Goal: Task Accomplishment & Management: Use online tool/utility

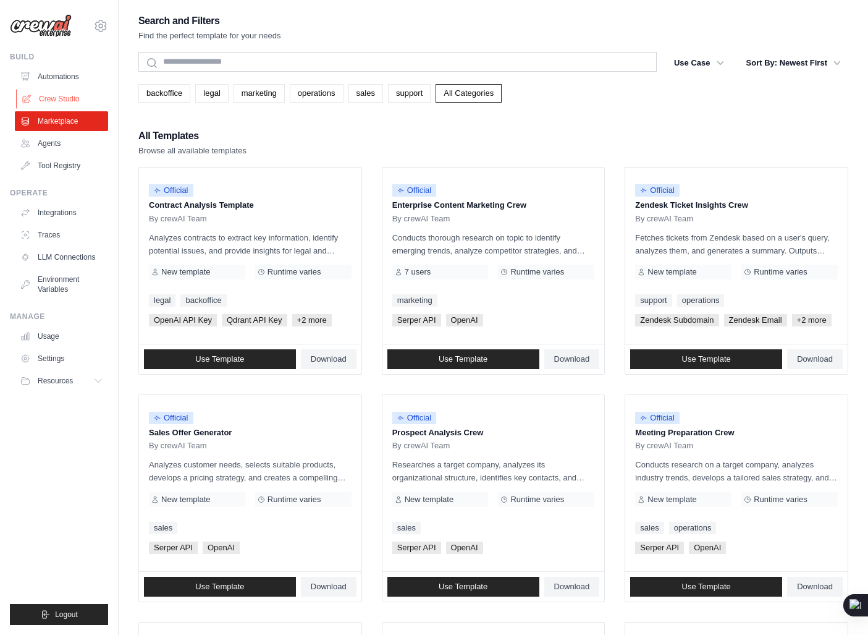
click at [70, 98] on link "Crew Studio" at bounding box center [62, 99] width 93 height 20
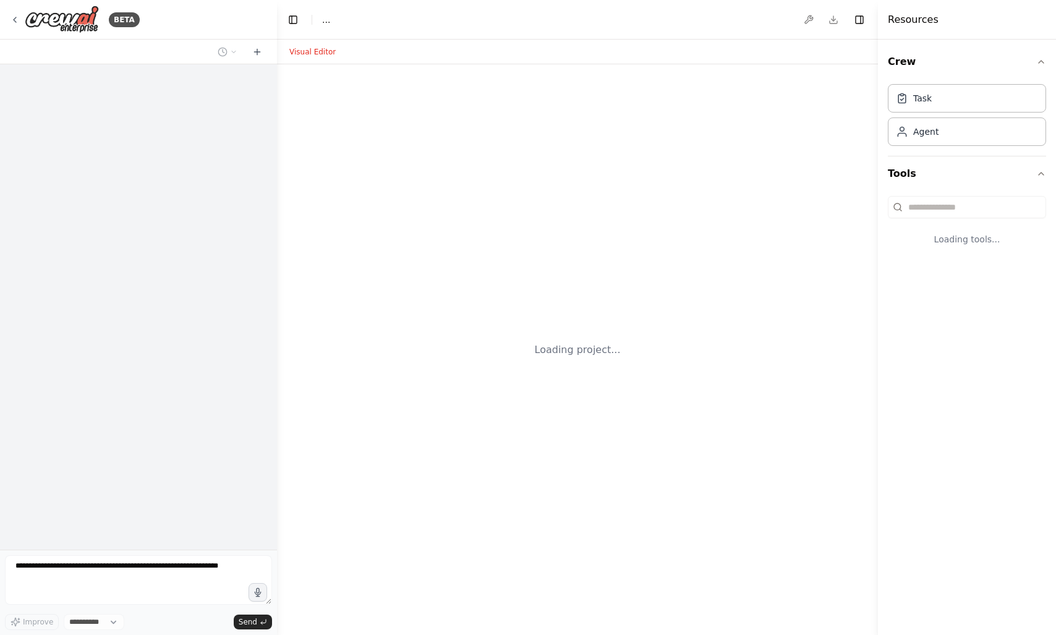
select select "****"
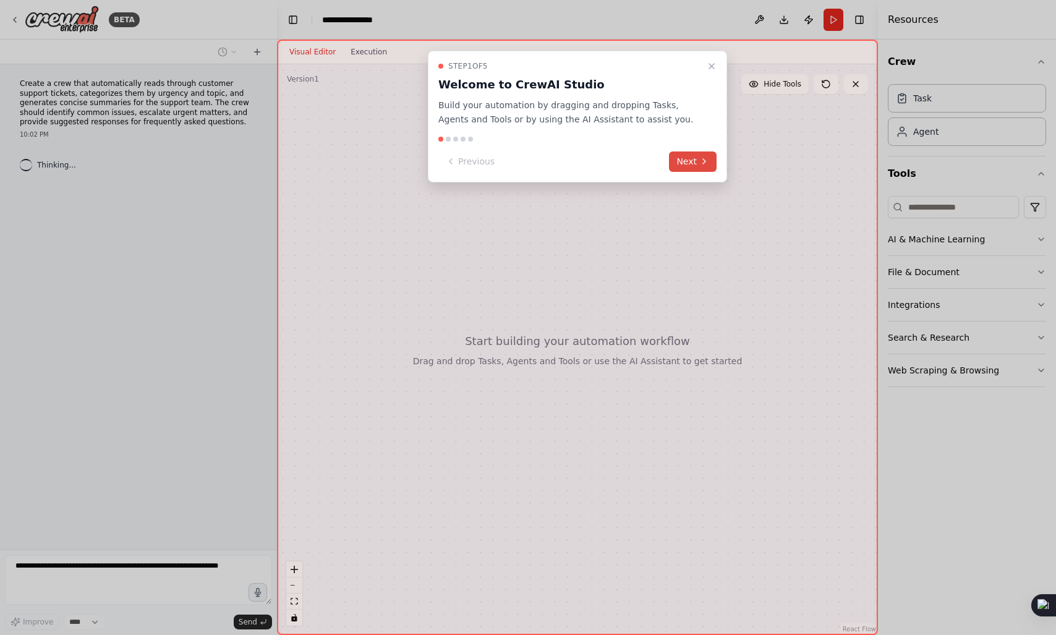
click at [695, 163] on button "Next" at bounding box center [693, 161] width 48 height 20
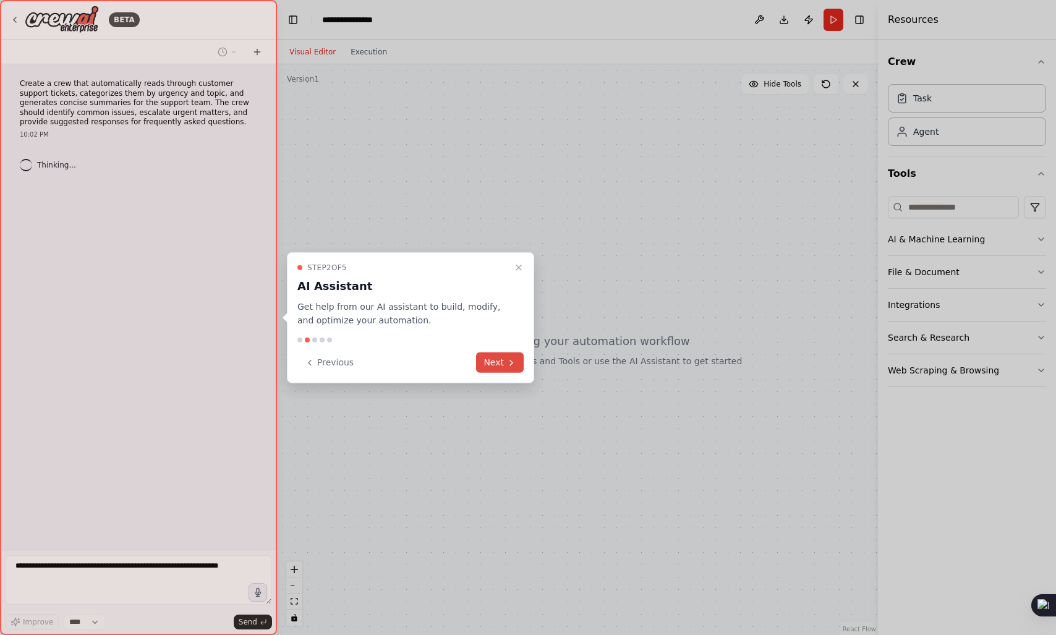
click at [502, 357] on button "Next" at bounding box center [500, 362] width 48 height 20
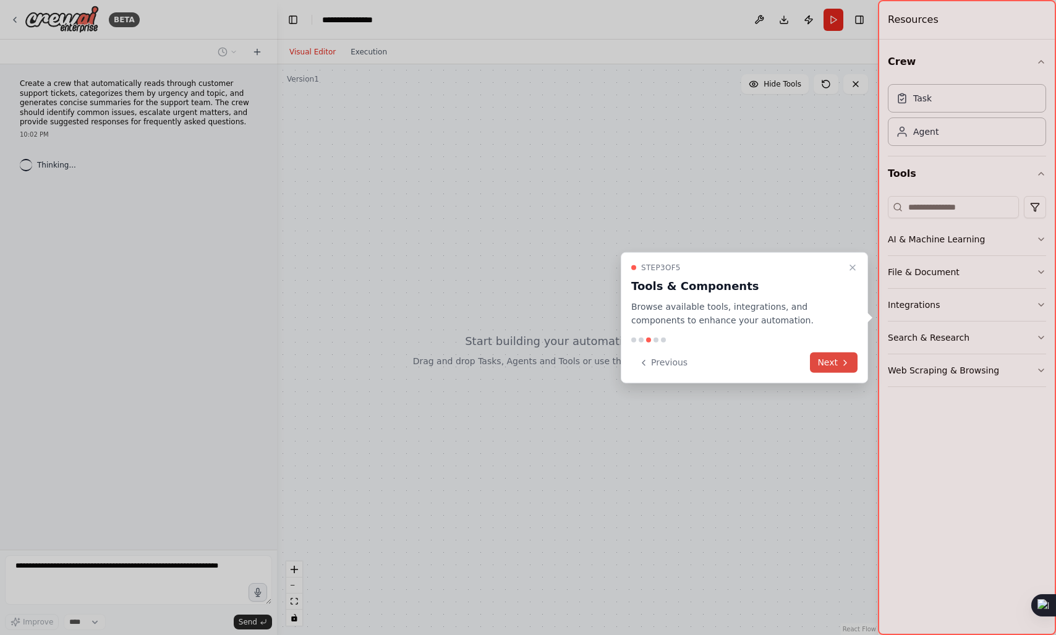
click at [833, 363] on button "Next" at bounding box center [834, 362] width 48 height 20
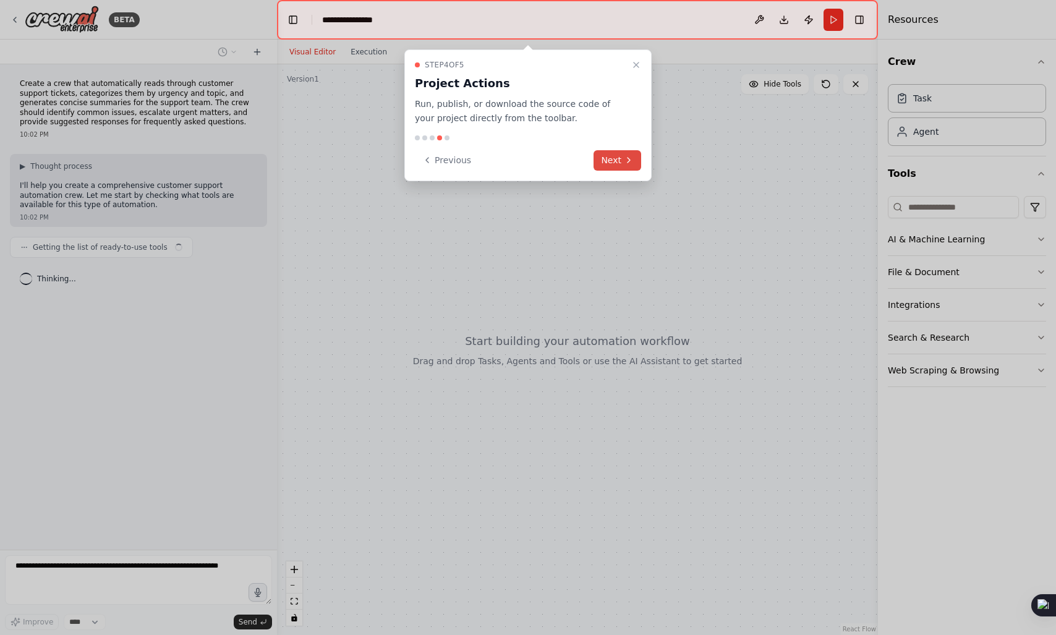
click at [616, 153] on button "Next" at bounding box center [617, 160] width 48 height 20
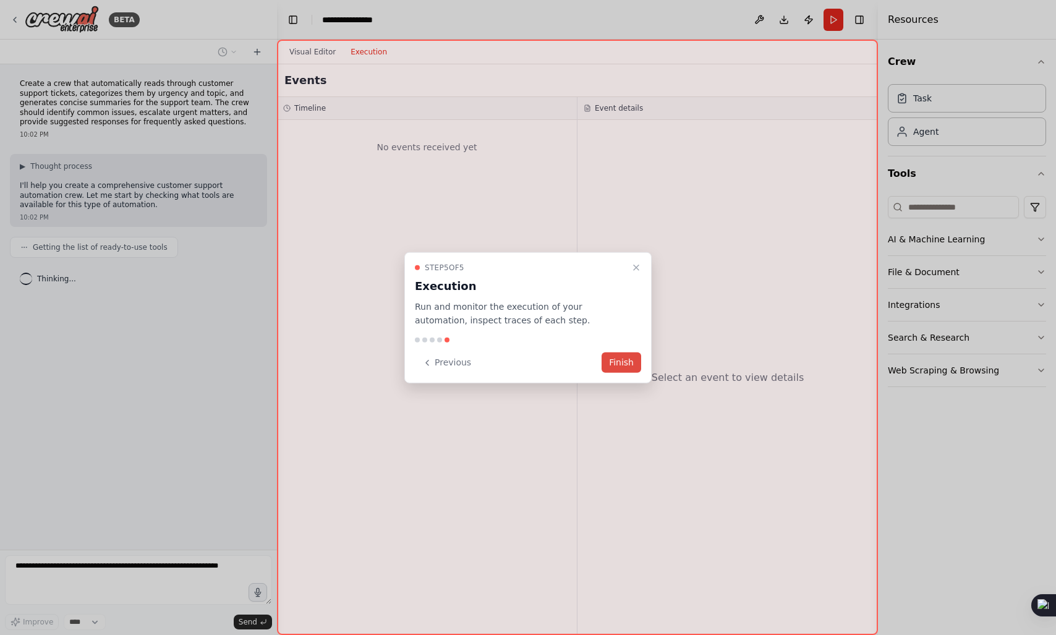
click at [621, 352] on button "Finish" at bounding box center [621, 362] width 40 height 20
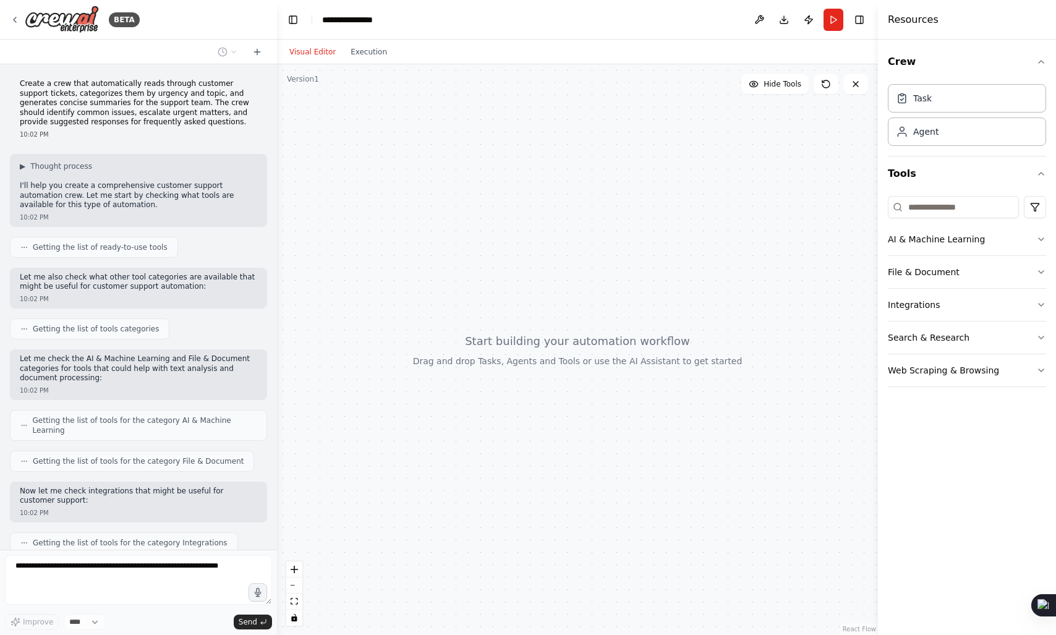
click at [134, 104] on p "Create a crew that automatically reads through customer support tickets, catego…" at bounding box center [138, 103] width 237 height 48
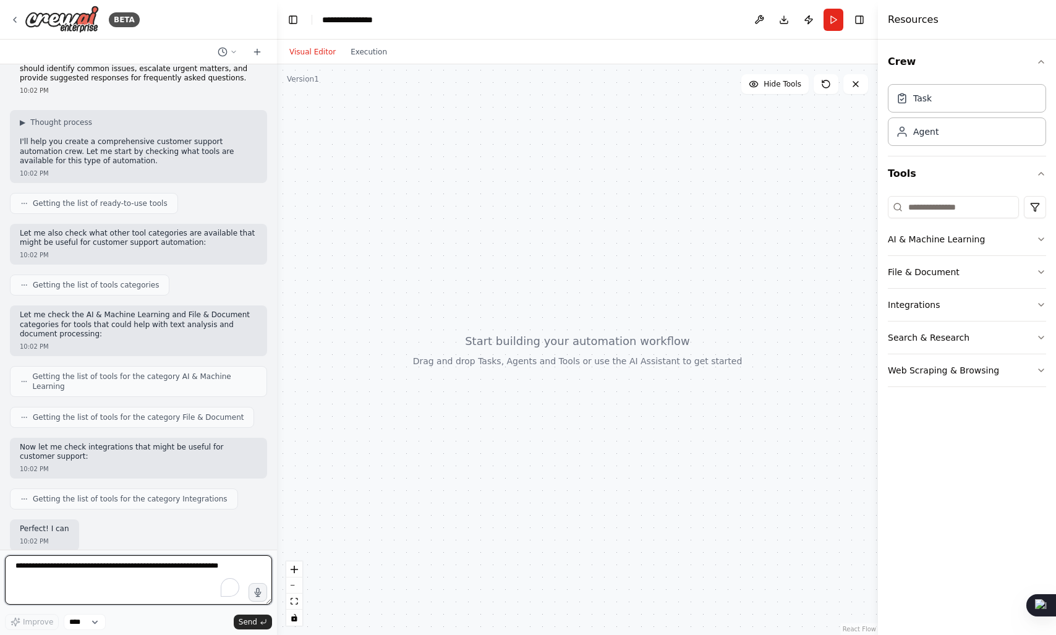
click at [146, 106] on div "Create a crew that automatically reads through customer support tickets, catego…" at bounding box center [138, 306] width 277 height 485
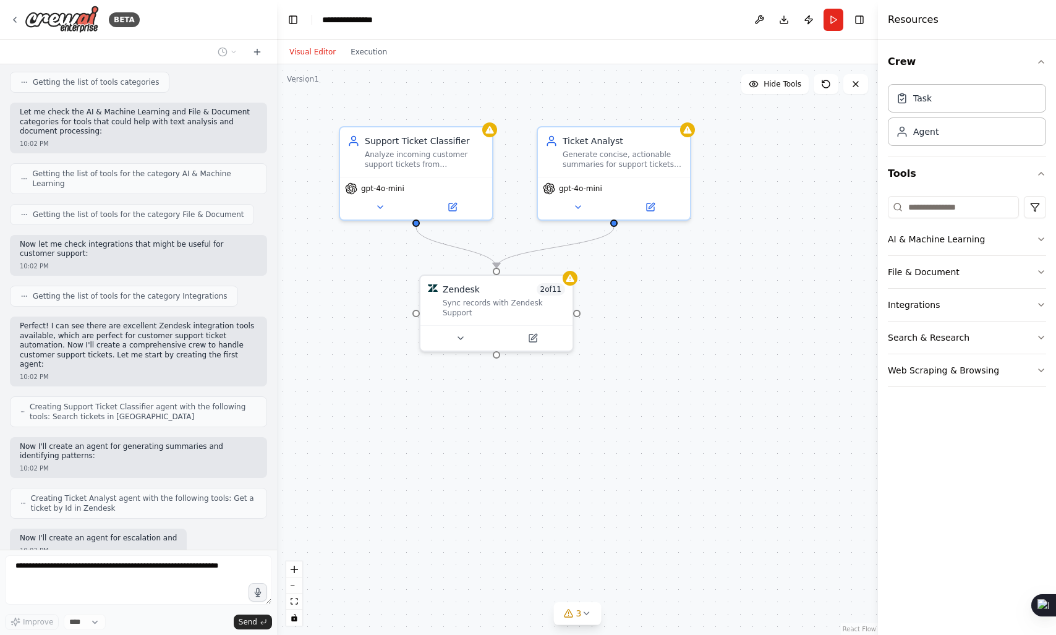
scroll to position [320, 0]
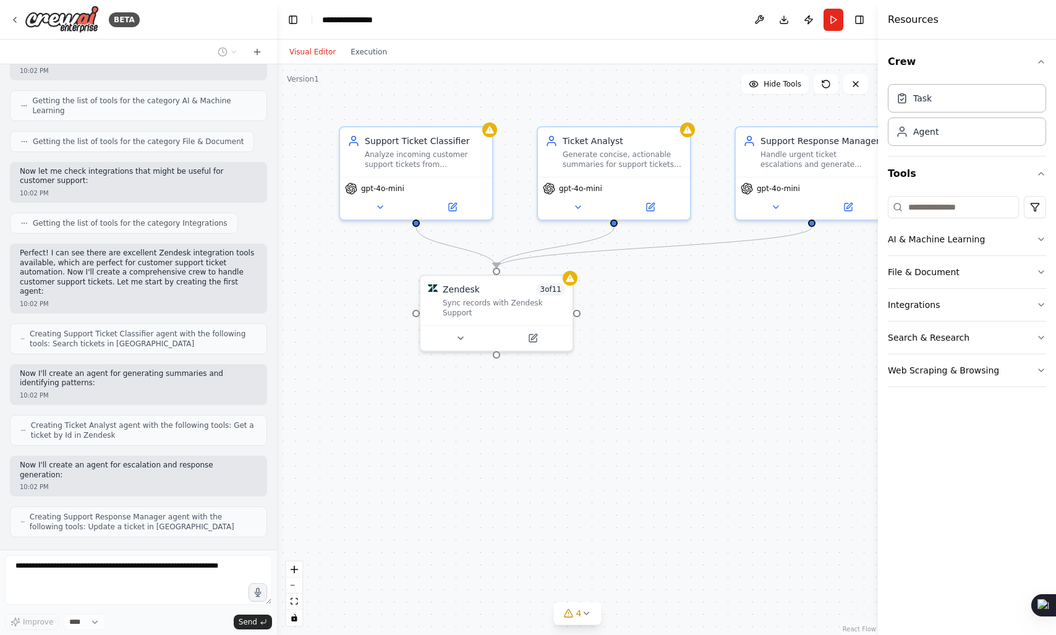
click at [540, 506] on div ".deletable-edge-delete-btn { width: 20px; height: 20px; border: 0px solid #ffff…" at bounding box center [577, 349] width 601 height 571
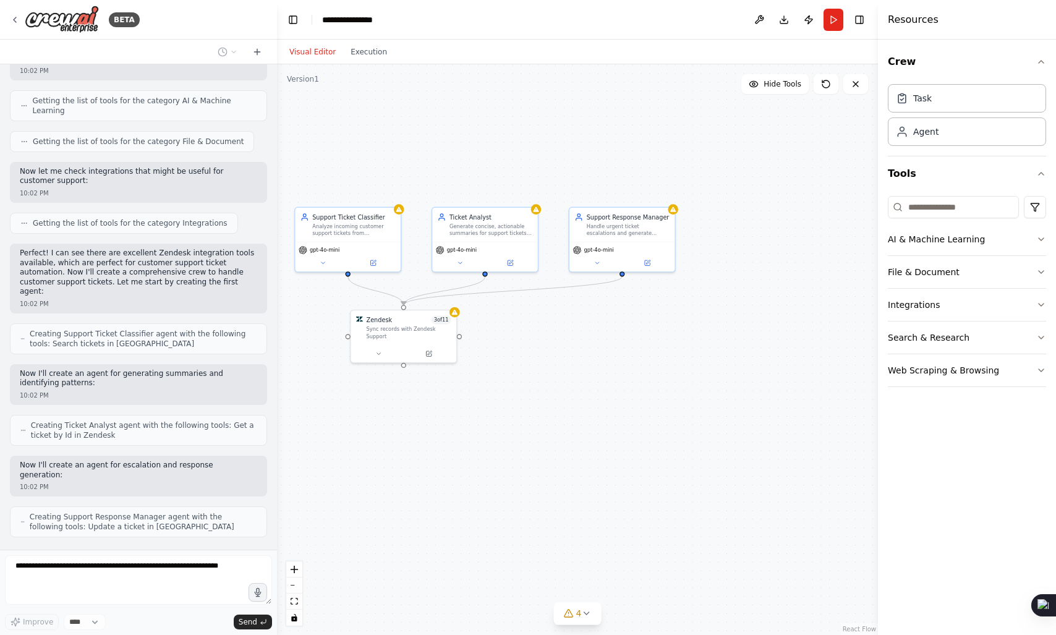
drag, startPoint x: 540, startPoint y: 506, endPoint x: 434, endPoint y: 470, distance: 112.2
click at [434, 470] on div ".deletable-edge-delete-btn { width: 20px; height: 20px; border: 0px solid #ffff…" at bounding box center [577, 349] width 601 height 571
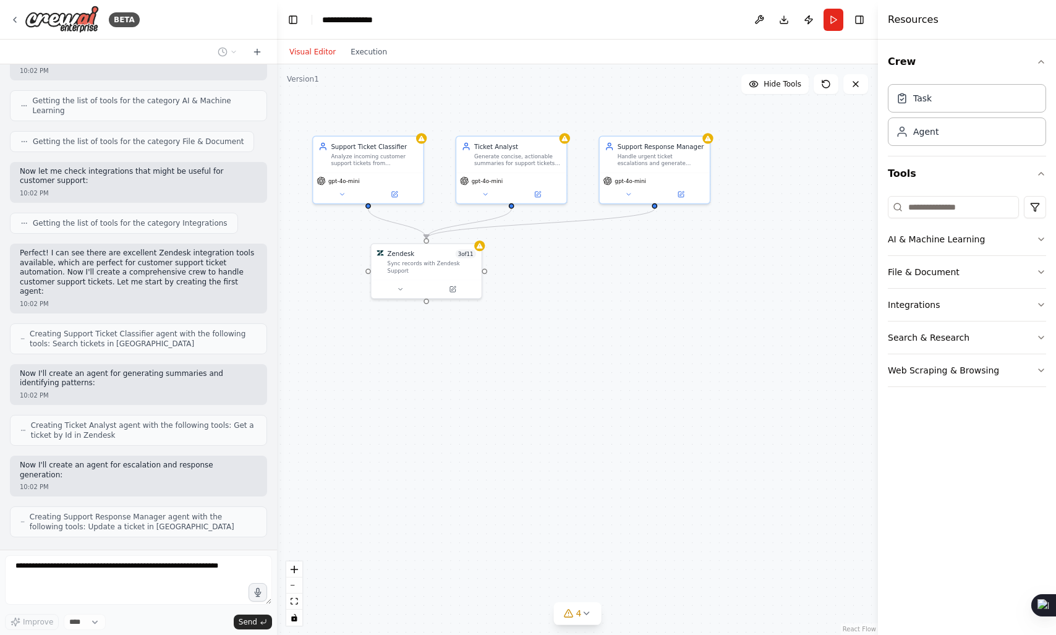
scroll to position [391, 0]
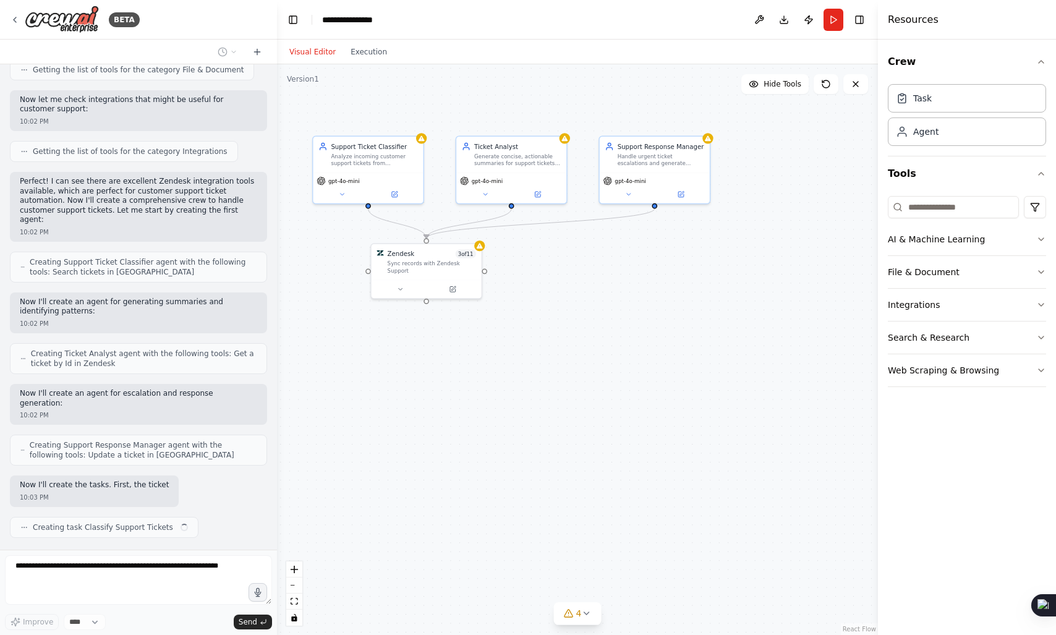
drag, startPoint x: 489, startPoint y: 469, endPoint x: 513, endPoint y: 409, distance: 64.1
click at [513, 409] on div ".deletable-edge-delete-btn { width: 20px; height: 20px; border: 0px solid #ffff…" at bounding box center [577, 349] width 601 height 571
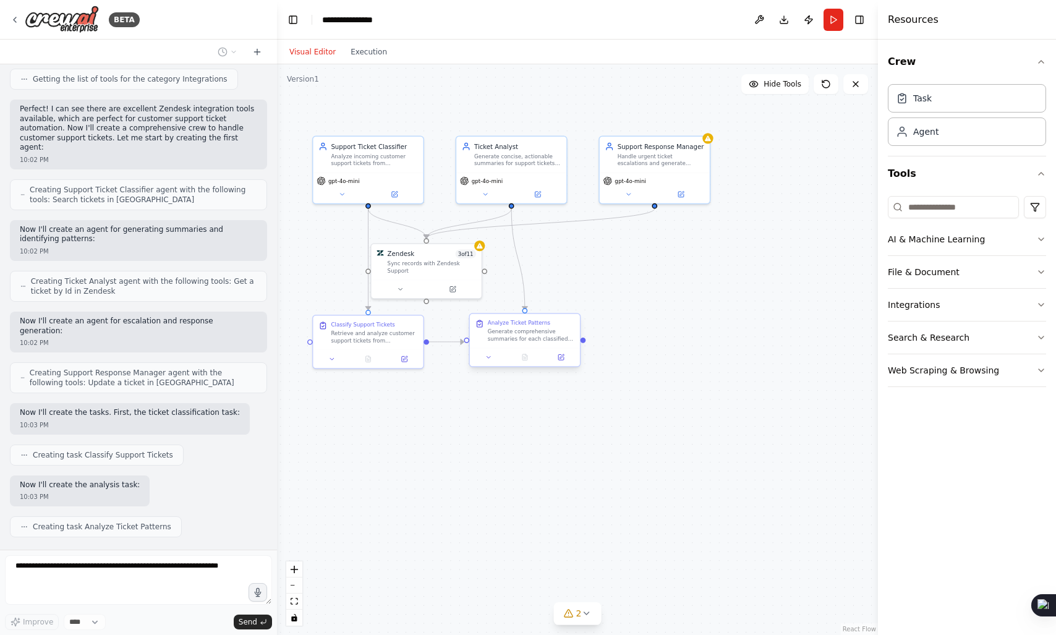
click at [562, 324] on div "Analyze Ticket Patterns" at bounding box center [531, 322] width 87 height 7
click at [928, 100] on div "Task" at bounding box center [922, 97] width 19 height 12
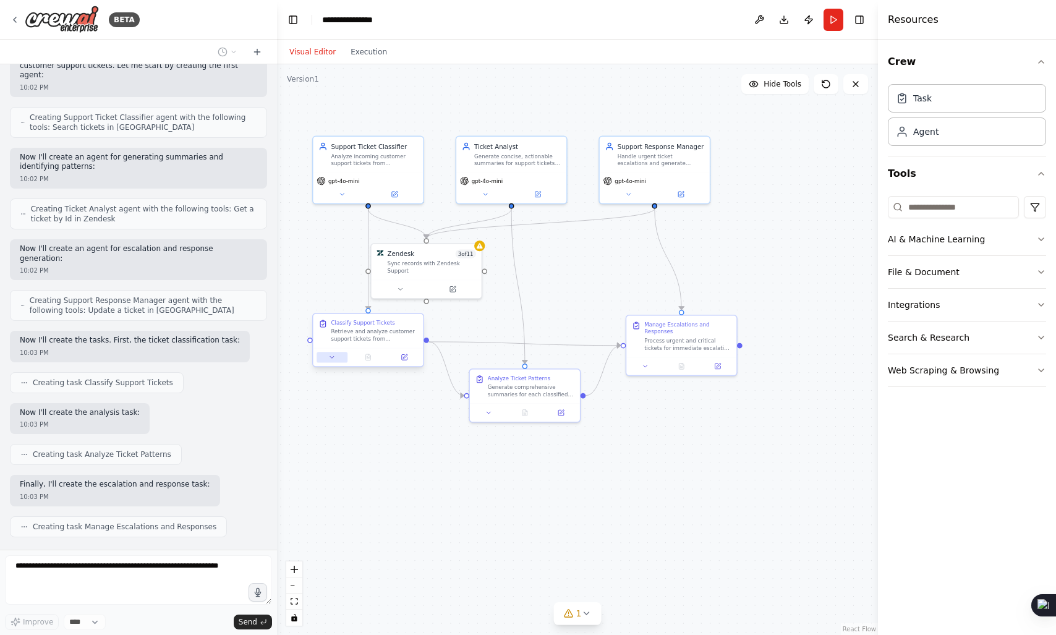
click at [328, 360] on button at bounding box center [331, 357] width 31 height 11
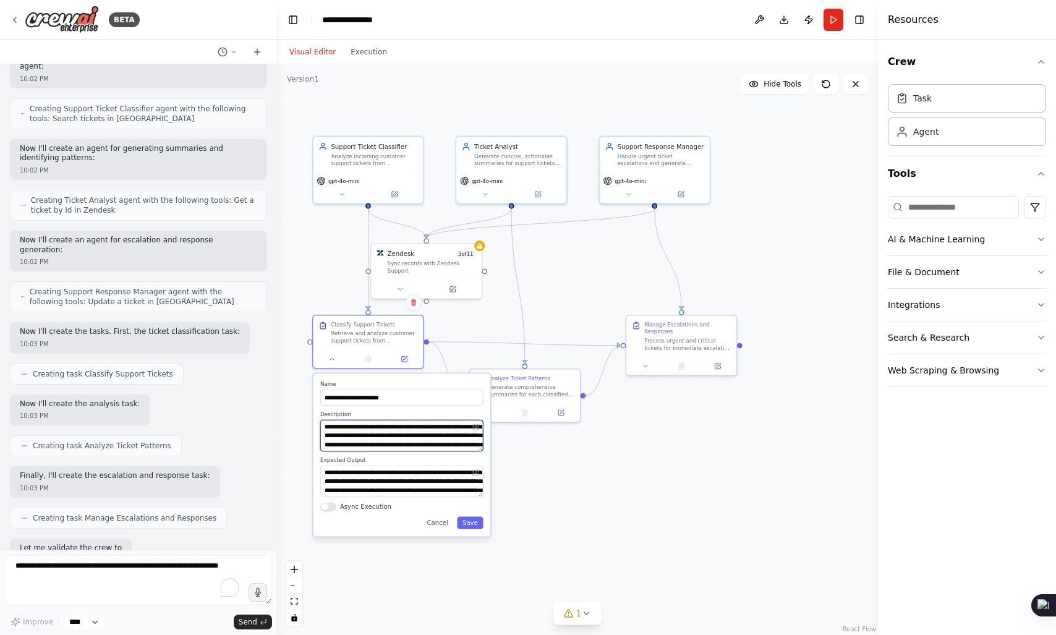
click at [397, 439] on textarea "**********" at bounding box center [401, 436] width 163 height 32
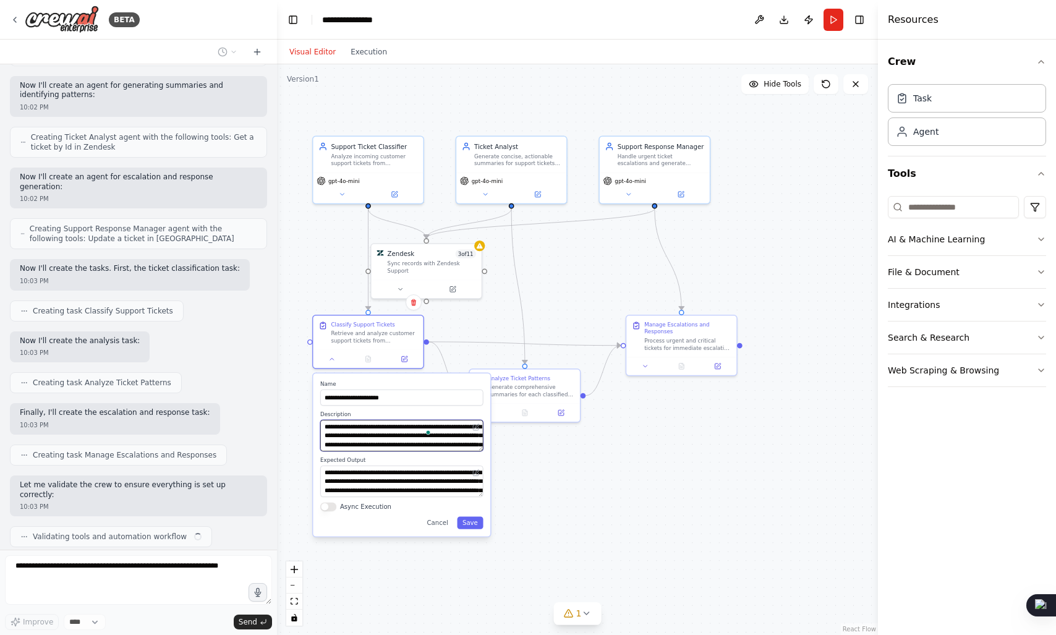
click at [397, 439] on textarea "**********" at bounding box center [401, 436] width 163 height 32
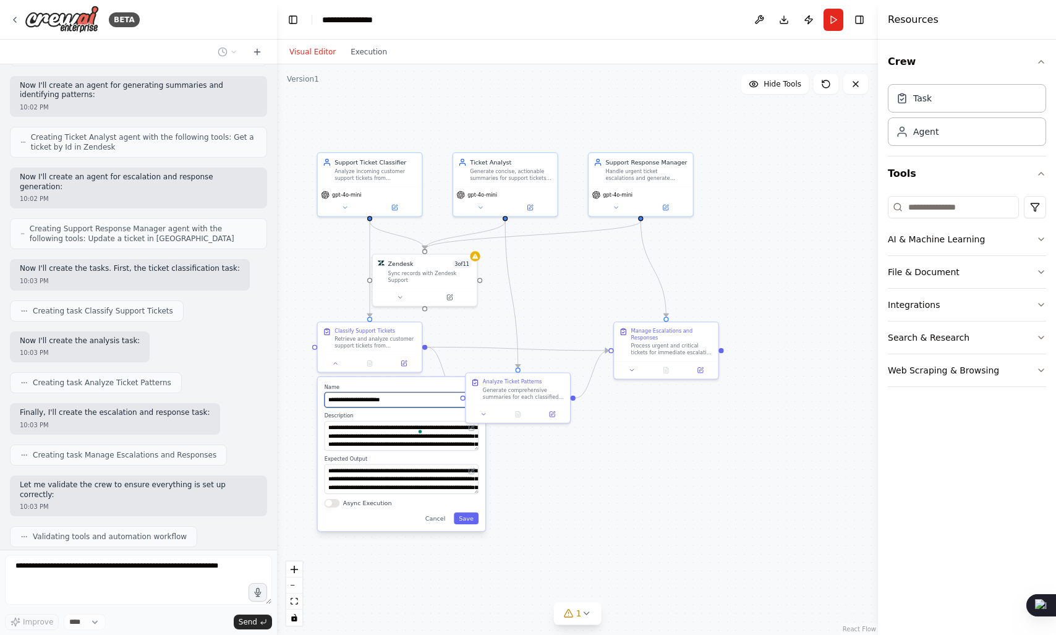
click at [370, 404] on input "**********" at bounding box center [402, 399] width 154 height 15
click at [376, 475] on textarea "**********" at bounding box center [402, 479] width 154 height 30
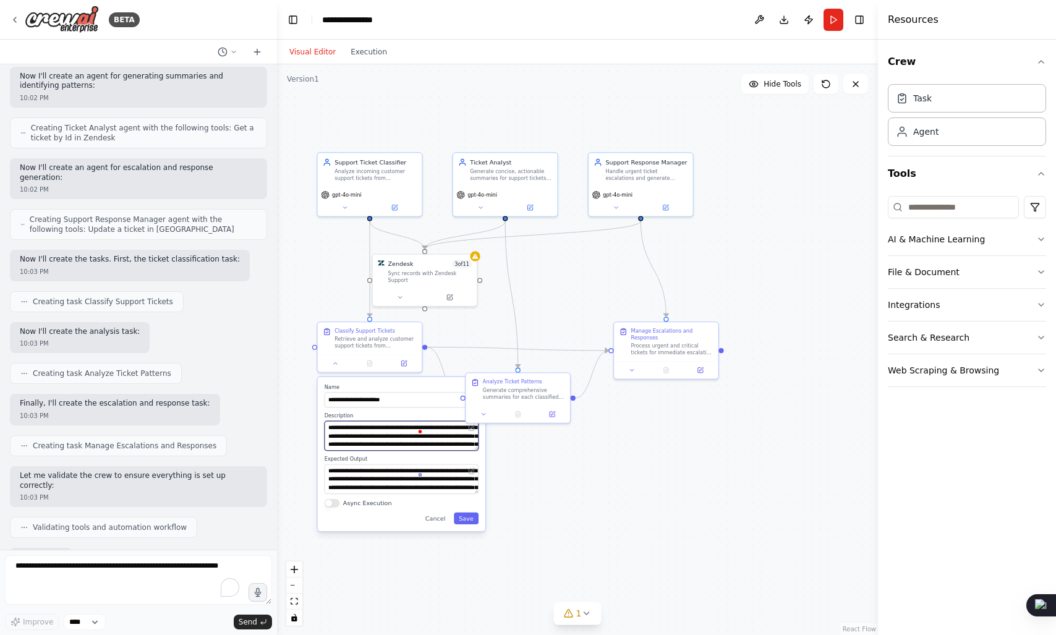
click at [391, 442] on textarea "**********" at bounding box center [402, 436] width 154 height 30
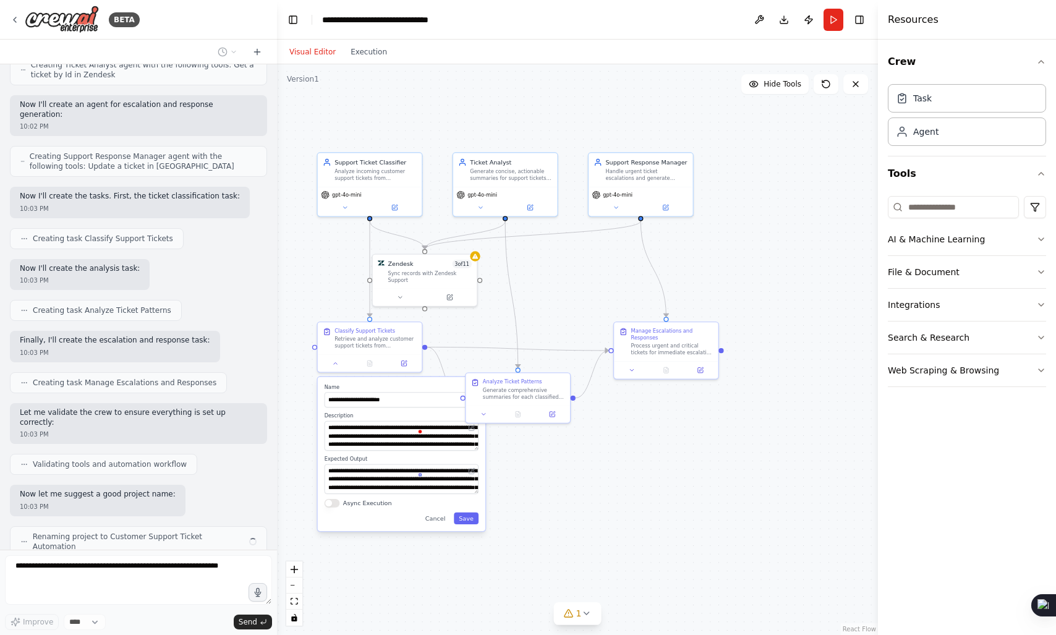
click at [510, 493] on div ".deletable-edge-delete-btn { width: 20px; height: 20px; border: 0px solid #ffff…" at bounding box center [577, 349] width 601 height 571
click at [486, 414] on icon at bounding box center [483, 412] width 7 height 7
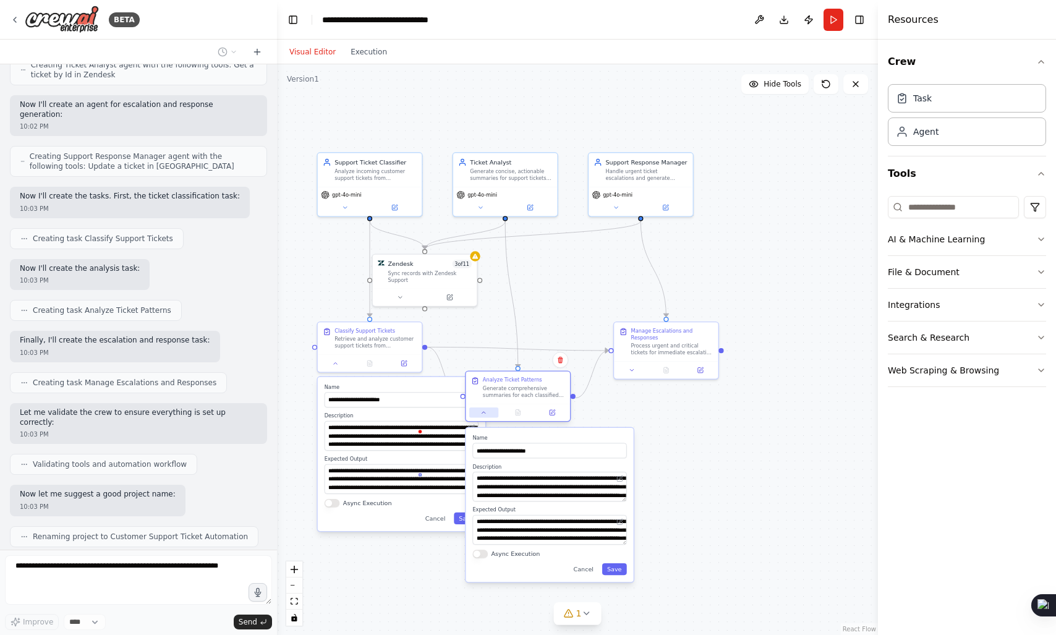
click at [486, 414] on icon at bounding box center [483, 412] width 7 height 7
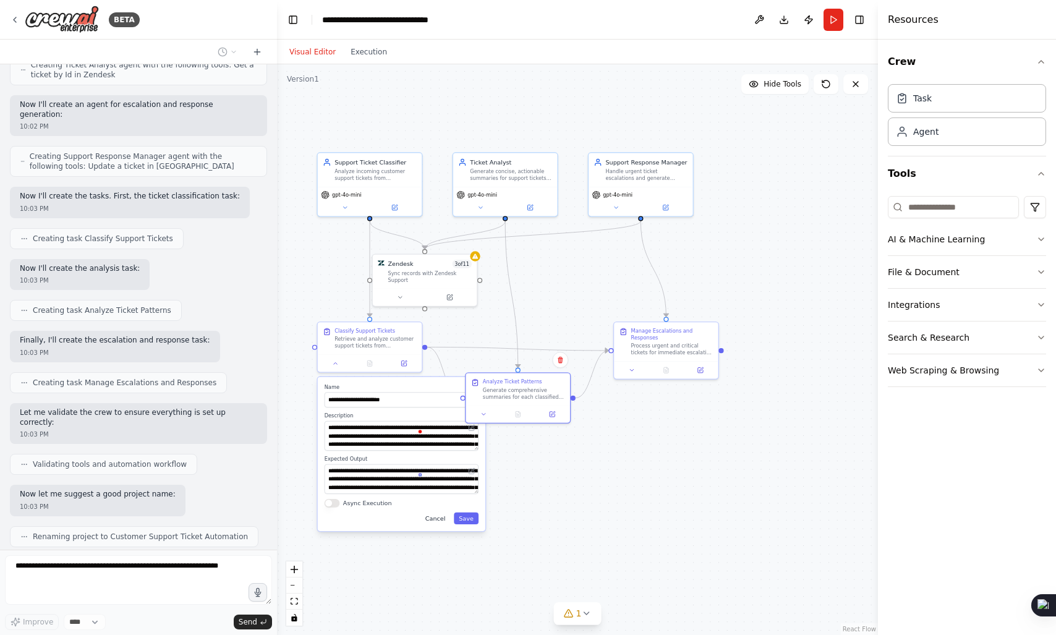
click at [431, 520] on button "Cancel" at bounding box center [435, 518] width 30 height 12
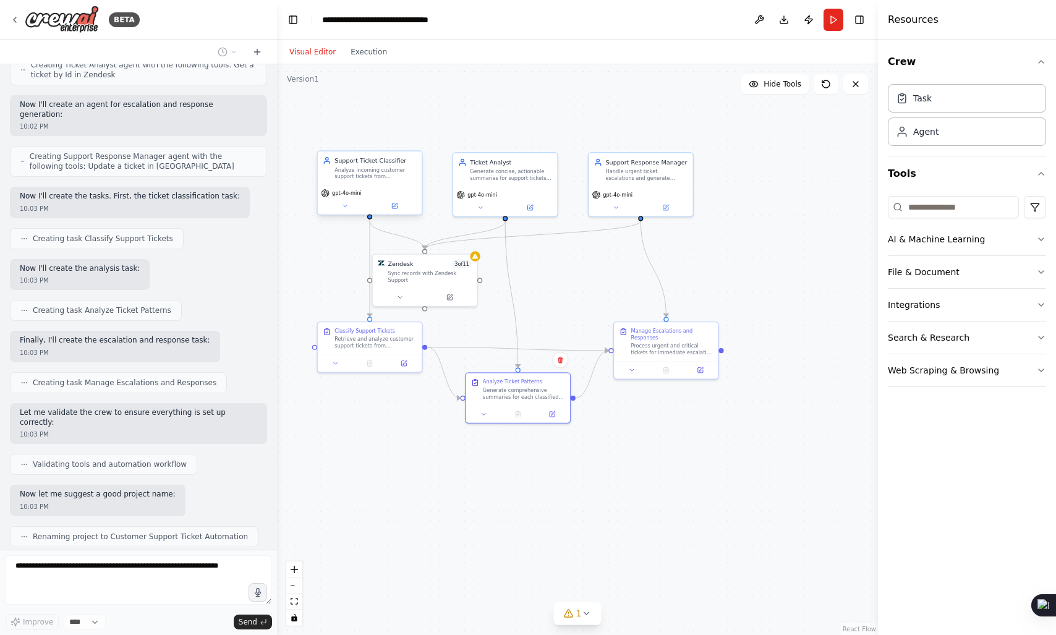
click at [348, 214] on div "Support Ticket Classifier Analyze incoming customer support tickets from {ticke…" at bounding box center [369, 182] width 106 height 65
click at [346, 206] on icon at bounding box center [344, 206] width 7 height 7
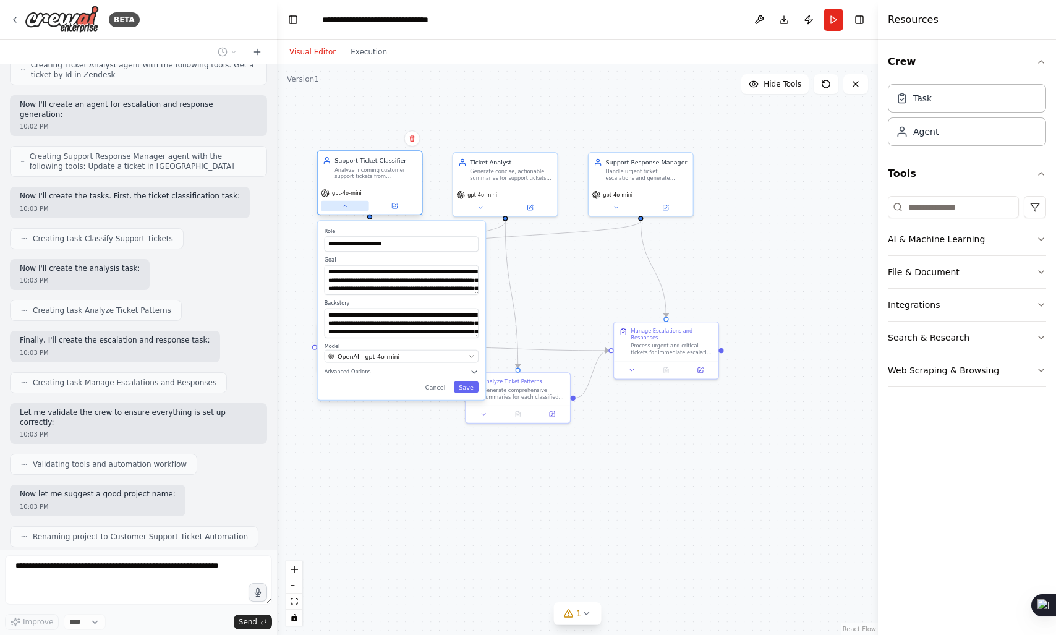
click at [346, 206] on icon at bounding box center [344, 206] width 7 height 7
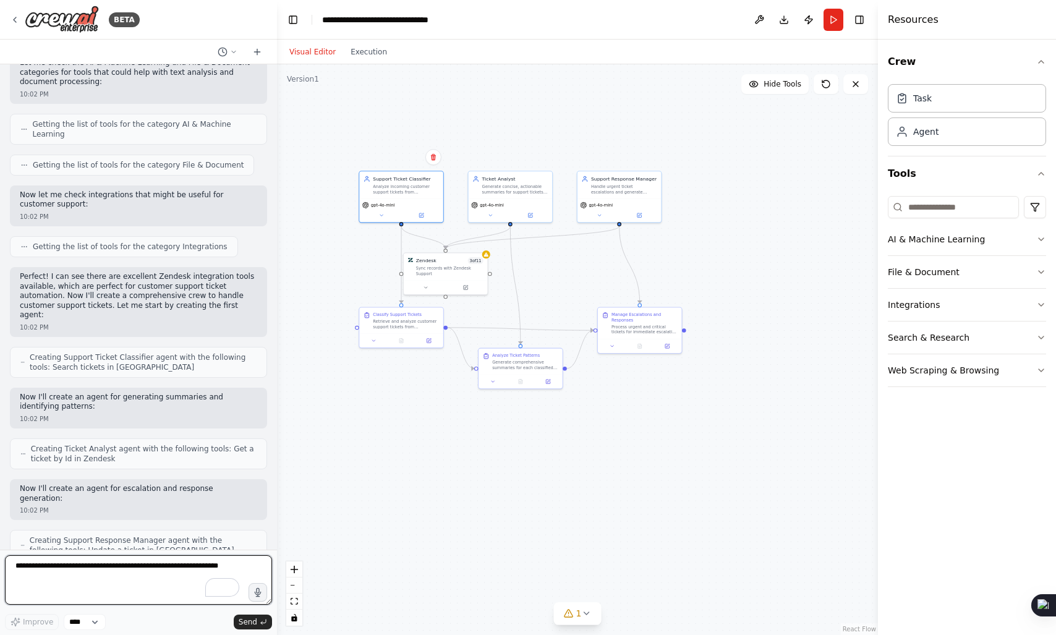
scroll to position [0, 0]
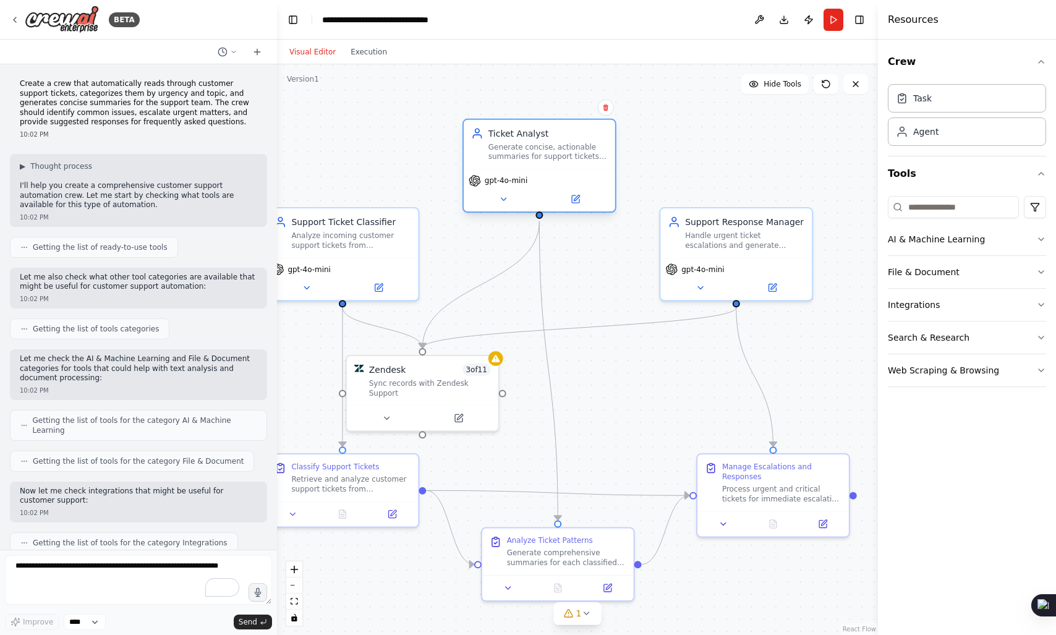
drag, startPoint x: 526, startPoint y: 223, endPoint x: 527, endPoint y: 138, distance: 84.7
click at [527, 138] on div "Ticket Analyst" at bounding box center [547, 133] width 119 height 12
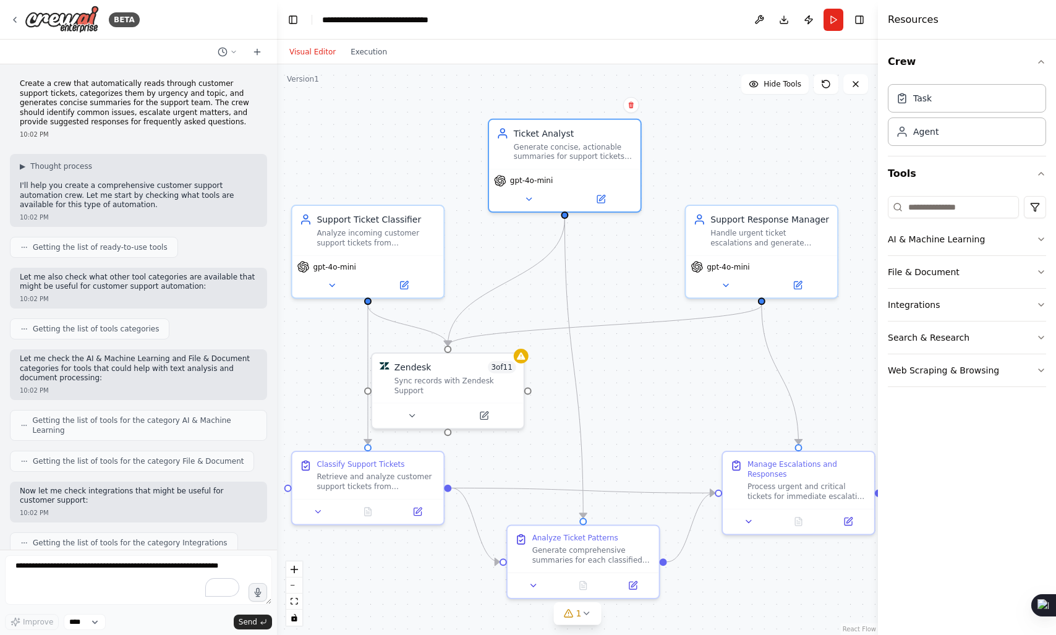
drag, startPoint x: 551, startPoint y: 295, endPoint x: 576, endPoint y: 292, distance: 25.5
click at [576, 292] on div ".deletable-edge-delete-btn { width: 20px; height: 20px; border: 0px solid #ffff…" at bounding box center [577, 349] width 601 height 571
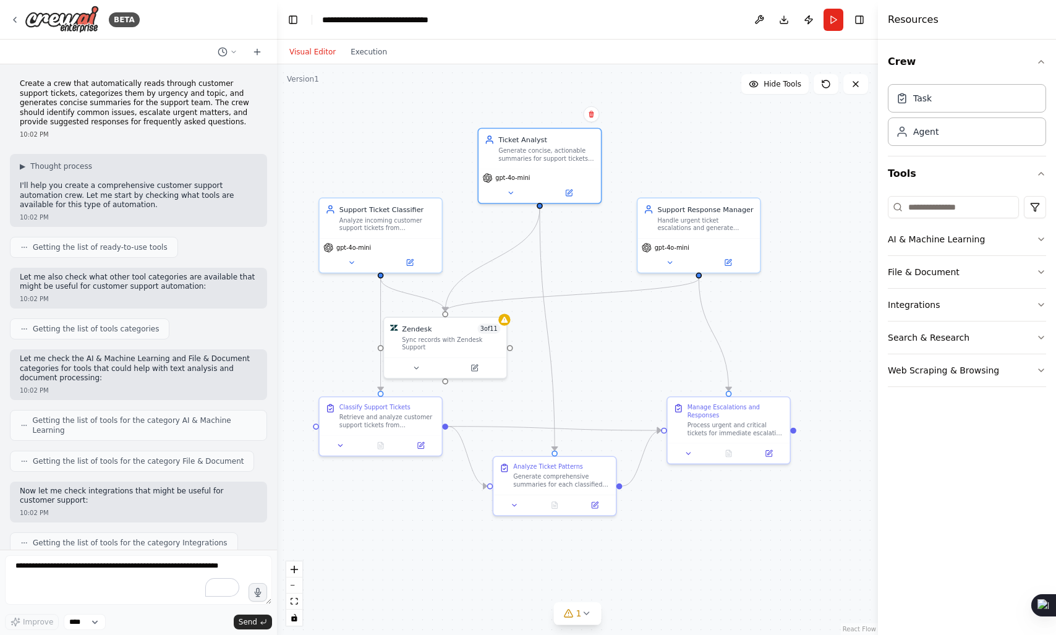
drag, startPoint x: 576, startPoint y: 292, endPoint x: 549, endPoint y: 268, distance: 36.3
click at [549, 268] on div ".deletable-edge-delete-btn { width: 20px; height: 20px; border: 0px solid #ffff…" at bounding box center [577, 349] width 601 height 571
click at [385, 234] on div "Support Ticket Classifier Analyze incoming customer support tickets from {ticke…" at bounding box center [381, 217] width 122 height 40
click at [361, 260] on button at bounding box center [351, 261] width 56 height 12
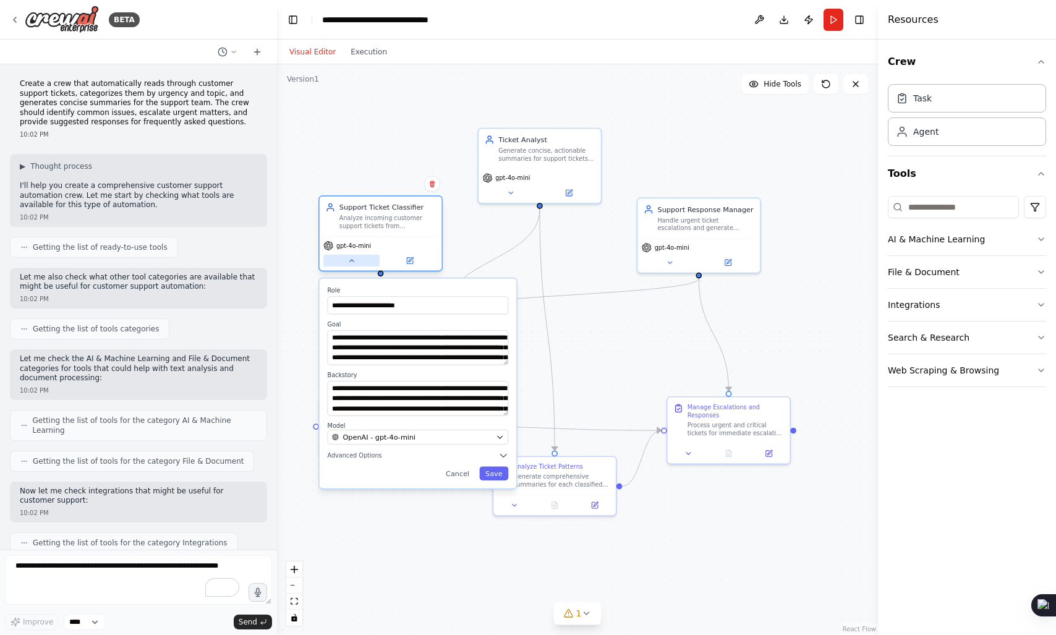
click at [361, 260] on button at bounding box center [351, 261] width 56 height 12
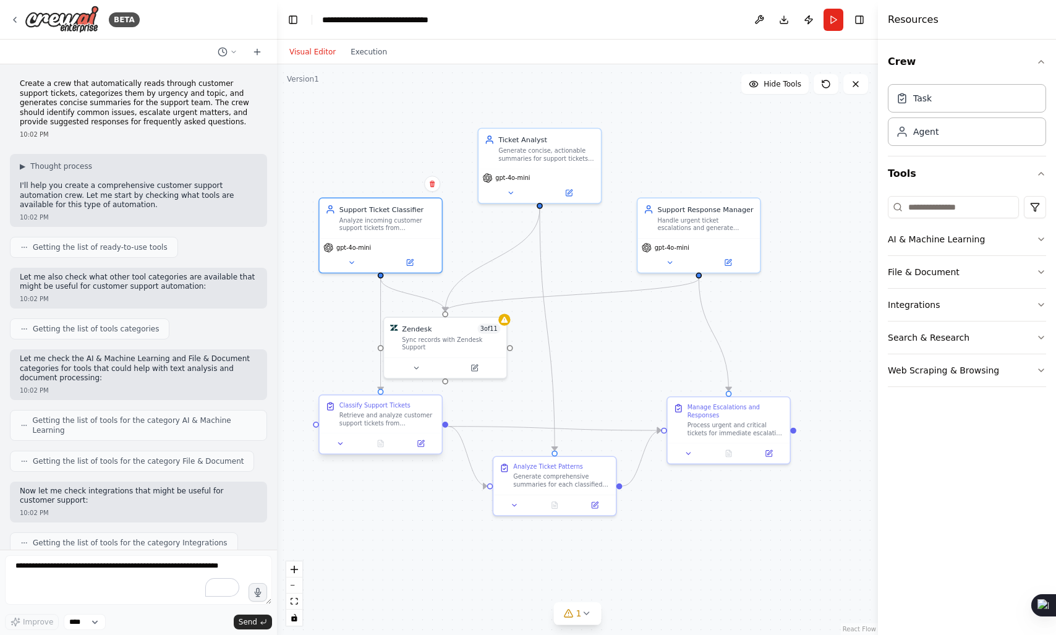
click at [401, 412] on div "Retrieve and analyze customer support tickets from {ticket_source} to classify …" at bounding box center [387, 419] width 96 height 16
click at [450, 344] on div "Sync records with Zendesk Support" at bounding box center [451, 342] width 98 height 16
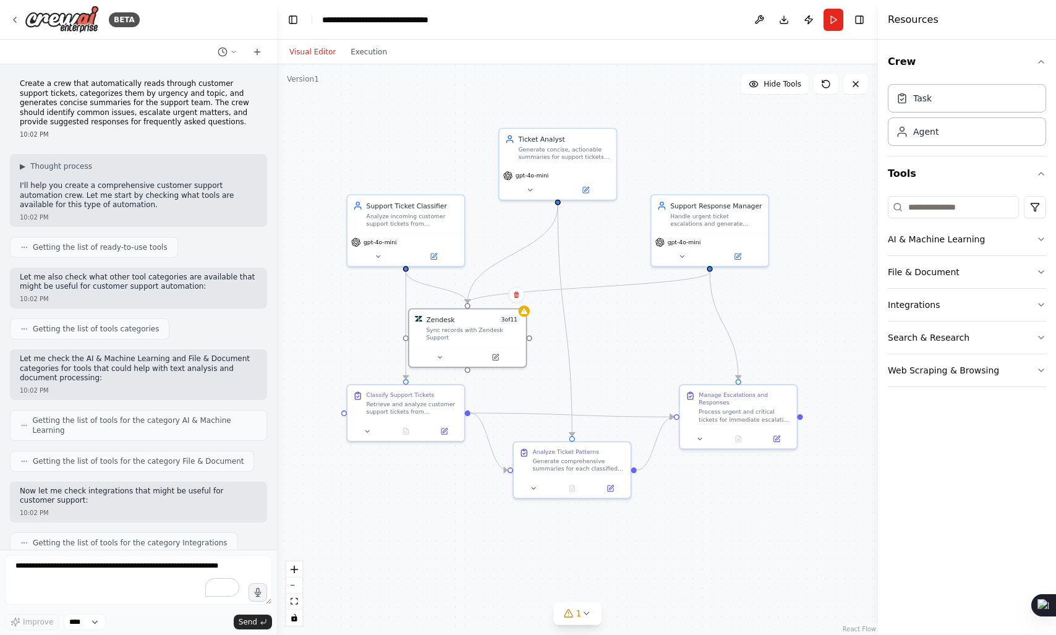
drag, startPoint x: 488, startPoint y: 280, endPoint x: 508, endPoint y: 273, distance: 21.5
click at [508, 273] on div ".deletable-edge-delete-btn { width: 20px; height: 20px; border: 0px solid #ffff…" at bounding box center [577, 349] width 601 height 571
click at [234, 56] on button at bounding box center [228, 52] width 30 height 15
click at [234, 56] on div at bounding box center [138, 317] width 277 height 635
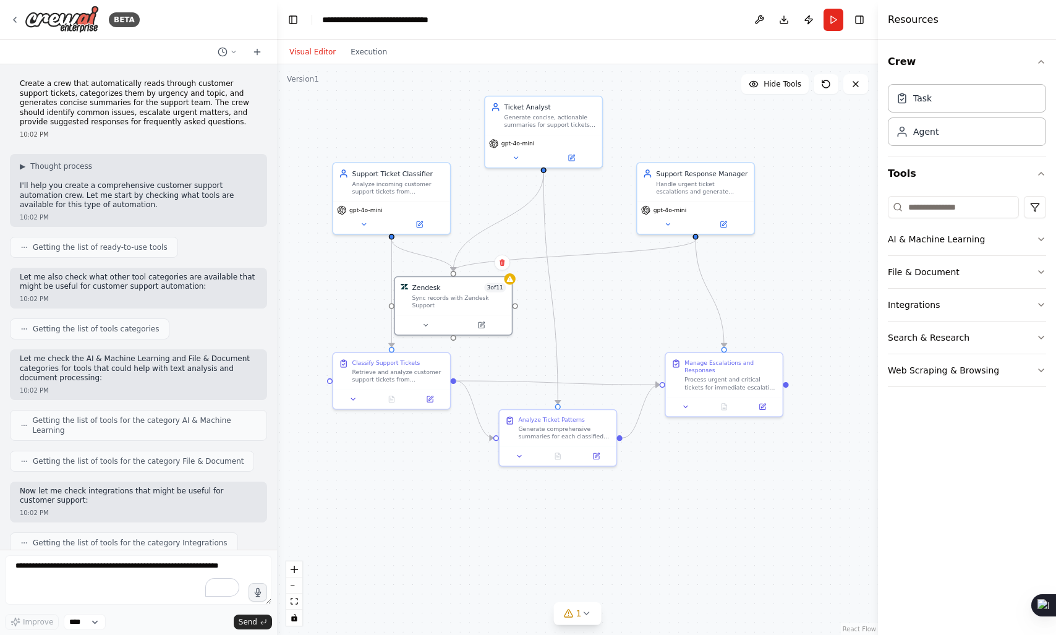
drag, startPoint x: 743, startPoint y: 336, endPoint x: 729, endPoint y: 304, distance: 35.1
click at [729, 304] on div ".deletable-edge-delete-btn { width: 20px; height: 20px; border: 0px solid #ffff…" at bounding box center [577, 349] width 601 height 571
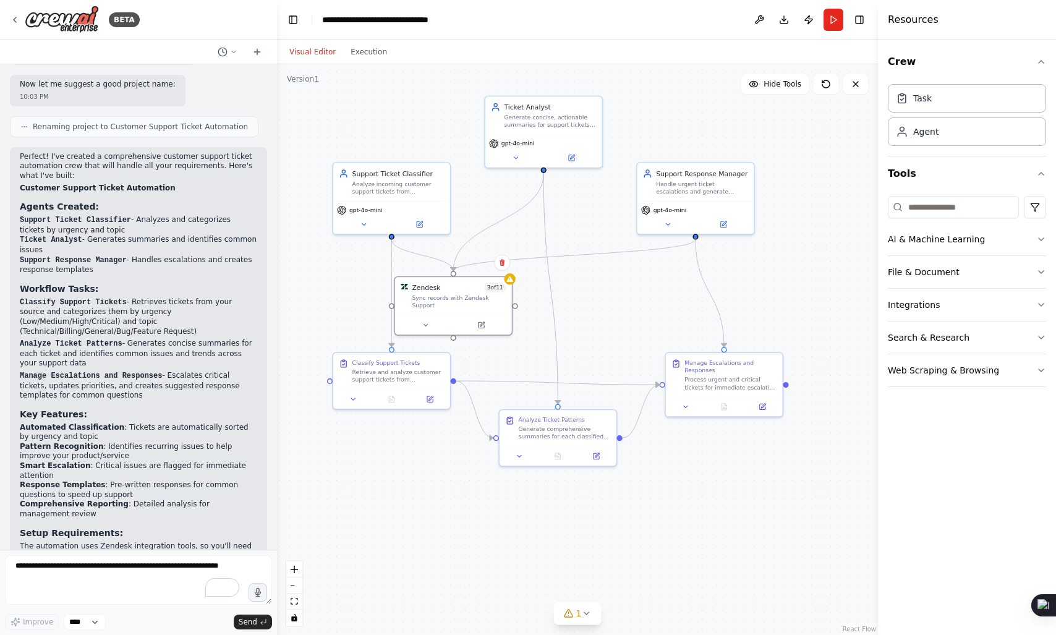
scroll to position [1149, 0]
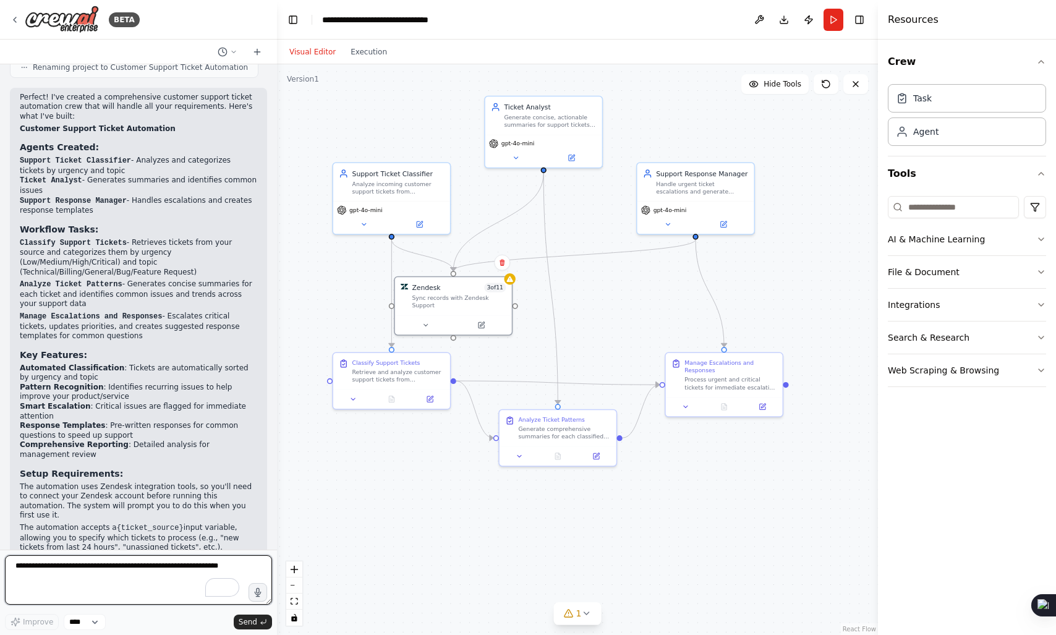
click at [100, 576] on textarea "To enrich screen reader interactions, please activate Accessibility in Grammarl…" at bounding box center [138, 579] width 267 height 49
click at [615, 295] on div ".deletable-edge-delete-btn { width: 20px; height: 20px; border: 0px solid #ffff…" at bounding box center [577, 349] width 601 height 571
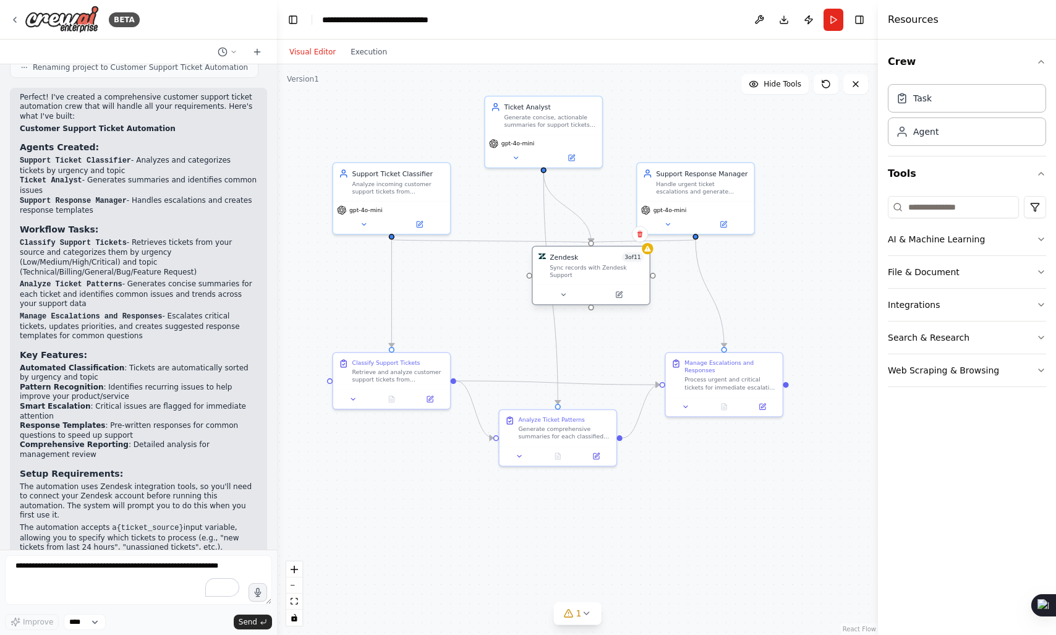
drag, startPoint x: 442, startPoint y: 306, endPoint x: 577, endPoint y: 276, distance: 138.7
click at [577, 276] on div "Sync records with Zendesk Support" at bounding box center [597, 271] width 94 height 15
drag, startPoint x: 577, startPoint y: 276, endPoint x: 558, endPoint y: 321, distance: 49.6
click at [558, 321] on div "Sync records with Zendesk Support" at bounding box center [577, 319] width 94 height 15
click at [969, 294] on button "Integrations" at bounding box center [967, 305] width 158 height 32
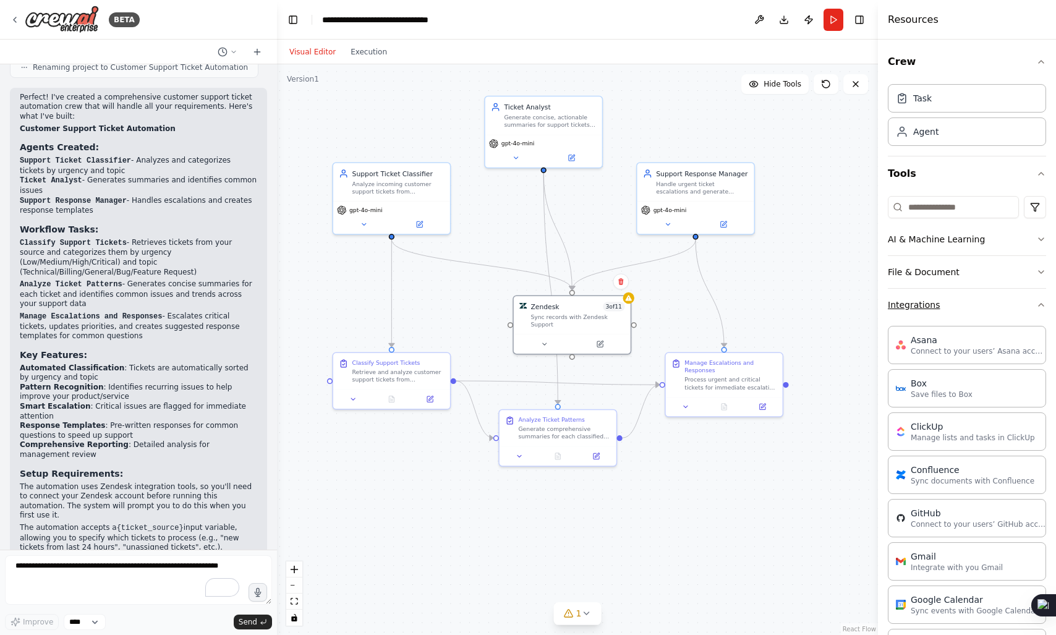
click at [969, 295] on button "Integrations" at bounding box center [967, 305] width 158 height 32
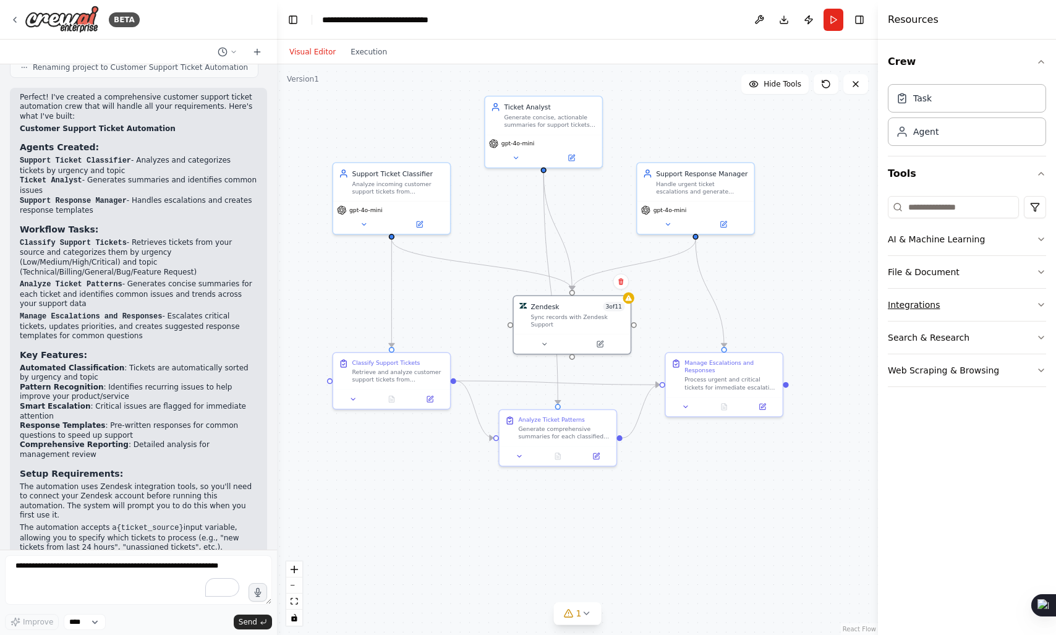
click at [969, 295] on button "Integrations" at bounding box center [967, 305] width 158 height 32
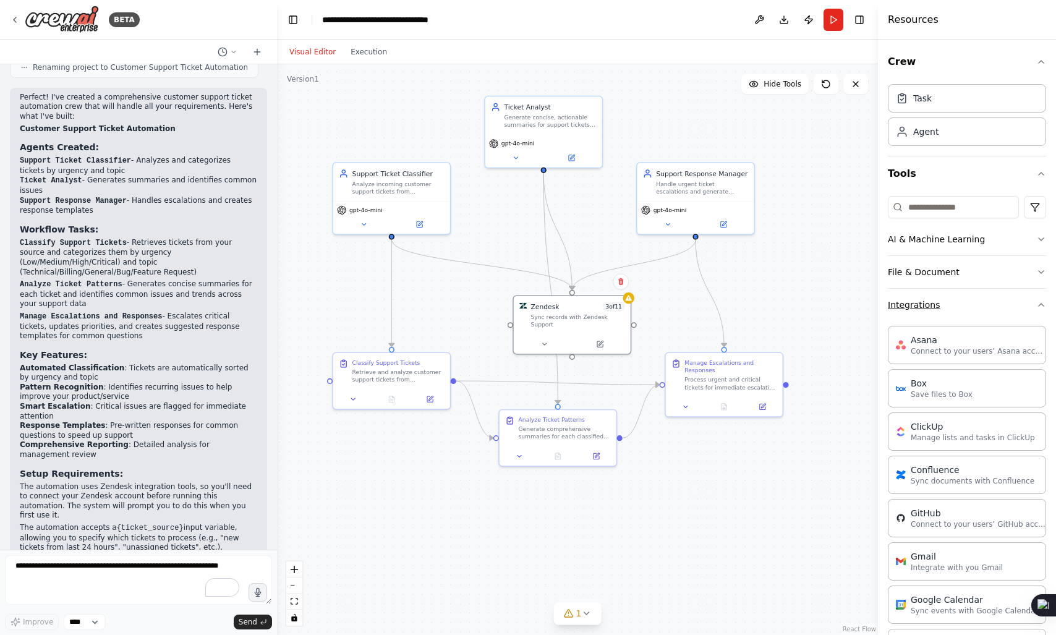
click at [943, 304] on button "Integrations" at bounding box center [967, 305] width 158 height 32
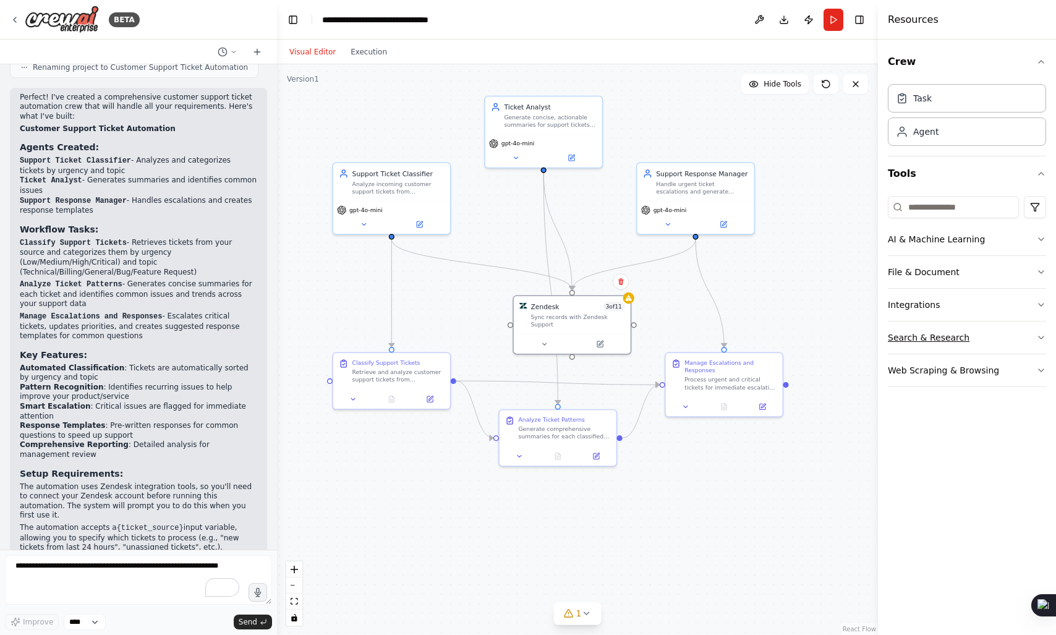
click at [948, 338] on button "Search & Research" at bounding box center [967, 337] width 158 height 32
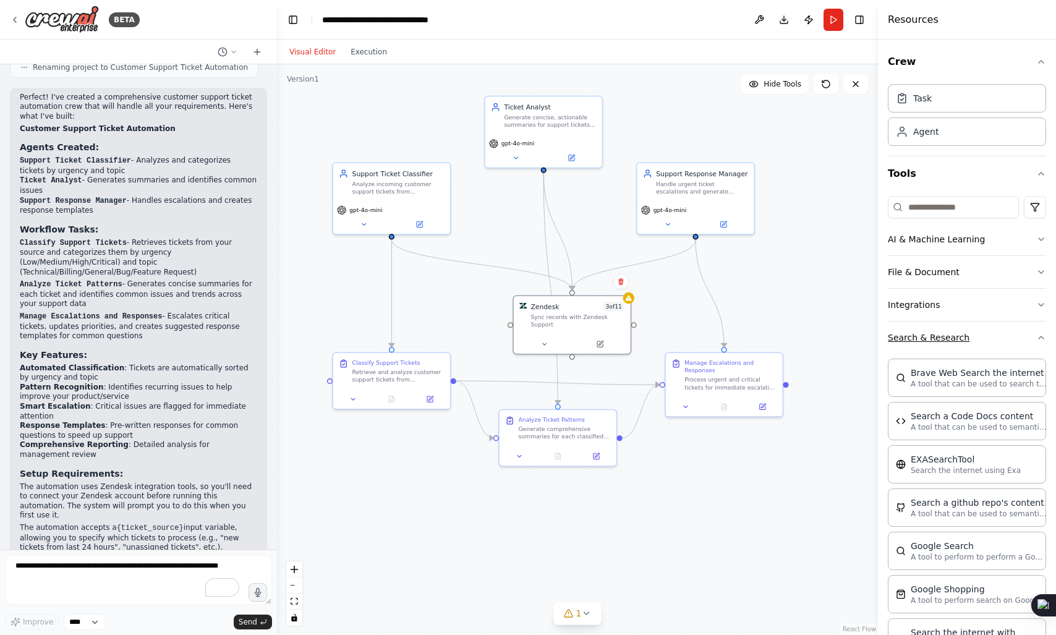
click at [948, 338] on button "Search & Research" at bounding box center [967, 337] width 158 height 32
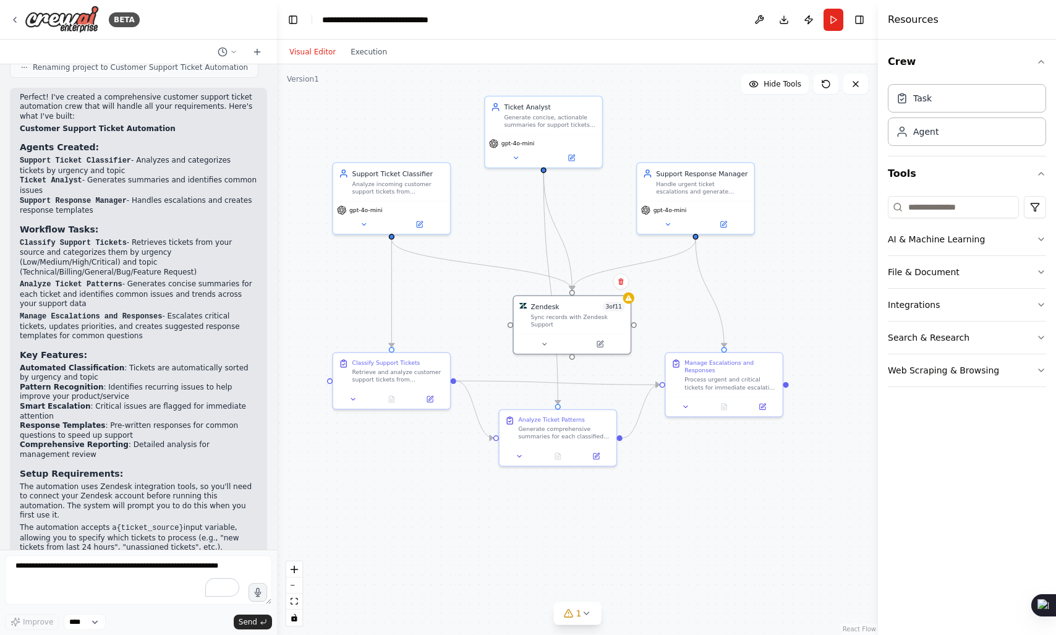
click at [796, 294] on div ".deletable-edge-delete-btn { width: 20px; height: 20px; border: 0px solid #ffff…" at bounding box center [577, 349] width 601 height 571
click at [519, 156] on button at bounding box center [516, 155] width 54 height 11
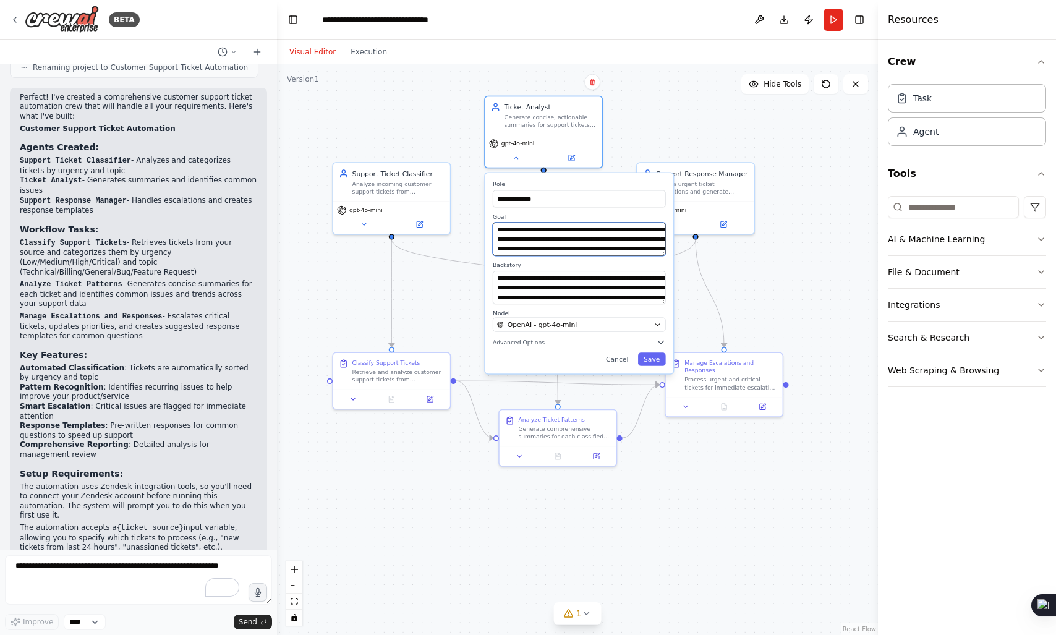
click at [584, 249] on textarea "**********" at bounding box center [579, 239] width 173 height 33
click at [551, 240] on textarea "**********" at bounding box center [579, 239] width 169 height 32
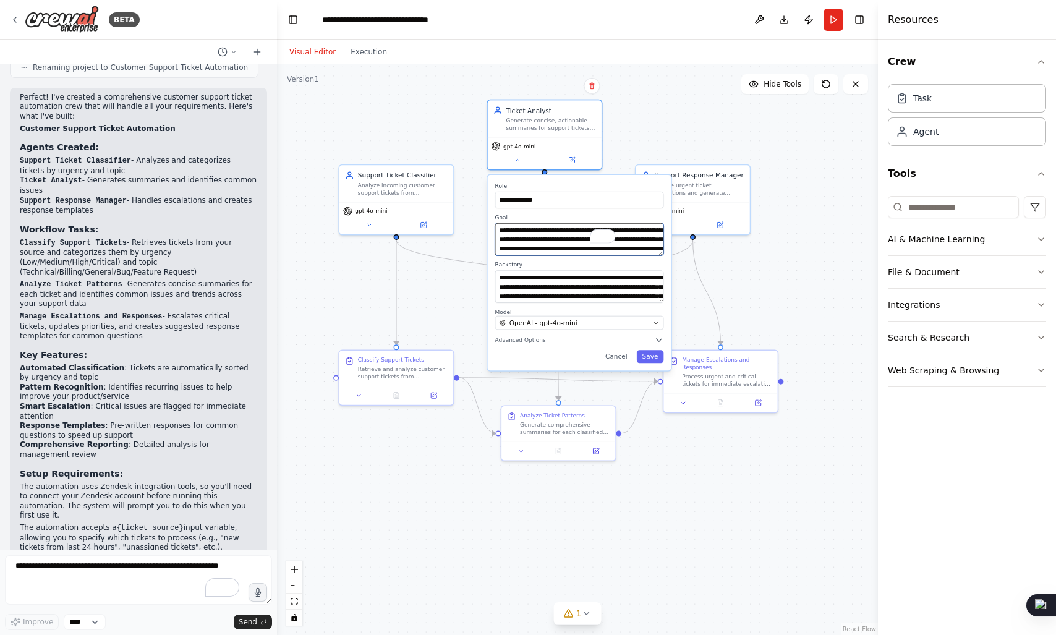
click at [556, 244] on textarea "**********" at bounding box center [579, 239] width 169 height 32
click at [638, 321] on div "OpenAI - gpt-4o-mini" at bounding box center [573, 322] width 149 height 9
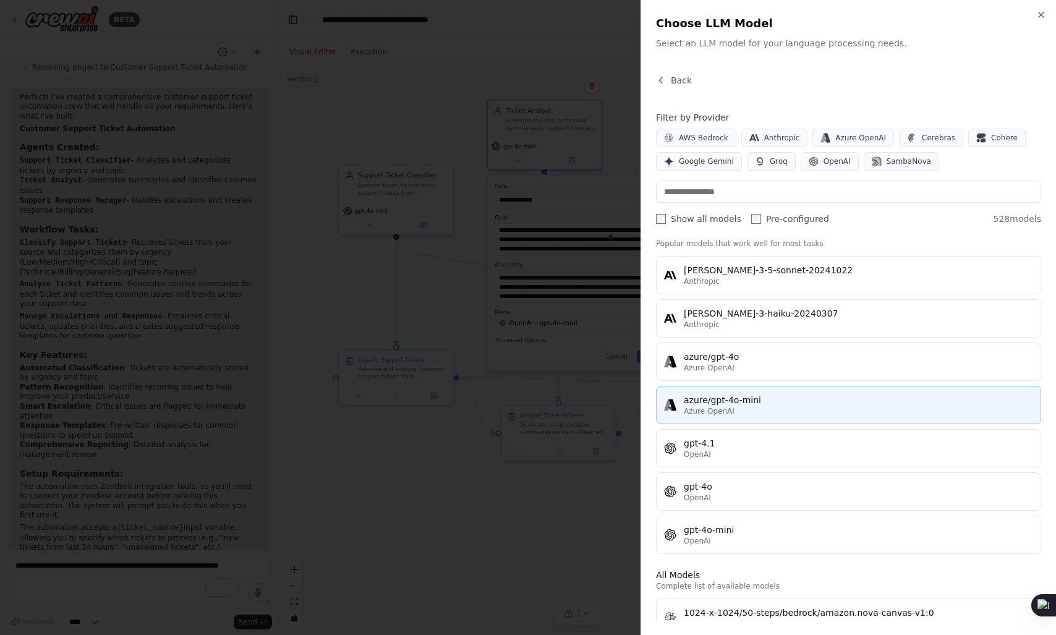
scroll to position [0, 0]
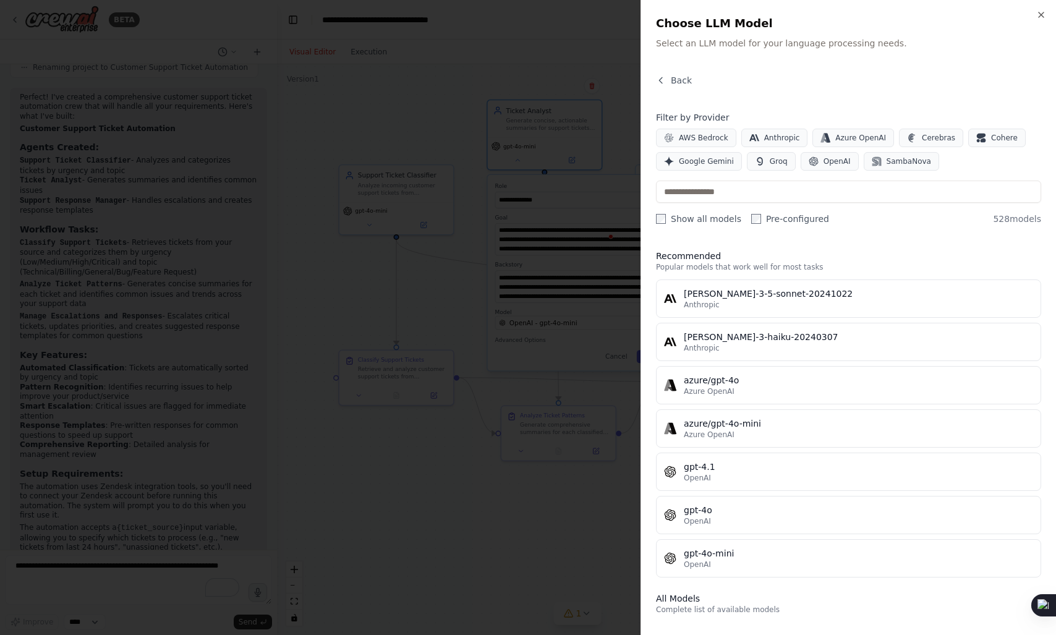
click at [738, 37] on p "Select an LLM model for your language processing needs." at bounding box center [848, 43] width 385 height 12
click at [711, 41] on p "Select an LLM model for your language processing needs." at bounding box center [848, 43] width 385 height 12
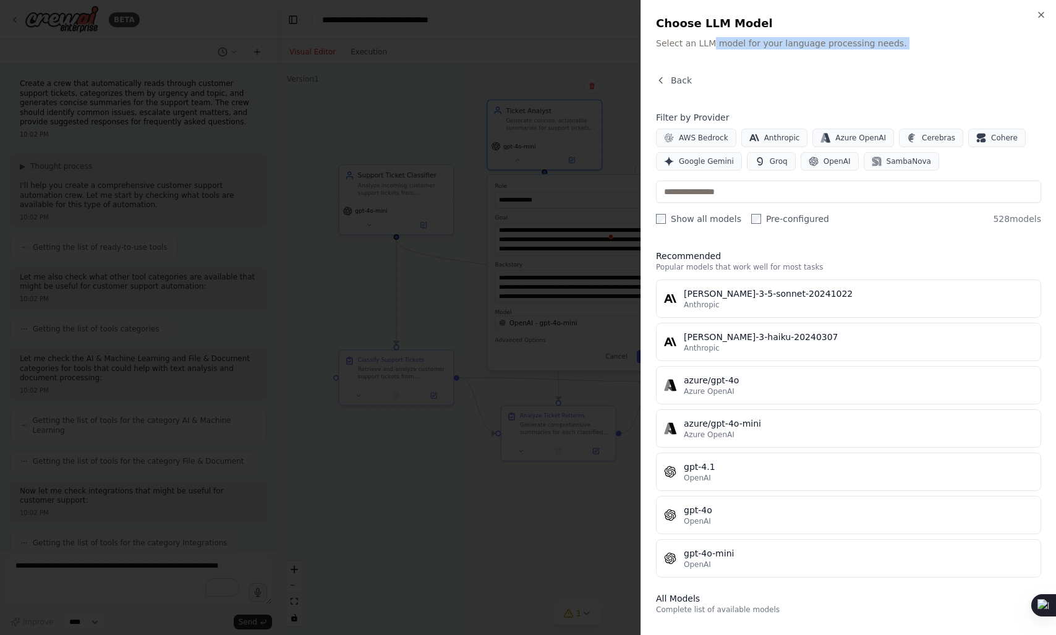
scroll to position [1149, 0]
click at [875, 53] on div "Close Choose LLM Model Select an LLM model for your language processing needs. …" at bounding box center [847, 317] width 415 height 635
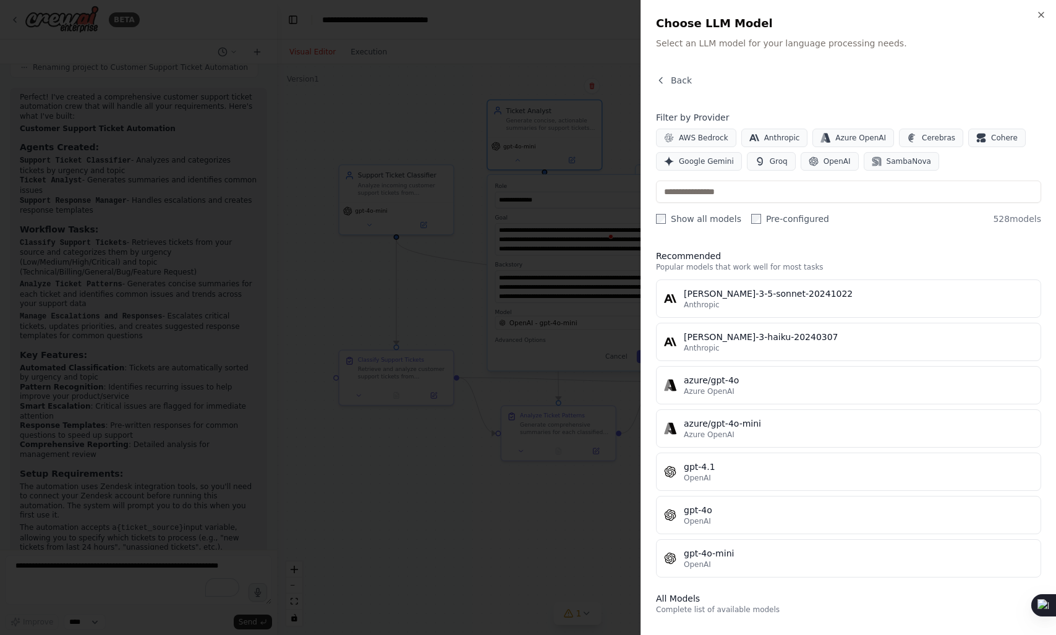
click at [875, 53] on div "Close Choose LLM Model Select an LLM model for your language processing needs. …" at bounding box center [847, 317] width 415 height 635
click at [821, 35] on div "Choose LLM Model Select an LLM model for your language processing needs." at bounding box center [848, 32] width 385 height 35
click at [849, 44] on p "Select an LLM model for your language processing needs." at bounding box center [848, 43] width 385 height 12
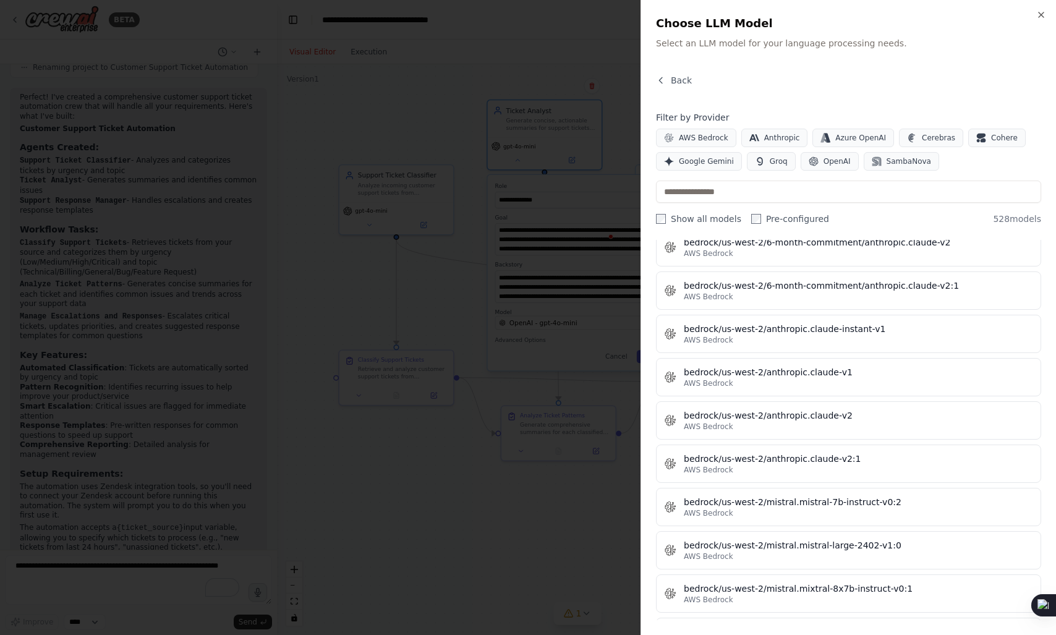
scroll to position [5199, 0]
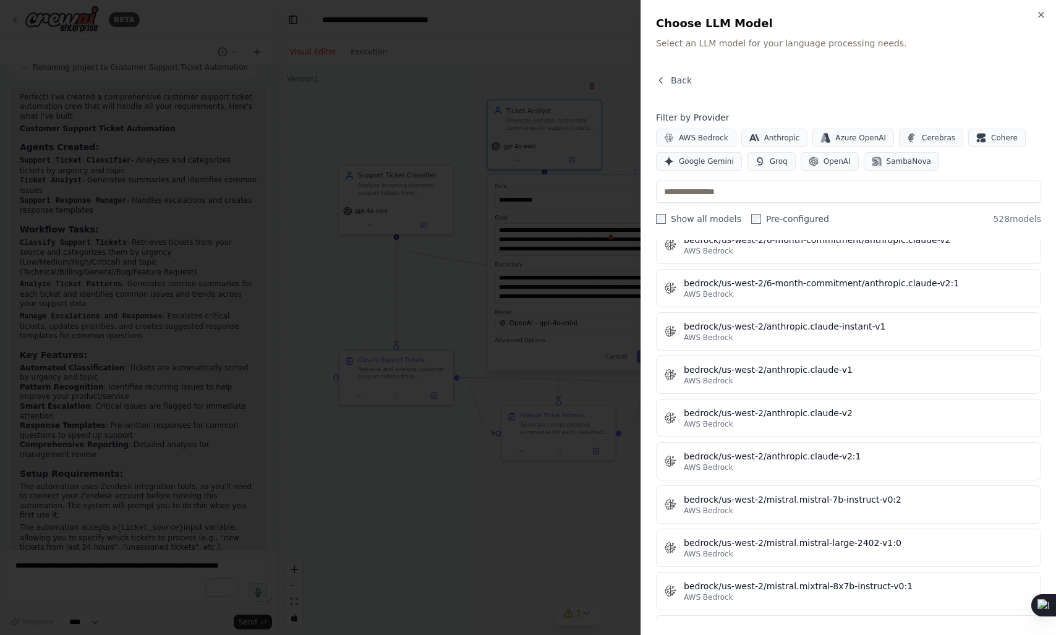
click at [587, 417] on div at bounding box center [528, 317] width 1056 height 635
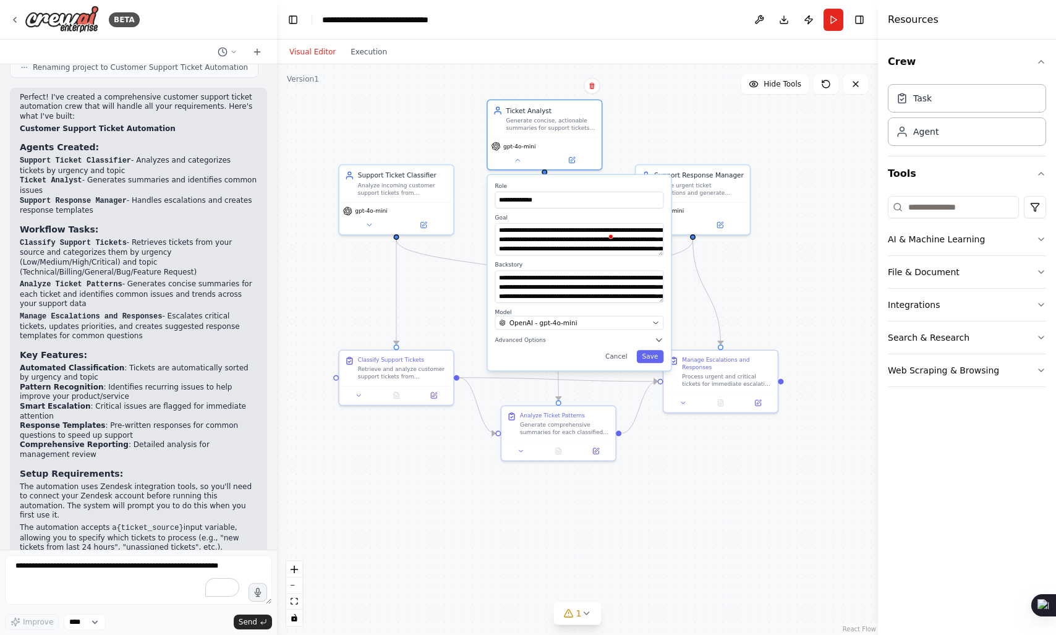
click at [642, 134] on div ".deletable-edge-delete-btn { width: 20px; height: 20px; border: 0px solid #ffff…" at bounding box center [577, 349] width 601 height 571
click at [533, 344] on button "Advanced Options" at bounding box center [579, 339] width 169 height 9
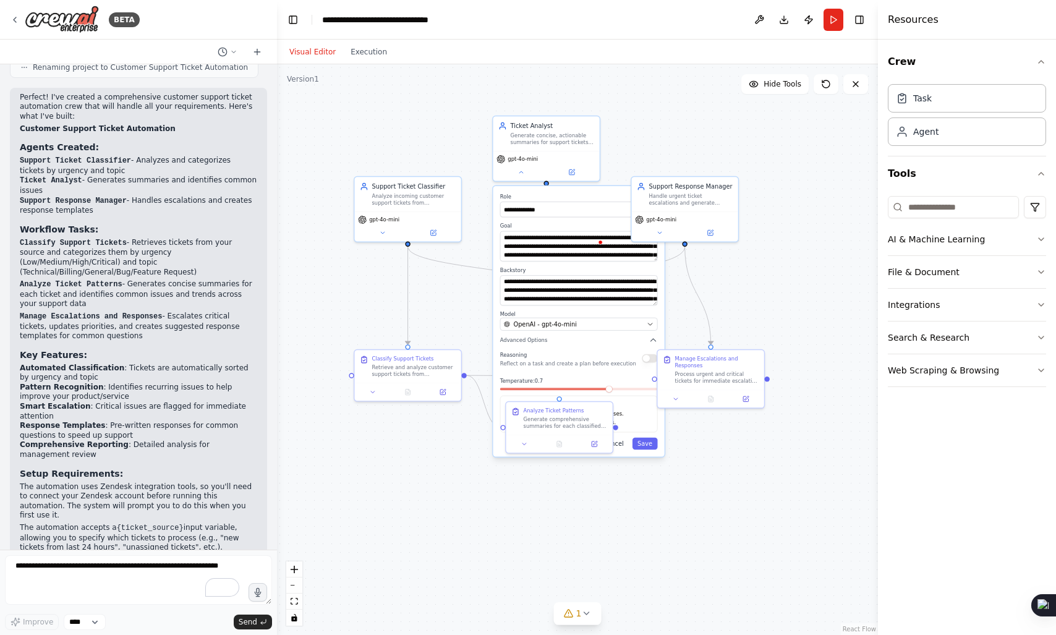
click at [622, 448] on button "Cancel" at bounding box center [613, 444] width 31 height 12
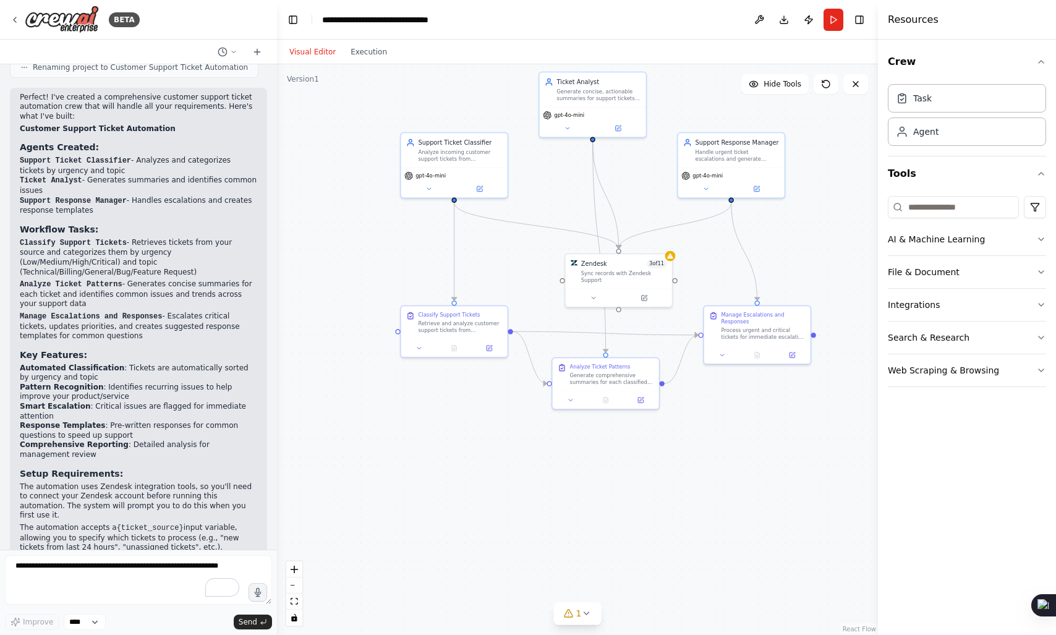
drag, startPoint x: 696, startPoint y: 305, endPoint x: 742, endPoint y: 261, distance: 63.8
click at [742, 261] on div ".deletable-edge-delete-btn { width: 20px; height: 20px; border: 0px solid #ffff…" at bounding box center [577, 349] width 601 height 571
click at [601, 296] on button at bounding box center [593, 296] width 49 height 11
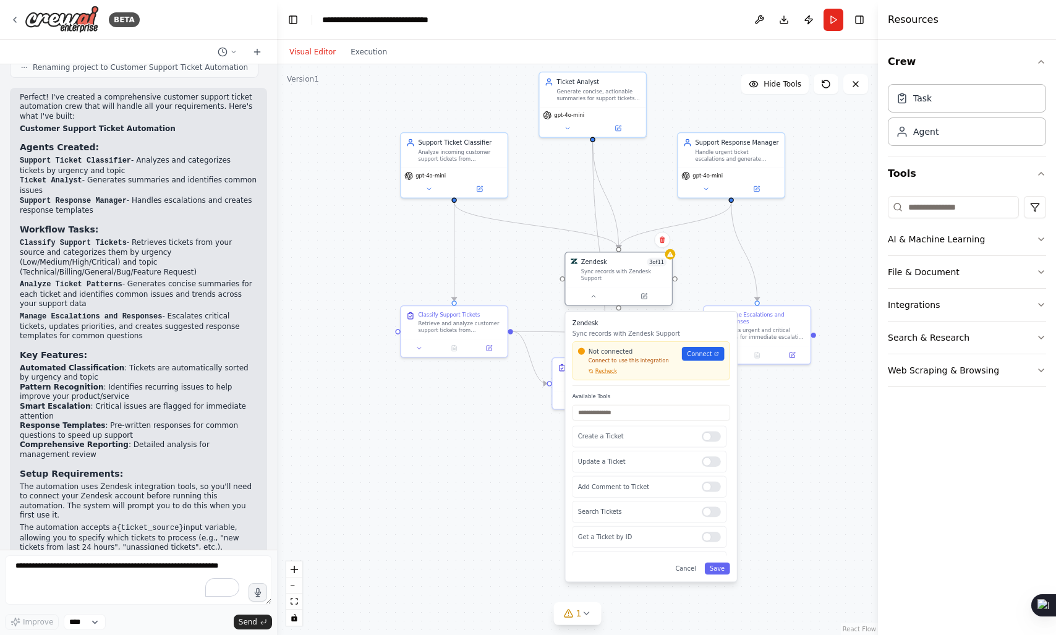
click at [586, 302] on div at bounding box center [619, 296] width 106 height 18
click at [591, 300] on button at bounding box center [593, 296] width 49 height 11
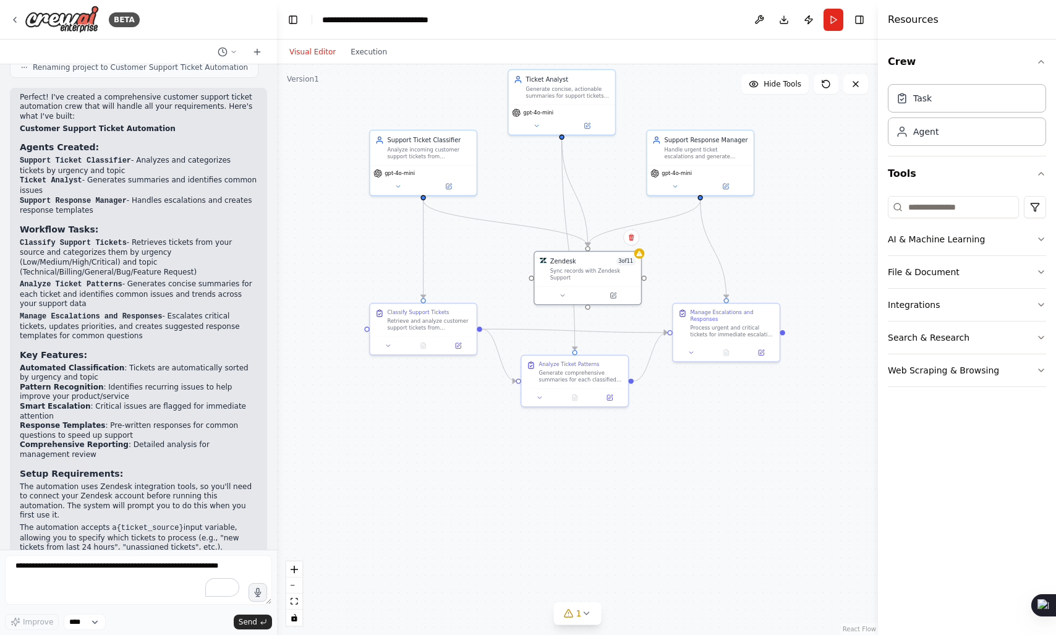
drag, startPoint x: 729, startPoint y: 234, endPoint x: 698, endPoint y: 232, distance: 31.0
click at [698, 232] on div ".deletable-edge-delete-btn { width: 20px; height: 20px; border: 0px solid #ffff…" at bounding box center [577, 349] width 601 height 571
drag, startPoint x: 597, startPoint y: 265, endPoint x: 559, endPoint y: 268, distance: 38.4
click at [559, 268] on div "Sync records with Zendesk Support" at bounding box center [559, 273] width 86 height 14
click at [521, 291] on button at bounding box center [527, 294] width 49 height 11
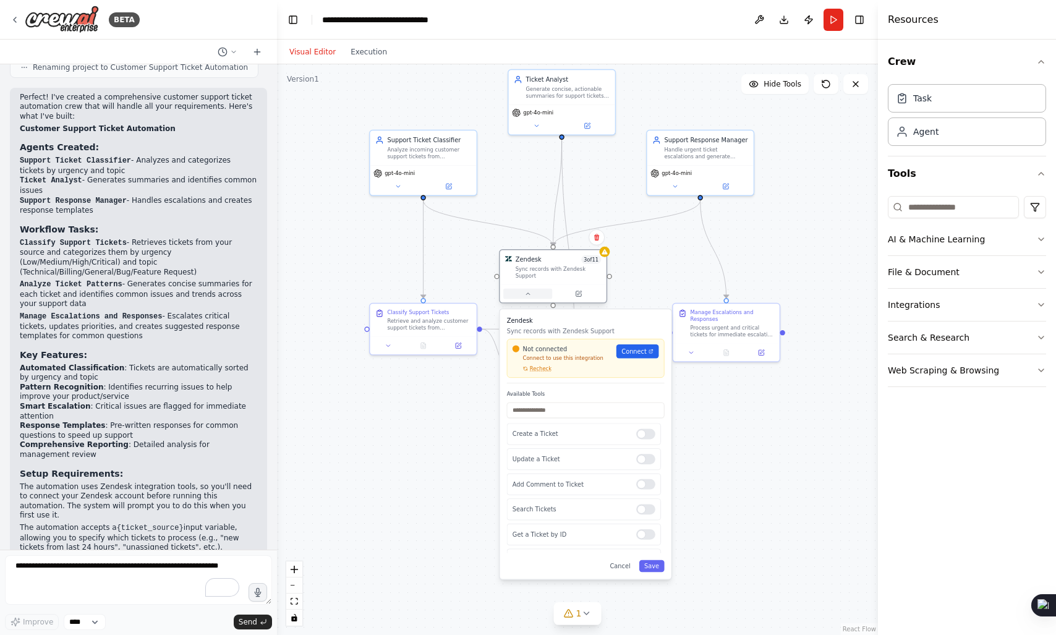
click at [530, 294] on icon at bounding box center [527, 294] width 7 height 7
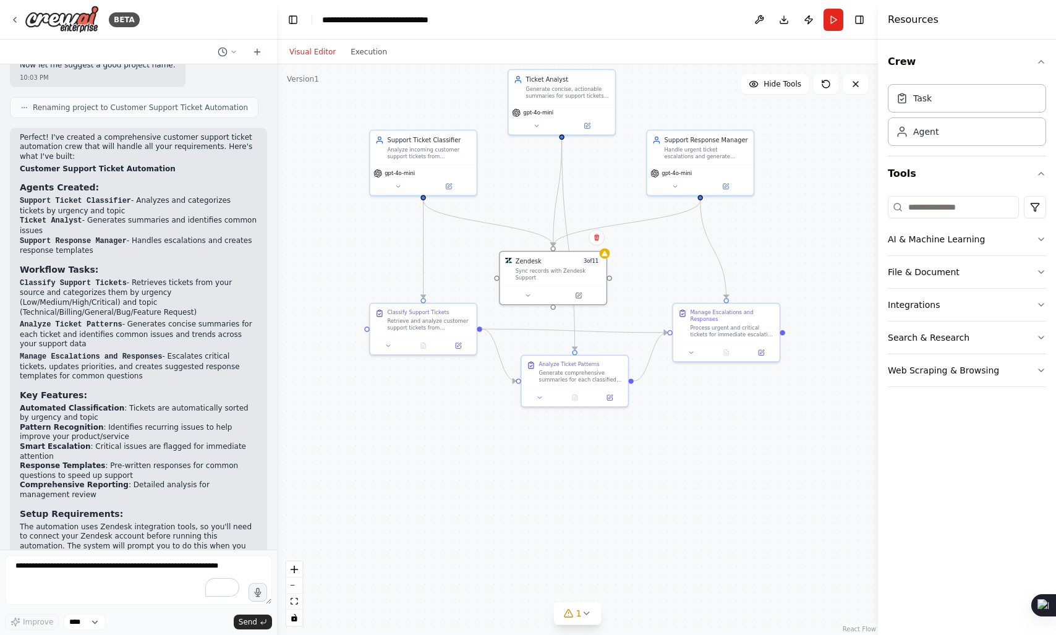
scroll to position [1108, 0]
drag, startPoint x: 17, startPoint y: 145, endPoint x: 101, endPoint y: 153, distance: 84.5
click at [101, 153] on div "Perfect! I've created a comprehensive customer support ticket automation crew t…" at bounding box center [138, 390] width 257 height 522
click at [46, 217] on code "Ticket Analyst" at bounding box center [51, 221] width 62 height 9
drag, startPoint x: 46, startPoint y: 183, endPoint x: 90, endPoint y: 190, distance: 43.9
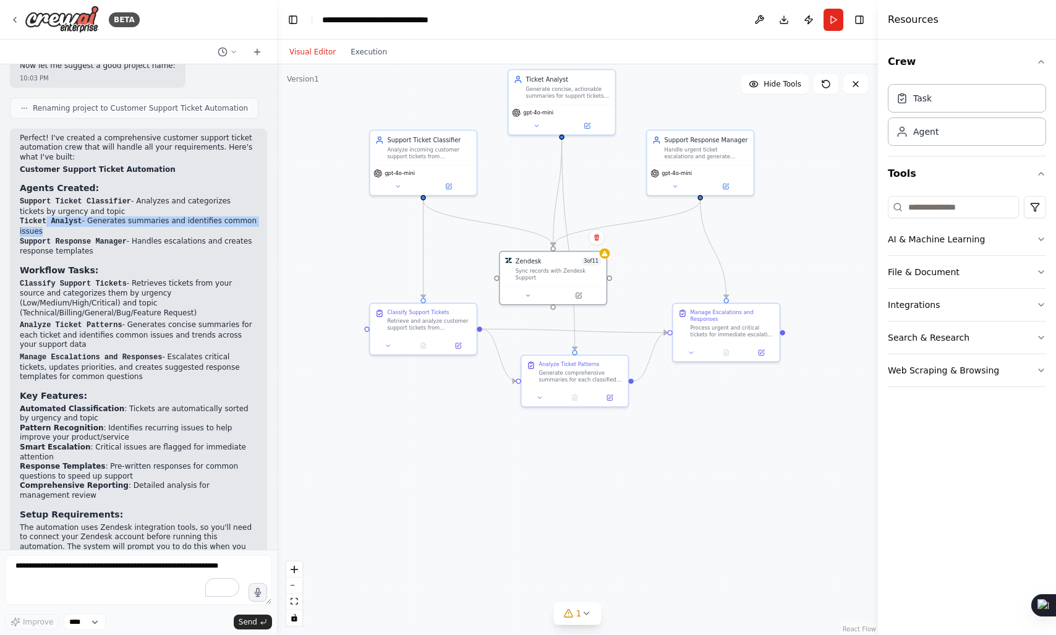
click at [90, 216] on li "Ticket Analyst - Generates summaries and identifies common issues" at bounding box center [138, 226] width 237 height 20
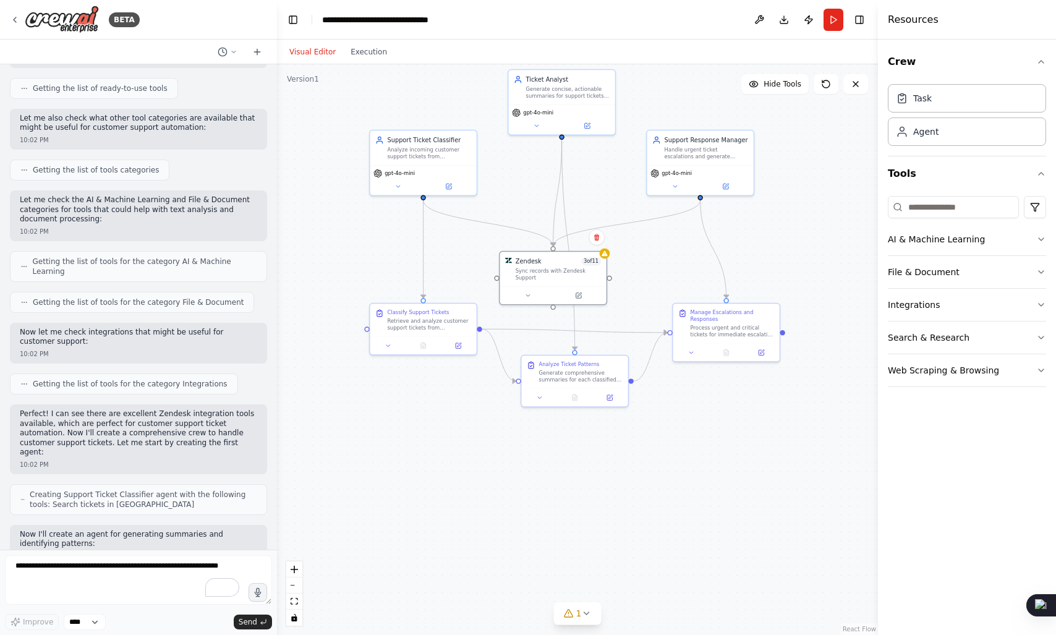
scroll to position [0, 0]
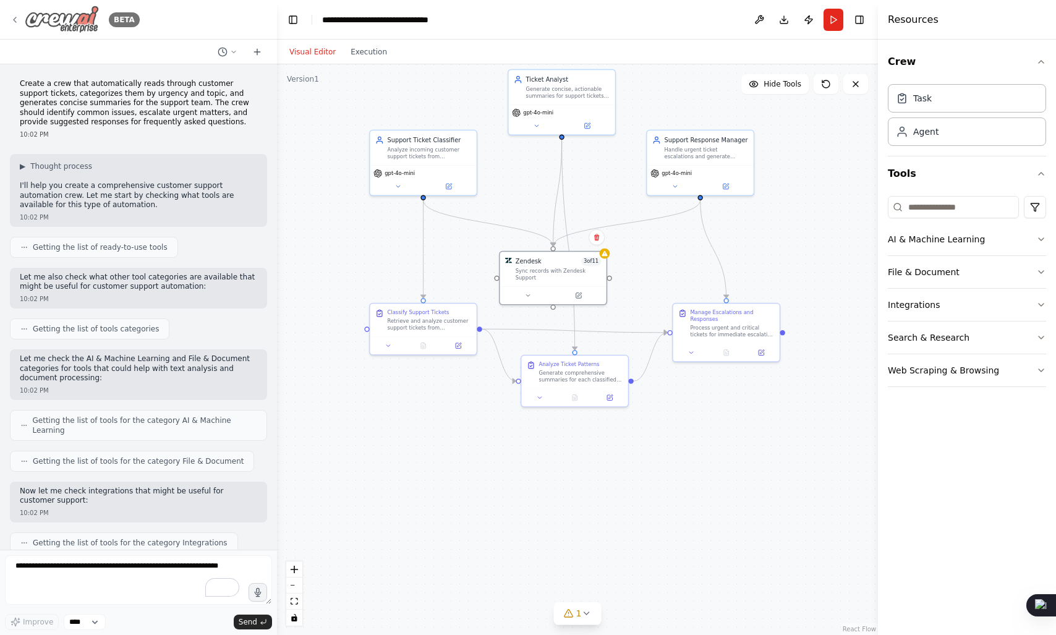
click at [77, 28] on img at bounding box center [62, 20] width 74 height 28
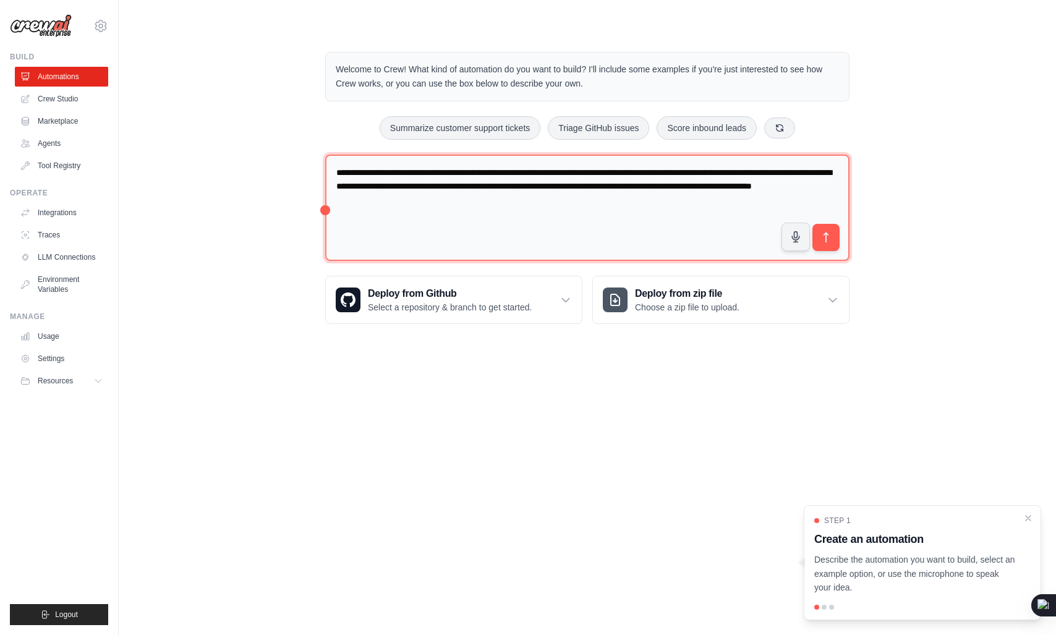
click at [420, 171] on textarea "**********" at bounding box center [587, 208] width 524 height 107
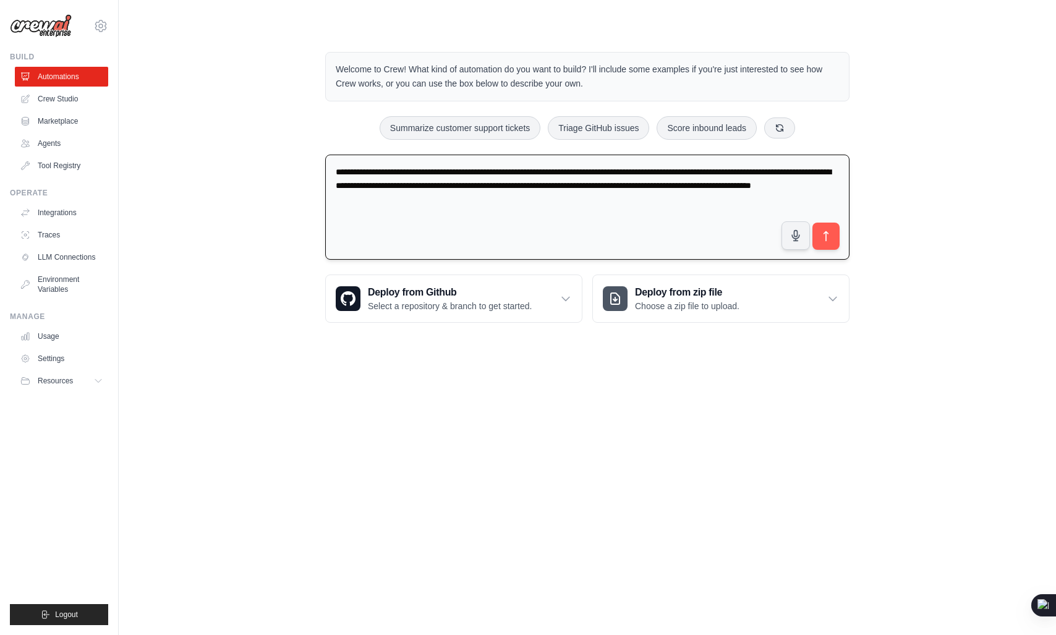
click at [420, 171] on textarea "**********" at bounding box center [587, 208] width 524 height 106
click at [445, 176] on textarea "**********" at bounding box center [587, 208] width 524 height 106
drag, startPoint x: 445, startPoint y: 176, endPoint x: 567, endPoint y: 175, distance: 122.4
click at [567, 175] on textarea "**********" at bounding box center [587, 208] width 524 height 106
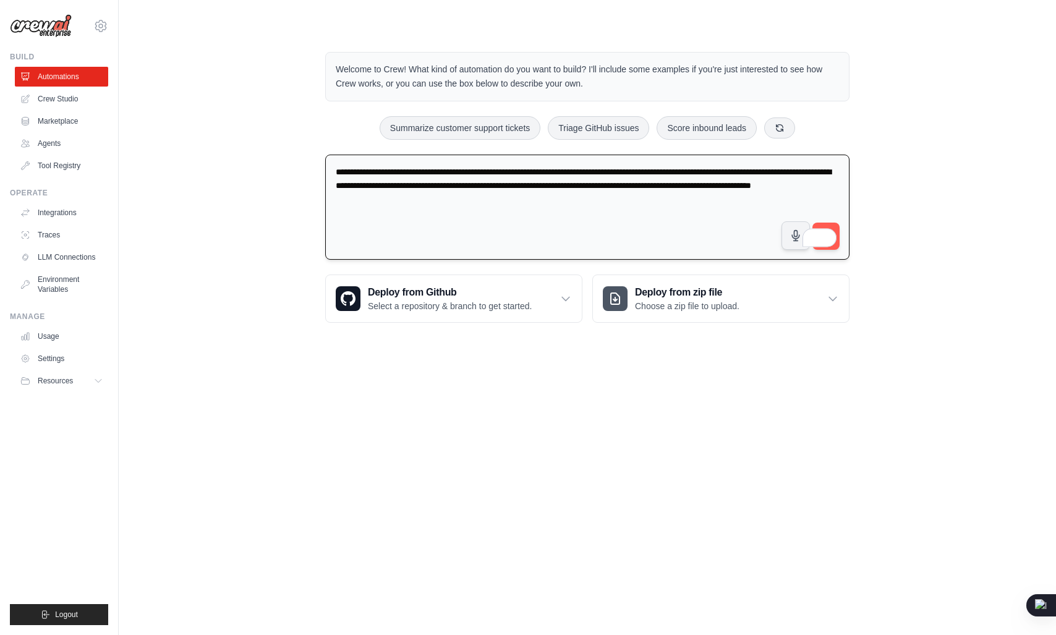
click at [490, 166] on textarea "**********" at bounding box center [587, 208] width 524 height 106
drag, startPoint x: 490, startPoint y: 166, endPoint x: 593, endPoint y: 175, distance: 103.6
click at [593, 175] on textarea "**********" at bounding box center [587, 208] width 524 height 106
drag, startPoint x: 593, startPoint y: 175, endPoint x: 626, endPoint y: 174, distance: 32.2
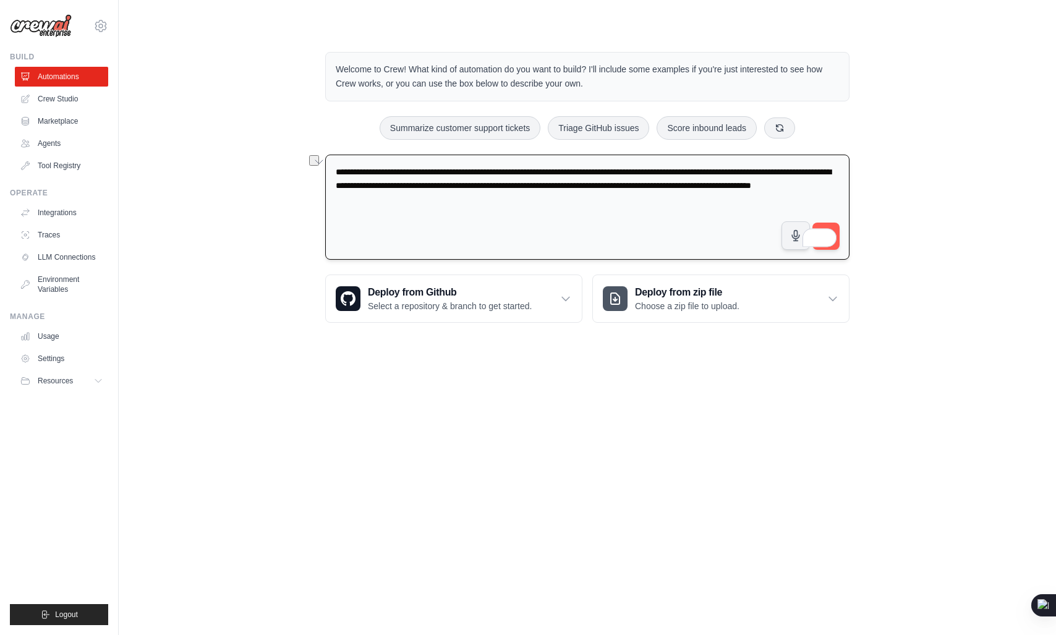
click at [626, 174] on textarea "**********" at bounding box center [587, 208] width 524 height 106
click at [642, 173] on textarea "**********" at bounding box center [587, 208] width 524 height 106
drag, startPoint x: 642, startPoint y: 173, endPoint x: 770, endPoint y: 174, distance: 127.3
click at [770, 174] on textarea "**********" at bounding box center [587, 208] width 524 height 106
click at [376, 184] on textarea "**********" at bounding box center [587, 208] width 524 height 106
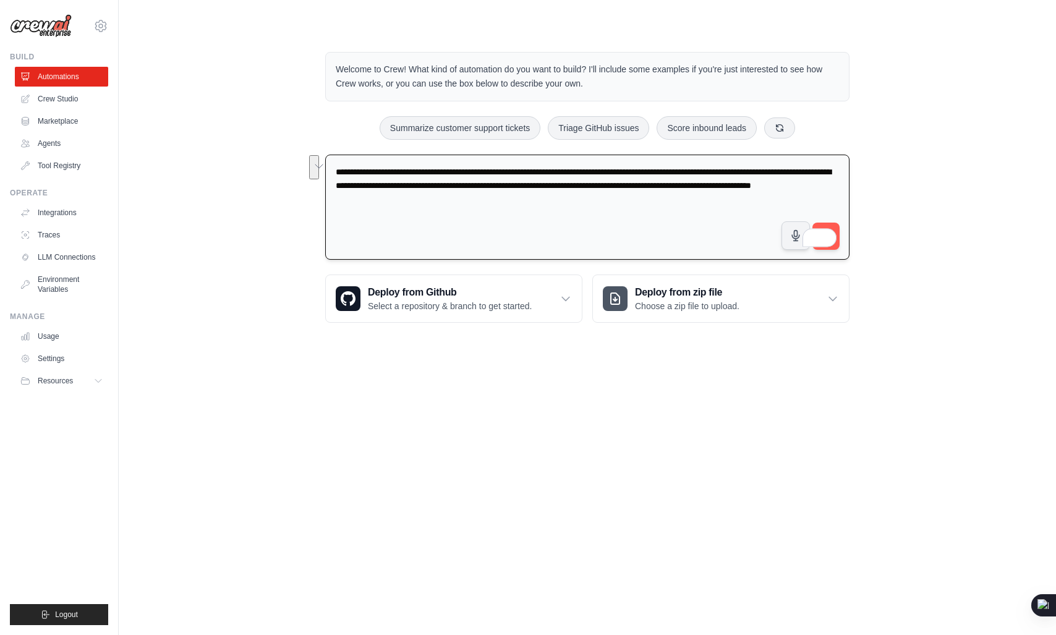
drag, startPoint x: 376, startPoint y: 184, endPoint x: 546, endPoint y: 209, distance: 171.9
click at [546, 209] on textarea "**********" at bounding box center [587, 208] width 524 height 106
click at [587, 205] on textarea "**********" at bounding box center [587, 208] width 524 height 106
drag, startPoint x: 587, startPoint y: 205, endPoint x: 545, endPoint y: 189, distance: 44.4
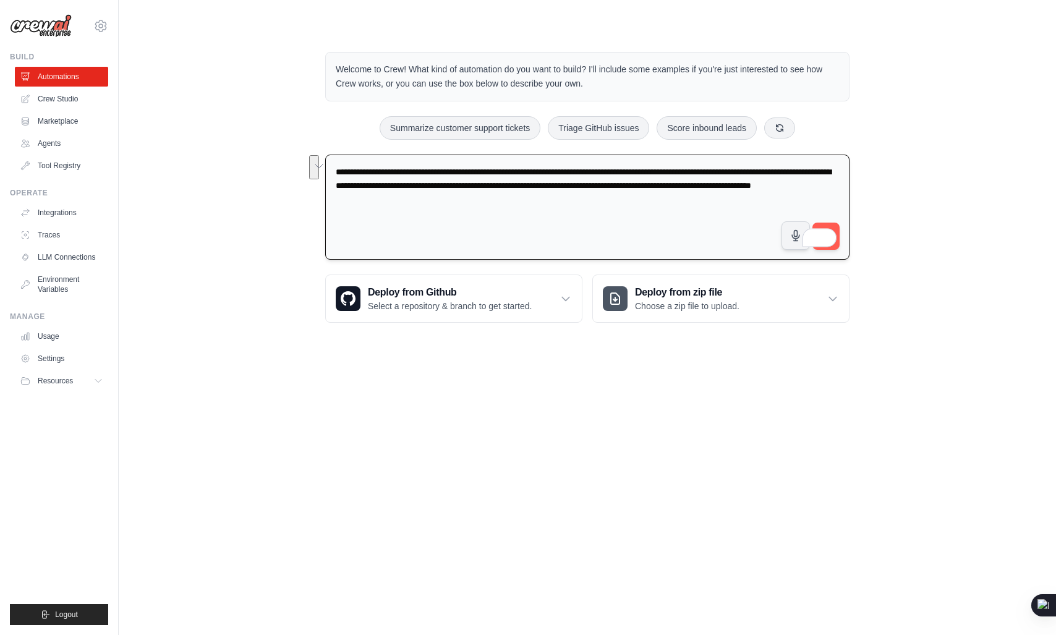
click at [545, 189] on textarea "**********" at bounding box center [587, 208] width 524 height 106
drag, startPoint x: 545, startPoint y: 189, endPoint x: 626, endPoint y: 210, distance: 83.7
click at [626, 210] on textarea "**********" at bounding box center [587, 208] width 524 height 106
click at [627, 202] on textarea "**********" at bounding box center [587, 208] width 524 height 106
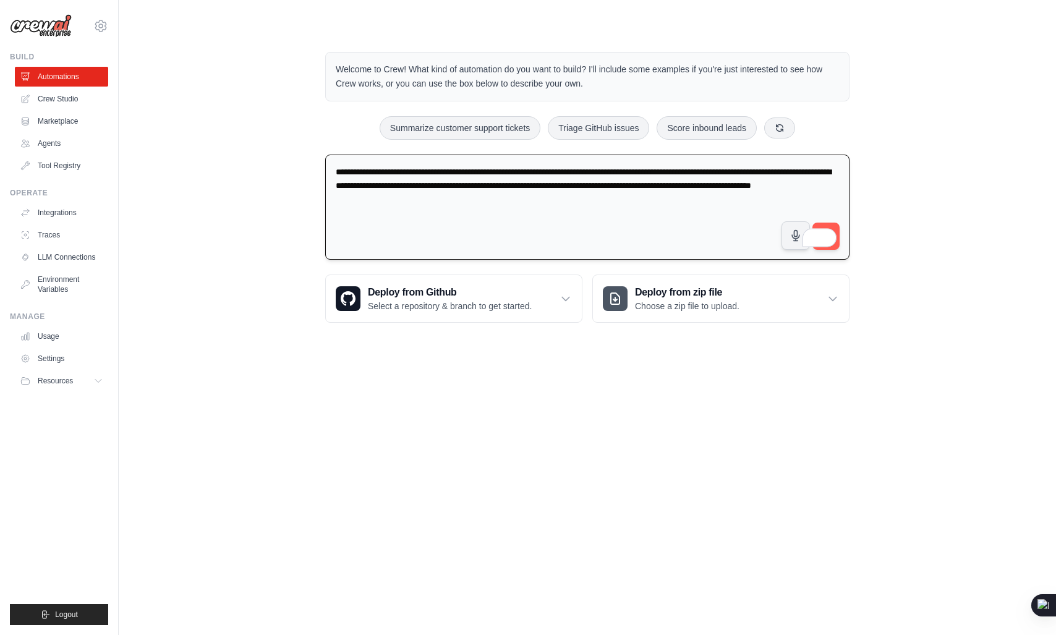
click at [634, 190] on textarea "**********" at bounding box center [587, 208] width 524 height 106
drag, startPoint x: 634, startPoint y: 190, endPoint x: 722, endPoint y: 189, distance: 88.4
click at [722, 189] on textarea "**********" at bounding box center [587, 208] width 524 height 106
click at [736, 187] on textarea "**********" at bounding box center [587, 208] width 524 height 106
drag, startPoint x: 736, startPoint y: 187, endPoint x: 801, endPoint y: 180, distance: 65.9
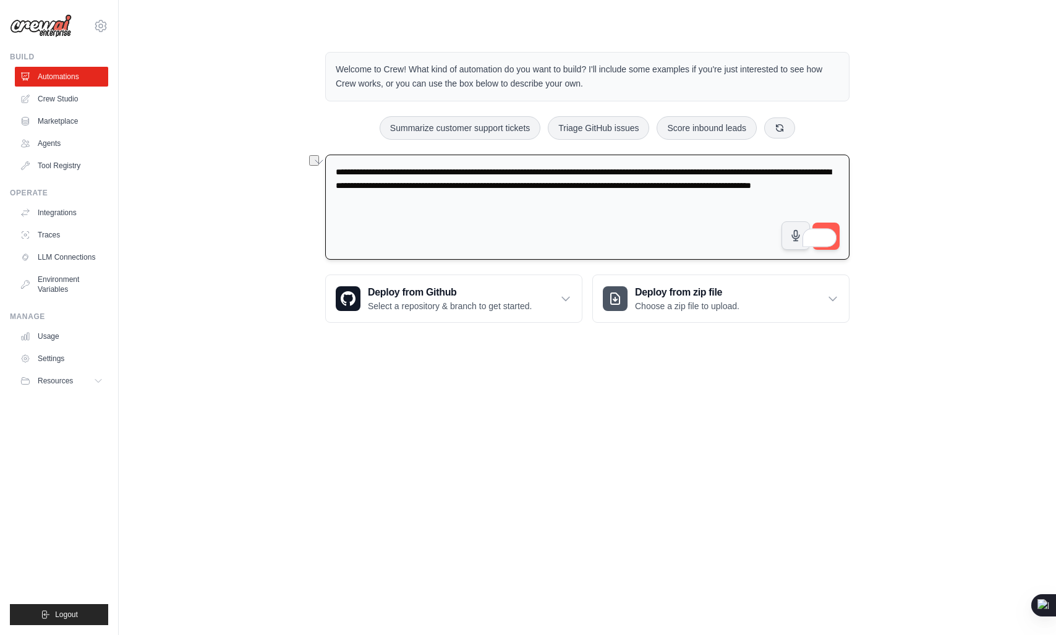
click at [801, 180] on textarea "**********" at bounding box center [587, 208] width 524 height 106
click at [737, 195] on textarea "**********" at bounding box center [587, 208] width 524 height 106
click at [736, 187] on textarea "**********" at bounding box center [587, 208] width 524 height 106
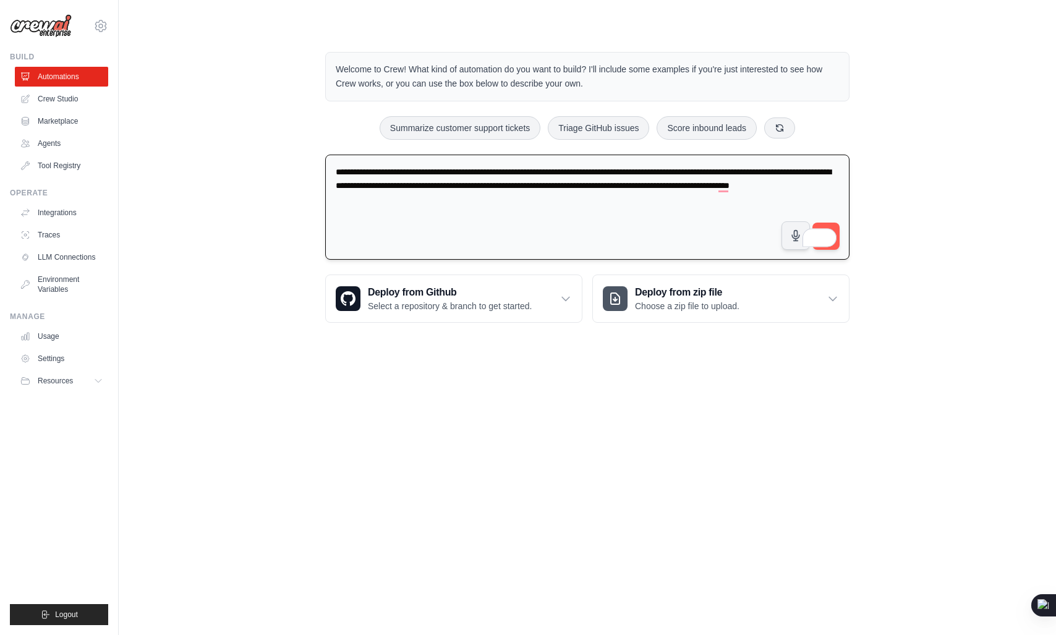
type textarea "**********"
click at [741, 185] on textarea "**********" at bounding box center [587, 208] width 524 height 106
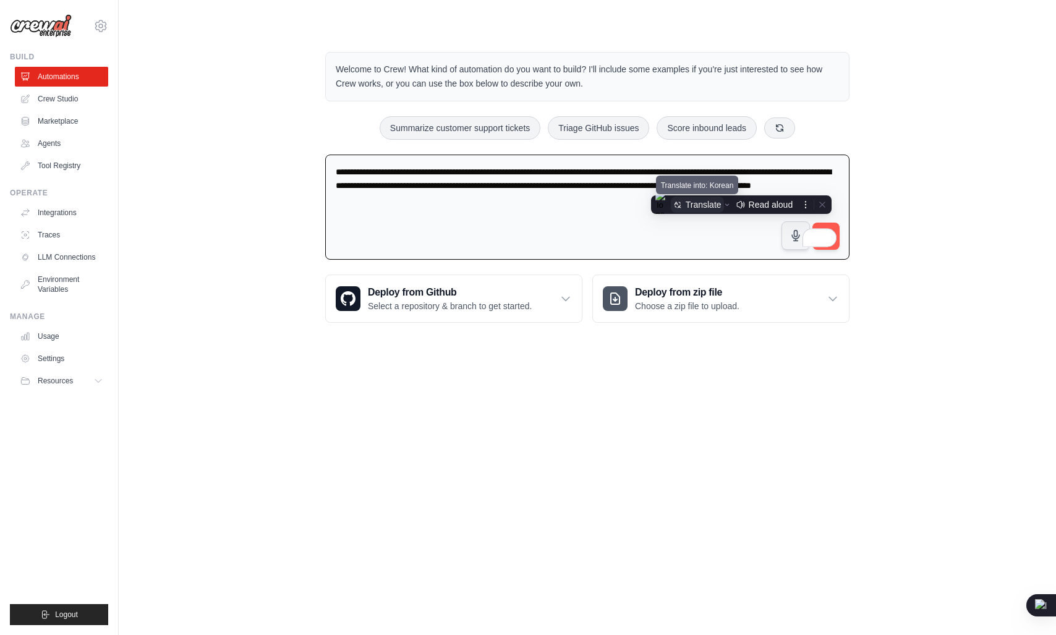
click at [703, 200] on div "Translate" at bounding box center [704, 205] width 36 height 10
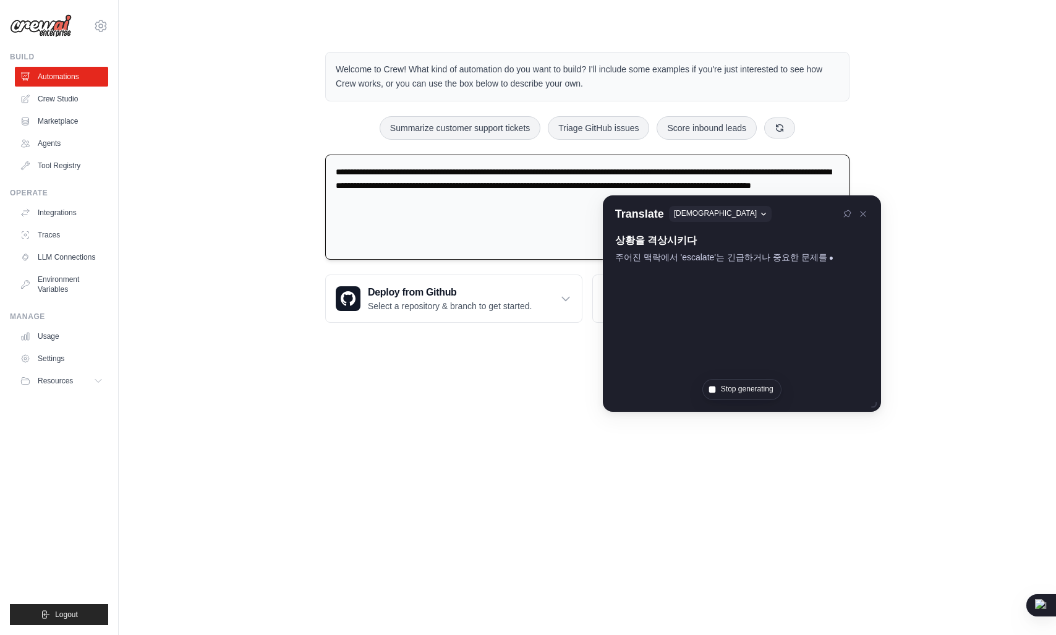
click at [742, 180] on textarea "**********" at bounding box center [587, 208] width 524 height 106
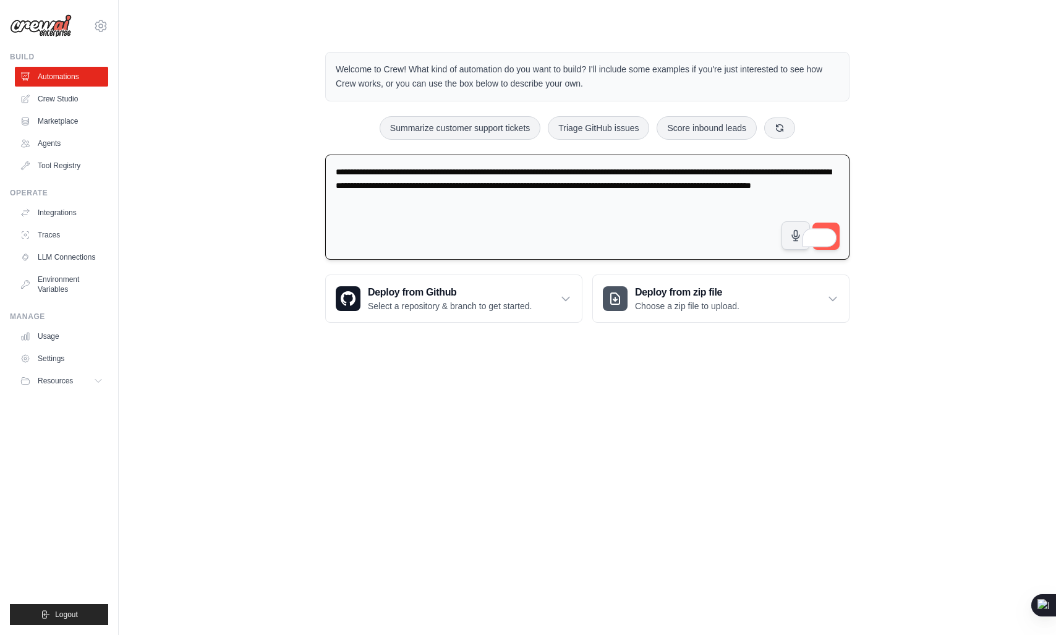
click at [742, 180] on textarea "**********" at bounding box center [587, 208] width 524 height 106
click at [758, 180] on textarea "**********" at bounding box center [587, 208] width 524 height 106
drag, startPoint x: 758, startPoint y: 180, endPoint x: 809, endPoint y: 182, distance: 50.7
click at [809, 182] on textarea "**********" at bounding box center [587, 208] width 524 height 106
click at [350, 201] on textarea "**********" at bounding box center [587, 208] width 524 height 106
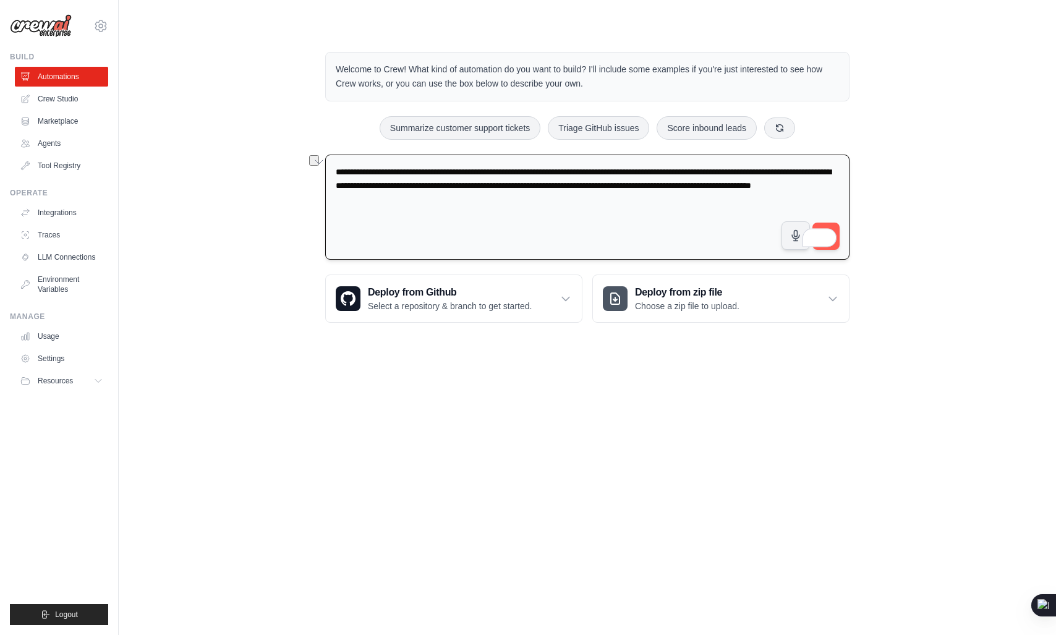
drag, startPoint x: 350, startPoint y: 201, endPoint x: 588, endPoint y: 192, distance: 238.1
click at [588, 192] on textarea "**********" at bounding box center [587, 208] width 524 height 106
click at [456, 195] on textarea "**********" at bounding box center [587, 208] width 524 height 106
drag, startPoint x: 456, startPoint y: 195, endPoint x: 609, endPoint y: 197, distance: 153.3
click at [609, 197] on textarea "**********" at bounding box center [587, 208] width 524 height 106
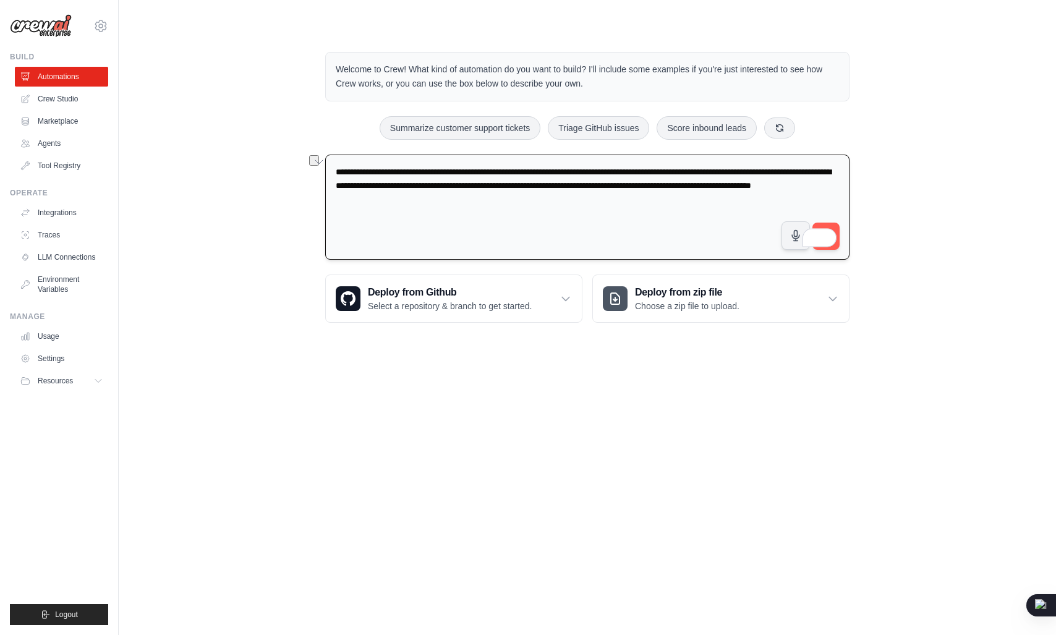
click at [609, 197] on textarea "**********" at bounding box center [587, 208] width 524 height 106
drag, startPoint x: 609, startPoint y: 197, endPoint x: 477, endPoint y: 205, distance: 133.1
click at [477, 205] on textarea "**********" at bounding box center [587, 208] width 524 height 106
drag, startPoint x: 477, startPoint y: 205, endPoint x: 590, endPoint y: 196, distance: 114.1
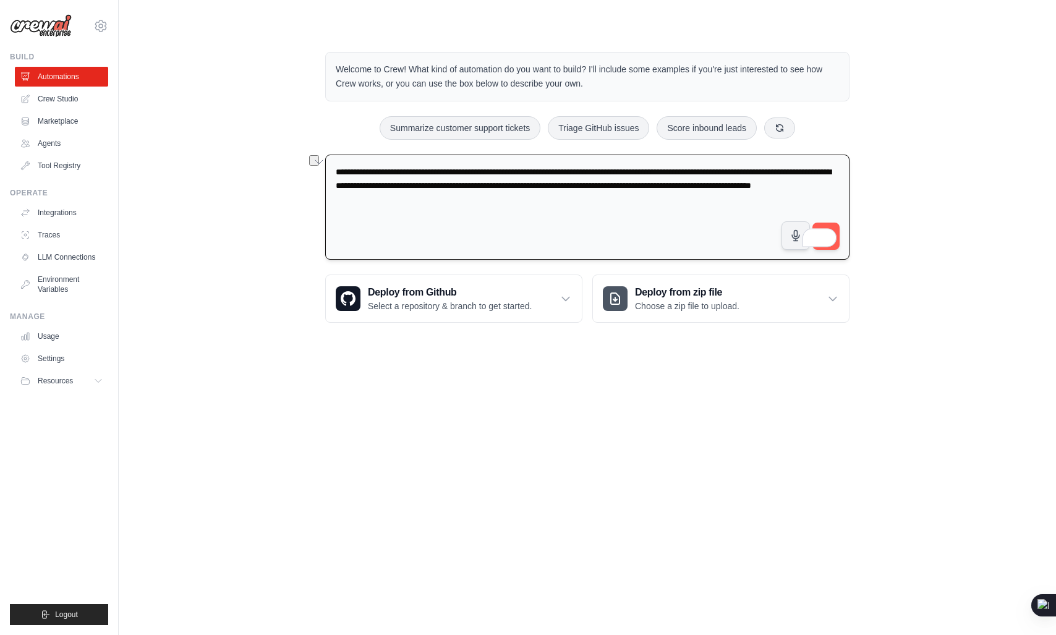
click at [590, 196] on textarea "**********" at bounding box center [587, 208] width 524 height 106
drag, startPoint x: 590, startPoint y: 196, endPoint x: 493, endPoint y: 198, distance: 97.1
click at [493, 198] on textarea "**********" at bounding box center [587, 208] width 524 height 106
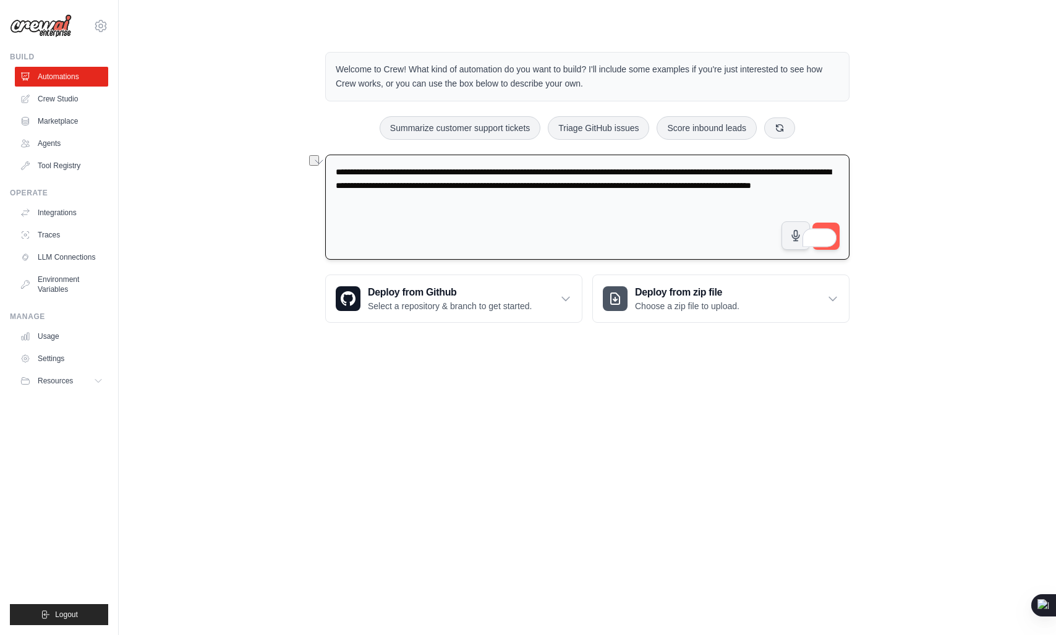
drag, startPoint x: 493, startPoint y: 198, endPoint x: 602, endPoint y: 208, distance: 109.3
click at [602, 208] on textarea "**********" at bounding box center [587, 208] width 524 height 106
drag, startPoint x: 602, startPoint y: 208, endPoint x: 451, endPoint y: 197, distance: 151.9
click at [451, 197] on textarea "**********" at bounding box center [587, 208] width 524 height 106
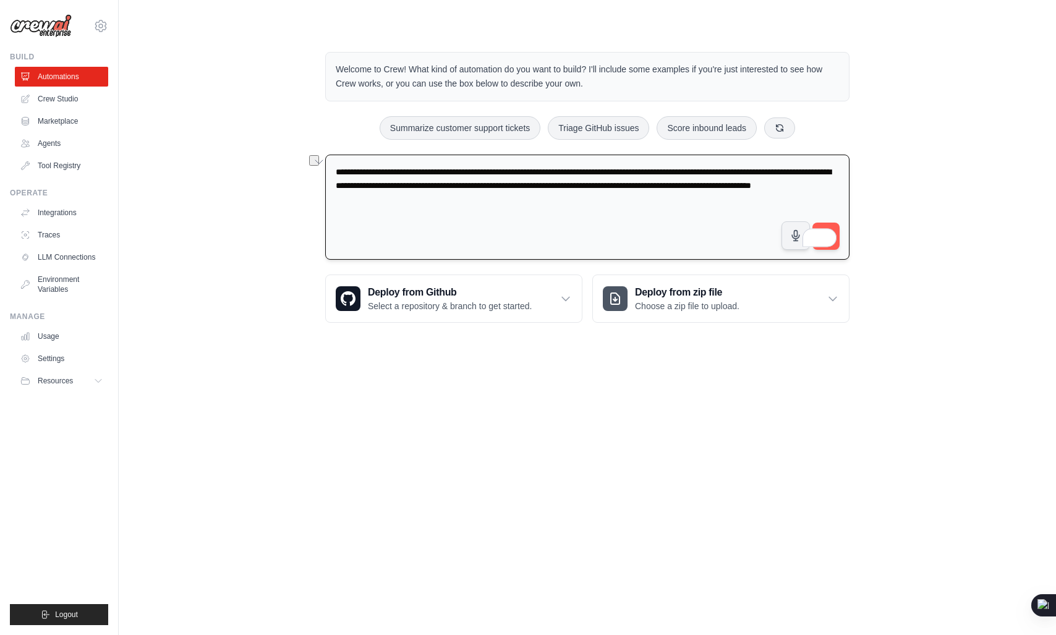
click at [451, 197] on textarea "**********" at bounding box center [587, 208] width 524 height 106
drag, startPoint x: 451, startPoint y: 197, endPoint x: 590, endPoint y: 190, distance: 139.2
click at [590, 190] on textarea "**********" at bounding box center [587, 208] width 524 height 106
click at [566, 293] on icon at bounding box center [565, 298] width 12 height 12
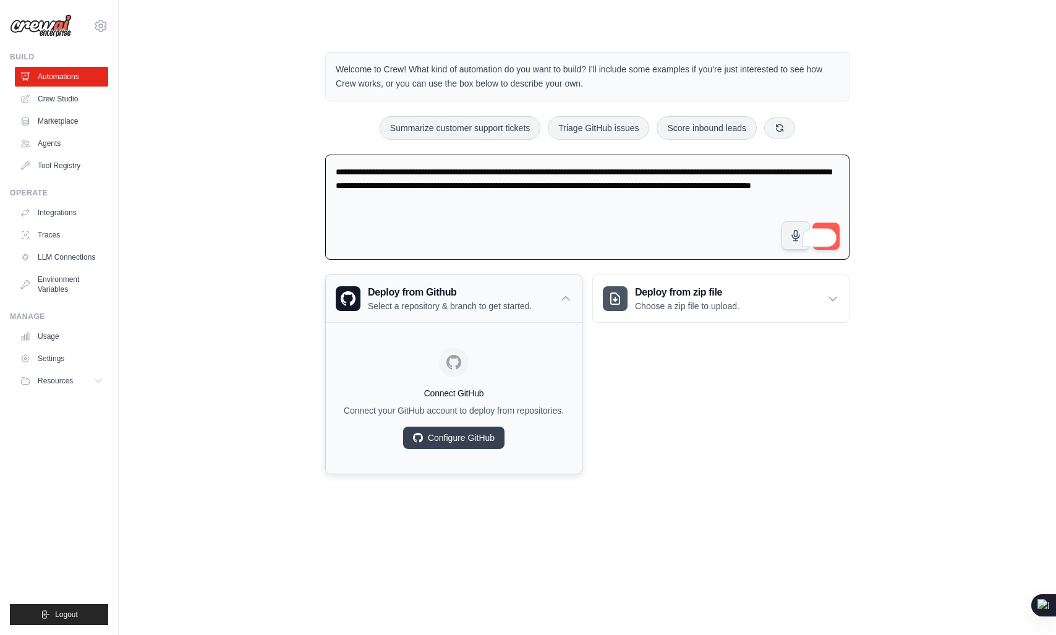
click at [566, 294] on icon at bounding box center [565, 298] width 12 height 12
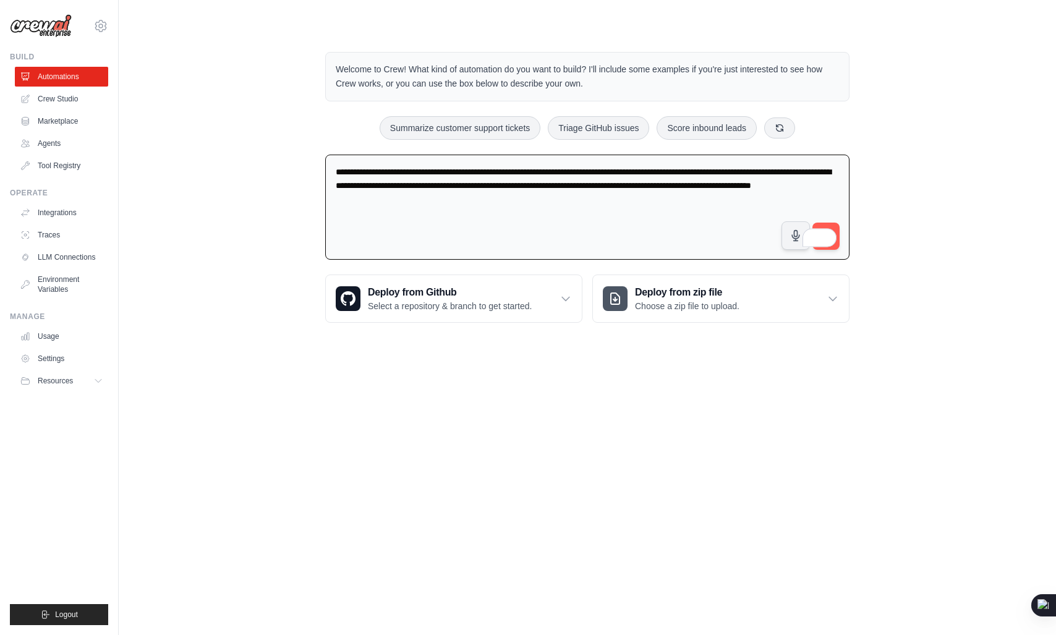
click at [859, 300] on div "**********" at bounding box center [587, 187] width 554 height 310
click at [830, 292] on icon at bounding box center [832, 298] width 12 height 12
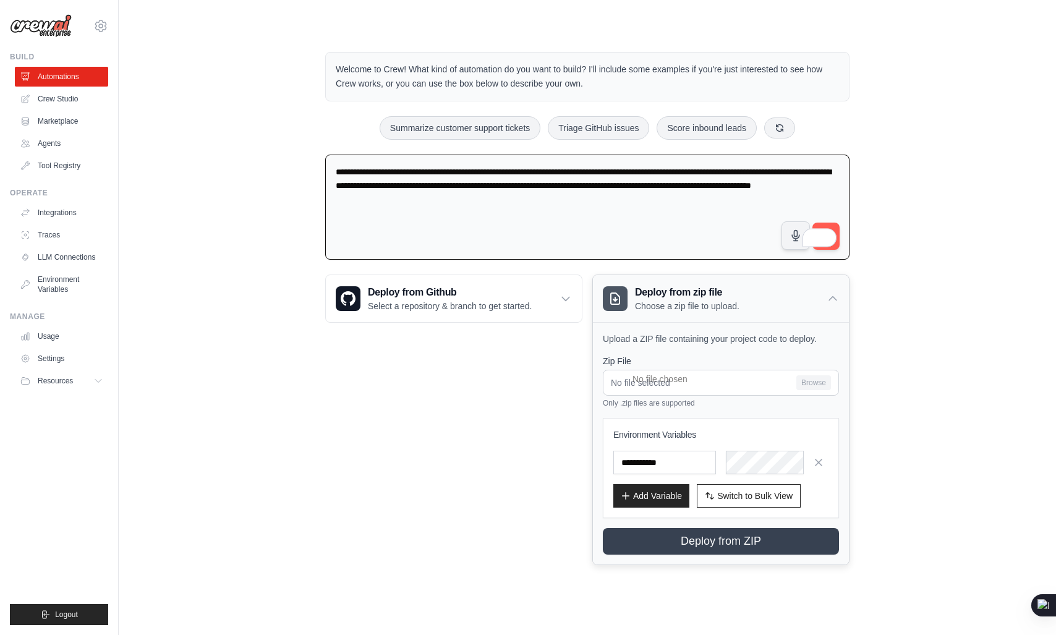
click at [830, 292] on icon at bounding box center [832, 298] width 12 height 12
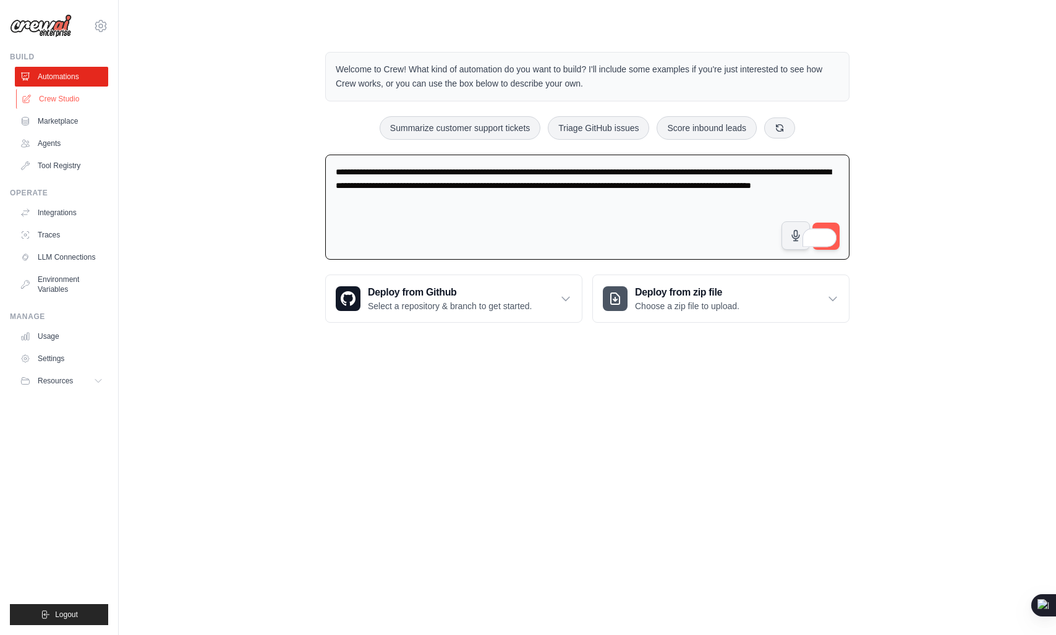
click at [55, 108] on link "Crew Studio" at bounding box center [62, 99] width 93 height 20
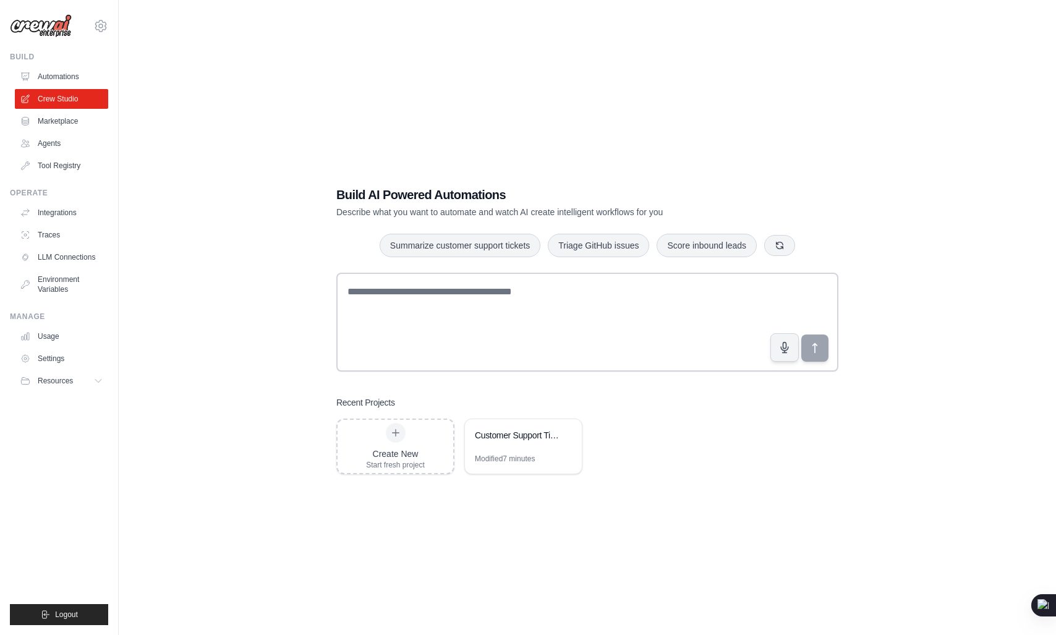
click at [332, 190] on div "Build AI Powered Automations Describe what you want to automate and watch AI cr…" at bounding box center [587, 330] width 532 height 328
drag, startPoint x: 332, startPoint y: 190, endPoint x: 572, endPoint y: 193, distance: 239.9
click at [572, 193] on div "Build AI Powered Automations Describe what you want to automate and watch AI cr…" at bounding box center [587, 330] width 532 height 328
click at [341, 190] on h1 "Build AI Powered Automations" at bounding box center [543, 194] width 415 height 17
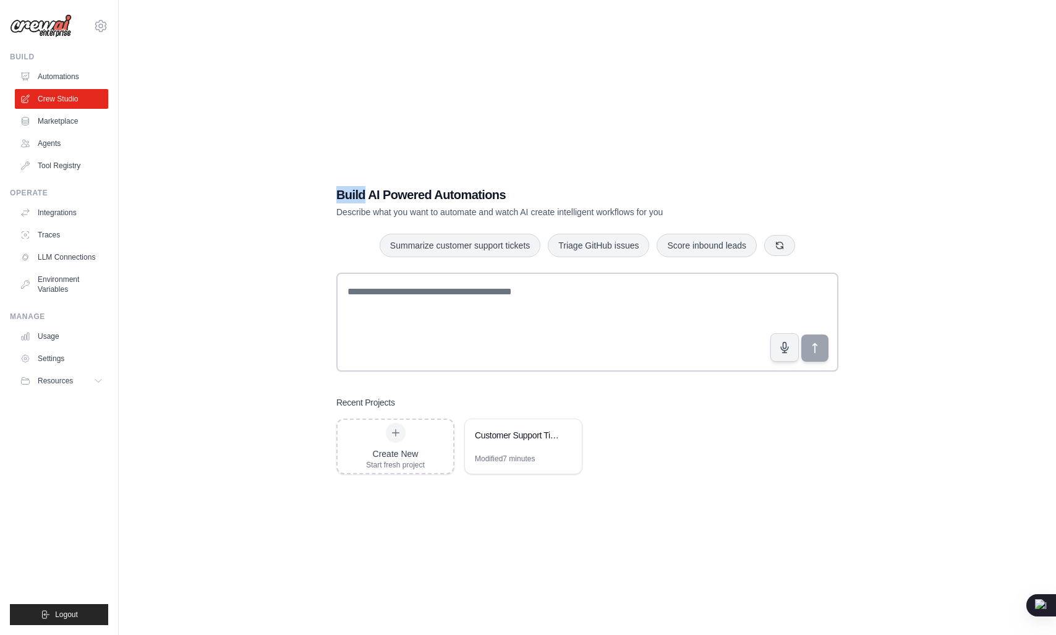
click at [375, 190] on h1 "Build AI Powered Automations" at bounding box center [543, 194] width 415 height 17
drag, startPoint x: 375, startPoint y: 190, endPoint x: 401, endPoint y: 195, distance: 27.0
click at [401, 195] on h1 "Build AI Powered Automations" at bounding box center [543, 194] width 415 height 17
drag, startPoint x: 401, startPoint y: 195, endPoint x: 495, endPoint y: 196, distance: 94.0
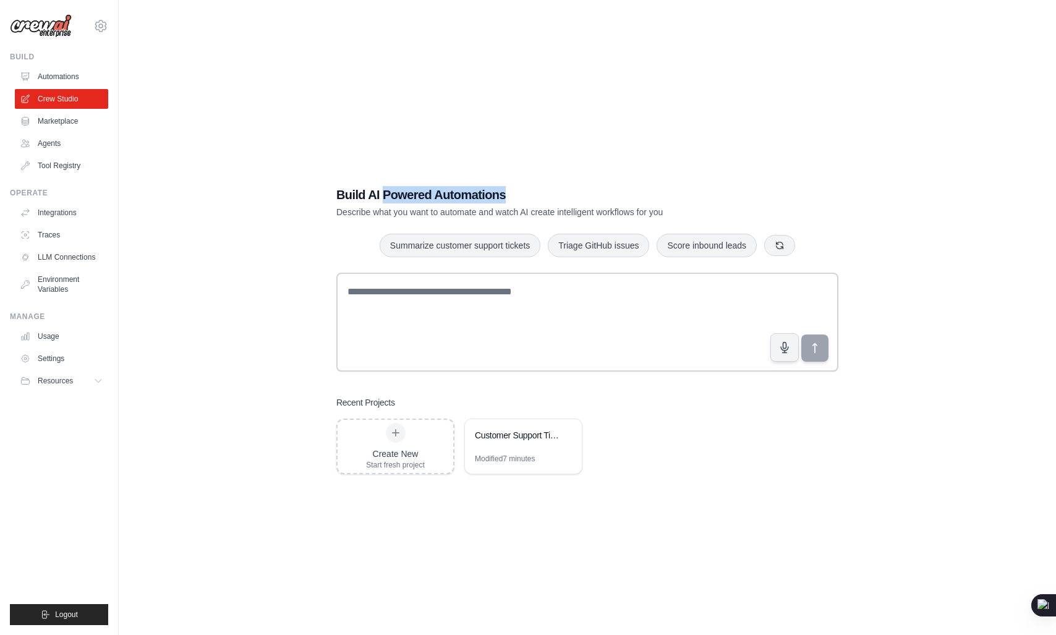
click at [495, 196] on h1 "Build AI Powered Automations" at bounding box center [543, 194] width 415 height 17
click at [373, 214] on p "Describe what you want to automate and watch AI create intelligent workflows fo…" at bounding box center [543, 212] width 415 height 12
drag, startPoint x: 373, startPoint y: 214, endPoint x: 486, endPoint y: 224, distance: 113.5
click at [486, 224] on div "Build AI Powered Automations Describe what you want to automate and watch AI cr…" at bounding box center [587, 330] width 532 height 328
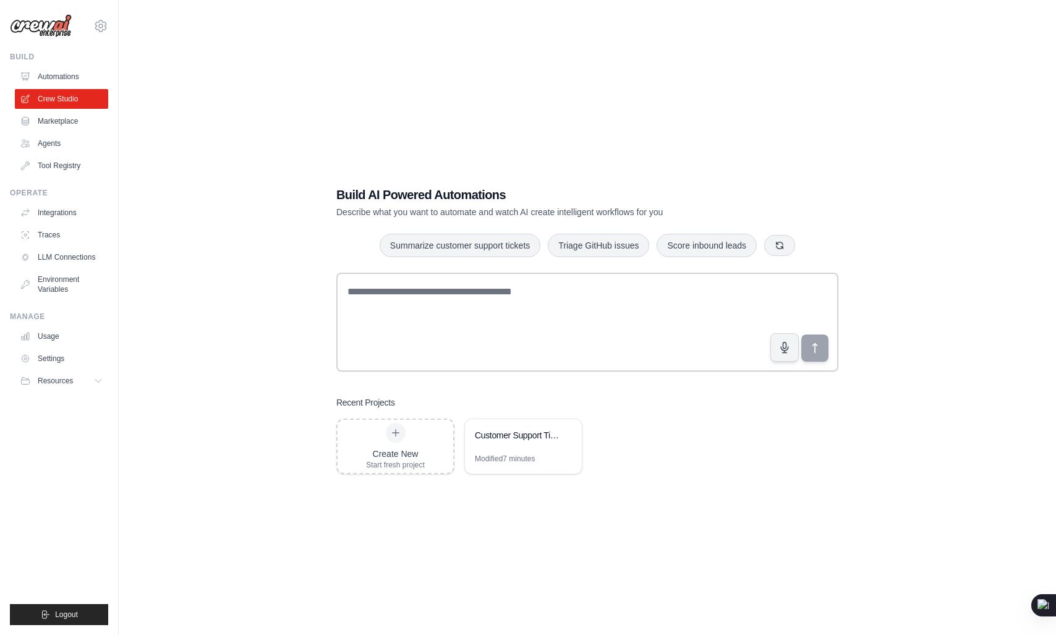
click at [509, 216] on p "Describe what you want to automate and watch AI create intelligent workflows fo…" at bounding box center [543, 212] width 415 height 12
drag, startPoint x: 509, startPoint y: 216, endPoint x: 663, endPoint y: 205, distance: 153.7
click at [663, 205] on div "Build AI Powered Automations Describe what you want to automate and watch AI cr…" at bounding box center [543, 202] width 415 height 32
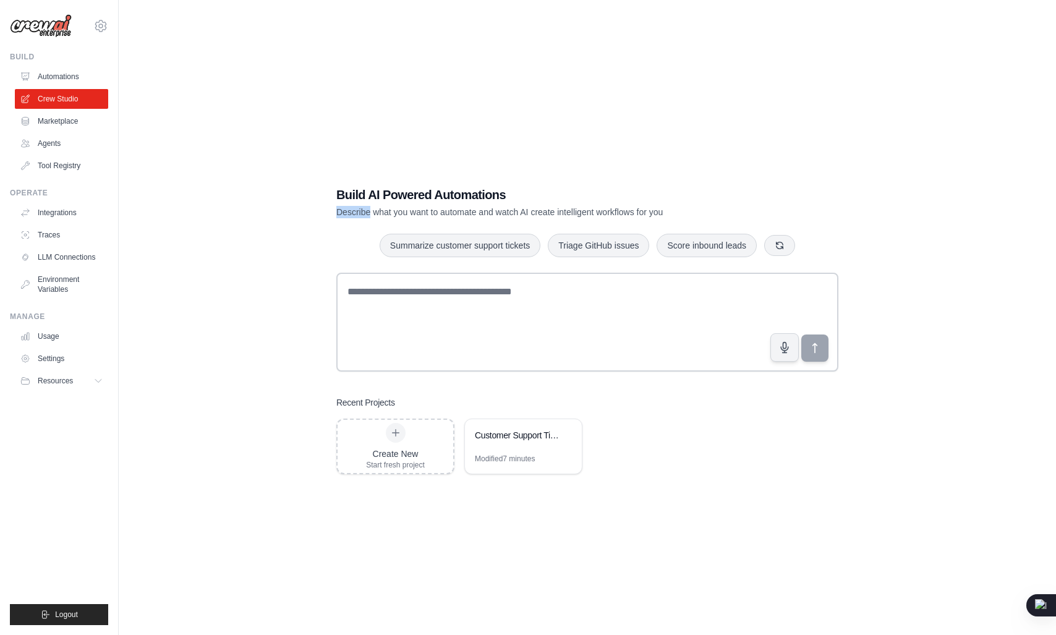
click at [663, 205] on div "Build AI Powered Automations Describe what you want to automate and watch AI cr…" at bounding box center [543, 202] width 415 height 32
click at [495, 209] on p "Describe what you want to automate and watch AI create intelligent workflows fo…" at bounding box center [543, 212] width 415 height 12
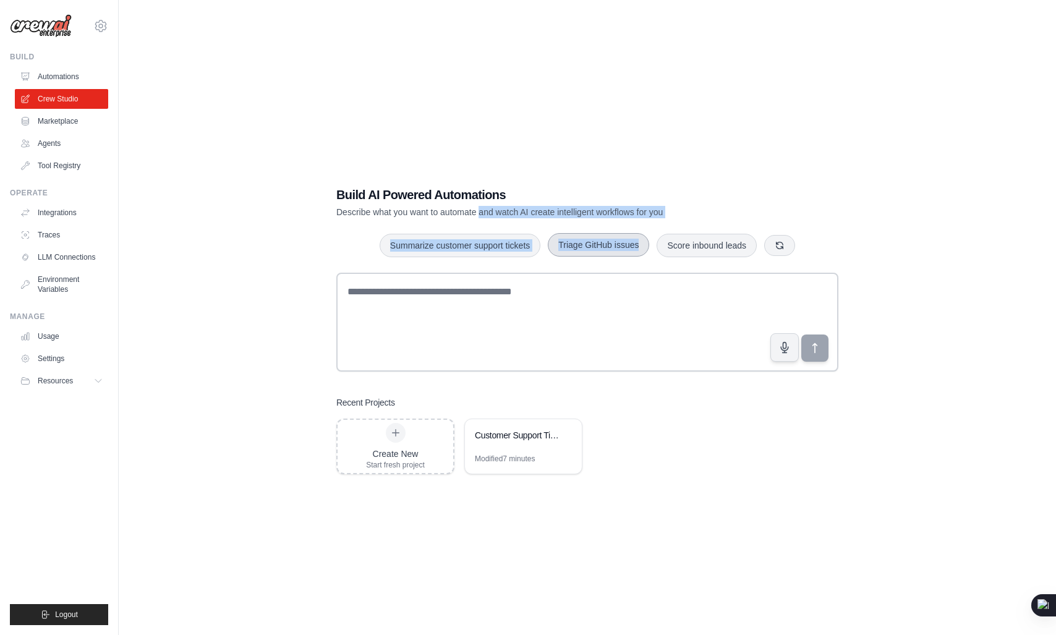
drag, startPoint x: 495, startPoint y: 209, endPoint x: 637, endPoint y: 241, distance: 145.8
click at [637, 241] on div "Build AI Powered Automations Describe what you want to automate and watch AI cr…" at bounding box center [587, 330] width 532 height 328
click at [540, 202] on h1 "Build AI Powered Automations" at bounding box center [543, 194] width 415 height 17
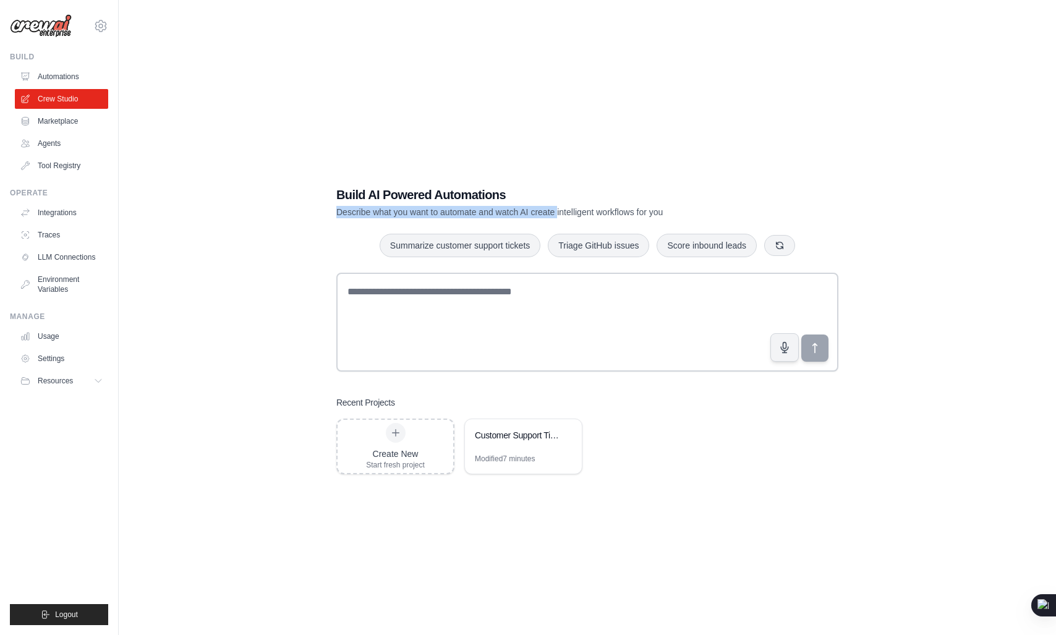
drag, startPoint x: 540, startPoint y: 202, endPoint x: 571, endPoint y: 206, distance: 31.3
click at [571, 206] on div "Build AI Powered Automations Describe what you want to automate and watch AI cr…" at bounding box center [543, 202] width 415 height 32
click at [571, 206] on p "Describe what you want to automate and watch AI create intelligent workflows fo…" at bounding box center [543, 212] width 415 height 12
drag, startPoint x: 571, startPoint y: 206, endPoint x: 652, endPoint y: 210, distance: 80.4
click at [652, 210] on p "Describe what you want to automate and watch AI create intelligent workflows fo…" at bounding box center [543, 212] width 415 height 12
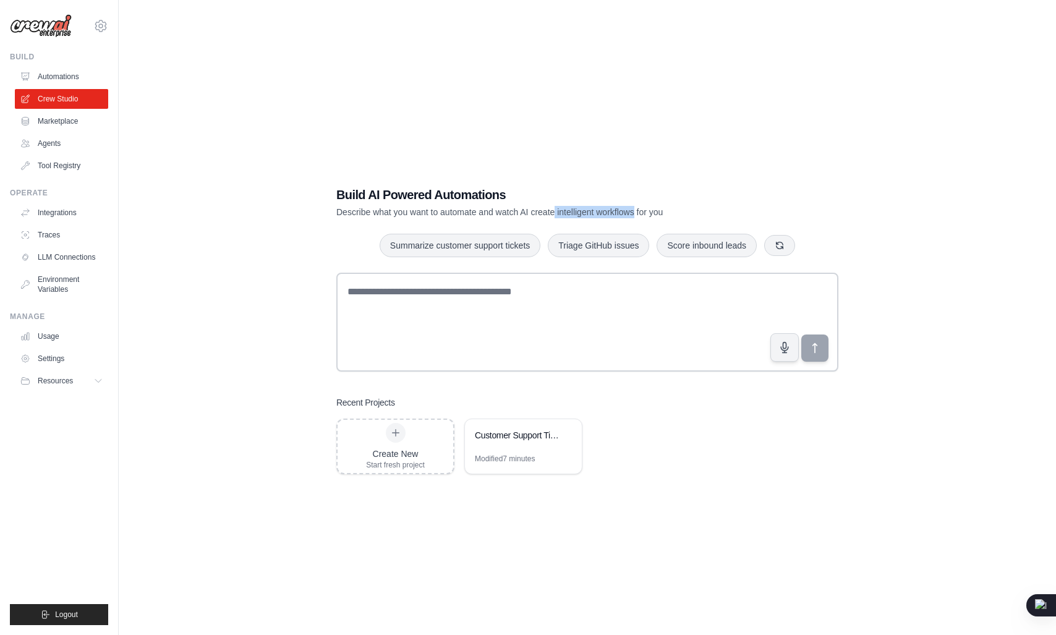
click at [652, 210] on p "Describe what you want to automate and watch AI create intelligent workflows fo…" at bounding box center [543, 212] width 415 height 12
drag, startPoint x: 660, startPoint y: 210, endPoint x: 698, endPoint y: 216, distance: 38.7
click at [698, 216] on p "Describe what you want to automate and watch AI create intelligent workflows fo…" at bounding box center [543, 212] width 415 height 12
click at [517, 211] on p "Describe what you want to automate and watch AI create intelligent workflows fo…" at bounding box center [543, 212] width 415 height 12
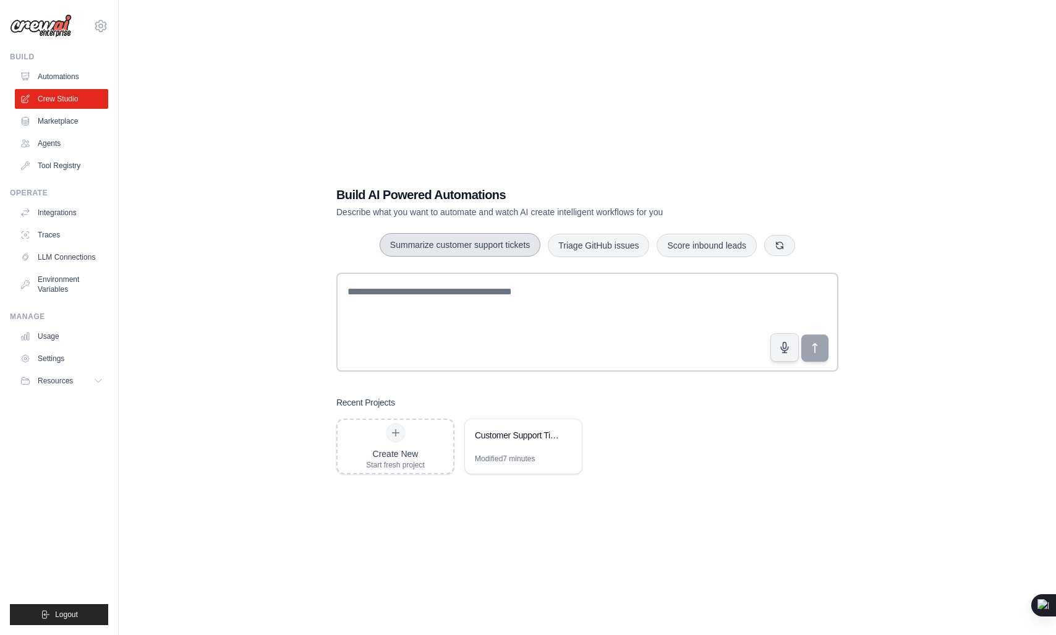
click at [481, 252] on button "Summarize customer support tickets" at bounding box center [460, 244] width 161 height 23
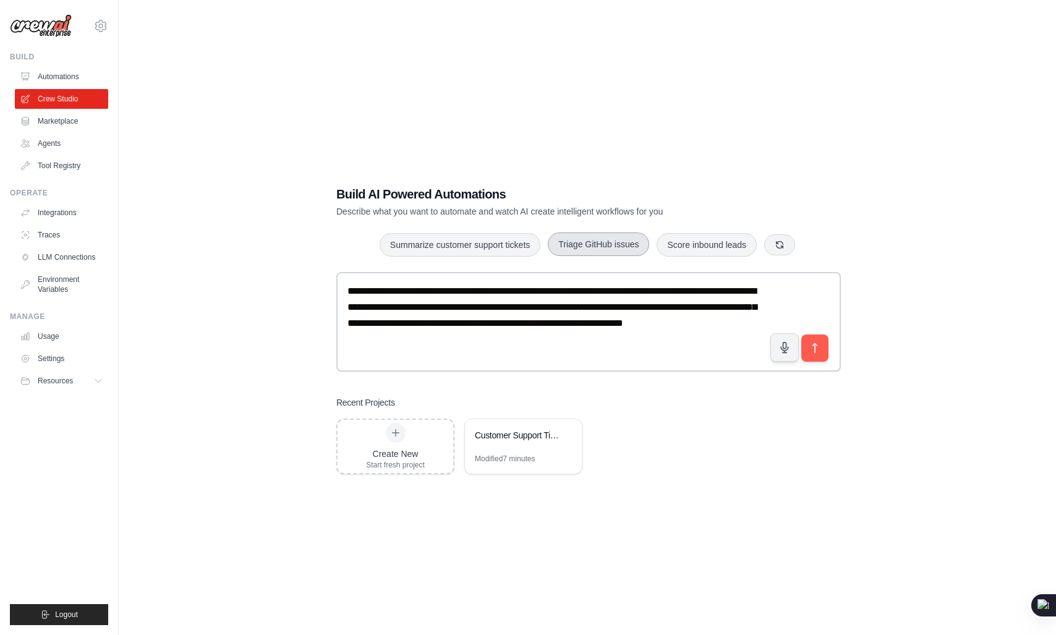
click at [572, 235] on button "Triage GitHub issues" at bounding box center [598, 243] width 101 height 23
click at [726, 255] on button "Score inbound leads" at bounding box center [706, 243] width 100 height 23
click at [555, 241] on button "Triage GitHub issues" at bounding box center [598, 243] width 101 height 23
click at [501, 254] on button "Summarize customer support tickets" at bounding box center [460, 243] width 161 height 23
click at [407, 284] on textarea "**********" at bounding box center [587, 321] width 503 height 99
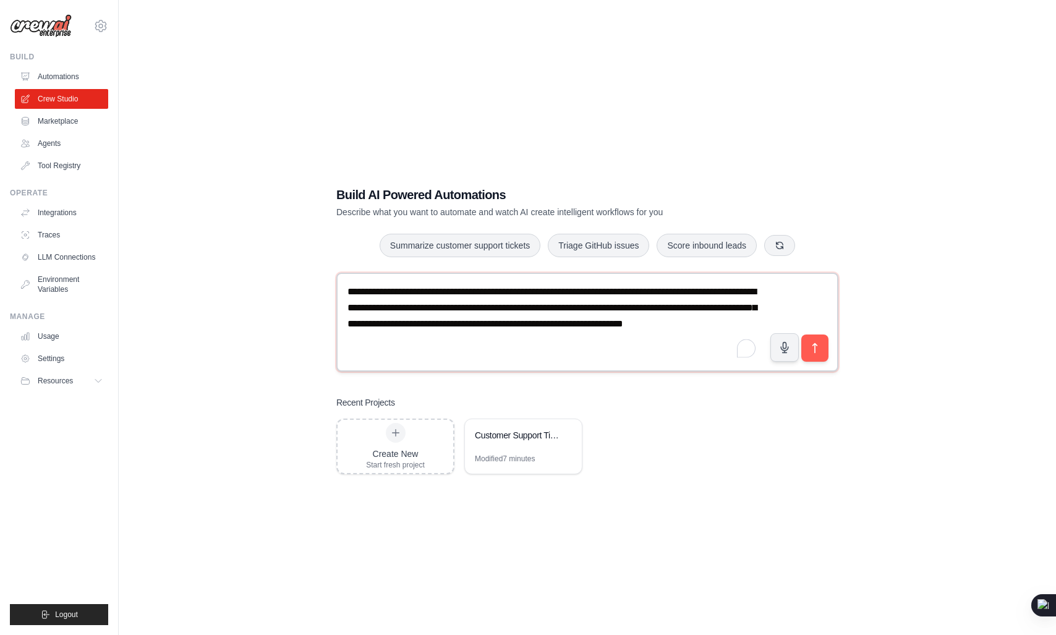
drag, startPoint x: 407, startPoint y: 284, endPoint x: 503, endPoint y: 289, distance: 95.9
click at [503, 289] on textarea "**********" at bounding box center [587, 322] width 502 height 99
click at [426, 295] on textarea "**********" at bounding box center [587, 322] width 502 height 99
click at [470, 295] on textarea "**********" at bounding box center [587, 322] width 502 height 99
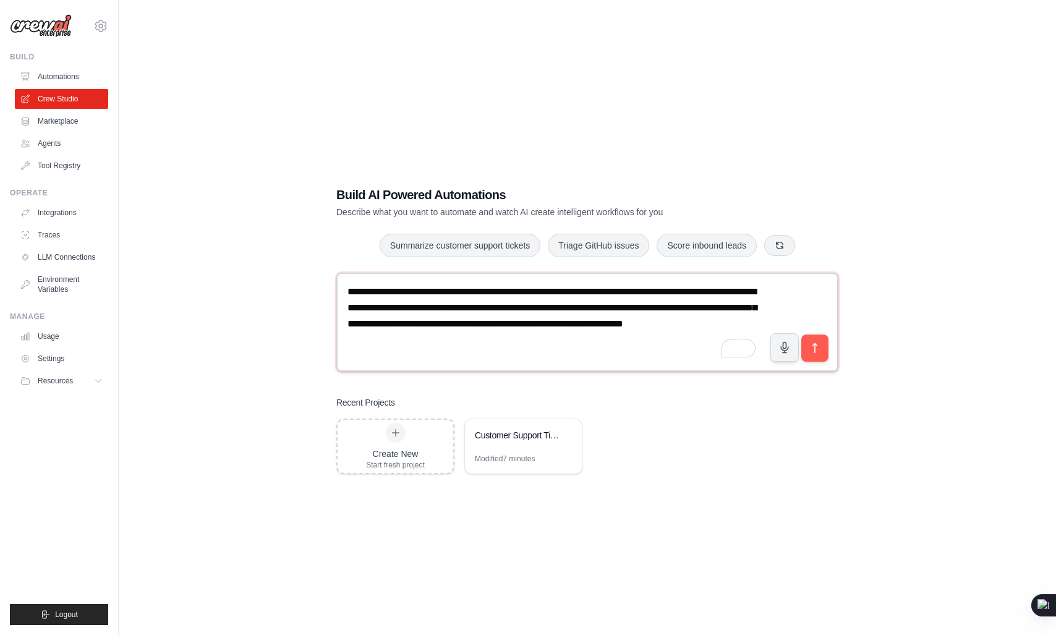
click at [470, 295] on textarea "**********" at bounding box center [587, 322] width 502 height 99
click at [598, 304] on textarea "**********" at bounding box center [587, 322] width 502 height 99
click at [577, 295] on textarea "**********" at bounding box center [587, 322] width 502 height 99
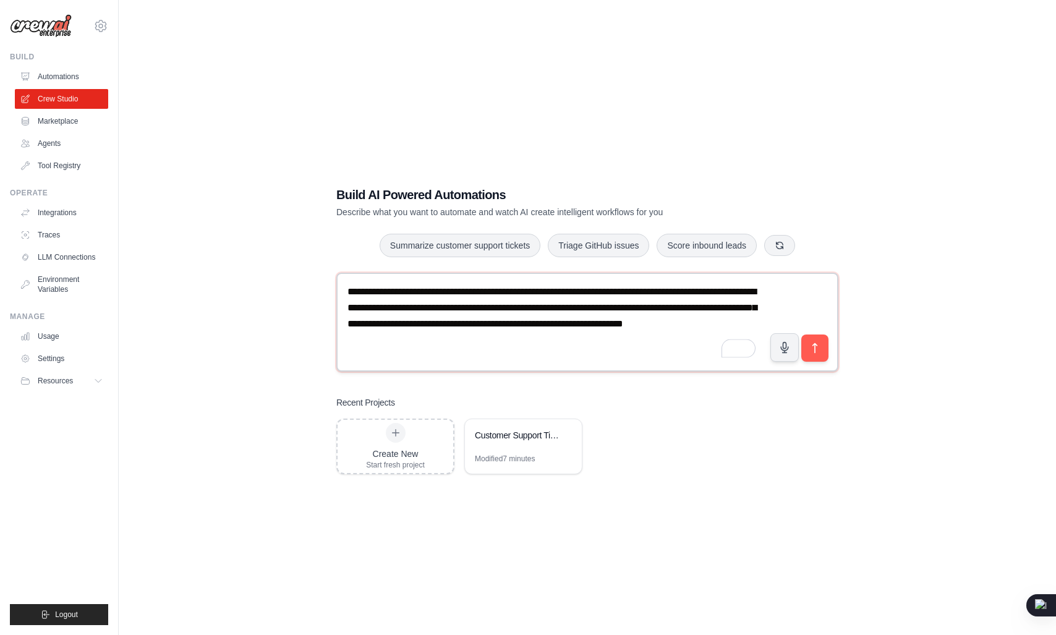
click at [618, 297] on textarea "**********" at bounding box center [587, 322] width 502 height 99
drag, startPoint x: 618, startPoint y: 297, endPoint x: 655, endPoint y: 292, distance: 37.3
click at [655, 292] on textarea "**********" at bounding box center [587, 322] width 502 height 99
click at [592, 299] on textarea "**********" at bounding box center [587, 322] width 502 height 99
drag, startPoint x: 592, startPoint y: 299, endPoint x: 624, endPoint y: 295, distance: 31.7
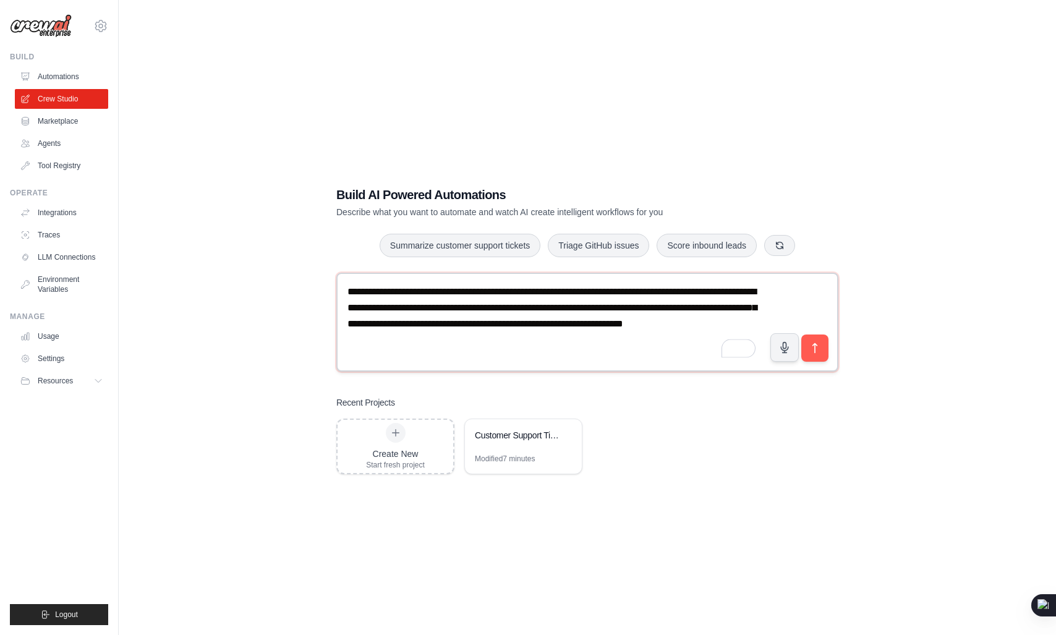
click at [624, 295] on textarea "**********" at bounding box center [587, 322] width 502 height 99
click at [672, 285] on textarea "**********" at bounding box center [587, 322] width 502 height 99
click at [715, 291] on textarea "**********" at bounding box center [587, 322] width 502 height 99
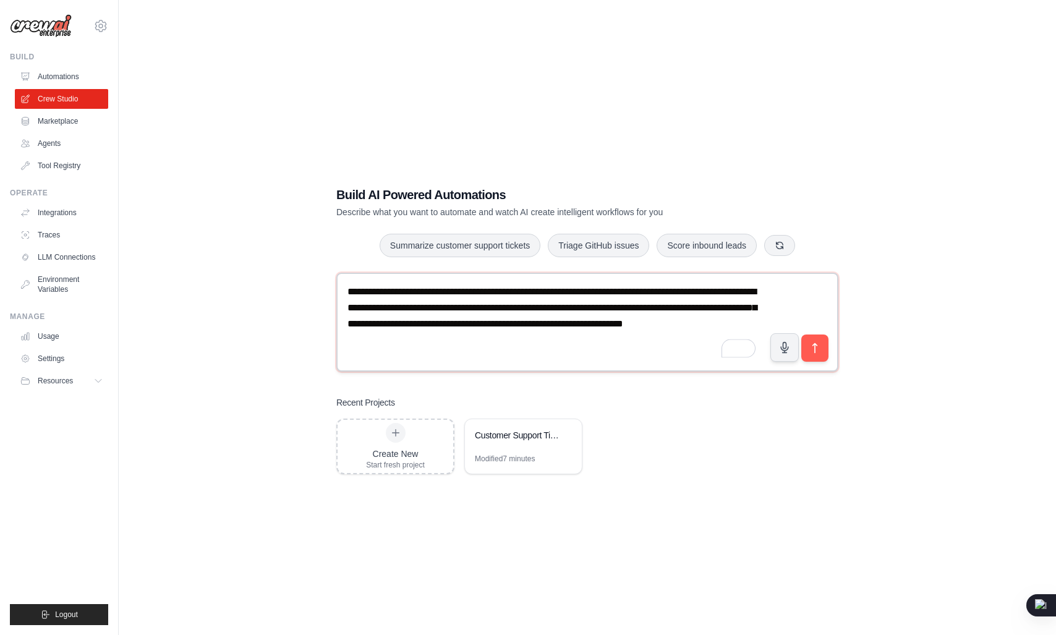
click at [380, 305] on textarea "**********" at bounding box center [587, 322] width 502 height 99
drag, startPoint x: 380, startPoint y: 305, endPoint x: 458, endPoint y: 308, distance: 77.9
click at [458, 308] on textarea "**********" at bounding box center [587, 322] width 502 height 99
click at [477, 308] on textarea "**********" at bounding box center [587, 322] width 502 height 99
drag, startPoint x: 477, startPoint y: 308, endPoint x: 601, endPoint y: 302, distance: 124.4
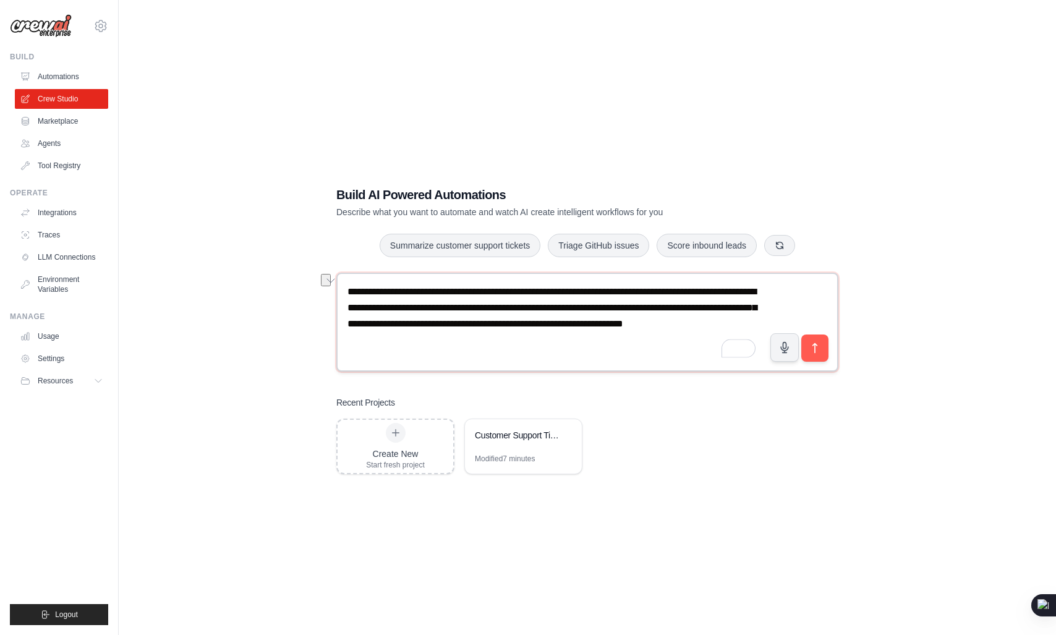
click at [601, 302] on textarea "**********" at bounding box center [587, 322] width 502 height 99
click at [511, 295] on textarea "**********" at bounding box center [587, 322] width 502 height 99
drag, startPoint x: 511, startPoint y: 295, endPoint x: 578, endPoint y: 284, distance: 68.3
click at [578, 284] on textarea "**********" at bounding box center [587, 322] width 502 height 99
click at [580, 297] on textarea "**********" at bounding box center [587, 322] width 502 height 99
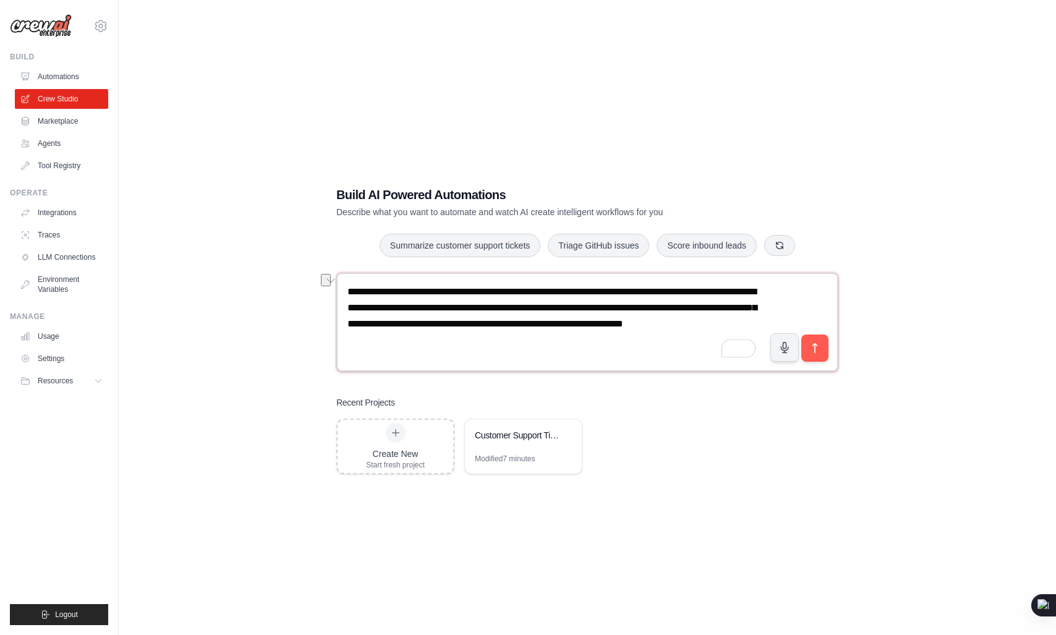
drag, startPoint x: 580, startPoint y: 297, endPoint x: 673, endPoint y: 290, distance: 93.0
click at [673, 290] on textarea "**********" at bounding box center [587, 322] width 502 height 99
drag, startPoint x: 673, startPoint y: 290, endPoint x: 549, endPoint y: 294, distance: 123.7
click at [549, 294] on textarea "**********" at bounding box center [587, 322] width 502 height 99
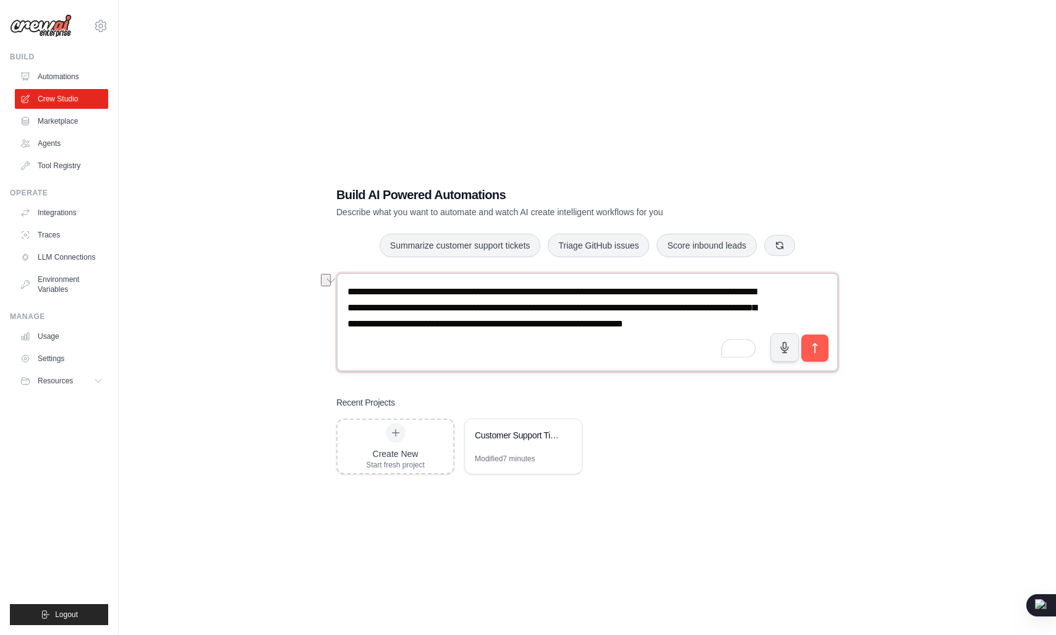
click at [549, 294] on textarea "**********" at bounding box center [587, 322] width 502 height 99
drag, startPoint x: 549, startPoint y: 294, endPoint x: 676, endPoint y: 288, distance: 126.8
click at [676, 288] on textarea "**********" at bounding box center [587, 322] width 502 height 99
drag, startPoint x: 676, startPoint y: 288, endPoint x: 585, endPoint y: 292, distance: 91.0
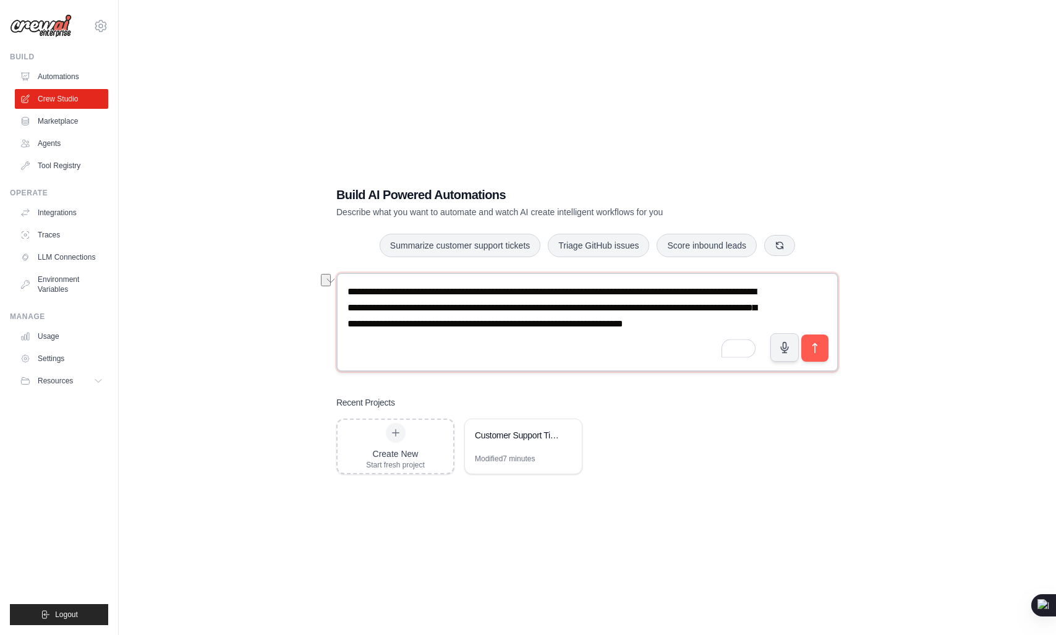
click at [585, 292] on textarea "**********" at bounding box center [587, 322] width 502 height 99
click at [488, 310] on textarea "**********" at bounding box center [587, 322] width 502 height 99
drag, startPoint x: 488, startPoint y: 310, endPoint x: 697, endPoint y: 302, distance: 209.1
click at [697, 302] on textarea "**********" at bounding box center [587, 322] width 502 height 99
click at [495, 310] on textarea "**********" at bounding box center [587, 322] width 502 height 99
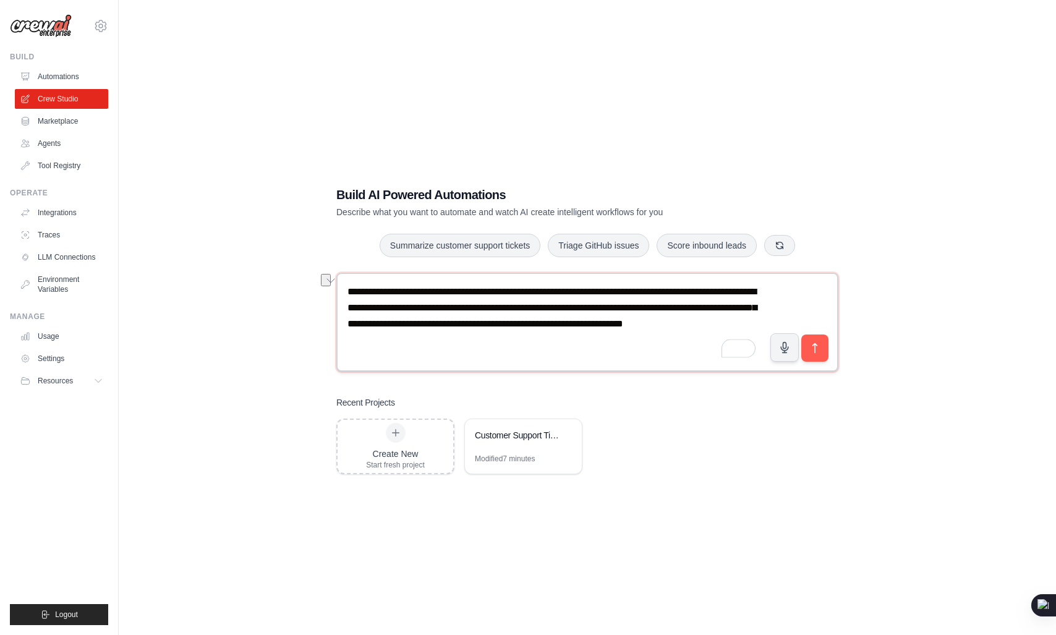
drag, startPoint x: 495, startPoint y: 310, endPoint x: 671, endPoint y: 307, distance: 176.2
click at [671, 307] on textarea "**********" at bounding box center [587, 322] width 502 height 99
click at [593, 313] on textarea "**********" at bounding box center [587, 322] width 502 height 99
click at [373, 334] on textarea "**********" at bounding box center [587, 322] width 502 height 99
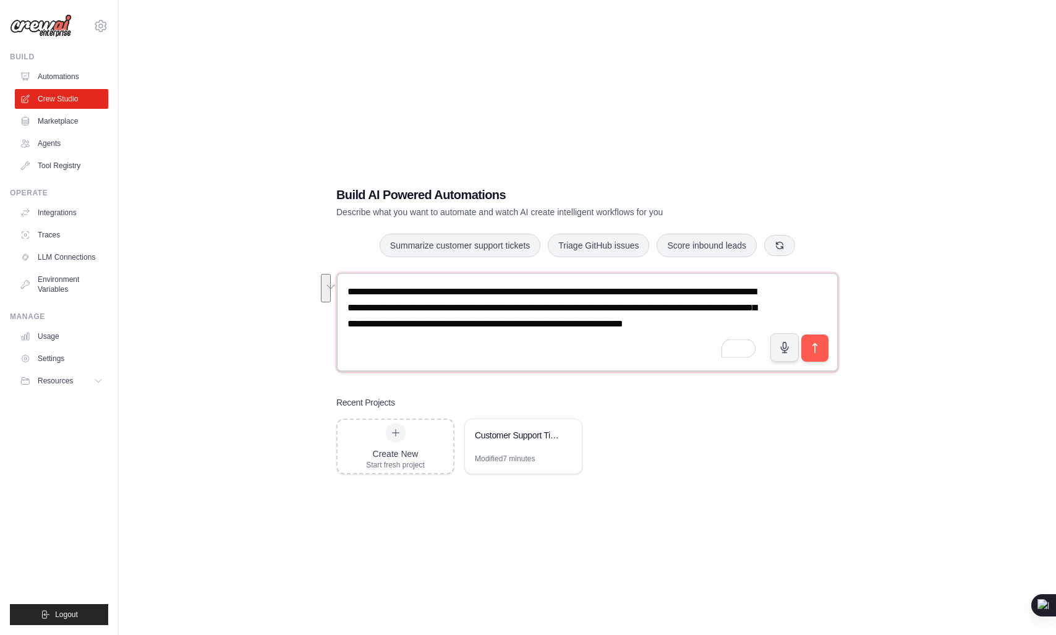
drag, startPoint x: 373, startPoint y: 334, endPoint x: 686, endPoint y: 324, distance: 312.3
click at [686, 324] on textarea "**********" at bounding box center [587, 322] width 502 height 99
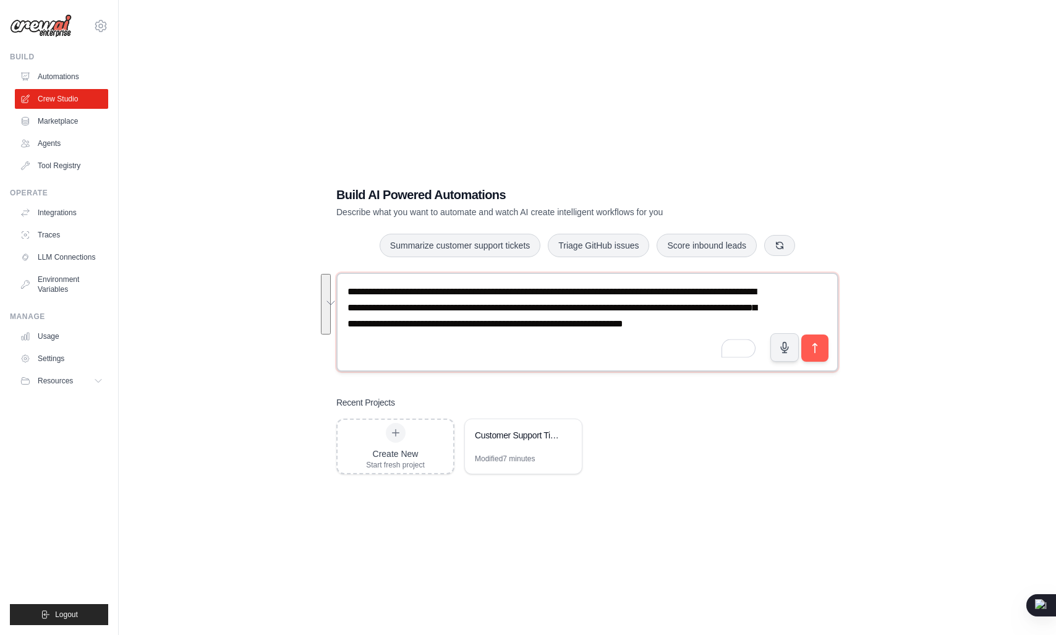
click at [482, 320] on textarea "**********" at bounding box center [587, 322] width 502 height 99
drag, startPoint x: 482, startPoint y: 320, endPoint x: 533, endPoint y: 321, distance: 50.7
click at [533, 321] on textarea "**********" at bounding box center [587, 322] width 502 height 99
click at [556, 321] on textarea "**********" at bounding box center [587, 322] width 502 height 99
drag, startPoint x: 556, startPoint y: 321, endPoint x: 641, endPoint y: 321, distance: 84.7
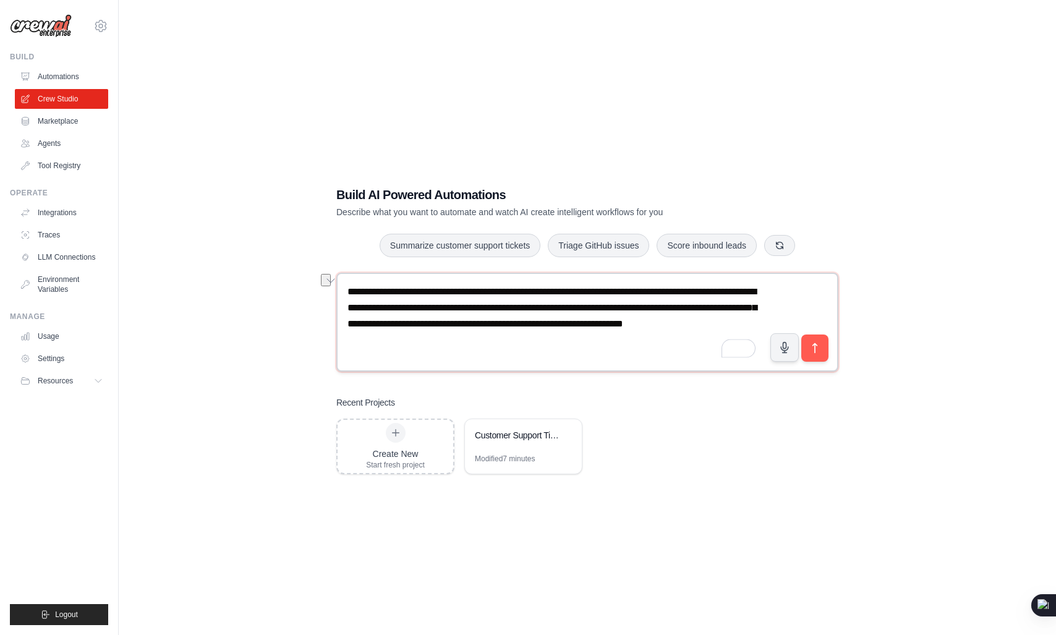
click at [641, 321] on textarea "**********" at bounding box center [587, 322] width 502 height 99
click at [355, 325] on textarea "**********" at bounding box center [587, 322] width 502 height 99
drag, startPoint x: 355, startPoint y: 325, endPoint x: 511, endPoint y: 325, distance: 155.2
click at [511, 325] on textarea "**********" at bounding box center [587, 322] width 502 height 99
click at [351, 323] on textarea "**********" at bounding box center [587, 322] width 502 height 99
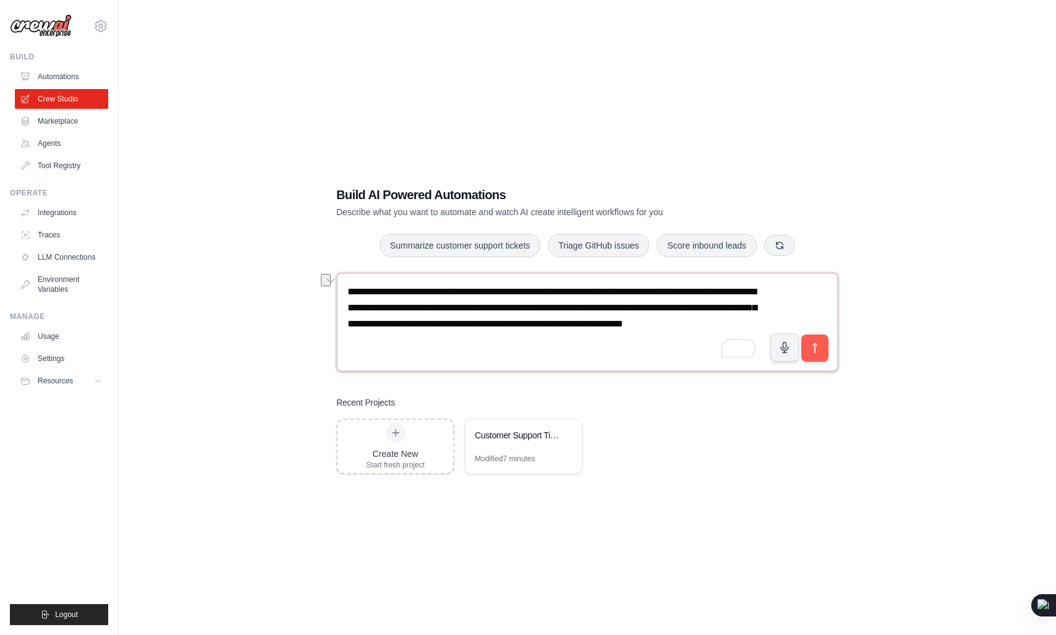
drag, startPoint x: 351, startPoint y: 323, endPoint x: 444, endPoint y: 319, distance: 93.4
click at [444, 319] on textarea "**********" at bounding box center [587, 322] width 502 height 99
drag, startPoint x: 444, startPoint y: 319, endPoint x: 525, endPoint y: 325, distance: 80.6
click at [525, 325] on textarea "**********" at bounding box center [587, 322] width 502 height 99
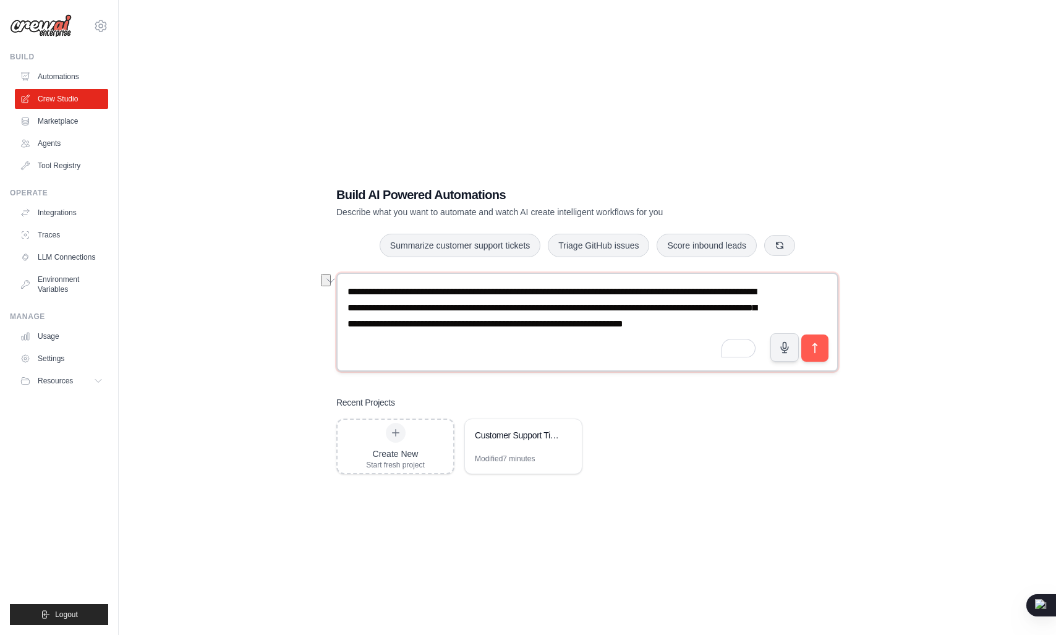
click at [525, 325] on textarea "**********" at bounding box center [587, 322] width 502 height 99
drag, startPoint x: 525, startPoint y: 325, endPoint x: 355, endPoint y: 318, distance: 170.1
click at [355, 318] on textarea "**********" at bounding box center [587, 322] width 502 height 99
drag, startPoint x: 355, startPoint y: 318, endPoint x: 509, endPoint y: 325, distance: 154.0
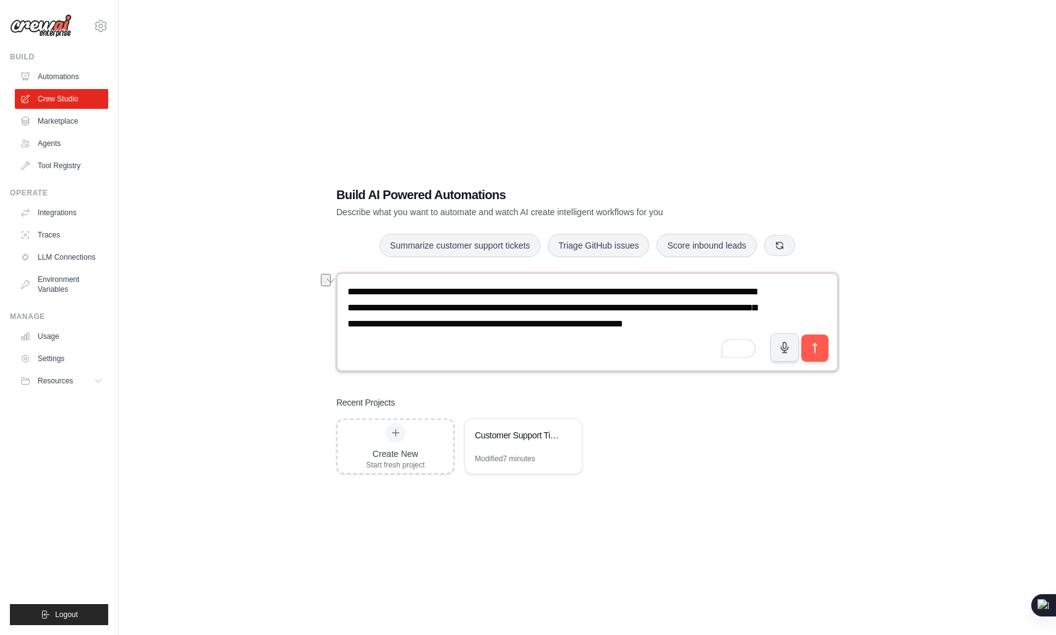
click at [509, 325] on textarea "**********" at bounding box center [587, 322] width 502 height 99
drag, startPoint x: 509, startPoint y: 325, endPoint x: 356, endPoint y: 329, distance: 152.7
click at [356, 329] on textarea "**********" at bounding box center [587, 322] width 502 height 99
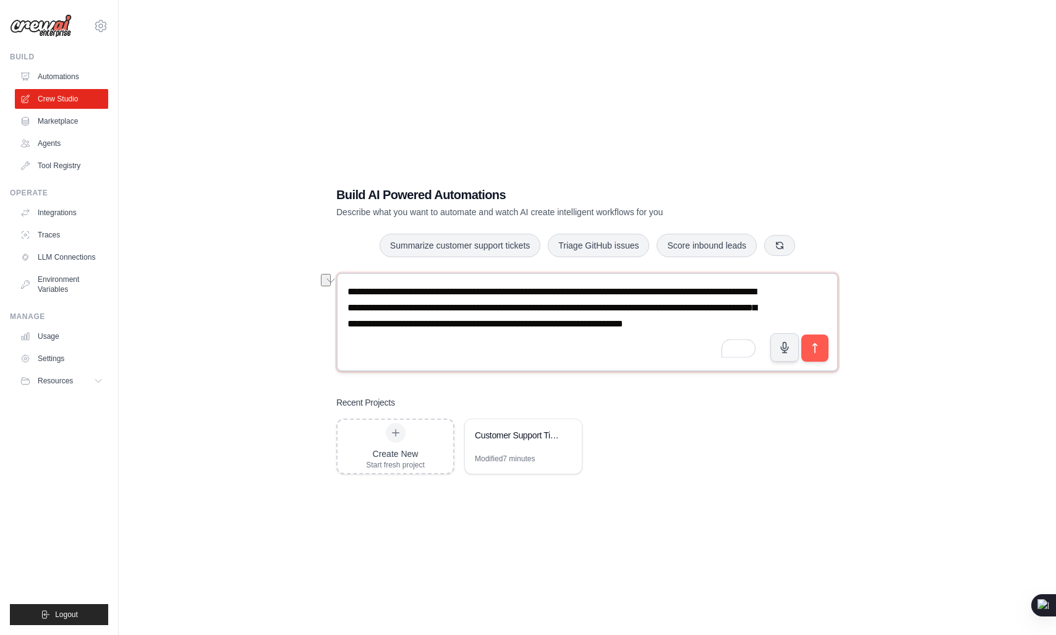
drag
click at [528, 321] on textarea "**********" at bounding box center [587, 322] width 502 height 99
click at [354, 325] on textarea "**********" at bounding box center [587, 322] width 502 height 99
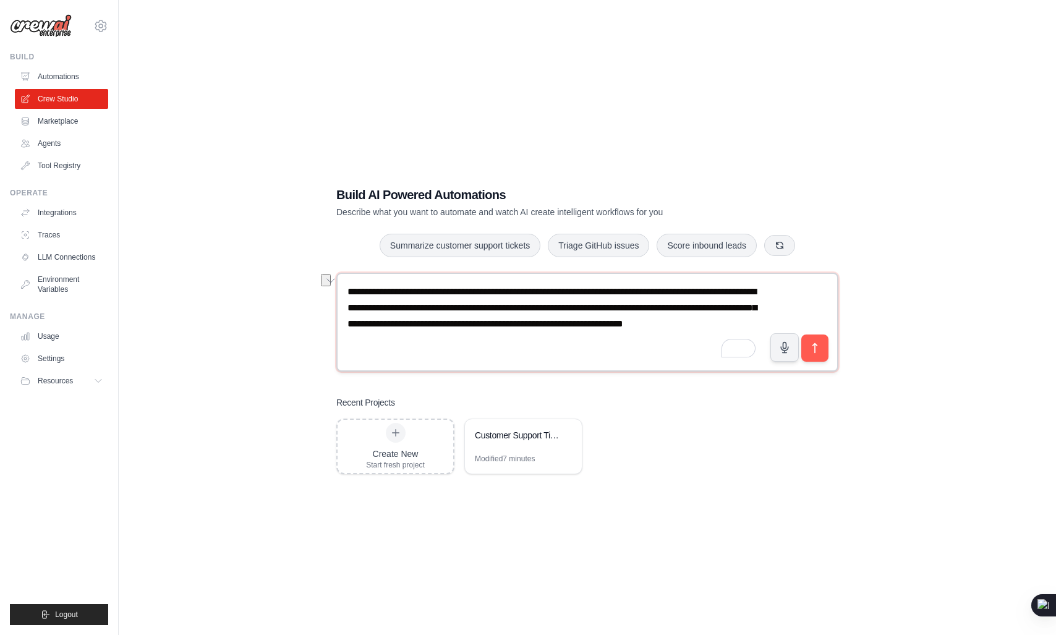
click at [529, 329] on textarea "**********" at bounding box center [587, 322] width 502 height 99
click at [438, 332] on textarea "**********" at bounding box center [587, 322] width 502 height 99
click at [531, 322] on textarea "**********" at bounding box center [587, 322] width 502 height 99
click at [391, 323] on textarea "**********" at bounding box center [587, 322] width 502 height 99
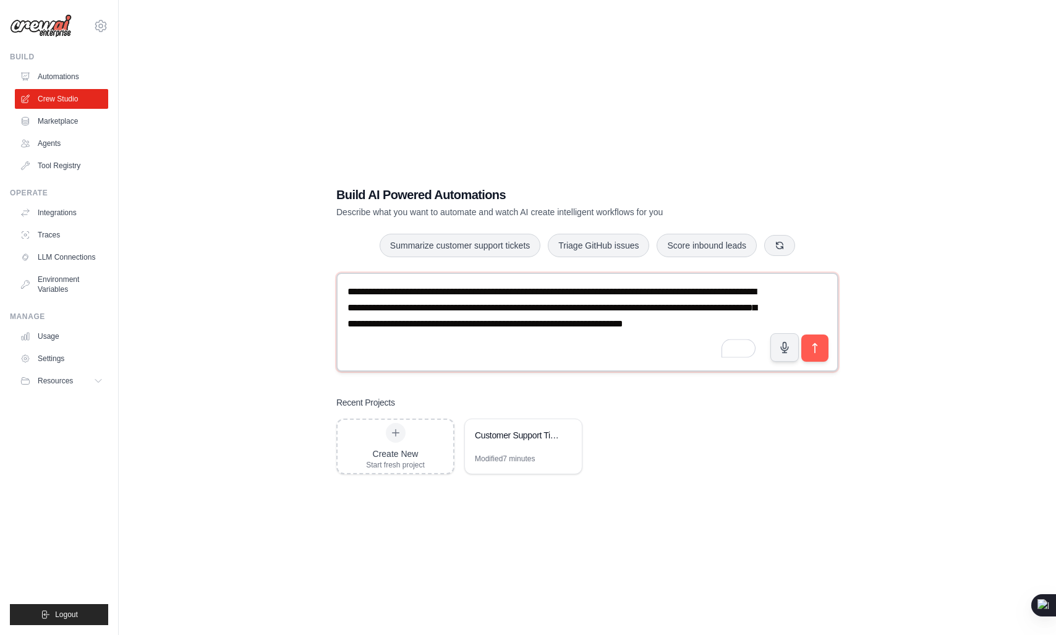
click at [443, 325] on textarea "**********" at bounding box center [587, 322] width 502 height 99
click at [474, 321] on textarea "**********" at bounding box center [587, 322] width 502 height 99
click at [524, 323] on textarea "**********" at bounding box center [587, 322] width 502 height 99
click at [556, 326] on textarea "**********" at bounding box center [587, 322] width 502 height 99
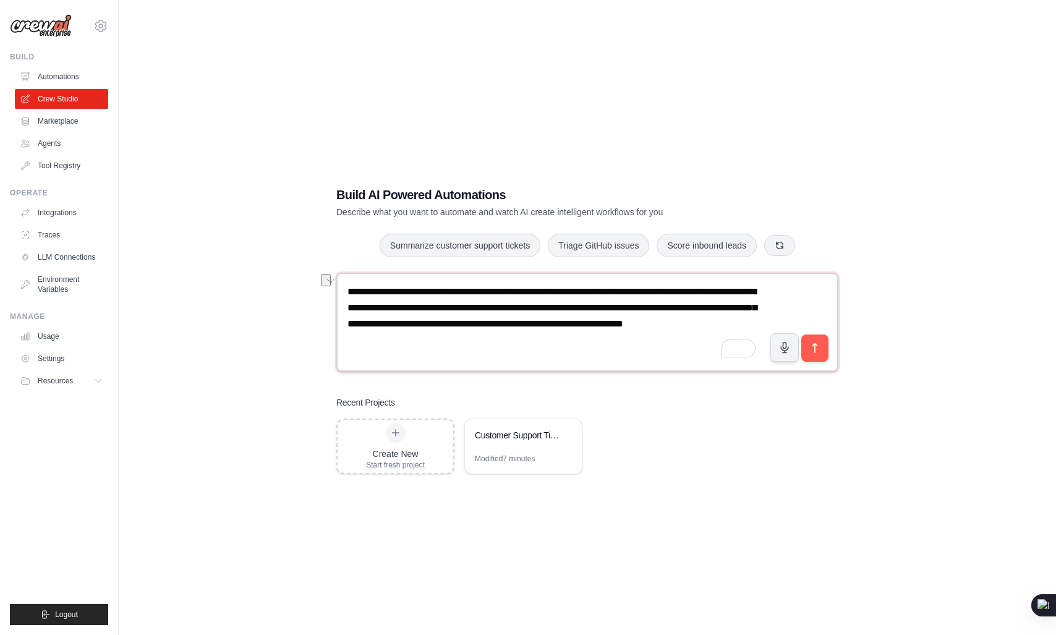
click at [654, 320] on textarea "**********" at bounding box center [587, 322] width 502 height 99
click at [355, 323] on textarea "**********" at bounding box center [587, 322] width 502 height 99
click at [525, 327] on textarea "**********" at bounding box center [587, 322] width 502 height 99
click at [358, 328] on textarea "**********" at bounding box center [587, 322] width 502 height 99
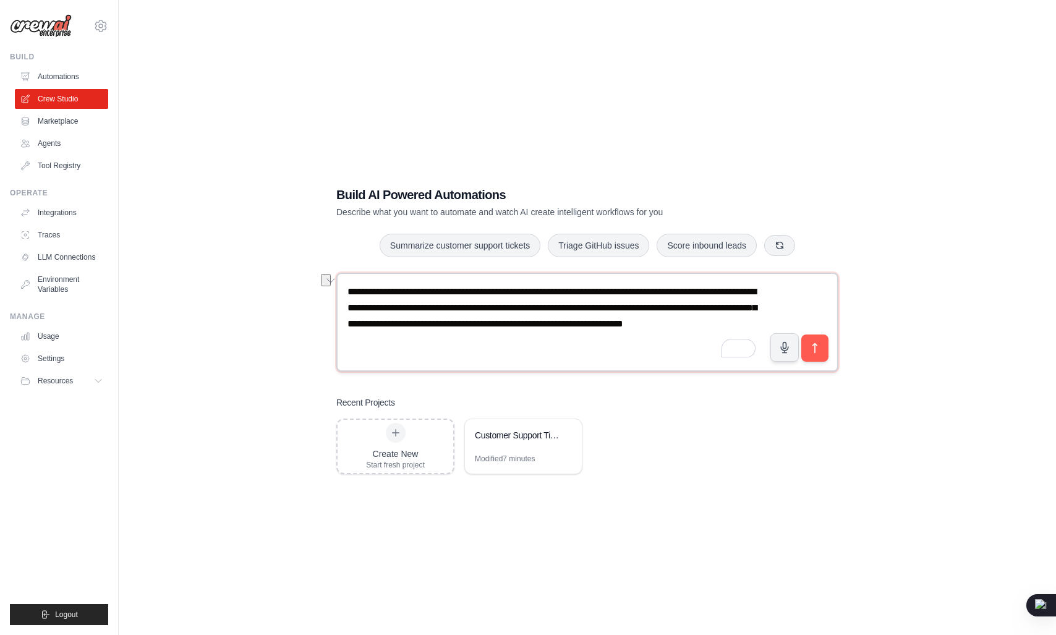
click at [358, 328] on textarea "**********" at bounding box center [587, 322] width 502 height 99
click at [535, 323] on textarea "**********" at bounding box center [587, 322] width 502 height 99
click at [354, 327] on textarea "**********" at bounding box center [587, 322] width 502 height 99
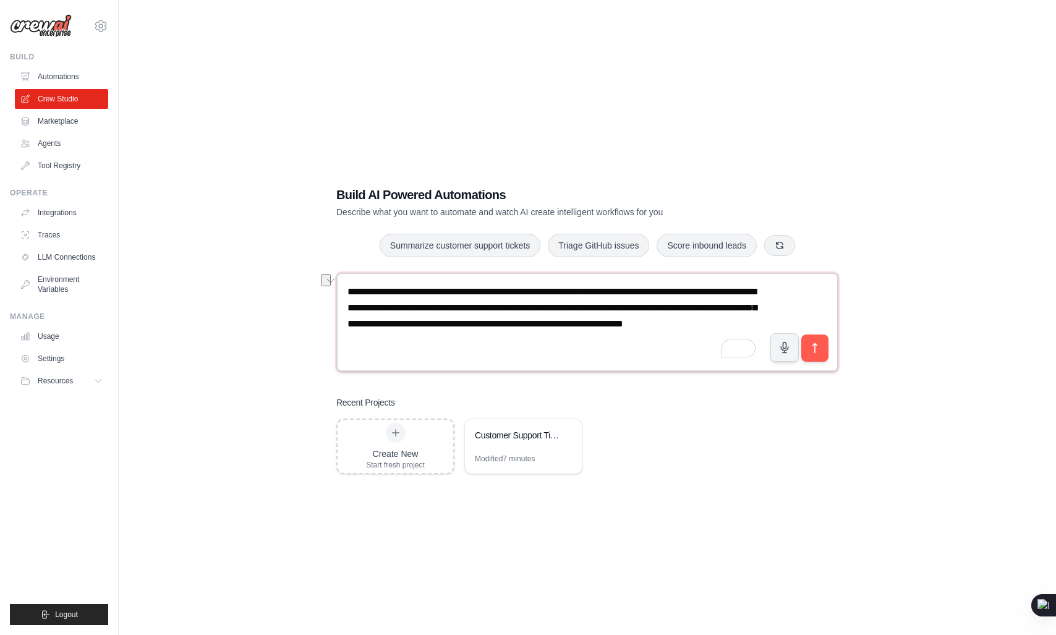
click at [593, 320] on textarea "**********" at bounding box center [587, 322] width 502 height 99
click at [359, 328] on textarea "**********" at bounding box center [587, 322] width 502 height 99
click at [539, 326] on textarea "**********" at bounding box center [587, 322] width 502 height 99
click at [354, 321] on textarea "**********" at bounding box center [587, 322] width 502 height 99
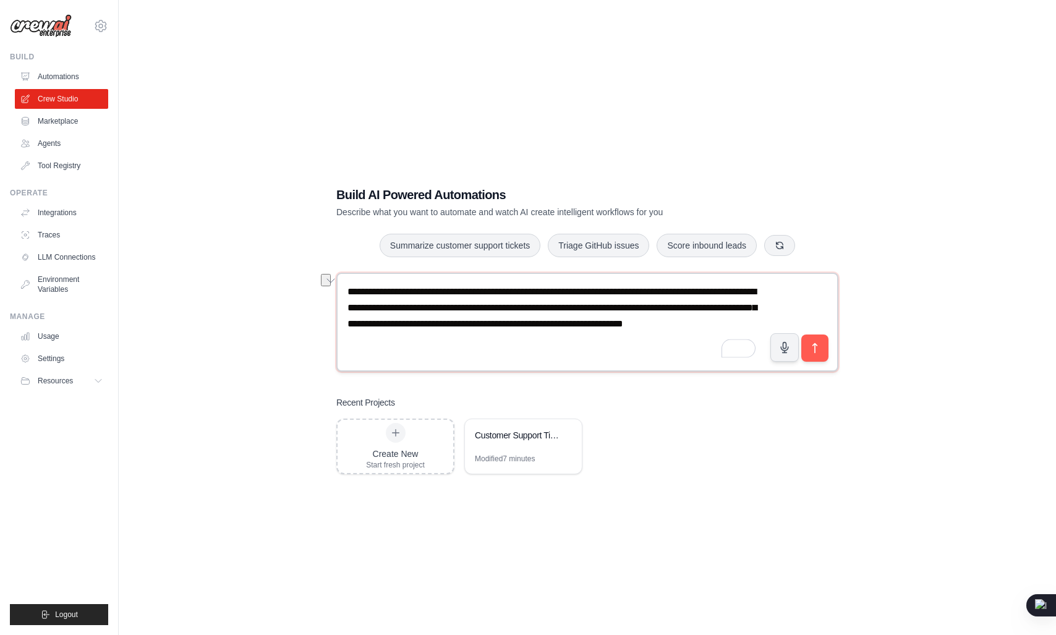
click at [354, 321] on textarea "**********" at bounding box center [587, 322] width 502 height 99
click at [544, 332] on textarea "**********" at bounding box center [587, 322] width 502 height 99
click at [599, 335] on textarea "**********" at bounding box center [587, 322] width 502 height 99
click at [572, 323] on textarea "**********" at bounding box center [587, 322] width 502 height 99
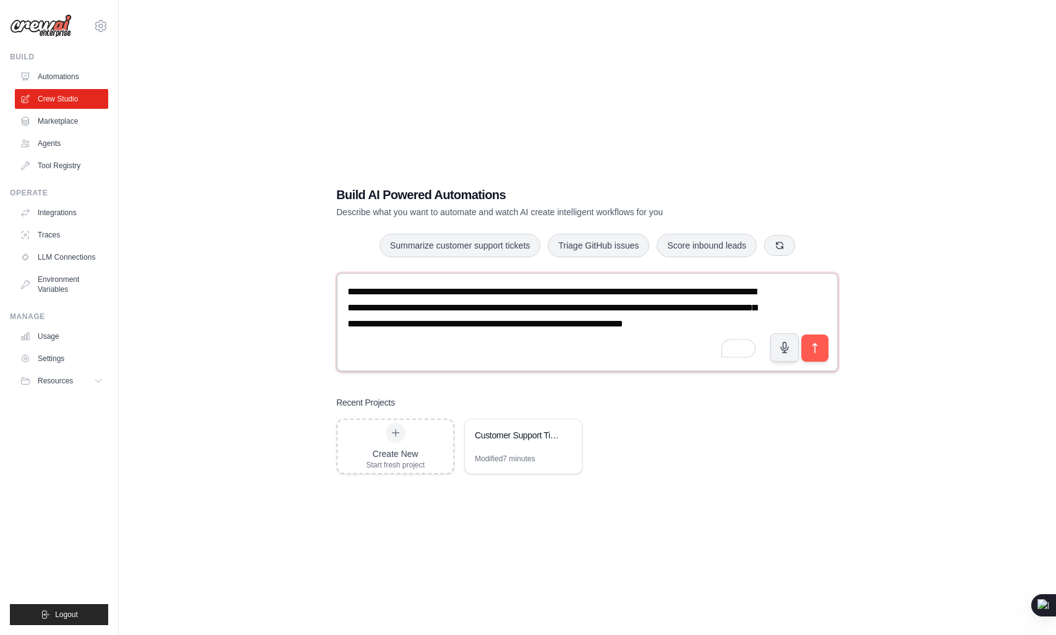
click at [621, 325] on textarea "**********" at bounding box center [587, 322] width 502 height 99
click at [570, 316] on textarea "**********" at bounding box center [587, 322] width 502 height 99
click at [559, 328] on textarea "**********" at bounding box center [587, 322] width 502 height 99
type textarea "**********"
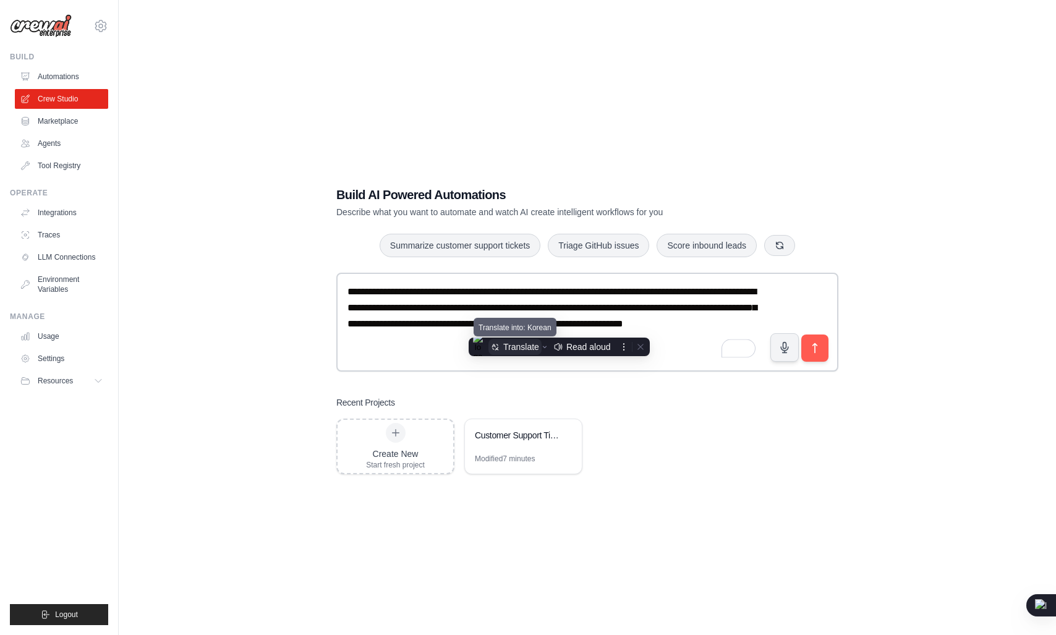
click at [520, 342] on div "Translate" at bounding box center [521, 347] width 36 height 10
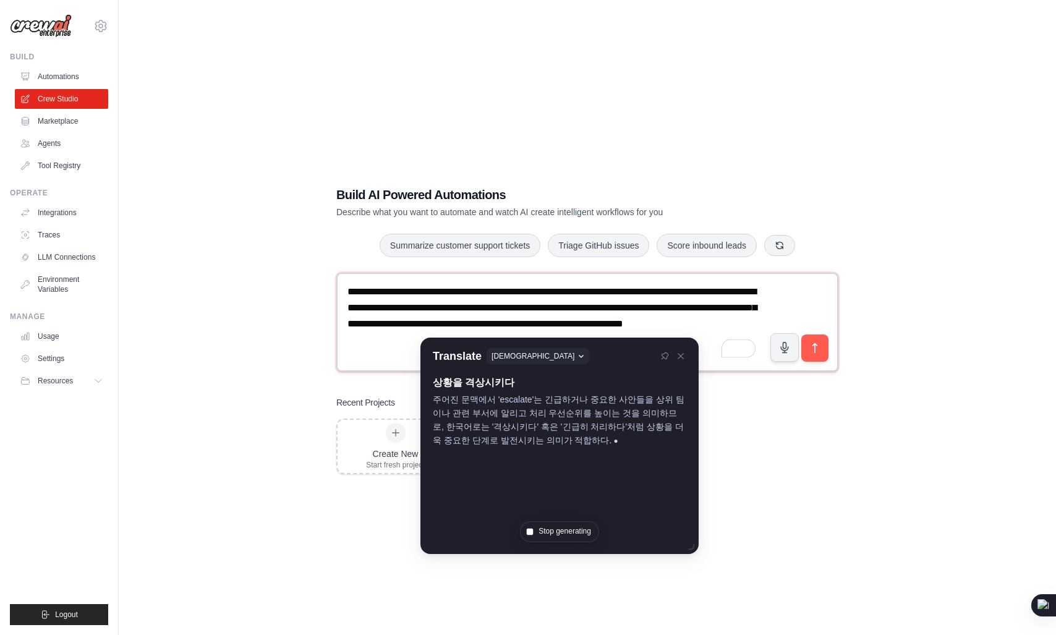
click at [554, 327] on textarea "**********" at bounding box center [587, 322] width 502 height 99
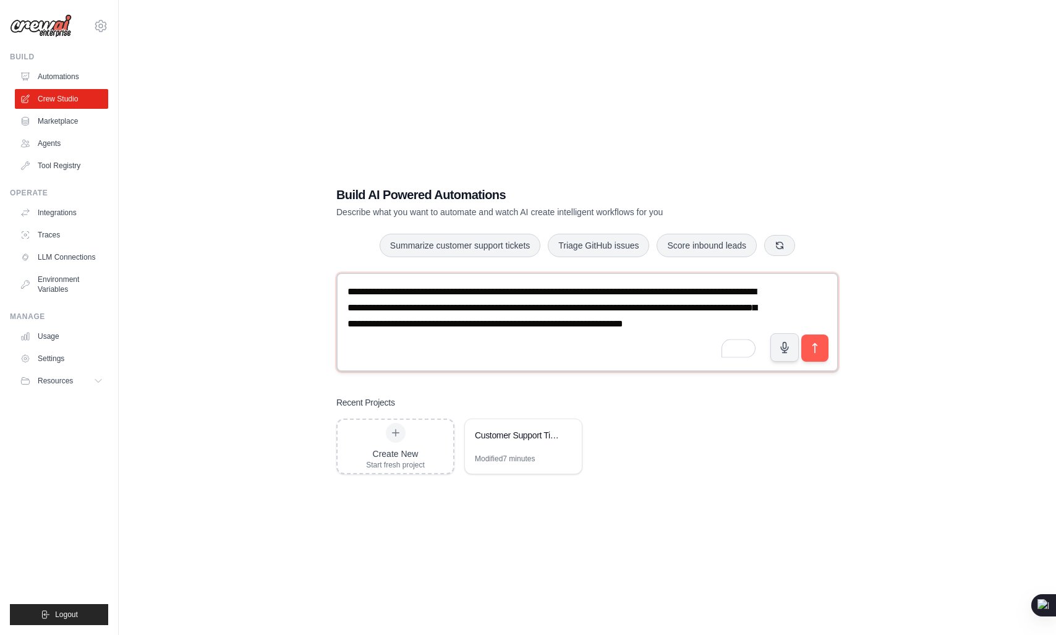
click at [554, 327] on textarea "**********" at bounding box center [587, 322] width 502 height 99
click at [407, 336] on textarea "**********" at bounding box center [587, 322] width 502 height 99
click at [596, 337] on textarea "**********" at bounding box center [587, 322] width 502 height 99
click at [629, 335] on textarea "**********" at bounding box center [587, 322] width 502 height 99
click at [496, 344] on textarea "**********" at bounding box center [587, 322] width 502 height 99
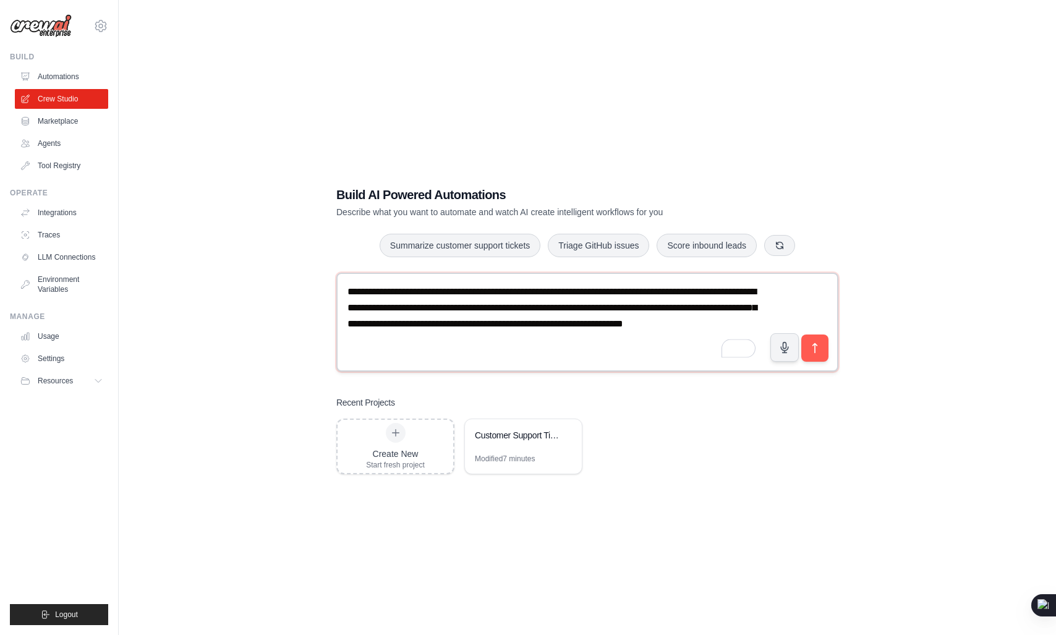
click at [566, 343] on textarea "**********" at bounding box center [587, 322] width 502 height 99
click at [635, 342] on textarea "**********" at bounding box center [587, 322] width 502 height 99
click at [825, 346] on button "submit" at bounding box center [814, 347] width 28 height 28
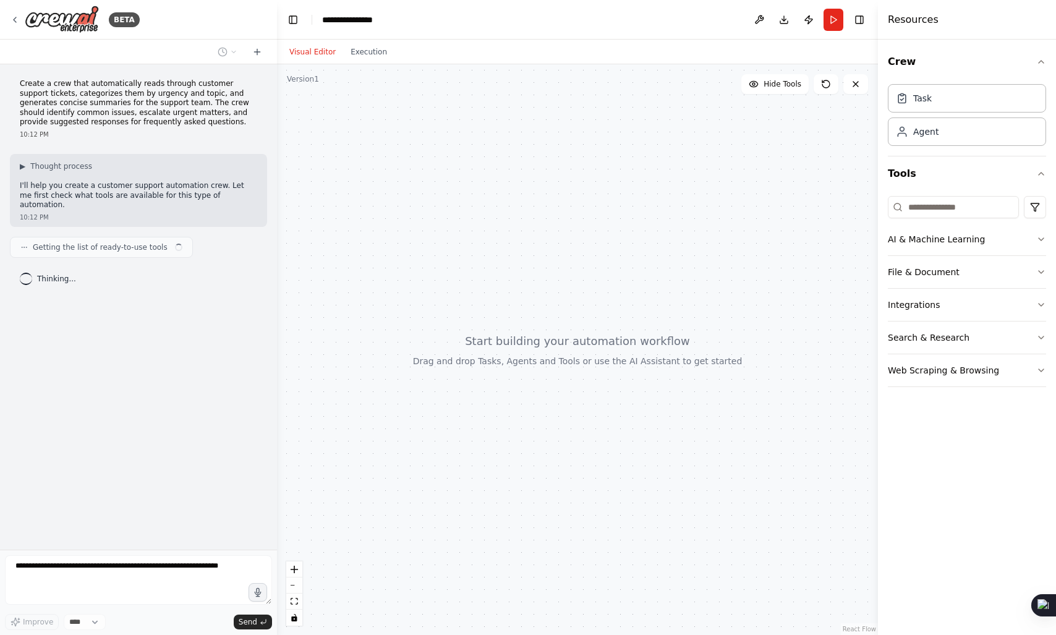
drag, startPoint x: 578, startPoint y: 390, endPoint x: 569, endPoint y: 365, distance: 26.2
click at [569, 365] on div at bounding box center [577, 349] width 601 height 571
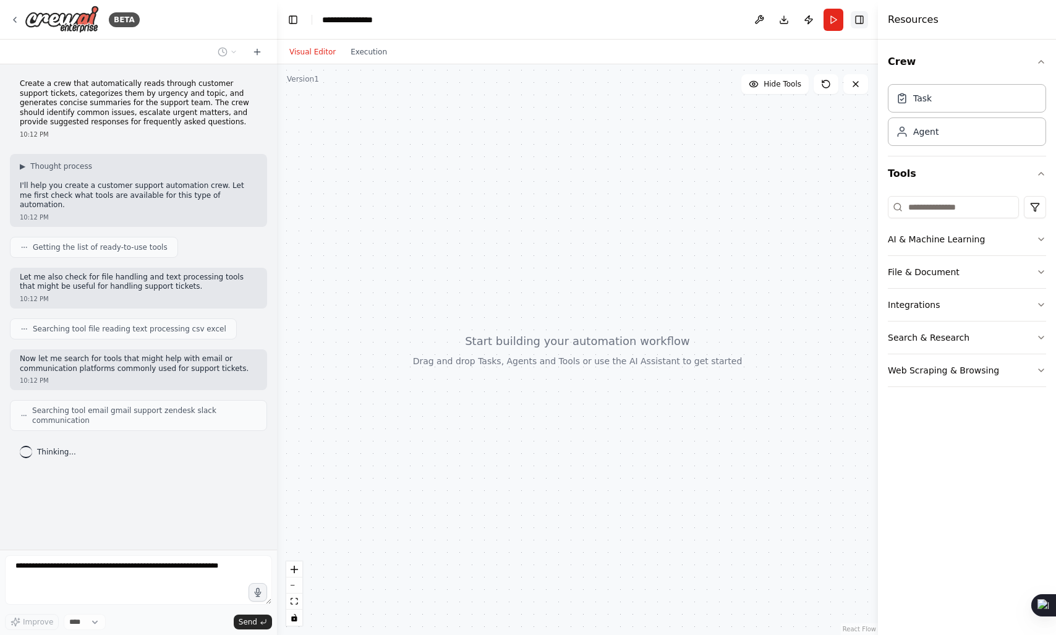
click at [852, 20] on button "Toggle Right Sidebar" at bounding box center [859, 19] width 17 height 17
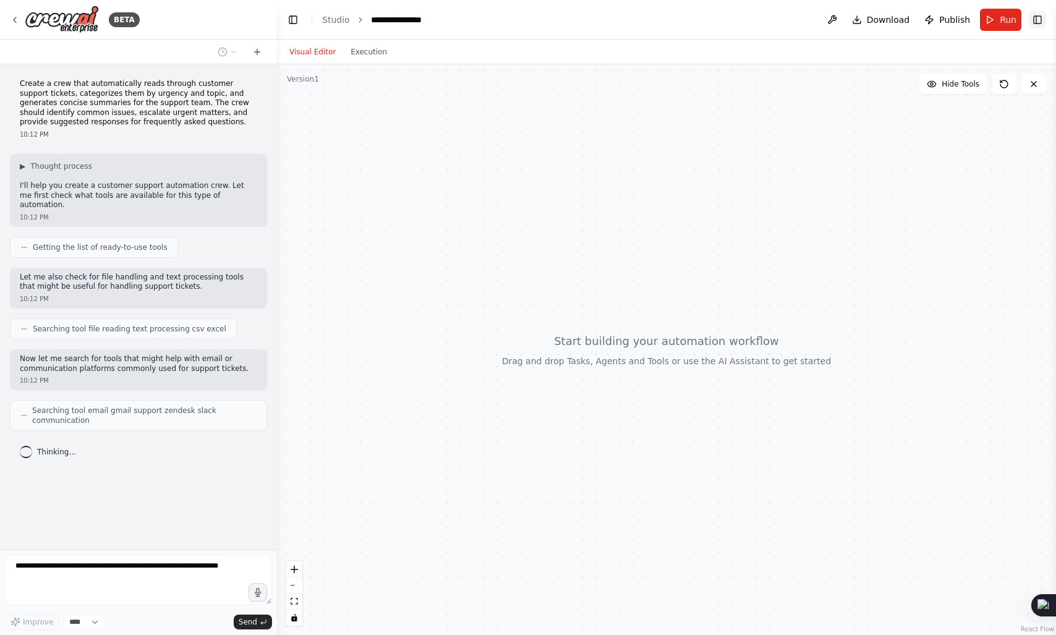
click at [1037, 14] on button "Toggle Right Sidebar" at bounding box center [1037, 19] width 17 height 17
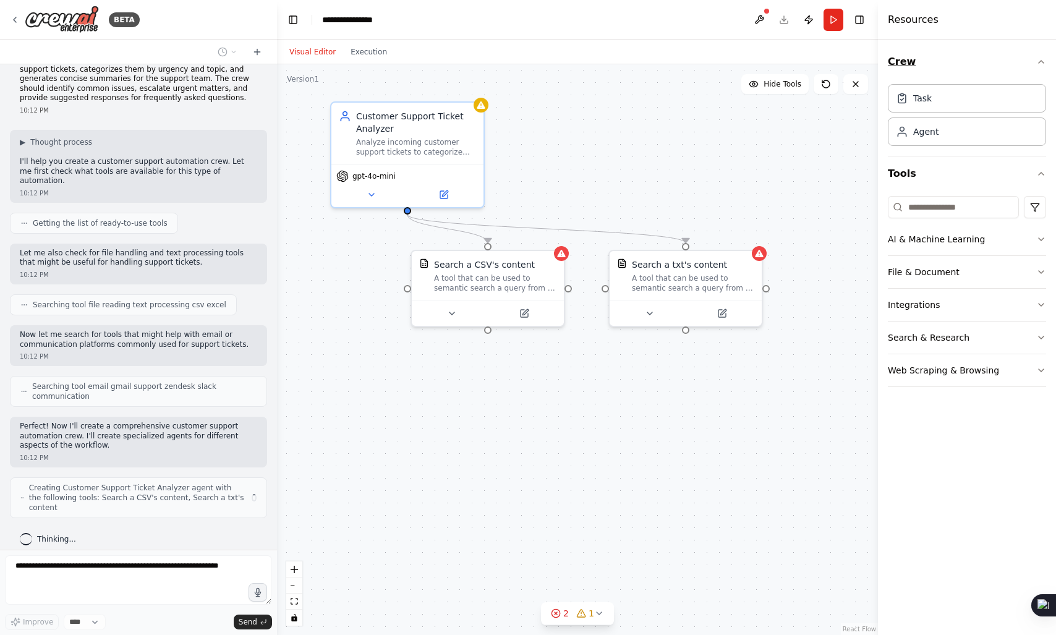
scroll to position [14, 0]
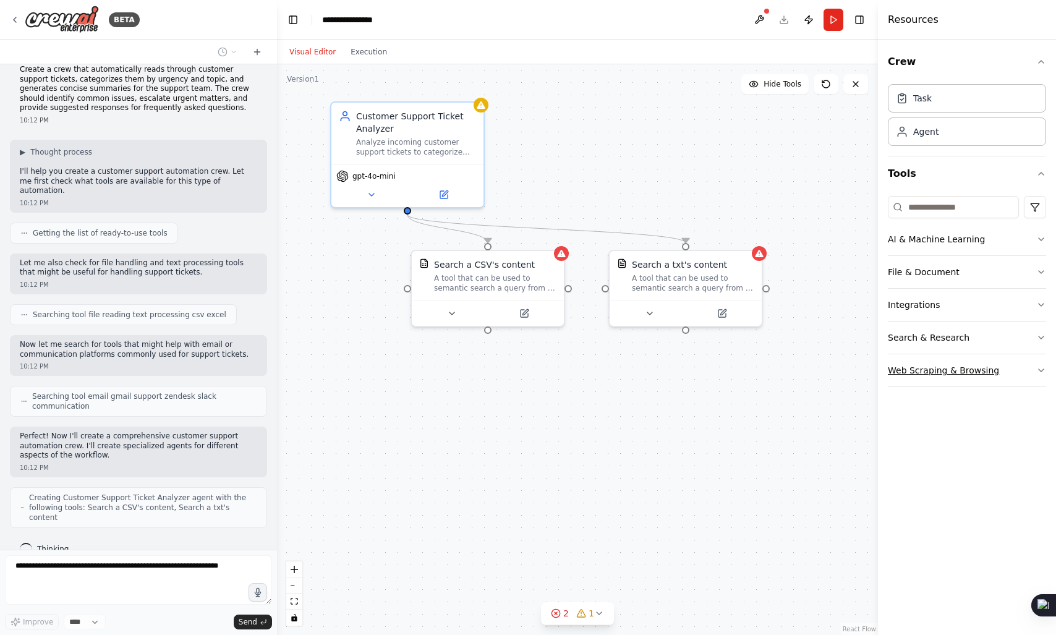
click at [980, 370] on button "Web Scraping & Browsing" at bounding box center [967, 370] width 158 height 32
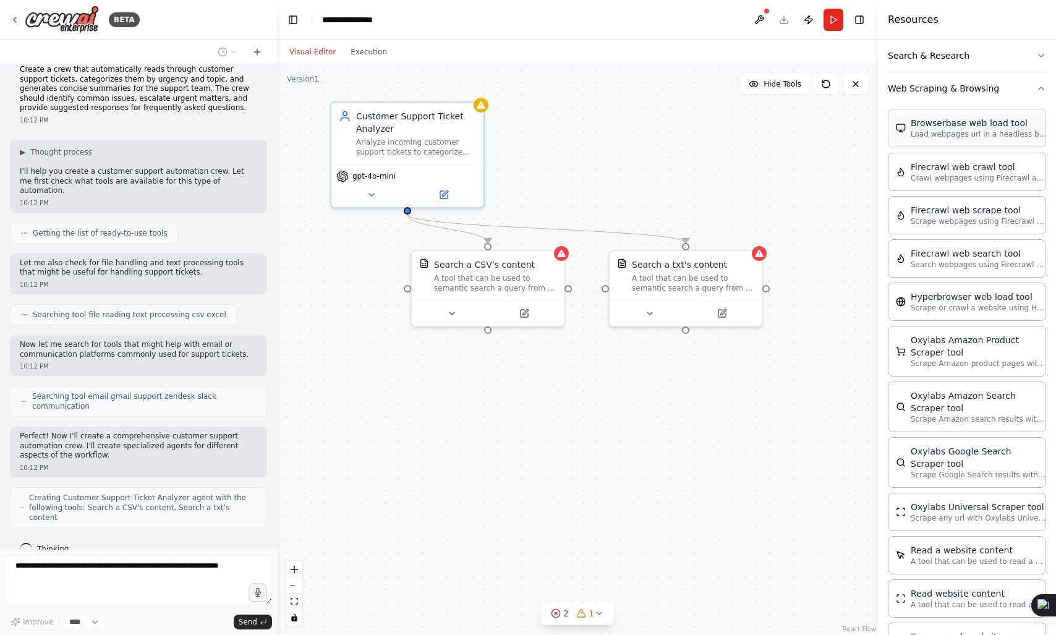
scroll to position [0, 0]
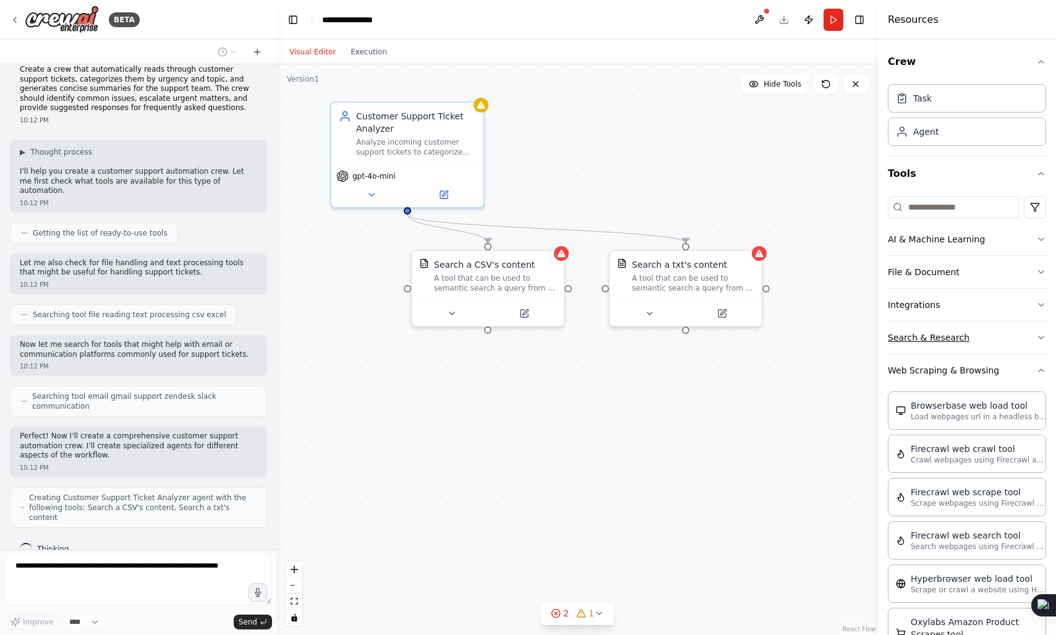
click at [946, 350] on button "Search & Research" at bounding box center [967, 337] width 158 height 32
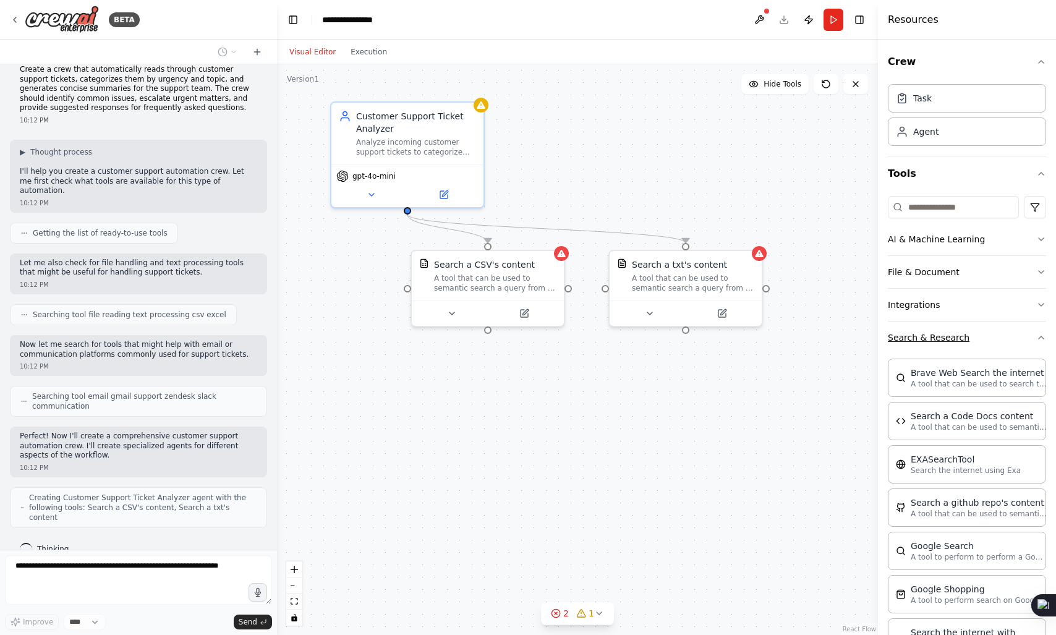
scroll to position [45, 0]
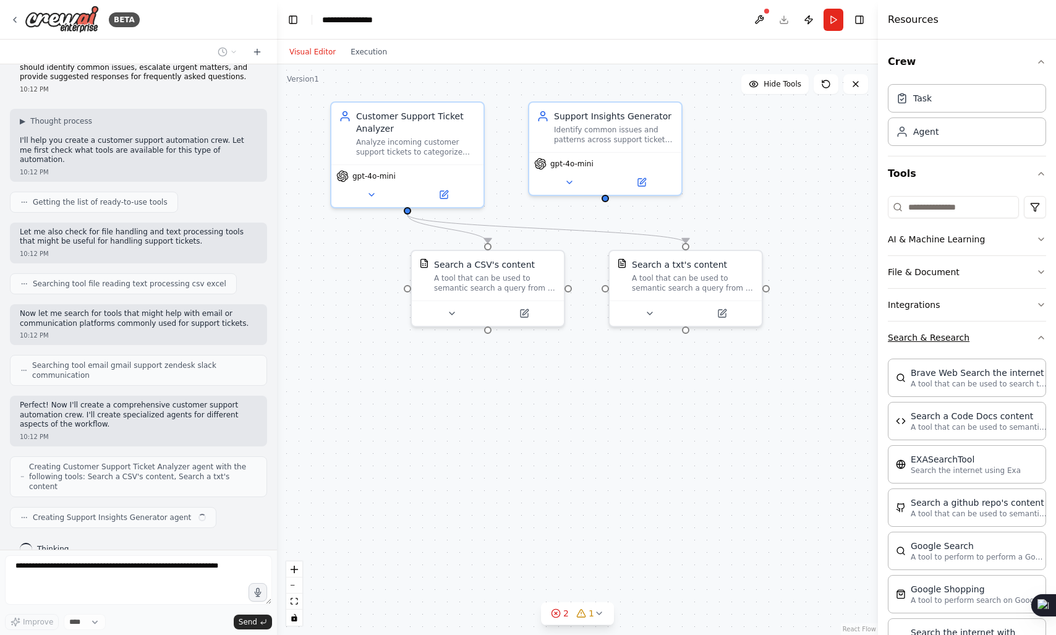
click at [980, 326] on button "Search & Research" at bounding box center [967, 337] width 158 height 32
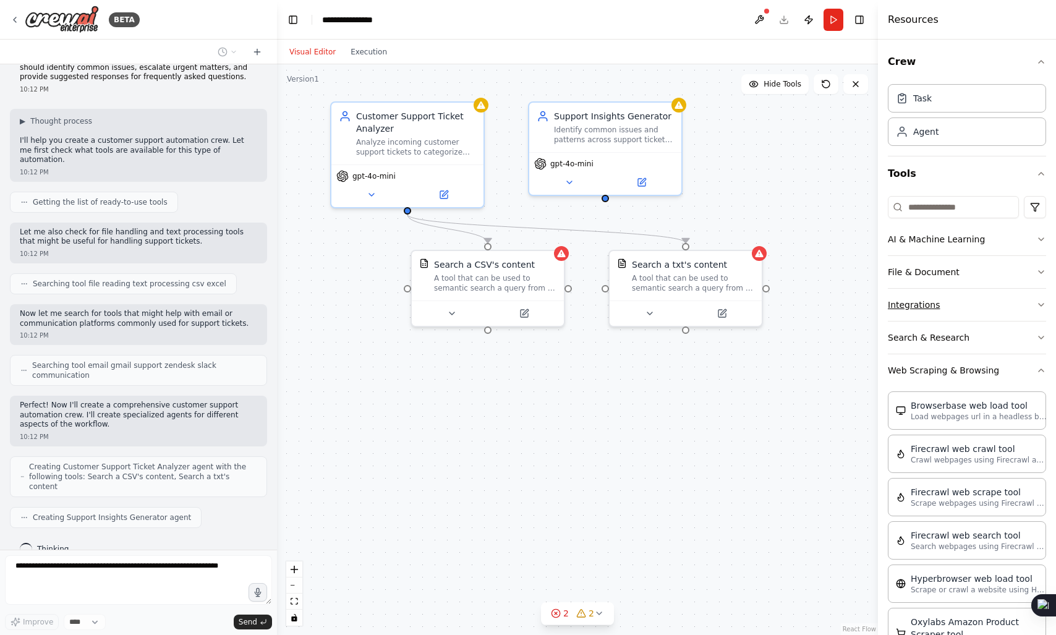
click at [938, 306] on button "Integrations" at bounding box center [967, 305] width 158 height 32
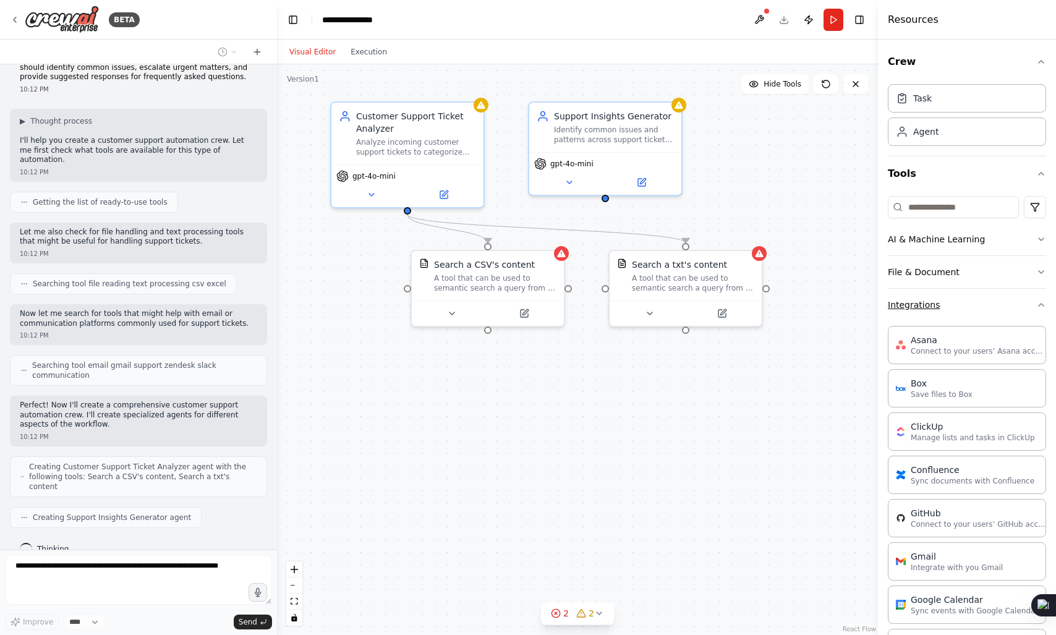
click at [938, 306] on button "Integrations" at bounding box center [967, 305] width 158 height 32
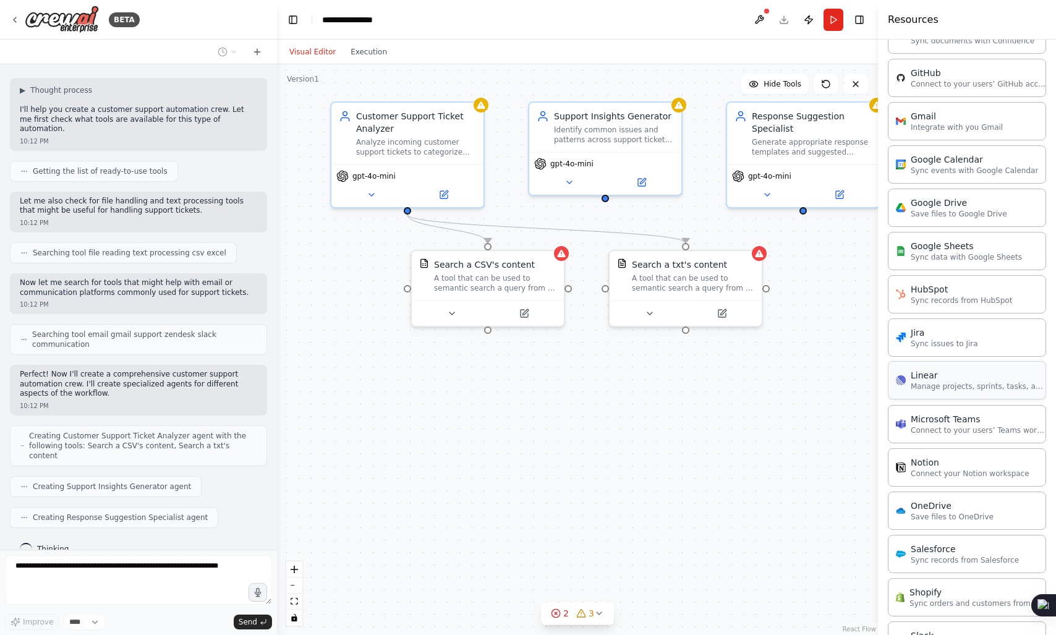
scroll to position [0, 0]
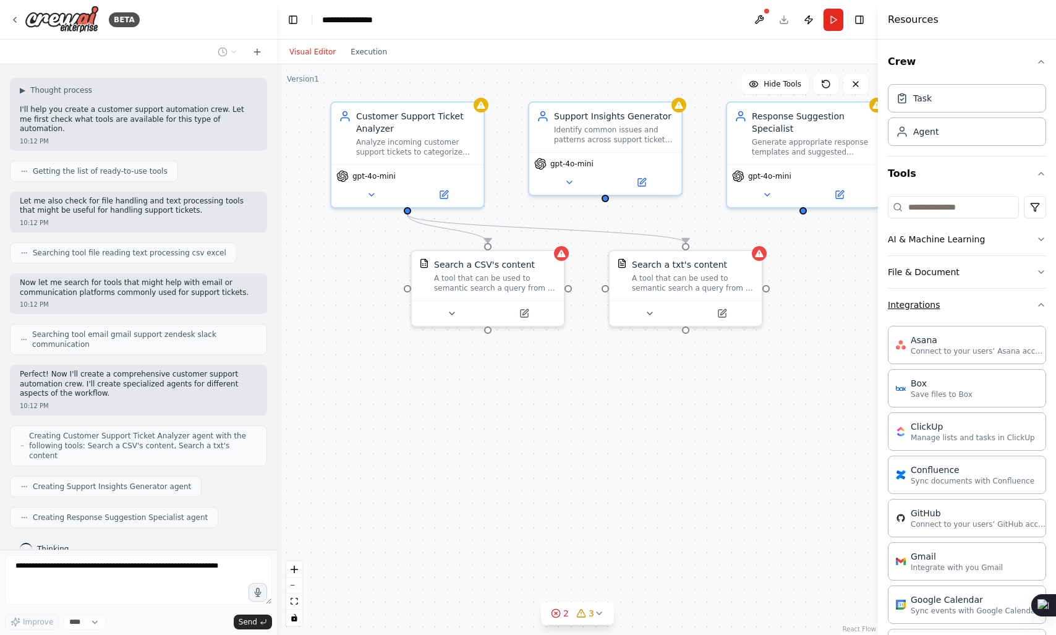
click at [936, 294] on button "Integrations" at bounding box center [967, 305] width 158 height 32
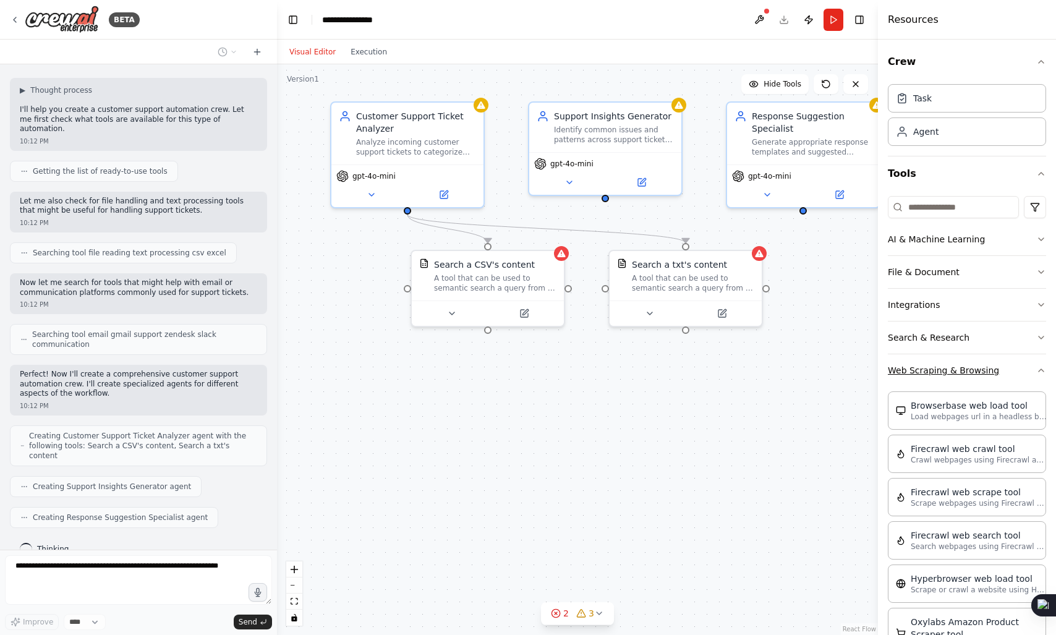
click at [934, 367] on button "Web Scraping & Browsing" at bounding box center [967, 370] width 158 height 32
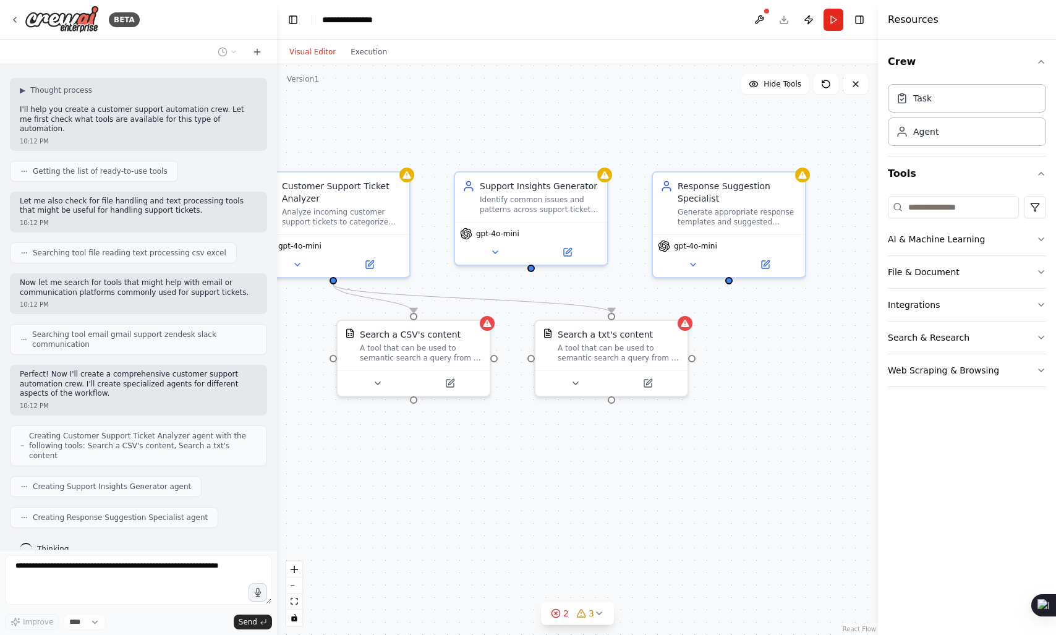
scroll to position [127, 0]
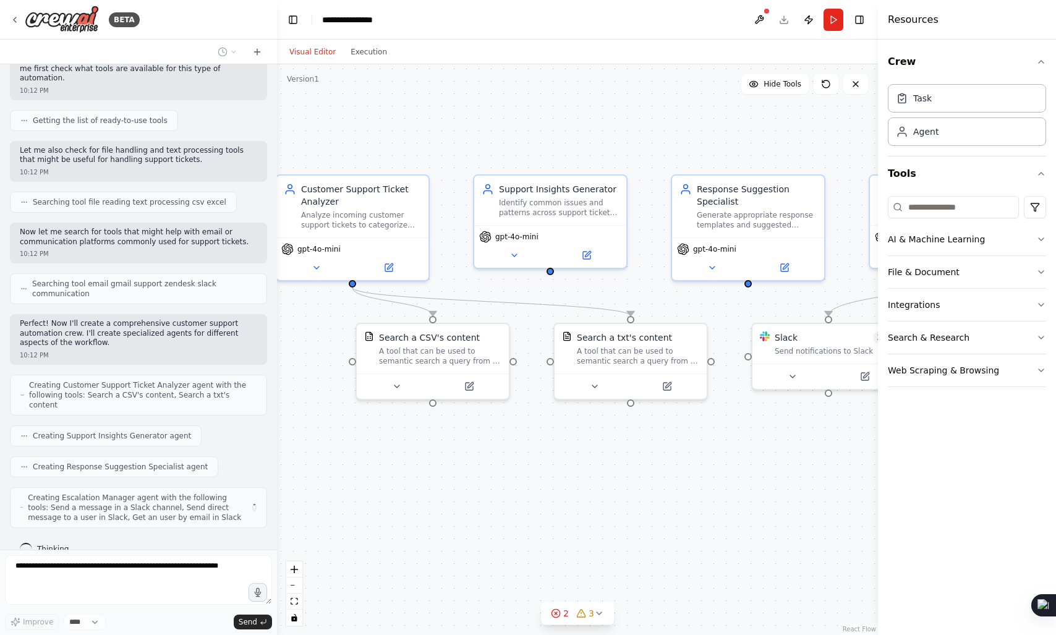
drag, startPoint x: 825, startPoint y: 284, endPoint x: 770, endPoint y: 357, distance: 91.4
click at [770, 357] on div ".deletable-edge-delete-btn { width: 20px; height: 20px; border: 0px solid #ffff…" at bounding box center [577, 349] width 601 height 571
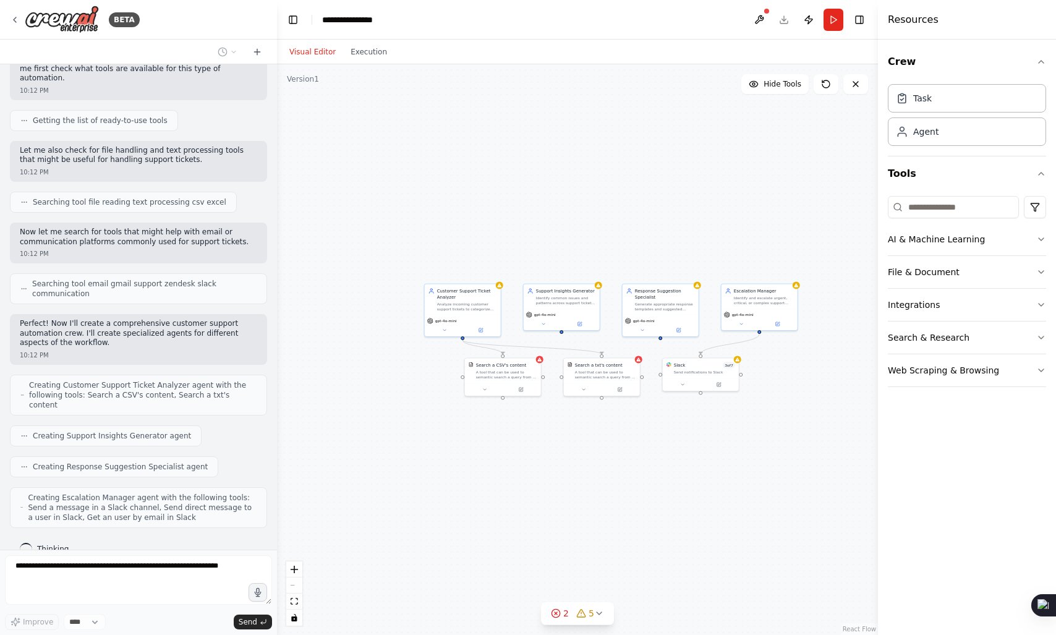
drag, startPoint x: 740, startPoint y: 446, endPoint x: 655, endPoint y: 446, distance: 84.7
click at [655, 446] on div ".deletable-edge-delete-btn { width: 20px; height: 20px; border: 0px solid #ffff…" at bounding box center [577, 349] width 601 height 571
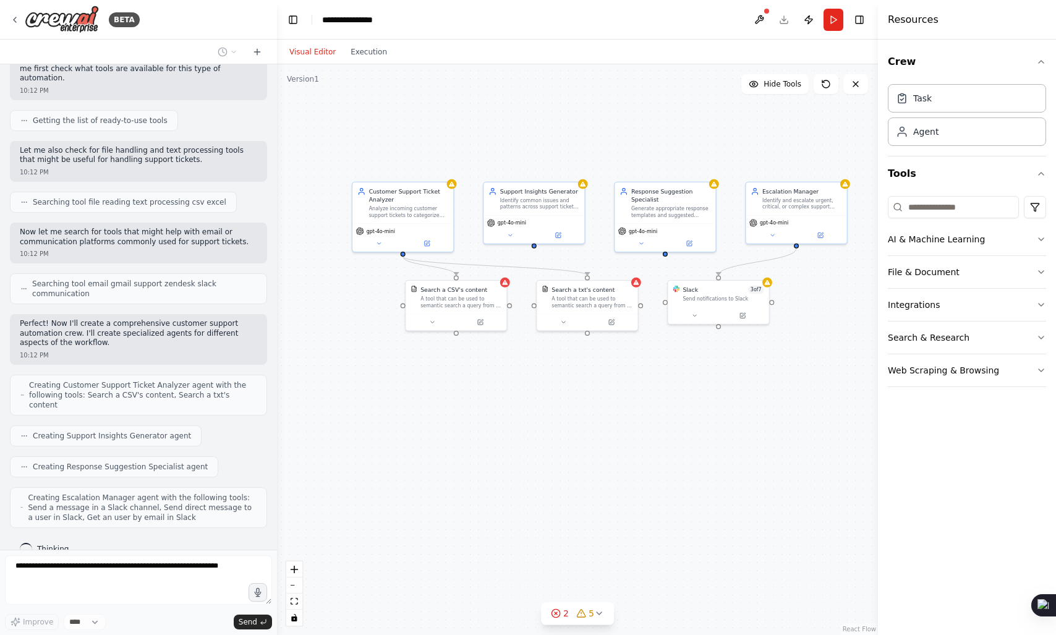
drag, startPoint x: 655, startPoint y: 446, endPoint x: 658, endPoint y: 397, distance: 48.9
click at [658, 397] on div ".deletable-edge-delete-btn { width: 20px; height: 20px; border: 0px solid #ffff…" at bounding box center [577, 349] width 601 height 571
click at [643, 245] on button at bounding box center [641, 242] width 46 height 10
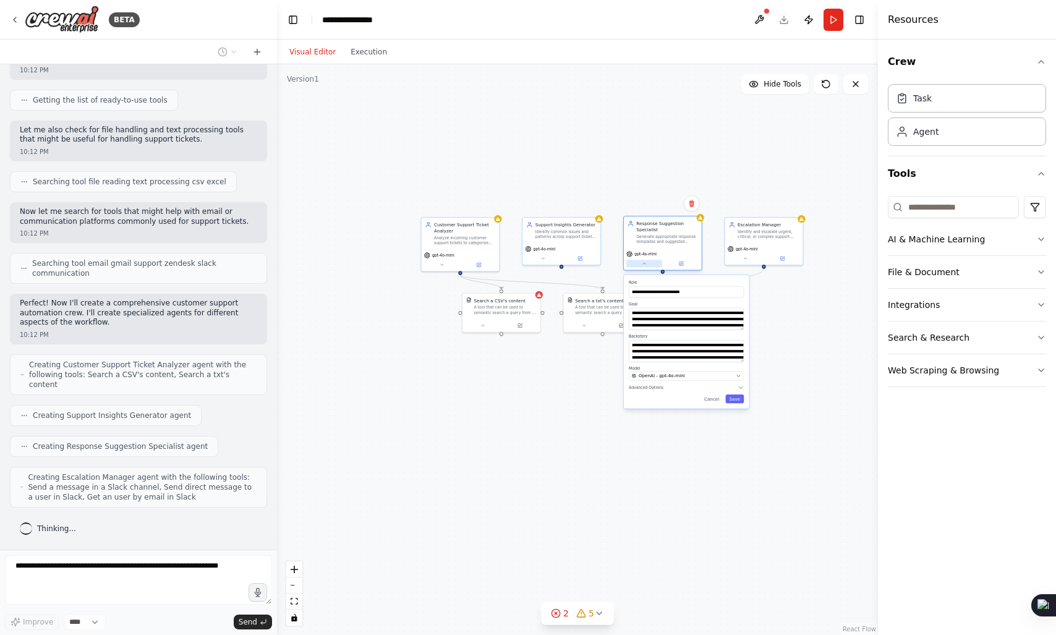
click at [642, 266] on button at bounding box center [644, 263] width 36 height 7
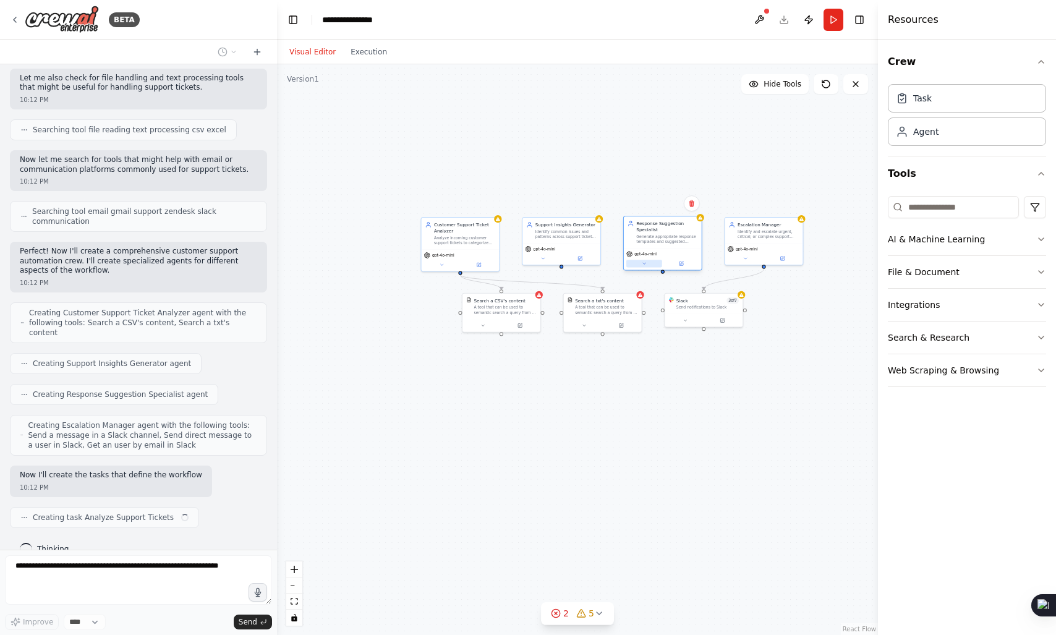
scroll to position [208, 0]
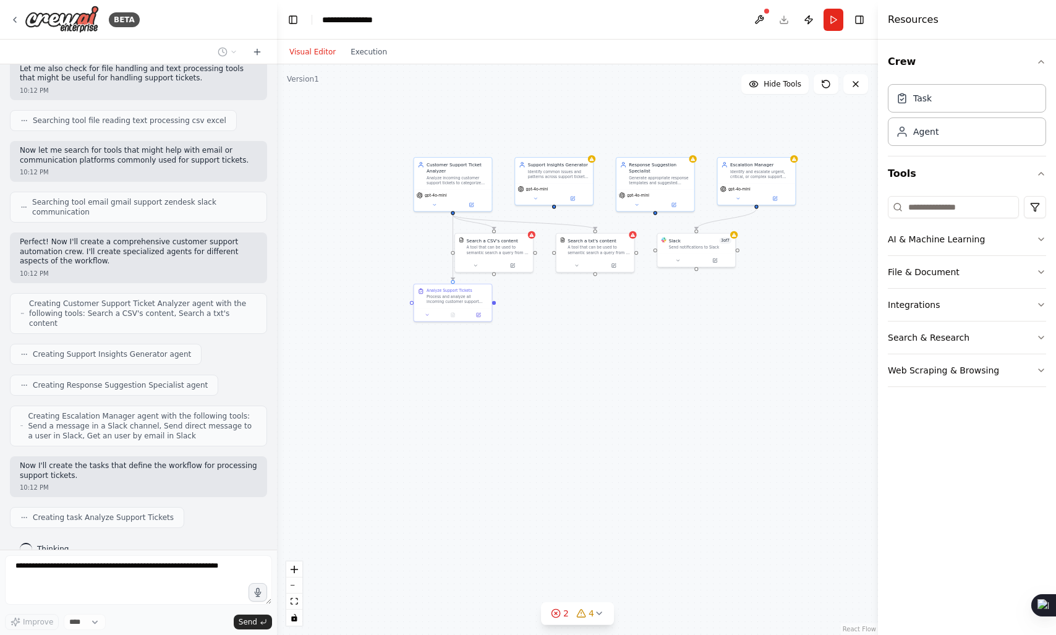
drag, startPoint x: 700, startPoint y: 428, endPoint x: 692, endPoint y: 368, distance: 60.4
click at [692, 368] on div ".deletable-edge-delete-btn { width: 20px; height: 20px; border: 0px solid #ffff…" at bounding box center [577, 349] width 601 height 571
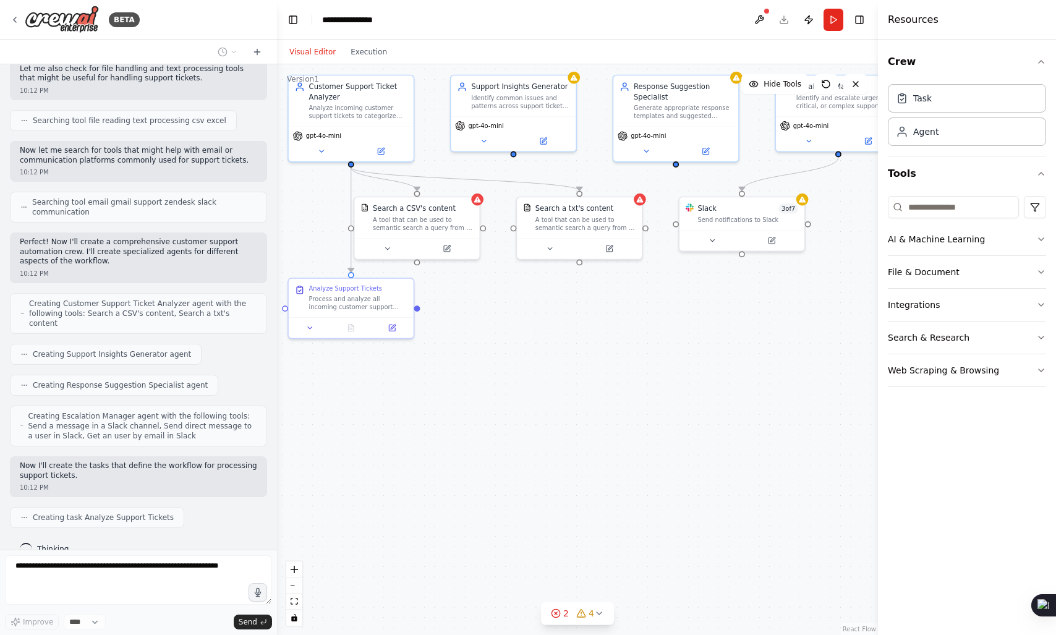
drag, startPoint x: 690, startPoint y: 313, endPoint x: 732, endPoint y: 325, distance: 43.6
click at [732, 325] on div ".deletable-edge-delete-btn { width: 20px; height: 20px; border: 0px solid #ffff…" at bounding box center [577, 349] width 601 height 571
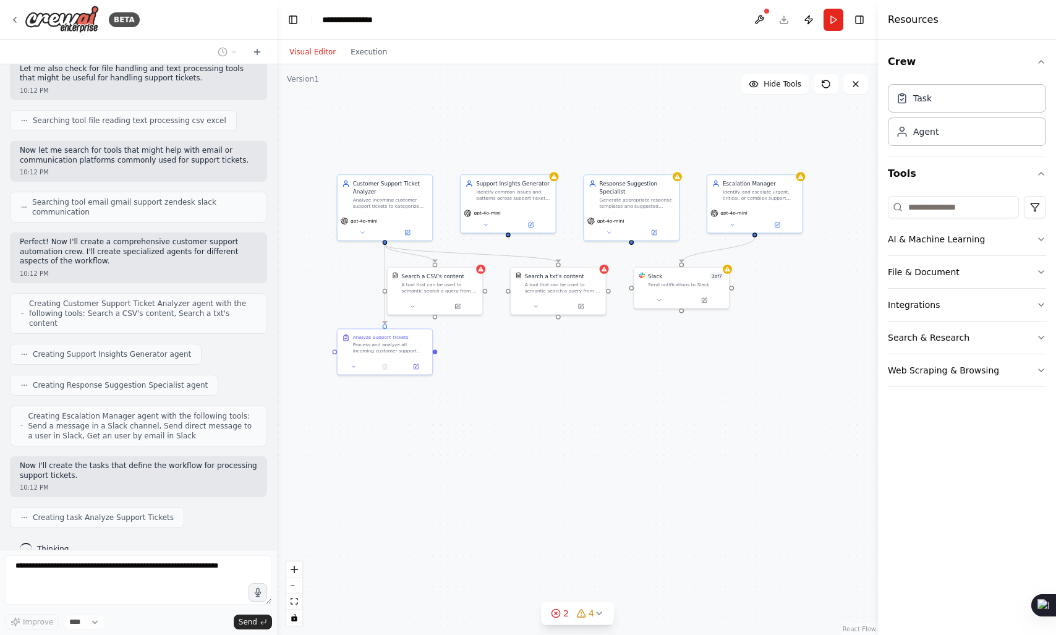
drag, startPoint x: 732, startPoint y: 325, endPoint x: 674, endPoint y: 364, distance: 70.3
click at [674, 364] on div ".deletable-edge-delete-btn { width: 20px; height: 20px; border: 0px solid #ffff…" at bounding box center [577, 349] width 601 height 571
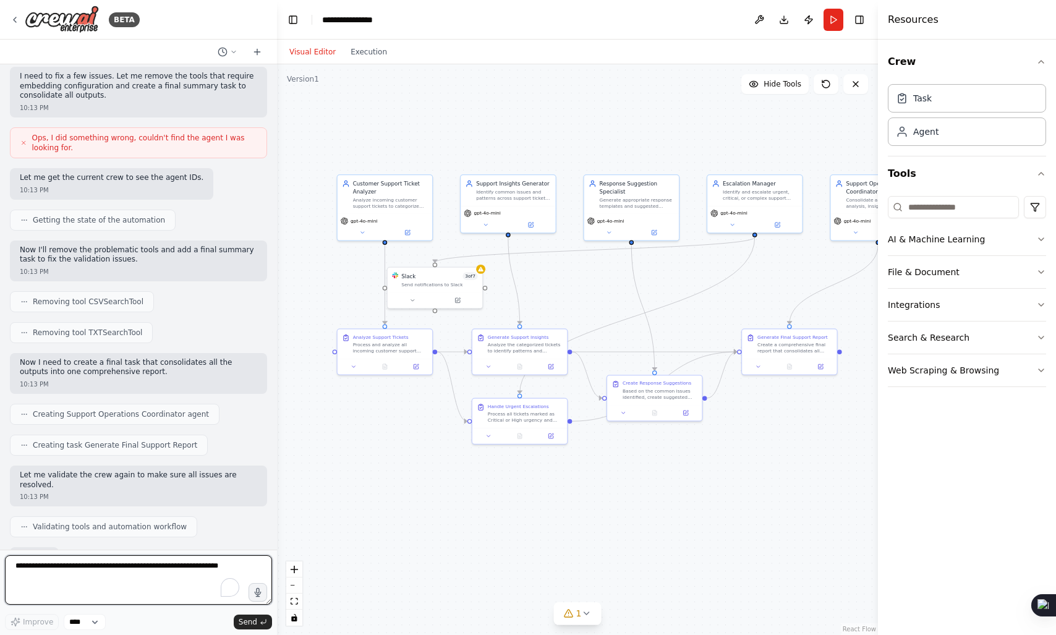
scroll to position [935, 0]
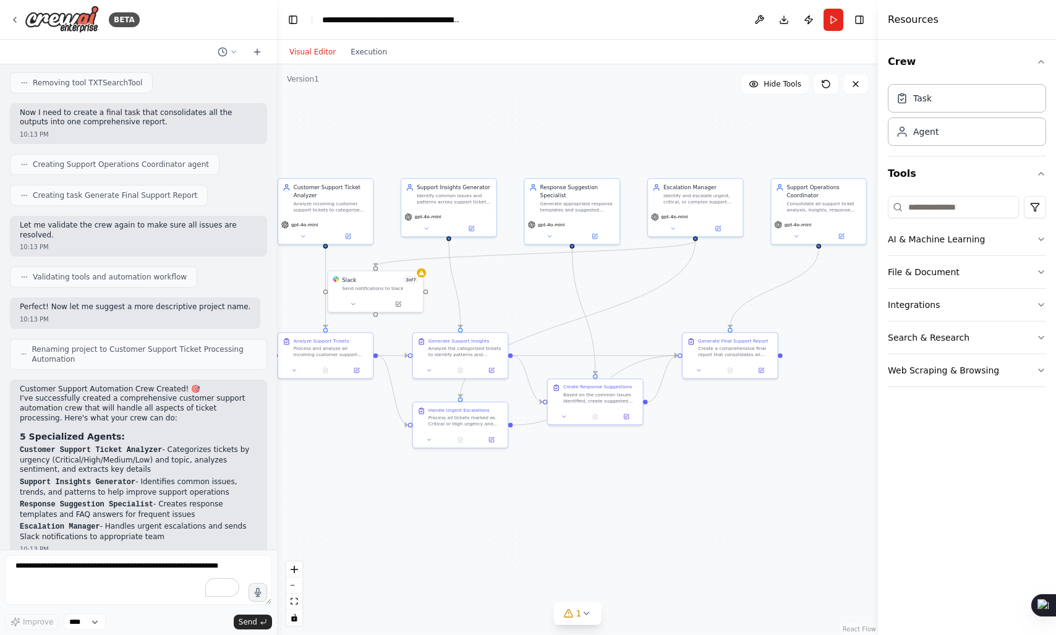
drag, startPoint x: 652, startPoint y: 145, endPoint x: 592, endPoint y: 148, distance: 59.5
click at [592, 148] on div ".deletable-edge-delete-btn { width: 20px; height: 20px; border: 0px solid #ffff…" at bounding box center [577, 349] width 601 height 571
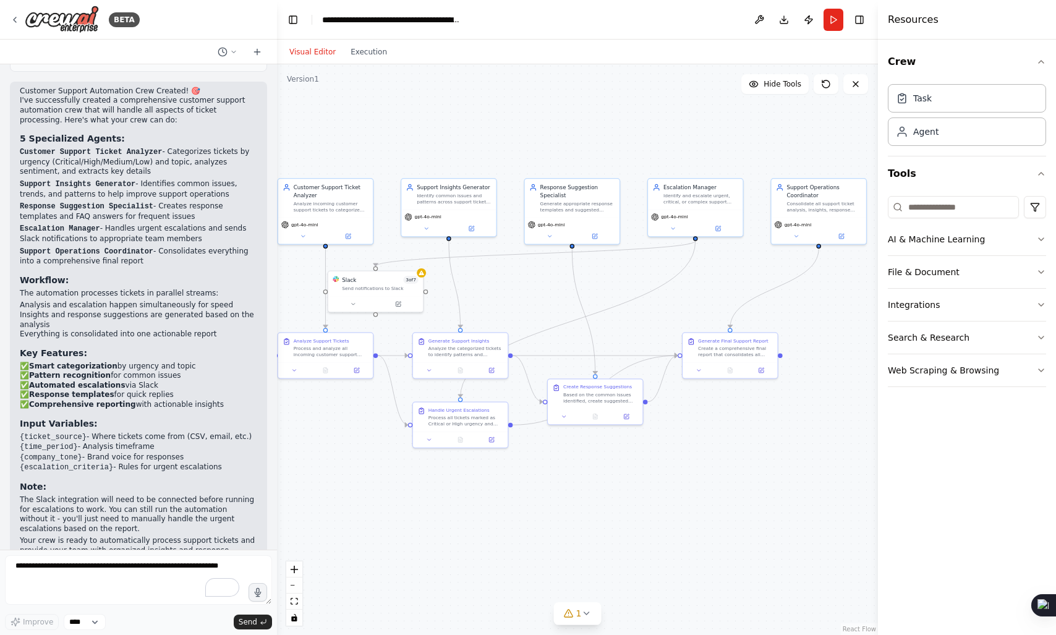
scroll to position [1411, 0]
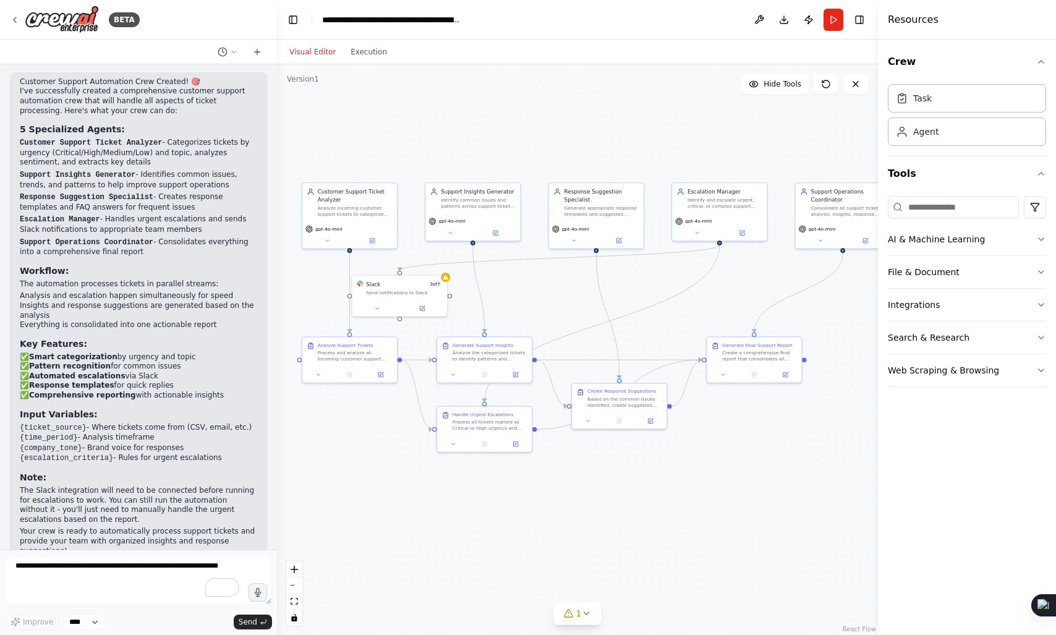
click at [679, 143] on div ".deletable-edge-delete-btn { width: 20px; height: 20px; border: 0px solid #ffff…" at bounding box center [577, 349] width 601 height 571
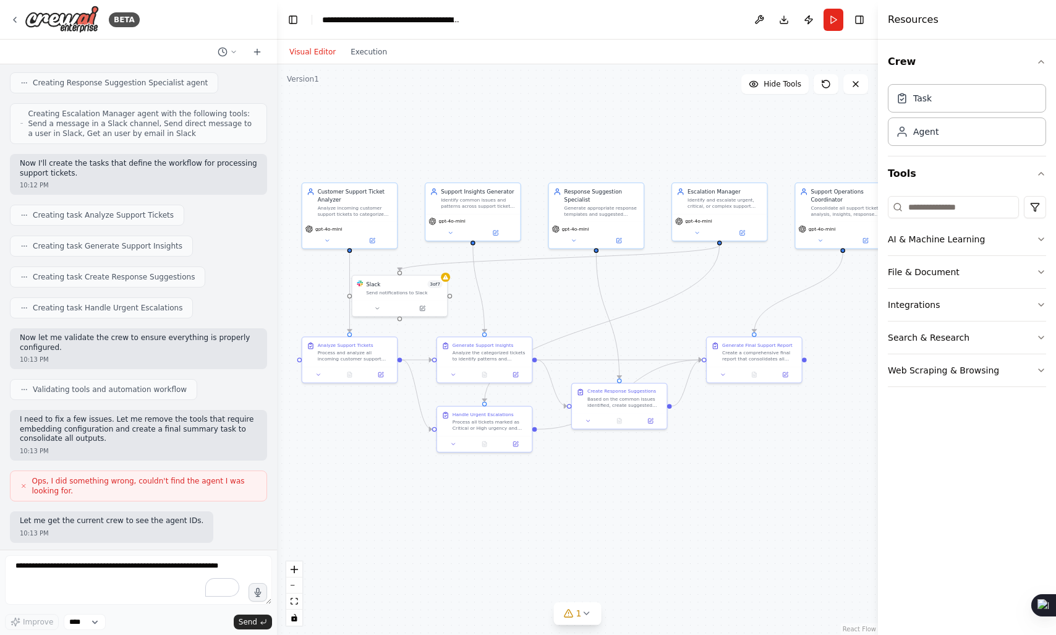
scroll to position [0, 0]
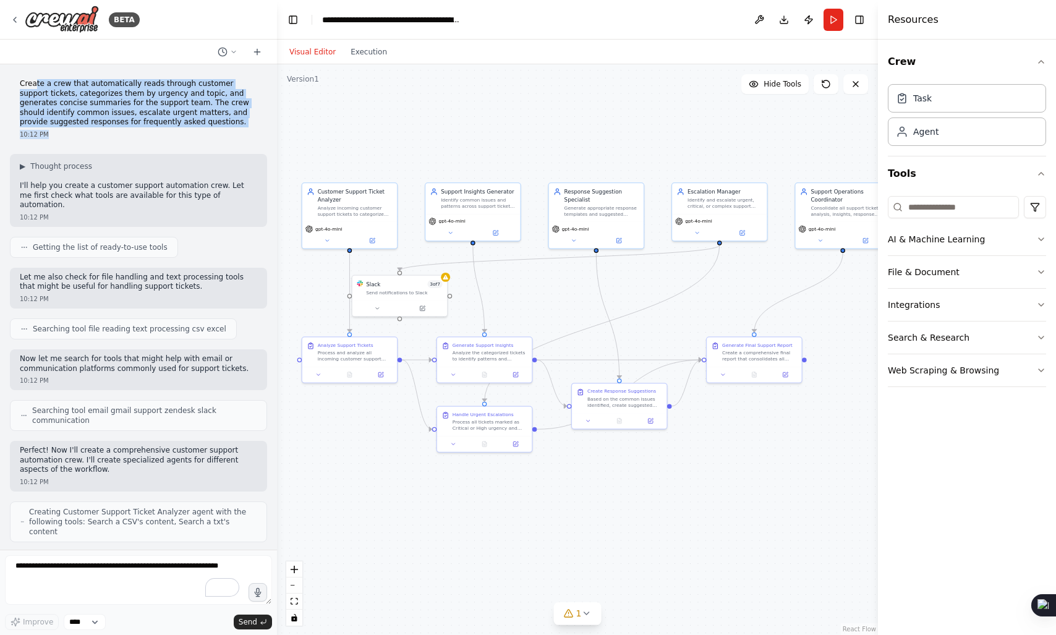
drag, startPoint x: 36, startPoint y: 82, endPoint x: 198, endPoint y: 134, distance: 170.1
click at [198, 134] on div "Create a crew that automatically reads through customer support tickets, catego…" at bounding box center [138, 109] width 257 height 70
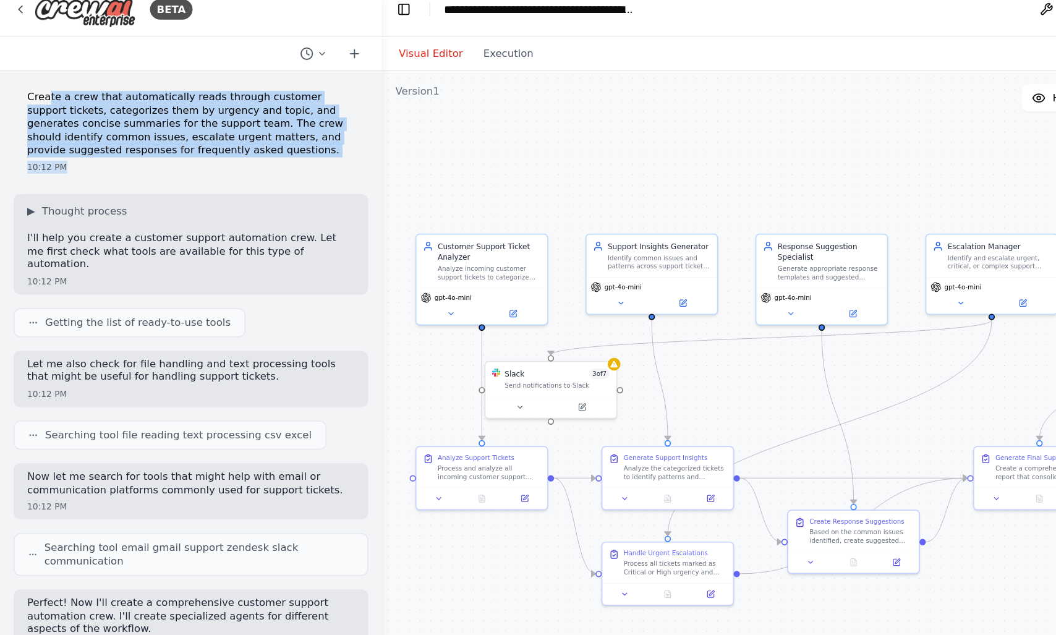
click at [111, 87] on p "Create a crew that automatically reads through customer support tickets, catego…" at bounding box center [138, 103] width 237 height 48
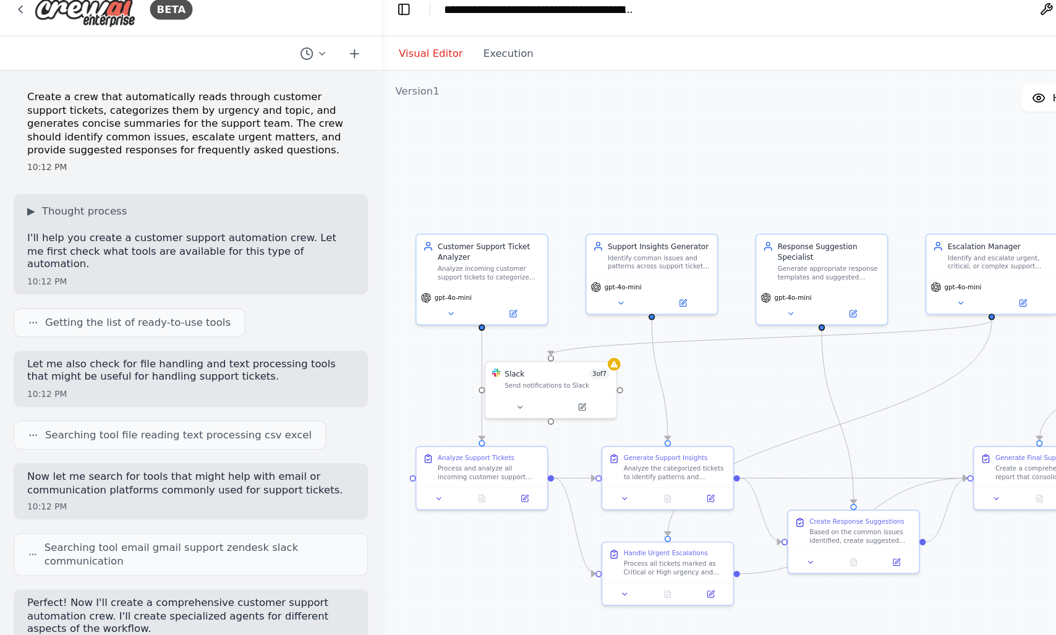
click at [166, 82] on p "Create a crew that automatically reads through customer support tickets, catego…" at bounding box center [138, 103] width 237 height 48
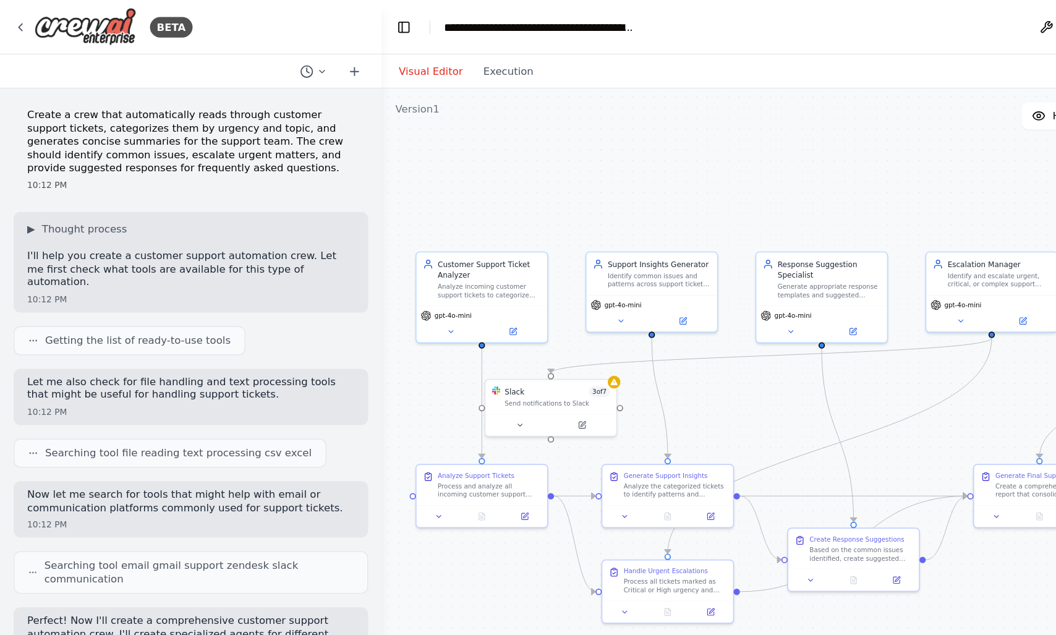
click at [53, 81] on p "Create a crew that automatically reads through customer support tickets, catego…" at bounding box center [138, 103] width 237 height 48
click at [130, 84] on p "Create a crew that automatically reads through customer support tickets, catego…" at bounding box center [138, 103] width 237 height 48
click at [151, 85] on p "Create a crew that automatically reads through customer support tickets, catego…" at bounding box center [138, 103] width 237 height 48
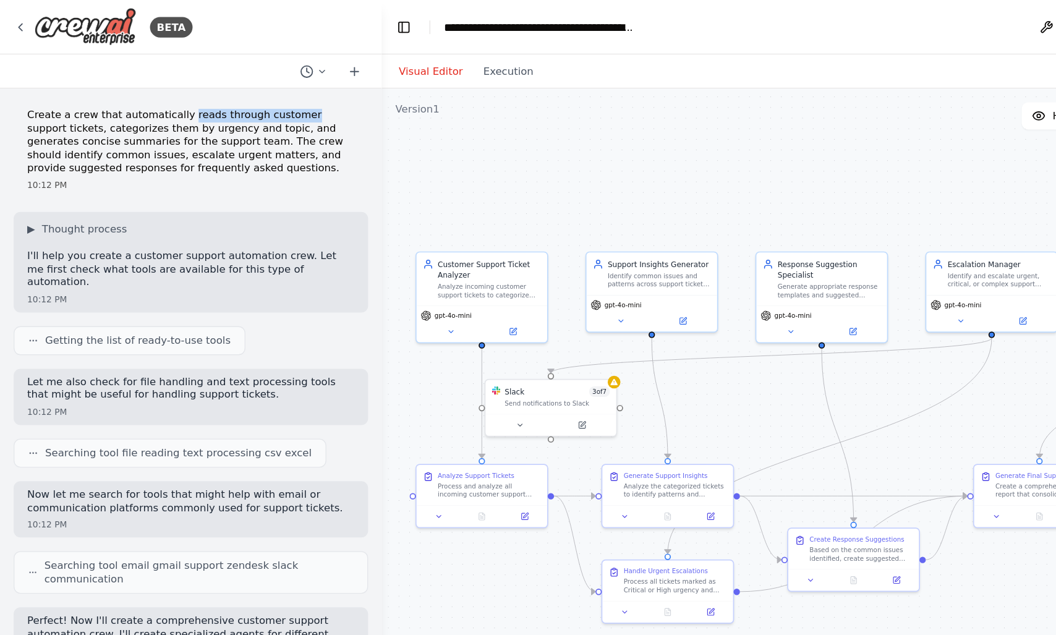
drag, startPoint x: 151, startPoint y: 85, endPoint x: 188, endPoint y: 83, distance: 36.6
click at [188, 83] on p "Create a crew that automatically reads through customer support tickets, catego…" at bounding box center [138, 103] width 237 height 48
click at [148, 90] on p "Create a crew that automatically reads through customer support tickets, catego…" at bounding box center [138, 103] width 237 height 48
drag, startPoint x: 148, startPoint y: 90, endPoint x: 199, endPoint y: 83, distance: 51.8
click at [199, 83] on p "Create a crew that automatically reads through customer support tickets, catego…" at bounding box center [138, 103] width 237 height 48
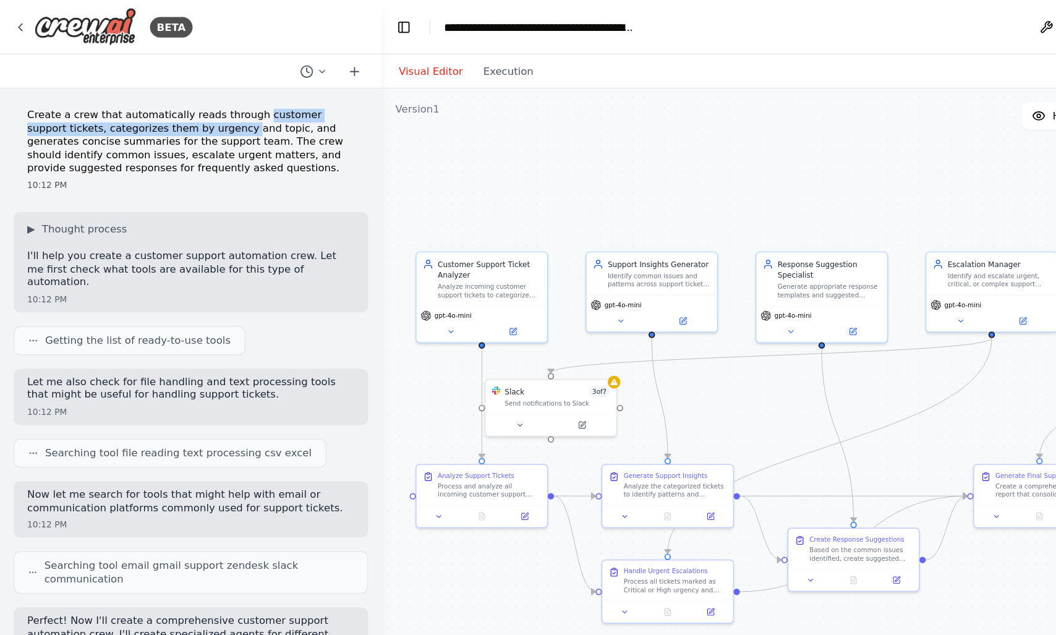
click at [199, 83] on p "Create a crew that automatically reads through customer support tickets, catego…" at bounding box center [138, 103] width 237 height 48
drag, startPoint x: 199, startPoint y: 83, endPoint x: 237, endPoint y: 90, distance: 38.3
click at [237, 90] on p "Create a crew that automatically reads through customer support tickets, catego…" at bounding box center [138, 103] width 237 height 48
click at [135, 74] on div "Create a crew that automatically reads through customer support tickets, catego…" at bounding box center [138, 109] width 257 height 70
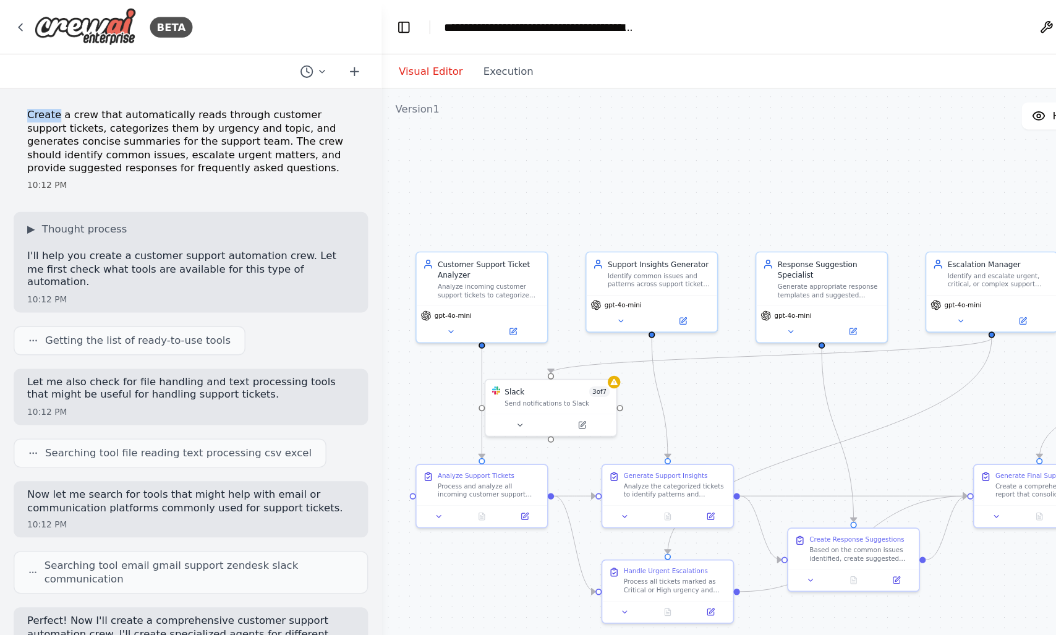
click at [114, 80] on p "Create a crew that automatically reads through customer support tickets, catego…" at bounding box center [138, 103] width 237 height 48
drag, startPoint x: 114, startPoint y: 80, endPoint x: 176, endPoint y: 83, distance: 62.5
click at [176, 83] on p "Create a crew that automatically reads through customer support tickets, catego…" at bounding box center [138, 103] width 237 height 48
drag, startPoint x: 176, startPoint y: 83, endPoint x: 164, endPoint y: 84, distance: 11.8
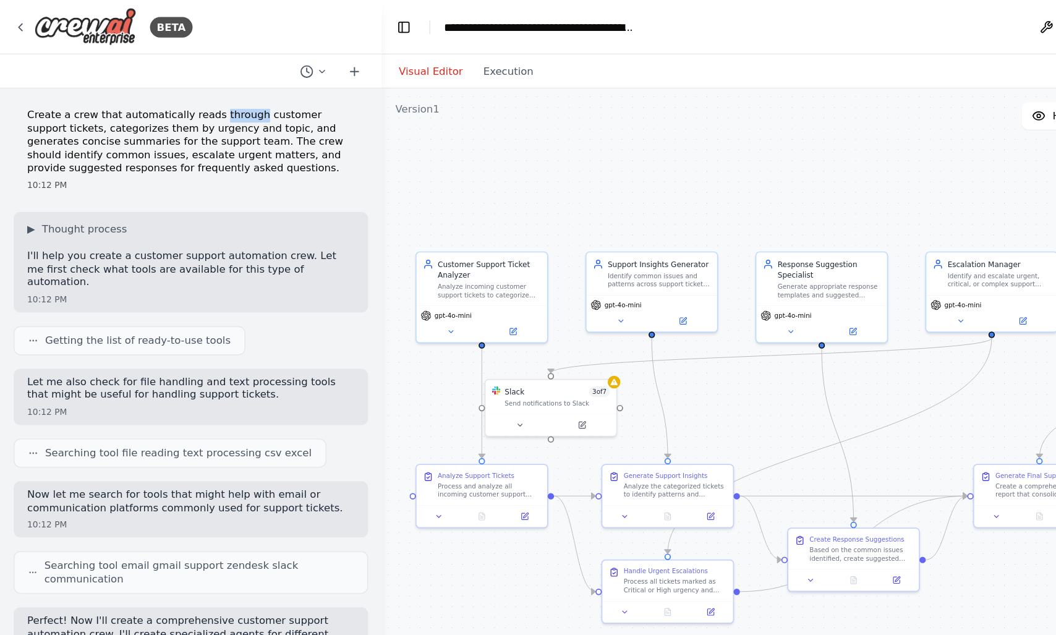
click at [164, 84] on p "Create a crew that automatically reads through customer support tickets, catego…" at bounding box center [138, 103] width 237 height 48
drag, startPoint x: 164, startPoint y: 84, endPoint x: 173, endPoint y: 84, distance: 8.7
click at [173, 84] on p "Create a crew that automatically reads through customer support tickets, catego…" at bounding box center [138, 103] width 237 height 48
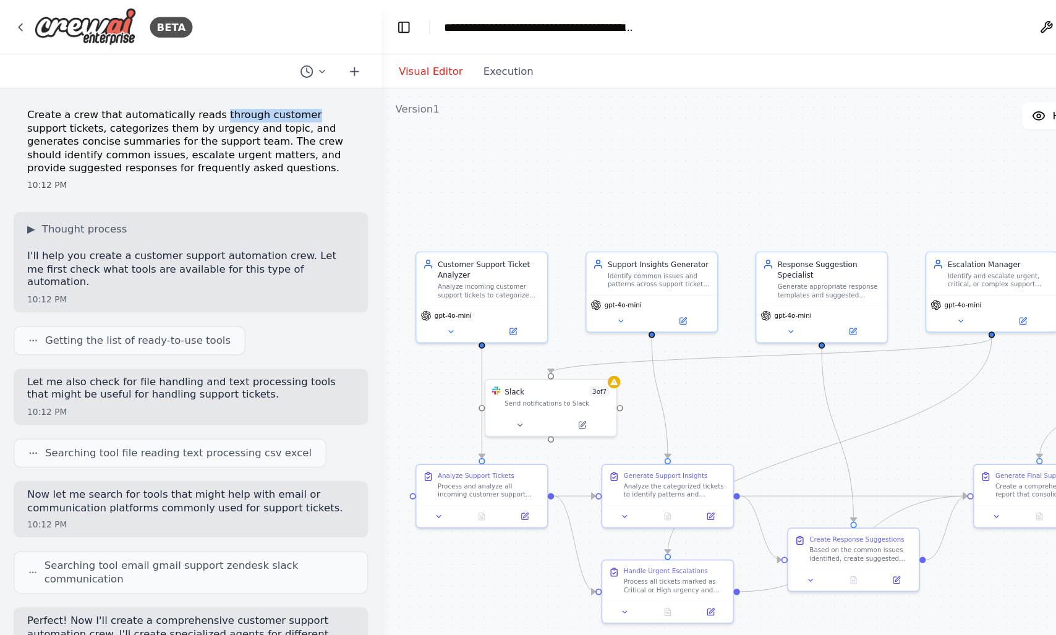
drag, startPoint x: 173, startPoint y: 84, endPoint x: 197, endPoint y: 88, distance: 24.5
click at [197, 88] on p "Create a crew that automatically reads through customer support tickets, catego…" at bounding box center [138, 103] width 237 height 48
drag, startPoint x: 197, startPoint y: 88, endPoint x: 231, endPoint y: 87, distance: 33.4
click at [231, 87] on p "Create a crew that automatically reads through customer support tickets, catego…" at bounding box center [138, 103] width 237 height 48
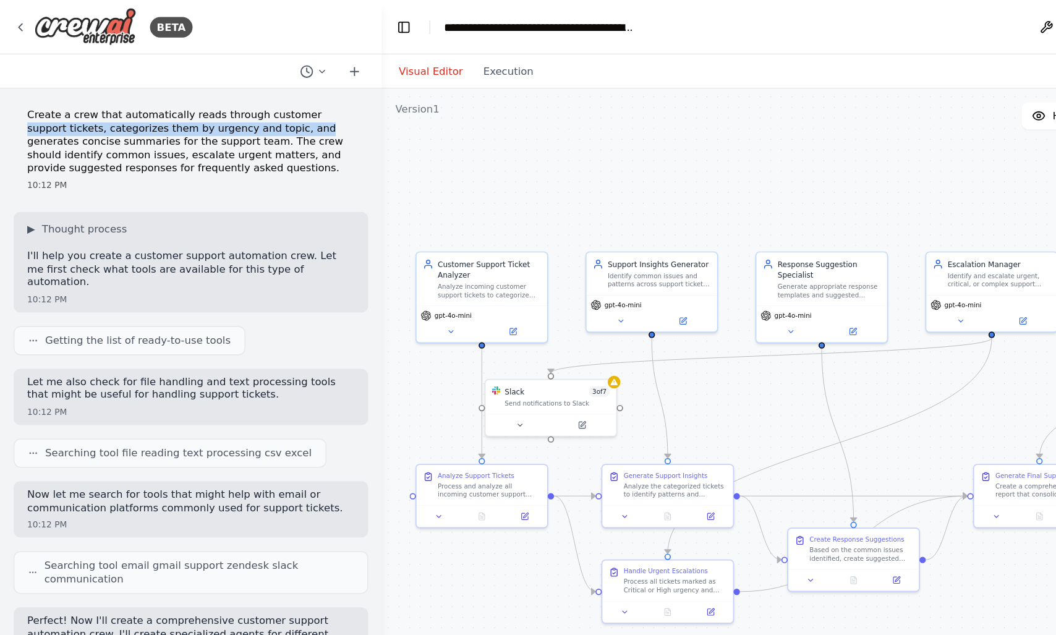
click at [35, 94] on p "Create a crew that automatically reads through customer support tickets, catego…" at bounding box center [138, 103] width 237 height 48
drag, startPoint x: 70, startPoint y: 86, endPoint x: 209, endPoint y: 85, distance: 138.5
click at [209, 85] on p "Create a crew that automatically reads through customer support tickets, catego…" at bounding box center [138, 103] width 237 height 48
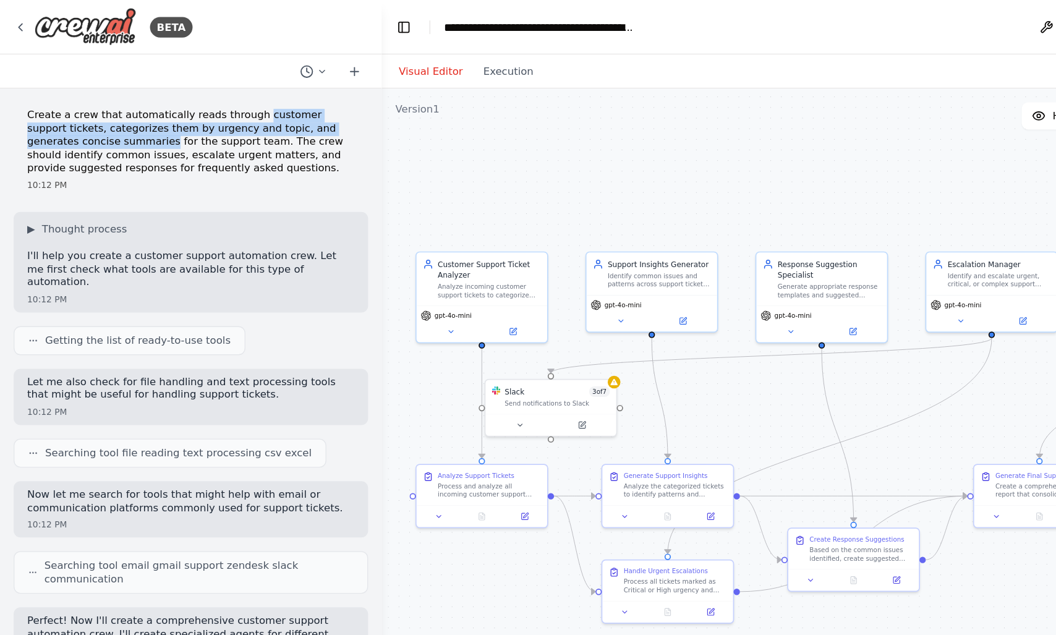
drag, startPoint x: 209, startPoint y: 85, endPoint x: 83, endPoint y: 99, distance: 126.8
click at [83, 99] on p "Create a crew that automatically reads through customer support tickets, catego…" at bounding box center [138, 103] width 237 height 48
drag, startPoint x: 83, startPoint y: 99, endPoint x: 177, endPoint y: 96, distance: 94.6
click at [177, 96] on p "Create a crew that automatically reads through customer support tickets, catego…" at bounding box center [138, 103] width 237 height 48
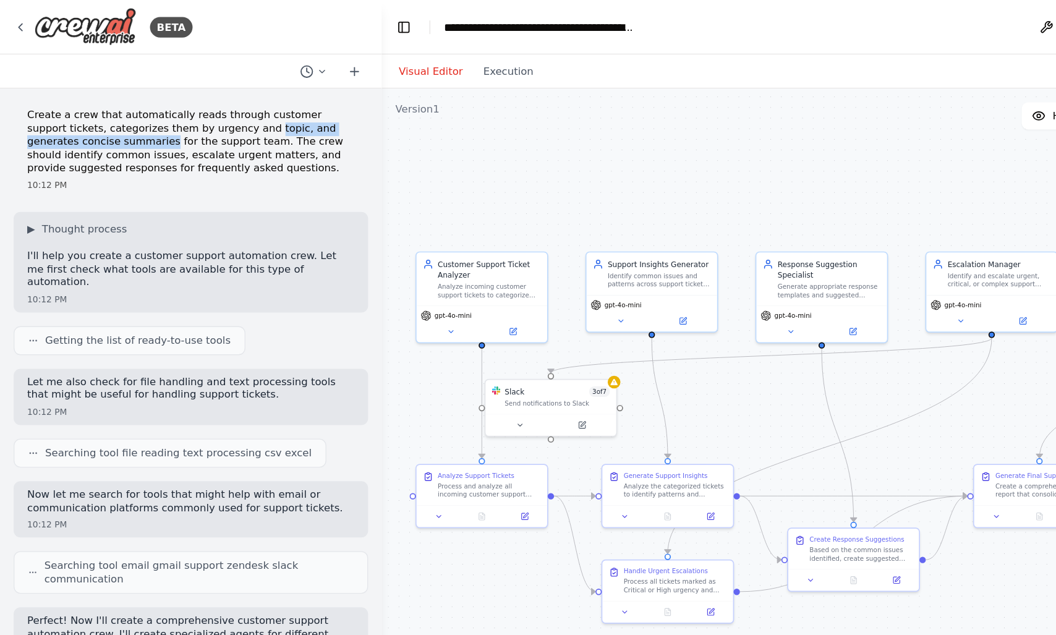
click at [212, 95] on p "Create a crew that automatically reads through customer support tickets, catego…" at bounding box center [138, 103] width 237 height 48
drag, startPoint x: 212, startPoint y: 95, endPoint x: 236, endPoint y: 95, distance: 24.1
click at [236, 95] on p "Create a crew that automatically reads through customer support tickets, catego…" at bounding box center [138, 103] width 237 height 48
click at [24, 111] on p "Create a crew that automatically reads through customer support tickets, catego…" at bounding box center [138, 103] width 237 height 48
drag, startPoint x: 24, startPoint y: 111, endPoint x: 201, endPoint y: 108, distance: 176.8
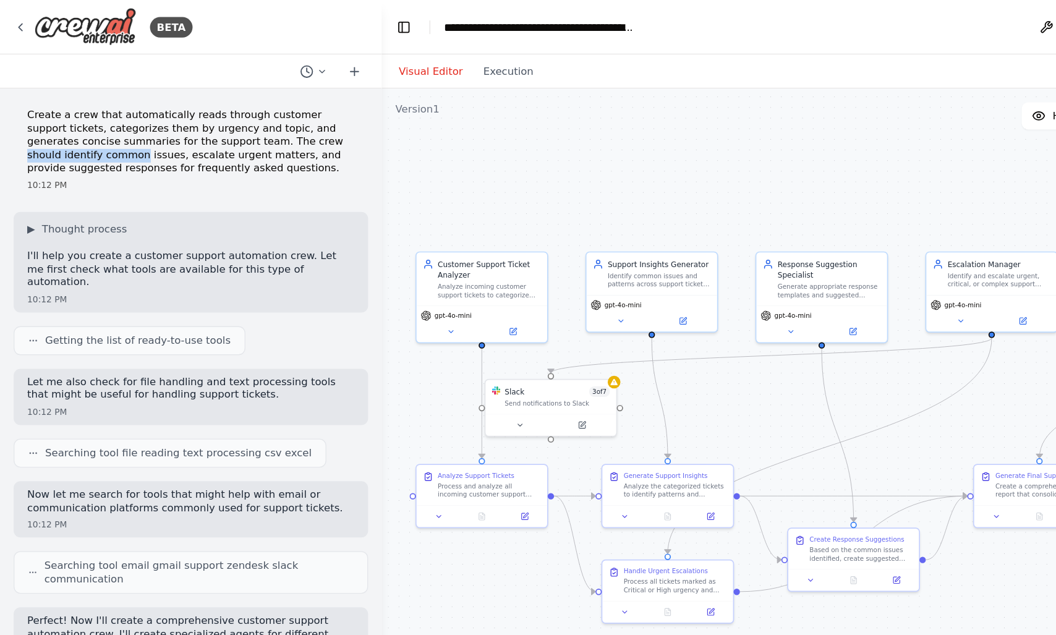
click at [201, 108] on p "Create a crew that automatically reads through customer support tickets, catego…" at bounding box center [138, 103] width 237 height 48
click at [161, 101] on p "Create a crew that automatically reads through customer support tickets, catego…" at bounding box center [138, 103] width 237 height 48
drag, startPoint x: 161, startPoint y: 101, endPoint x: 211, endPoint y: 108, distance: 50.5
click at [211, 108] on p "Create a crew that automatically reads through customer support tickets, catego…" at bounding box center [138, 103] width 237 height 48
click at [166, 103] on p "Create a crew that automatically reads through customer support tickets, catego…" at bounding box center [138, 103] width 237 height 48
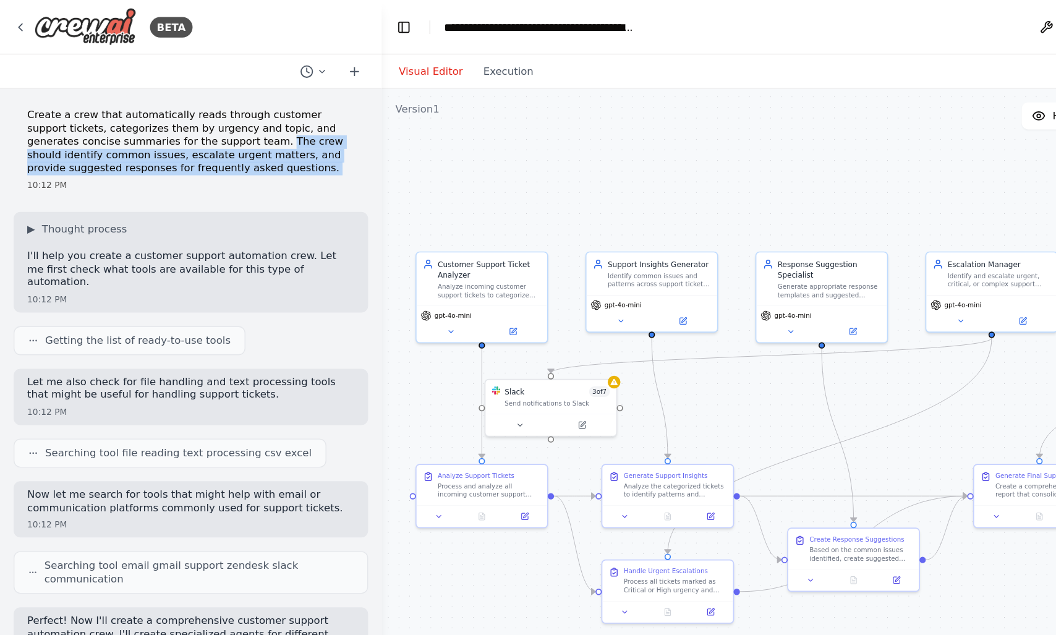
drag, startPoint x: 166, startPoint y: 103, endPoint x: 216, endPoint y: 122, distance: 52.8
click at [216, 122] on p "Create a crew that automatically reads through customer support tickets, catego…" at bounding box center [138, 103] width 237 height 48
click at [38, 111] on p "Create a crew that automatically reads through customer support tickets, catego…" at bounding box center [138, 103] width 237 height 48
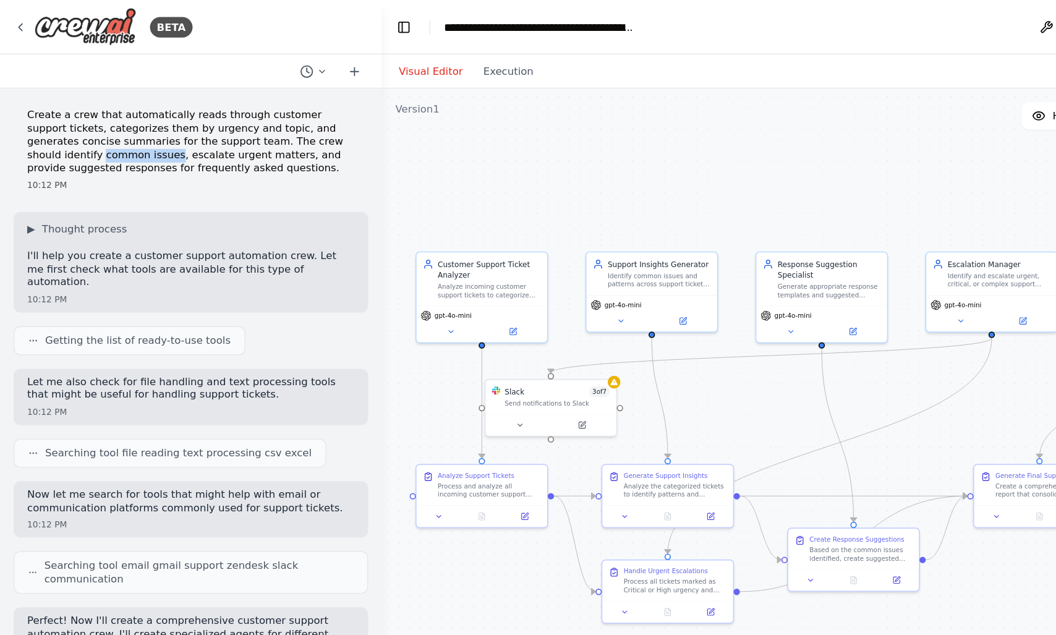
drag, startPoint x: 38, startPoint y: 111, endPoint x: 67, endPoint y: 110, distance: 29.1
click at [67, 110] on p "Create a crew that automatically reads through customer support tickets, catego…" at bounding box center [138, 103] width 237 height 48
click at [94, 113] on p "Create a crew that automatically reads through customer support tickets, catego…" at bounding box center [138, 103] width 237 height 48
drag, startPoint x: 94, startPoint y: 113, endPoint x: 157, endPoint y: 112, distance: 63.1
click at [157, 112] on p "Create a crew that automatically reads through customer support tickets, catego…" at bounding box center [138, 103] width 237 height 48
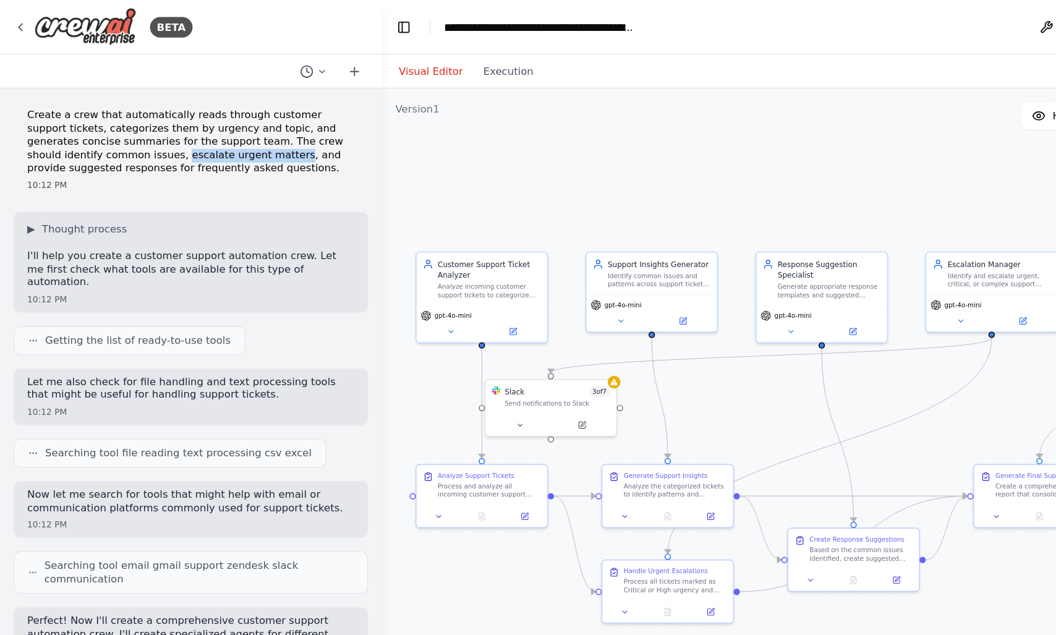
click at [157, 112] on p "Create a crew that automatically reads through customer support tickets, catego…" at bounding box center [138, 103] width 237 height 48
drag, startPoint x: 157, startPoint y: 112, endPoint x: 84, endPoint y: 109, distance: 73.0
click at [84, 109] on p "Create a crew that automatically reads through customer support tickets, catego…" at bounding box center [138, 103] width 237 height 48
drag, startPoint x: 84, startPoint y: 109, endPoint x: 151, endPoint y: 114, distance: 66.9
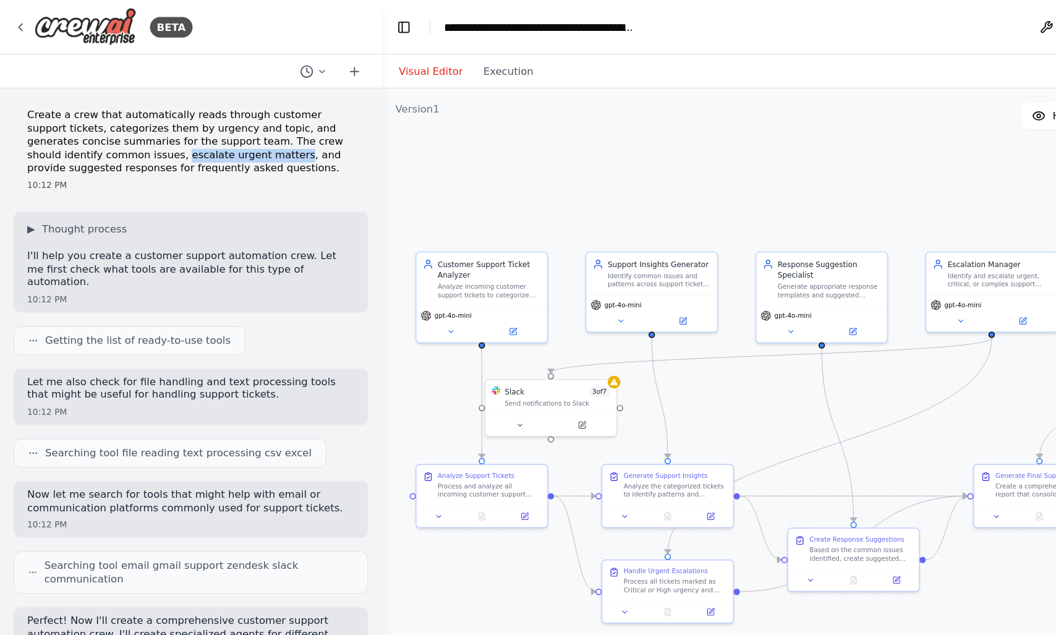
click at [151, 114] on p "Create a crew that automatically reads through customer support tickets, catego…" at bounding box center [138, 103] width 237 height 48
drag, startPoint x: 151, startPoint y: 114, endPoint x: 93, endPoint y: 115, distance: 58.1
click at [93, 115] on p "Create a crew that automatically reads through customer support tickets, catego…" at bounding box center [138, 103] width 237 height 48
click at [35, 111] on p "Create a crew that automatically reads through customer support tickets, catego…" at bounding box center [138, 103] width 237 height 48
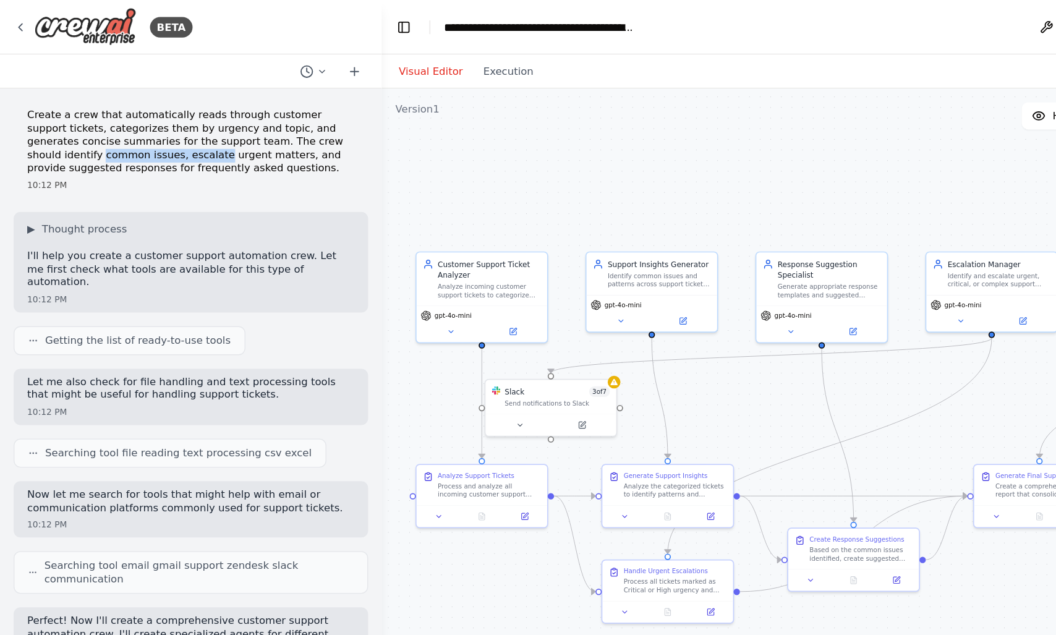
drag, startPoint x: 35, startPoint y: 111, endPoint x: 79, endPoint y: 108, distance: 44.0
click at [79, 108] on p "Create a crew that automatically reads through customer support tickets, catego…" at bounding box center [138, 103] width 237 height 48
click at [86, 108] on p "Create a crew that automatically reads through customer support tickets, catego…" at bounding box center [138, 103] width 237 height 48
drag, startPoint x: 86, startPoint y: 108, endPoint x: 109, endPoint y: 110, distance: 23.6
click at [109, 110] on p "Create a crew that automatically reads through customer support tickets, catego…" at bounding box center [138, 103] width 237 height 48
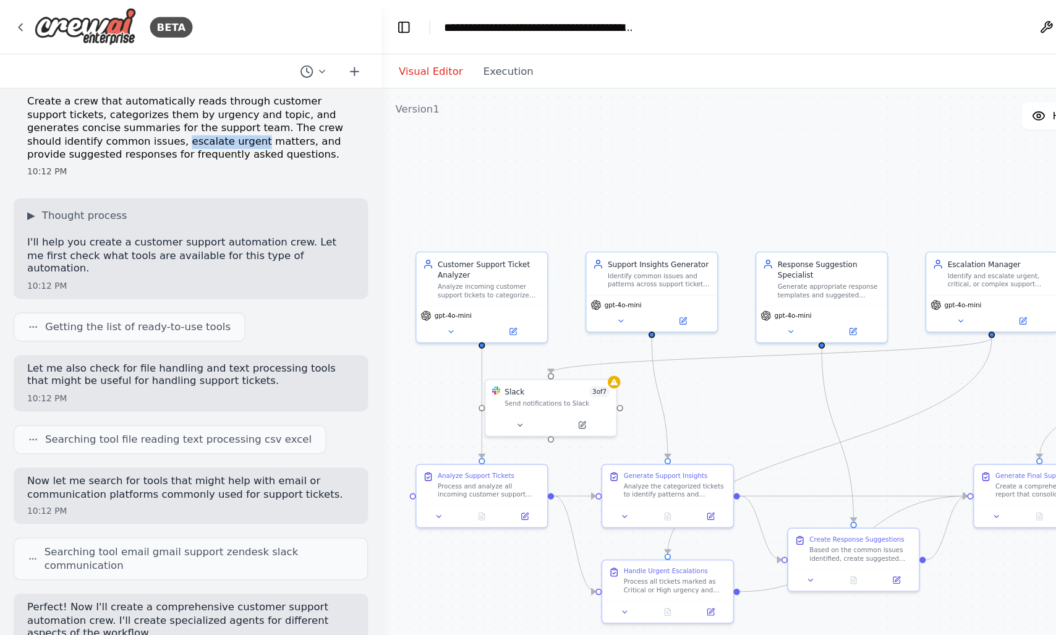
scroll to position [10, 0]
click at [75, 105] on p "Create a crew that automatically reads through customer support tickets, catego…" at bounding box center [138, 93] width 237 height 48
click at [94, 104] on p "Create a crew that automatically reads through customer support tickets, catego…" at bounding box center [138, 93] width 237 height 48
drag, startPoint x: 94, startPoint y: 104, endPoint x: 164, endPoint y: 109, distance: 70.1
click at [164, 109] on p "Create a crew that automatically reads through customer support tickets, catego…" at bounding box center [138, 93] width 237 height 48
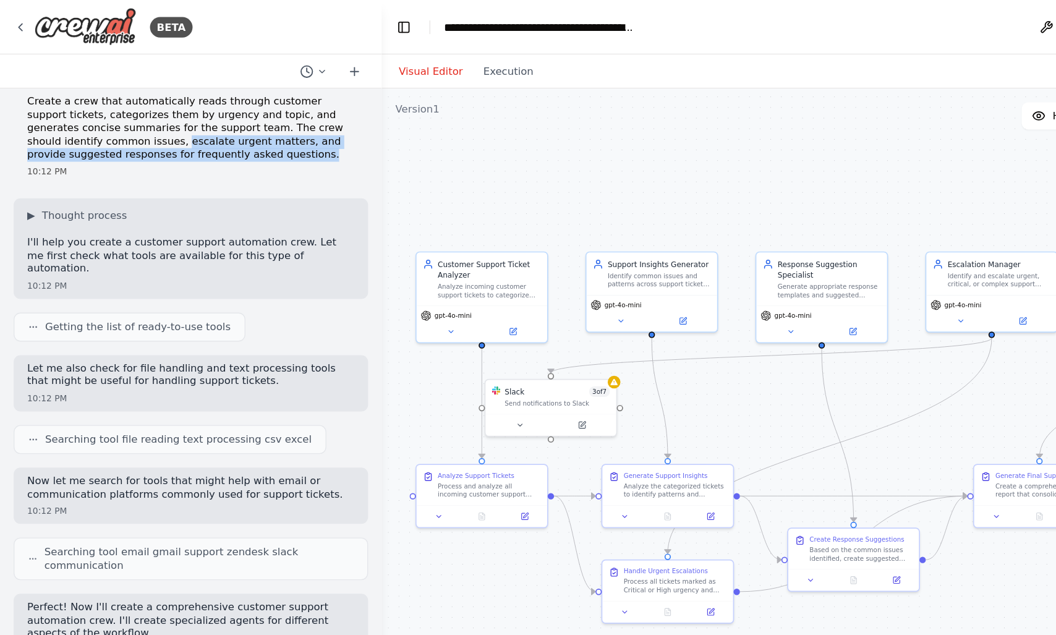
click at [95, 101] on p "Create a crew that automatically reads through customer support tickets, catego…" at bounding box center [138, 93] width 237 height 48
drag, startPoint x: 95, startPoint y: 101, endPoint x: 168, endPoint y: 103, distance: 72.3
click at [168, 103] on p "Create a crew that automatically reads through customer support tickets, catego…" at bounding box center [138, 93] width 237 height 48
click at [180, 104] on p "Create a crew that automatically reads through customer support tickets, catego…" at bounding box center [138, 93] width 237 height 48
drag, startPoint x: 180, startPoint y: 104, endPoint x: 236, endPoint y: 114, distance: 56.0
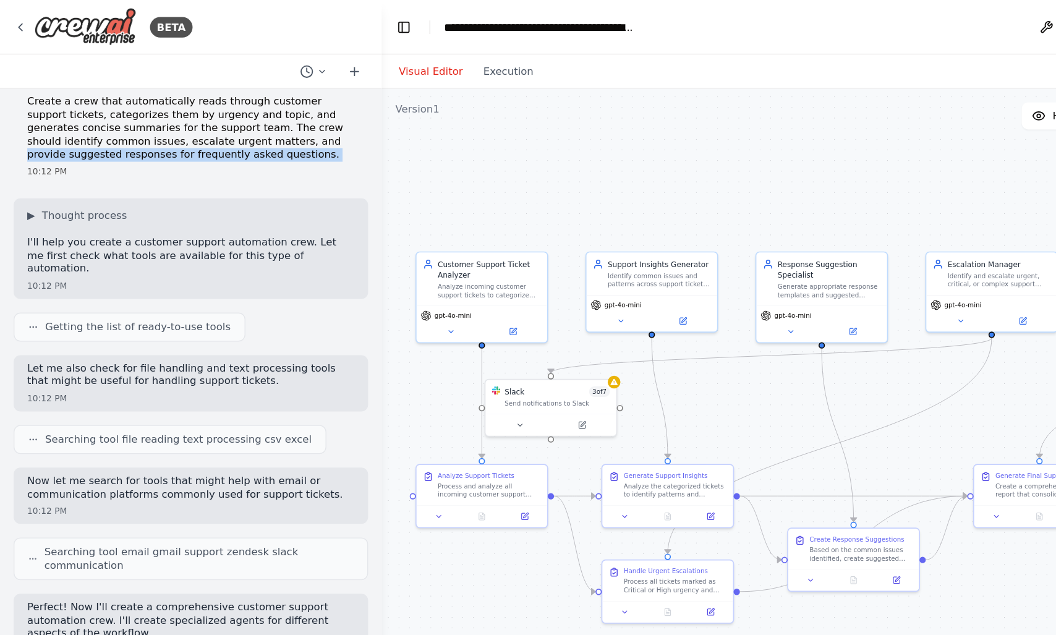
click at [236, 114] on p "Create a crew that automatically reads through customer support tickets, catego…" at bounding box center [138, 93] width 237 height 48
click at [67, 110] on p "Create a crew that automatically reads through customer support tickets, catego…" at bounding box center [138, 93] width 237 height 48
drag, startPoint x: 67, startPoint y: 110, endPoint x: 185, endPoint y: 105, distance: 118.2
click at [185, 105] on p "Create a crew that automatically reads through customer support tickets, catego…" at bounding box center [138, 93] width 237 height 48
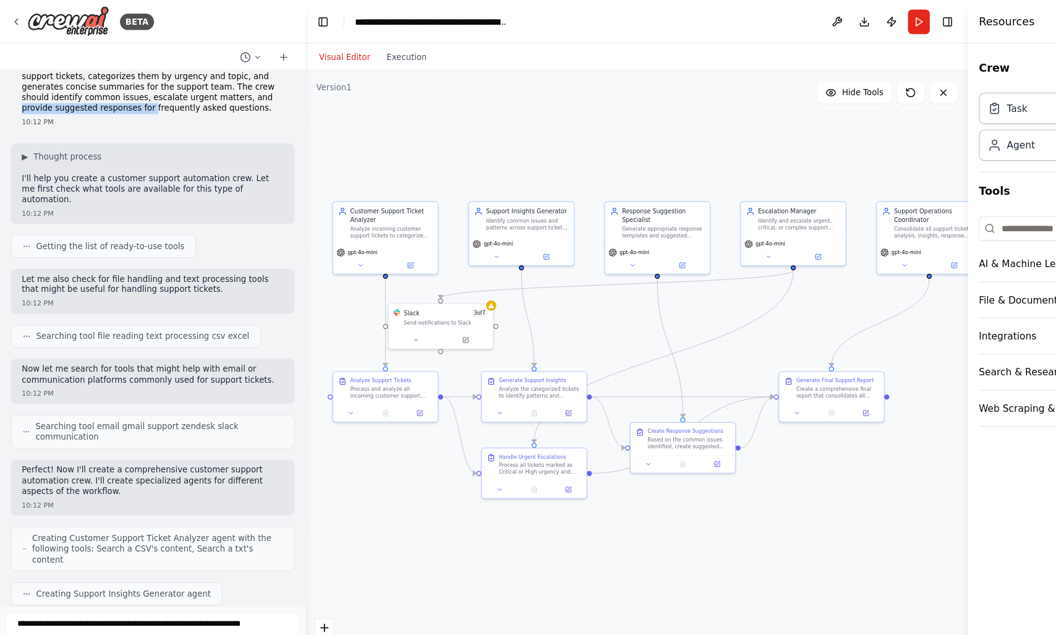
scroll to position [27, 0]
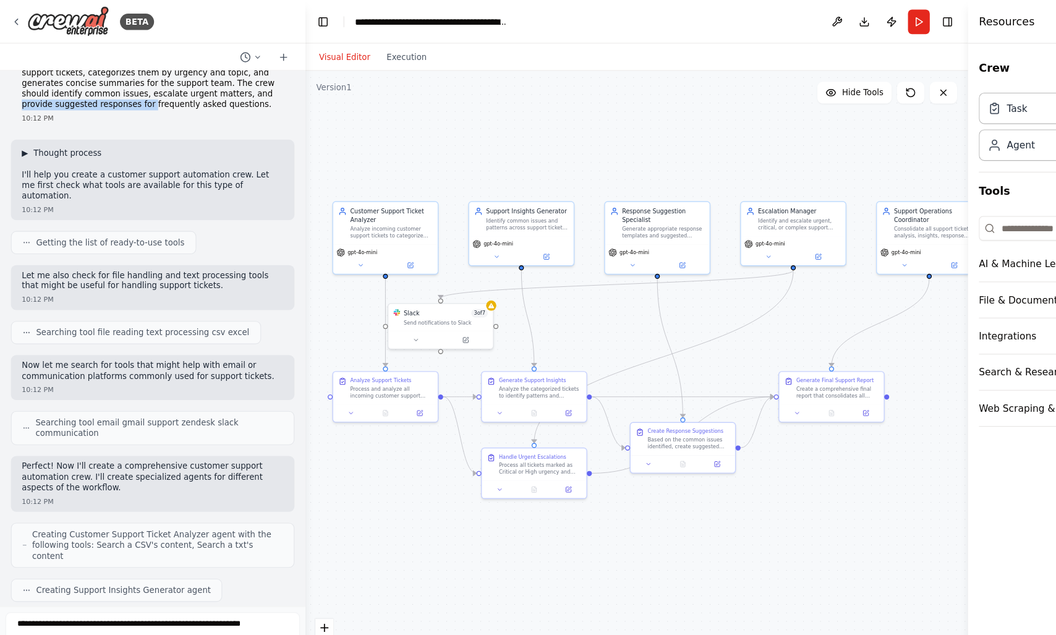
click at [35, 140] on span "Thought process" at bounding box center [61, 139] width 62 height 10
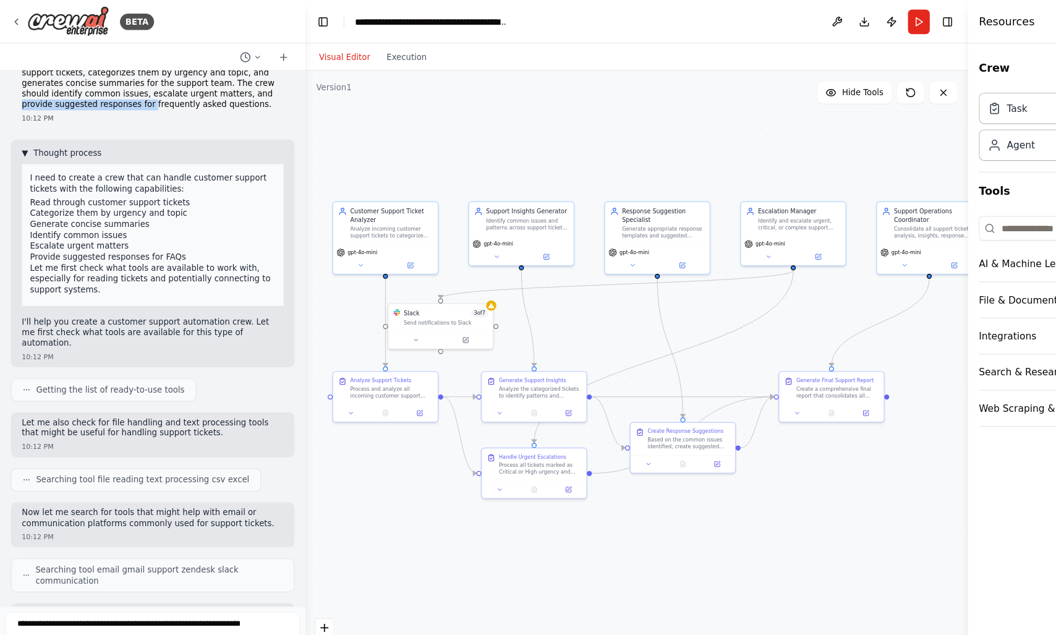
click at [48, 138] on span "Thought process" at bounding box center [61, 139] width 62 height 10
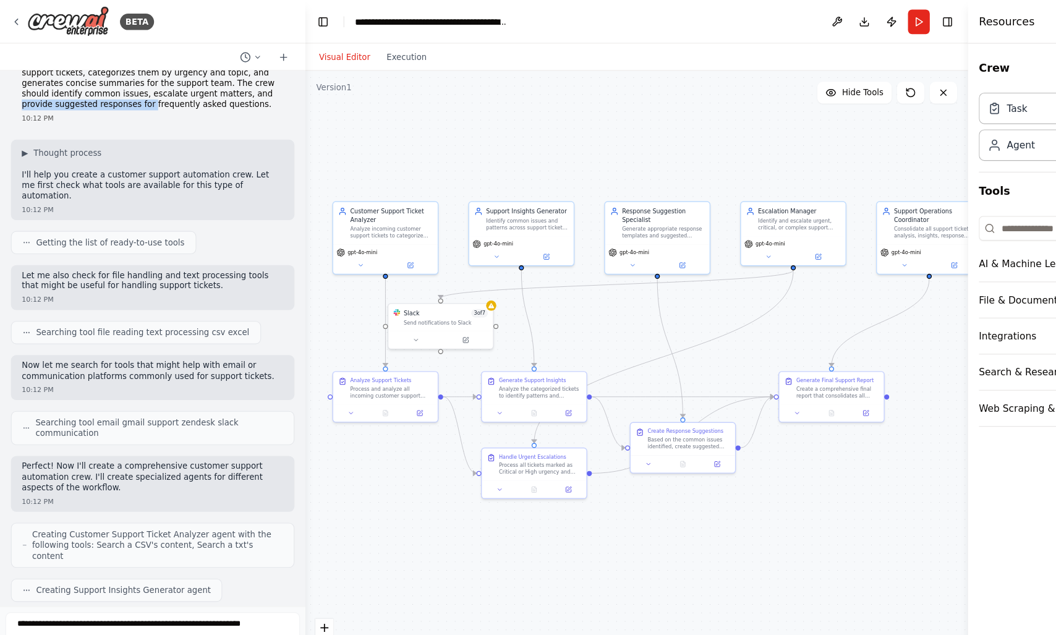
click at [62, 157] on p "I'll help you create a customer support automation crew. Let me first check wha…" at bounding box center [138, 168] width 237 height 29
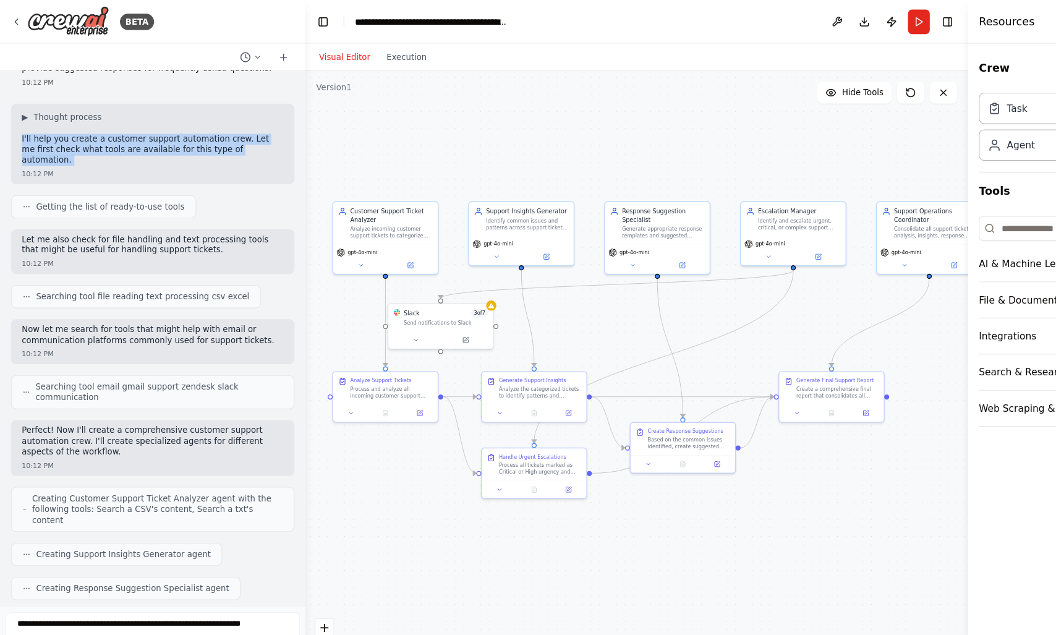
scroll to position [68, 0]
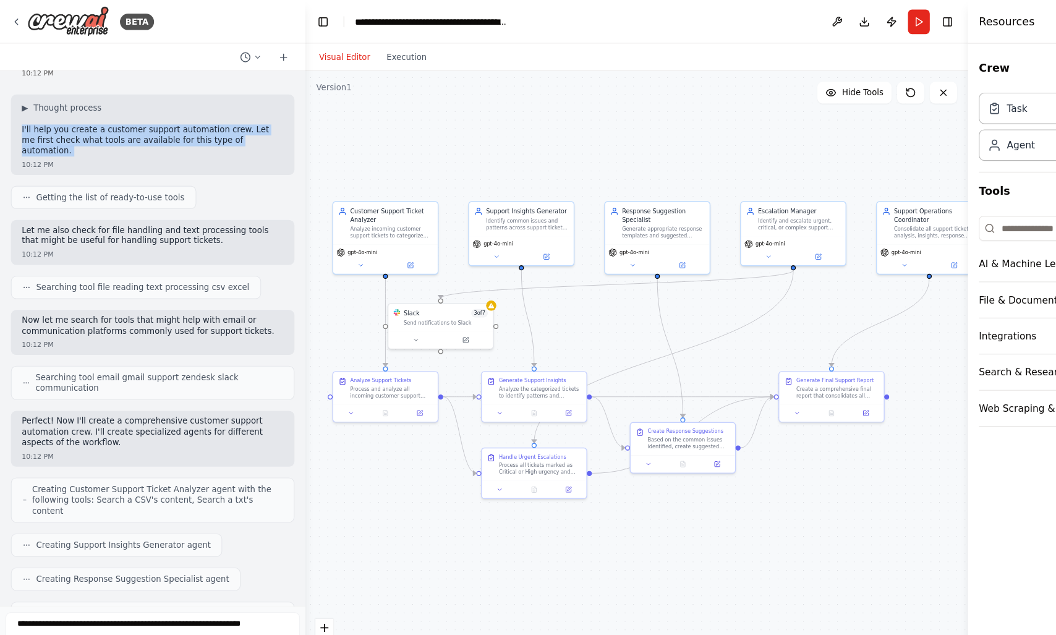
click at [61, 174] on span "Getting the list of ready-to-use tools" at bounding box center [100, 179] width 135 height 10
click at [28, 174] on div "Getting the list of ready-to-use tools" at bounding box center [93, 179] width 147 height 10
click at [25, 176] on icon at bounding box center [23, 179] width 7 height 7
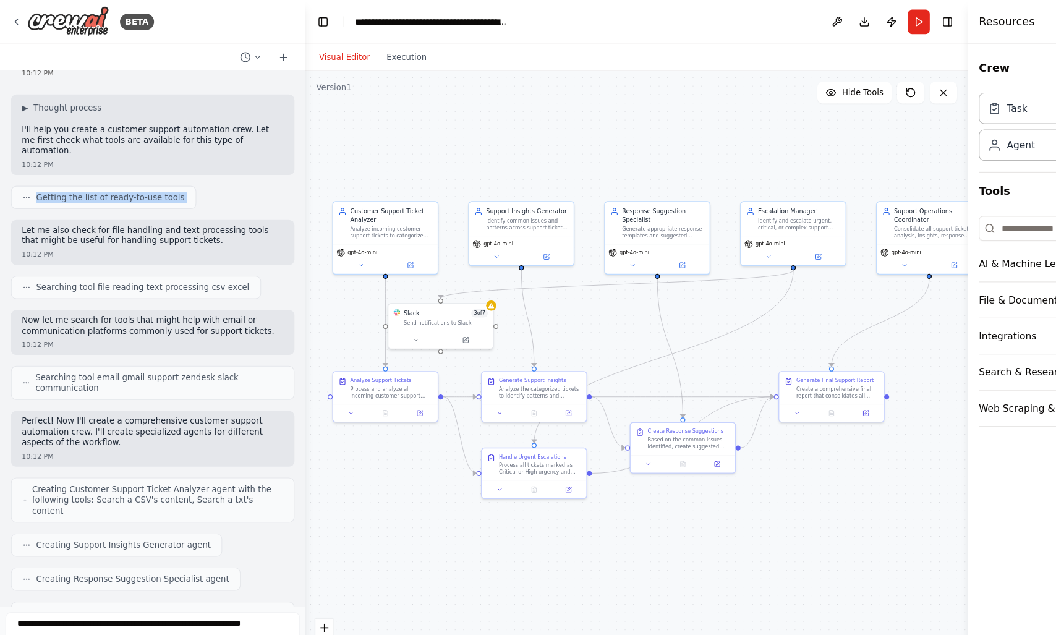
click at [25, 176] on icon at bounding box center [23, 179] width 7 height 7
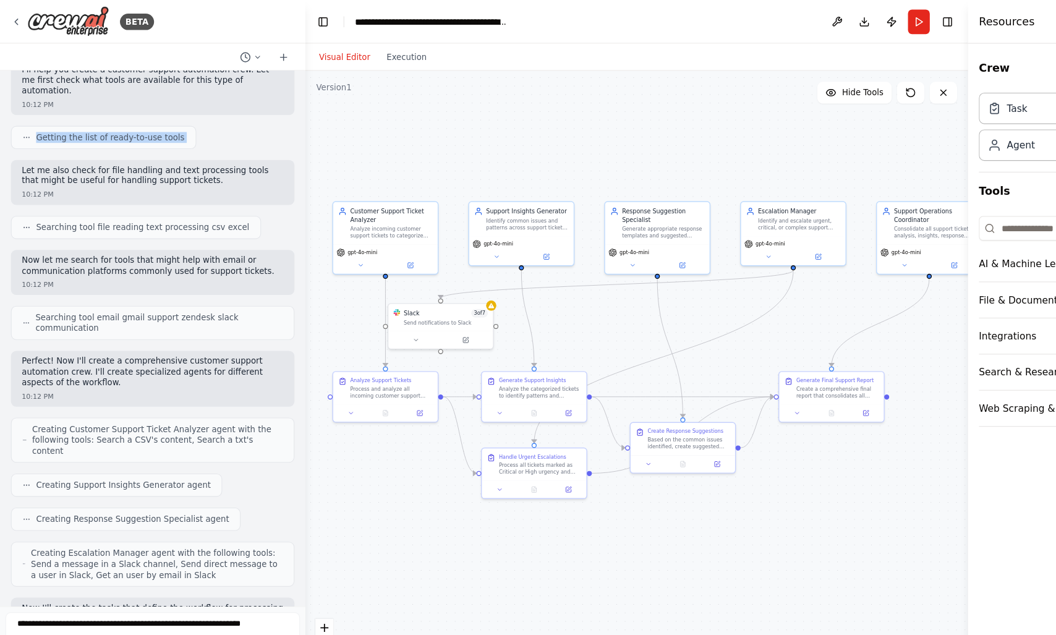
click at [35, 130] on div "Create a crew that automatically reads through customer support tickets, catego…" at bounding box center [138, 306] width 277 height 485
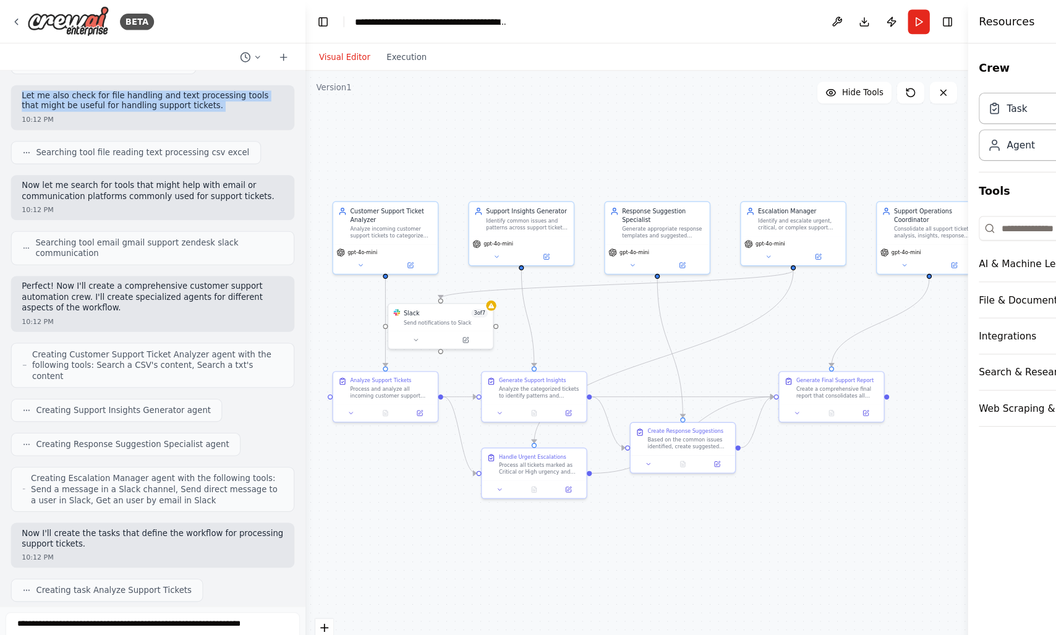
click at [96, 185] on div "10:12 PM" at bounding box center [138, 189] width 237 height 9
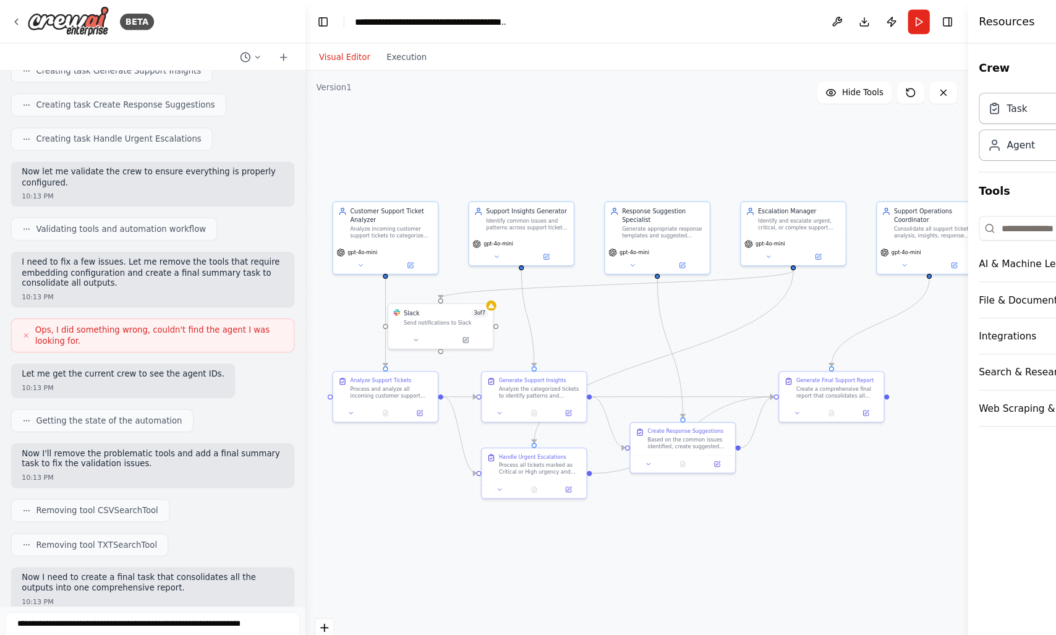
scroll to position [690, 0]
click at [142, 297] on span "Ops, I did something wrong, couldn't find the agent I was looking for." at bounding box center [144, 307] width 224 height 20
drag, startPoint x: 142, startPoint y: 285, endPoint x: 228, endPoint y: 280, distance: 86.1
click at [228, 297] on span "Ops, I did something wrong, couldn't find the agent I was looking for." at bounding box center [144, 307] width 224 height 20
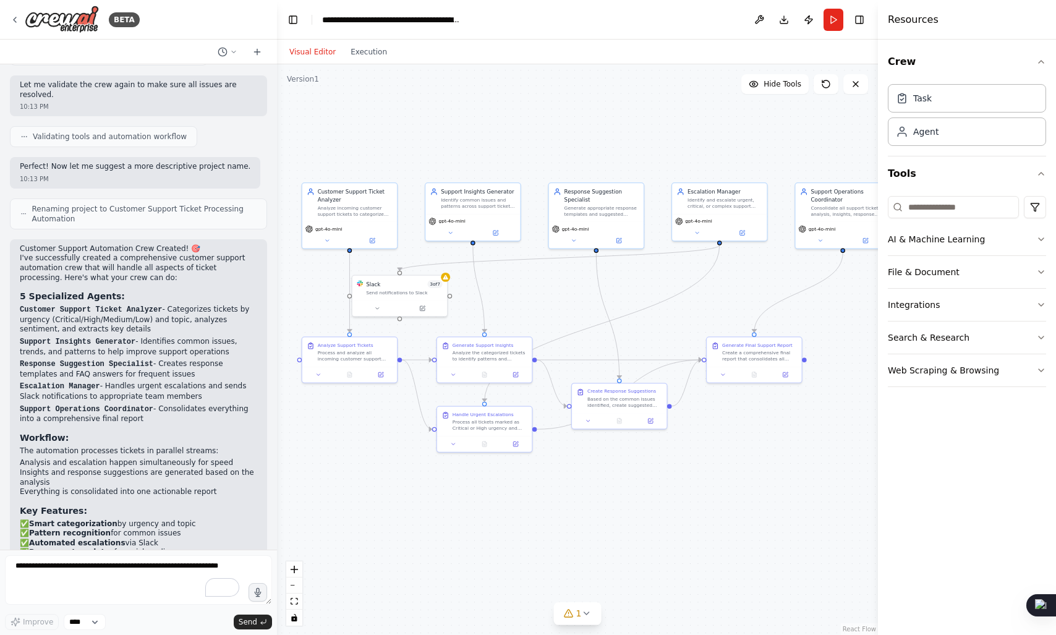
scroll to position [1247, 0]
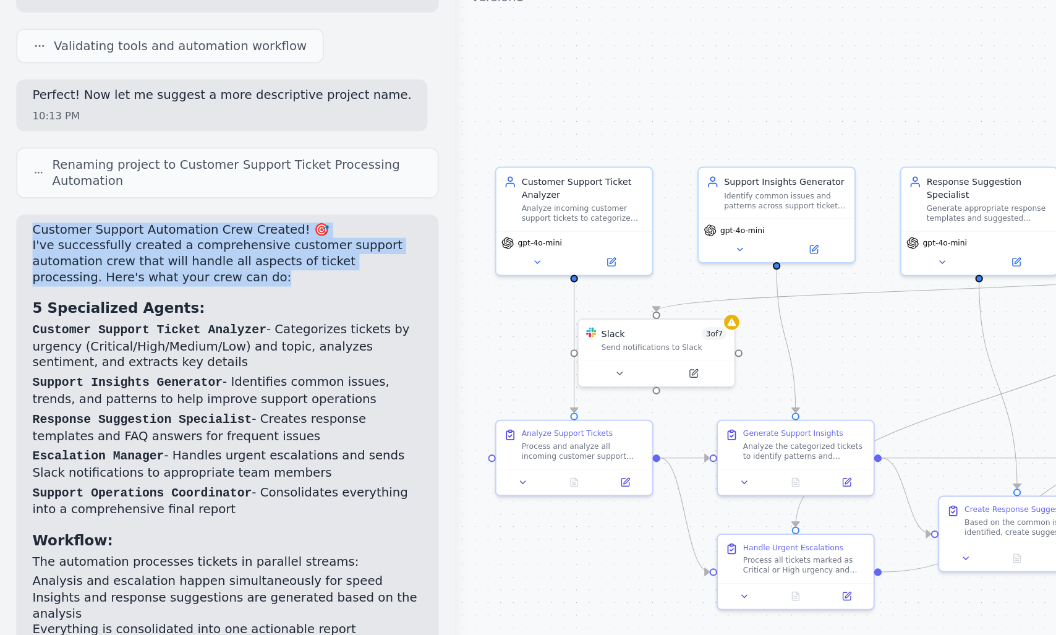
drag, startPoint x: 34, startPoint y: 184, endPoint x: 148, endPoint y: 229, distance: 122.1
click at [148, 229] on div "Customer Support Automation Crew Created! 🎯 I've successfully created a compreh…" at bounding box center [138, 461] width 257 height 500
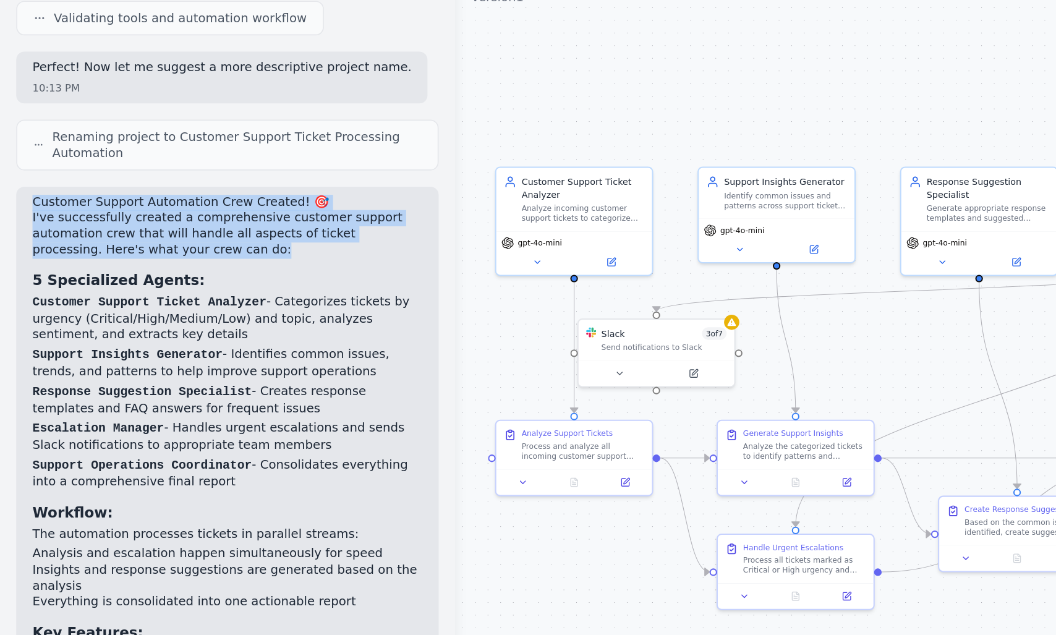
scroll to position [1302, 0]
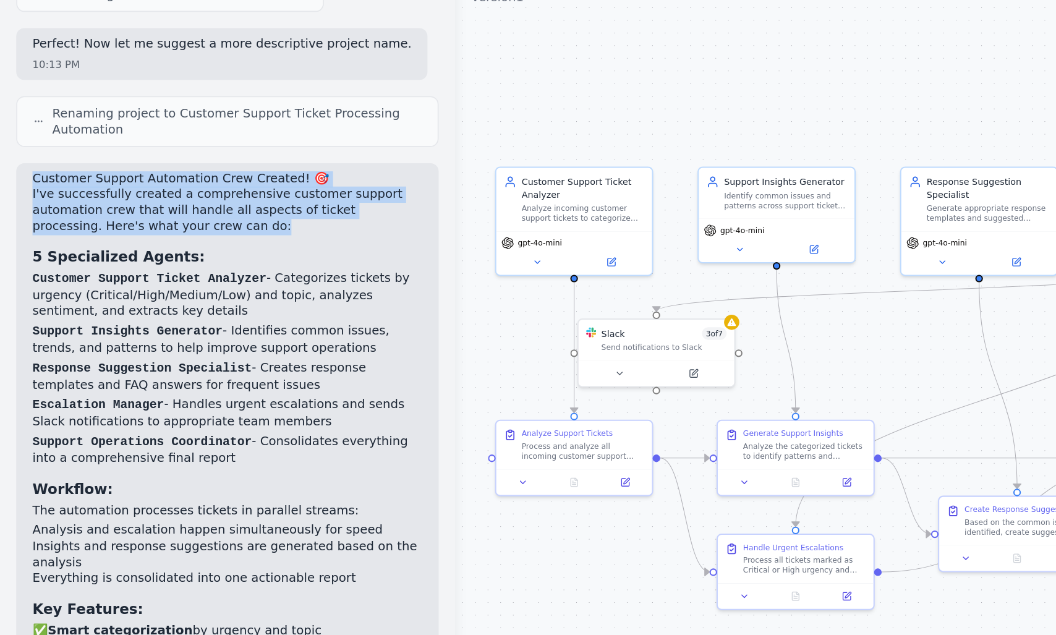
click at [130, 195] on p "I've successfully created a comprehensive customer support automation crew that…" at bounding box center [138, 209] width 237 height 29
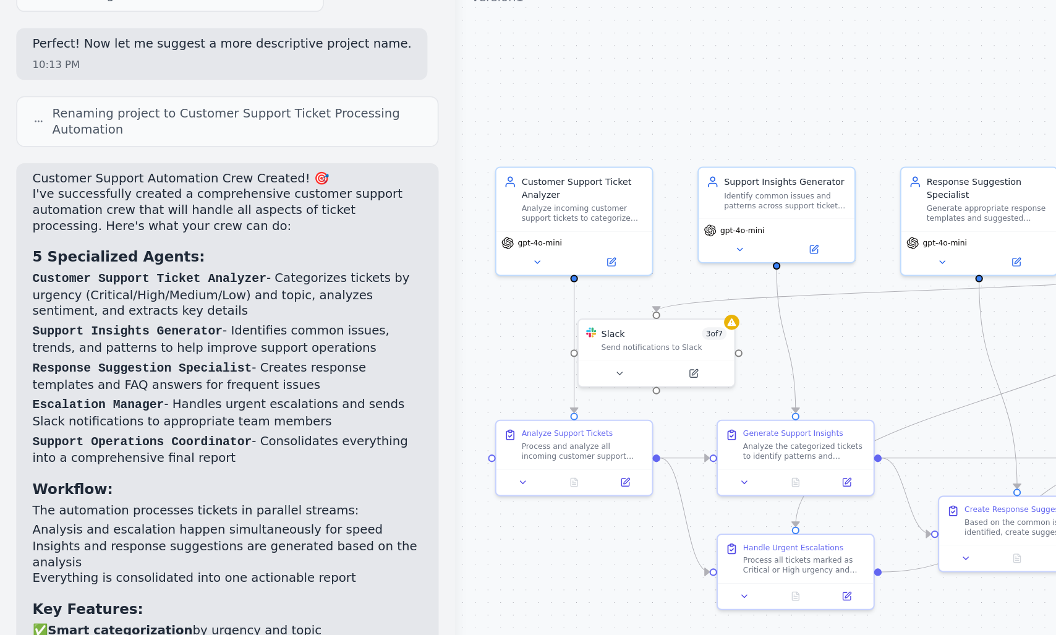
click at [151, 195] on p "I've successfully created a comprehensive customer support automation crew that…" at bounding box center [138, 209] width 237 height 29
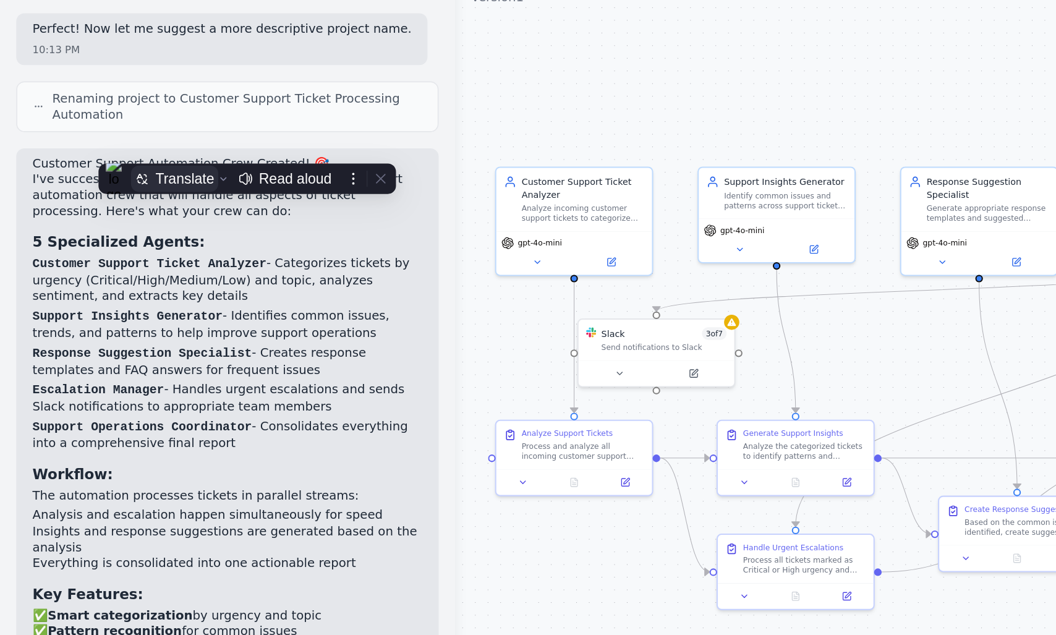
click at [114, 189] on div "Translate" at bounding box center [113, 190] width 36 height 10
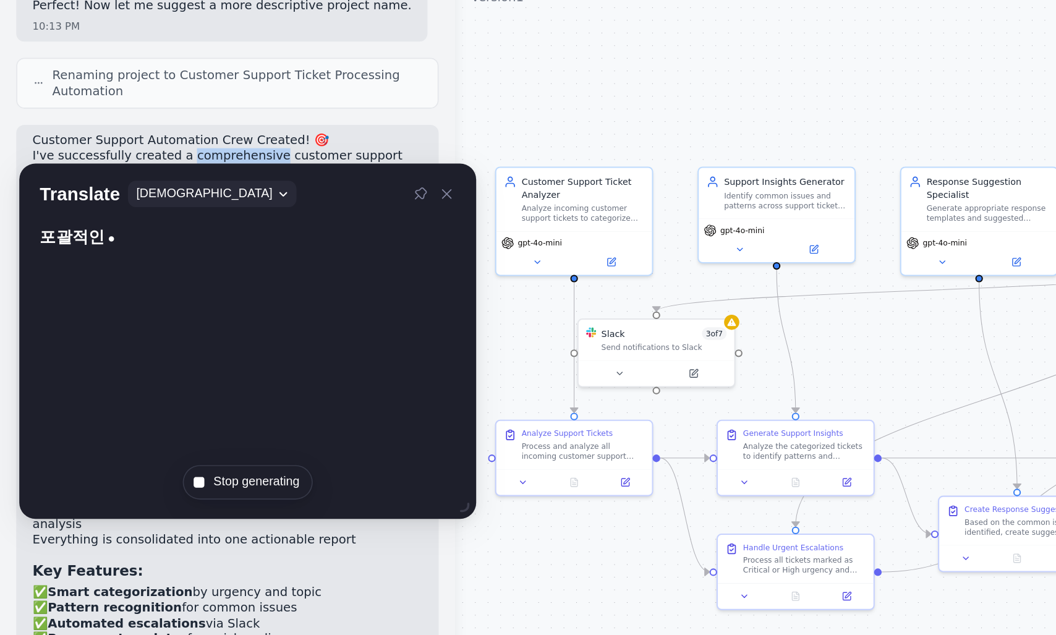
scroll to position [1330, 0]
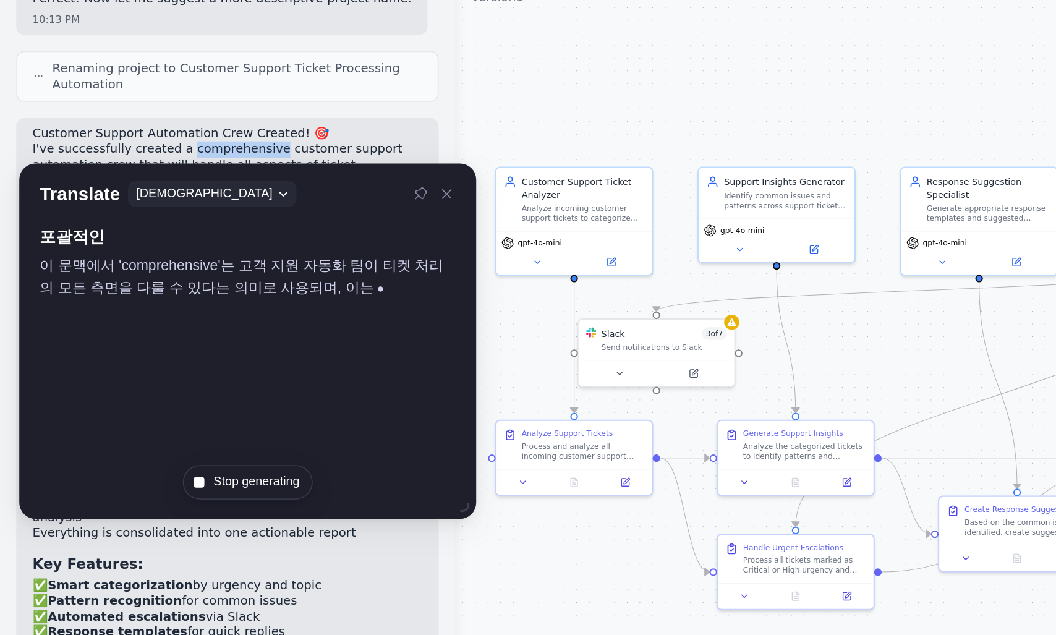
click at [79, 167] on p "I've successfully created a comprehensive customer support automation crew that…" at bounding box center [138, 181] width 237 height 29
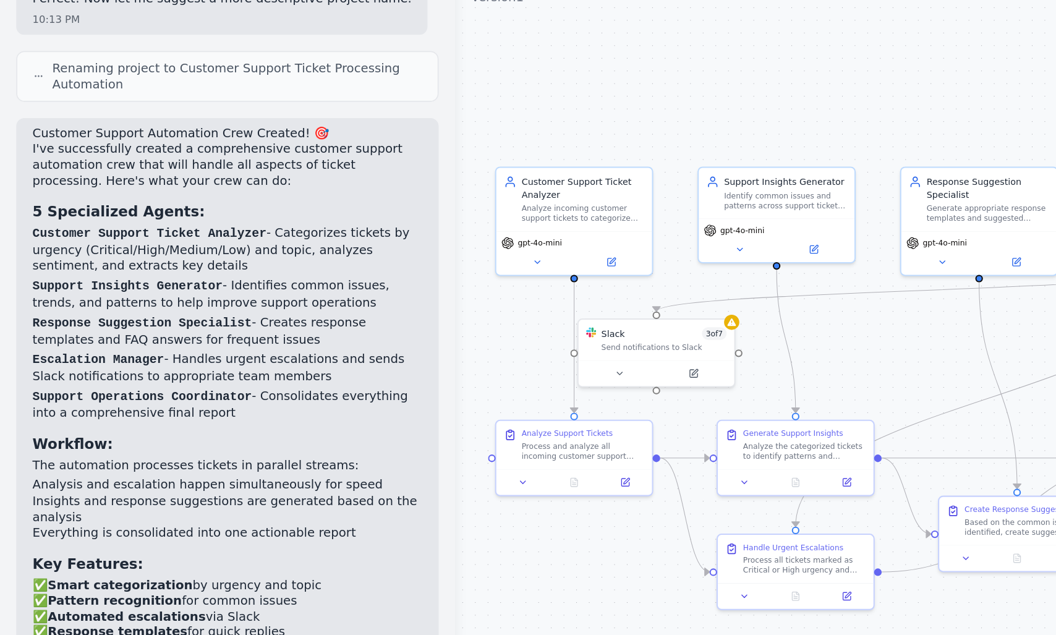
drag, startPoint x: 180, startPoint y: 137, endPoint x: 218, endPoint y: 135, distance: 37.1
click at [218, 158] on div "Customer Support Automation Crew Created! 🎯 I've successfully created a compreh…" at bounding box center [138, 397] width 237 height 478
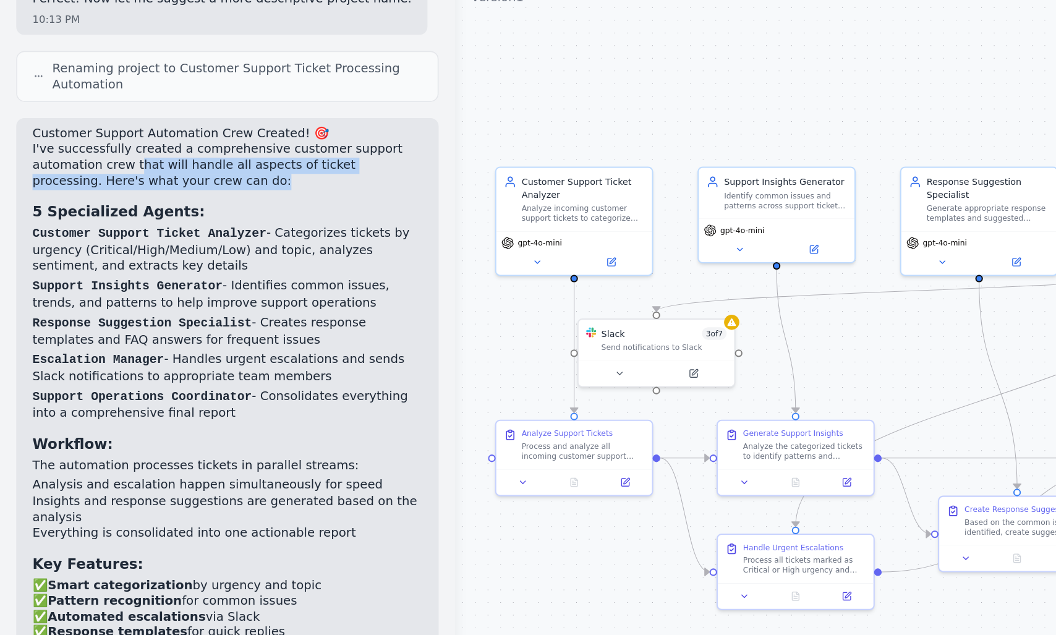
drag
click at [174, 167] on p "I've successfully created a comprehensive customer support automation crew that…" at bounding box center [138, 181] width 237 height 29
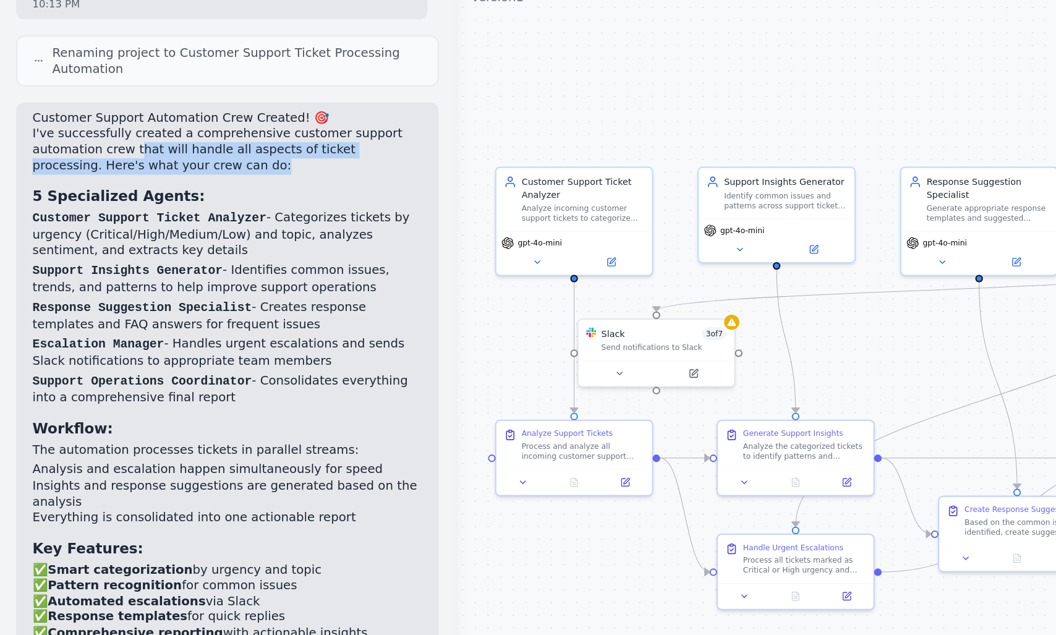
click at [155, 158] on p "I've successfully created a comprehensive customer support automation crew that…" at bounding box center [138, 172] width 237 height 29
click at [226, 158] on p "I've successfully created a comprehensive customer support automation crew that…" at bounding box center [138, 172] width 237 height 29
click at [44, 158] on p "I've successfully created a comprehensive customer support automation crew that…" at bounding box center [138, 172] width 237 height 29
click at [122, 158] on p "I've successfully created a comprehensive customer support automation crew that…" at bounding box center [138, 172] width 237 height 29
click at [30, 158] on p "I've successfully created a comprehensive customer support automation crew that…" at bounding box center [138, 172] width 237 height 29
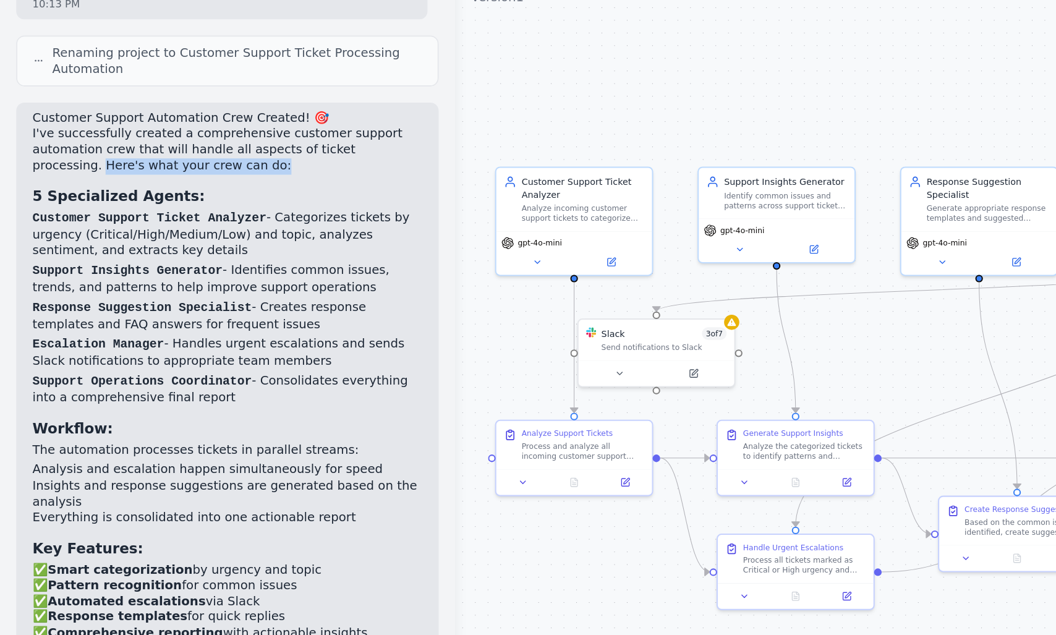
click at [129, 158] on p "I've successfully created a comprehensive customer support automation crew that…" at bounding box center [138, 172] width 237 height 29
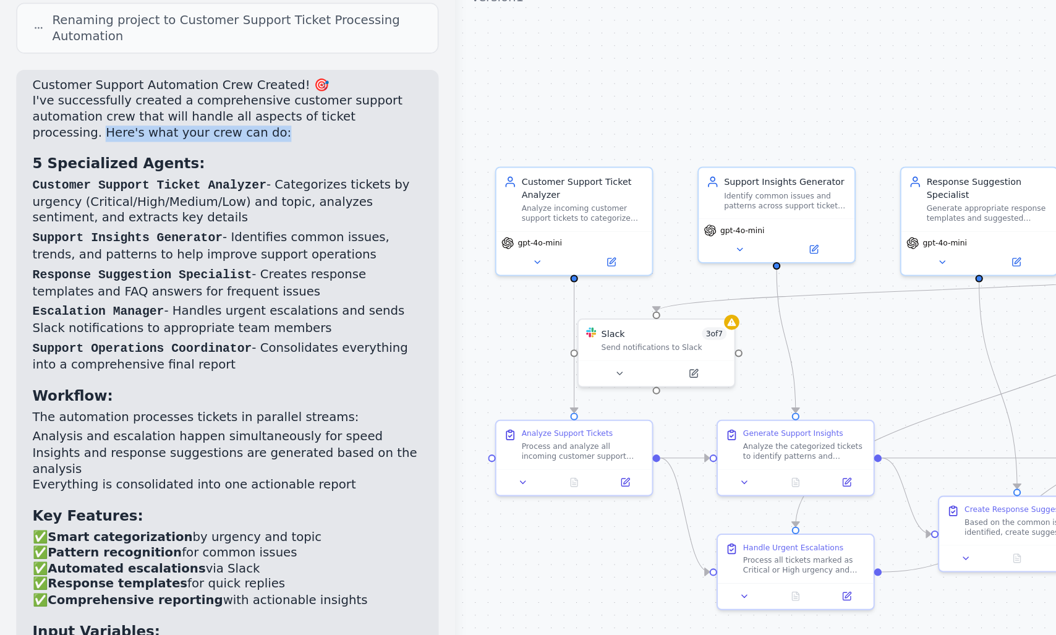
click at [38, 158] on div "Customer Support Automation Crew Created! 🎯 I've successfully created a compreh…" at bounding box center [138, 368] width 237 height 478
click at [89, 158] on div "Customer Support Automation Crew Created! 🎯 I've successfully created a compreh…" at bounding box center [138, 368] width 237 height 478
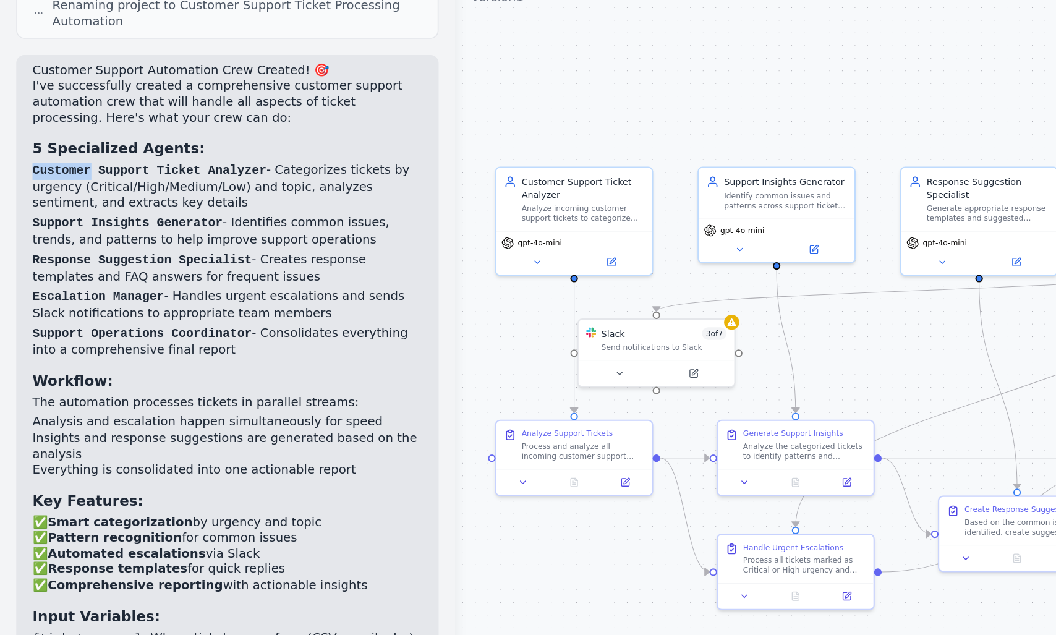
click at [45, 166] on strong "5 Specialized Agents:" at bounding box center [72, 171] width 105 height 10
click at [77, 166] on strong "5 Specialized Agents:" at bounding box center [72, 171] width 105 height 10
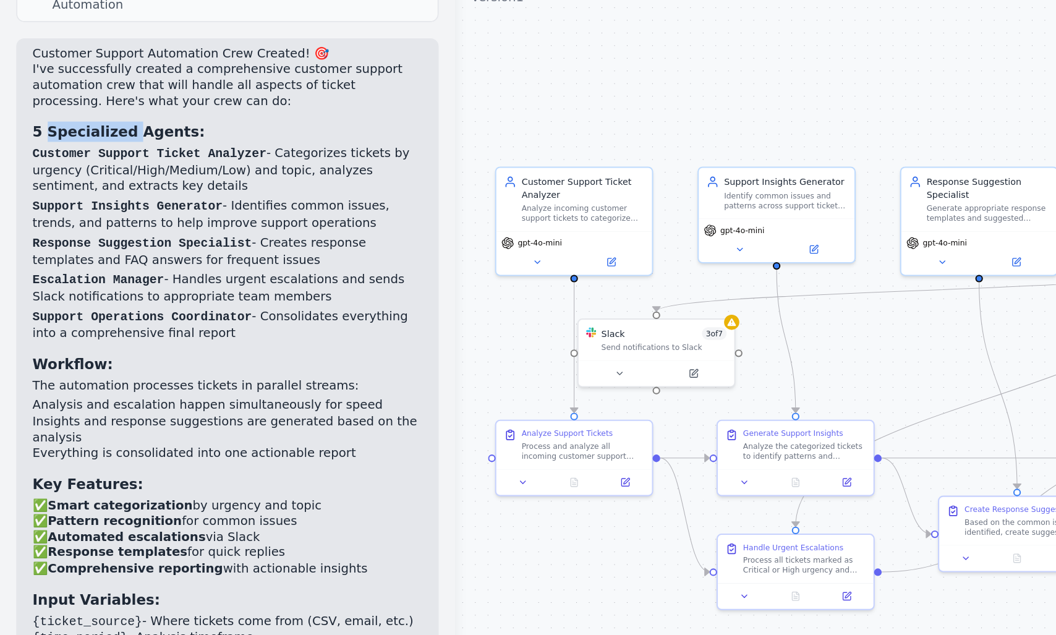
click at [54, 156] on strong "5 Specialized Agents:" at bounding box center [72, 161] width 105 height 10
click at [102, 155] on h3 "5 Specialized Agents:" at bounding box center [138, 161] width 237 height 12
click at [34, 171] on code "Customer Support Ticket Analyzer" at bounding box center [91, 175] width 142 height 9
click at [146, 171] on code "Customer Support Ticket Analyzer" at bounding box center [91, 175] width 142 height 9
click at [185, 170] on p "Customer Support Ticket Analyzer - Categorizes tickets by urgency (Critical/Hig…" at bounding box center [138, 185] width 237 height 30
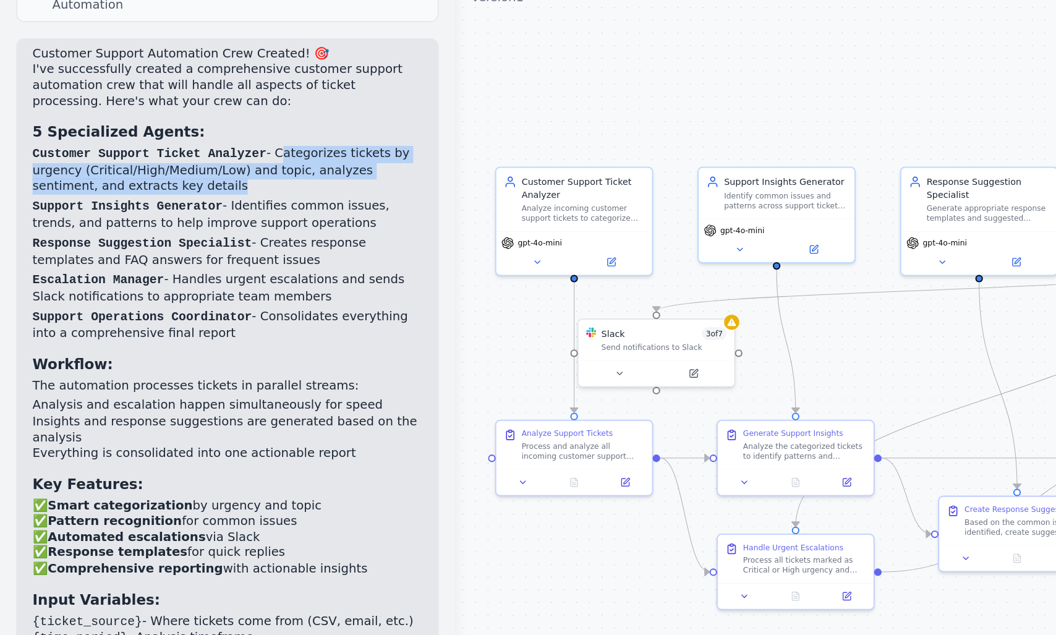
click at [196, 170] on p "Customer Support Ticket Analyzer - Categorizes tickets by urgency (Critical/Hig…" at bounding box center [138, 185] width 237 height 30
click at [66, 170] on p "Customer Support Ticket Analyzer - Categorizes tickets by urgency (Critical/Hig…" at bounding box center [138, 185] width 237 height 30
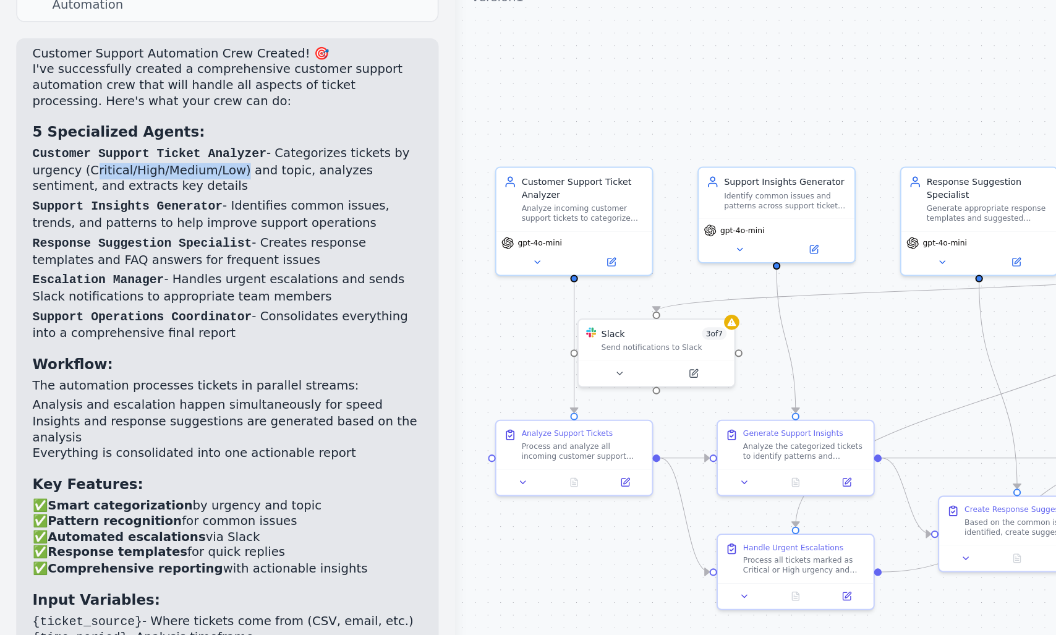
click at [130, 170] on p "Customer Support Ticket Analyzer - Categorizes tickets by urgency (Critical/Hig…" at bounding box center [138, 185] width 237 height 30
click at [152, 170] on p "Customer Support Ticket Analyzer - Categorizes tickets by urgency (Critical/Hig…" at bounding box center [138, 185] width 237 height 30
click at [166, 170] on p "Customer Support Ticket Analyzer - Categorizes tickets by urgency (Critical/Hig…" at bounding box center [138, 185] width 237 height 30
click at [33, 170] on p "Customer Support Ticket Analyzer - Categorizes tickets by urgency (Critical/Hig…" at bounding box center [138, 185] width 237 height 30
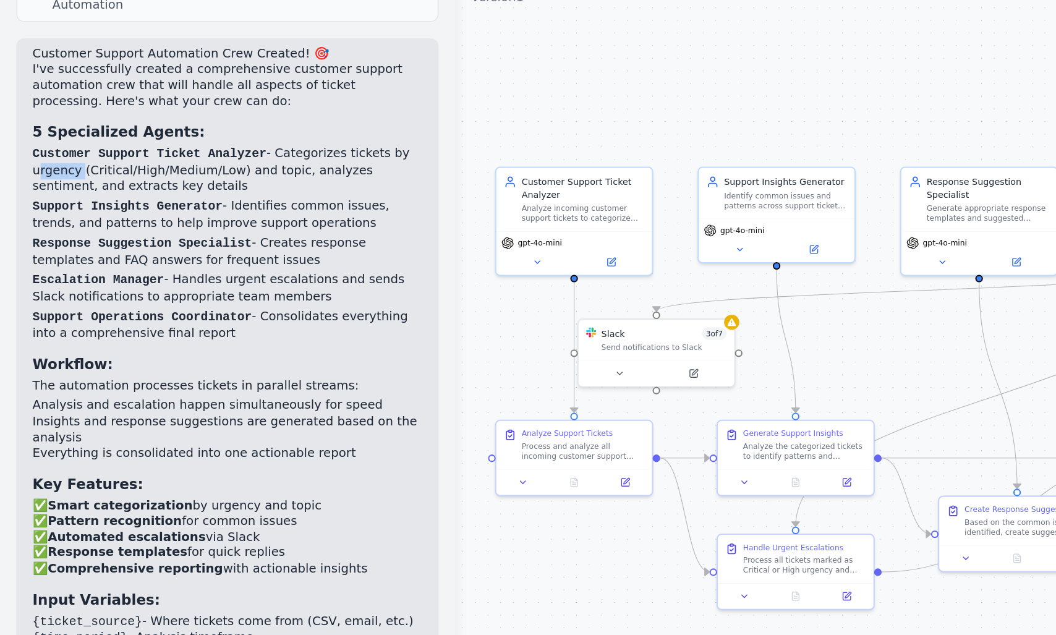
click at [192, 170] on p "Customer Support Ticket Analyzer - Categorizes tickets by urgency (Critical/Hig…" at bounding box center [138, 185] width 237 height 30
click at [231, 170] on p "Customer Support Ticket Analyzer - Categorizes tickets by urgency (Critical/Hig…" at bounding box center [138, 185] width 237 height 30
click at [14, 163] on div "Customer Support Automation Crew Created! 🎯 I've successfully created a compreh…" at bounding box center [138, 354] width 257 height 500
click at [116, 165] on div "Customer Support Automation Crew Created! 🎯 I've successfully created a compreh…" at bounding box center [138, 354] width 257 height 500
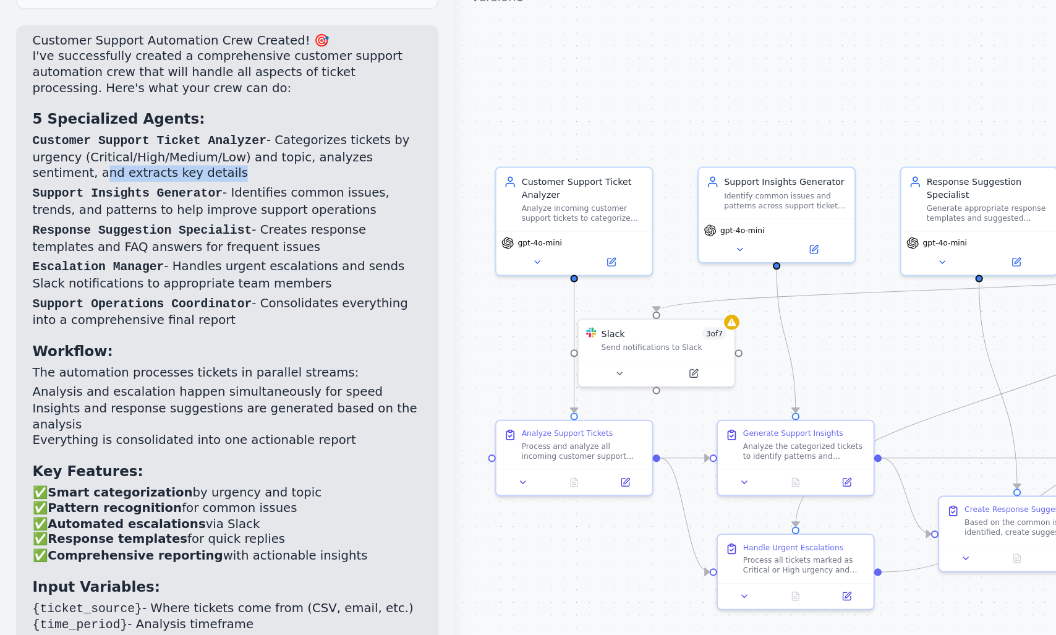
scroll to position [1387, 0]
click at [181, 161] on p "Customer Support Ticket Analyzer - Categorizes tickets by urgency (Critical/Hig…" at bounding box center [138, 176] width 237 height 30
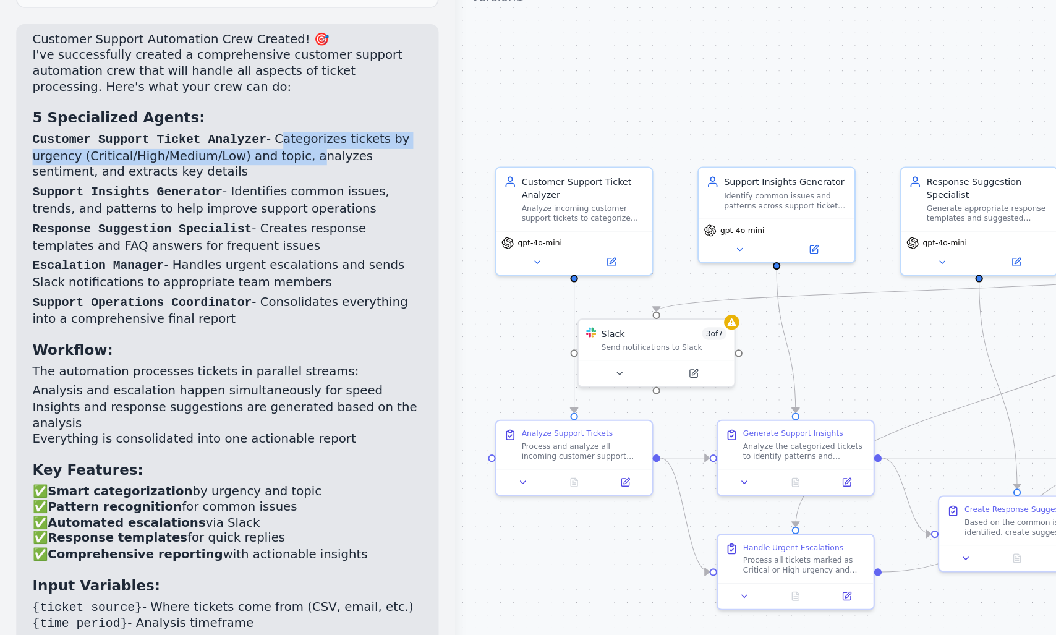
click at [182, 161] on p "Customer Support Ticket Analyzer - Categorizes tickets by urgency (Critical/Hig…" at bounding box center [138, 176] width 237 height 30
click at [203, 161] on p "Customer Support Ticket Analyzer - Categorizes tickets by urgency (Critical/Hig…" at bounding box center [138, 176] width 237 height 30
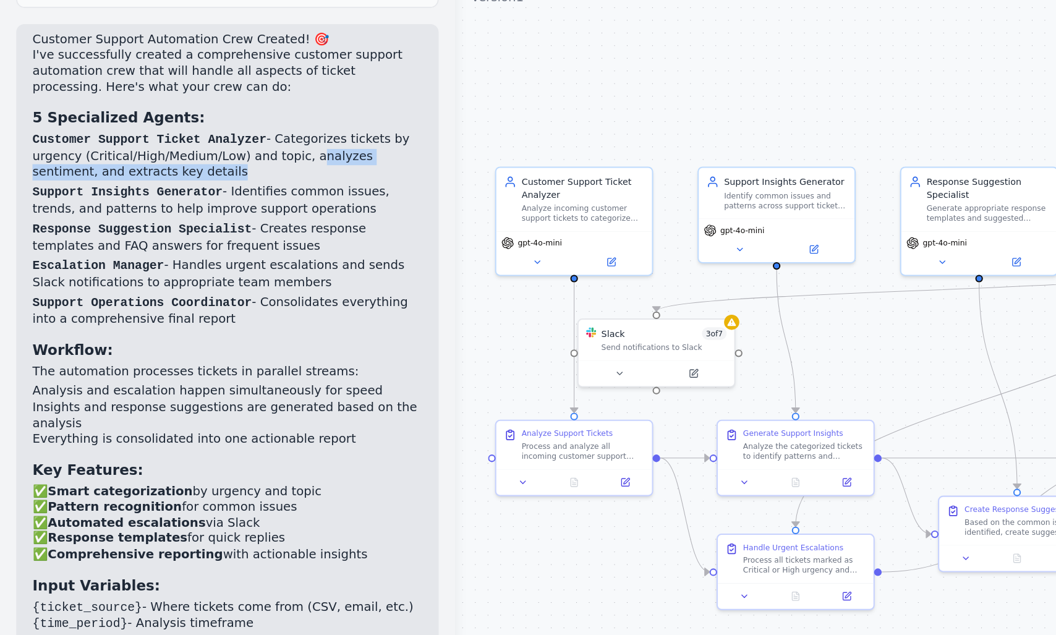
drag, startPoint x: 203, startPoint y: 148, endPoint x: 180, endPoint y: 152, distance: 23.2
click at [180, 161] on p "Customer Support Ticket Analyzer - Categorizes tickets by urgency (Critical/Hig…" at bounding box center [138, 176] width 237 height 30
click at [196, 161] on p "Customer Support Ticket Analyzer - Categorizes tickets by urgency (Critical/Hig…" at bounding box center [138, 176] width 237 height 30
drag, startPoint x: 196, startPoint y: 146, endPoint x: 245, endPoint y: 142, distance: 49.0
click at [245, 161] on p "Customer Support Ticket Analyzer - Categorizes tickets by urgency (Critical/Hig…" at bounding box center [138, 176] width 237 height 30
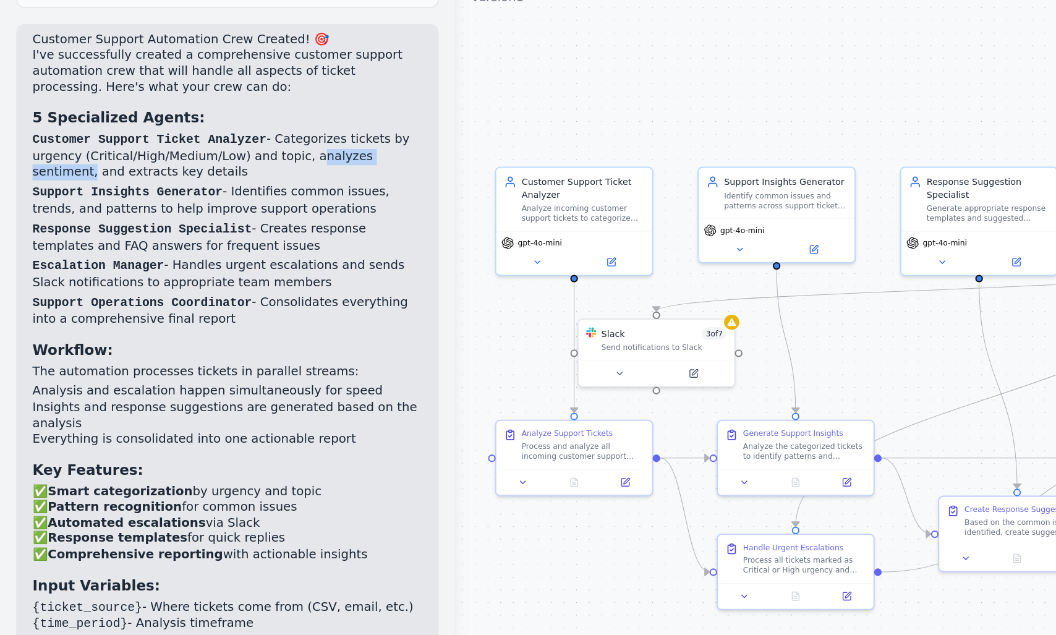
click at [202, 161] on p "Customer Support Ticket Analyzer - Categorizes tickets by urgency (Critical/Hig…" at bounding box center [138, 176] width 237 height 30
drag, startPoint x: 202, startPoint y: 144, endPoint x: 231, endPoint y: 146, distance: 28.5
click at [231, 161] on p "Customer Support Ticket Analyzer - Categorizes tickets by urgency (Critical/Hig…" at bounding box center [138, 176] width 237 height 30
click at [212, 161] on p "Customer Support Ticket Analyzer - Categorizes tickets by urgency (Critical/Hig…" at bounding box center [138, 176] width 237 height 30
click at [230, 161] on p "Customer Support Ticket Analyzer - Categorizes tickets by urgency (Critical/Hig…" at bounding box center [138, 176] width 237 height 30
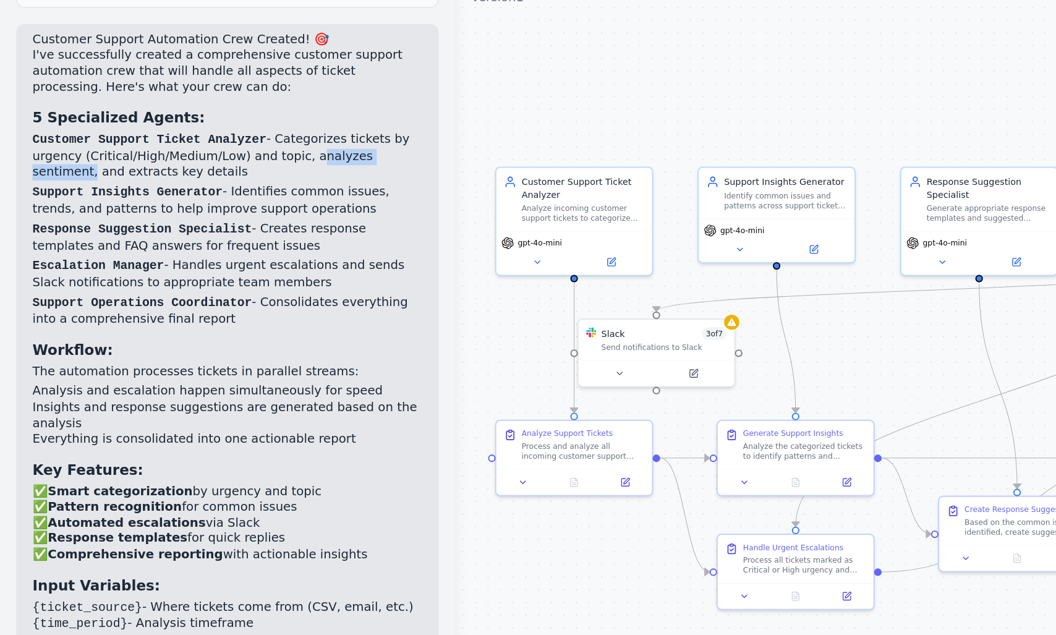
click at [20, 161] on ol "Customer Support Ticket Analyzer - Categorizes tickets by urgency (Critical/Hig…" at bounding box center [138, 220] width 237 height 119
click at [93, 161] on ol "Customer Support Ticket Analyzer - Categorizes tickets by urgency (Critical/Hig…" at bounding box center [138, 220] width 237 height 119
click at [93, 161] on p "Customer Support Ticket Analyzer - Categorizes tickets by urgency (Critical/Hig…" at bounding box center [138, 176] width 237 height 30
click at [188, 161] on p "Customer Support Ticket Analyzer - Categorizes tickets by urgency (Critical/Hig…" at bounding box center [138, 176] width 237 height 30
drag, startPoint x: 188, startPoint y: 148, endPoint x: 234, endPoint y: 147, distance: 45.7
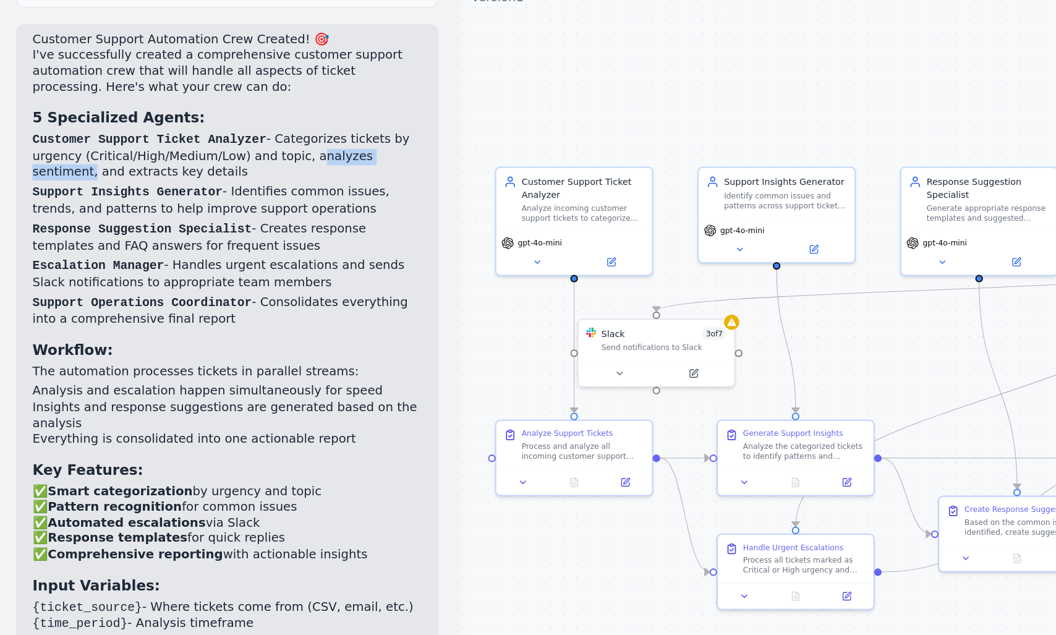
click at [234, 161] on p "Customer Support Ticket Analyzer - Categorizes tickets by urgency (Critical/Hig…" at bounding box center [138, 176] width 237 height 30
click at [205, 161] on p "Customer Support Ticket Analyzer - Categorizes tickets by urgency (Critical/Hig…" at bounding box center [138, 176] width 237 height 30
drag, startPoint x: 205, startPoint y: 146, endPoint x: 234, endPoint y: 150, distance: 29.8
click at [234, 161] on p "Customer Support Ticket Analyzer - Categorizes tickets by urgency (Critical/Hig…" at bounding box center [138, 176] width 237 height 30
click at [197, 161] on p "Customer Support Ticket Analyzer - Categorizes tickets by urgency (Critical/Hig…" at bounding box center [138, 176] width 237 height 30
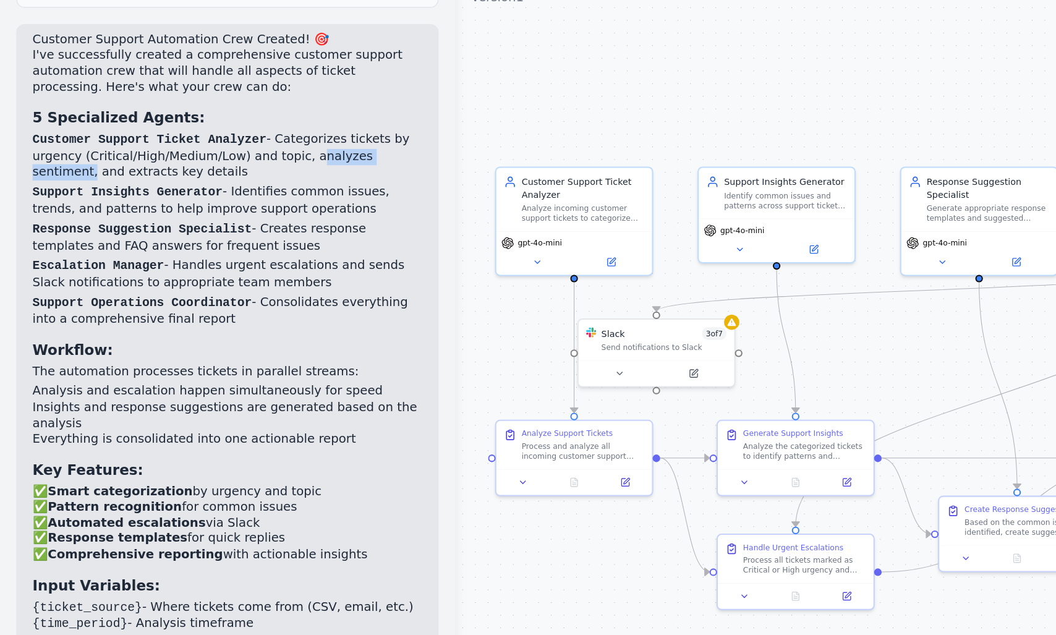
click at [223, 161] on p "Customer Support Ticket Analyzer - Categorizes tickets by urgency (Critical/Hig…" at bounding box center [138, 176] width 237 height 30
click at [200, 161] on p "Customer Support Ticket Analyzer - Categorizes tickets by urgency (Critical/Hig…" at bounding box center [138, 176] width 237 height 30
click at [229, 161] on p "Customer Support Ticket Analyzer - Categorizes tickets by urgency (Critical/Hig…" at bounding box center [138, 176] width 237 height 30
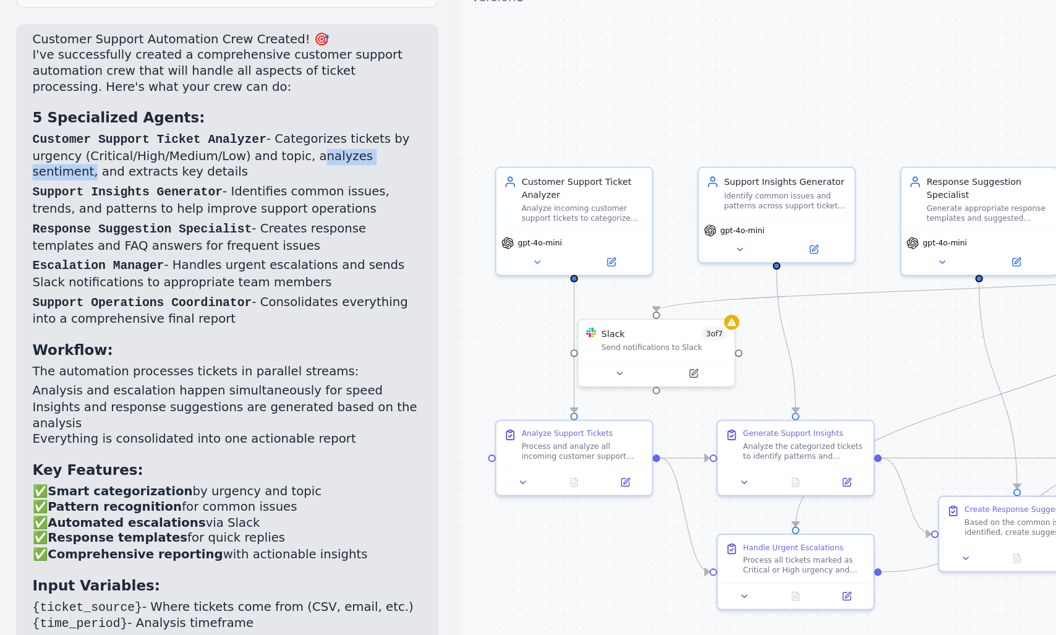
click at [210, 161] on p "Customer Support Ticket Analyzer - Categorizes tickets by urgency (Critical/Hig…" at bounding box center [138, 176] width 237 height 30
click at [228, 161] on p "Customer Support Ticket Analyzer - Categorizes tickets by urgency (Critical/Hig…" at bounding box center [138, 176] width 237 height 30
click at [198, 161] on p "Customer Support Ticket Analyzer - Categorizes tickets by urgency (Critical/Hig…" at bounding box center [138, 176] width 237 height 30
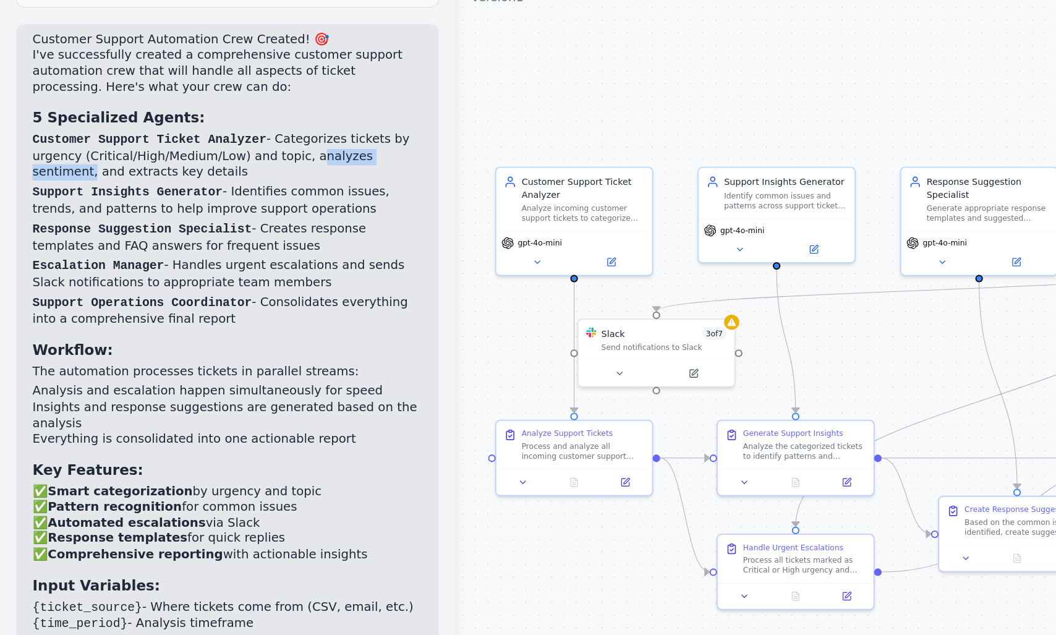
click at [223, 161] on p "Customer Support Ticket Analyzer - Categorizes tickets by urgency (Critical/Hig…" at bounding box center [138, 176] width 237 height 30
click at [209, 161] on p "Customer Support Ticket Analyzer - Categorizes tickets by urgency (Critical/Hig…" at bounding box center [138, 176] width 237 height 30
click at [232, 161] on p "Customer Support Ticket Analyzer - Categorizes tickets by urgency (Critical/Hig…" at bounding box center [138, 176] width 237 height 30
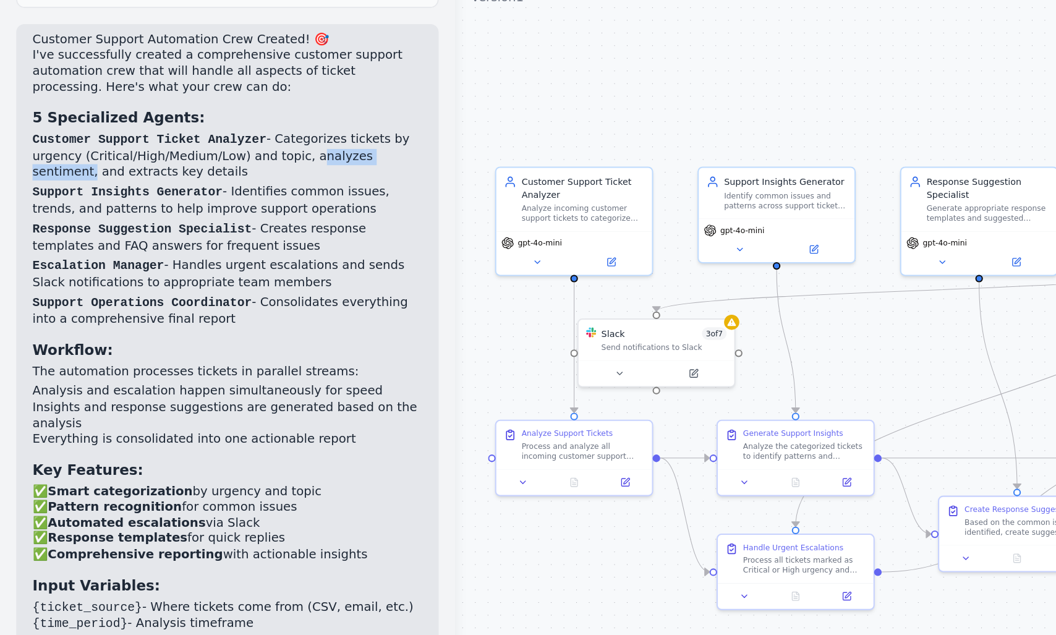
click at [232, 161] on p "Customer Support Ticket Analyzer - Categorizes tickets by urgency (Critical/Hig…" at bounding box center [138, 176] width 237 height 30
click at [206, 161] on p "Customer Support Ticket Analyzer - Categorizes tickets by urgency (Critical/Hig…" at bounding box center [138, 176] width 237 height 30
click at [229, 161] on p "Customer Support Ticket Analyzer - Categorizes tickets by urgency (Critical/Hig…" at bounding box center [138, 176] width 237 height 30
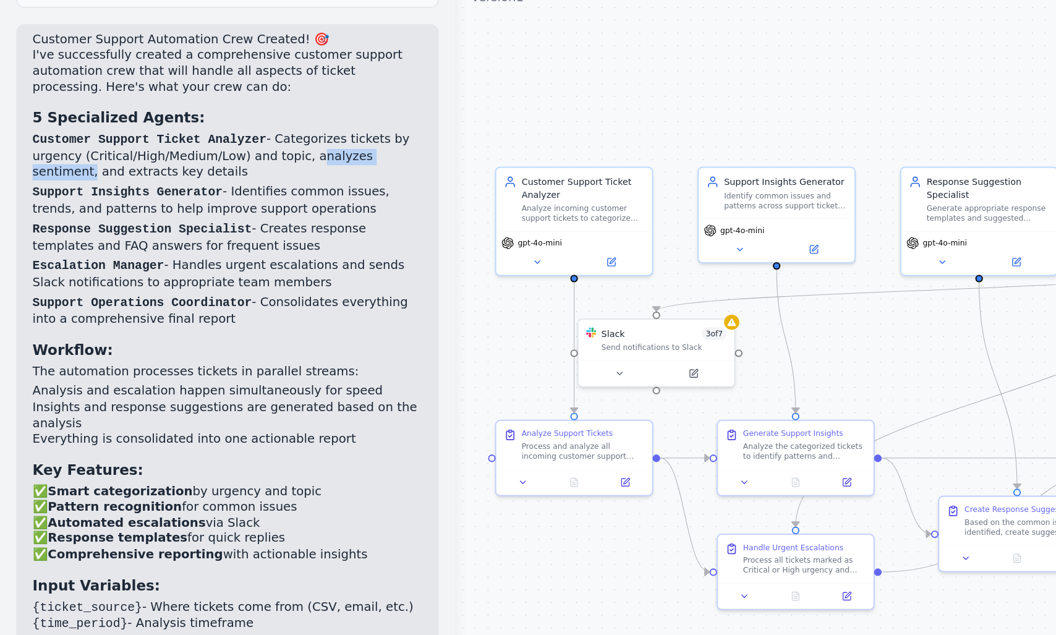
click at [195, 161] on p "Customer Support Ticket Analyzer - Categorizes tickets by urgency (Critical/Hig…" at bounding box center [138, 176] width 237 height 30
click at [229, 161] on p "Customer Support Ticket Analyzer - Categorizes tickets by urgency (Critical/Hig…" at bounding box center [138, 176] width 237 height 30
click at [198, 161] on p "Customer Support Ticket Analyzer - Categorizes tickets by urgency (Critical/Hig…" at bounding box center [138, 176] width 237 height 30
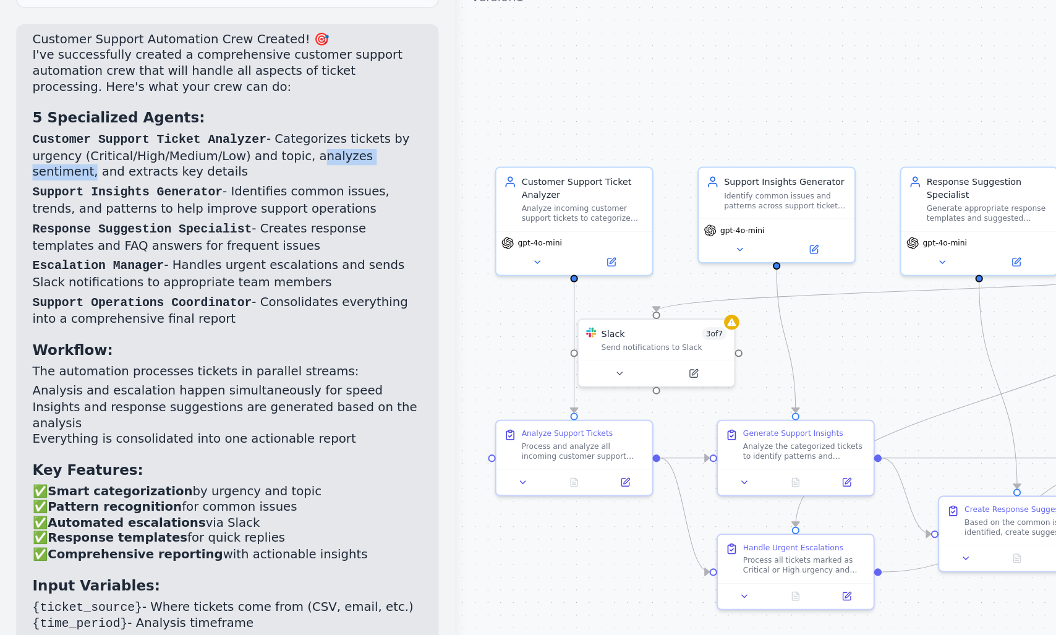
click at [198, 161] on p "Customer Support Ticket Analyzer - Categorizes tickets by urgency (Critical/Hig…" at bounding box center [138, 176] width 237 height 30
click at [226, 161] on p "Customer Support Ticket Analyzer - Categorizes tickets by urgency (Critical/Hig…" at bounding box center [138, 176] width 237 height 30
click at [201, 161] on p "Customer Support Ticket Analyzer - Categorizes tickets by urgency (Critical/Hig…" at bounding box center [138, 176] width 237 height 30
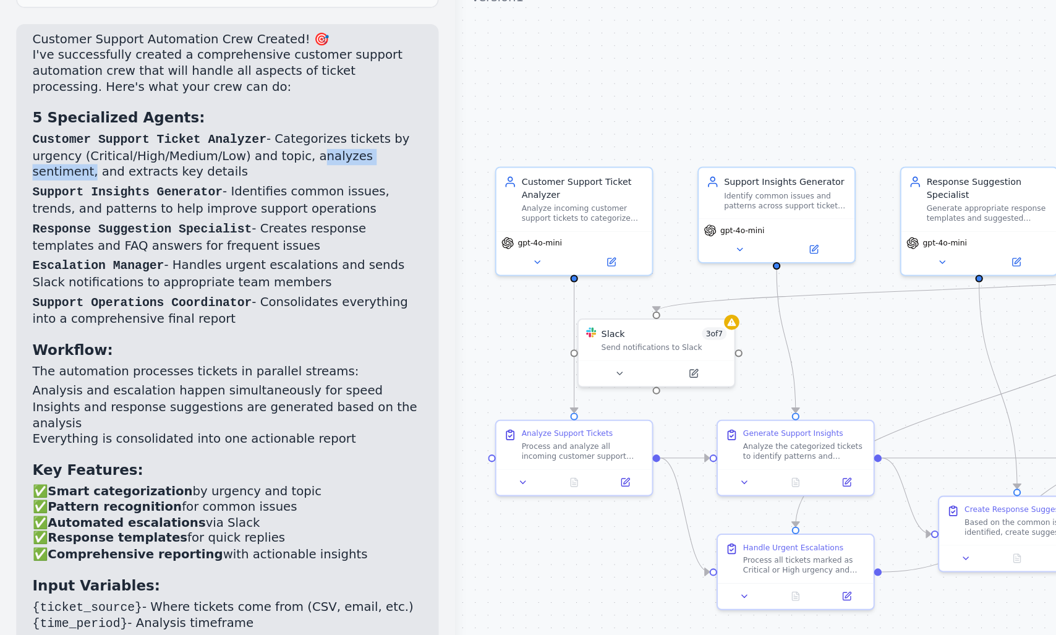
click at [232, 161] on p "Customer Support Ticket Analyzer - Categorizes tickets by urgency (Critical/Hig…" at bounding box center [138, 176] width 237 height 30
click at [206, 161] on p "Customer Support Ticket Analyzer - Categorizes tickets by urgency (Critical/Hig…" at bounding box center [138, 176] width 237 height 30
click at [234, 161] on p "Customer Support Ticket Analyzer - Categorizes tickets by urgency (Critical/Hig…" at bounding box center [138, 176] width 237 height 30
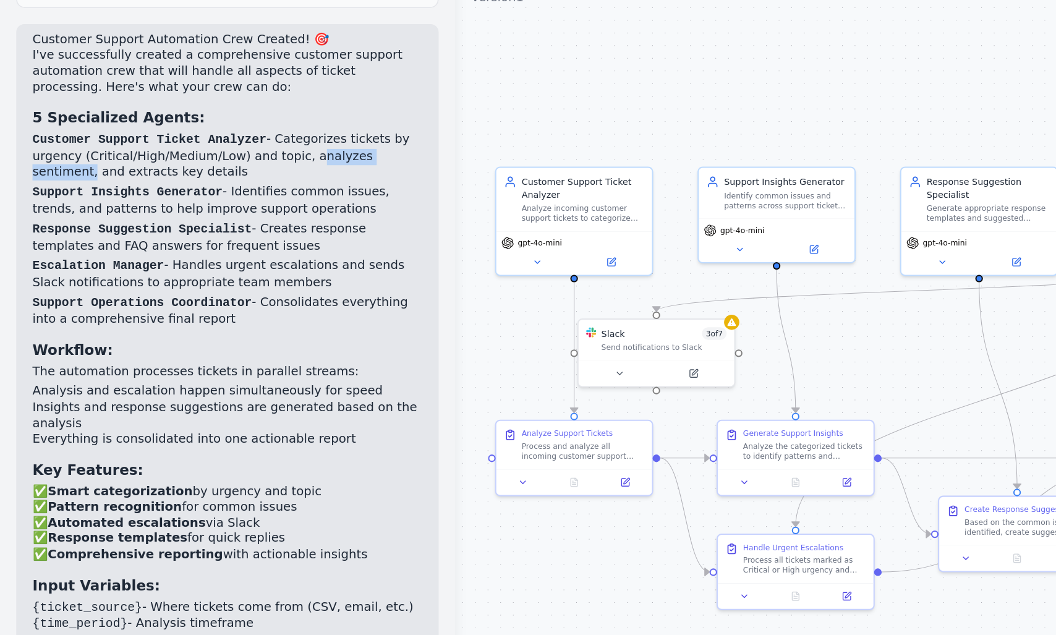
click at [234, 161] on p "Customer Support Ticket Analyzer - Categorizes tickets by urgency (Critical/Hig…" at bounding box center [138, 176] width 237 height 30
click at [214, 161] on p "Customer Support Ticket Analyzer - Categorizes tickets by urgency (Critical/Hig…" at bounding box center [138, 176] width 237 height 30
click at [189, 161] on p "Customer Support Ticket Analyzer - Categorizes tickets by urgency (Critical/Hig…" at bounding box center [138, 176] width 237 height 30
click at [219, 161] on p "Customer Support Ticket Analyzer - Categorizes tickets by urgency (Critical/Hig…" at bounding box center [138, 176] width 237 height 30
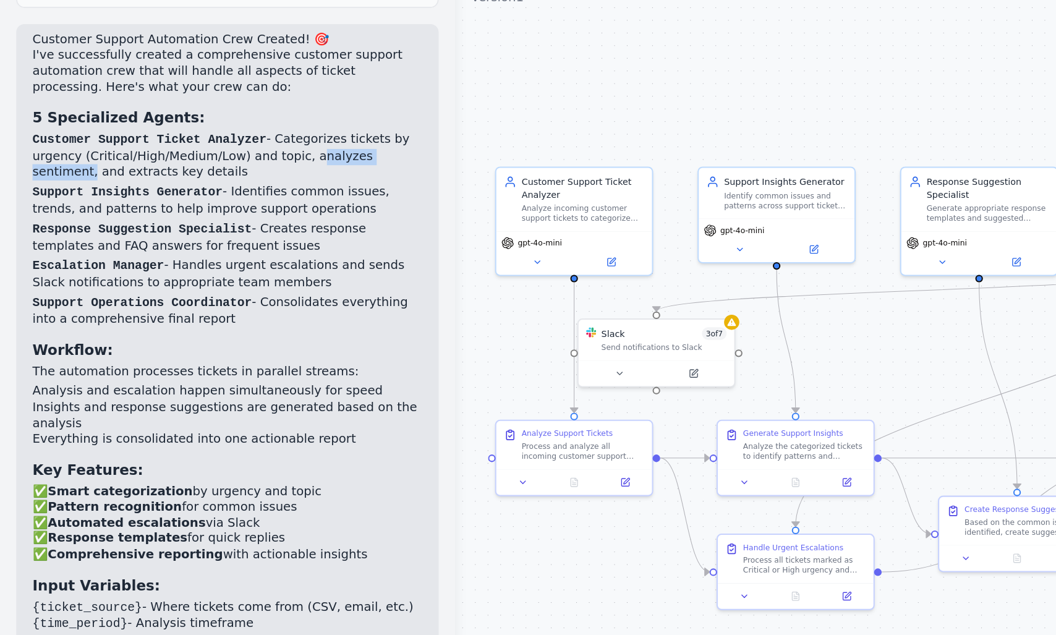
click at [219, 161] on p "Customer Support Ticket Analyzer - Categorizes tickets by urgency (Critical/Hig…" at bounding box center [138, 176] width 237 height 30
click at [201, 161] on p "Customer Support Ticket Analyzer - Categorizes tickets by urgency (Critical/Hig…" at bounding box center [138, 176] width 237 height 30
click at [223, 161] on p "Customer Support Ticket Analyzer - Categorizes tickets by urgency (Critical/Hig…" at bounding box center [138, 176] width 237 height 30
click at [43, 161] on p "Customer Support Ticket Analyzer - Categorizes tickets by urgency (Critical/Hig…" at bounding box center [138, 176] width 237 height 30
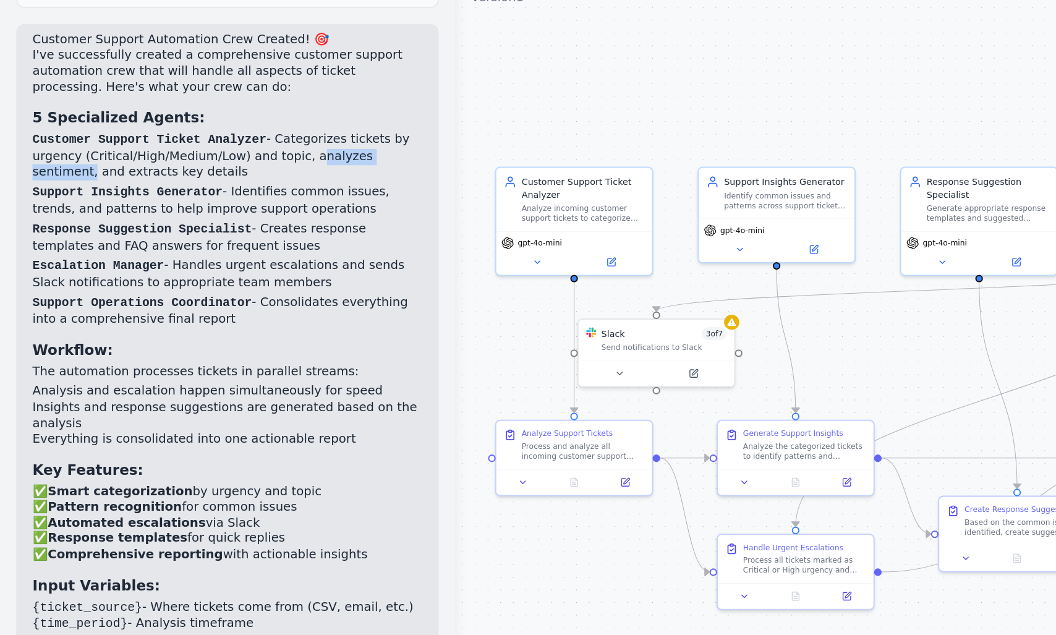
click at [91, 161] on p "Customer Support Ticket Analyzer - Categorizes tickets by urgency (Critical/Hig…" at bounding box center [138, 176] width 237 height 30
click at [52, 194] on code "Support Insights Generator" at bounding box center [78, 198] width 116 height 9
click at [111, 194] on code "Support Insights Generator" at bounding box center [78, 198] width 116 height 9
click at [153, 193] on p "Support Insights Generator - Identifies common issues, trends, and patterns to …" at bounding box center [138, 203] width 237 height 20
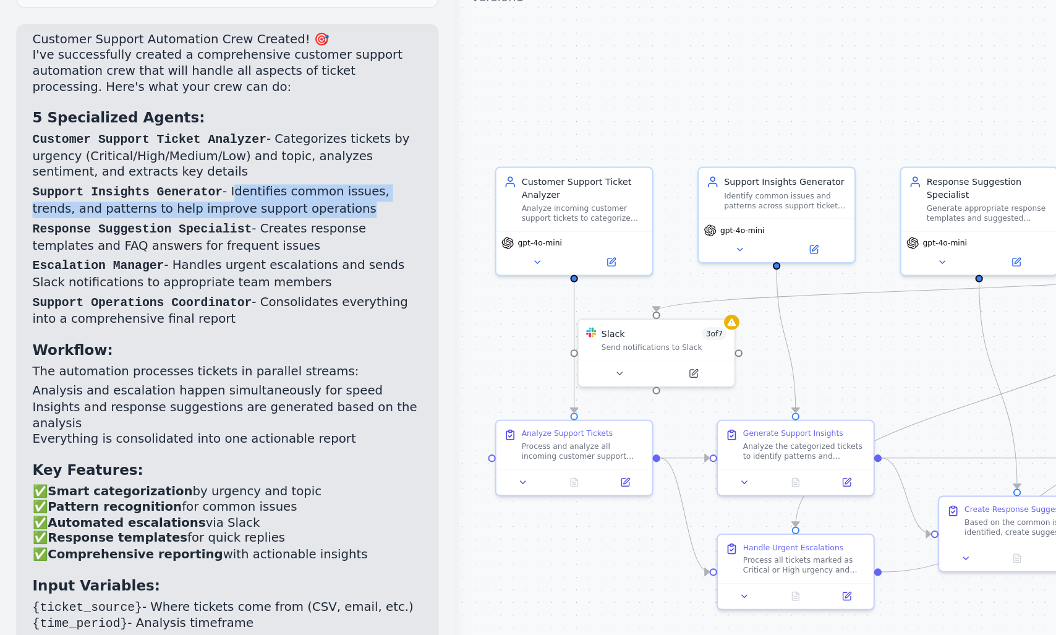
click at [217, 193] on p "Support Insights Generator - Identifies common issues, trends, and patterns to …" at bounding box center [138, 203] width 237 height 20
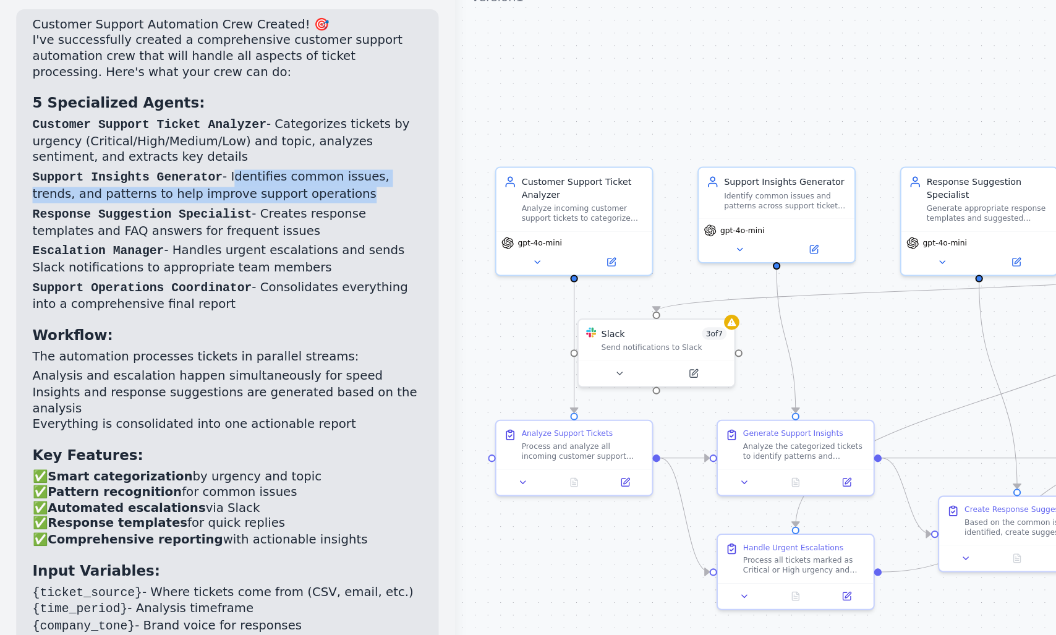
click at [28, 175] on ol "Customer Support Ticket Analyzer - Categorizes tickets by urgency (Critical/Hig…" at bounding box center [138, 211] width 237 height 119
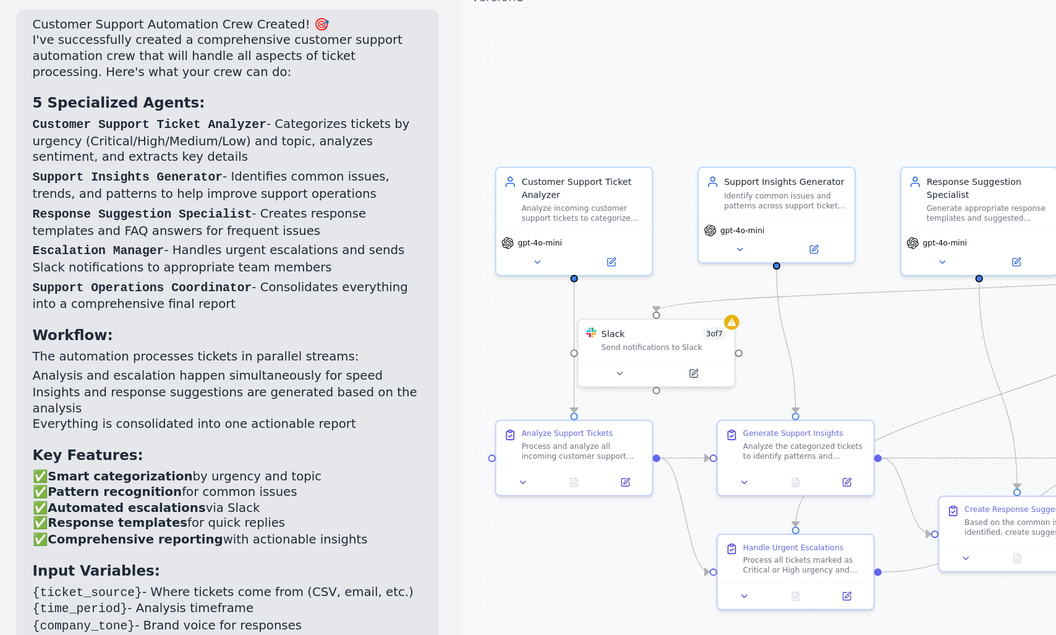
click at [28, 175] on ol "Customer Support Ticket Analyzer - Categorizes tickets by urgency (Critical/Hig…" at bounding box center [138, 211] width 237 height 119
click at [59, 184] on p "Support Insights Generator - Identifies common issues, trends, and patterns to …" at bounding box center [138, 194] width 237 height 20
click at [130, 175] on ol "Customer Support Ticket Analyzer - Categorizes tickets by urgency (Critical/Hig…" at bounding box center [138, 211] width 237 height 119
click at [125, 184] on p "Support Insights Generator - Identifies common issues, trends, and patterns to …" at bounding box center [138, 194] width 237 height 20
click at [195, 184] on p "Support Insights Generator - Identifies common issues, trends, and patterns to …" at bounding box center [138, 194] width 237 height 20
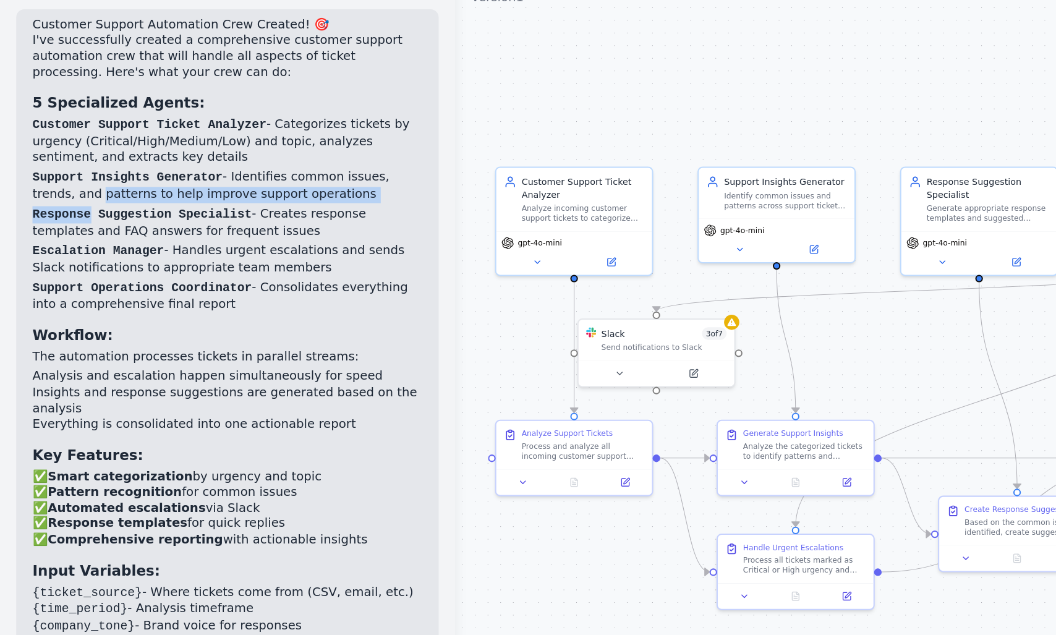
click at [57, 184] on p "Support Insights Generator - Identifies common issues, trends, and patterns to …" at bounding box center [138, 194] width 237 height 20
click at [124, 184] on p "Support Insights Generator - Identifies common issues, trends, and patterns to …" at bounding box center [138, 194] width 237 height 20
click at [130, 184] on p "Support Insights Generator - Identifies common issues, trends, and patterns to …" at bounding box center [138, 194] width 237 height 20
click at [214, 184] on p "Support Insights Generator - Identifies common issues, trends, and patterns to …" at bounding box center [138, 194] width 237 height 20
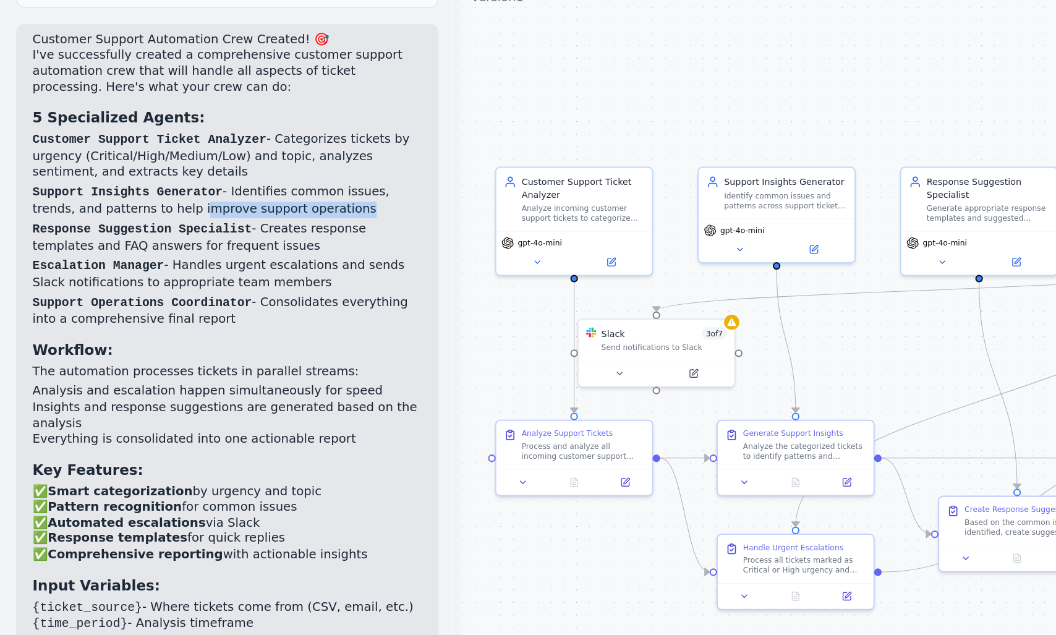
click at [159, 193] on p "Support Insights Generator - Identifies common issues, trends, and patterns to …" at bounding box center [138, 203] width 237 height 20
click at [223, 193] on p "Support Insights Generator - Identifies common issues, trends, and patterns to …" at bounding box center [138, 203] width 237 height 20
click at [59, 193] on p "Support Insights Generator - Identifies common issues, trends, and patterns to …" at bounding box center [138, 203] width 237 height 20
click at [169, 193] on p "Support Insights Generator - Identifies common issues, trends, and patterns to …" at bounding box center [138, 203] width 237 height 20
click at [66, 193] on p "Support Insights Generator - Identifies common issues, trends, and patterns to …" at bounding box center [138, 203] width 237 height 20
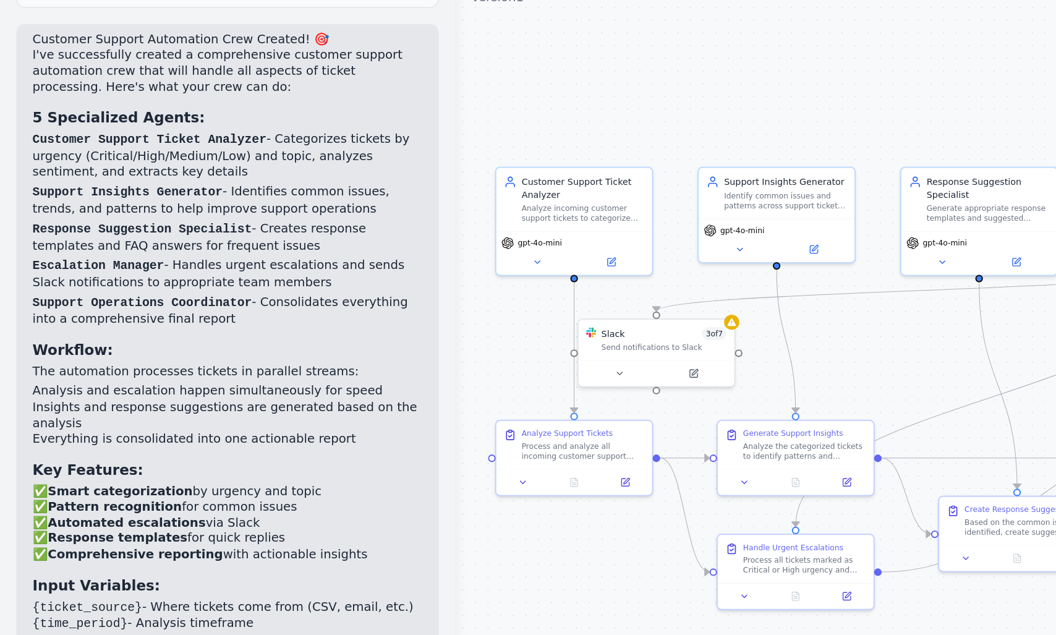
click at [66, 193] on p "Support Insights Generator - Identifies common issues, trends, and patterns to …" at bounding box center [138, 203] width 237 height 20
click at [102, 193] on p "Support Insights Generator - Identifies common issues, trends, and patterns to …" at bounding box center [138, 203] width 237 height 20
click at [180, 193] on p "Support Insights Generator - Identifies common issues, trends, and patterns to …" at bounding box center [138, 203] width 237 height 20
click at [94, 193] on p "Support Insights Generator - Identifies common issues, trends, and patterns to …" at bounding box center [138, 203] width 237 height 20
click at [116, 193] on p "Support Insights Generator - Identifies common issues, trends, and patterns to …" at bounding box center [138, 203] width 237 height 20
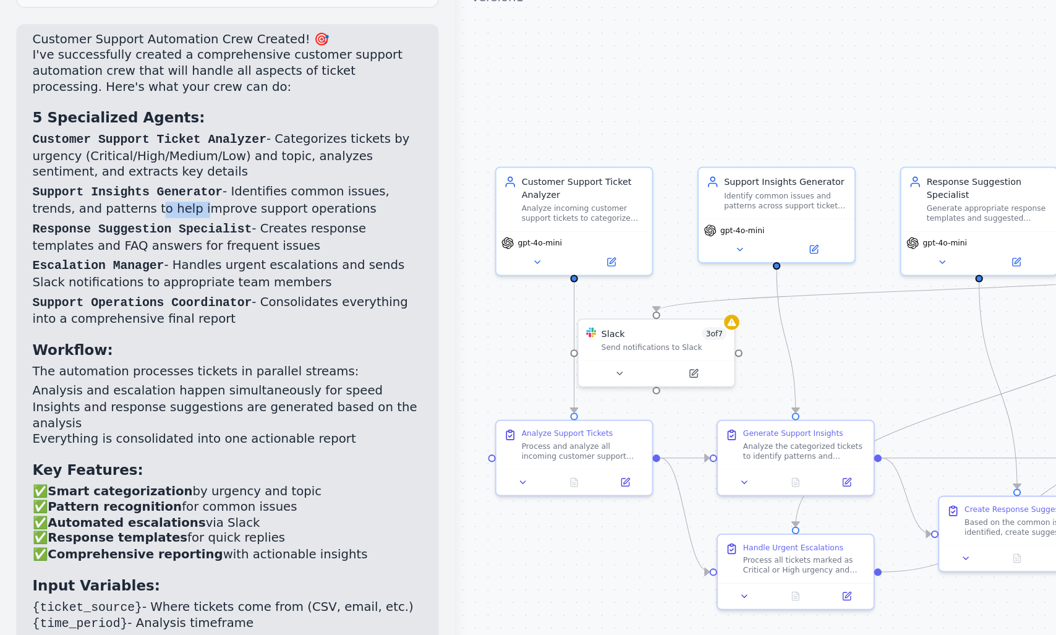
click at [129, 193] on p "Support Insights Generator - Identifies common issues, trends, and patterns to …" at bounding box center [138, 203] width 237 height 20
click at [158, 193] on p "Support Insights Generator - Identifies common issues, trends, and patterns to …" at bounding box center [138, 203] width 237 height 20
click at [195, 193] on p "Support Insights Generator - Identifies common issues, trends, and patterns to …" at bounding box center [138, 203] width 237 height 20
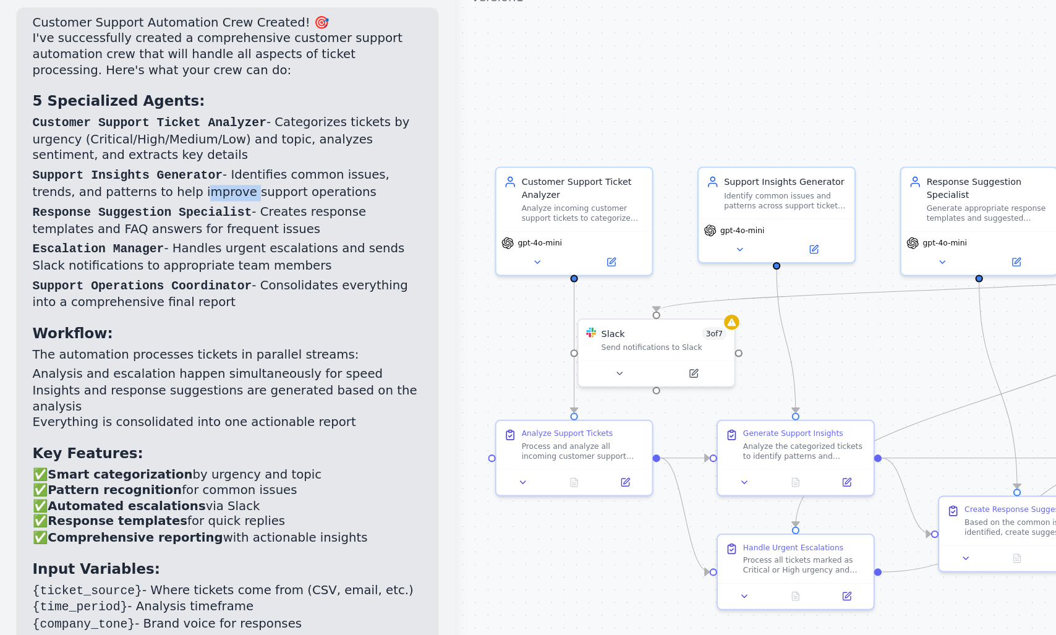
scroll to position [1400, 0]
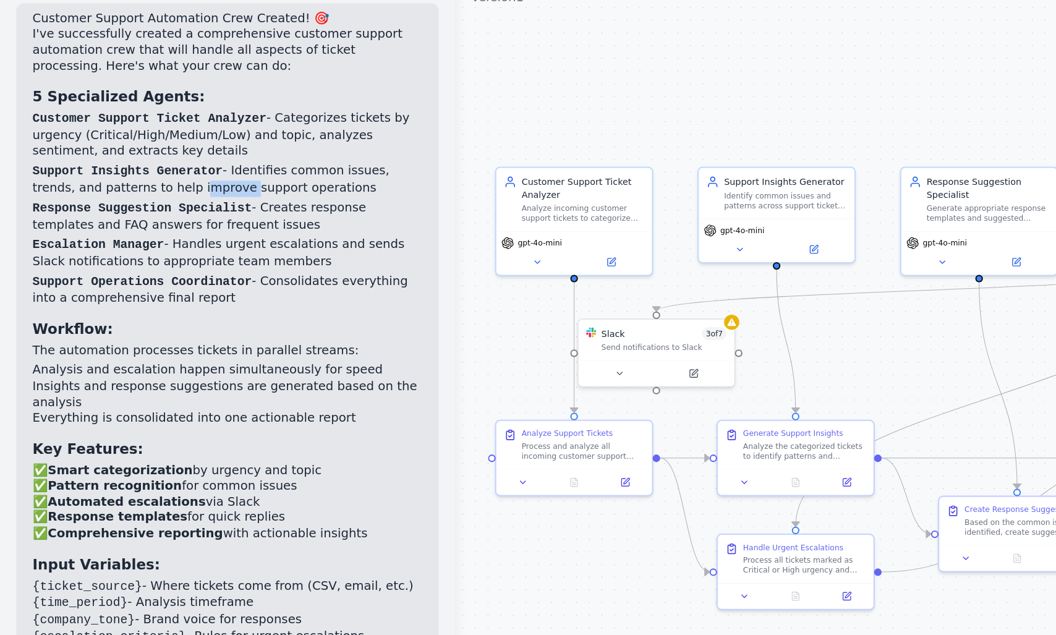
click at [162, 180] on p "Support Insights Generator - Identifies common issues, trends, and patterns to …" at bounding box center [138, 190] width 237 height 20
click at [190, 180] on p "Support Insights Generator - Identifies common issues, trends, and patterns to …" at bounding box center [138, 190] width 237 height 20
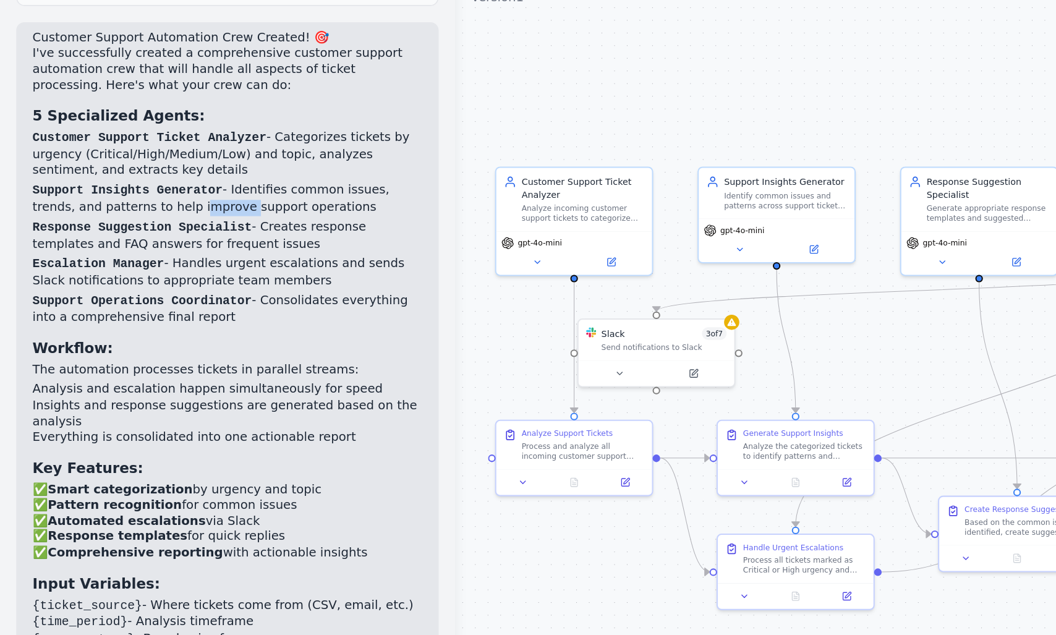
click at [90, 192] on p "Support Insights Generator - Identifies common issues, trends, and patterns to …" at bounding box center [138, 202] width 237 height 20
click at [117, 192] on p "Support Insights Generator - Identifies common issues, trends, and patterns to …" at bounding box center [138, 202] width 237 height 20
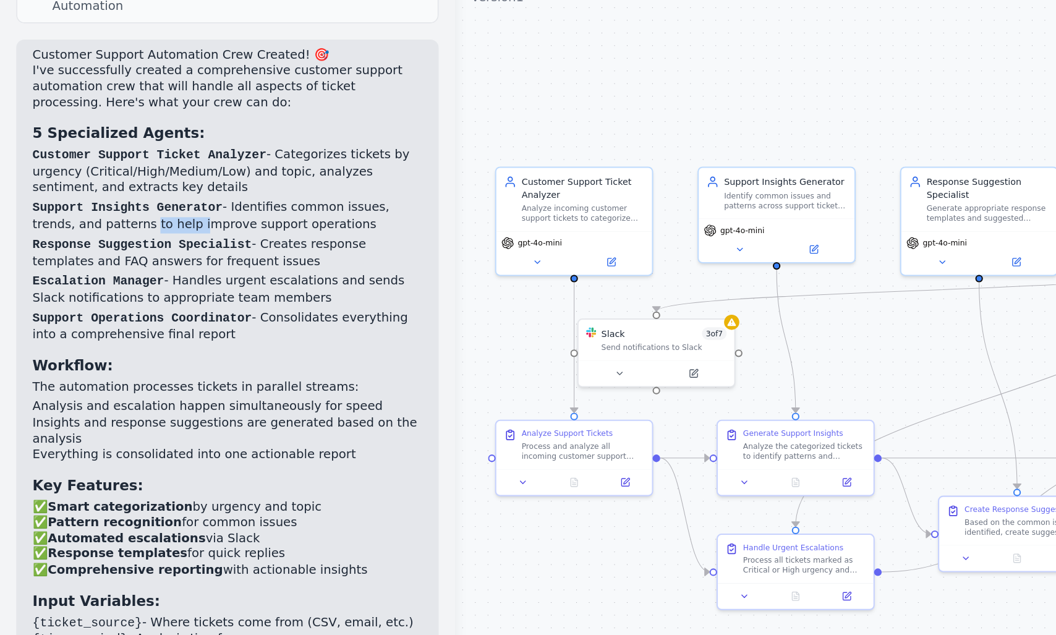
click at [138, 193] on ol "Customer Support Ticket Analyzer - Categorizes tickets by urgency (Critical/Hig…" at bounding box center [138, 230] width 237 height 119
click at [187, 190] on ol "Customer Support Ticket Analyzer - Categorizes tickets by urgency (Critical/Hig…" at bounding box center [138, 230] width 237 height 119
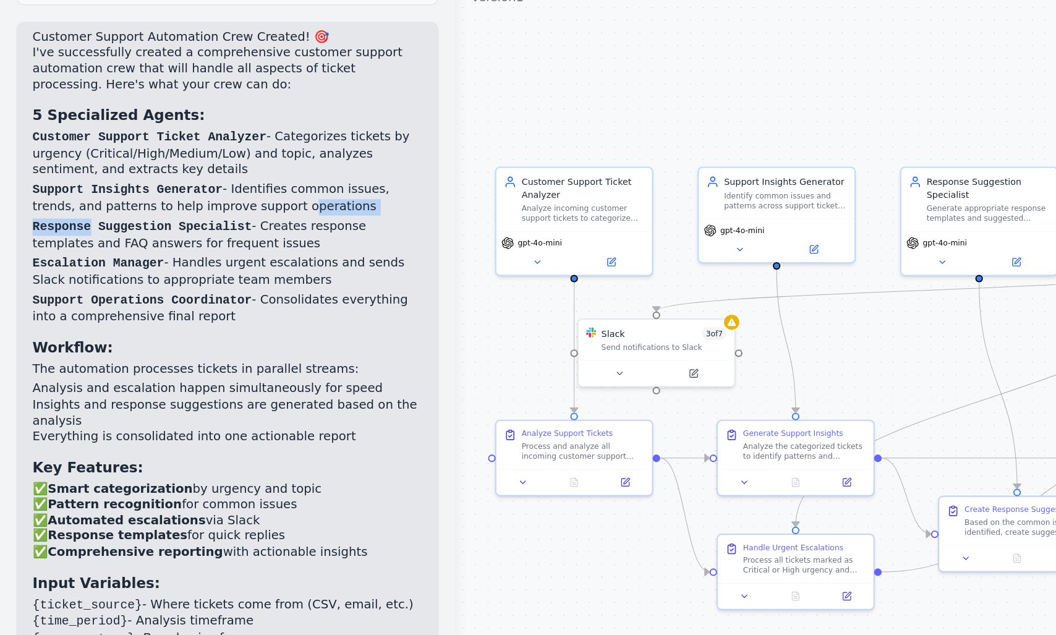
click at [160, 192] on p "Support Insights Generator - Identifies common issues, trends, and patterns to …" at bounding box center [138, 202] width 237 height 20
click at [199, 192] on p "Support Insights Generator - Identifies common issues, trends, and patterns to …" at bounding box center [138, 202] width 237 height 20
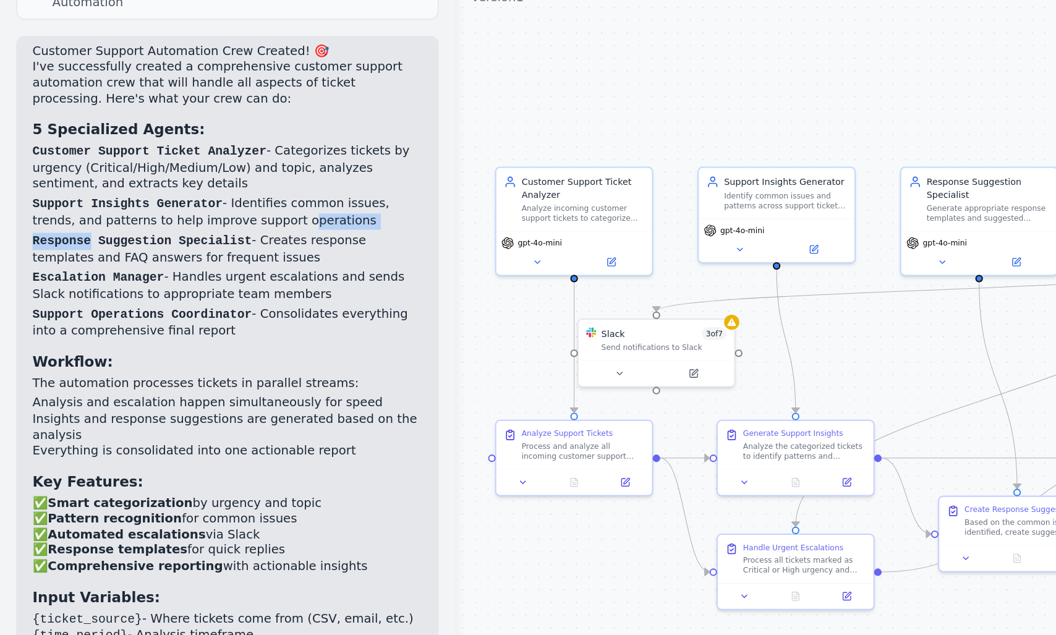
click at [174, 200] on p "Support Insights Generator - Identifies common issues, trends, and patterns to …" at bounding box center [138, 210] width 237 height 20
click at [201, 200] on p "Support Insights Generator - Identifies common issues, trends, and patterns to …" at bounding box center [138, 210] width 237 height 20
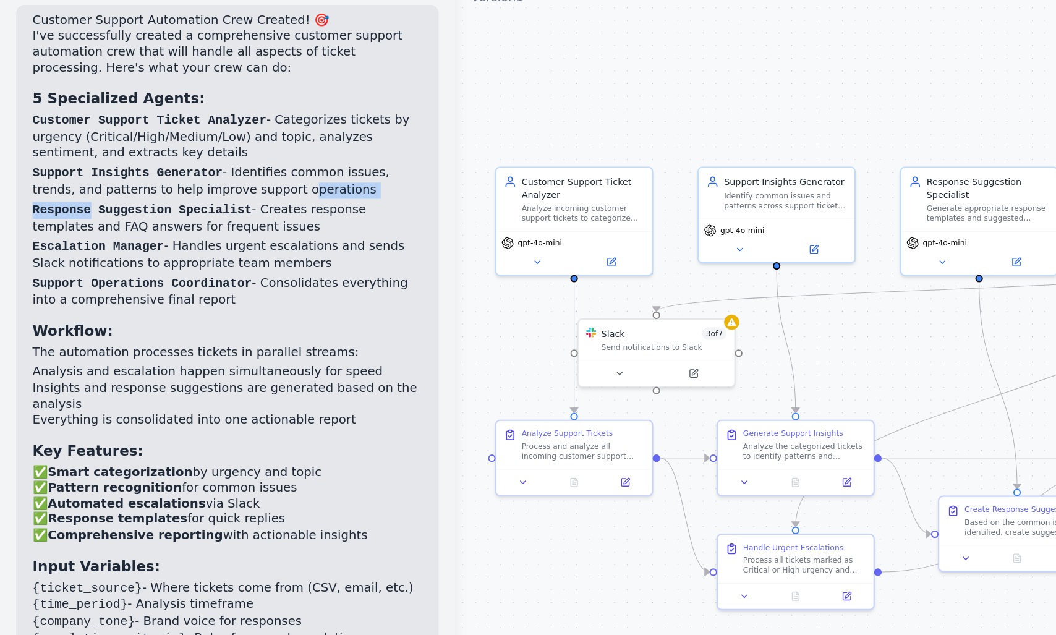
scroll to position [1399, 0]
click at [83, 181] on p "Support Insights Generator - Identifies common issues, trends, and patterns to …" at bounding box center [138, 191] width 237 height 20
click at [151, 171] on ol "Customer Support Ticket Analyzer - Categorizes tickets by urgency (Critical/Hig…" at bounding box center [138, 208] width 237 height 119
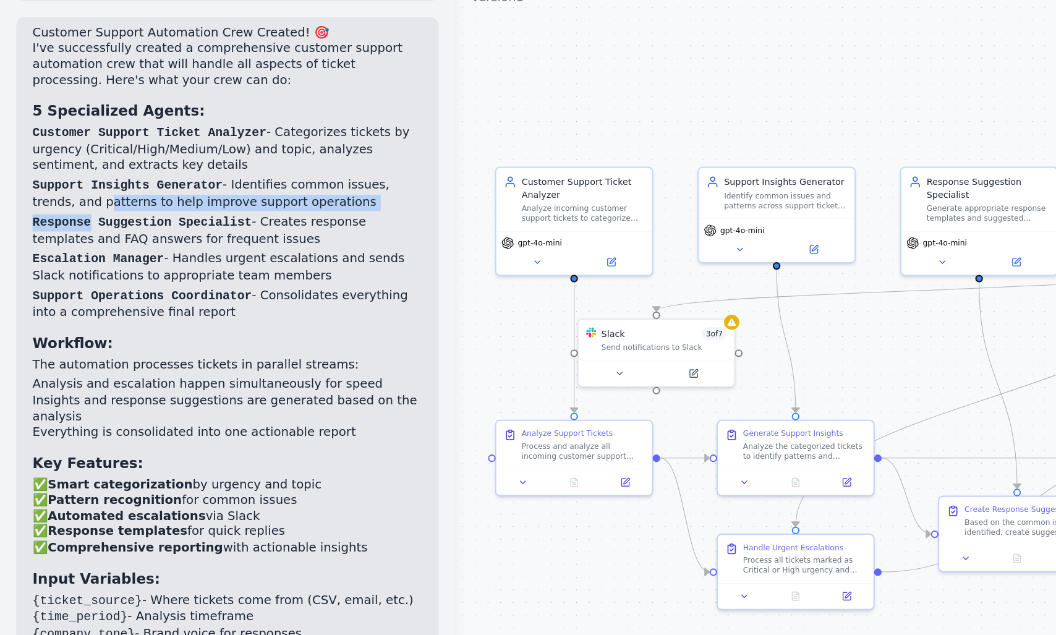
click at [102, 189] on p "Support Insights Generator - Identifies common issues, trends, and patterns to …" at bounding box center [138, 199] width 237 height 20
click at [161, 189] on p "Support Insights Generator - Identifies common issues, trends, and patterns to …" at bounding box center [138, 199] width 237 height 20
click at [25, 211] on p "Response Suggestion Specialist - Creates response templates and FAQ answers for…" at bounding box center [138, 221] width 237 height 20
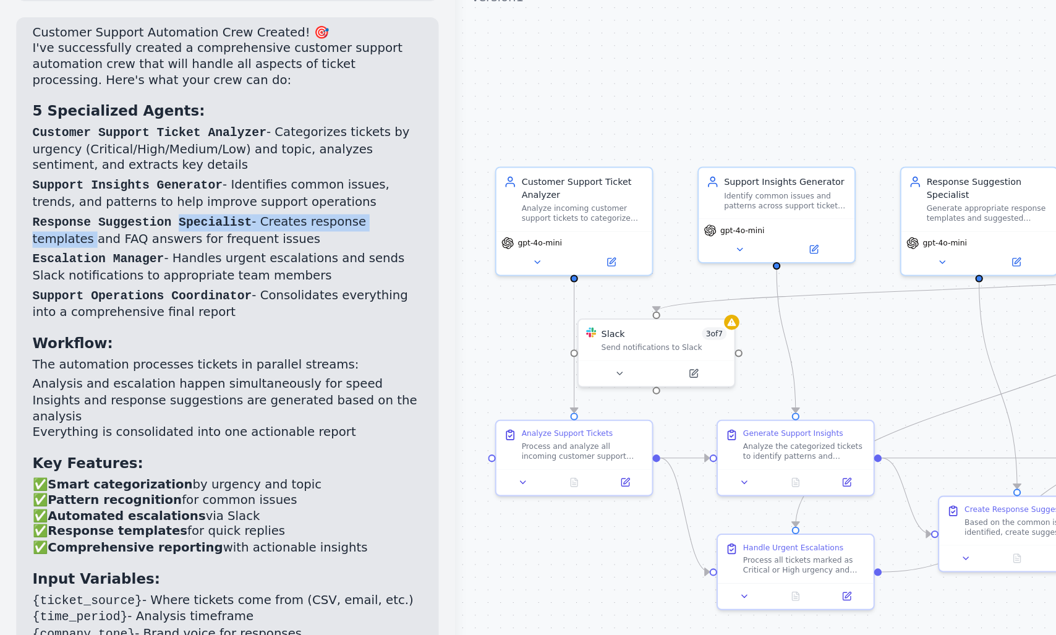
click at [117, 211] on p "Response Suggestion Specialist - Creates response templates and FAQ answers for…" at bounding box center [138, 221] width 237 height 20
click at [150, 212] on code "Response Suggestion Specialist" at bounding box center [87, 216] width 134 height 9
click at [200, 211] on p "Response Suggestion Specialist - Creates response templates and FAQ answers for…" at bounding box center [138, 221] width 237 height 20
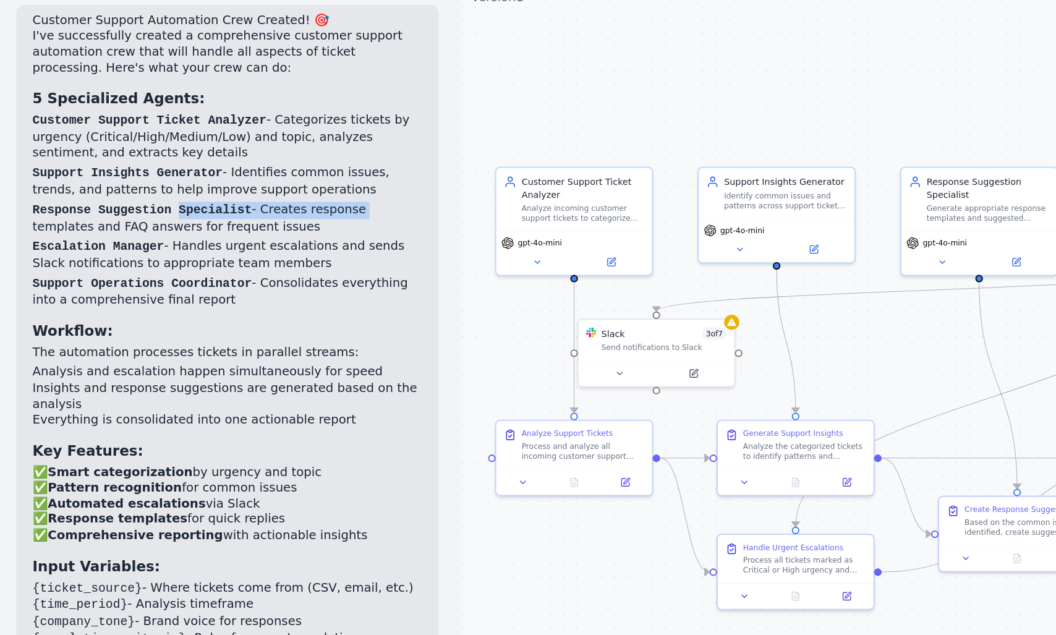
click at [45, 204] on p "Response Suggestion Specialist - Creates response templates and FAQ answers for…" at bounding box center [138, 214] width 237 height 20
click at [129, 204] on p "Response Suggestion Specialist - Creates response templates and FAQ answers for…" at bounding box center [138, 214] width 237 height 20
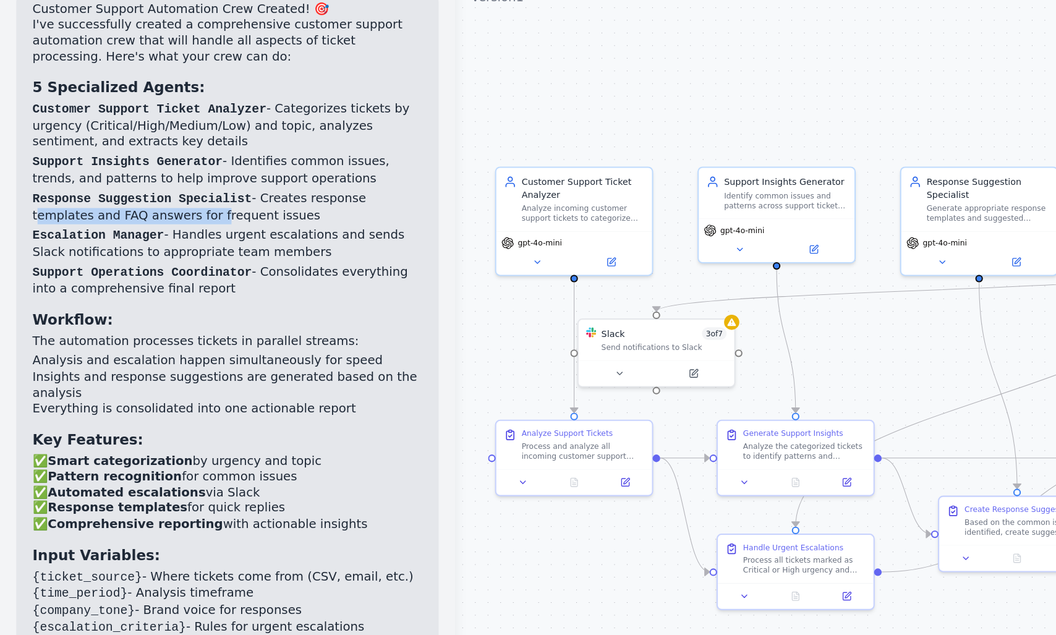
click at [38, 219] on p "Escalation Manager - Handles urgent escalations and sends Slack notifications t…" at bounding box center [138, 229] width 237 height 20
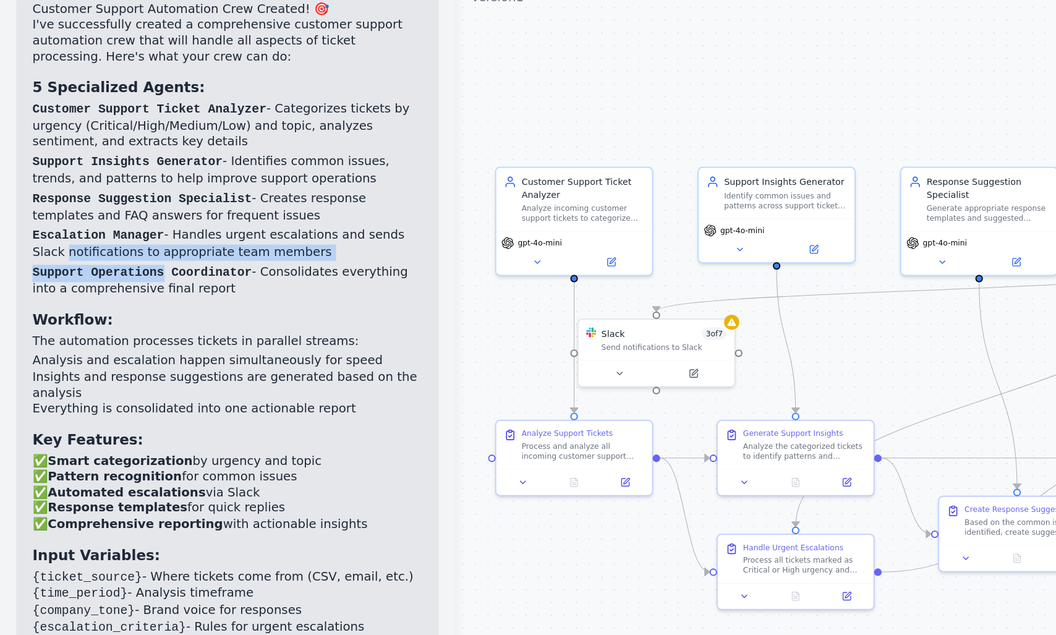
click at [87, 214] on ol "Customer Support Ticket Analyzer - Categorizes tickets by urgency (Critical/Hig…" at bounding box center [138, 202] width 237 height 119
click at [128, 219] on p "Escalation Manager - Handles urgent escalations and sends Slack notifications t…" at bounding box center [138, 229] width 237 height 20
click at [172, 219] on p "Escalation Manager - Handles urgent escalations and sends Slack notifications t…" at bounding box center [138, 229] width 237 height 20
click at [124, 219] on p "Escalation Manager - Handles urgent escalations and sends Slack notifications t…" at bounding box center [138, 229] width 237 height 20
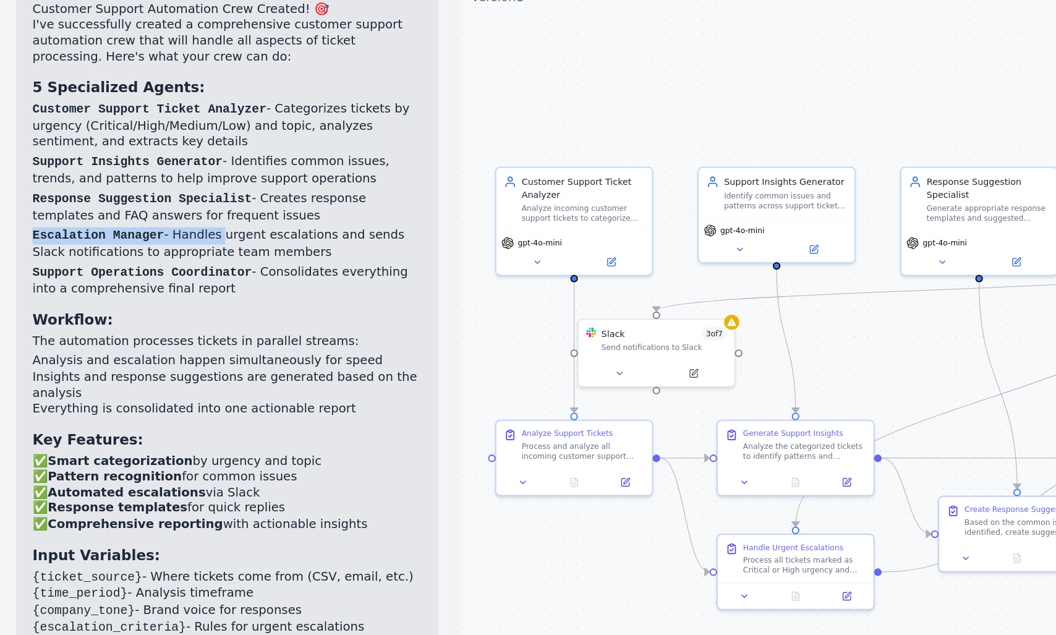
click at [199, 188] on ol "Customer Support Ticket Analyzer - Categorizes tickets by urgency (Critical/Hig…" at bounding box center [138, 202] width 237 height 119
click at [114, 219] on p "Escalation Manager - Handles urgent escalations and sends Slack notifications t…" at bounding box center [138, 229] width 237 height 20
click at [179, 219] on p "Escalation Manager - Handles urgent escalations and sends Slack notifications t…" at bounding box center [138, 229] width 237 height 20
click at [167, 219] on p "Escalation Manager - Handles urgent escalations and sends Slack notifications t…" at bounding box center [138, 229] width 237 height 20
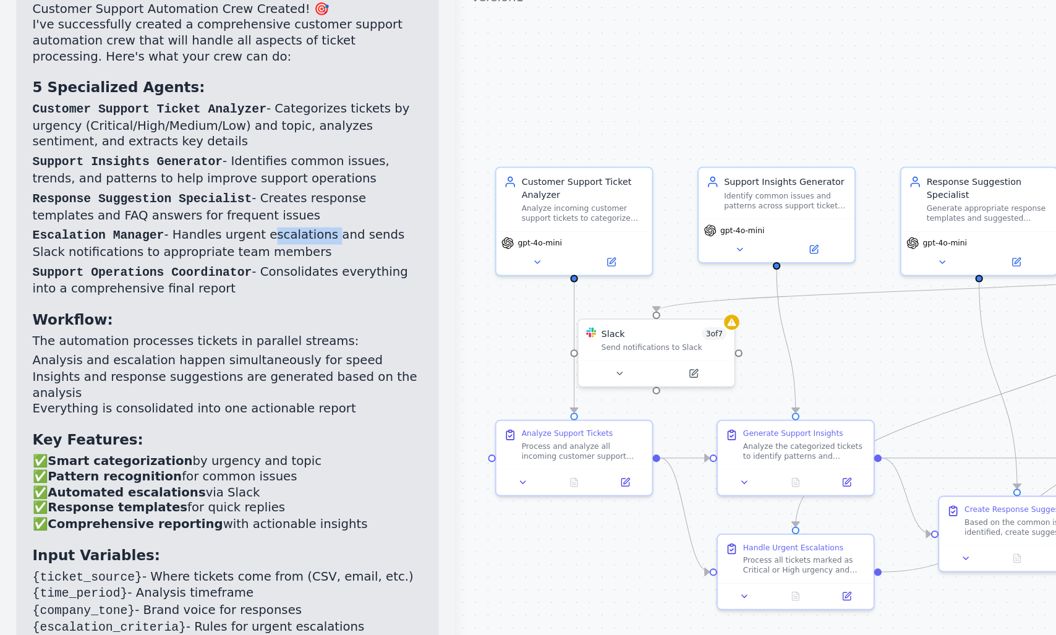
click at [32, 219] on p "Escalation Manager - Handles urgent escalations and sends Slack notifications t…" at bounding box center [138, 229] width 237 height 20
click at [61, 219] on p "Escalation Manager - Handles urgent escalations and sends Slack notifications t…" at bounding box center [138, 229] width 237 height 20
click at [77, 219] on p "Escalation Manager - Handles urgent escalations and sends Slack notifications t…" at bounding box center [138, 229] width 237 height 20
click at [201, 219] on p "Escalation Manager - Handles urgent escalations and sends Slack notifications t…" at bounding box center [138, 229] width 237 height 20
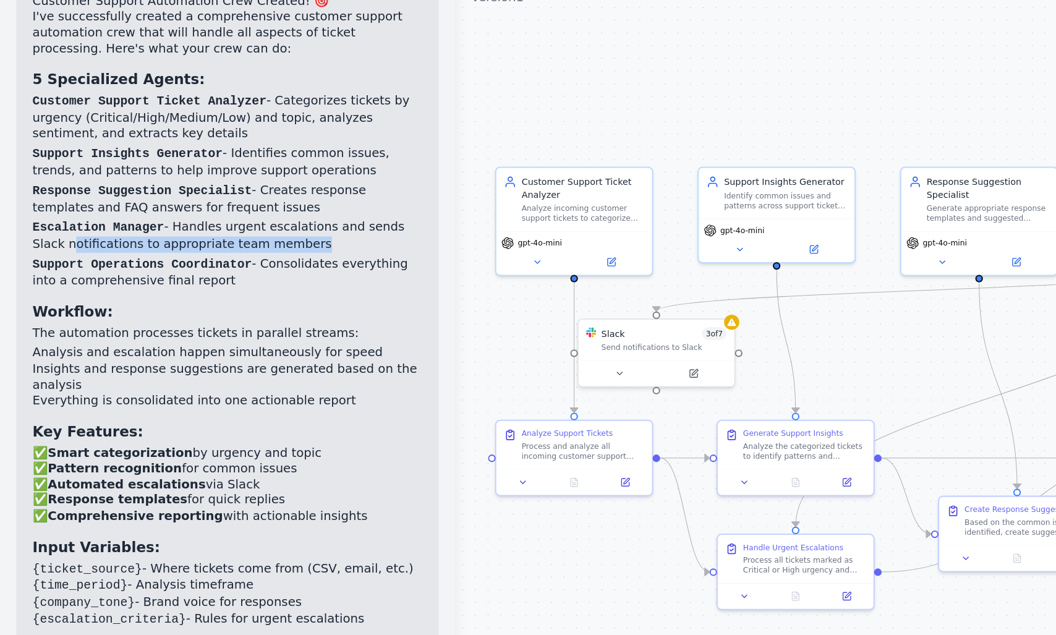
click at [51, 238] on code "Support Operations Coordinator" at bounding box center [87, 242] width 134 height 9
click at [125, 238] on code "Support Operations Coordinator" at bounding box center [87, 242] width 134 height 9
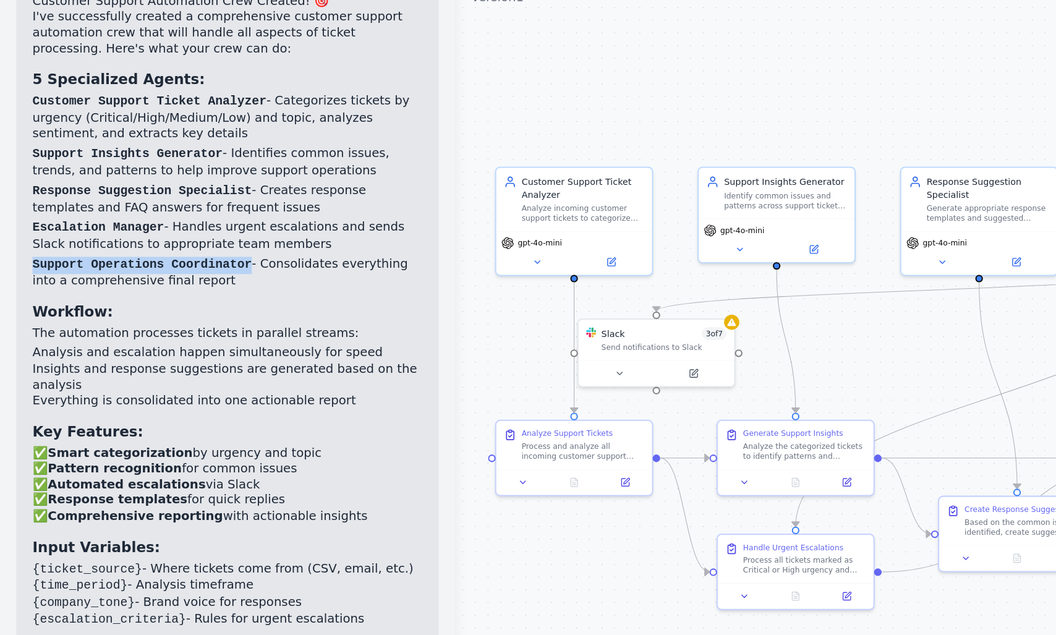
click at [40, 238] on code "Support Operations Coordinator" at bounding box center [87, 242] width 134 height 9
click at [150, 238] on code "Support Operations Coordinator" at bounding box center [87, 242] width 134 height 9
click at [38, 238] on code "Support Operations Coordinator" at bounding box center [87, 242] width 134 height 9
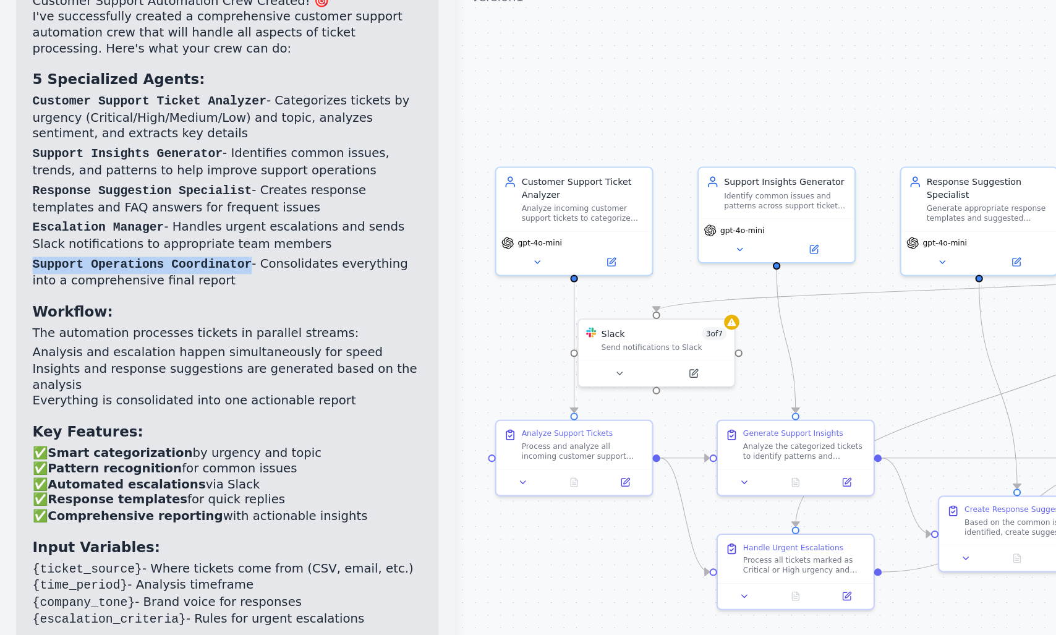
click at [38, 238] on code "Support Operations Coordinator" at bounding box center [87, 242] width 134 height 9
click at [151, 238] on code "Support Operations Coordinator" at bounding box center [87, 242] width 134 height 9
click at [43, 206] on ol "Customer Support Ticket Analyzer - Categorizes tickets by urgency (Critical/Hig…" at bounding box center [138, 197] width 237 height 119
click at [98, 214] on ol "Customer Support Ticket Analyzer - Categorizes tickets by urgency (Critical/Hig…" at bounding box center [138, 197] width 237 height 119
click at [126, 238] on code "Support Operations Coordinator" at bounding box center [87, 242] width 134 height 9
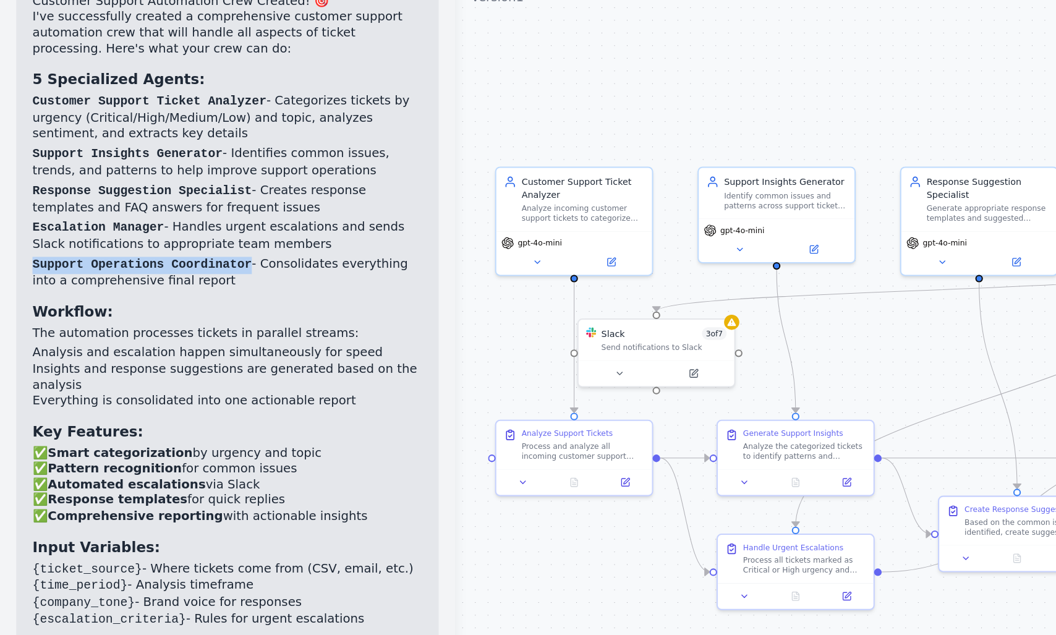
click at [43, 238] on code "Support Operations Coordinator" at bounding box center [87, 242] width 134 height 9
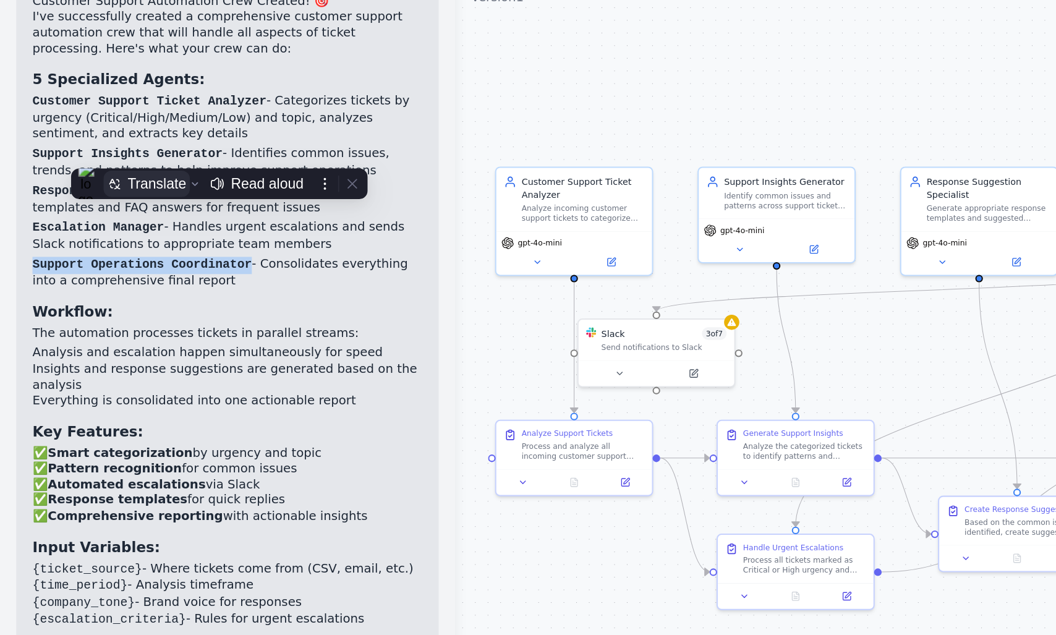
click at [90, 192] on div "Translate" at bounding box center [96, 193] width 36 height 10
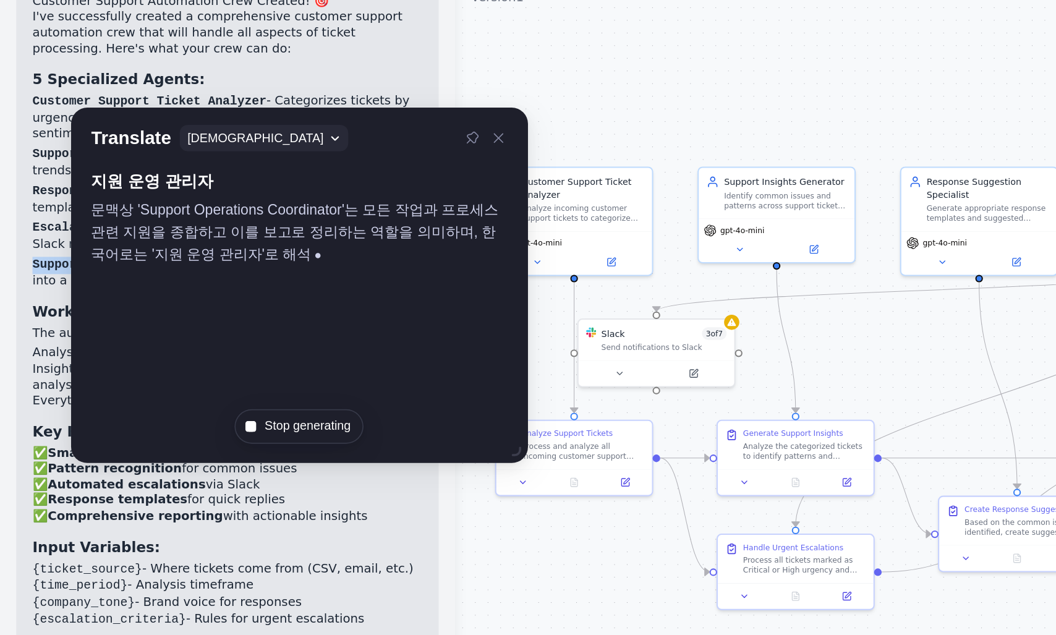
click at [147, 138] on p "Customer Support Ticket Analyzer - Categorizes tickets by urgency (Critical/Hig…" at bounding box center [138, 153] width 237 height 30
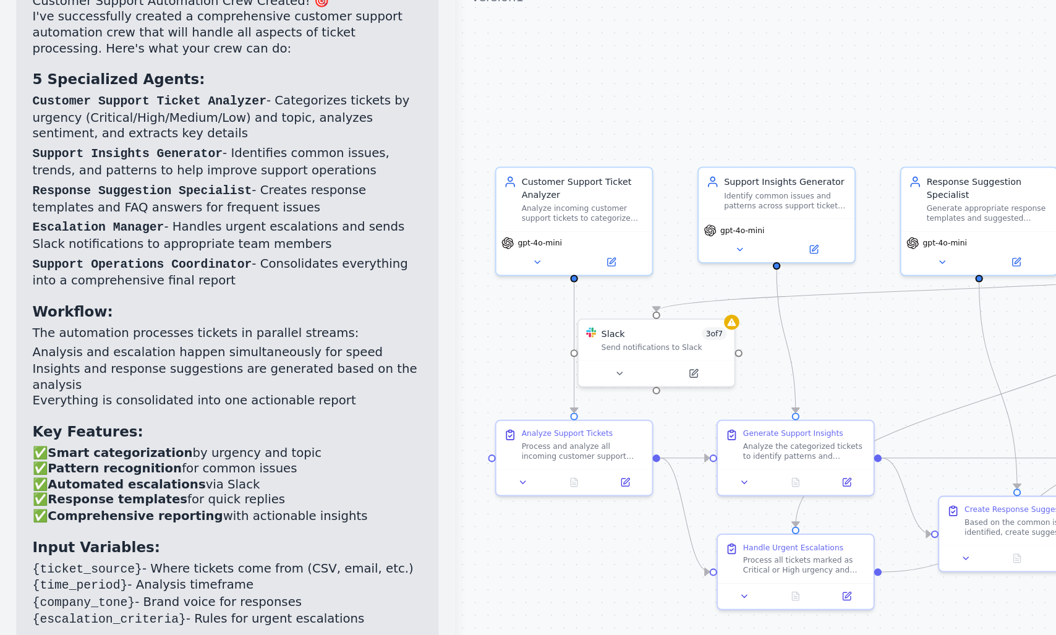
click at [120, 237] on p "Support Operations Coordinator - Consolidates everything into a comprehensive f…" at bounding box center [138, 247] width 237 height 20
click at [48, 237] on p "Support Operations Coordinator - Consolidates everything into a comprehensive f…" at bounding box center [138, 247] width 237 height 20
click at [114, 237] on p "Support Operations Coordinator - Consolidates everything into a comprehensive f…" at bounding box center [138, 247] width 237 height 20
click at [166, 237] on p "Support Operations Coordinator - Consolidates everything into a comprehensive f…" at bounding box center [138, 247] width 237 height 20
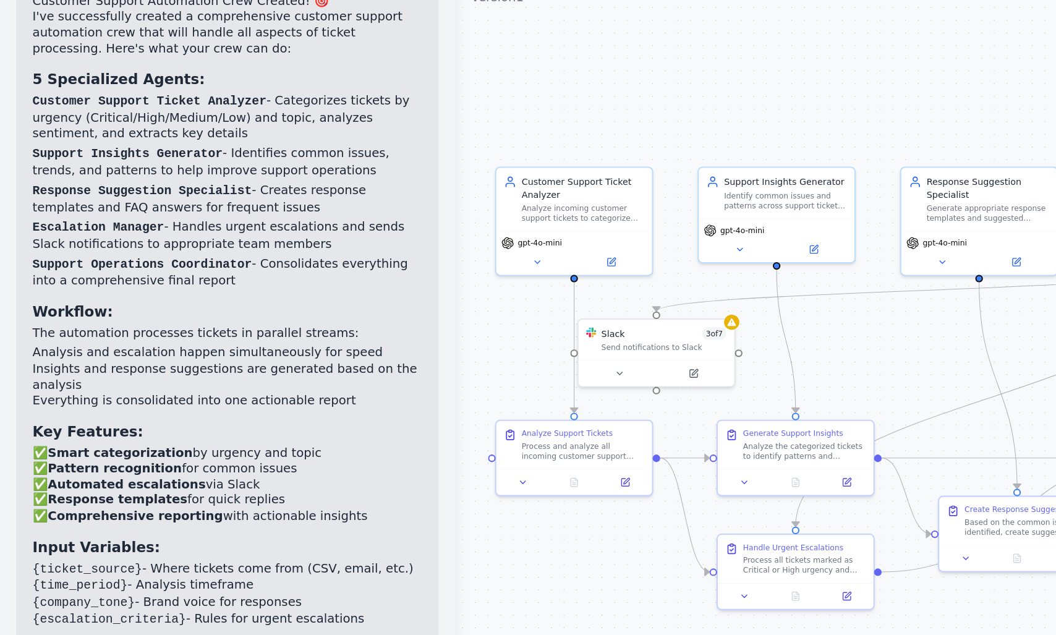
click at [182, 237] on p "Support Operations Coordinator - Consolidates everything into a comprehensive f…" at bounding box center [138, 247] width 237 height 20
click at [180, 237] on p "Support Operations Coordinator - Consolidates everything into a comprehensive f…" at bounding box center [138, 247] width 237 height 20
click at [195, 237] on p "Support Operations Coordinator - Consolidates everything into a comprehensive f…" at bounding box center [138, 247] width 237 height 20
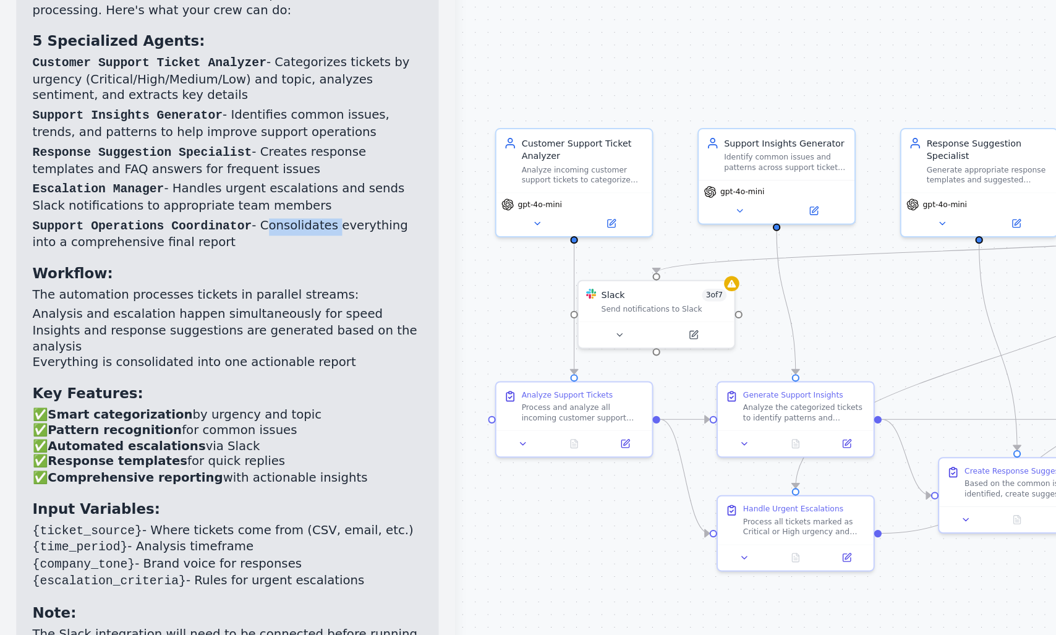
click at [171, 237] on p "Support Operations Coordinator - Consolidates everything into a comprehensive f…" at bounding box center [138, 247] width 237 height 20
click at [182, 237] on p "Support Operations Coordinator - Consolidates everything into a comprehensive f…" at bounding box center [138, 247] width 237 height 20
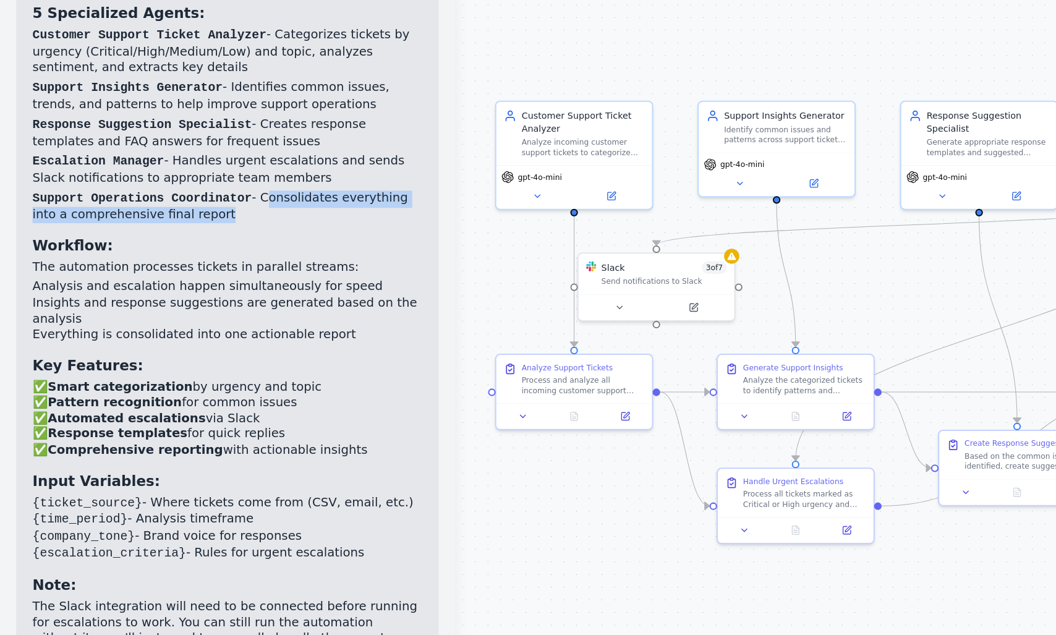
click at [174, 237] on p "Support Operations Coordinator - Consolidates everything into a comprehensive f…" at bounding box center [138, 247] width 237 height 20
click at [202, 237] on p "Support Operations Coordinator - Consolidates everything into a comprehensive f…" at bounding box center [138, 247] width 237 height 20
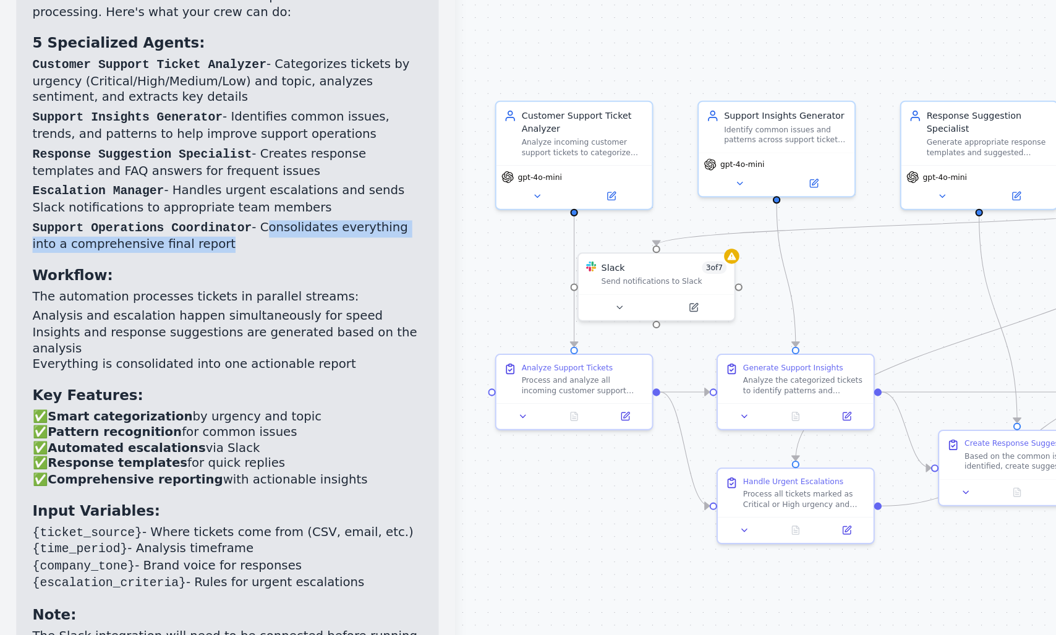
scroll to position [1390, 0]
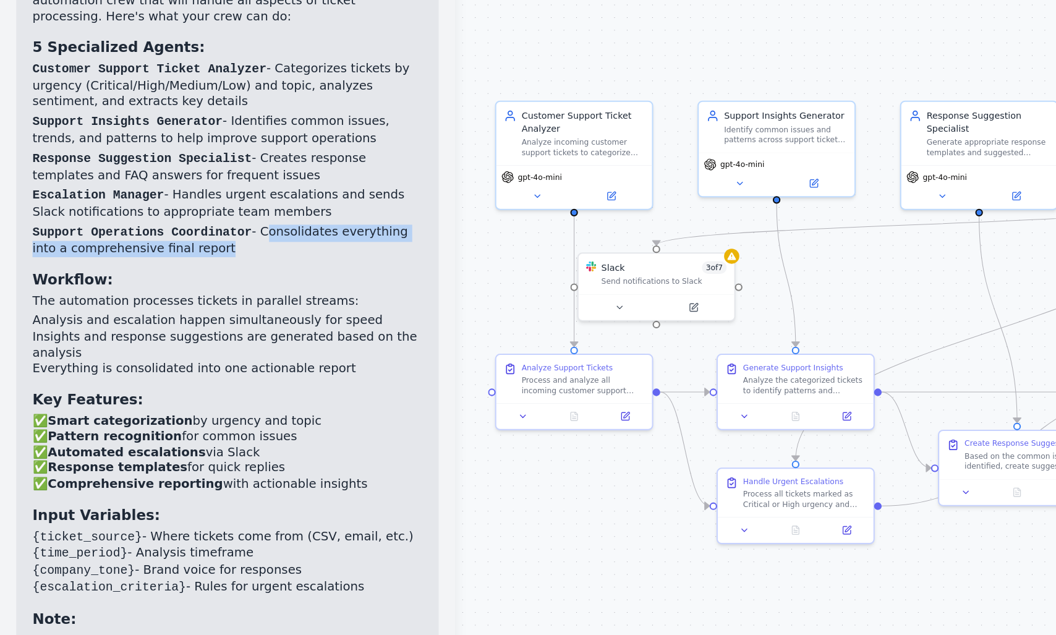
click at [49, 258] on code "Support Operations Coordinator" at bounding box center [87, 262] width 134 height 9
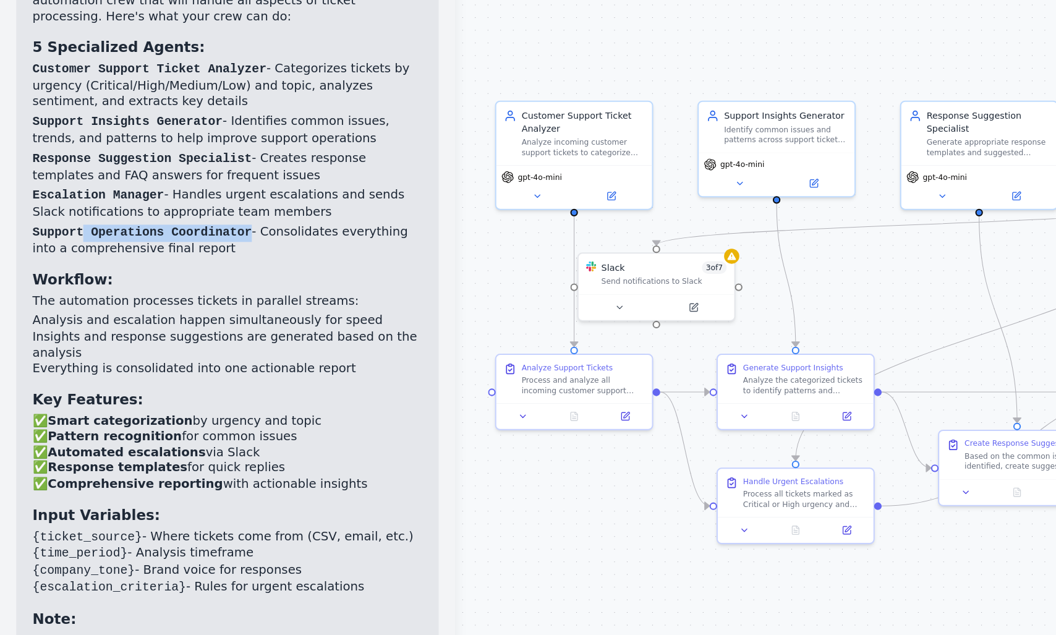
click at [137, 258] on code "Support Operations Coordinator" at bounding box center [87, 262] width 134 height 9
click at [31, 258] on p "Support Operations Coordinator - Consolidates everything into a comprehensive f…" at bounding box center [138, 268] width 237 height 20
click at [95, 258] on p "Support Operations Coordinator - Consolidates everything into a comprehensive f…" at bounding box center [138, 268] width 237 height 20
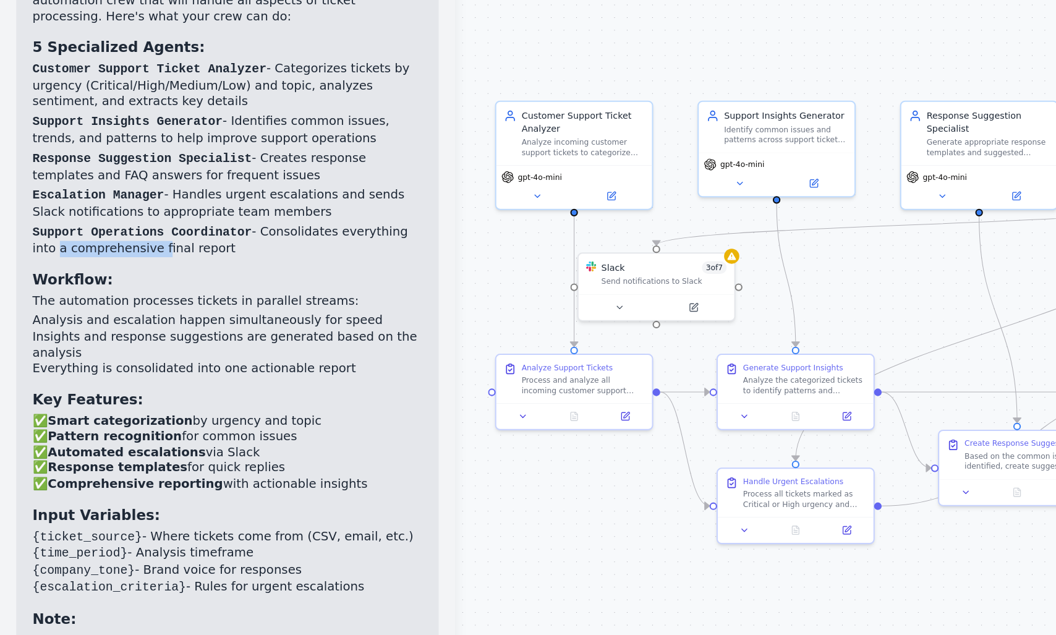
click at [194, 258] on p "Support Operations Coordinator - Consolidates everything into a comprehensive f…" at bounding box center [138, 268] width 237 height 20
click at [226, 258] on p "Support Operations Coordinator - Consolidates everything into a comprehensive f…" at bounding box center [138, 268] width 237 height 20
click at [180, 258] on p "Support Operations Coordinator - Consolidates everything into a comprehensive f…" at bounding box center [138, 268] width 237 height 20
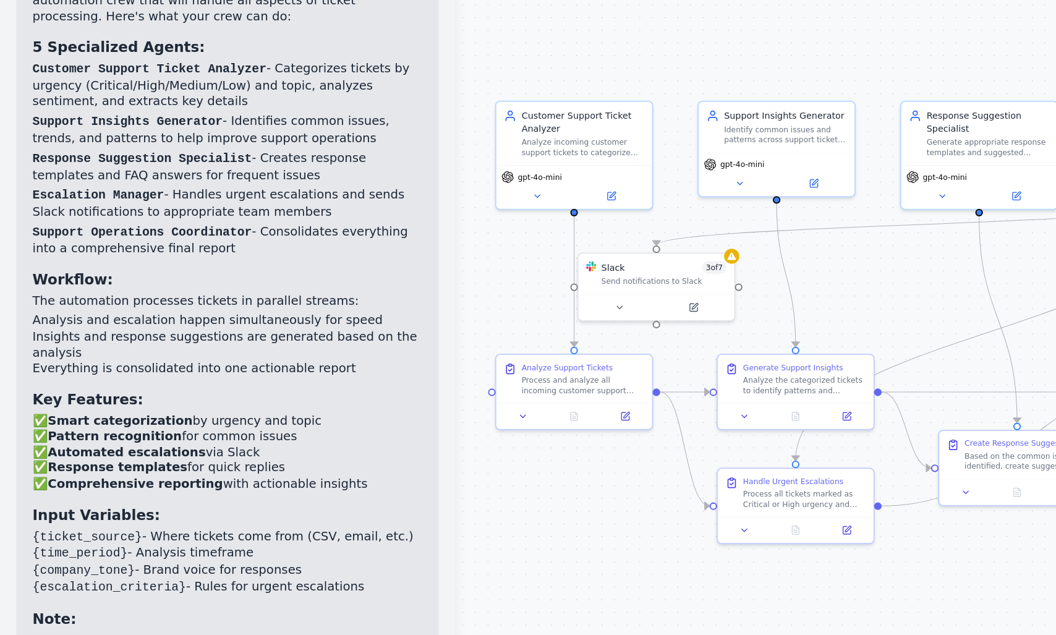
click at [180, 258] on p "Support Operations Coordinator - Consolidates everything into a comprehensive f…" at bounding box center [138, 268] width 237 height 20
click at [221, 225] on ol "Customer Support Ticket Analyzer - Categorizes tickets by urgency (Critical/Hig…" at bounding box center [138, 217] width 237 height 119
click at [26, 258] on p "Support Operations Coordinator - Consolidates everything into a comprehensive f…" at bounding box center [138, 268] width 237 height 20
click at [87, 252] on div "Customer Support Automation Crew Created! 🎯 I've successfully created a compreh…" at bounding box center [138, 337] width 237 height 478
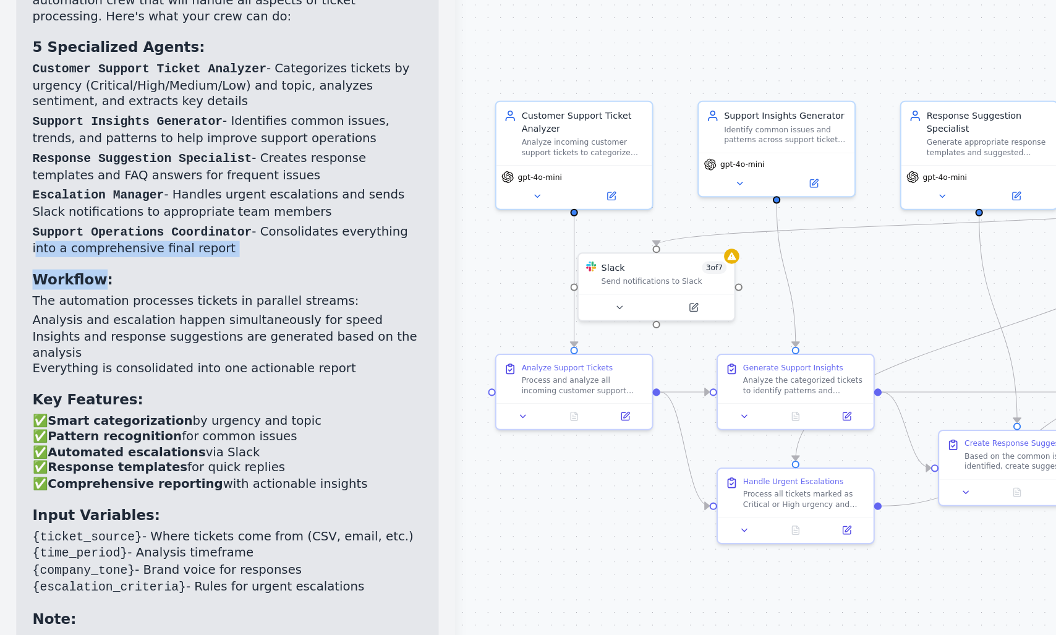
click at [71, 258] on p "Support Operations Coordinator - Consolidates everything into a comprehensive f…" at bounding box center [138, 268] width 237 height 20
click at [85, 258] on p "Support Operations Coordinator - Consolidates everything into a comprehensive f…" at bounding box center [138, 268] width 237 height 20
click at [176, 258] on p "Support Operations Coordinator - Consolidates everything into a comprehensive f…" at bounding box center [138, 268] width 237 height 20
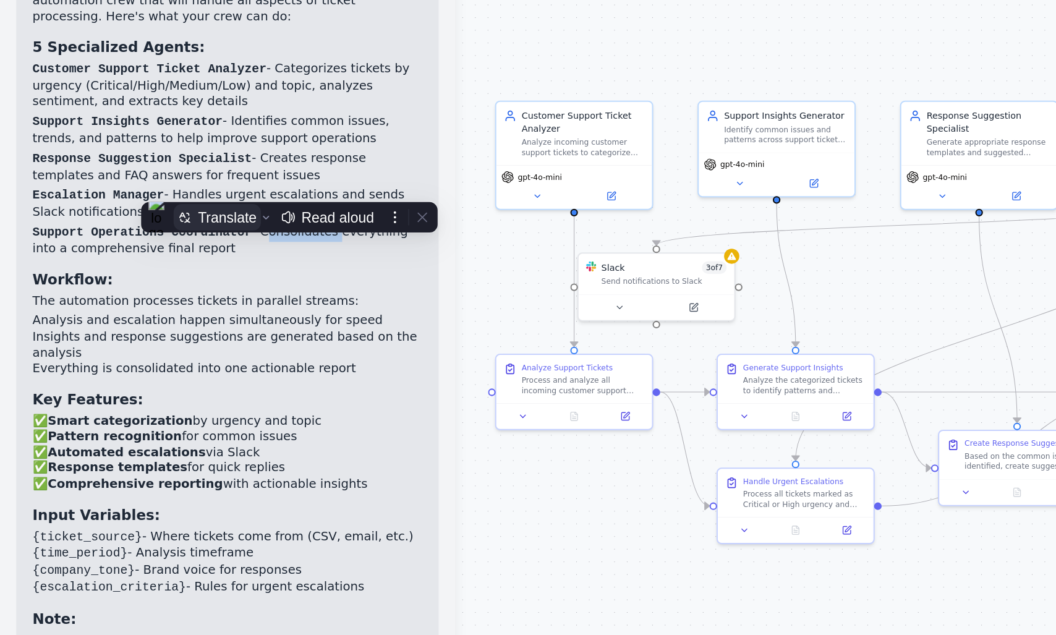
click at [140, 250] on div "Translate" at bounding box center [139, 253] width 36 height 10
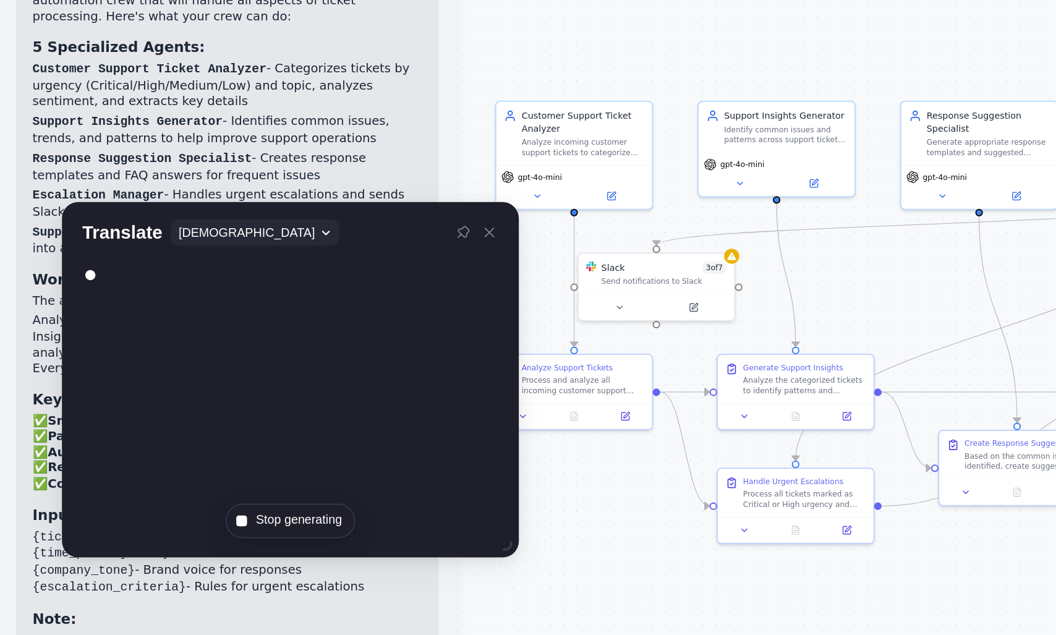
scroll to position [1405, 0]
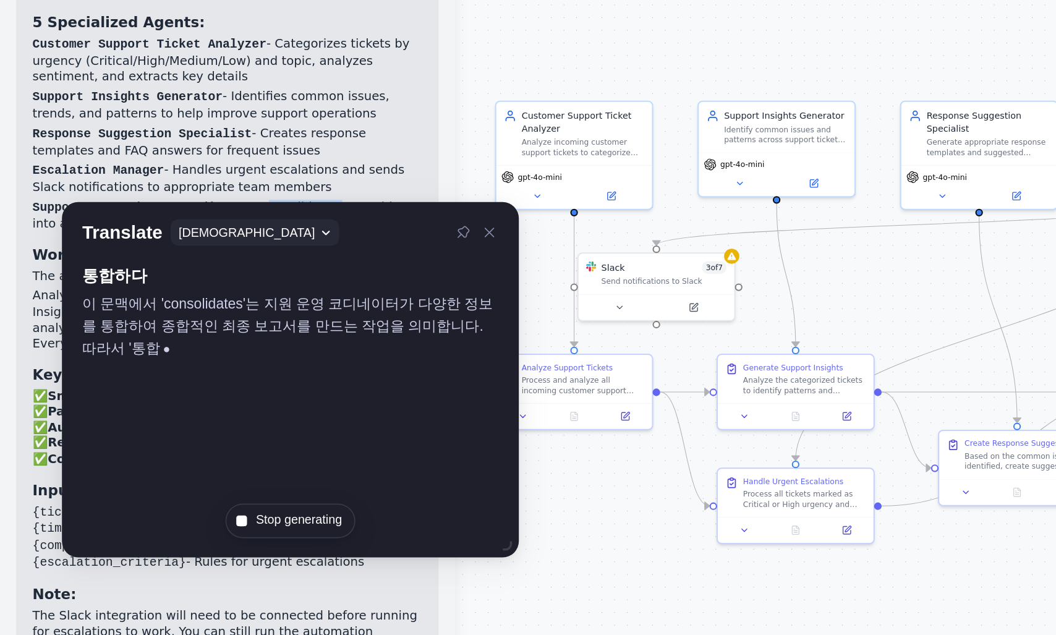
click at [213, 243] on p "Support Operations Coordinator - Consolidates everything into a comprehensive f…" at bounding box center [138, 253] width 237 height 20
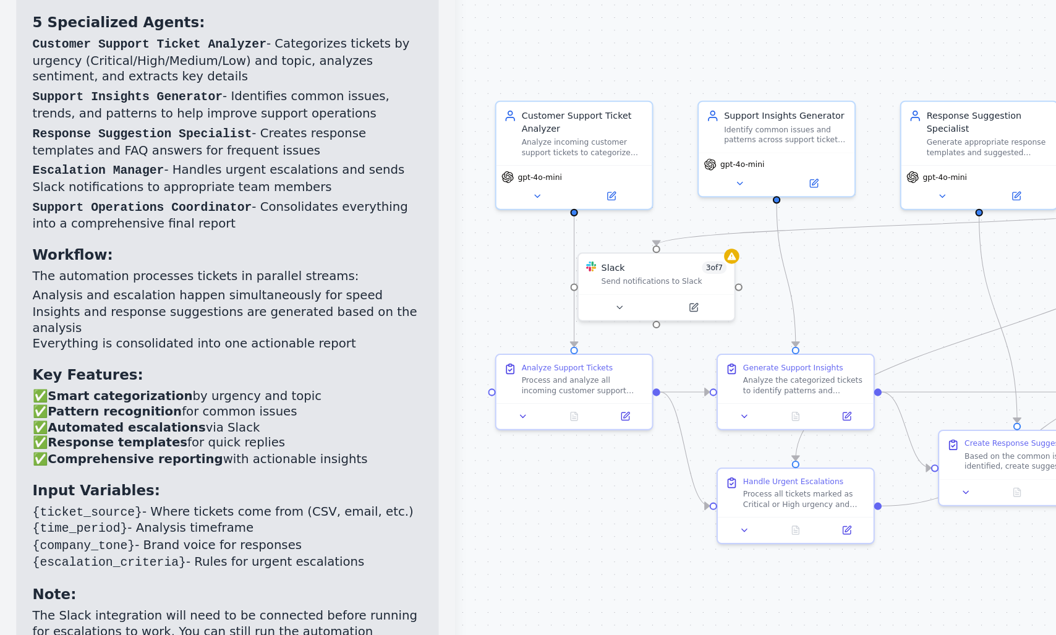
click at [213, 243] on p "Support Operations Coordinator - Consolidates everything into a comprehensive f…" at bounding box center [138, 253] width 237 height 20
click at [185, 243] on p "Support Operations Coordinator - Consolidates everything into a comprehensive f…" at bounding box center [138, 253] width 237 height 20
click at [189, 243] on p "Support Operations Coordinator - Consolidates everything into a comprehensive f…" at bounding box center [138, 253] width 237 height 20
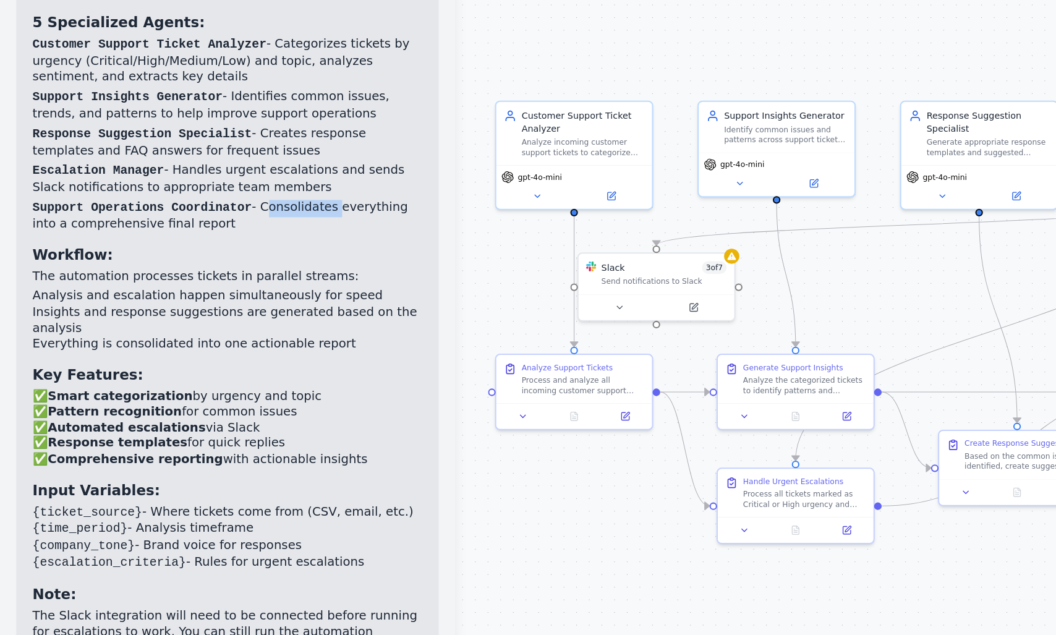
click at [221, 243] on p "Support Operations Coordinator - Consolidates everything into a comprehensive f…" at bounding box center [138, 253] width 237 height 20
click at [192, 243] on p "Support Operations Coordinator - Consolidates everything into a comprehensive f…" at bounding box center [138, 253] width 237 height 20
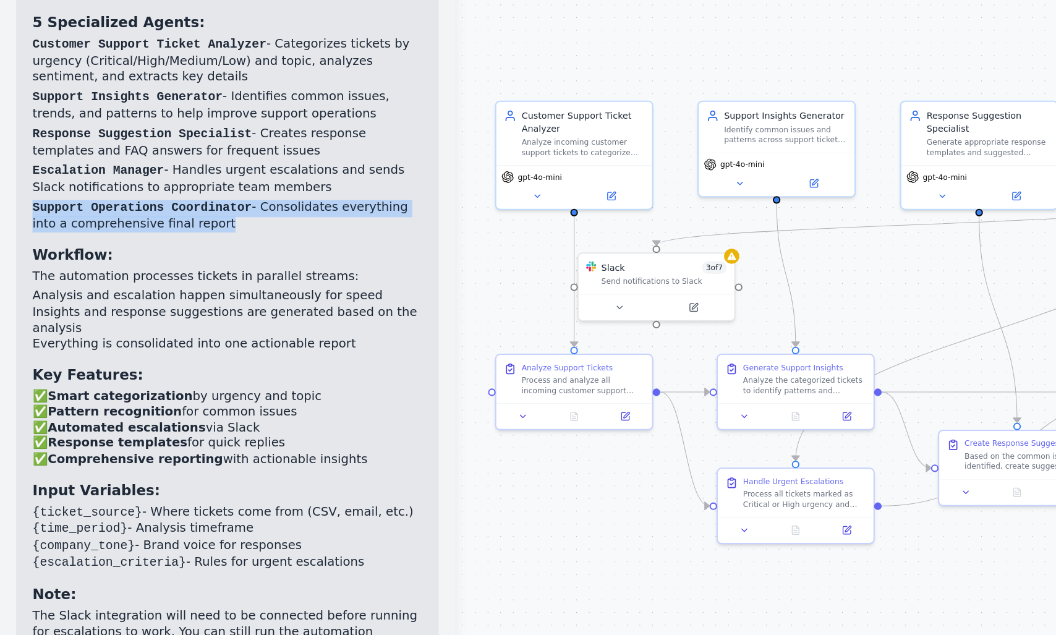
click at [200, 243] on p "Support Operations Coordinator - Consolidates everything into a comprehensive f…" at bounding box center [138, 253] width 237 height 20
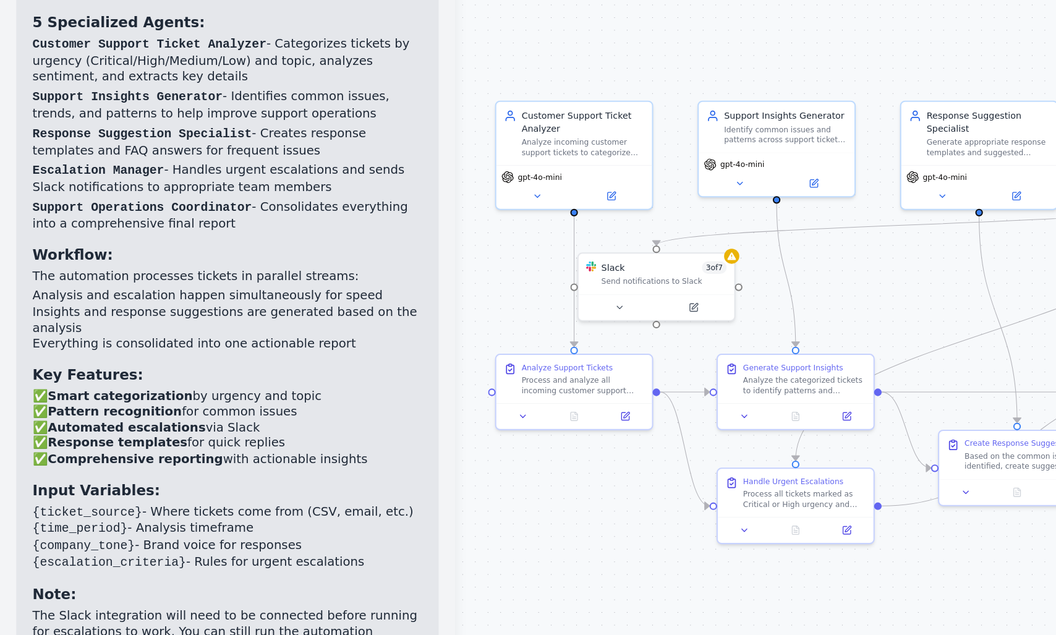
click at [200, 243] on p "Support Operations Coordinator - Consolidates everything into a comprehensive f…" at bounding box center [138, 253] width 237 height 20
click at [219, 243] on p "Support Operations Coordinator - Consolidates everything into a comprehensive f…" at bounding box center [138, 253] width 237 height 20
click at [186, 243] on p "Support Operations Coordinator - Consolidates everything into a comprehensive f…" at bounding box center [138, 253] width 237 height 20
click at [212, 243] on p "Support Operations Coordinator - Consolidates everything into a comprehensive f…" at bounding box center [138, 253] width 237 height 20
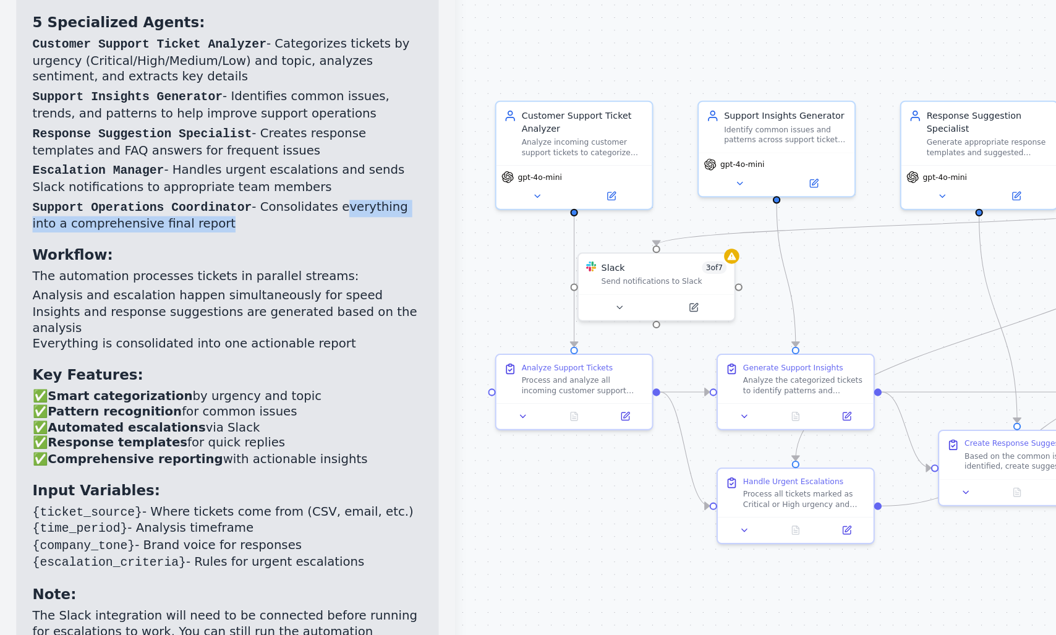
click at [190, 243] on p "Support Operations Coordinator - Consolidates everything into a comprehensive f…" at bounding box center [138, 253] width 237 height 20
click at [210, 243] on p "Support Operations Coordinator - Consolidates everything into a comprehensive f…" at bounding box center [138, 253] width 237 height 20
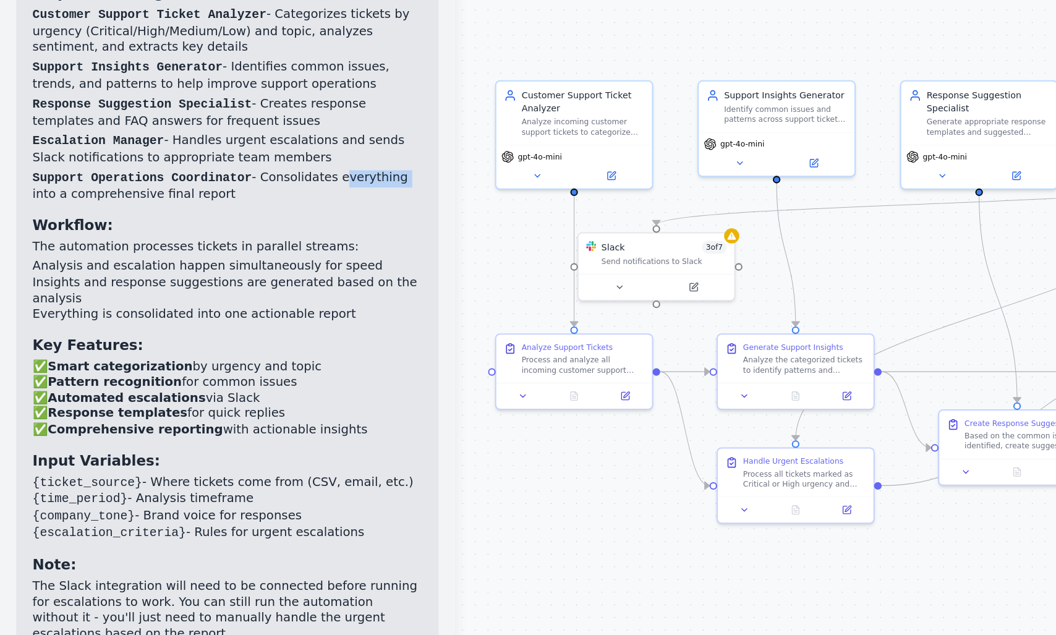
click at [23, 237] on p "Support Operations Coordinator - Consolidates everything into a comprehensive f…" at bounding box center [138, 247] width 237 height 20
click at [85, 237] on p "Support Operations Coordinator - Consolidates everything into a comprehensive f…" at bounding box center [138, 247] width 237 height 20
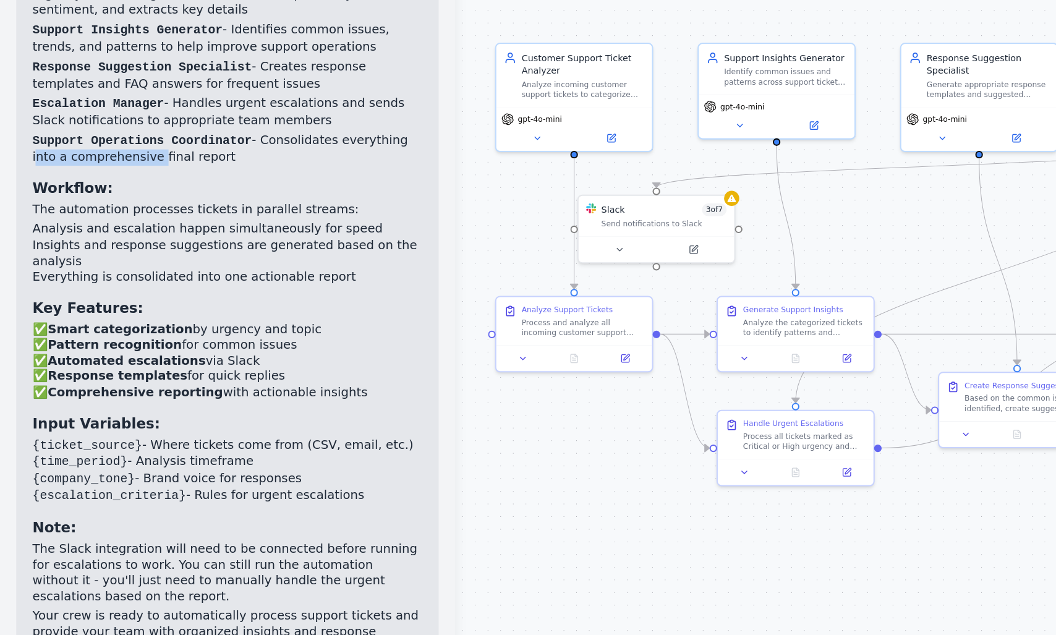
click at [31, 279] on p "The automation processes tickets in parallel streams:" at bounding box center [138, 284] width 237 height 10
click at [80, 279] on p "The automation processes tickets in parallel streams:" at bounding box center [138, 284] width 237 height 10
click at [99, 279] on p "The automation processes tickets in parallel streams:" at bounding box center [138, 284] width 237 height 10
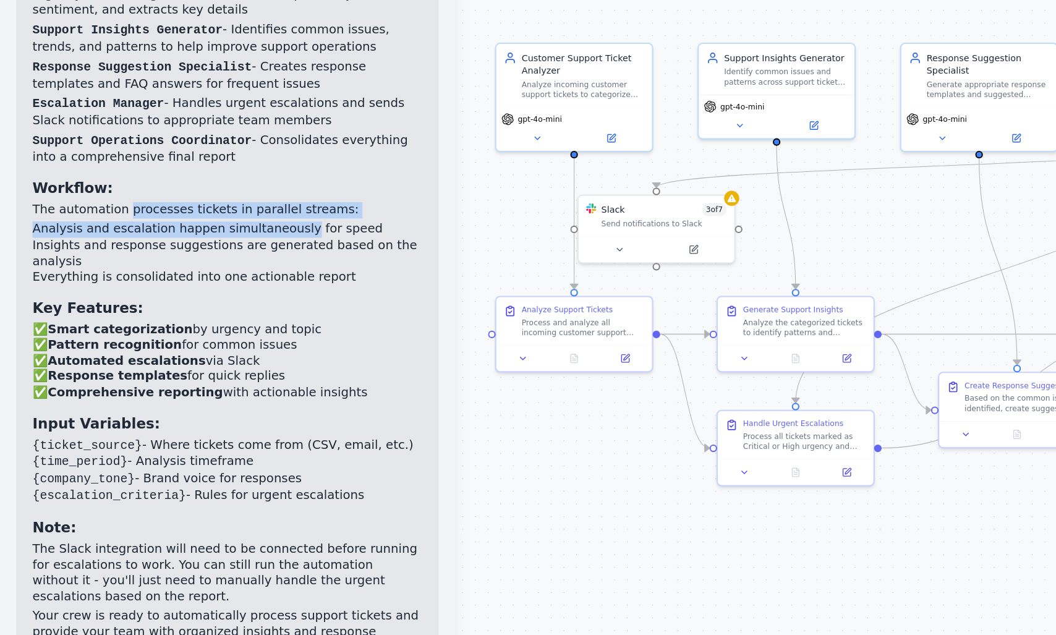
click at [176, 261] on div "Customer Support Automation Crew Created! 🎯 I've successfully created a compreh…" at bounding box center [138, 316] width 237 height 478
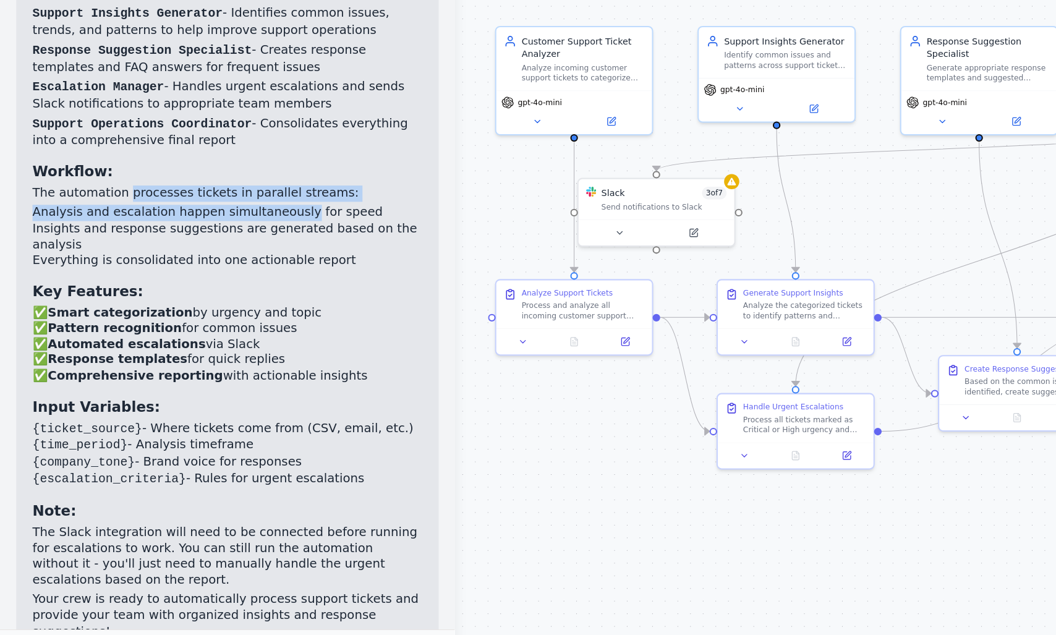
click at [35, 291] on li "Analysis and escalation happen simultaneously for speed" at bounding box center [138, 296] width 237 height 10
click at [79, 291] on li "Analysis and escalation happen simultaneously for speed" at bounding box center [138, 296] width 237 height 10
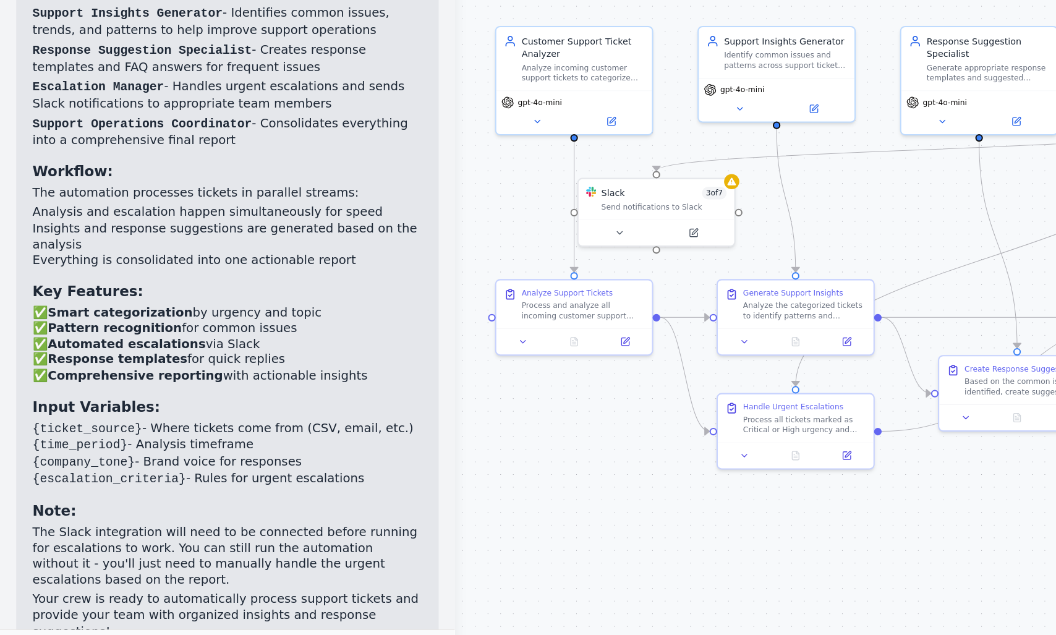
click at [79, 291] on li "Analysis and escalation happen simultaneously for speed" at bounding box center [138, 296] width 237 height 10
click at [30, 301] on li "Insights and response suggestions are generated based on the analysis" at bounding box center [138, 310] width 237 height 19
click at [72, 301] on li "Insights and response suggestions are generated based on the analysis" at bounding box center [138, 310] width 237 height 19
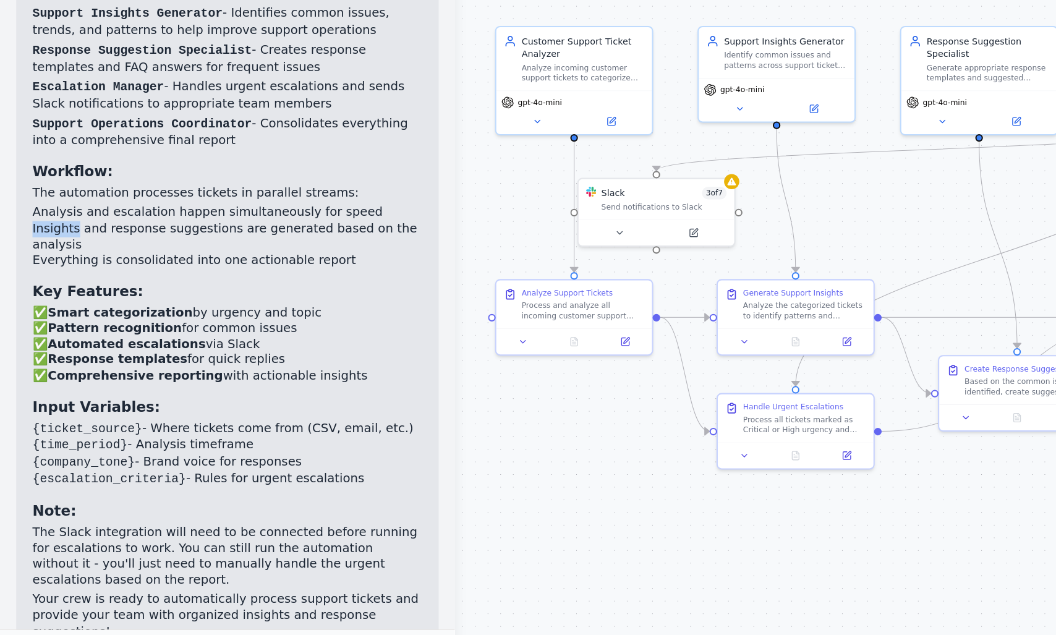
click at [96, 291] on li "Analysis and escalation happen simultaneously for speed" at bounding box center [138, 296] width 237 height 10
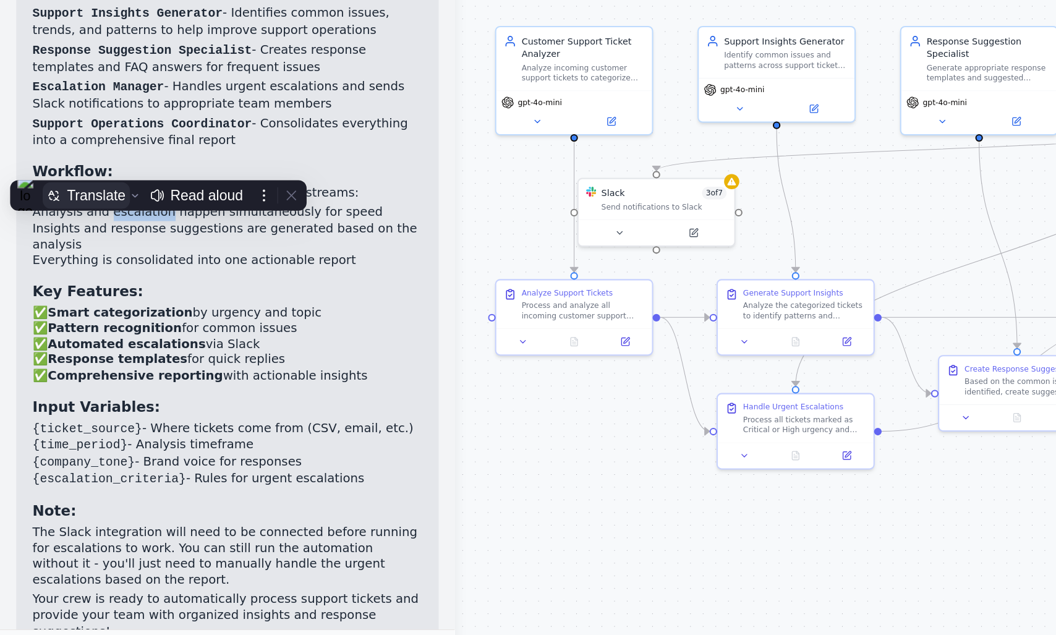
click at [62, 281] on div "Translate" at bounding box center [59, 286] width 36 height 10
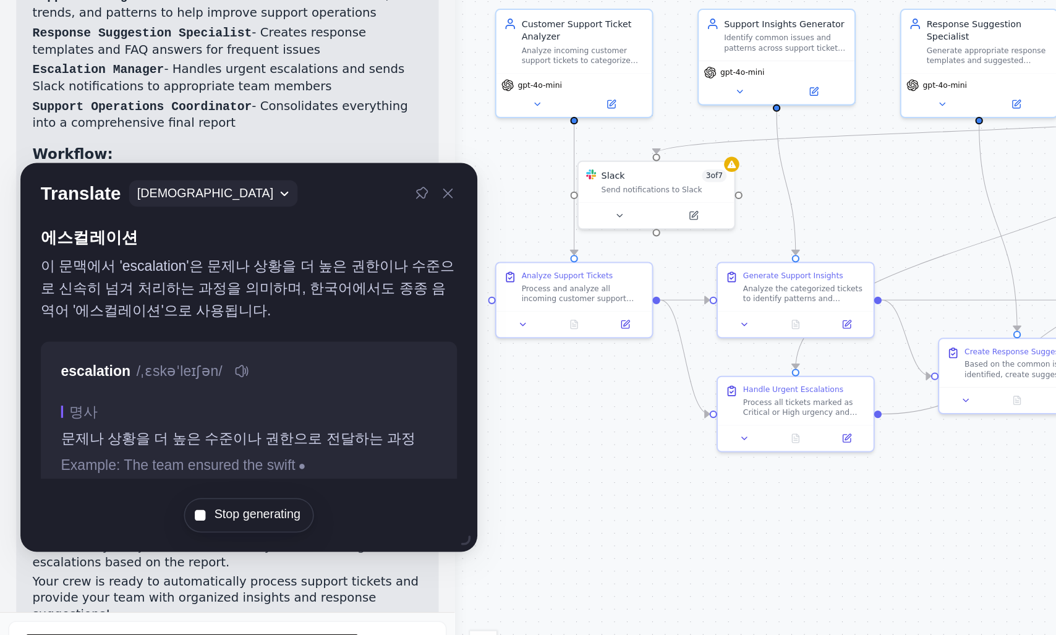
scroll to position [0, 0]
click at [124, 291] on li "Analysis and escalation happen simultaneously for speed" at bounding box center [138, 296] width 237 height 10
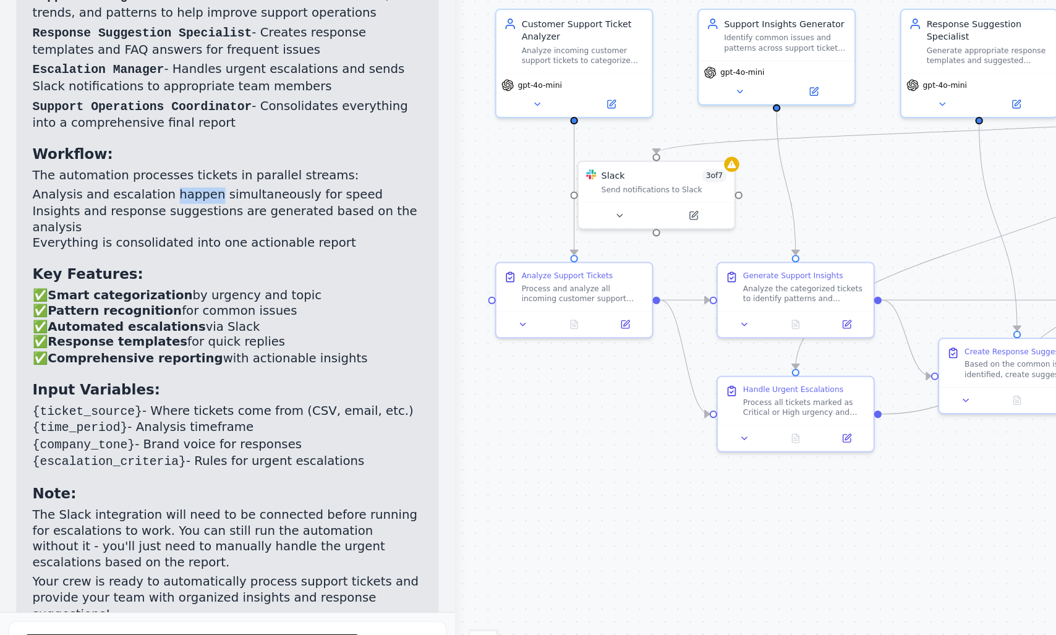
click at [124, 291] on li "Analysis and escalation happen simultaneously for speed" at bounding box center [138, 296] width 237 height 10
click at [150, 291] on li "Analysis and escalation happen simultaneously for speed" at bounding box center [138, 296] width 237 height 10
drag, startPoint x: 150, startPoint y: 265, endPoint x: 198, endPoint y: 268, distance: 48.4
click at [198, 291] on li "Analysis and escalation happen simultaneously for speed" at bounding box center [138, 296] width 237 height 10
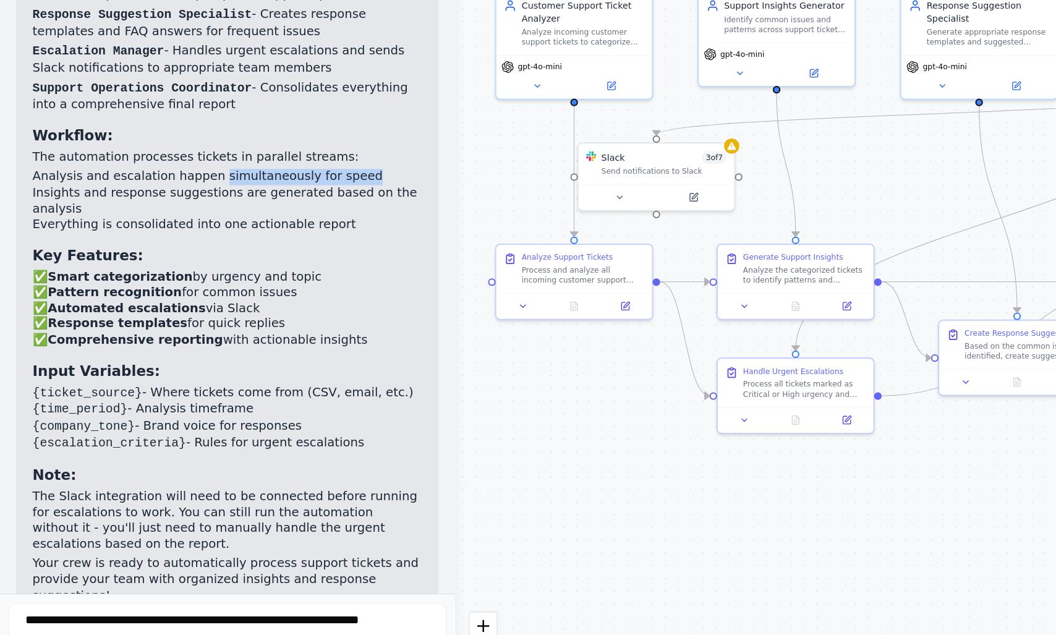
click at [36, 301] on li "Insights and response suggestions are generated based on the analysis" at bounding box center [138, 310] width 237 height 19
click at [64, 301] on li "Insights and response suggestions are generated based on the analysis" at bounding box center [138, 310] width 237 height 19
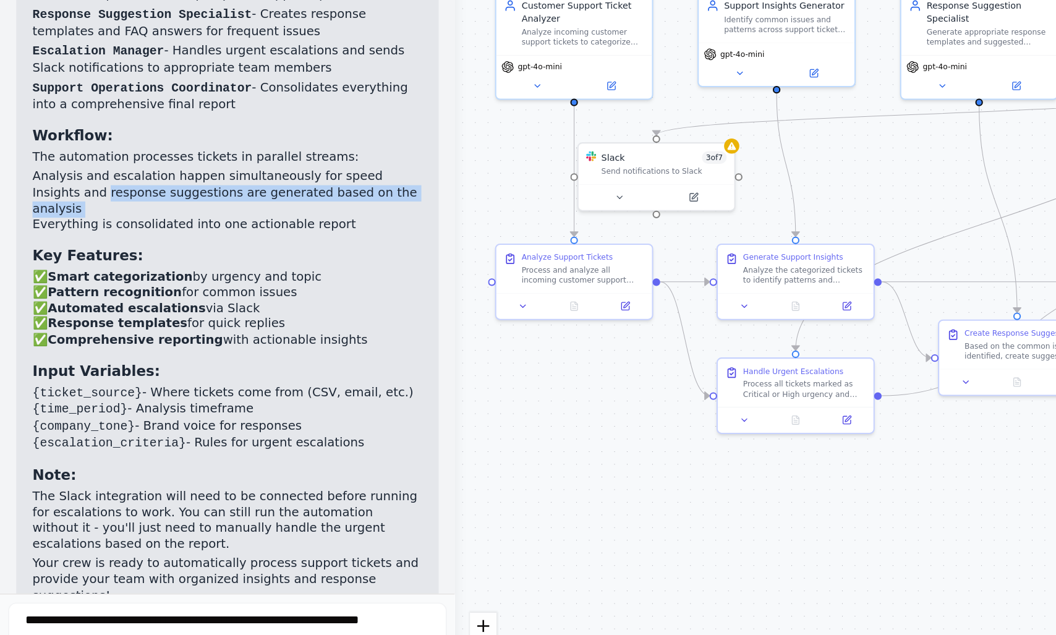
drag, startPoint x: 64, startPoint y: 273, endPoint x: 103, endPoint y: 280, distance: 39.5
click at [103, 301] on li "Insights and response suggestions are generated based on the analysis" at bounding box center [138, 310] width 237 height 19
click at [75, 301] on li "Insights and response suggestions are generated based on the analysis" at bounding box center [138, 310] width 237 height 19
drag, startPoint x: 75, startPoint y: 271, endPoint x: 132, endPoint y: 273, distance: 57.5
click at [132, 301] on li "Insights and response suggestions are generated based on the analysis" at bounding box center [138, 310] width 237 height 19
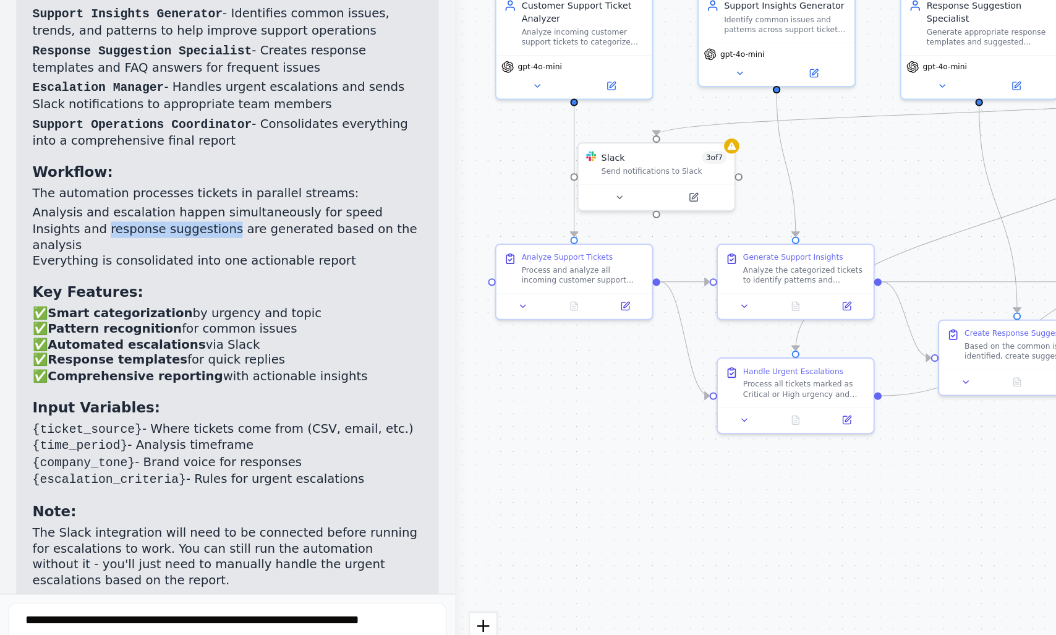
scroll to position [1382, 0]
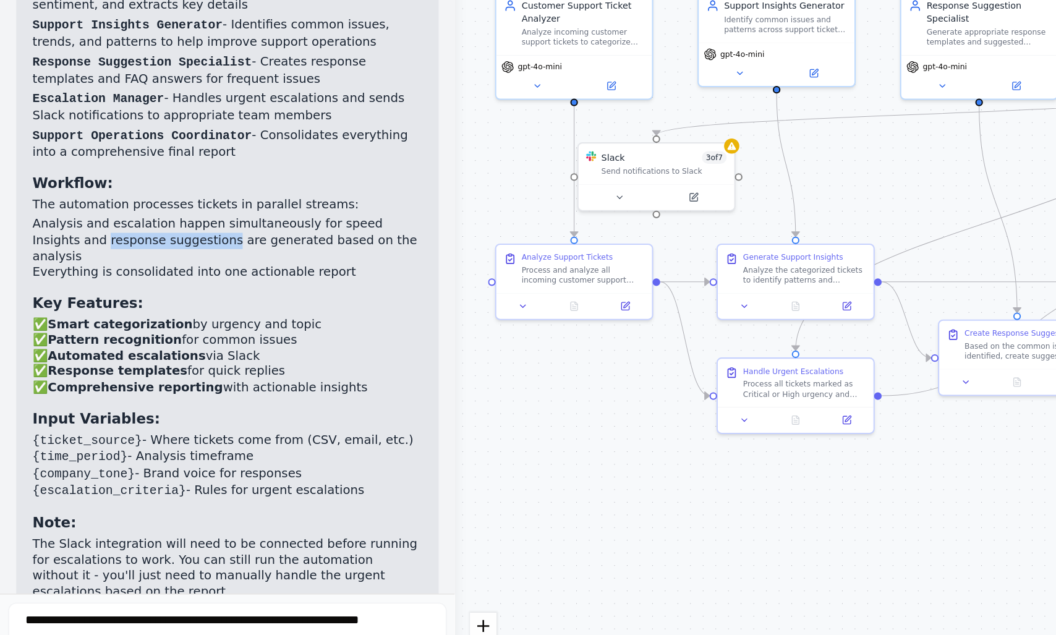
click at [84, 330] on li "Insights and response suggestions are generated based on the analysis" at bounding box center [138, 339] width 237 height 19
drag, startPoint x: 84, startPoint y: 303, endPoint x: 137, endPoint y: 300, distance: 52.6
click at [137, 330] on li "Insights and response suggestions are generated based on the analysis" at bounding box center [138, 339] width 237 height 19
click at [177, 330] on li "Insights and response suggestions are generated based on the analysis" at bounding box center [138, 339] width 237 height 19
drag, startPoint x: 177, startPoint y: 304, endPoint x: 214, endPoint y: 305, distance: 37.1
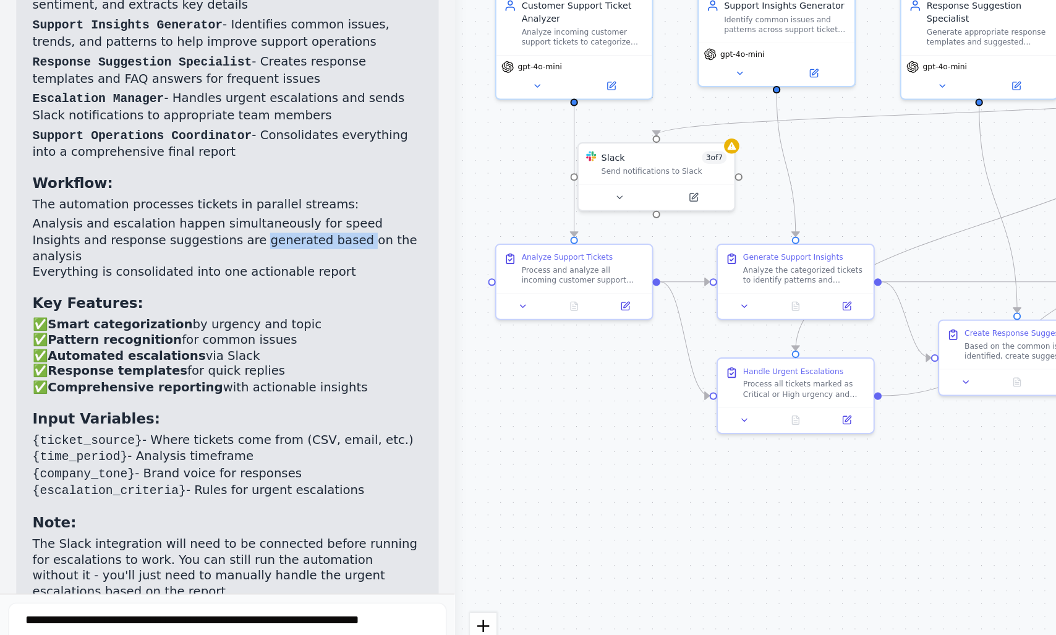
click at [214, 330] on li "Insights and response suggestions are generated based on the analysis" at bounding box center [138, 339] width 237 height 19
click at [94, 330] on li "Insights and response suggestions are generated based on the analysis" at bounding box center [138, 339] width 237 height 19
drag, startPoint x: 94, startPoint y: 300, endPoint x: 127, endPoint y: 300, distance: 33.4
click at [127, 330] on li "Insights and response suggestions are generated based on the analysis" at bounding box center [138, 339] width 237 height 19
click at [161, 330] on li "Insights and response suggestions are generated based on the analysis" at bounding box center [138, 339] width 237 height 19
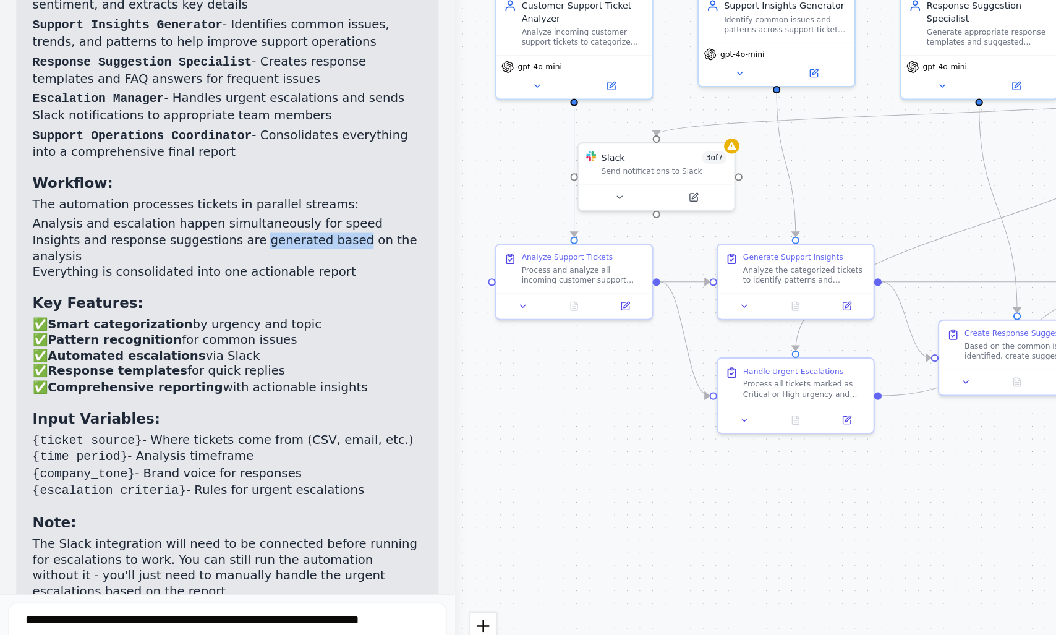
drag, startPoint x: 161, startPoint y: 307, endPoint x: 209, endPoint y: 308, distance: 47.6
click at [209, 330] on li "Insights and response suggestions are generated based on the analysis" at bounding box center [138, 339] width 237 height 19
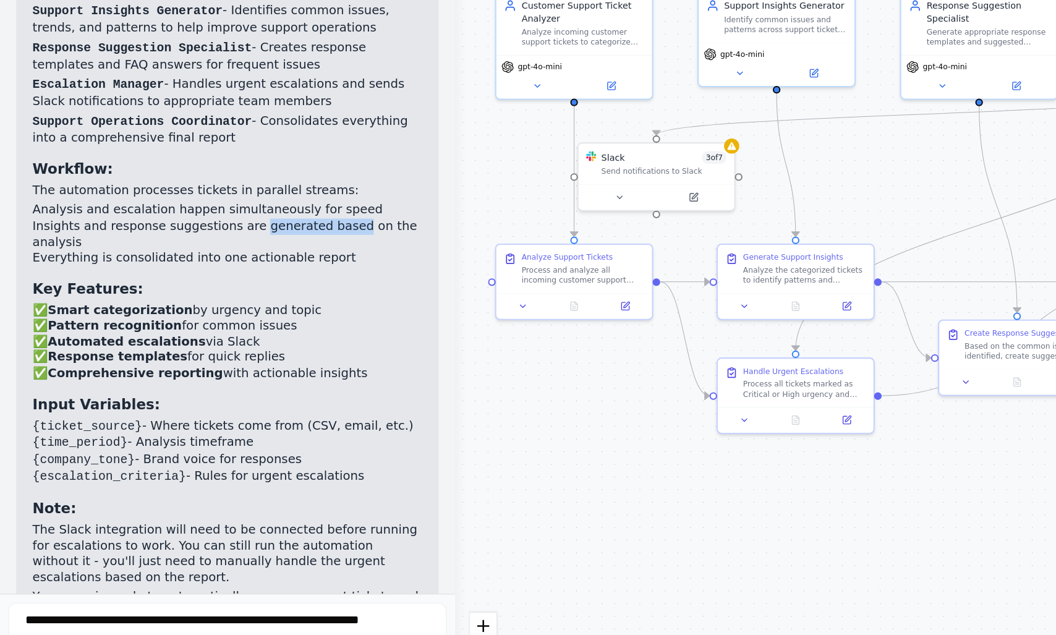
scroll to position [1380, 0]
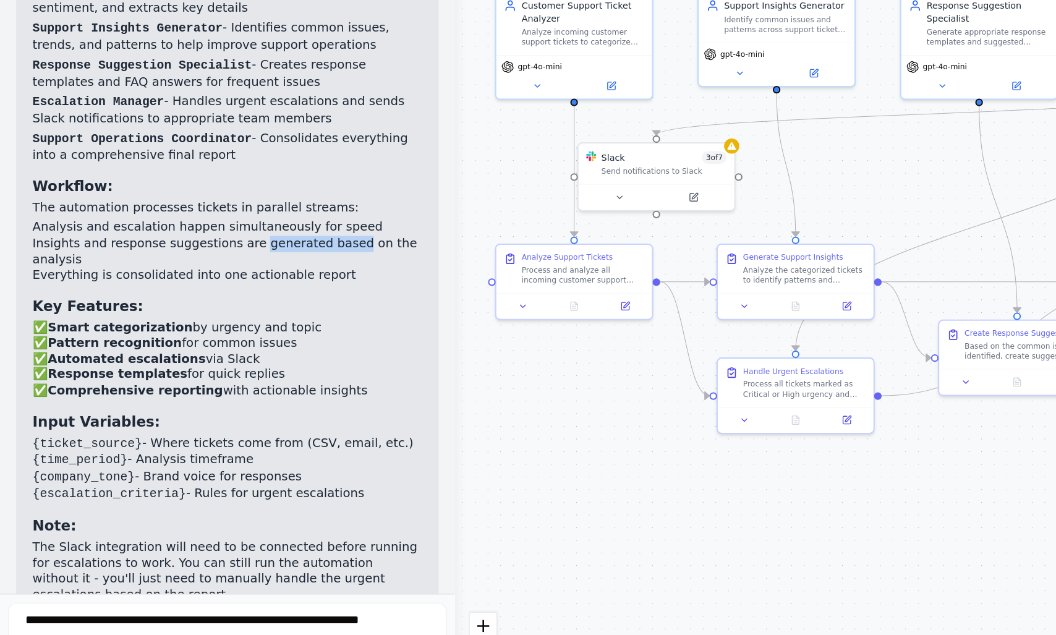
click at [87, 332] on li "Insights and response suggestions are generated based on the analysis" at bounding box center [138, 341] width 237 height 19
drag, startPoint x: 87, startPoint y: 307, endPoint x: 138, endPoint y: 310, distance: 52.1
click at [138, 332] on li "Insights and response suggestions are generated based on the analysis" at bounding box center [138, 341] width 237 height 19
click at [159, 332] on li "Insights and response suggestions are generated based on the analysis" at bounding box center [138, 341] width 237 height 19
drag, startPoint x: 159, startPoint y: 307, endPoint x: 205, endPoint y: 308, distance: 45.7
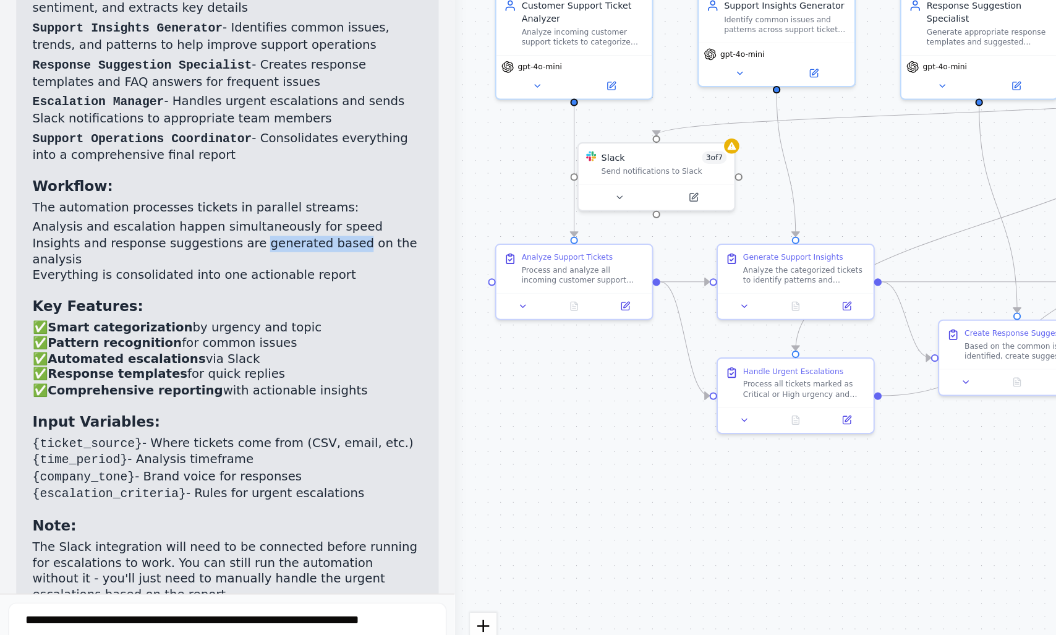
click at [205, 332] on li "Insights and response suggestions are generated based on the analysis" at bounding box center [138, 341] width 237 height 19
click at [112, 332] on li "Insights and response suggestions are generated based on the analysis" at bounding box center [138, 341] width 237 height 19
click at [73, 332] on li "Insights and response suggestions are generated based on the analysis" at bounding box center [138, 341] width 237 height 19
drag, startPoint x: 73, startPoint y: 305, endPoint x: 80, endPoint y: 307, distance: 7.5
click at [80, 332] on li "Insights and response suggestions are generated based on the analysis" at bounding box center [138, 341] width 237 height 19
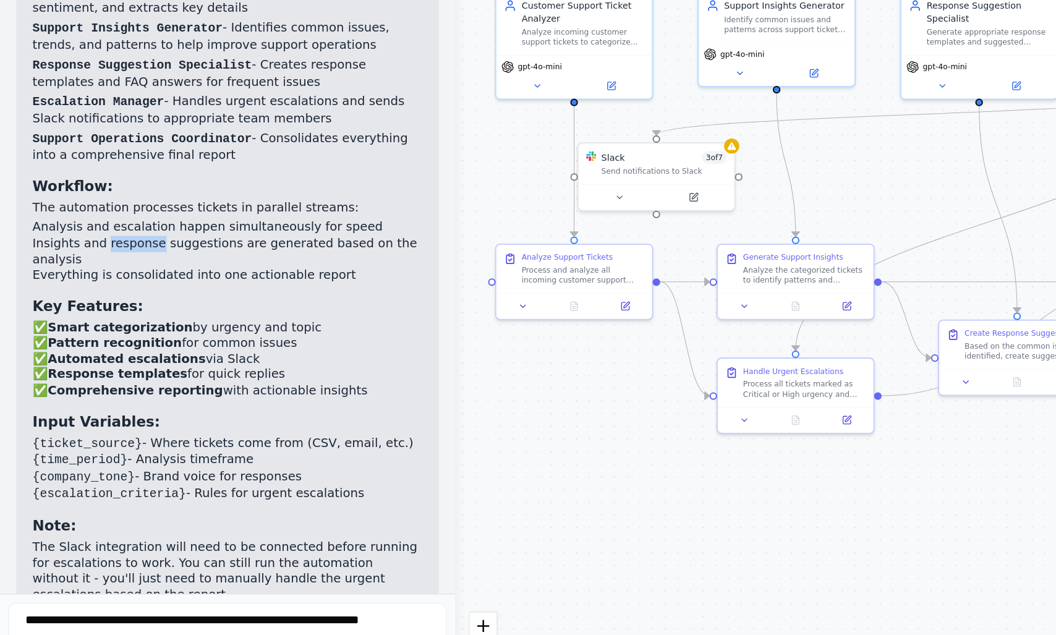
click at [111, 332] on li "Insights and response suggestions are generated based on the analysis" at bounding box center [138, 341] width 237 height 19
click at [71, 332] on li "Insights and response suggestions are generated based on the analysis" at bounding box center [138, 341] width 237 height 19
click at [107, 332] on li "Insights and response suggestions are generated based on the analysis" at bounding box center [138, 341] width 237 height 19
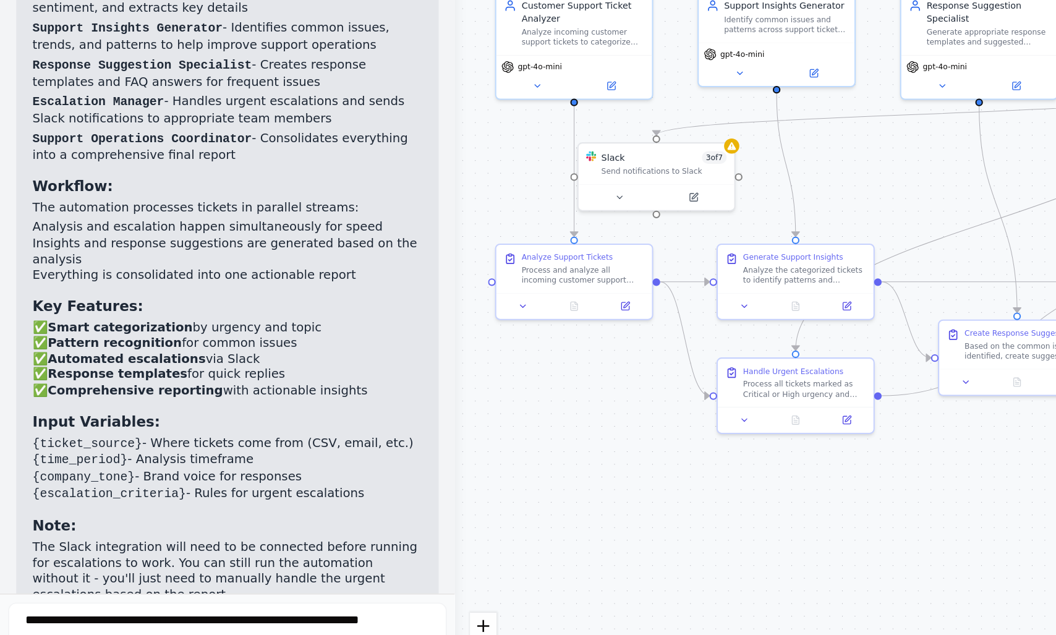
click at [107, 332] on li "Insights and response suggestions are generated based on the analysis" at bounding box center [138, 341] width 237 height 19
click at [71, 332] on li "Insights and response suggestions are generated based on the analysis" at bounding box center [138, 341] width 237 height 19
drag, startPoint x: 71, startPoint y: 306, endPoint x: 122, endPoint y: 304, distance: 51.4
click at [122, 332] on li "Insights and response suggestions are generated based on the analysis" at bounding box center [138, 341] width 237 height 19
click at [167, 332] on li "Insights and response suggestions are generated based on the analysis" at bounding box center [138, 341] width 237 height 19
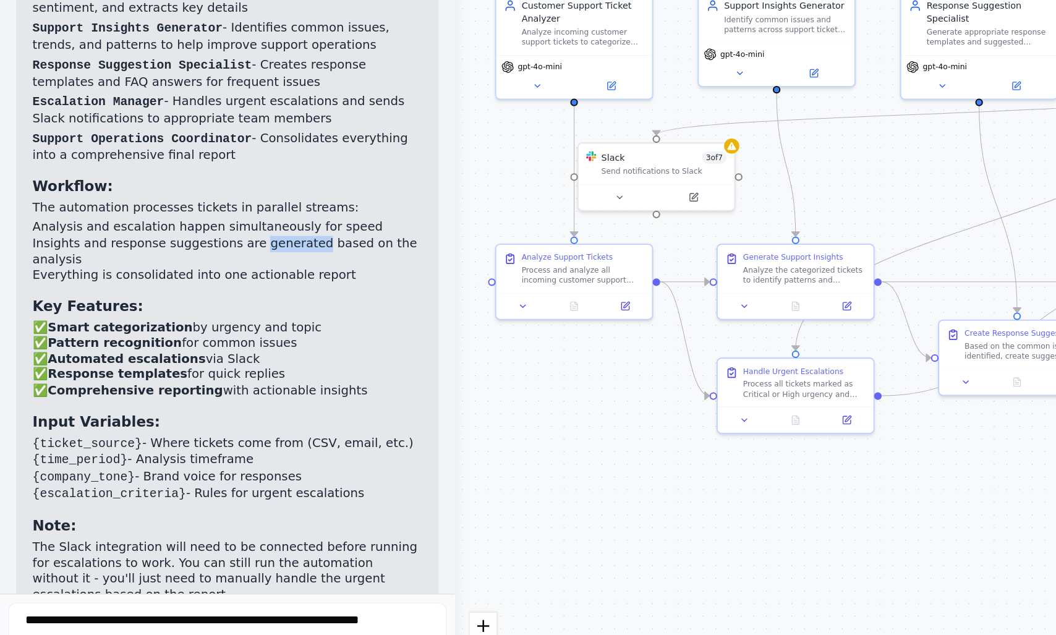
drag, startPoint x: 167, startPoint y: 307, endPoint x: 187, endPoint y: 307, distance: 19.8
click at [187, 332] on li "Insights and response suggestions are generated based on the analysis" at bounding box center [138, 341] width 237 height 19
click at [205, 332] on li "Insights and response suggestions are generated based on the analysis" at bounding box center [138, 341] width 237 height 19
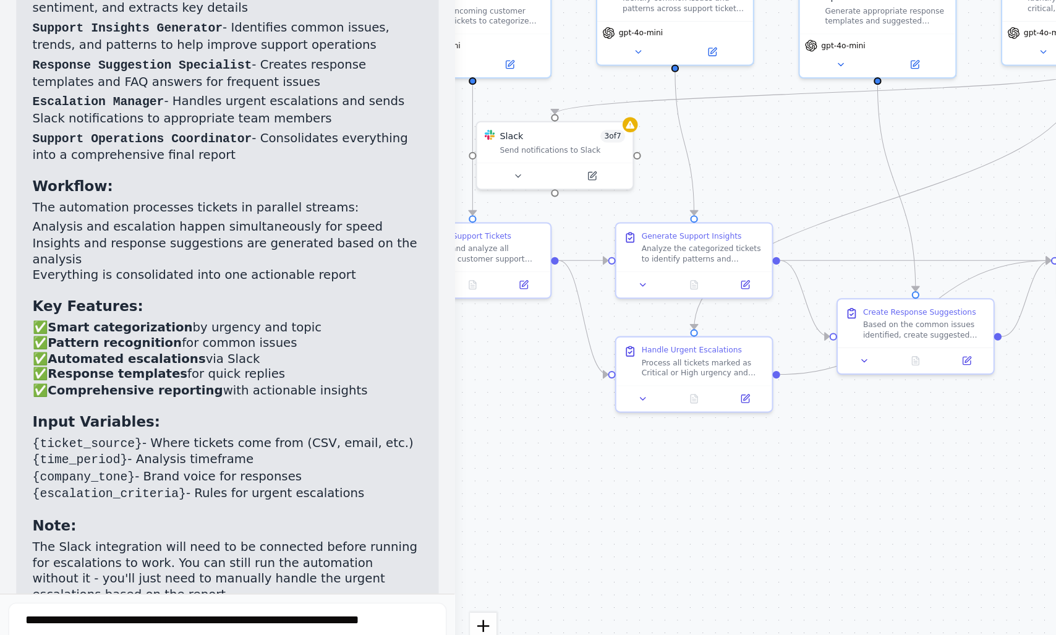
drag, startPoint x: 363, startPoint y: 420, endPoint x: 301, endPoint y: 407, distance: 63.2
click at [301, 407] on div ".deletable-edge-delete-btn { width: 20px; height: 20px; border: 0px solid #ffff…" at bounding box center [577, 349] width 601 height 571
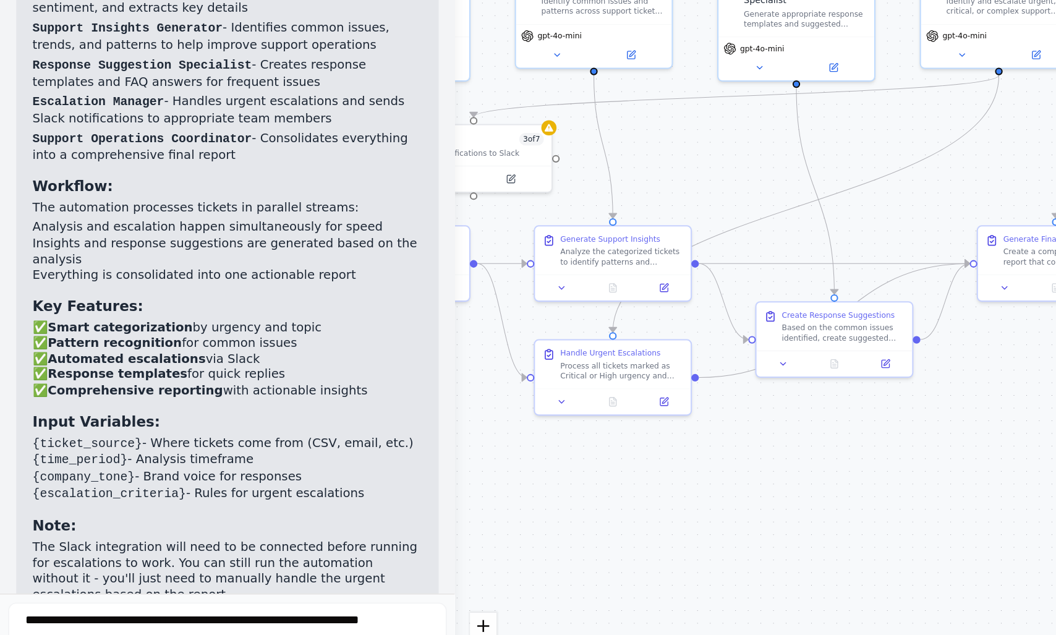
drag, startPoint x: 505, startPoint y: 478, endPoint x: 456, endPoint y: 480, distance: 49.5
click at [456, 480] on div ".deletable-edge-delete-btn { width: 20px; height: 20px; border: 0px solid #ffff…" at bounding box center [577, 349] width 601 height 571
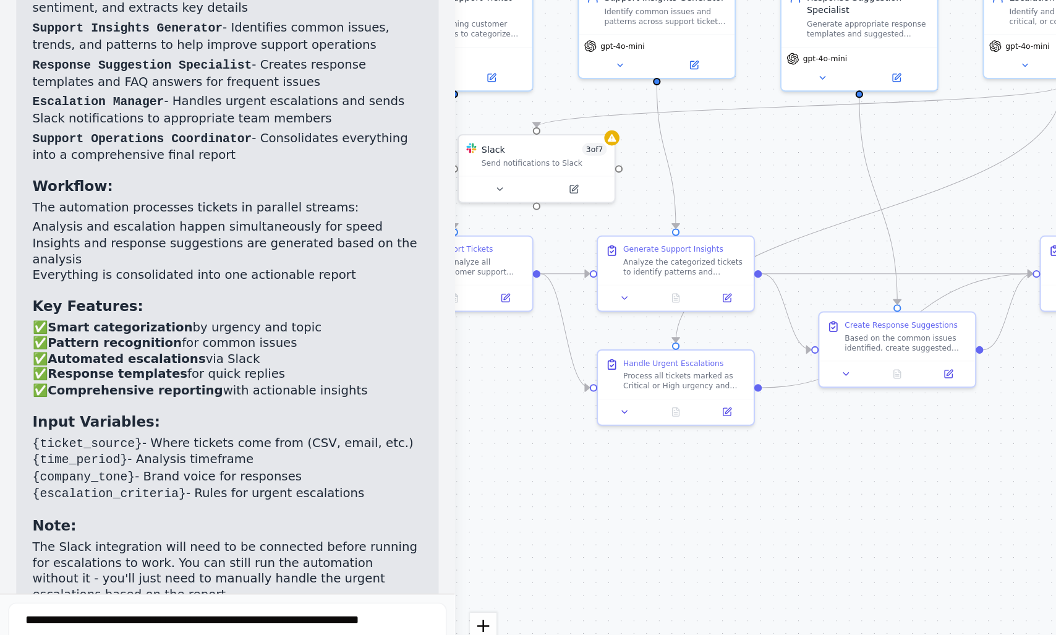
drag, startPoint x: 490, startPoint y: 464, endPoint x: 528, endPoint y: 470, distance: 38.8
click at [528, 470] on div ".deletable-edge-delete-btn { width: 20px; height: 20px; border: 0px solid #ffff…" at bounding box center [577, 349] width 601 height 571
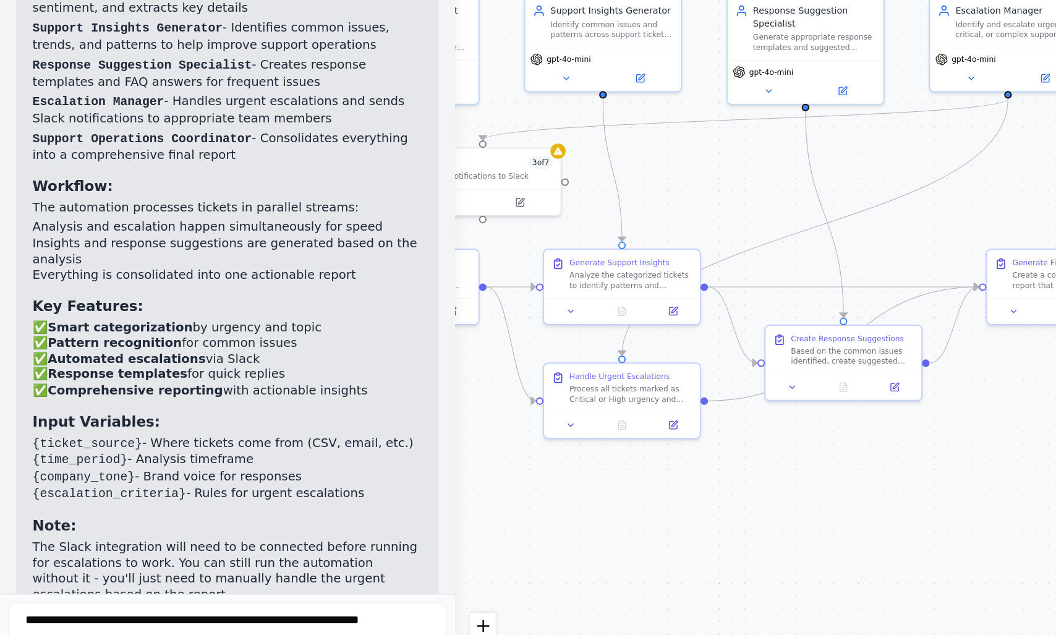
drag, startPoint x: 506, startPoint y: 464, endPoint x: 473, endPoint y: 472, distance: 33.7
click at [473, 472] on div ".deletable-edge-delete-btn { width: 20px; height: 20px; border: 0px solid #ffff…" at bounding box center [577, 349] width 601 height 571
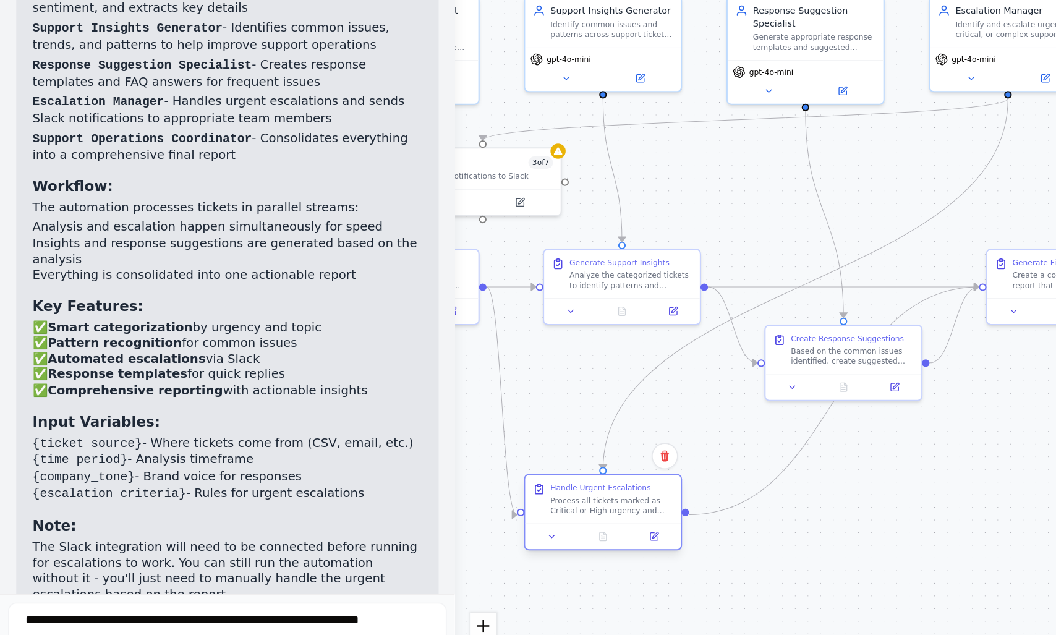
drag, startPoint x: 402, startPoint y: 426, endPoint x: 392, endPoint y: 493, distance: 68.2
click at [392, 493] on div "Process all tickets marked as Critical or High urgency and execute escalation p…" at bounding box center [372, 496] width 75 height 12
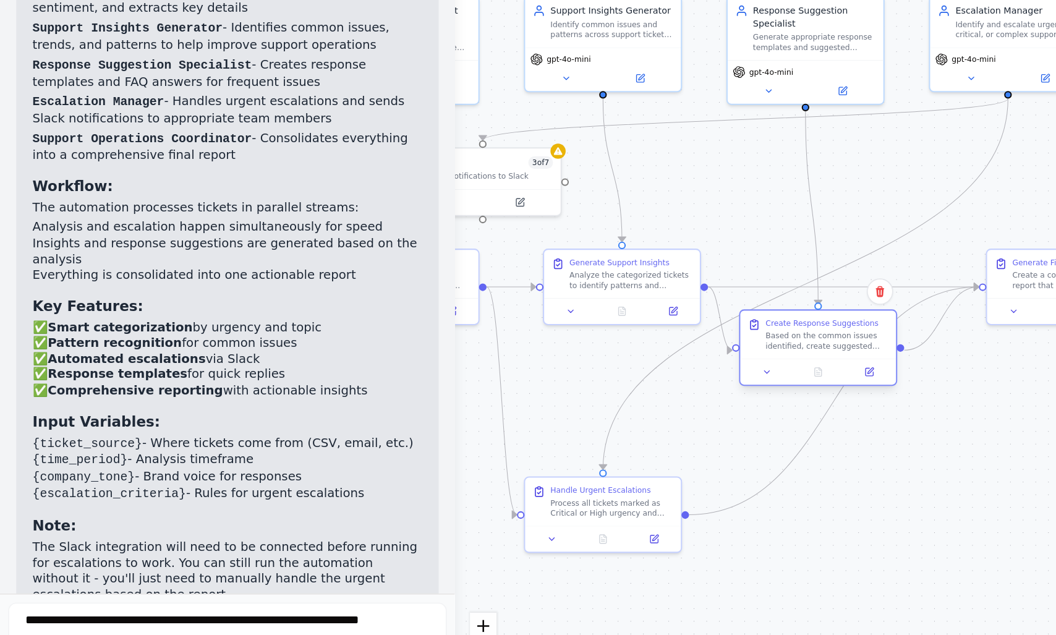
drag, startPoint x: 516, startPoint y: 412, endPoint x: 501, endPoint y: 408, distance: 14.7
click at [501, 408] on div "Create Response Suggestions Based on the common issues identified, create sugge…" at bounding box center [498, 399] width 96 height 46
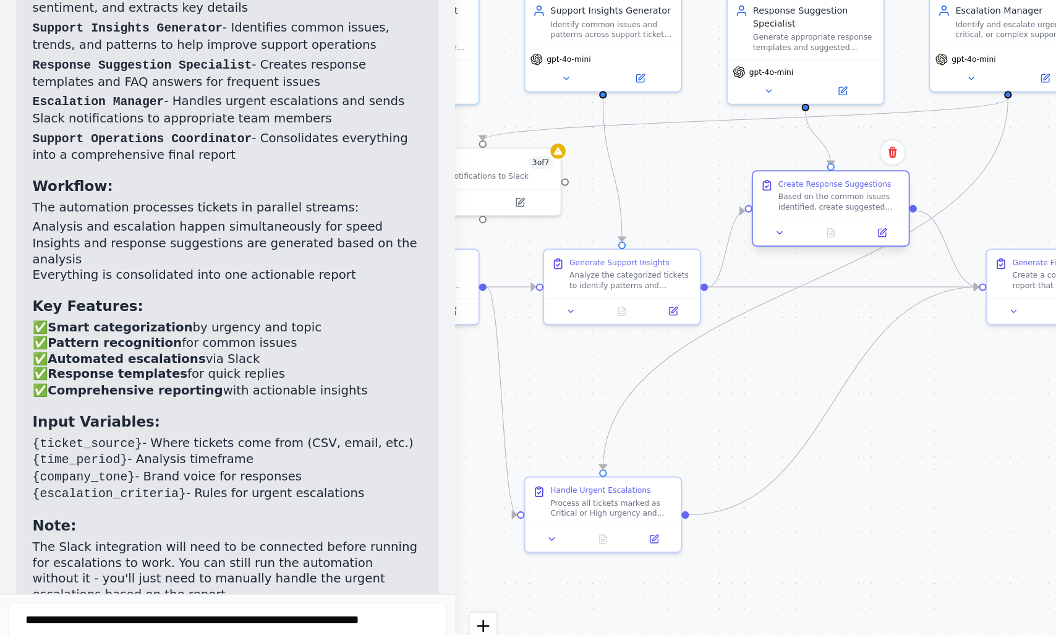
drag, startPoint x: 496, startPoint y: 396, endPoint x: 501, endPoint y: 313, distance: 83.6
click at [501, 313] on div "Based on the common issues identified, create suggested responses and templates…" at bounding box center [511, 311] width 75 height 12
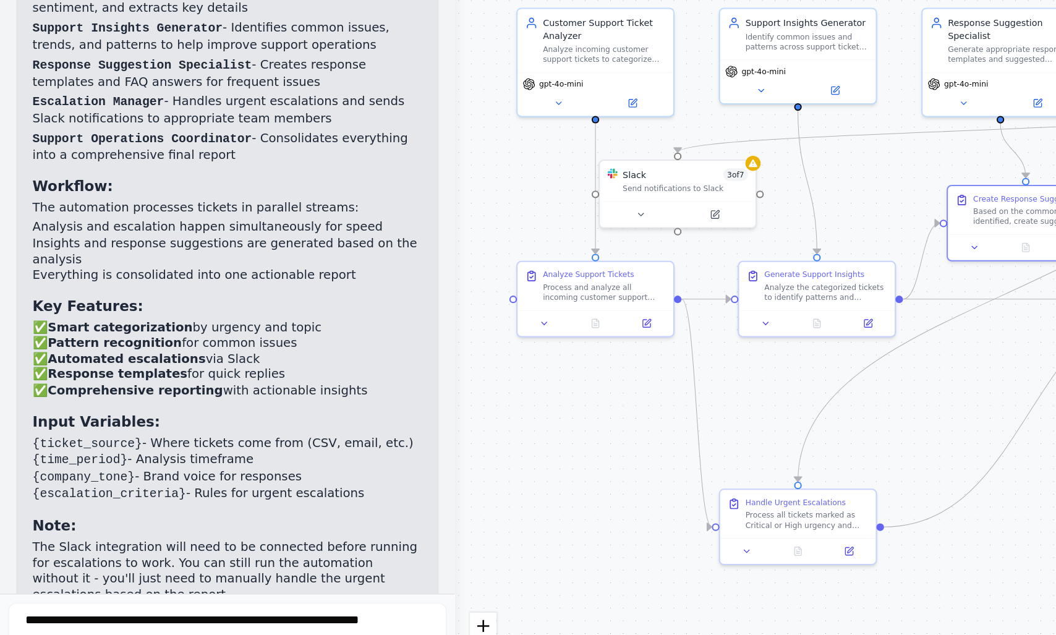
drag, startPoint x: 483, startPoint y: 379, endPoint x: 601, endPoint y: 386, distance: 118.9
click at [601, 386] on div ".deletable-edge-delete-btn { width: 20px; height: 20px; border: 0px solid #ffff…" at bounding box center [577, 349] width 601 height 571
drag, startPoint x: 410, startPoint y: 360, endPoint x: 395, endPoint y: 362, distance: 15.0
click at [395, 362] on div ".deletable-edge-delete-btn { width: 20px; height: 20px; border: 0px solid #ffff…" at bounding box center [577, 349] width 601 height 571
click at [436, 402] on div ".deletable-edge-delete-btn { width: 20px; height: 20px; border: 0px solid #ffff…" at bounding box center [577, 349] width 601 height 571
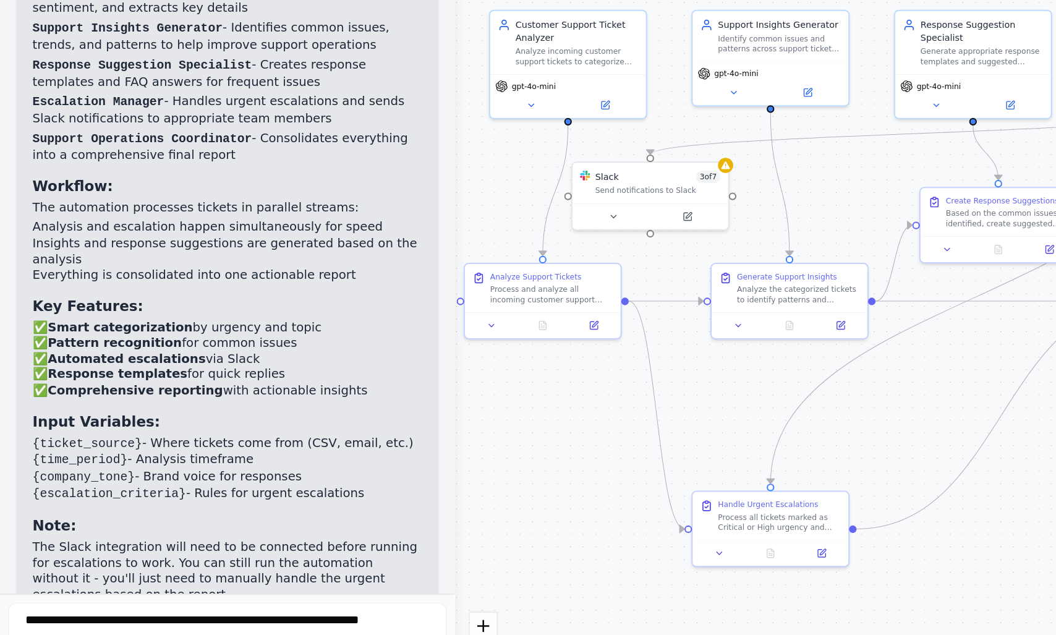
drag, startPoint x: 436, startPoint y: 402, endPoint x: 420, endPoint y: 403, distance: 16.7
click at [420, 403] on div ".deletable-edge-delete-btn { width: 20px; height: 20px; border: 0px solid #ffff…" at bounding box center [577, 349] width 601 height 571
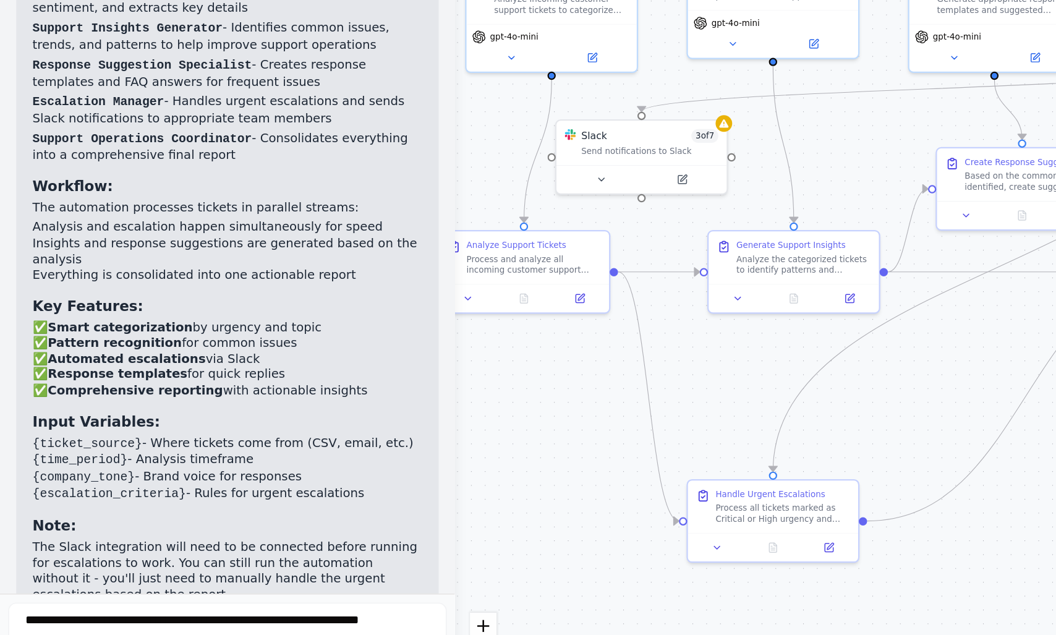
drag, startPoint x: 448, startPoint y: 461, endPoint x: 445, endPoint y: 446, distance: 15.2
click at [445, 446] on div ".deletable-edge-delete-btn { width: 20px; height: 20px; border: 0px solid #ffff…" at bounding box center [577, 349] width 601 height 571
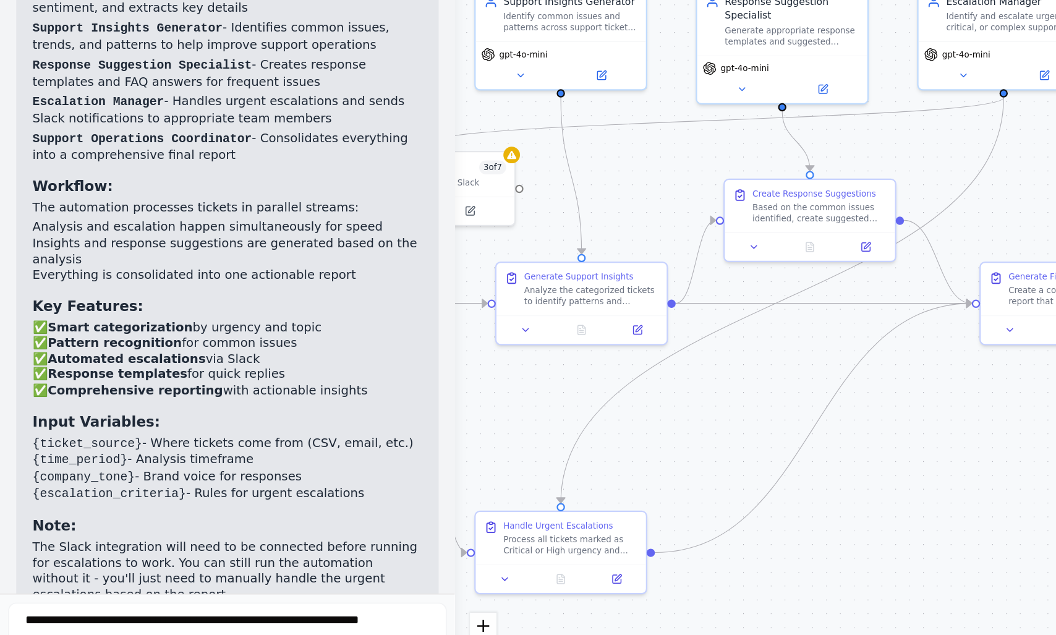
drag, startPoint x: 517, startPoint y: 418, endPoint x: 388, endPoint y: 437, distance: 130.6
click at [388, 437] on div ".deletable-edge-delete-btn { width: 20px; height: 20px; border: 0px solid #ffff…" at bounding box center [577, 349] width 601 height 571
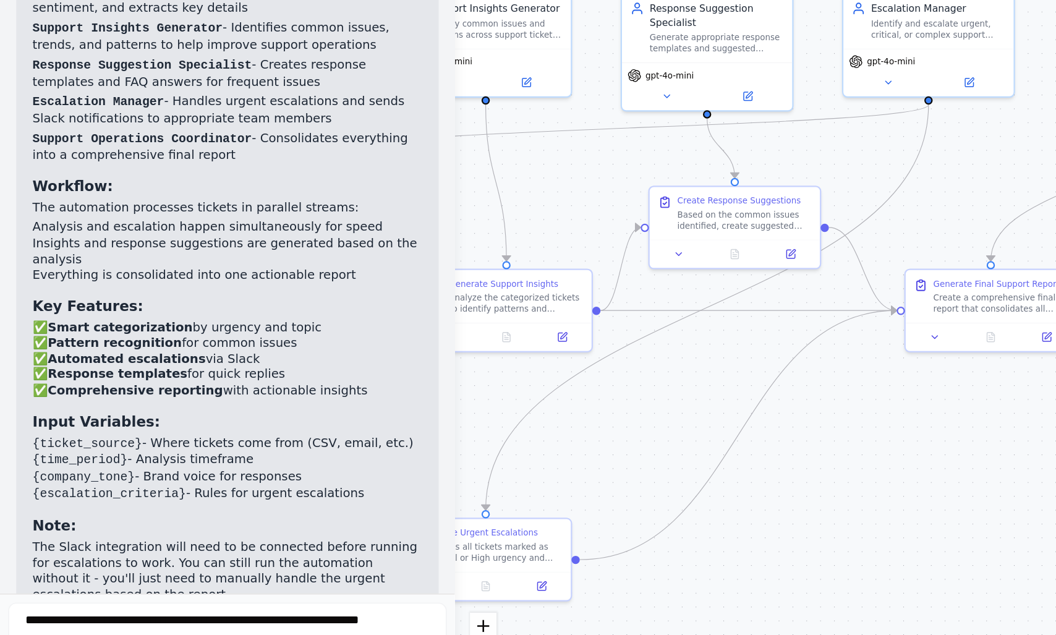
drag, startPoint x: 421, startPoint y: 438, endPoint x: 375, endPoint y: 443, distance: 45.9
click at [375, 443] on div ".deletable-edge-delete-btn { width: 20px; height: 20px; border: 0px solid #ffff…" at bounding box center [577, 349] width 601 height 571
click at [357, 402] on div ".deletable-edge-delete-btn { width: 20px; height: 20px; border: 0px solid #ffff…" at bounding box center [270, 335] width 409 height 389
click at [448, 428] on div ".deletable-edge-delete-btn { width: 20px; height: 20px; border: 0px solid #ffff…" at bounding box center [577, 349] width 601 height 571
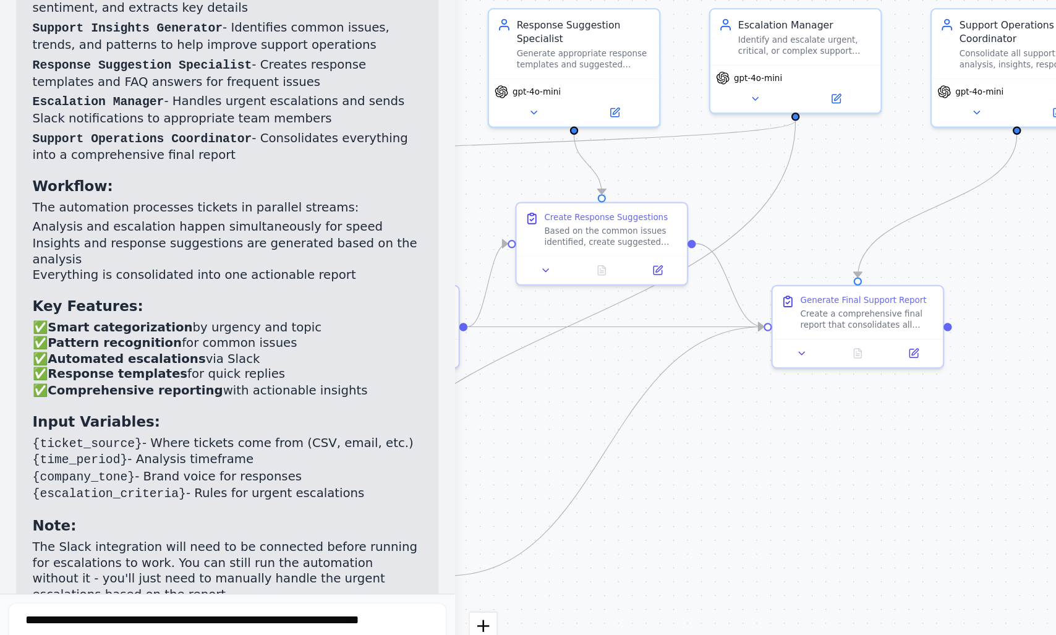
click at [367, 438] on div ".deletable-edge-delete-btn { width: 20px; height: 20px; border: 0px solid #ffff…" at bounding box center [577, 349] width 601 height 571
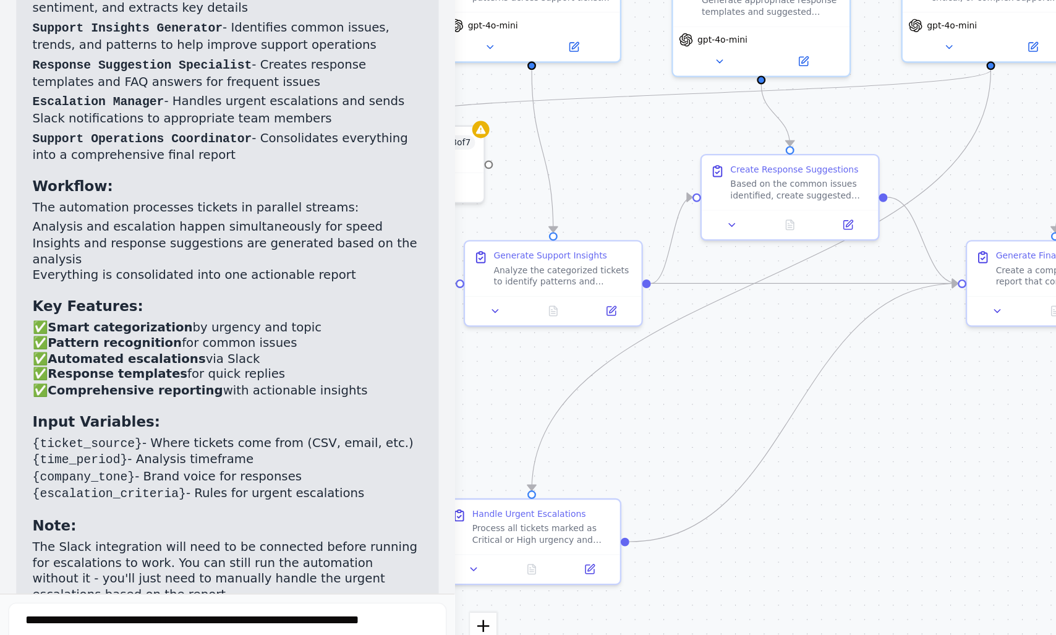
click at [584, 438] on div ".deletable-edge-delete-btn { width: 20px; height: 20px; border: 0px solid #ffff…" at bounding box center [577, 349] width 601 height 571
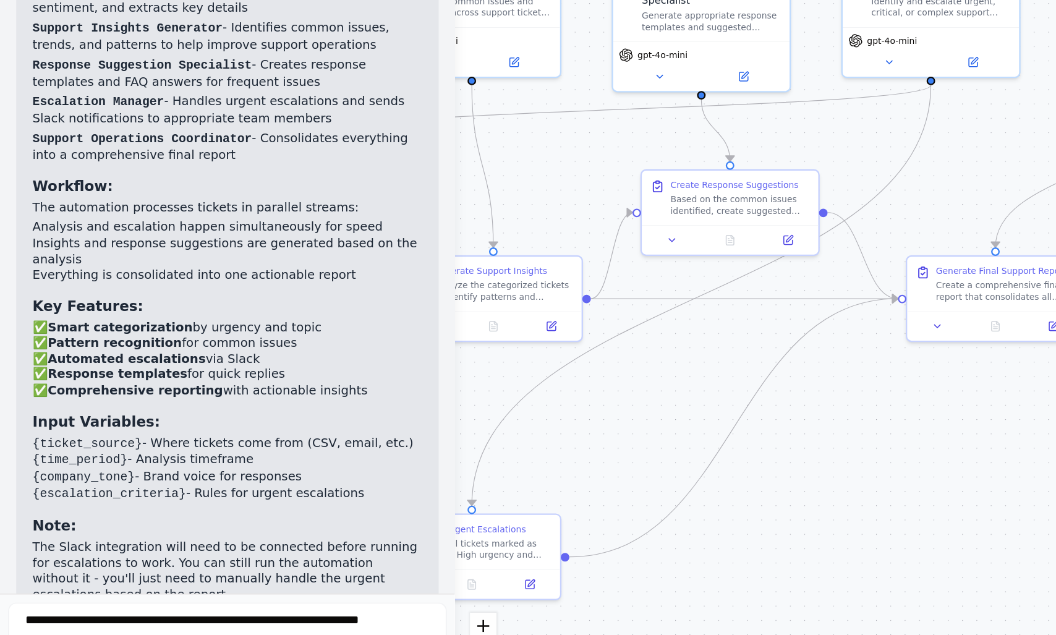
click at [441, 432] on div ".deletable-edge-delete-btn { width: 20px; height: 20px; border: 0px solid #ffff…" at bounding box center [577, 349] width 601 height 571
click at [475, 438] on div ".deletable-edge-delete-btn { width: 20px; height: 20px; border: 0px solid #ffff…" at bounding box center [577, 349] width 601 height 571
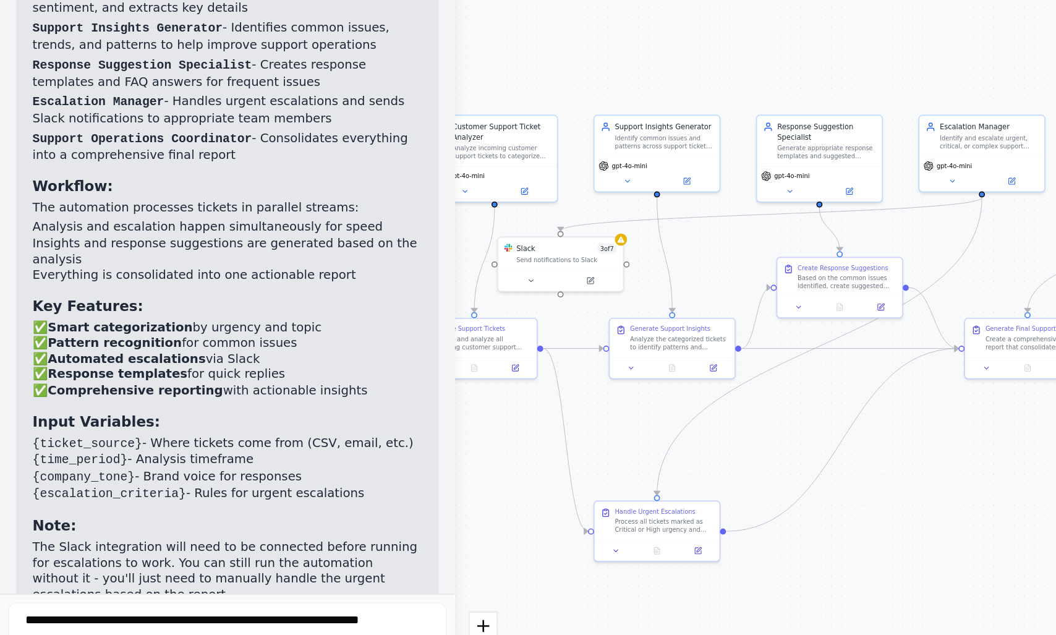
click at [564, 465] on div ".deletable-edge-delete-btn { width: 20px; height: 20px; border: 0px solid #ffff…" at bounding box center [577, 349] width 601 height 571
click at [307, 457] on div ".deletable-edge-delete-btn { width: 20px; height: 20px; border: 0px solid #ffff…" at bounding box center [577, 349] width 601 height 571
click at [465, 457] on div ".deletable-edge-delete-btn { width: 20px; height: 20px; border: 0px solid #ffff…" at bounding box center [577, 349] width 601 height 571
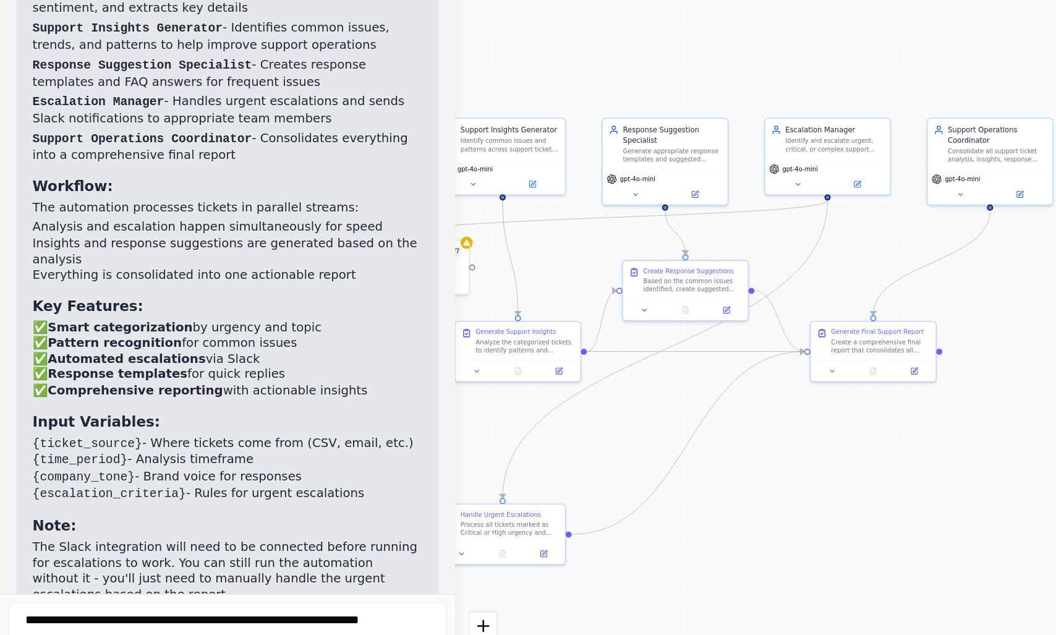
click at [371, 459] on div ".deletable-edge-delete-btn { width: 20px; height: 20px; border: 0px solid #ffff…" at bounding box center [577, 349] width 601 height 571
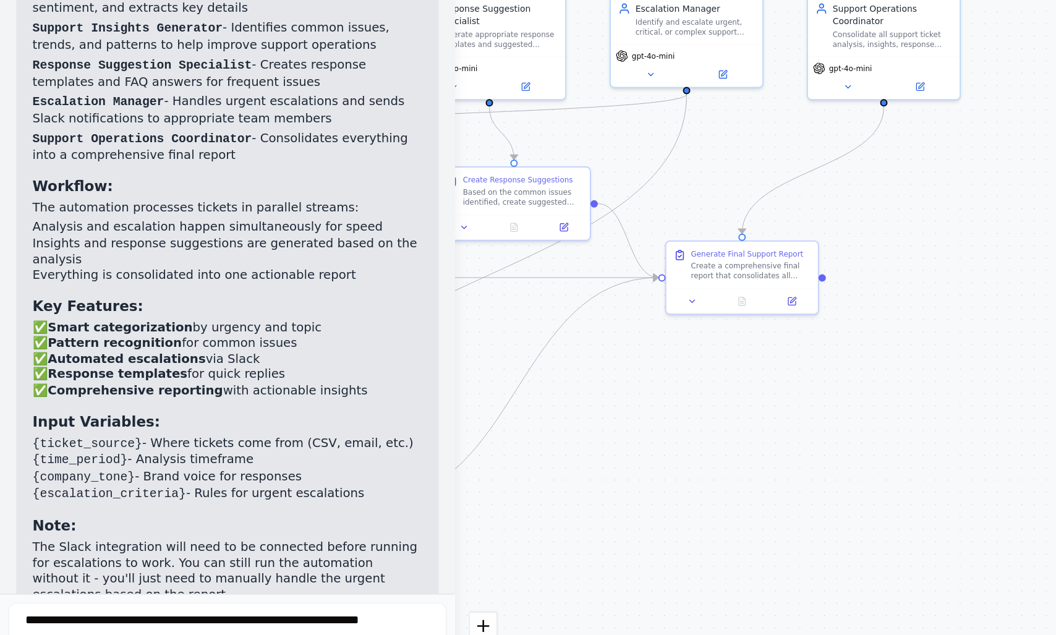
click at [369, 410] on div ".deletable-edge-delete-btn { width: 20px; height: 20px; border: 0px solid #ffff…" at bounding box center [577, 349] width 601 height 571
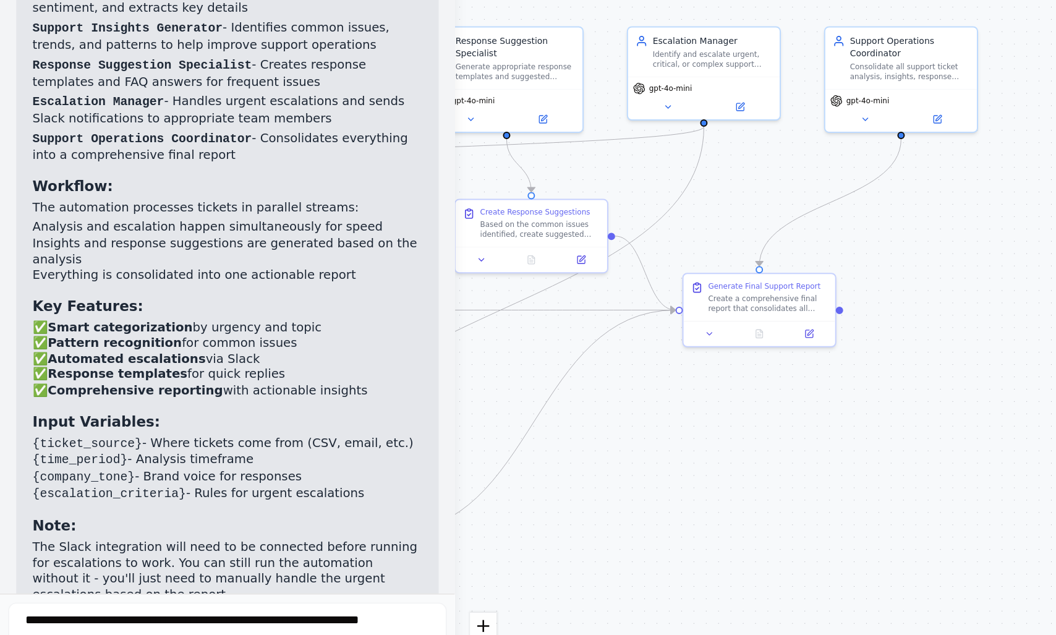
click at [478, 417] on div ".deletable-edge-delete-btn { width: 20px; height: 20px; border: 0px solid #ffff…" at bounding box center [577, 349] width 601 height 571
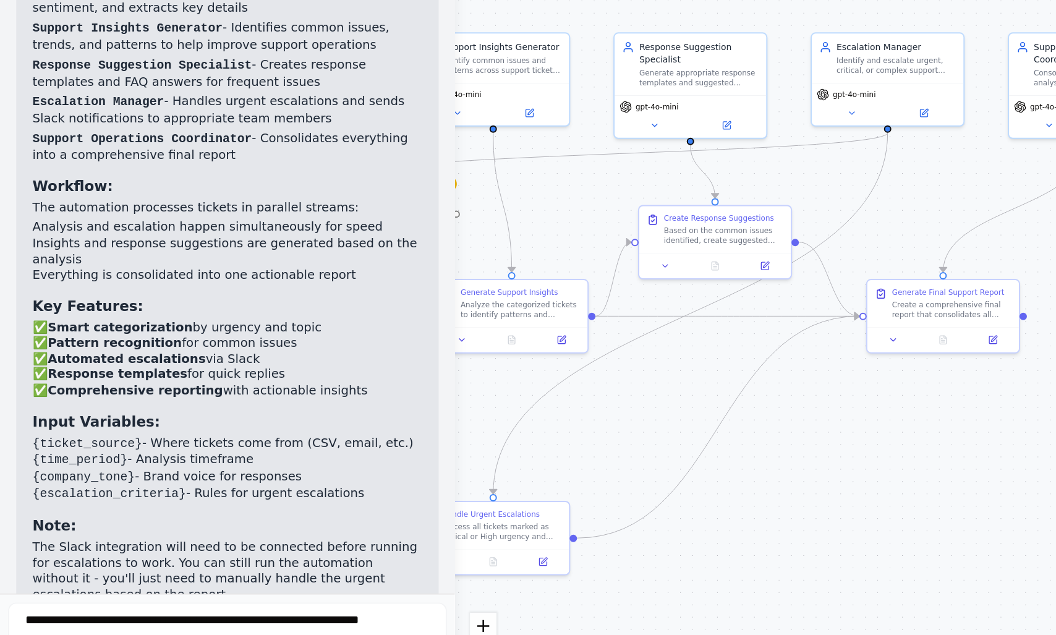
click at [561, 412] on div ".deletable-edge-delete-btn { width: 20px; height: 20px; border: 0px solid #ffff…" at bounding box center [577, 349] width 601 height 571
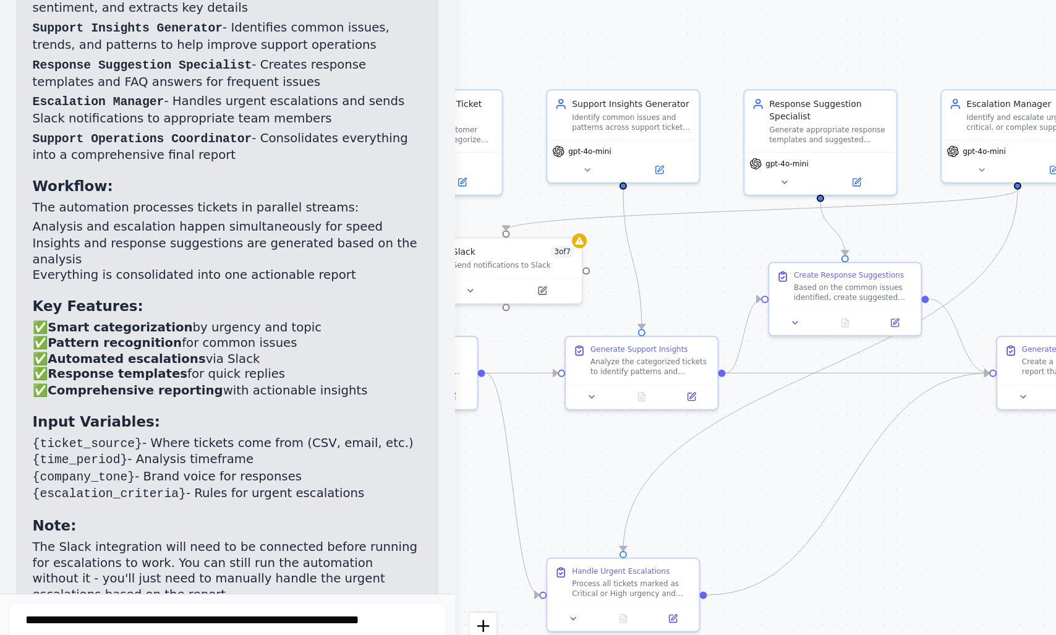
click at [518, 451] on div ".deletable-edge-delete-btn { width: 20px; height: 20px; border: 0px solid #ffff…" at bounding box center [577, 349] width 601 height 571
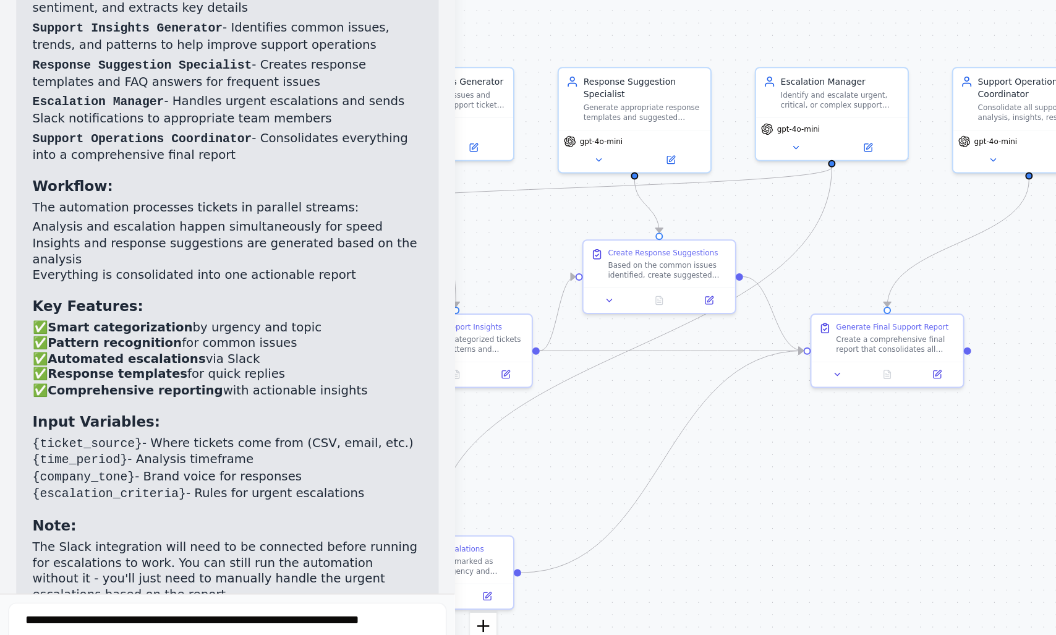
click at [469, 459] on div ".deletable-edge-delete-btn { width: 20px; height: 20px; border: 0px solid #ffff…" at bounding box center [577, 349] width 601 height 571
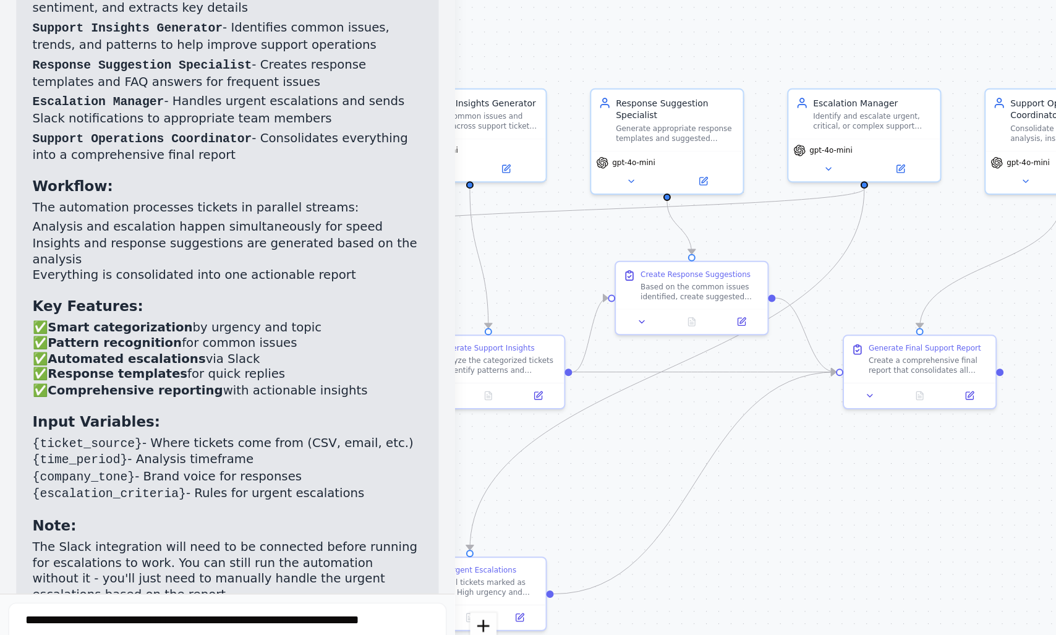
click at [515, 477] on div ".deletable-edge-delete-btn { width: 20px; height: 20px; border: 0px solid #ffff…" at bounding box center [577, 349] width 601 height 571
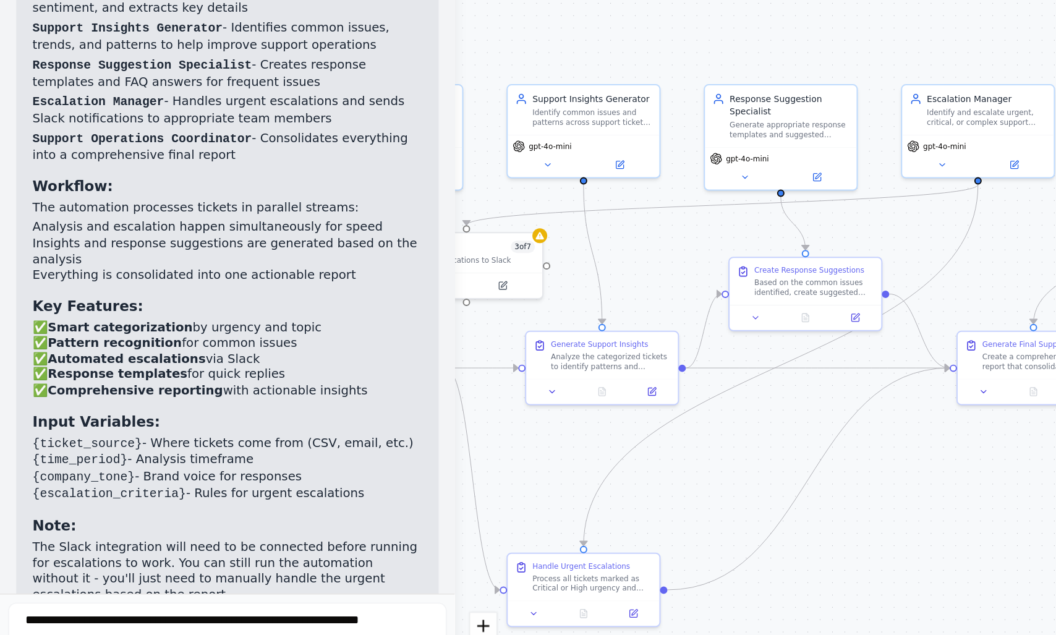
click at [422, 489] on div ".deletable-edge-delete-btn { width: 20px; height: 20px; border: 0px solid #ffff…" at bounding box center [577, 349] width 601 height 571
click at [178, 439] on h3 "Input Variables:" at bounding box center [138, 445] width 237 height 12
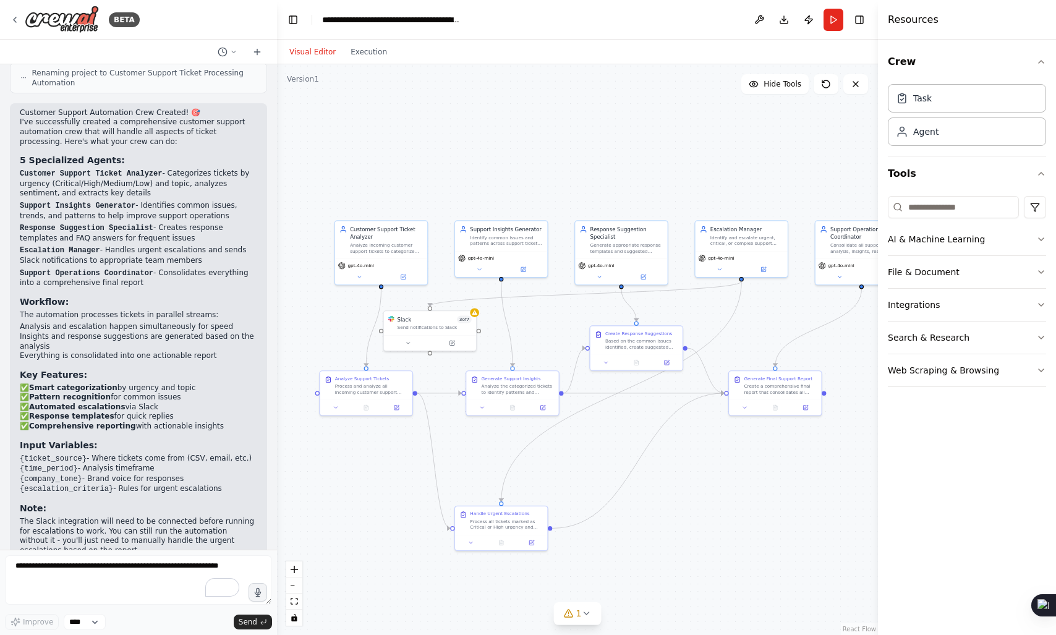
click at [664, 378] on div ".deletable-edge-delete-btn { width: 20px; height: 20px; border: 0px solid #ffff…" at bounding box center [577, 349] width 601 height 571
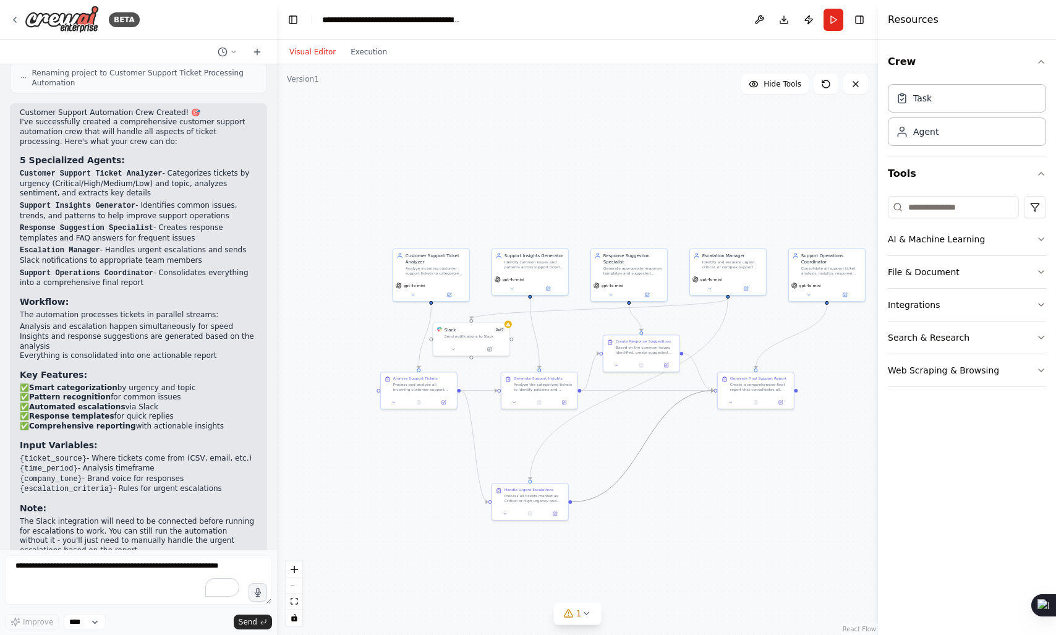
click at [591, 387] on div ".deletable-edge-delete-btn { width: 20px; height: 20px; border: 0px solid #ffff…" at bounding box center [577, 349] width 601 height 571
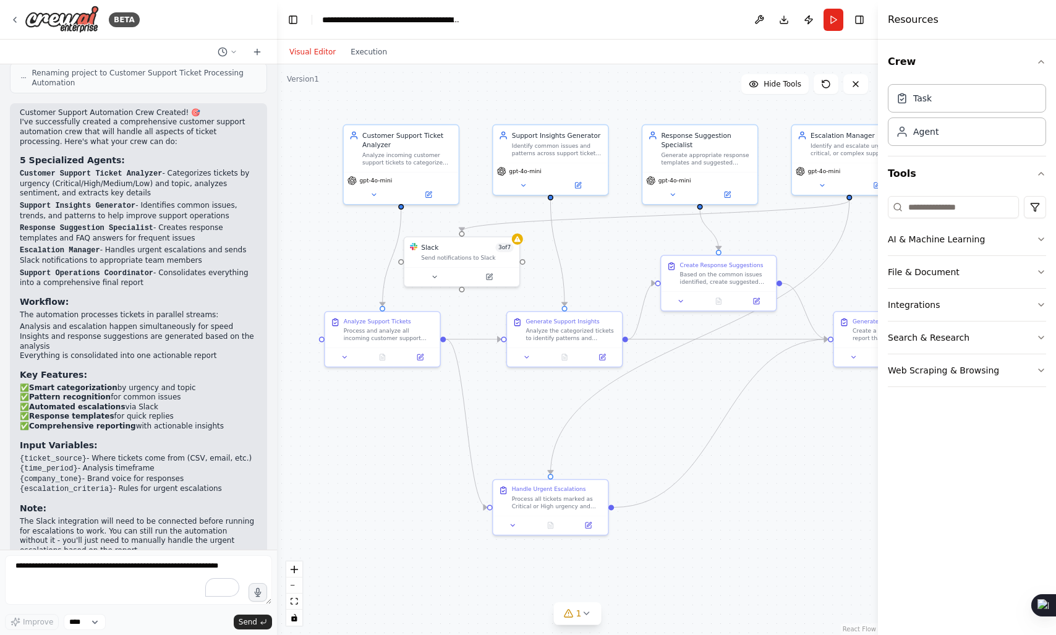
click at [691, 370] on div ".deletable-edge-delete-btn { width: 20px; height: 20px; border: 0px solid #ffff…" at bounding box center [577, 349] width 601 height 571
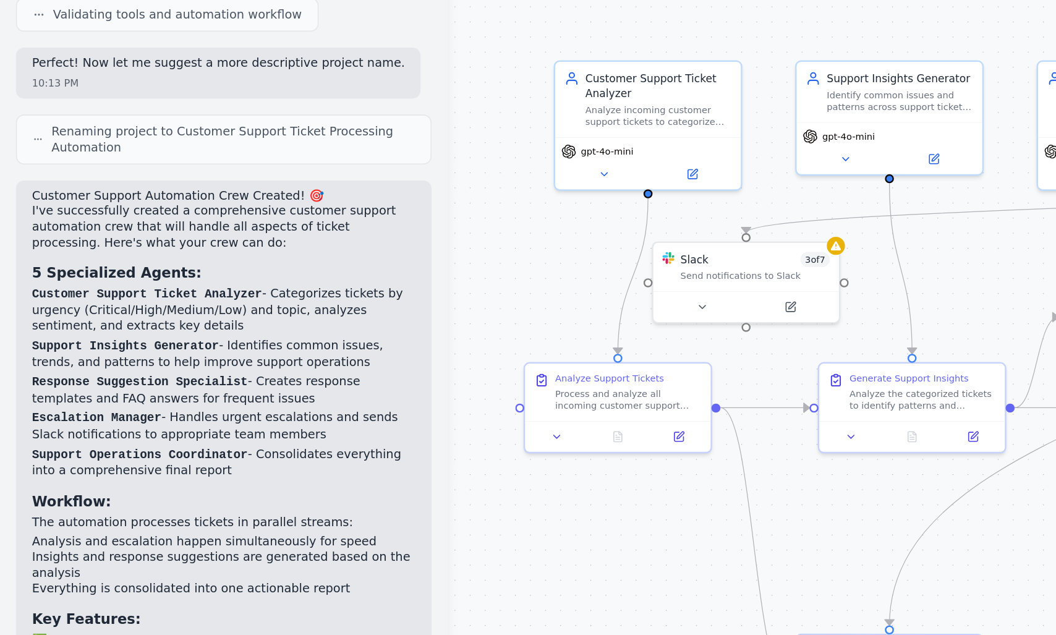
scroll to position [1305, 0]
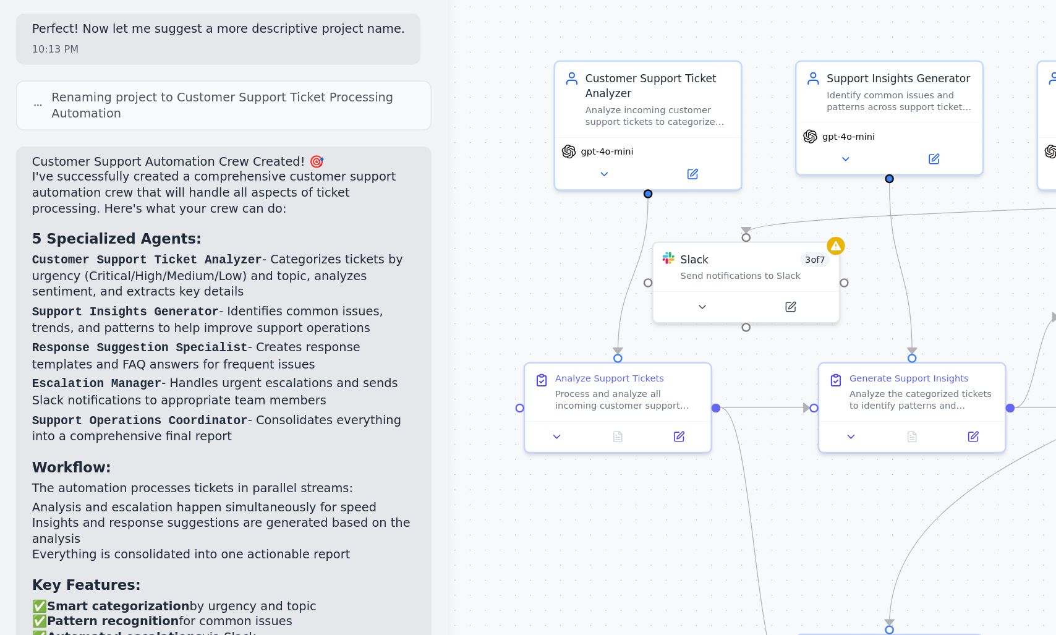
click at [35, 192] on p "I've successfully created a comprehensive customer support automation crew that…" at bounding box center [138, 206] width 237 height 29
click at [150, 192] on p "I've successfully created a comprehensive customer support automation crew that…" at bounding box center [138, 206] width 237 height 29
click at [105, 192] on p "I've successfully created a comprehensive customer support automation crew that…" at bounding box center [138, 206] width 237 height 29
click at [208, 192] on p "I've successfully created a comprehensive customer support automation crew that…" at bounding box center [138, 206] width 237 height 29
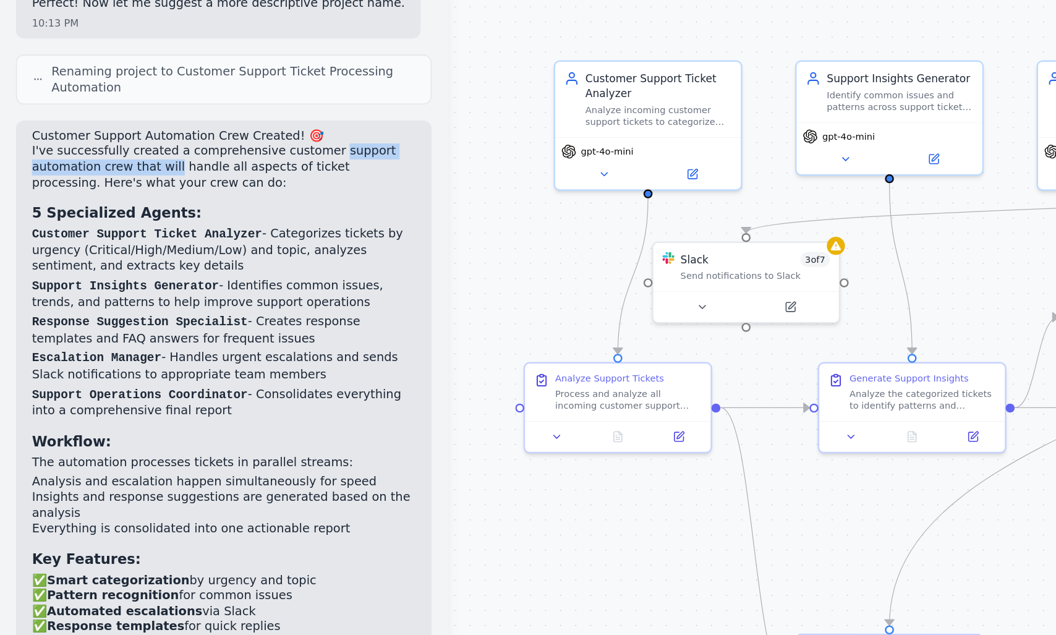
scroll to position [1323, 0]
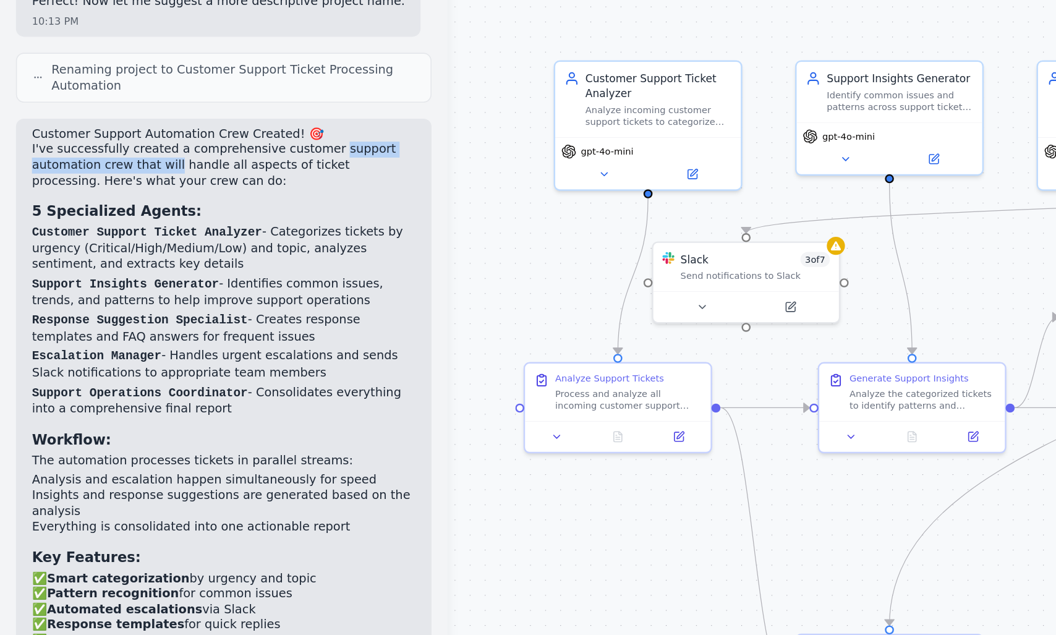
click at [127, 174] on p "I've successfully created a comprehensive customer support automation crew that…" at bounding box center [138, 188] width 237 height 29
click at [224, 174] on p "I've successfully created a comprehensive customer support automation crew that…" at bounding box center [138, 188] width 237 height 29
click at [47, 174] on p "I've successfully created a comprehensive customer support automation crew that…" at bounding box center [138, 188] width 237 height 29
click at [64, 175] on div "Customer Support Automation Crew Created! 🎯 I've successfully created a compreh…" at bounding box center [138, 404] width 237 height 478
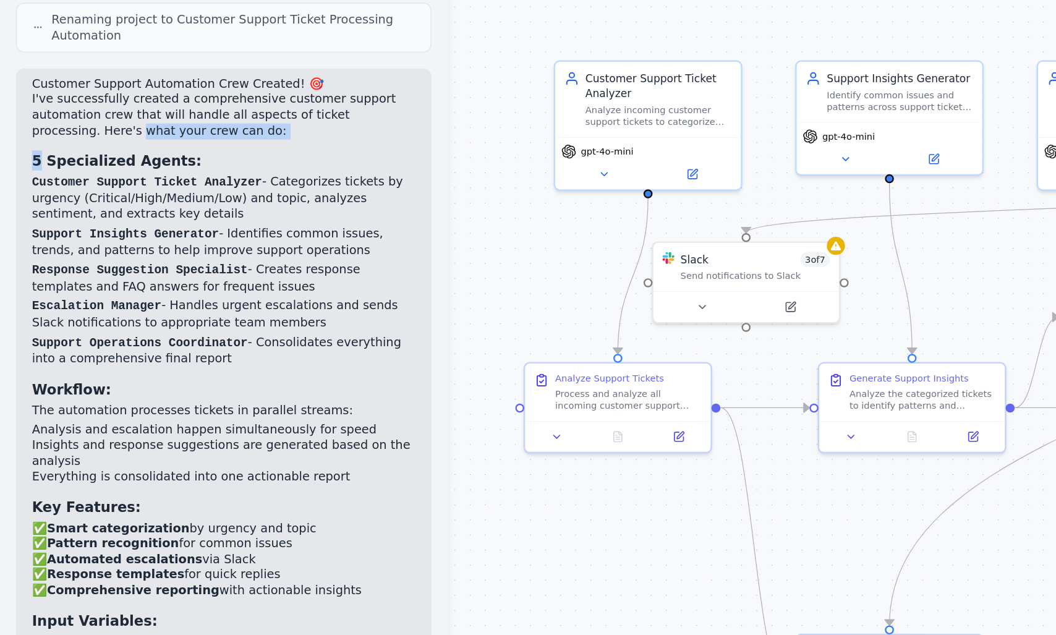
scroll to position [1356, 0]
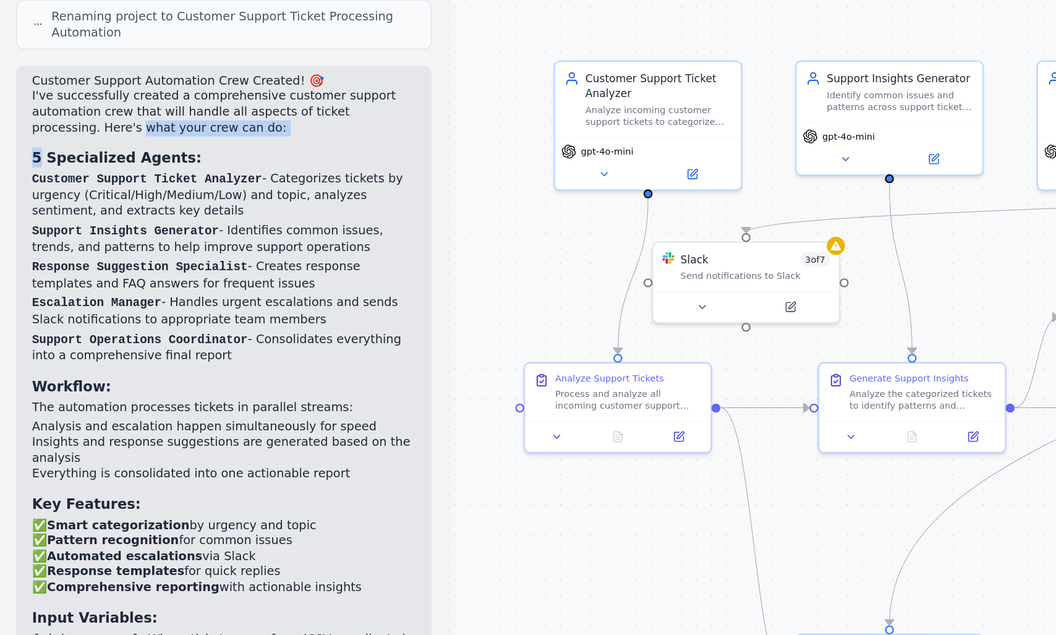
click at [29, 193] on p "Customer Support Ticket Analyzer - Categorizes tickets by urgency (Critical/Hig…" at bounding box center [138, 208] width 237 height 30
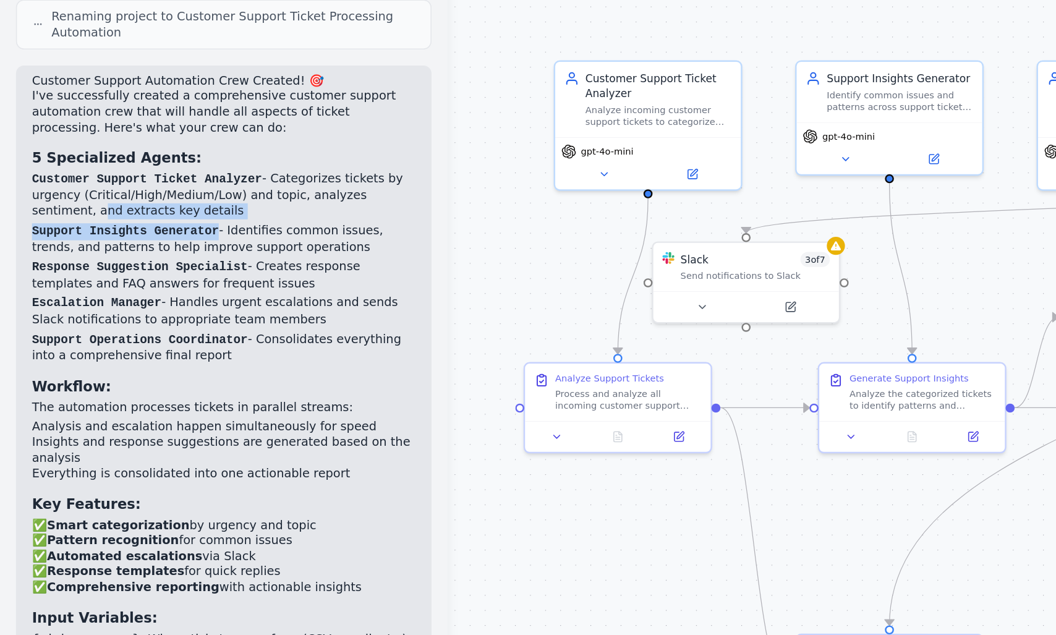
click at [103, 200] on ol "Customer Support Ticket Analyzer - Categorizes tickets by urgency (Critical/Hig…" at bounding box center [138, 252] width 237 height 119
click at [44, 247] on p "Response Suggestion Specialist - Creates response templates and FAQ answers for…" at bounding box center [138, 257] width 237 height 20
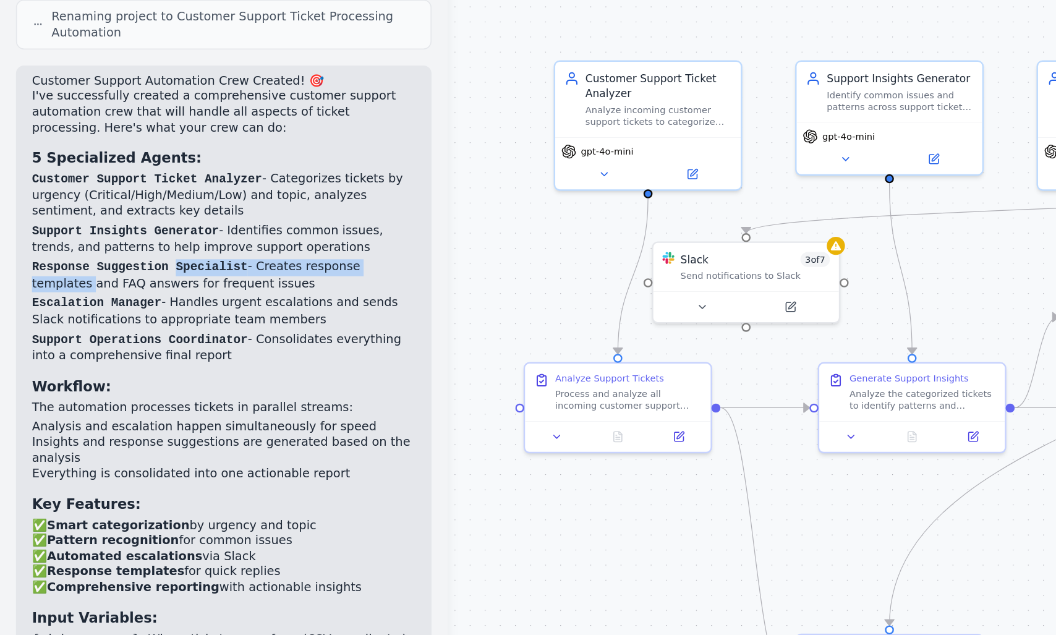
click at [133, 247] on p "Response Suggestion Specialist - Creates response templates and FAQ answers for…" at bounding box center [138, 257] width 237 height 20
click at [166, 247] on p "Response Suggestion Specialist - Creates response templates and FAQ answers for…" at bounding box center [138, 257] width 237 height 20
click at [212, 247] on p "Response Suggestion Specialist - Creates response templates and FAQ answers for…" at bounding box center [138, 257] width 237 height 20
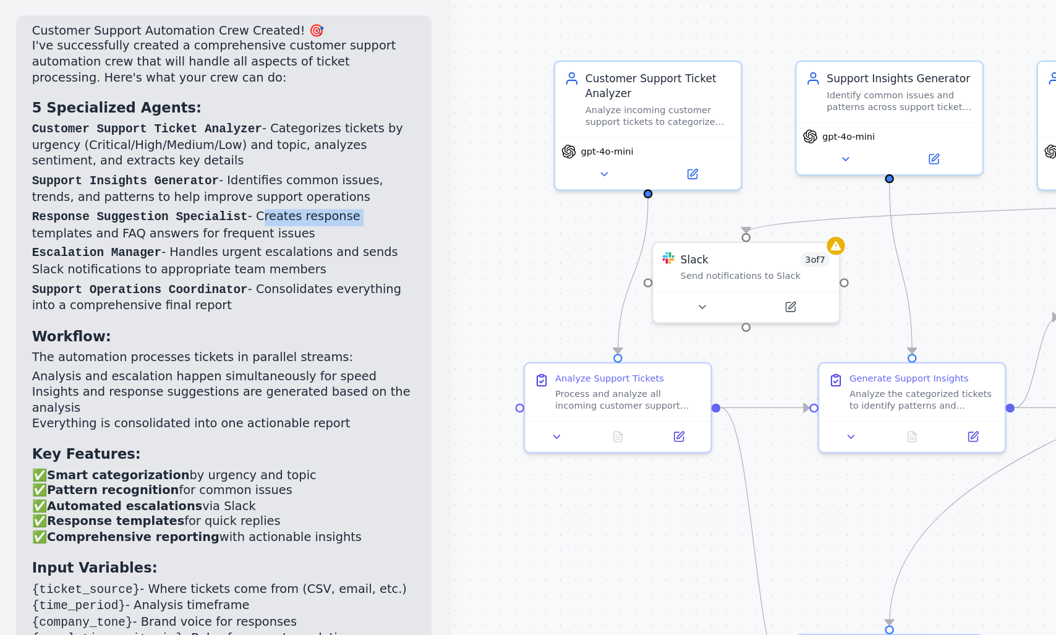
scroll to position [1388, 0]
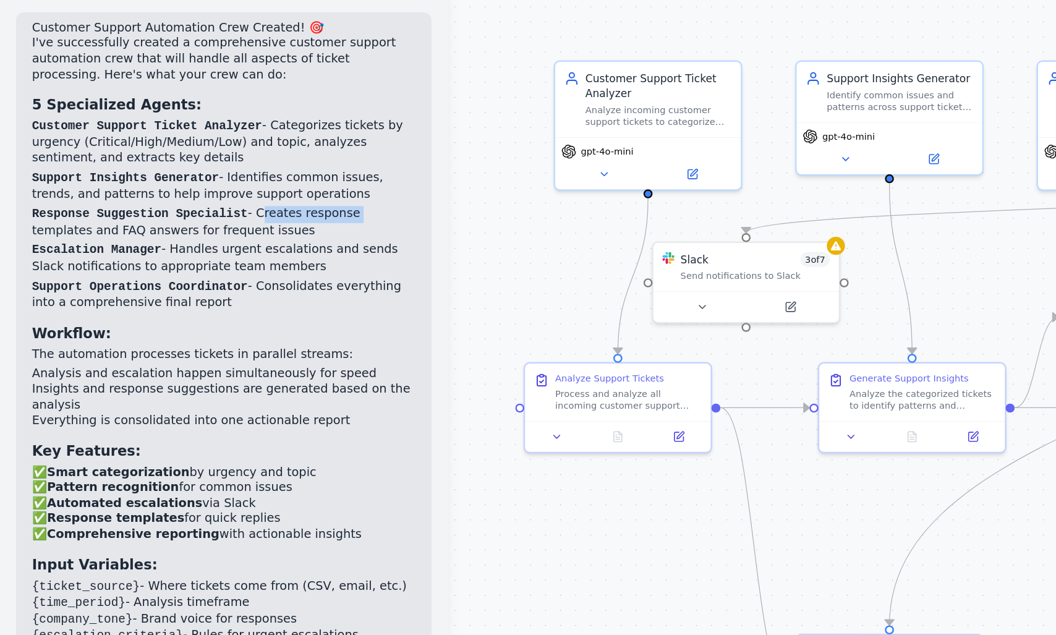
click at [98, 215] on code "Response Suggestion Specialist" at bounding box center [87, 219] width 134 height 9
click at [69, 214] on p "Response Suggestion Specialist - Creates response templates and FAQ answers for…" at bounding box center [138, 224] width 237 height 20
click at [74, 214] on p "Response Suggestion Specialist - Creates response templates and FAQ answers for…" at bounding box center [138, 224] width 237 height 20
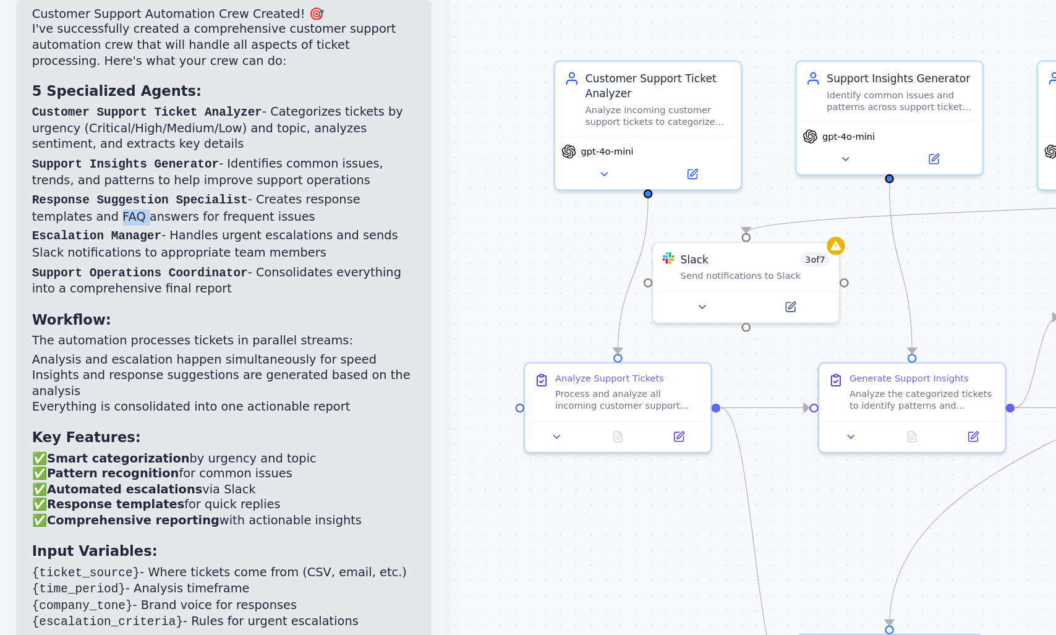
click at [35, 252] on code "Support Operations Coordinator" at bounding box center [87, 256] width 134 height 9
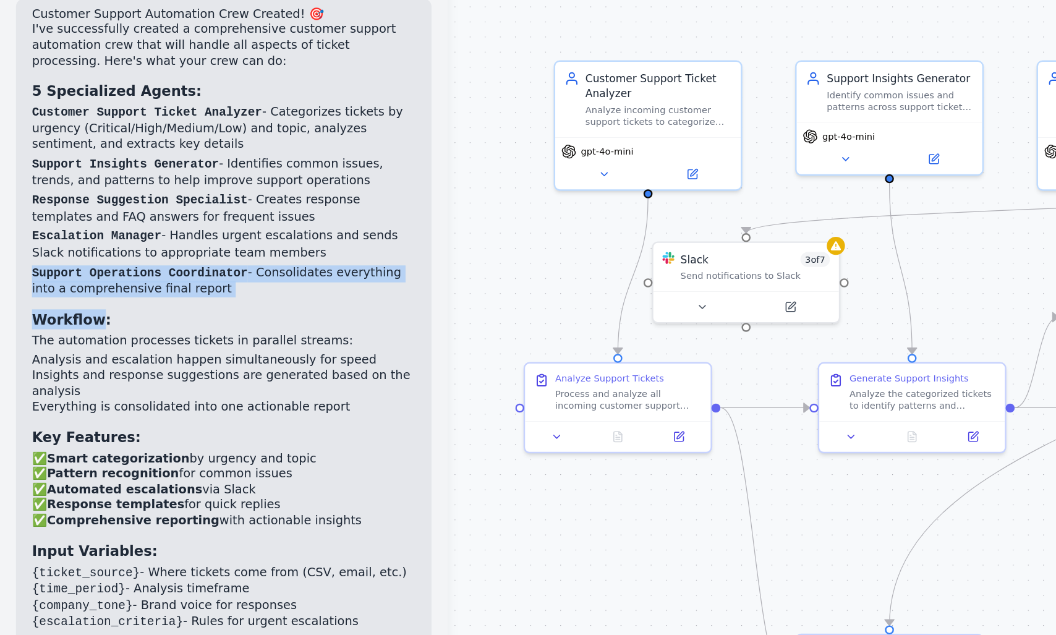
click at [134, 243] on div "Customer Support Automation Crew Created! 🎯 I've successfully created a compreh…" at bounding box center [138, 330] width 237 height 478
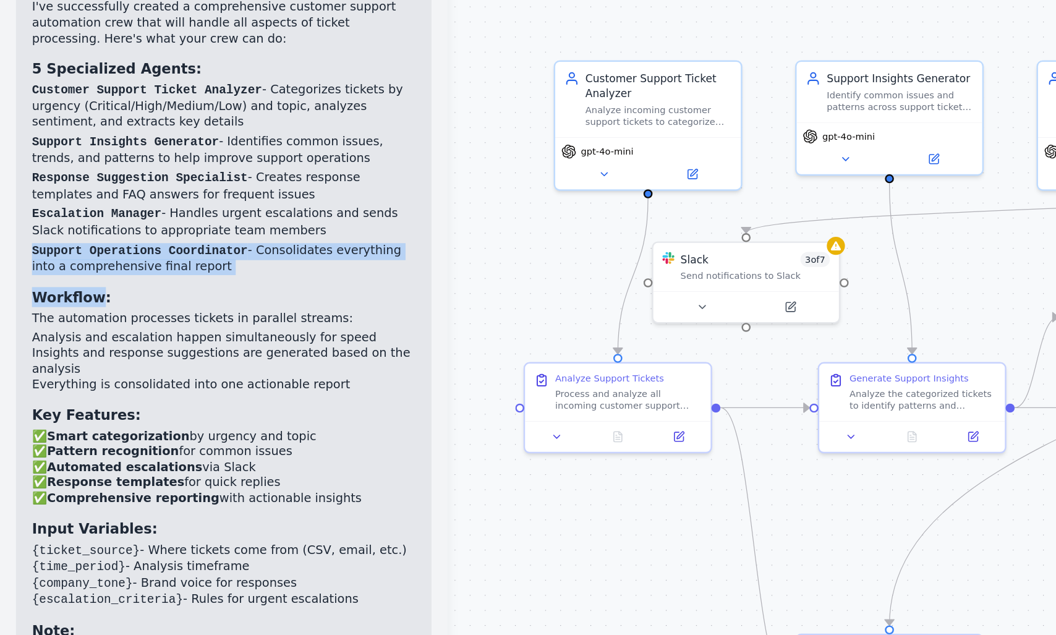
click at [206, 204] on ol "Customer Support Ticket Analyzer - Categorizes tickets by urgency (Critical/Hig…" at bounding box center [138, 197] width 237 height 119
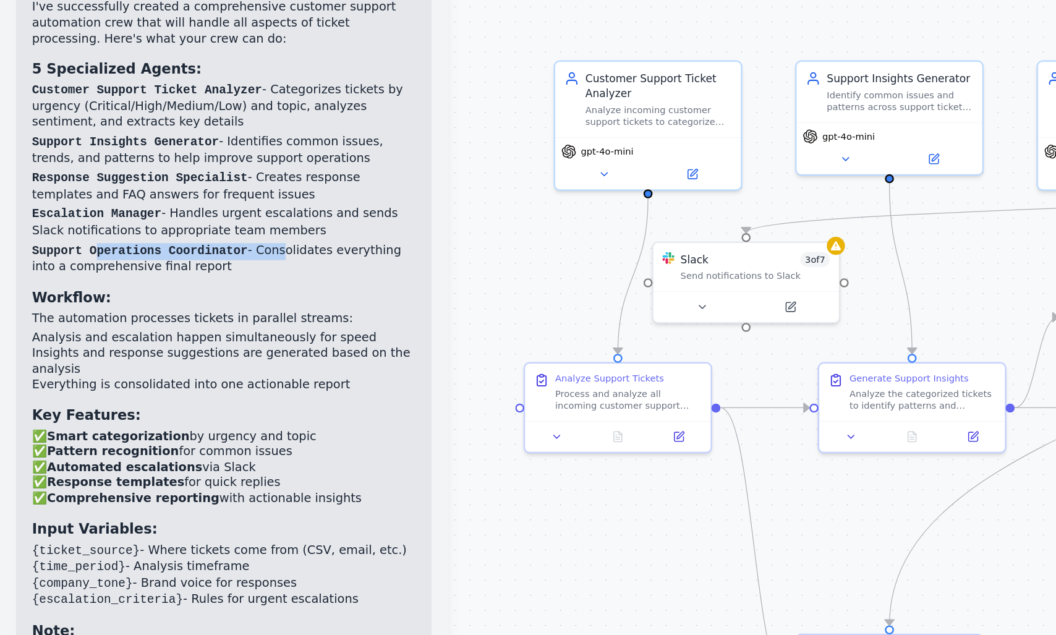
click at [174, 237] on p "Support Operations Coordinator - Consolidates everything into a comprehensive f…" at bounding box center [138, 247] width 237 height 20
click at [87, 227] on div "Customer Support Automation Crew Created! 🎯 I've successfully created a compreh…" at bounding box center [138, 316] width 237 height 478
click at [132, 224] on div "Customer Support Automation Crew Created! 🎯 I've successfully created a compreh…" at bounding box center [138, 316] width 237 height 478
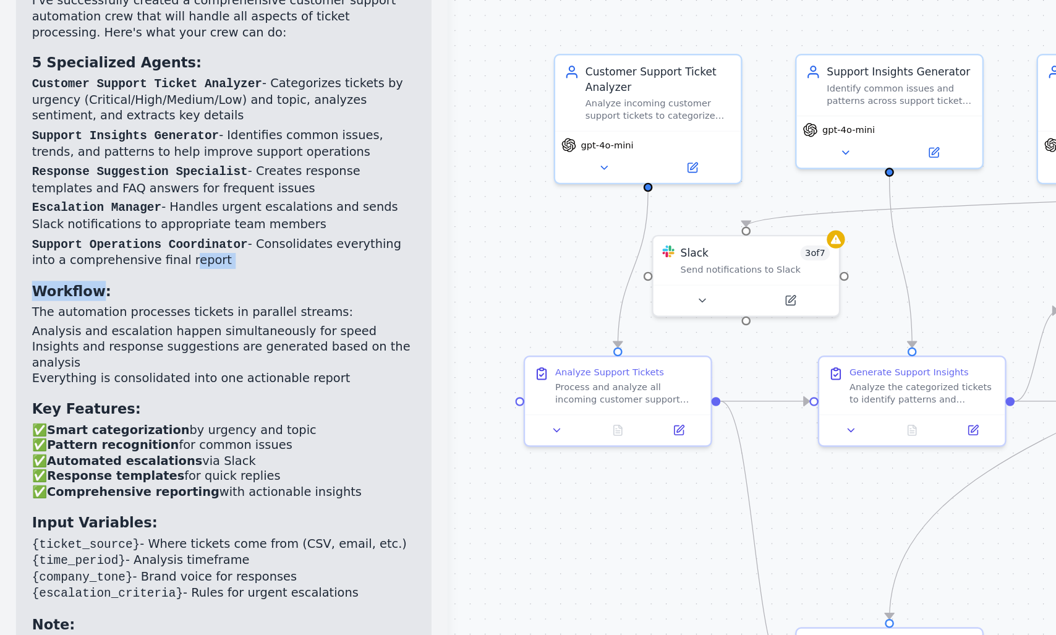
click at [77, 237] on p "Support Operations Coordinator - Consolidates everything into a comprehensive f…" at bounding box center [138, 247] width 237 height 20
click at [133, 237] on p "Support Operations Coordinator - Consolidates everything into a comprehensive f…" at bounding box center [138, 247] width 237 height 20
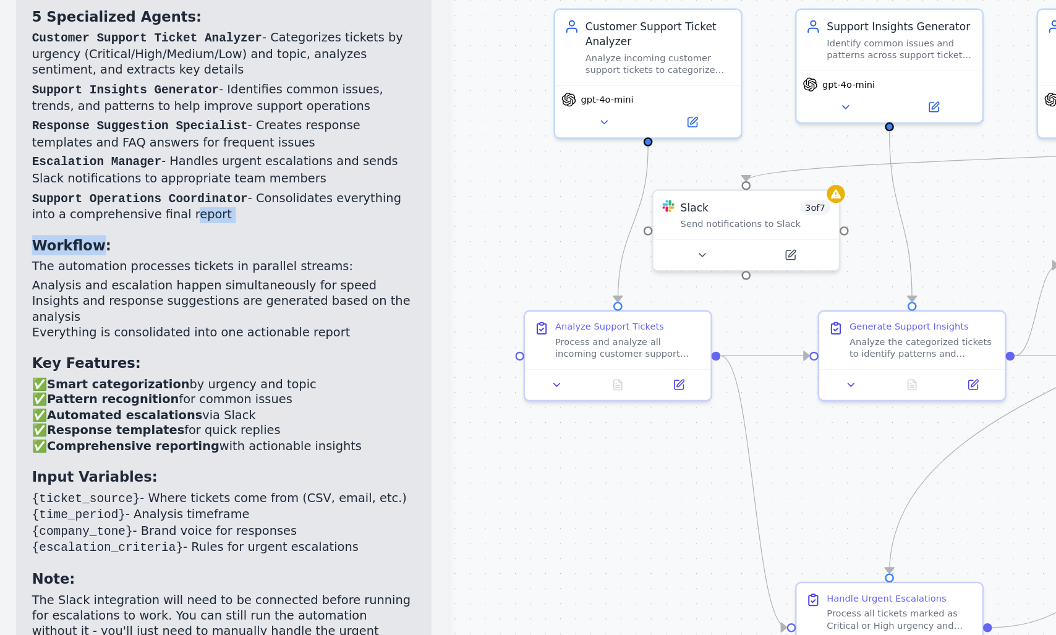
click at [166, 237] on p "Support Operations Coordinator - Consolidates everything into a comprehensive f…" at bounding box center [138, 247] width 237 height 20
click at [46, 237] on p "Support Operations Coordinator - Consolidates everything into a comprehensive f…" at bounding box center [138, 247] width 237 height 20
click at [122, 237] on p "Support Operations Coordinator - Consolidates everything into a comprehensive f…" at bounding box center [138, 247] width 237 height 20
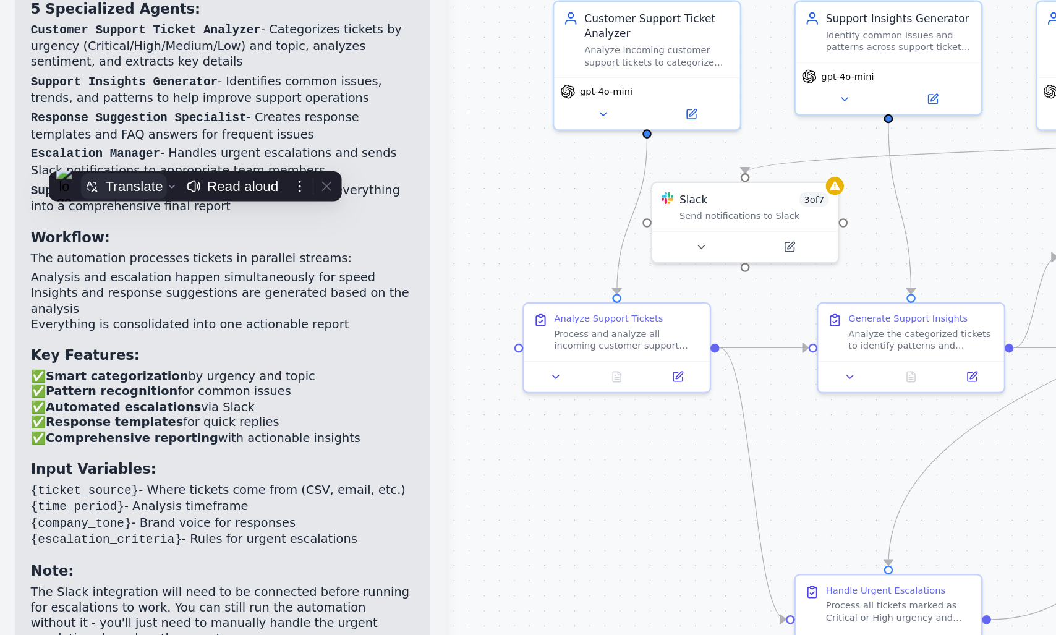
click at [74, 233] on button "Translate" at bounding box center [77, 239] width 53 height 16
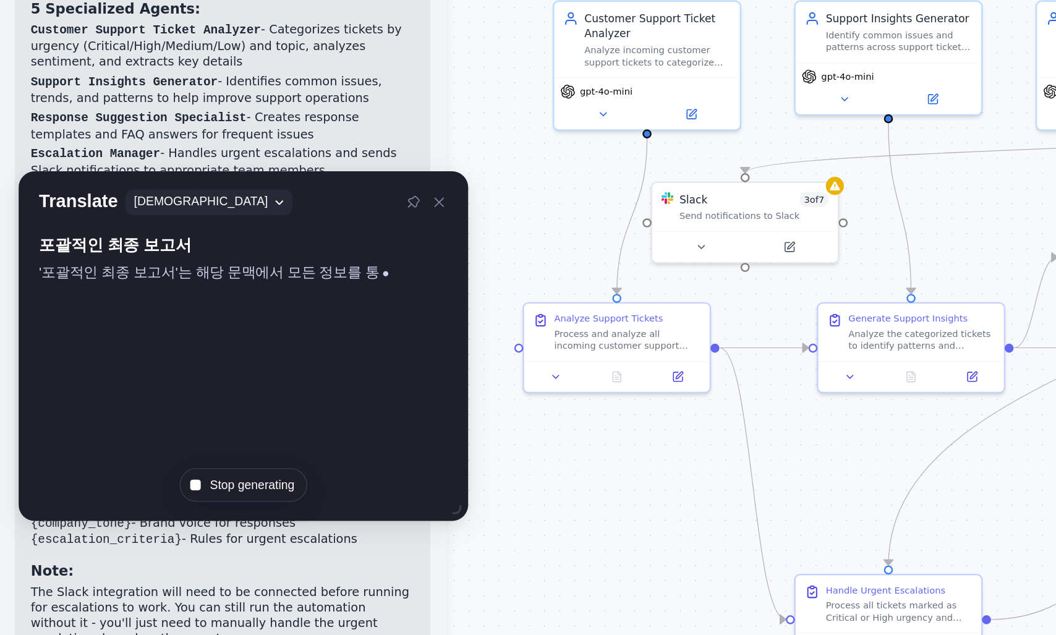
click at [71, 237] on p "Support Operations Coordinator - Consolidates everything into a comprehensive f…" at bounding box center [138, 247] width 237 height 20
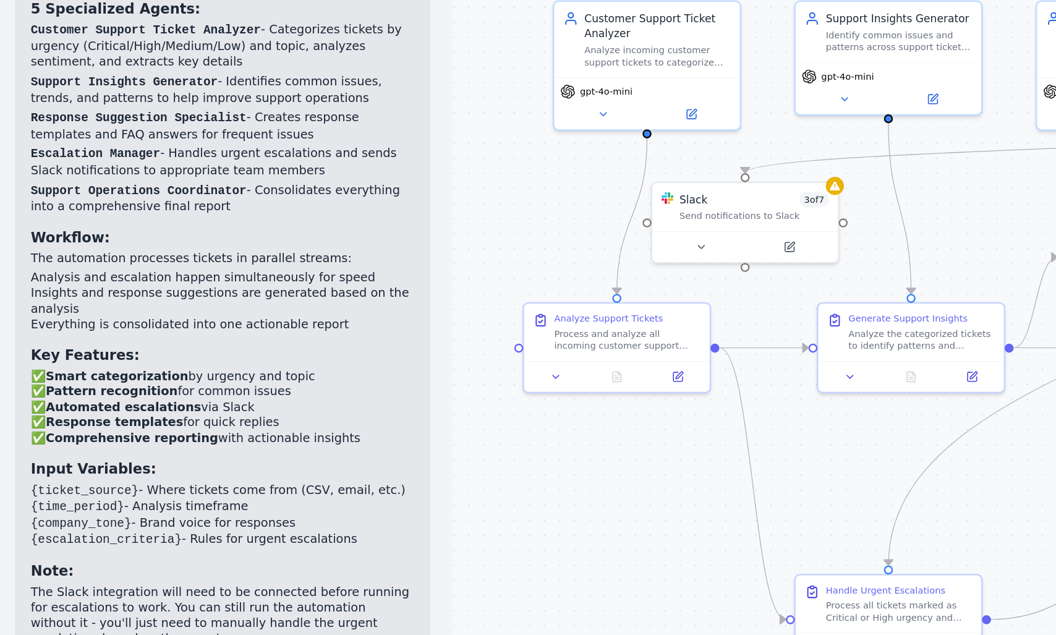
click at [71, 237] on p "Support Operations Coordinator - Consolidates everything into a comprehensive f…" at bounding box center [138, 247] width 237 height 20
click at [102, 237] on p "Support Operations Coordinator - Consolidates everything into a comprehensive f…" at bounding box center [138, 247] width 237 height 20
click at [139, 237] on p "Support Operations Coordinator - Consolidates everything into a comprehensive f…" at bounding box center [138, 247] width 237 height 20
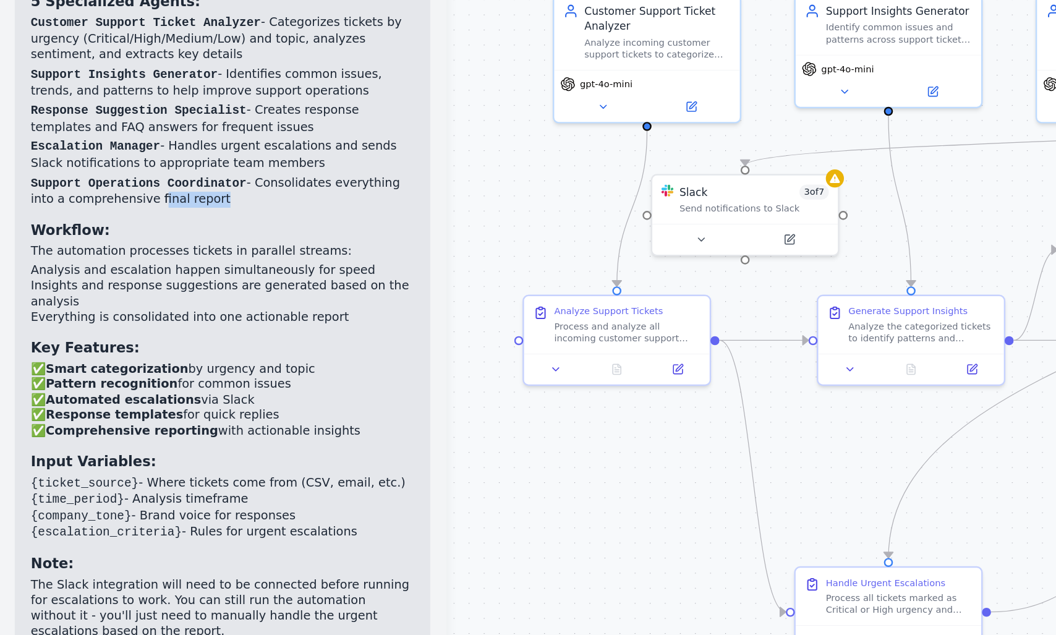
click at [182, 237] on p "Support Operations Coordinator - Consolidates everything into a comprehensive f…" at bounding box center [138, 247] width 237 height 20
click at [224, 237] on p "Support Operations Coordinator - Consolidates everything into a comprehensive f…" at bounding box center [138, 247] width 237 height 20
click at [193, 237] on p "Support Operations Coordinator - Consolidates everything into a comprehensive f…" at bounding box center [138, 247] width 237 height 20
click at [229, 237] on p "Support Operations Coordinator - Consolidates everything into a comprehensive f…" at bounding box center [138, 247] width 237 height 20
click at [38, 237] on p "Support Operations Coordinator - Consolidates everything into a comprehensive f…" at bounding box center [138, 247] width 237 height 20
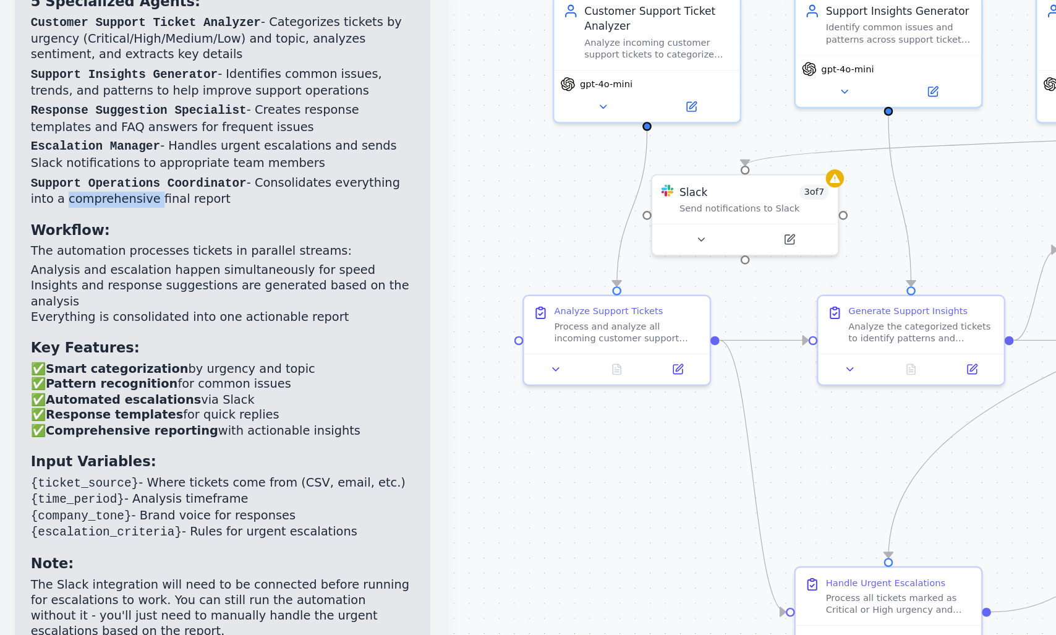
click at [68, 237] on p "Support Operations Coordinator - Consolidates everything into a comprehensive f…" at bounding box center [138, 247] width 237 height 20
click at [125, 237] on p "Support Operations Coordinator - Consolidates everything into a comprehensive f…" at bounding box center [138, 247] width 237 height 20
click at [70, 237] on p "Support Operations Coordinator - Consolidates everything into a comprehensive f…" at bounding box center [138, 247] width 237 height 20
click at [130, 237] on p "Support Operations Coordinator - Consolidates everything into a comprehensive f…" at bounding box center [138, 247] width 237 height 20
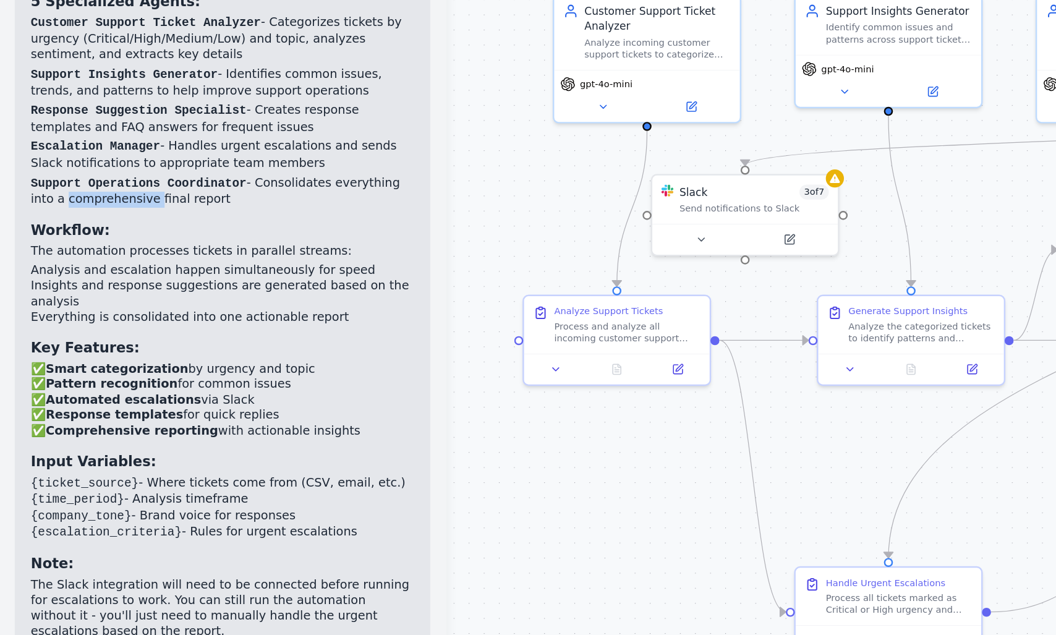
click at [130, 237] on p "Support Operations Coordinator - Consolidates everything into a comprehensive f…" at bounding box center [138, 247] width 237 height 20
click at [69, 237] on p "Support Operations Coordinator - Consolidates everything into a comprehensive f…" at bounding box center [138, 247] width 237 height 20
click at [51, 266] on strong "Workflow:" at bounding box center [44, 271] width 49 height 10
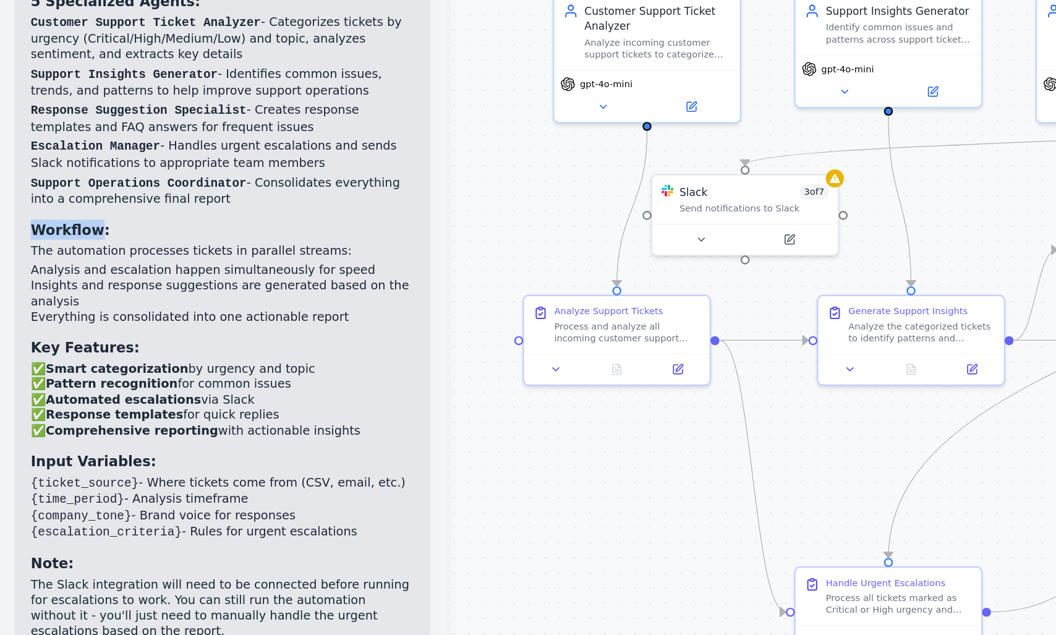
click at [51, 266] on strong "Workflow:" at bounding box center [44, 271] width 49 height 10
click at [51, 279] on p "The automation processes tickets in parallel streams:" at bounding box center [138, 284] width 237 height 10
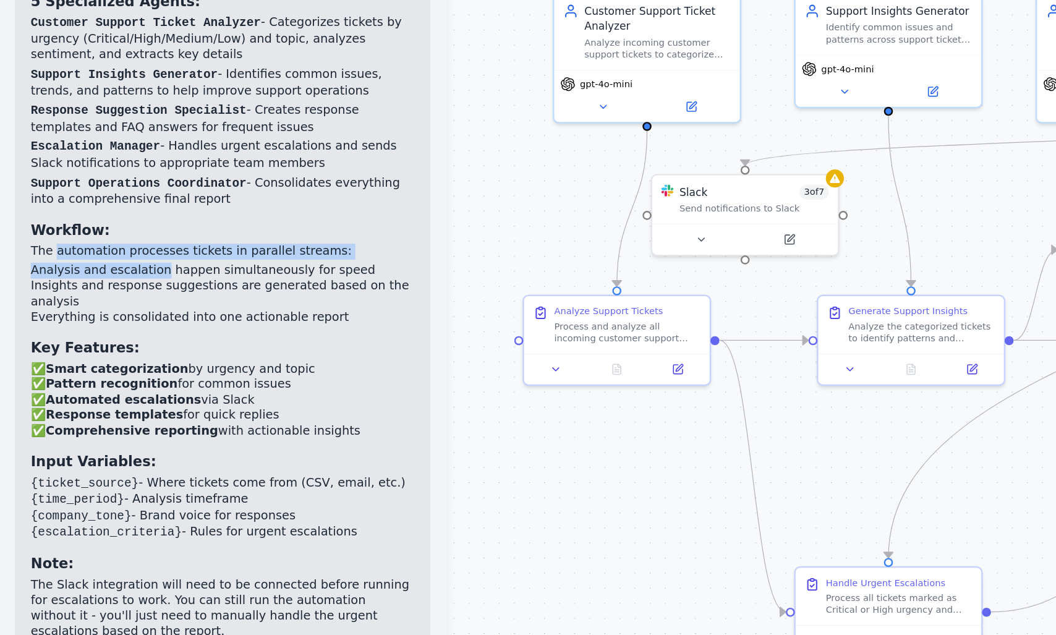
click at [91, 263] on div "Customer Support Automation Crew Created! 🎯 I've successfully created a compreh…" at bounding box center [138, 316] width 237 height 478
click at [65, 301] on li "Insights and response suggestions are generated based on the analysis" at bounding box center [138, 310] width 237 height 19
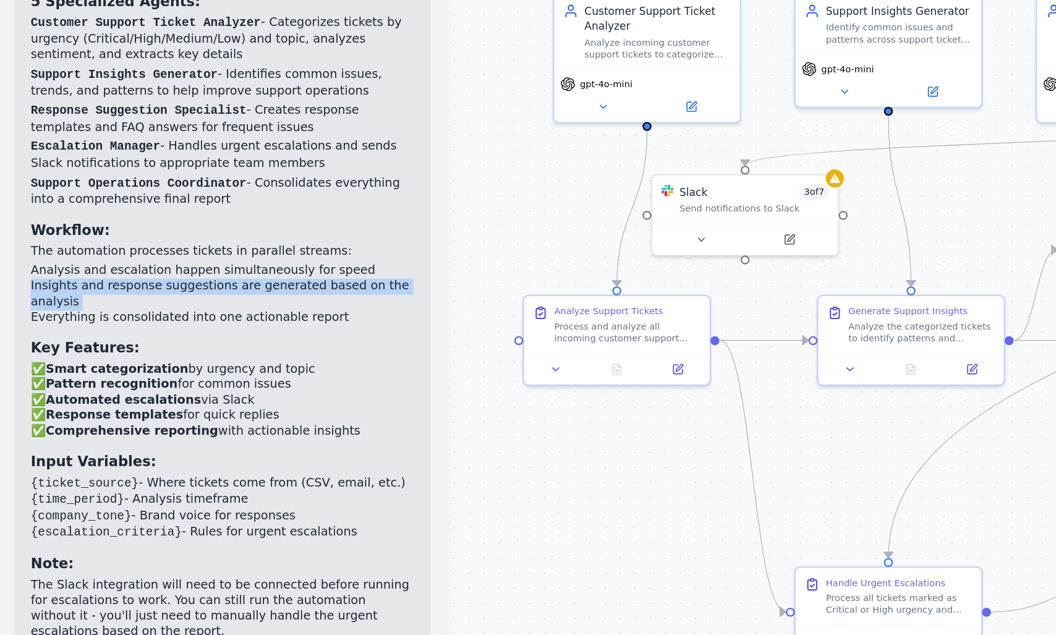
click at [98, 320] on li "Everything is consolidated into one actionable report" at bounding box center [138, 325] width 237 height 10
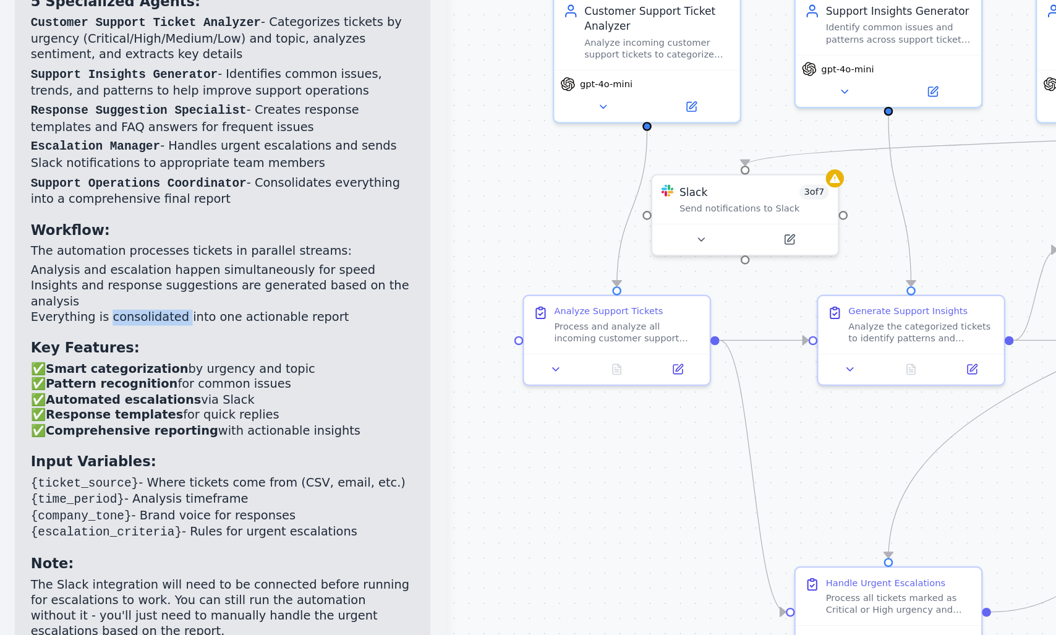
click at [111, 320] on li "Everything is consolidated into one actionable report" at bounding box center [138, 325] width 237 height 10
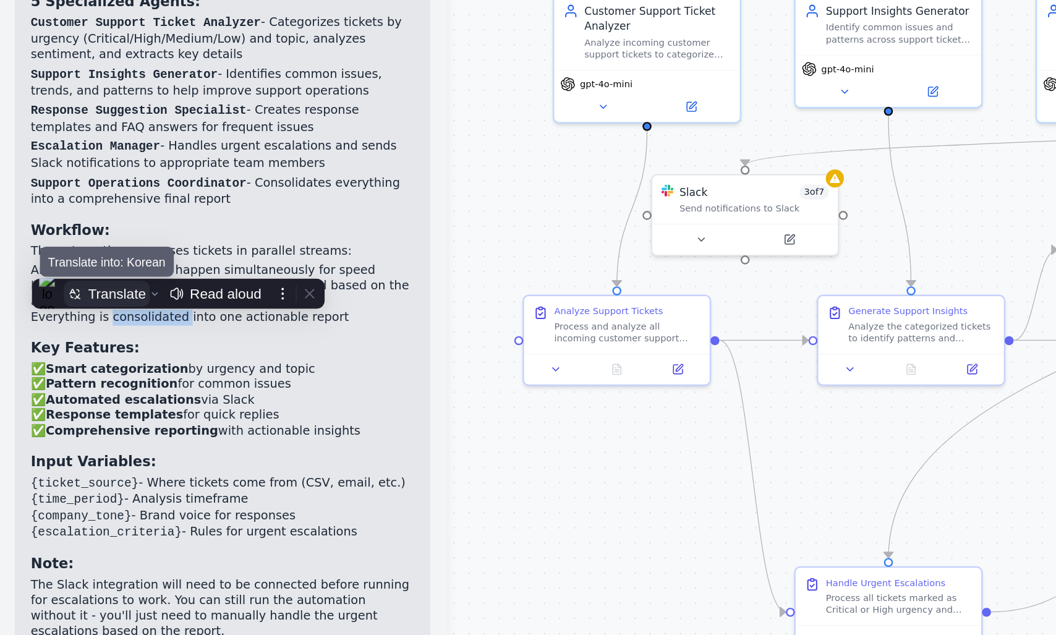
click at [74, 308] on div "Translate" at bounding box center [73, 310] width 36 height 10
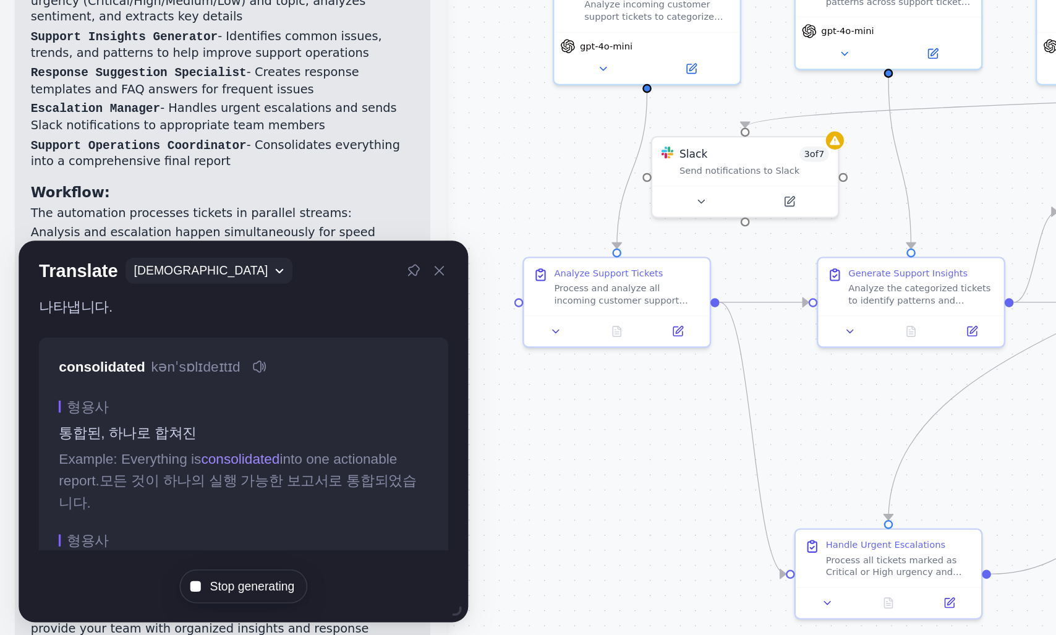
scroll to position [91, 0]
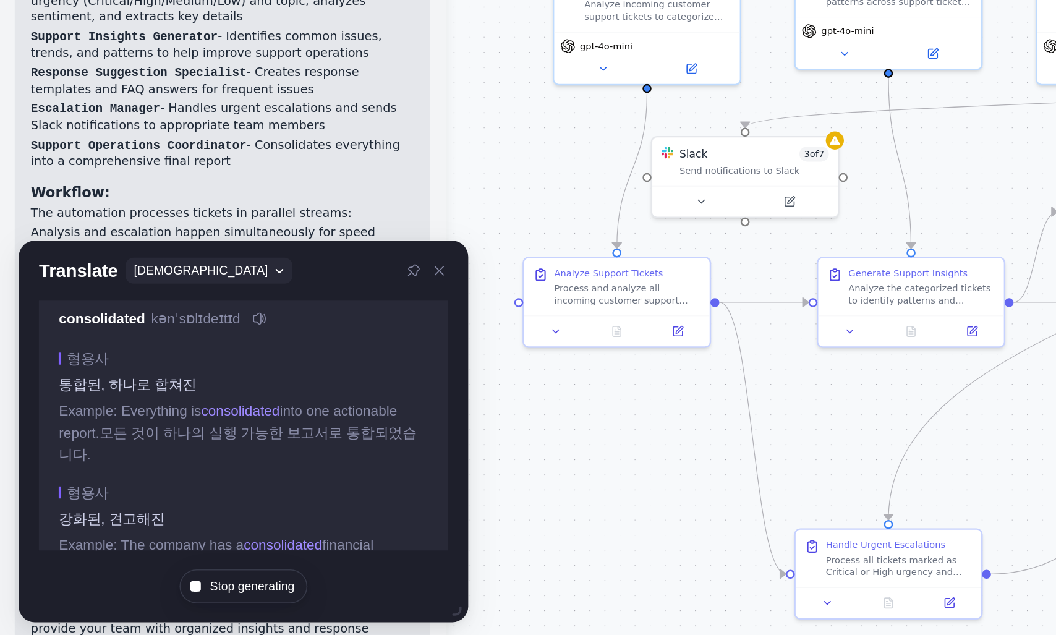
click at [64, 301] on li "Insights and response suggestions are generated based on the analysis" at bounding box center [138, 310] width 237 height 19
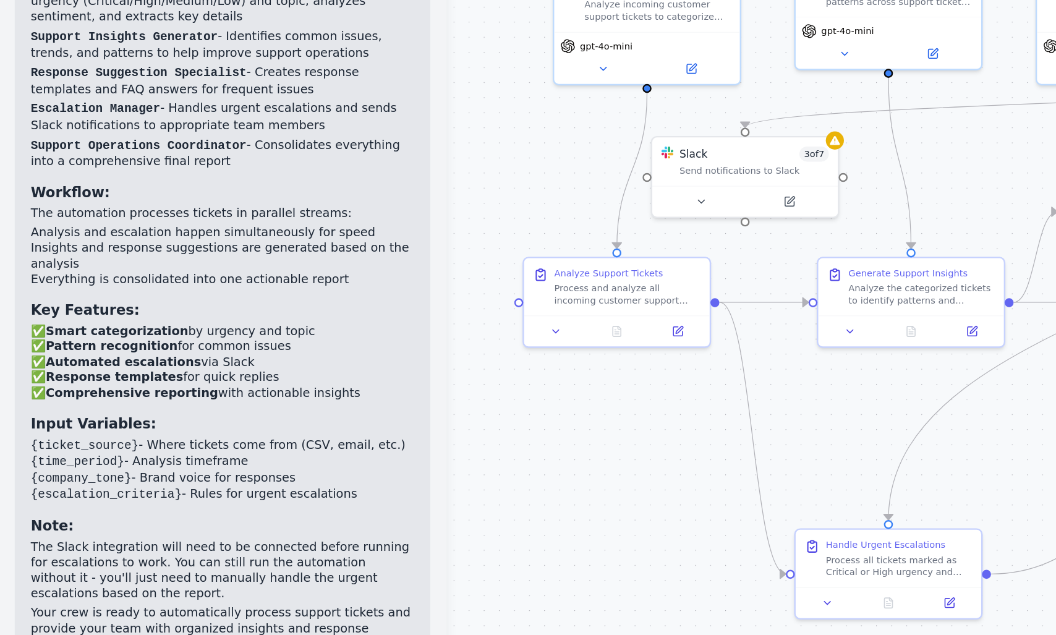
click at [64, 301] on li "Insights and response suggestions are generated based on the analysis" at bounding box center [138, 310] width 237 height 19
click at [38, 301] on li "Insights and response suggestions are generated based on the analysis" at bounding box center [138, 310] width 237 height 19
click at [125, 301] on li "Insights and response suggestions are generated based on the analysis" at bounding box center [138, 310] width 237 height 19
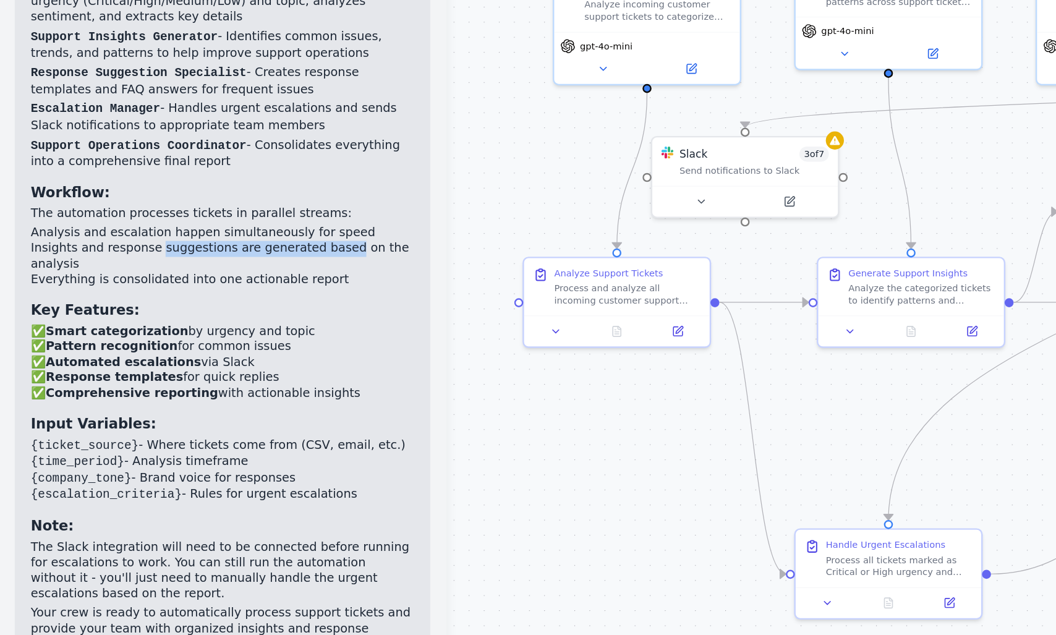
click at [208, 301] on li "Insights and response suggestions are generated based on the analysis" at bounding box center [138, 310] width 237 height 19
click at [38, 301] on li "Insights and response suggestions are generated based on the analysis" at bounding box center [138, 310] width 237 height 19
click at [48, 301] on li "Insights and response suggestions are generated based on the analysis" at bounding box center [138, 310] width 237 height 19
click at [174, 301] on li "Insights and response suggestions are generated based on the analysis" at bounding box center [138, 310] width 237 height 19
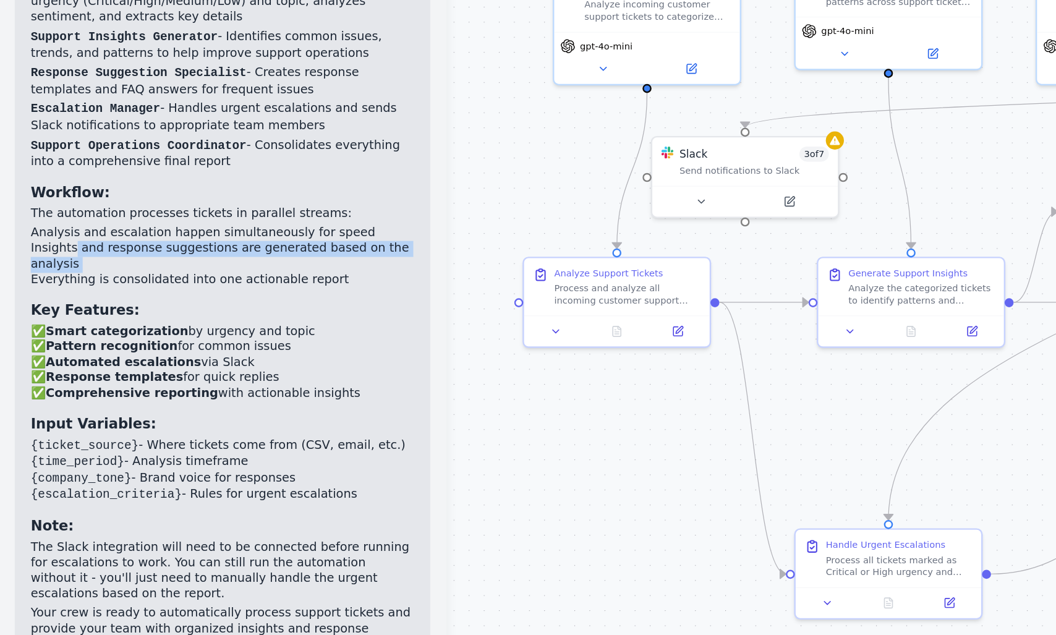
click at [150, 301] on li "Insights and response suggestions are generated based on the analysis" at bounding box center [138, 310] width 237 height 19
click at [216, 301] on li "Insights and response suggestions are generated based on the analysis" at bounding box center [138, 310] width 237 height 19
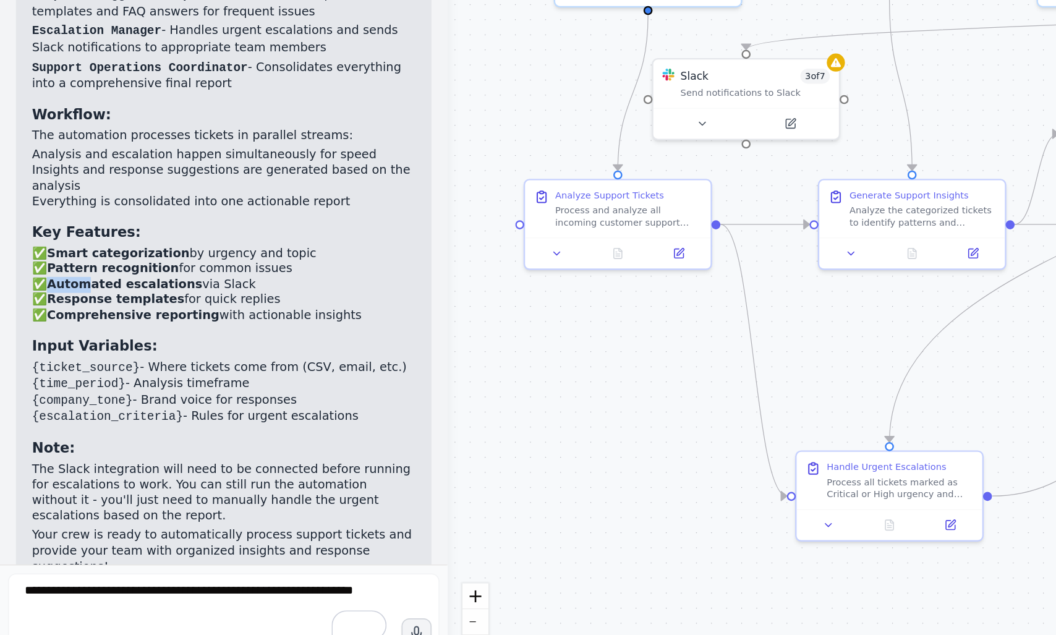
click at [56, 371] on strong "Automated escalations" at bounding box center [77, 375] width 96 height 9
click at [109, 391] on strong "Comprehensive reporting" at bounding box center [82, 395] width 107 height 9
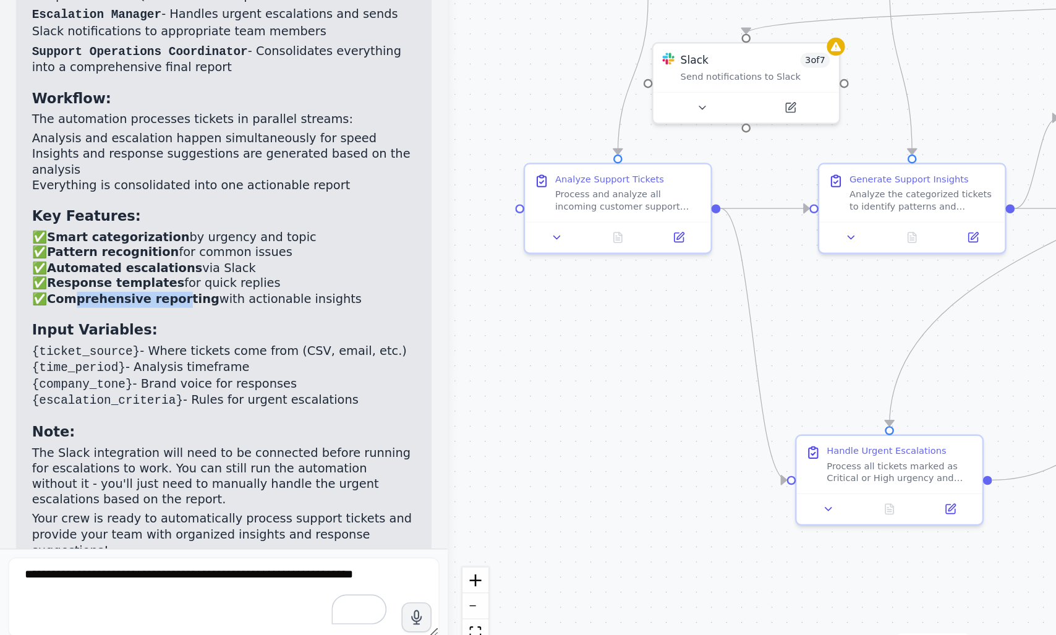
click at [54, 409] on strong "Input Variables:" at bounding box center [59, 414] width 78 height 10
click at [35, 423] on code "{ticket_source}" at bounding box center [53, 427] width 67 height 9
click at [73, 423] on code "{ticket_source}" at bounding box center [53, 427] width 67 height 9
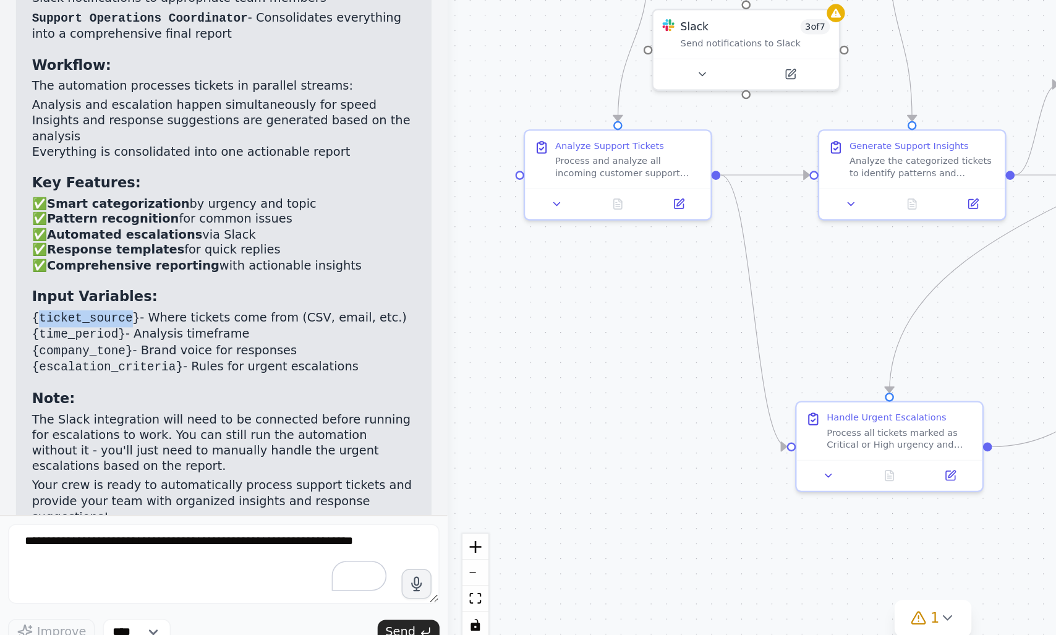
click at [44, 444] on code "{company_tone}" at bounding box center [51, 448] width 62 height 9
click at [49, 433] on code "{time_period}" at bounding box center [49, 437] width 58 height 9
click at [46, 444] on code "{company_tone}" at bounding box center [51, 448] width 62 height 9
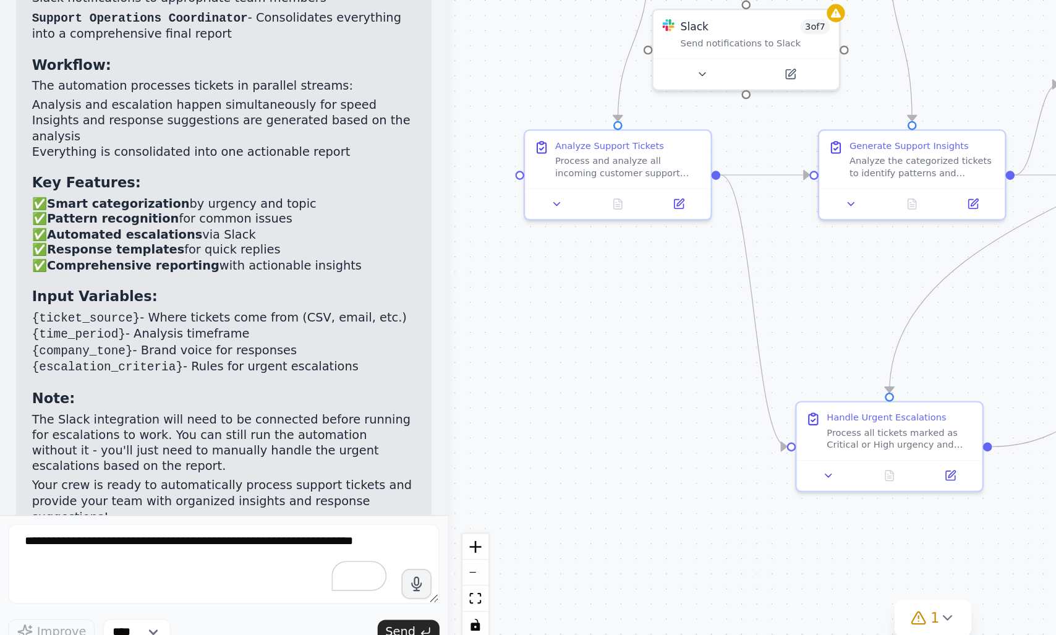
click at [46, 444] on code "{company_tone}" at bounding box center [51, 448] width 62 height 9
click at [35, 433] on code "{time_period}" at bounding box center [49, 437] width 58 height 9
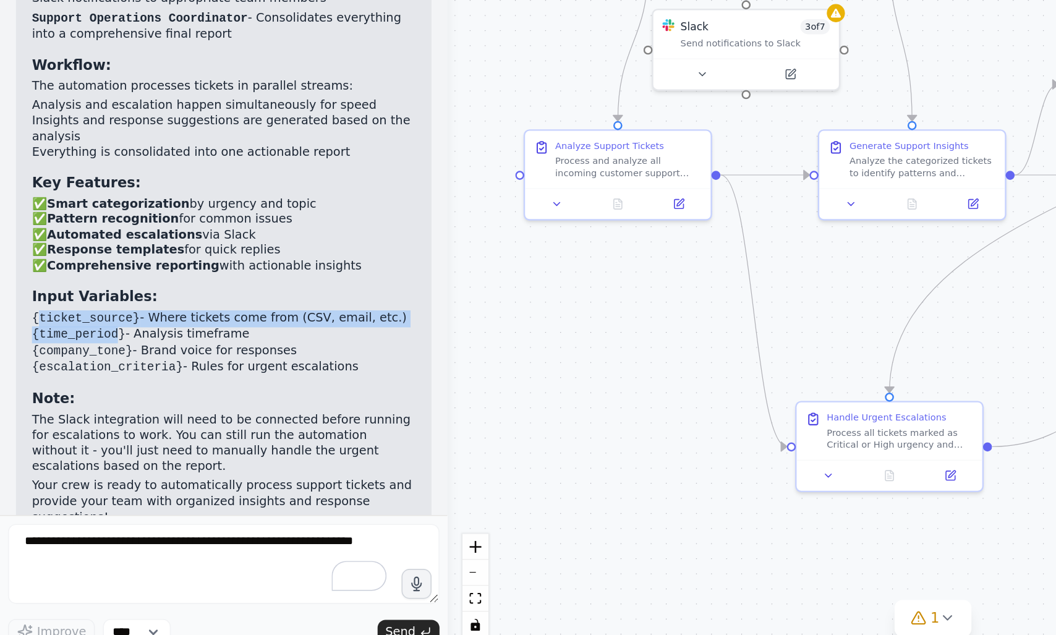
click at [50, 423] on ul "{ticket_source} - Where tickets come from (CSV, email, etc.) {time_period} - An…" at bounding box center [138, 443] width 237 height 41
click at [51, 423] on code "{ticket_source}" at bounding box center [53, 427] width 67 height 9
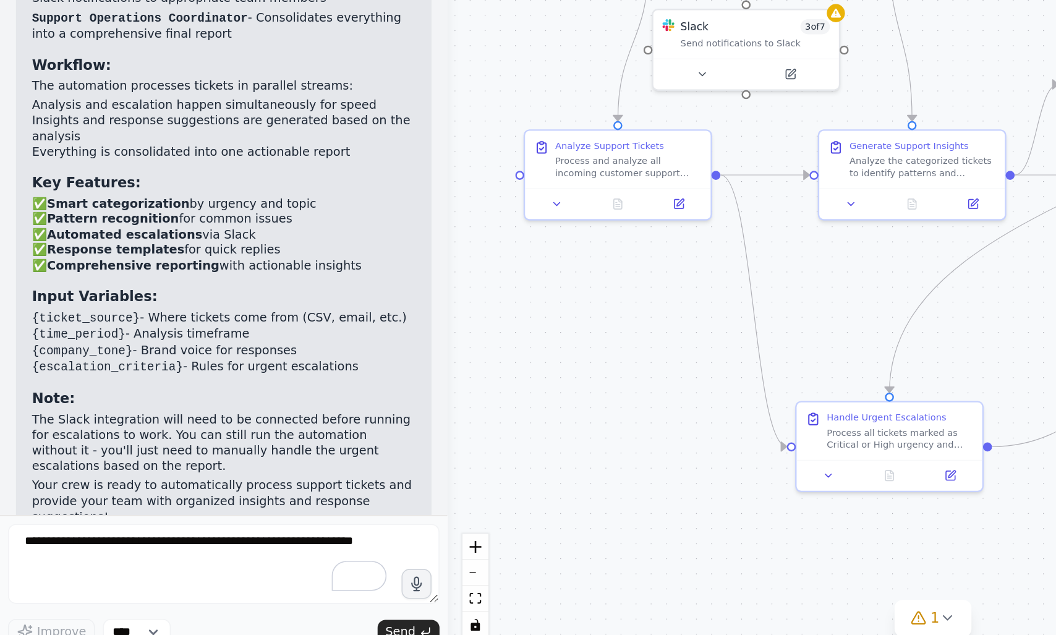
click at [51, 423] on code "{ticket_source}" at bounding box center [53, 427] width 67 height 9
click at [109, 423] on li "{ticket_source} - Where tickets come from (CSV, email, etc.)" at bounding box center [138, 428] width 237 height 11
click at [165, 423] on li "{ticket_source} - Where tickets come from (CSV, email, etc.)" at bounding box center [138, 428] width 237 height 11
click at [110, 423] on li "{ticket_source} - Where tickets come from (CSV, email, etc.)" at bounding box center [138, 428] width 237 height 11
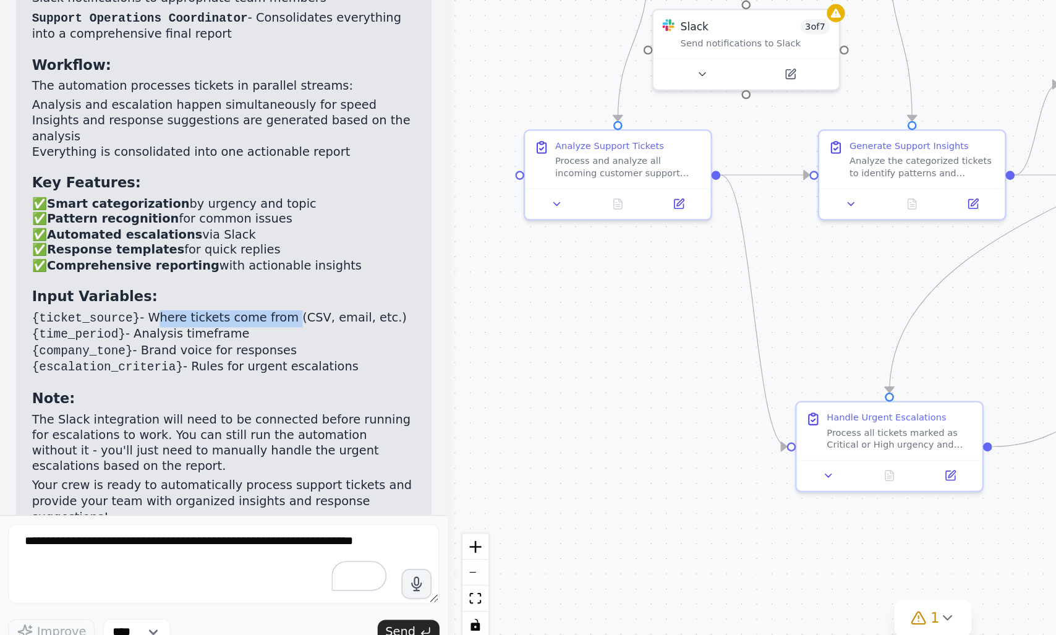
click at [110, 423] on li "{ticket_source} - Where tickets come from (CSV, email, etc.)" at bounding box center [138, 428] width 237 height 11
click at [180, 423] on li "{ticket_source} - Where tickets come from (CSV, email, etc.)" at bounding box center [138, 428] width 237 height 11
click at [55, 423] on code "{ticket_source}" at bounding box center [53, 427] width 67 height 9
click at [48, 444] on code "{company_tone}" at bounding box center [51, 448] width 62 height 9
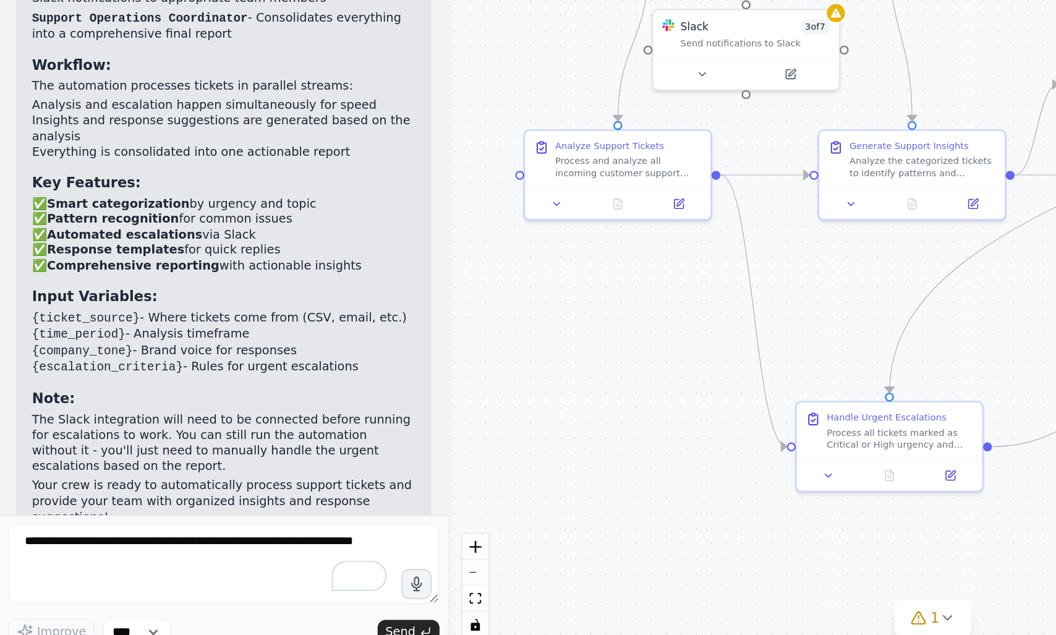
click at [48, 444] on code "{company_tone}" at bounding box center [51, 448] width 62 height 9
click at [57, 433] on code "{time_period}" at bounding box center [49, 437] width 58 height 9
click at [79, 433] on li "{time_period} - Analysis timeframe" at bounding box center [138, 438] width 237 height 11
click at [154, 433] on li "{time_period} - Analysis timeframe" at bounding box center [138, 438] width 237 height 11
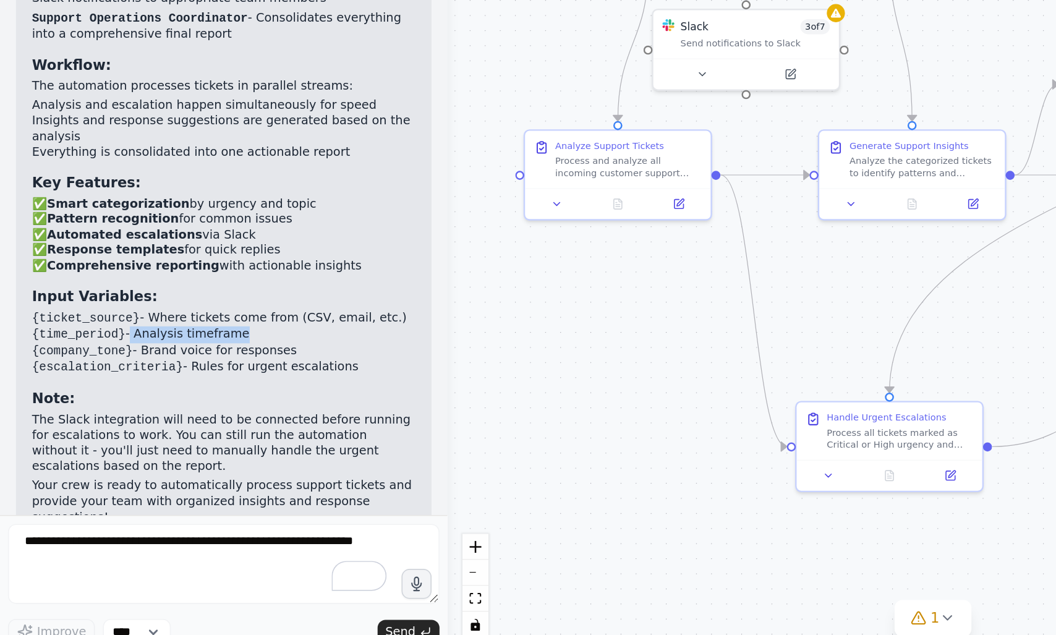
click at [181, 443] on li "{company_tone} - Brand voice for responses" at bounding box center [138, 448] width 237 height 11
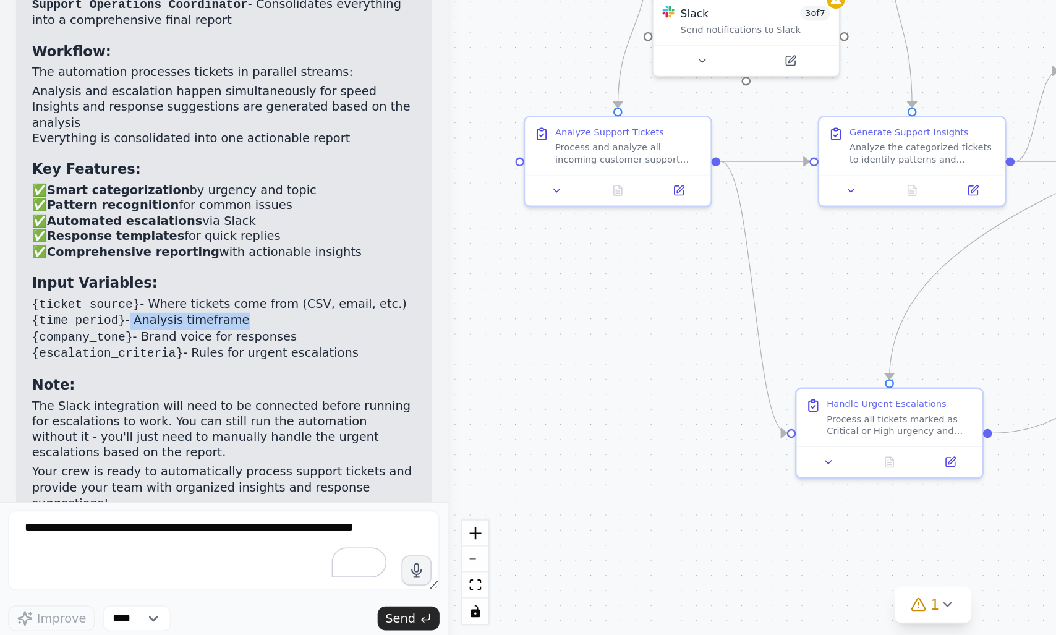
click at [105, 443] on li "{company_tone} - Brand voice for responses" at bounding box center [138, 448] width 237 height 11
click at [209, 443] on li "{company_tone} - Brand voice for responses" at bounding box center [138, 448] width 237 height 11
click at [124, 453] on li "{escalation_criteria} - Rules for urgent escalations" at bounding box center [138, 458] width 237 height 11
click at [210, 453] on li "{escalation_criteria} - Rules for urgent escalations" at bounding box center [138, 458] width 237 height 11
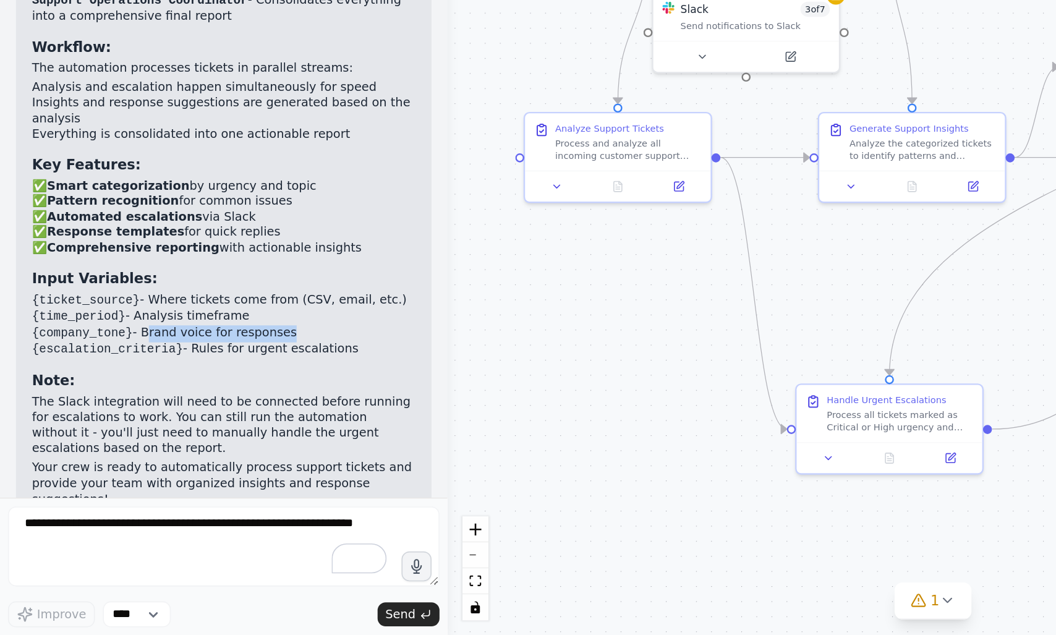
click at [164, 453] on li "{escalation_criteria} - Rules for urgent escalations" at bounding box center [138, 458] width 237 height 11
click at [203, 453] on li "{escalation_criteria} - Rules for urgent escalations" at bounding box center [138, 458] width 237 height 11
click at [22, 486] on p "The Slack integration will need to be connected before running for escalations …" at bounding box center [138, 505] width 237 height 38
click at [108, 486] on p "The Slack integration will need to be connected before running for escalations …" at bounding box center [138, 505] width 237 height 38
click at [38, 486] on p "The Slack integration will need to be connected before running for escalations …" at bounding box center [138, 505] width 237 height 38
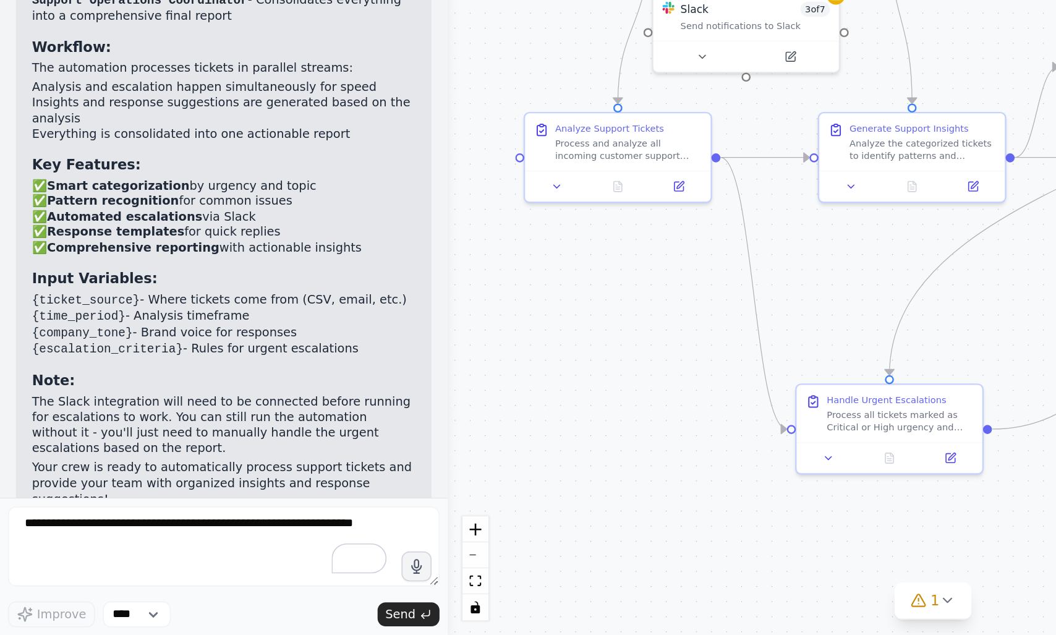
click at [38, 486] on p "The Slack integration will need to be connected before running for escalations …" at bounding box center [138, 505] width 237 height 38
click at [66, 486] on p "The Slack integration will need to be connected before running for escalations …" at bounding box center [138, 505] width 237 height 38
click at [153, 453] on div "Customer Support Automation Crew Created! 🎯 I've successfully created a compreh…" at bounding box center [138, 316] width 237 height 478
click at [105, 486] on p "The Slack integration will need to be connected before running for escalations …" at bounding box center [138, 505] width 237 height 38
click at [138, 486] on p "The Slack integration will need to be connected before running for escalations …" at bounding box center [138, 505] width 237 height 38
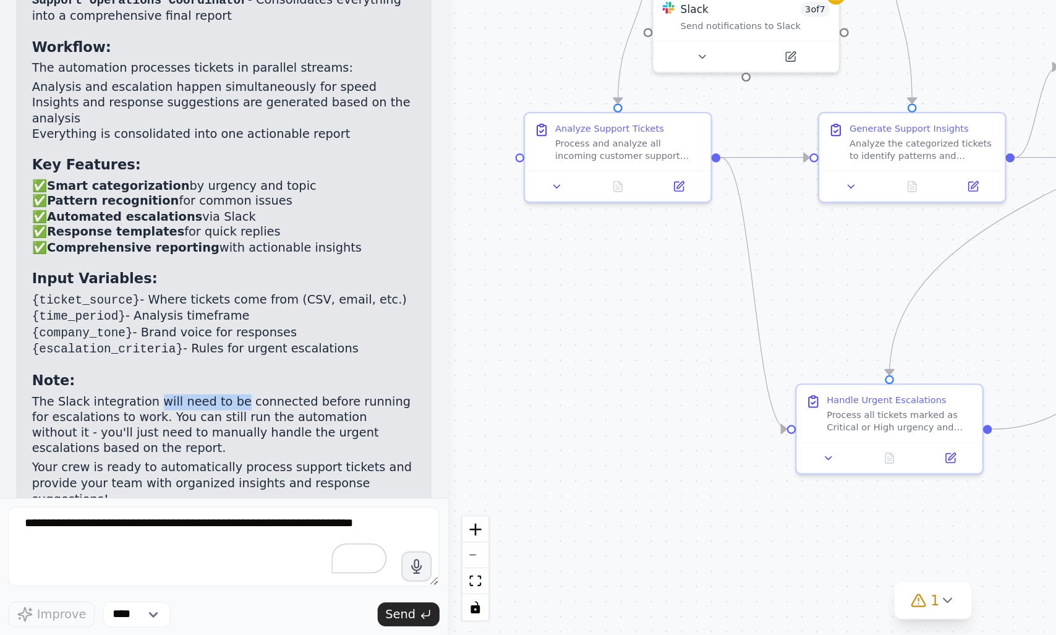
click at [138, 486] on p "The Slack integration will need to be connected before running for escalations …" at bounding box center [138, 505] width 237 height 38
click at [208, 486] on p "The Slack integration will need to be connected before running for escalations …" at bounding box center [138, 505] width 237 height 38
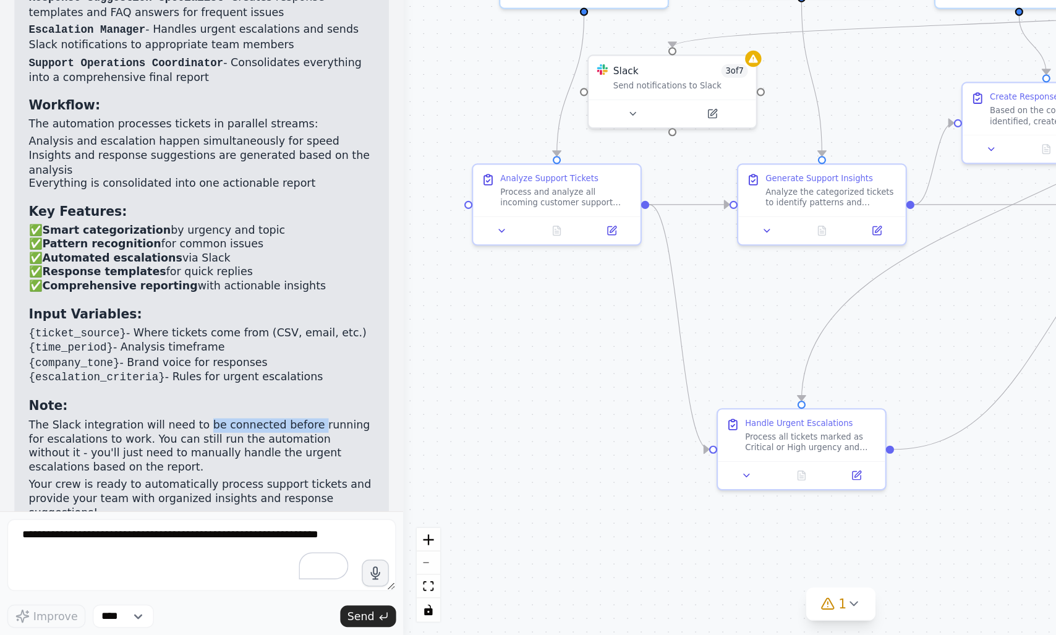
click at [26, 486] on p "The Slack integration will need to be connected before running for escalations …" at bounding box center [138, 505] width 237 height 38
click at [132, 486] on p "The Slack integration will need to be connected before running for escalations …" at bounding box center [138, 505] width 237 height 38
click at [206, 423] on li "{ticket_source} - Where tickets come from (CSV, email, etc.)" at bounding box center [138, 428] width 237 height 11
click at [225, 423] on li "{ticket_source} - Where tickets come from (CSV, email, etc.)" at bounding box center [138, 428] width 237 height 11
click at [196, 423] on li "{ticket_source} - Where tickets come from (CSV, email, etc.)" at bounding box center [138, 428] width 237 height 11
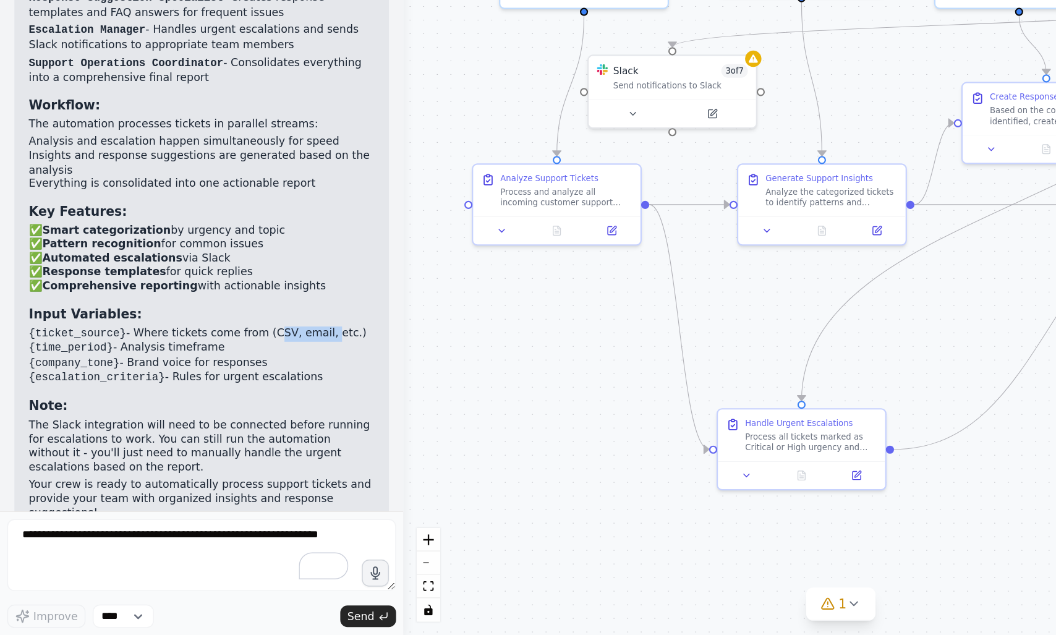
click at [224, 423] on li "{ticket_source} - Where tickets come from (CSV, email, etc.)" at bounding box center [138, 428] width 237 height 11
click at [55, 423] on code "{ticket_source}" at bounding box center [53, 427] width 67 height 9
click at [45, 423] on code "{ticket_source}" at bounding box center [53, 427] width 67 height 9
copy code "ticket_source"
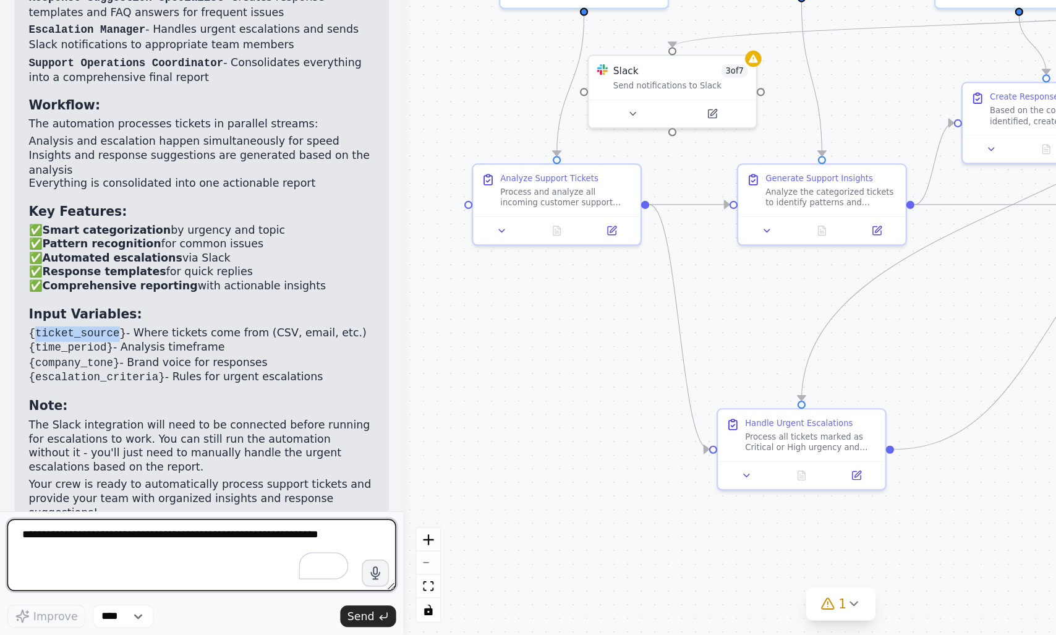
click at [102, 584] on textarea "To enrich screen reader interactions, please activate Accessibility in Grammarl…" at bounding box center [138, 579] width 267 height 49
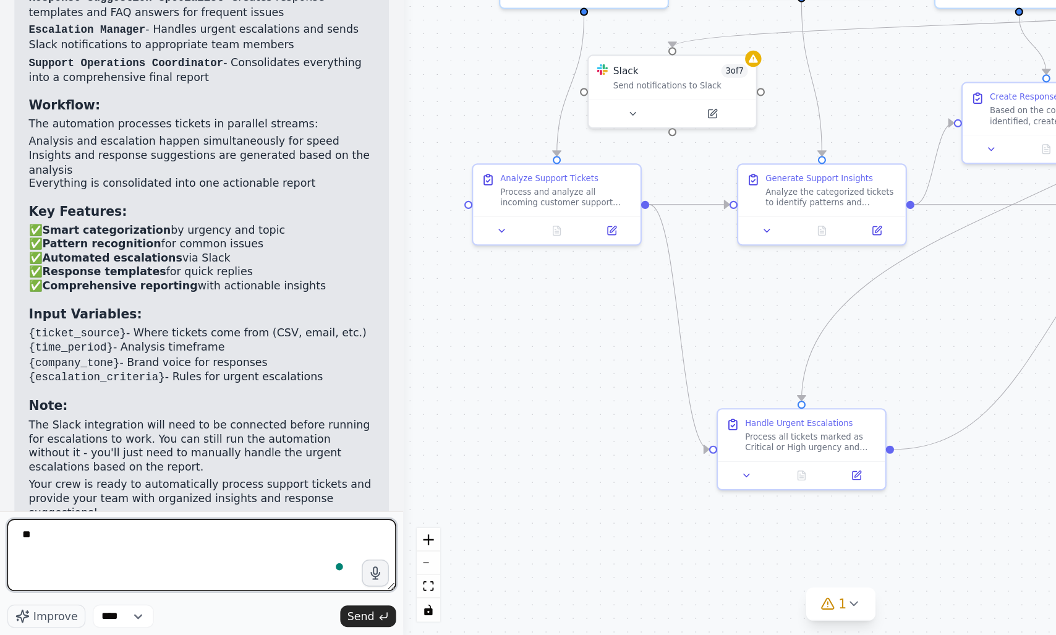
type textarea "*"
paste textarea "**********"
type textarea "**********"
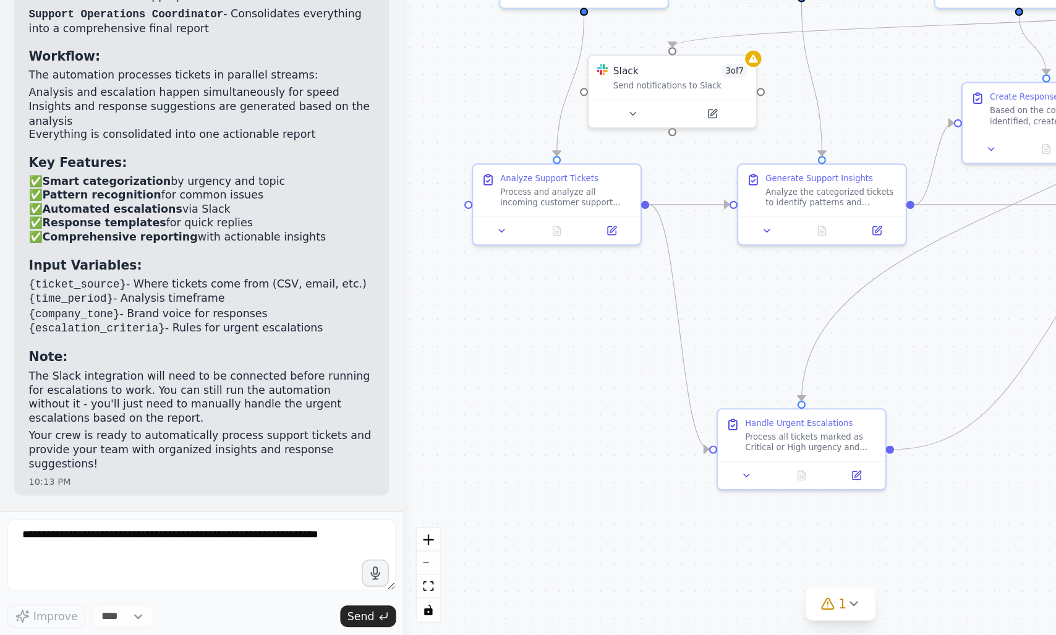
scroll to position [1443, 0]
click at [27, 391] on code "{ticket_source}" at bounding box center [53, 395] width 67 height 9
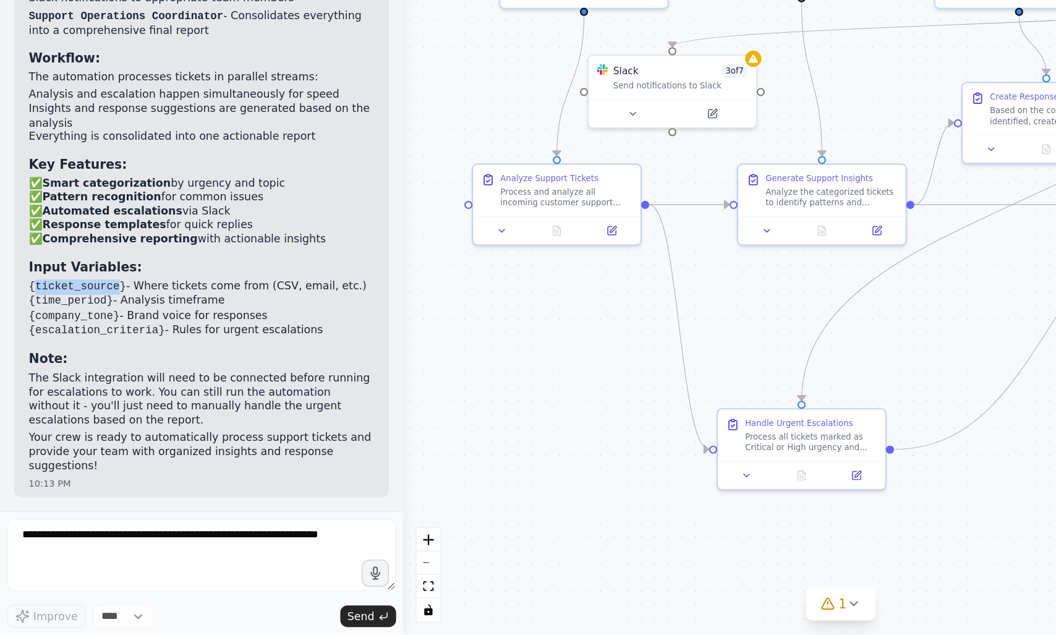
click at [51, 401] on code "{time_period}" at bounding box center [49, 405] width 58 height 9
click at [75, 401] on code "{time_period}" at bounding box center [49, 405] width 58 height 9
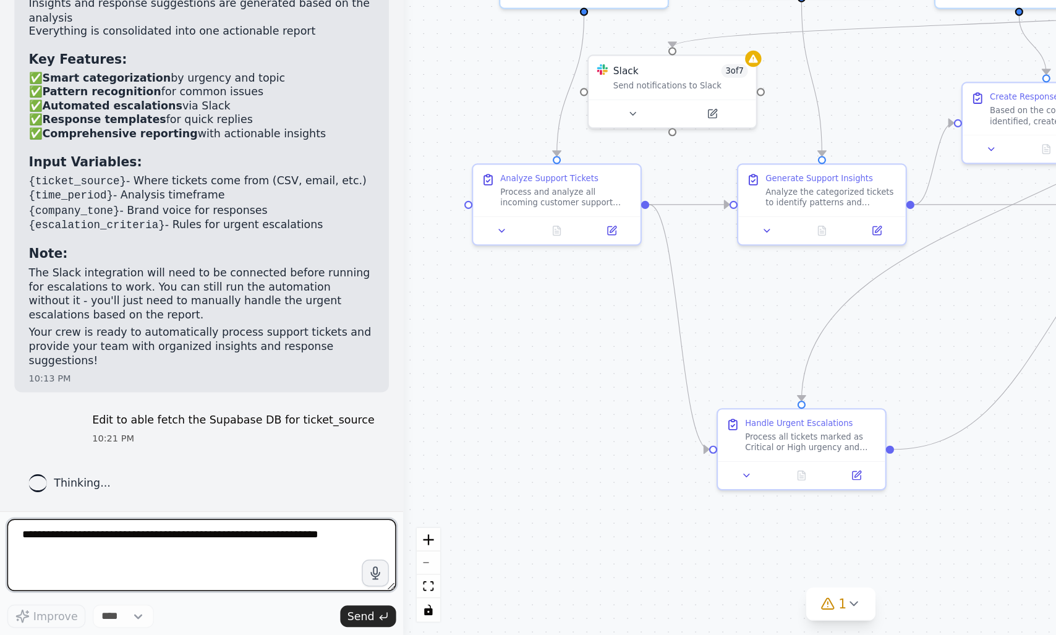
drag, startPoint x: 75, startPoint y: 376, endPoint x: 124, endPoint y: 377, distance: 49.5
click at [124, 377] on div "Customer Support Automation Crew Created! 🎯 I've successfully created a compreh…" at bounding box center [138, 212] width 237 height 478
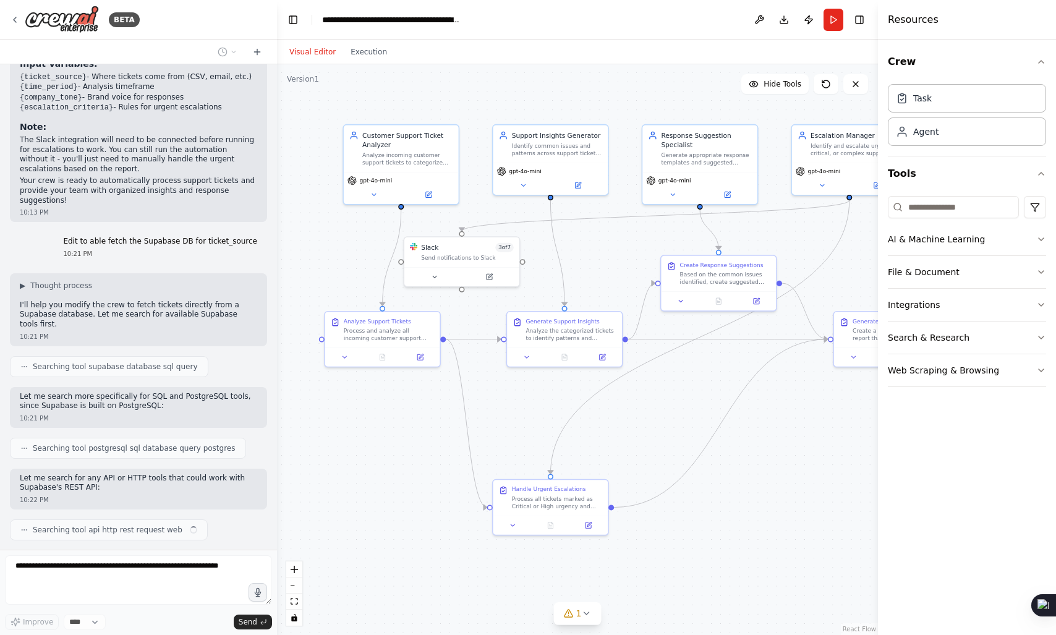
scroll to position [1742, 0]
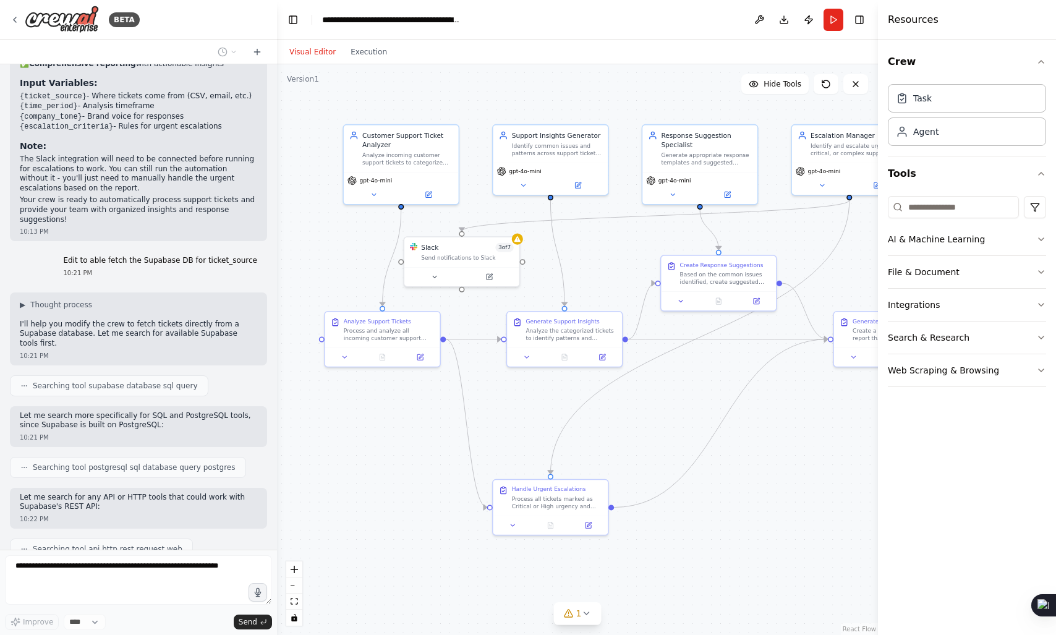
click at [145, 320] on p "I'll help you modify the crew to fetch tickets directly from a Supabase databas…" at bounding box center [138, 334] width 237 height 29
drag, startPoint x: 145, startPoint y: 295, endPoint x: 171, endPoint y: 293, distance: 26.0
click at [171, 320] on p "I'll help you modify the crew to fetch tickets directly from a Supabase databas…" at bounding box center [138, 334] width 237 height 29
click at [25, 320] on p "I'll help you modify the crew to fetch tickets directly from a Supabase databas…" at bounding box center [138, 334] width 237 height 29
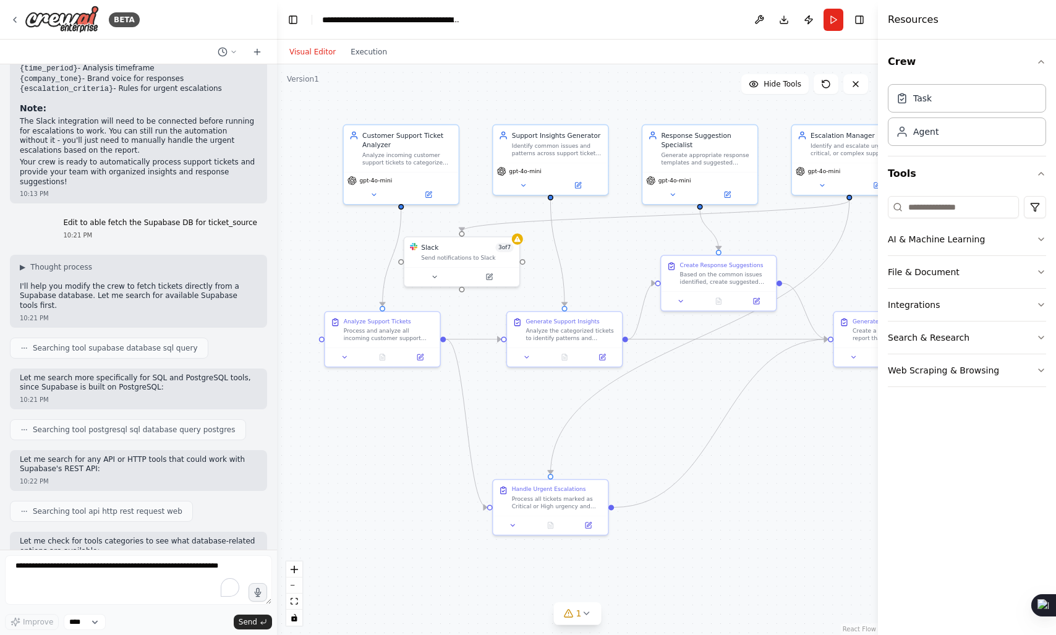
scroll to position [1828, 0]
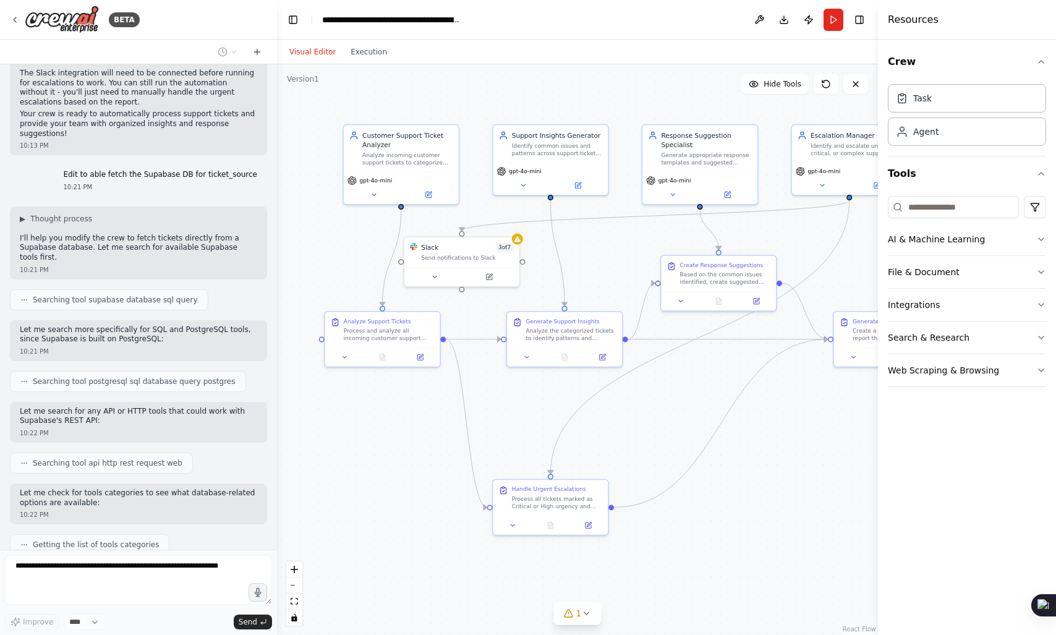
click at [176, 234] on p "I'll help you modify the crew to fetch tickets directly from a Supabase databas…" at bounding box center [138, 248] width 237 height 29
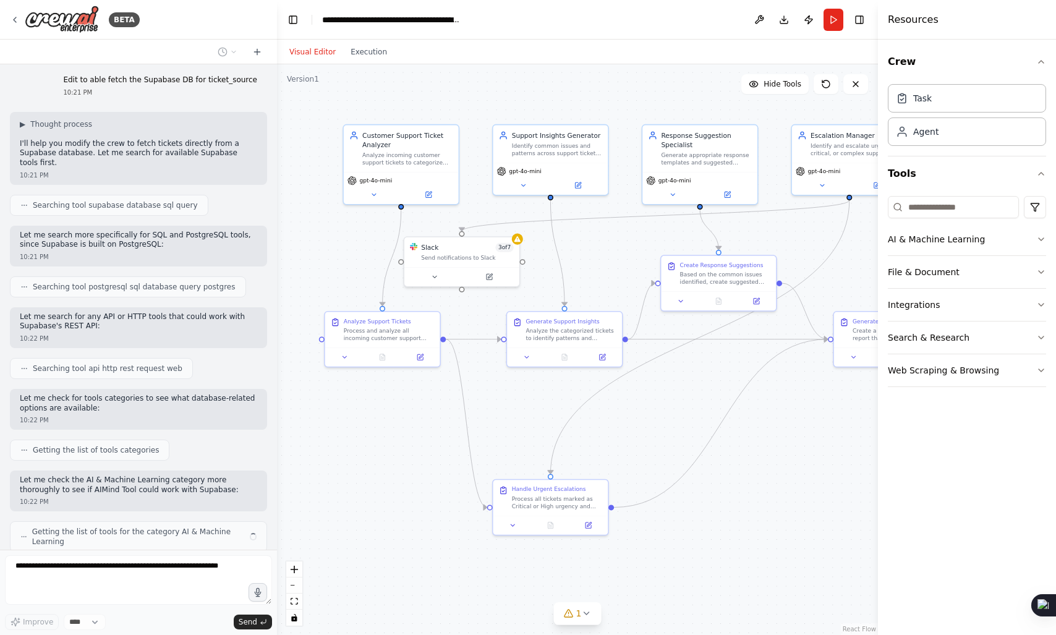
scroll to position [1919, 0]
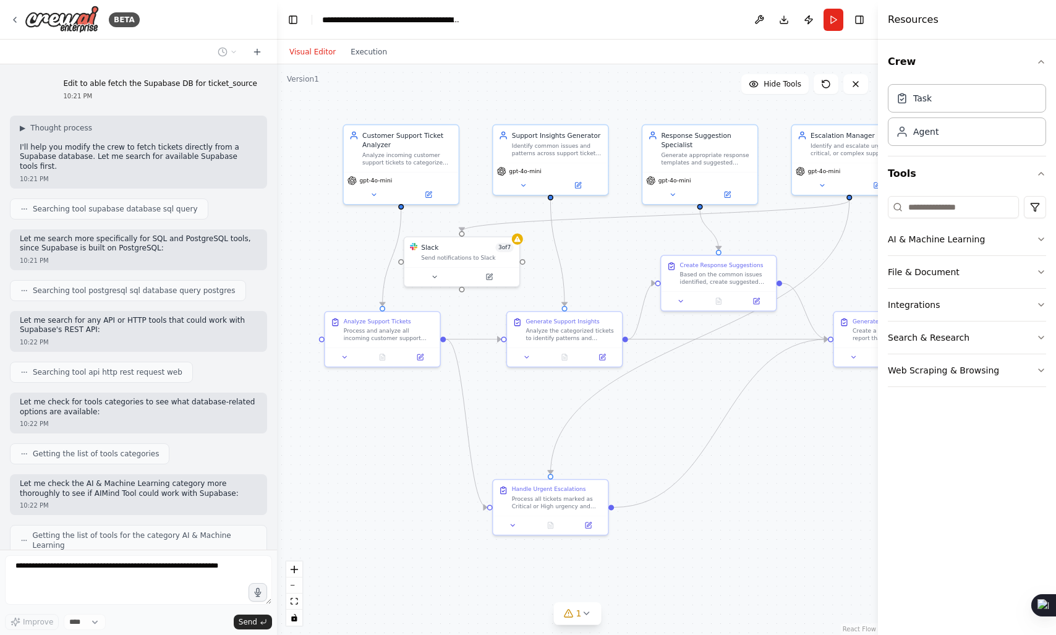
click at [87, 229] on div "Let me search more specifically for SQL and PostgreSQL tools, since Supabase is…" at bounding box center [138, 249] width 257 height 41
click at [135, 234] on p "Let me search more specifically for SQL and PostgreSQL tools, since Supabase is…" at bounding box center [138, 243] width 237 height 19
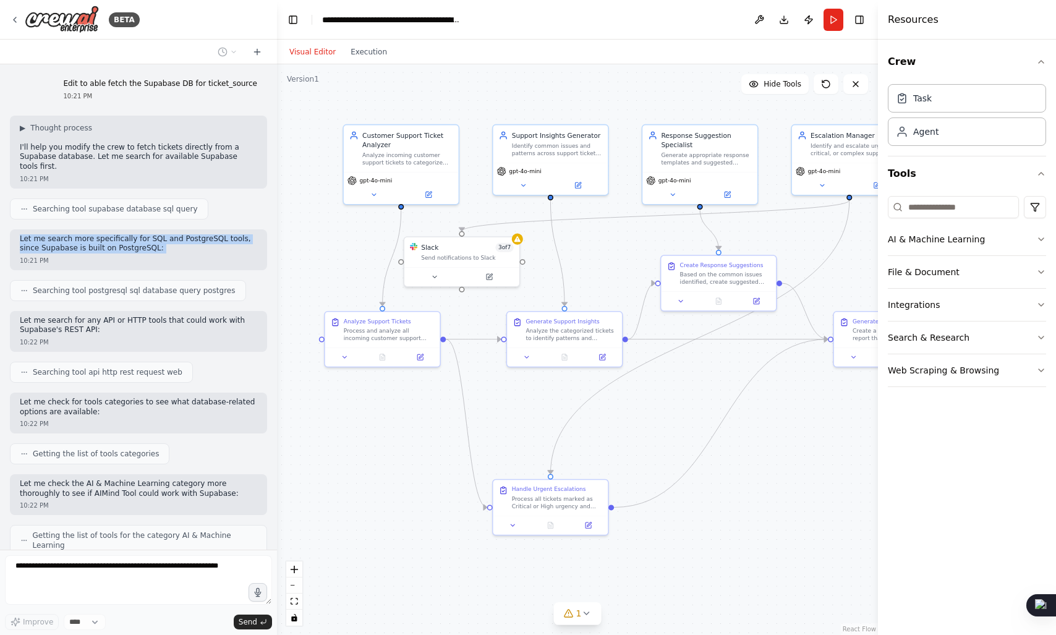
scroll to position [1903, 0]
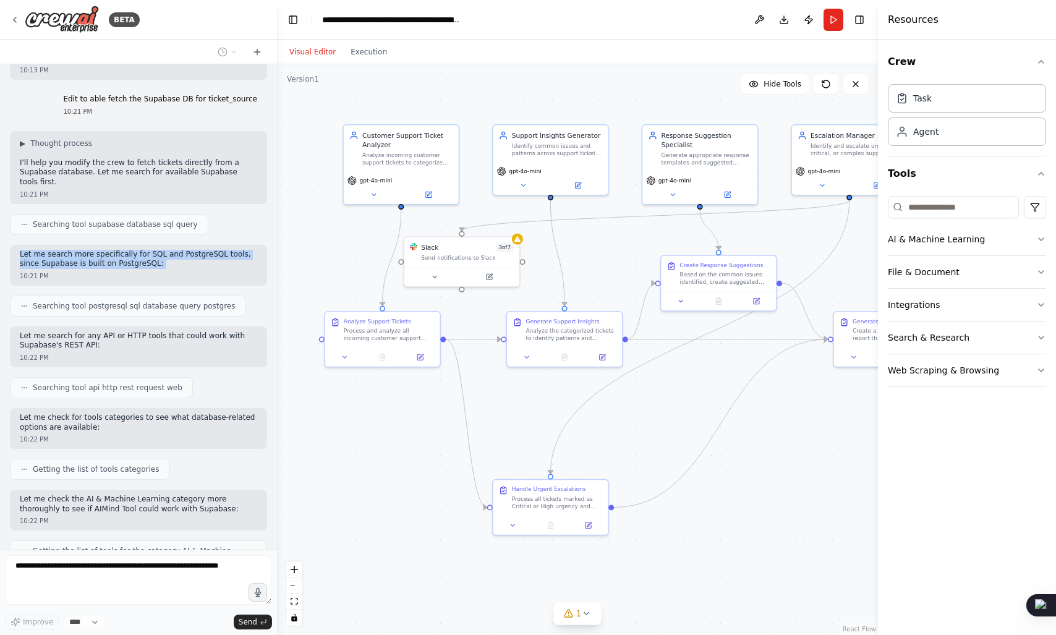
click at [160, 250] on p "Let me search more specifically for SQL and PostgreSQL tools, since Supabase is…" at bounding box center [138, 259] width 237 height 19
drag, startPoint x: 160, startPoint y: 225, endPoint x: 205, endPoint y: 221, distance: 44.7
click at [205, 250] on p "Let me search more specifically for SQL and PostgreSQL tools, since Supabase is…" at bounding box center [138, 259] width 237 height 19
click at [57, 250] on p "Let me search more specifically for SQL and PostgreSQL tools, since Supabase is…" at bounding box center [138, 259] width 237 height 19
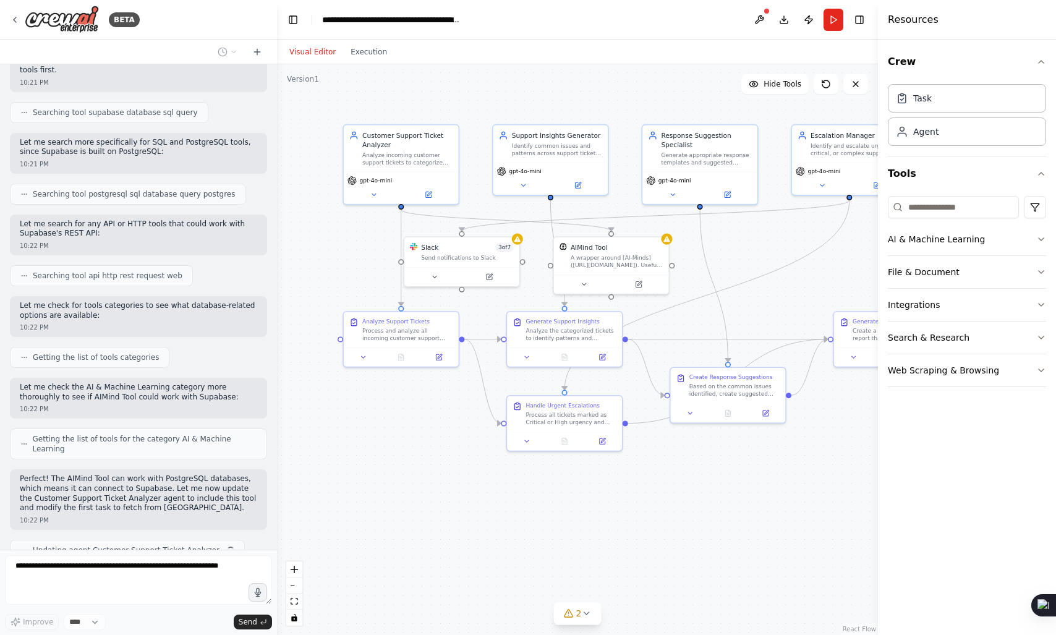
scroll to position [2009, 0]
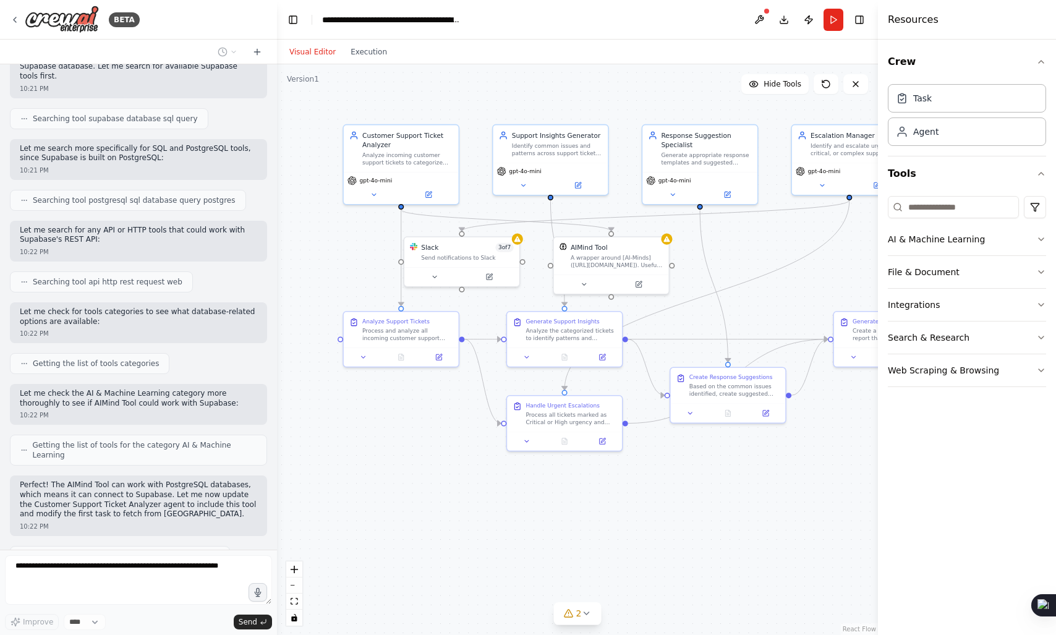
click at [72, 226] on p "Let me search for any API or HTTP tools that could work with Supabase's REST AP…" at bounding box center [138, 235] width 237 height 19
drag, startPoint x: 72, startPoint y: 199, endPoint x: 136, endPoint y: 196, distance: 64.4
click at [136, 226] on p "Let me search for any API or HTTP tools that could work with Supabase's REST AP…" at bounding box center [138, 235] width 237 height 19
click at [163, 226] on p "Let me search for any API or HTTP tools that could work with Supabase's REST AP…" at bounding box center [138, 235] width 237 height 19
drag, startPoint x: 163, startPoint y: 196, endPoint x: 246, endPoint y: 196, distance: 83.4
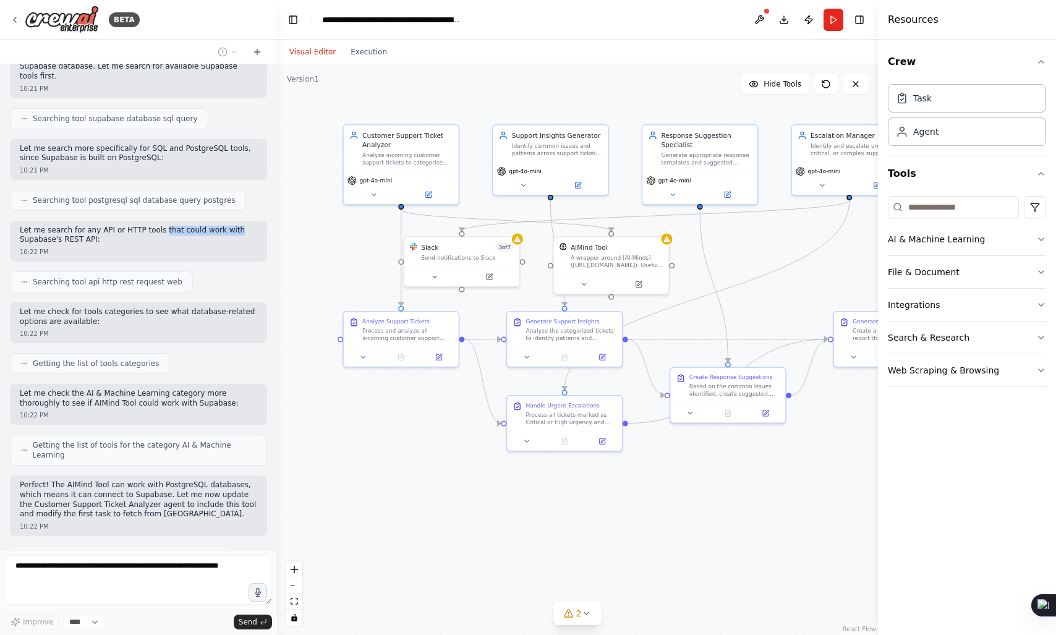
click at [246, 226] on p "Let me search for any API or HTTP tools that could work with Supabase's REST AP…" at bounding box center [138, 235] width 237 height 19
click at [60, 226] on p "Let me search for any API or HTTP tools that could work with Supabase's REST AP…" at bounding box center [138, 235] width 237 height 19
drag, startPoint x: 60, startPoint y: 207, endPoint x: 100, endPoint y: 207, distance: 40.2
click at [100, 226] on p "Let me search for any API or HTTP tools that could work with Supabase's REST AP…" at bounding box center [138, 235] width 237 height 19
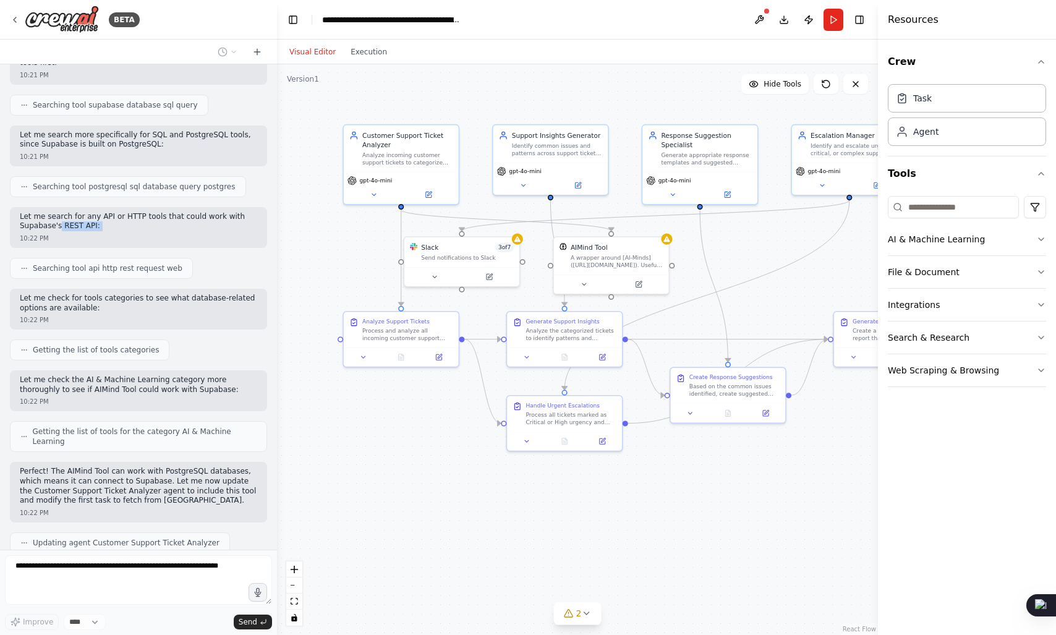
scroll to position [2026, 0]
click at [79, 291] on p "Let me check for tools categories to see what database-related options are avai…" at bounding box center [138, 300] width 237 height 19
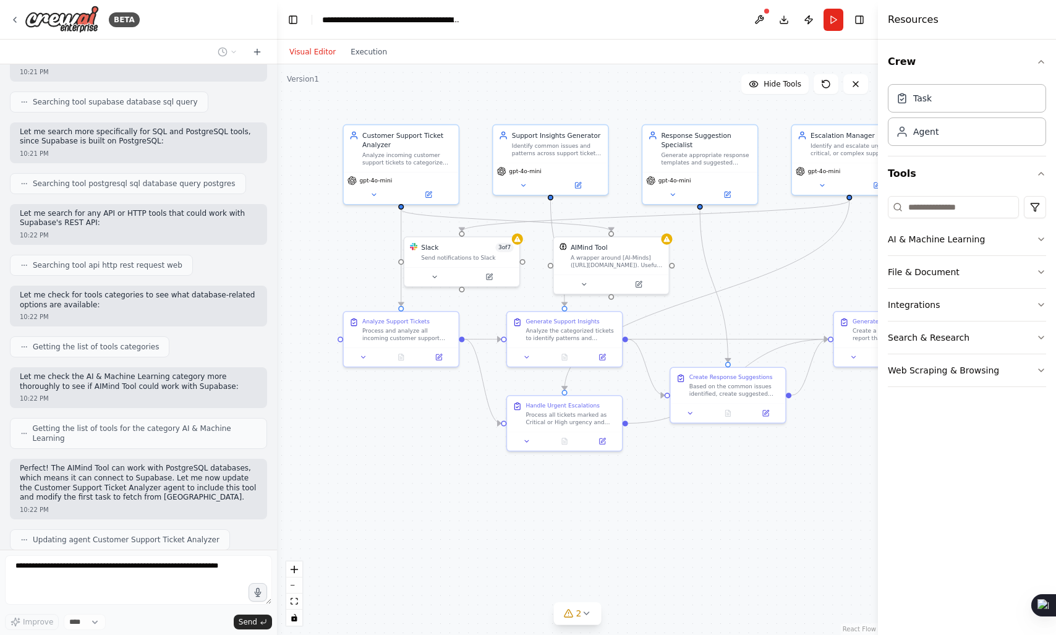
click at [79, 291] on p "Let me check for tools categories to see what database-related options are avai…" at bounding box center [138, 300] width 237 height 19
drag, startPoint x: 140, startPoint y: 434, endPoint x: 213, endPoint y: 431, distance: 72.4
click at [213, 464] on p "Perfect! The AIMind Tool can work with PostgreSQL databases, which means it can…" at bounding box center [138, 483] width 237 height 38
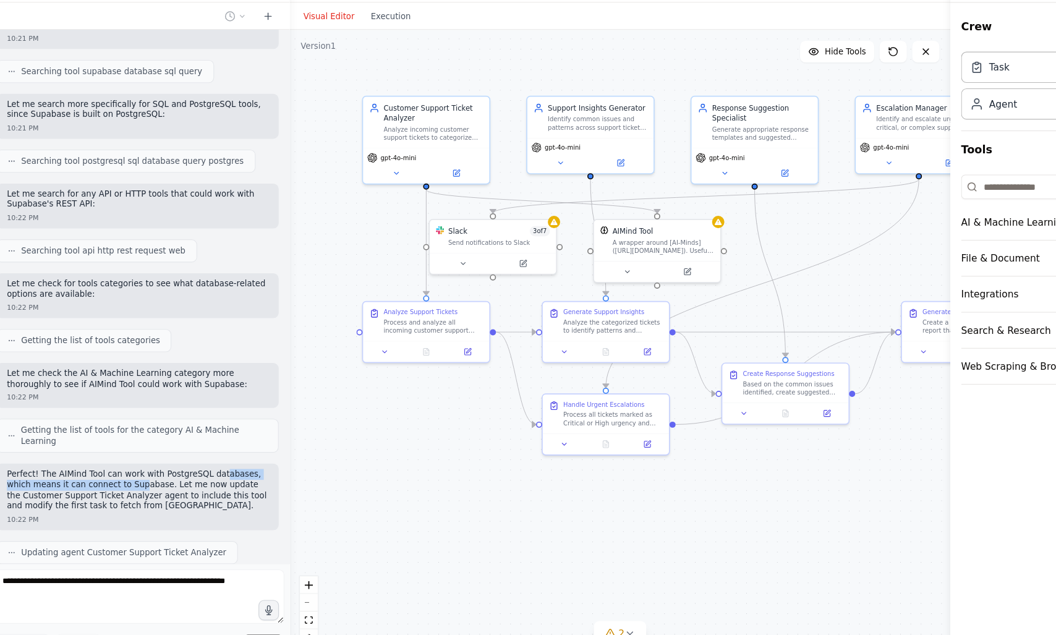
click at [126, 464] on p "Perfect! The AIMind Tool can work with PostgreSQL databases, which means it can…" at bounding box center [138, 483] width 237 height 38
click at [62, 464] on p "Perfect! The AIMind Tool can work with PostgreSQL databases, which means it can…" at bounding box center [138, 483] width 237 height 38
drag, startPoint x: 62, startPoint y: 437, endPoint x: 129, endPoint y: 440, distance: 66.8
click at [129, 464] on p "Perfect! The AIMind Tool can work with PostgreSQL databases, which means it can…" at bounding box center [138, 483] width 237 height 38
click at [155, 464] on p "Perfect! The AIMind Tool can work with PostgreSQL databases, which means it can…" at bounding box center [138, 483] width 237 height 38
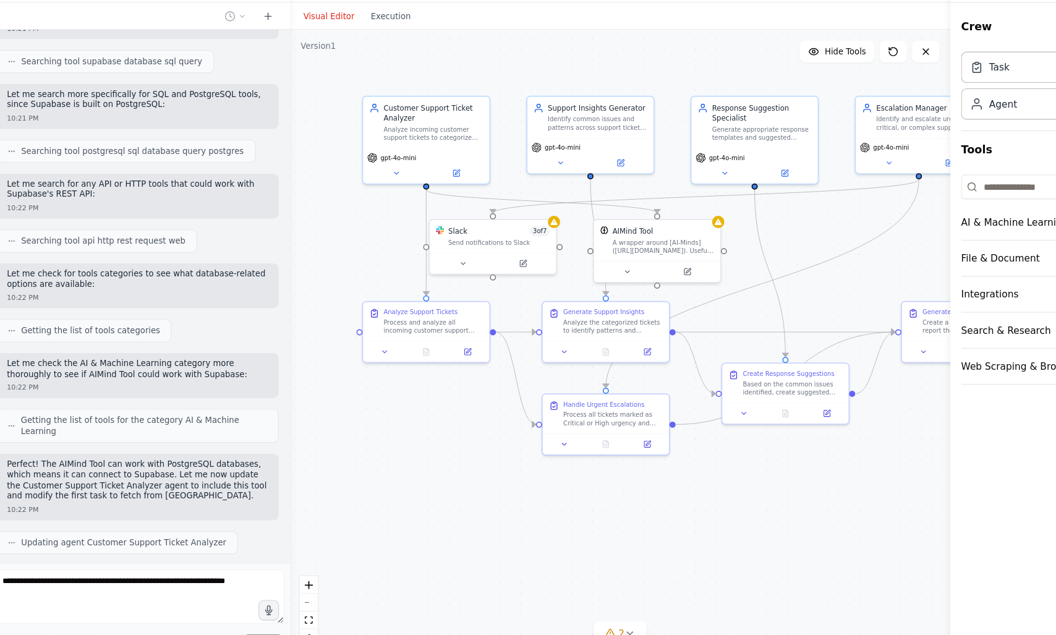
scroll to position [2107, 0]
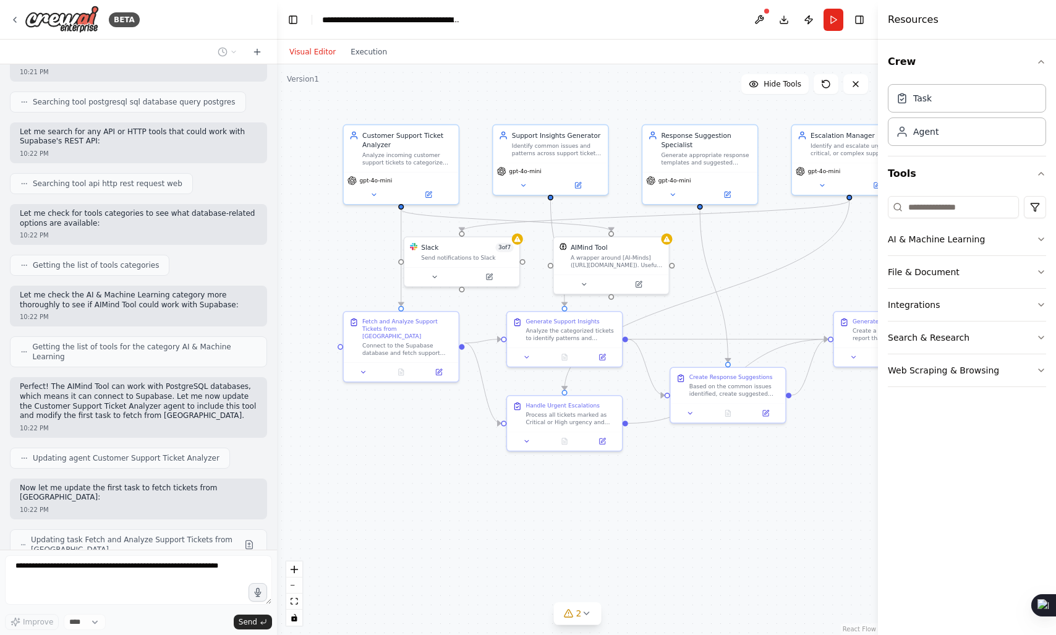
click at [72, 382] on p "Perfect! The AIMind Tool can work with PostgreSQL databases, which means it can…" at bounding box center [138, 401] width 237 height 38
drag, startPoint x: 72, startPoint y: 360, endPoint x: 121, endPoint y: 361, distance: 48.8
click at [121, 382] on p "Perfect! The AIMind Tool can work with PostgreSQL databases, which means it can…" at bounding box center [138, 401] width 237 height 38
click at [163, 382] on p "Perfect! The AIMind Tool can work with PostgreSQL databases, which means it can…" at bounding box center [138, 401] width 237 height 38
drag, startPoint x: 163, startPoint y: 360, endPoint x: 213, endPoint y: 367, distance: 50.6
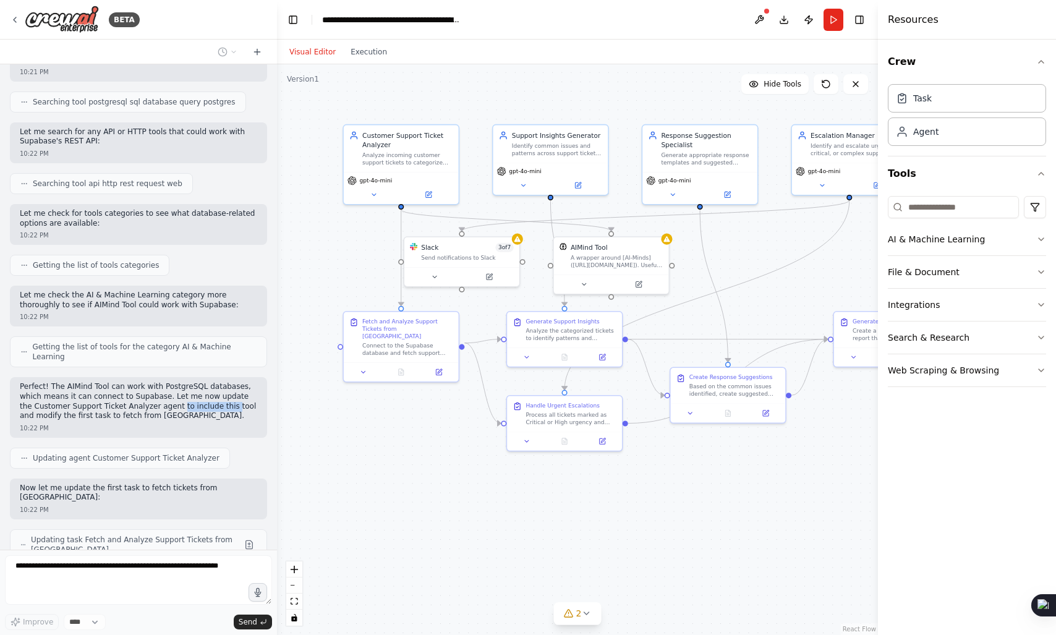
click at [213, 382] on p "Perfect! The AIMind Tool can work with PostgreSQL databases, which means it can…" at bounding box center [138, 401] width 237 height 38
click at [57, 382] on p "Perfect! The AIMind Tool can work with PostgreSQL databases, which means it can…" at bounding box center [138, 401] width 237 height 38
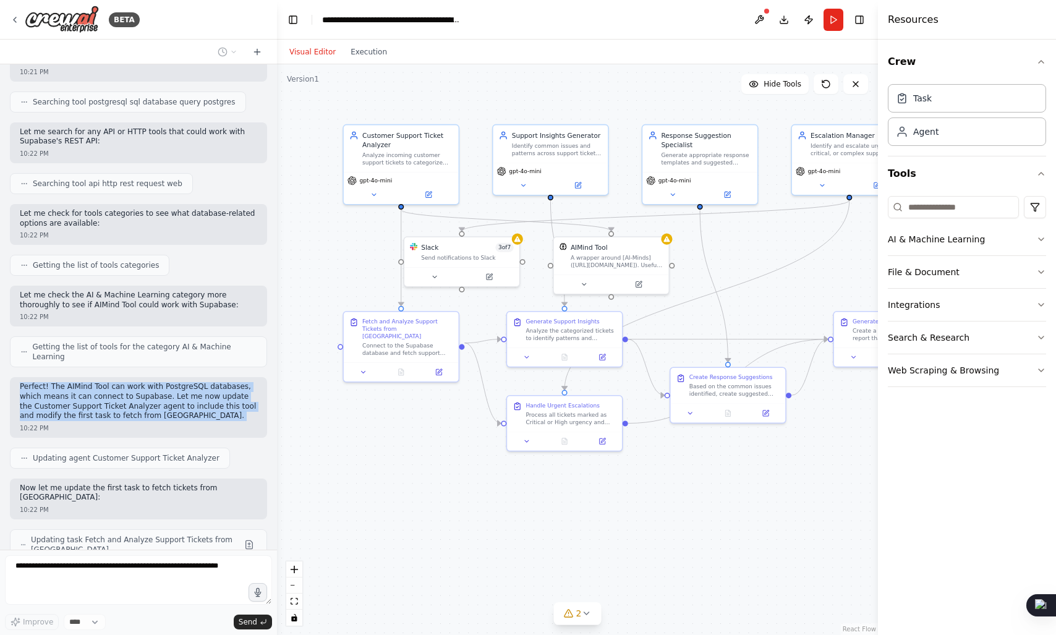
click at [121, 382] on p "Perfect! The AIMind Tool can work with PostgreSQL databases, which means it can…" at bounding box center [138, 401] width 237 height 38
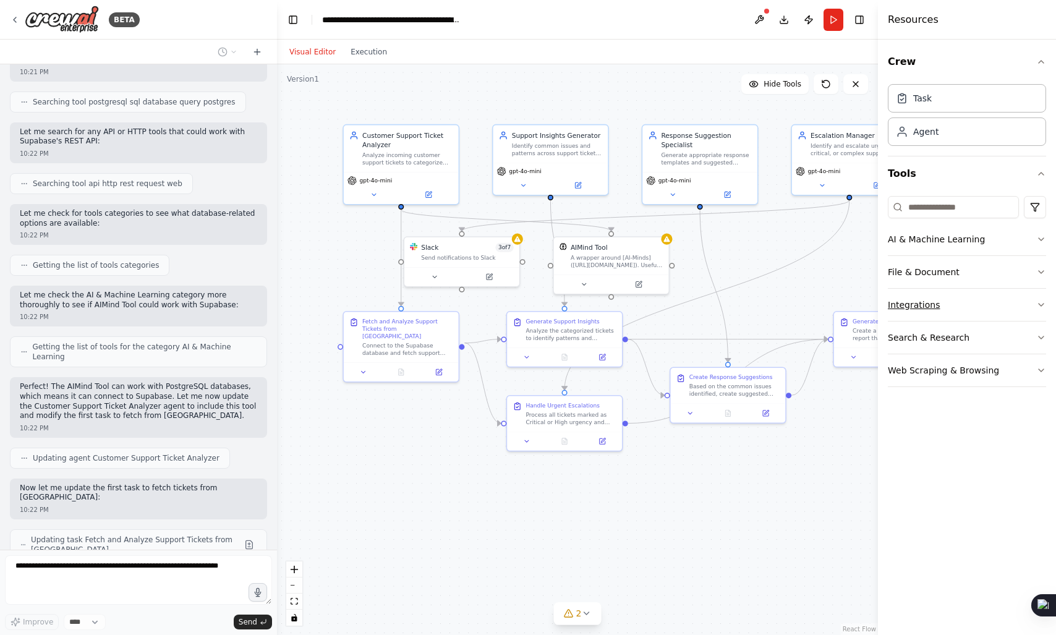
click at [998, 295] on button "Integrations" at bounding box center [967, 305] width 158 height 32
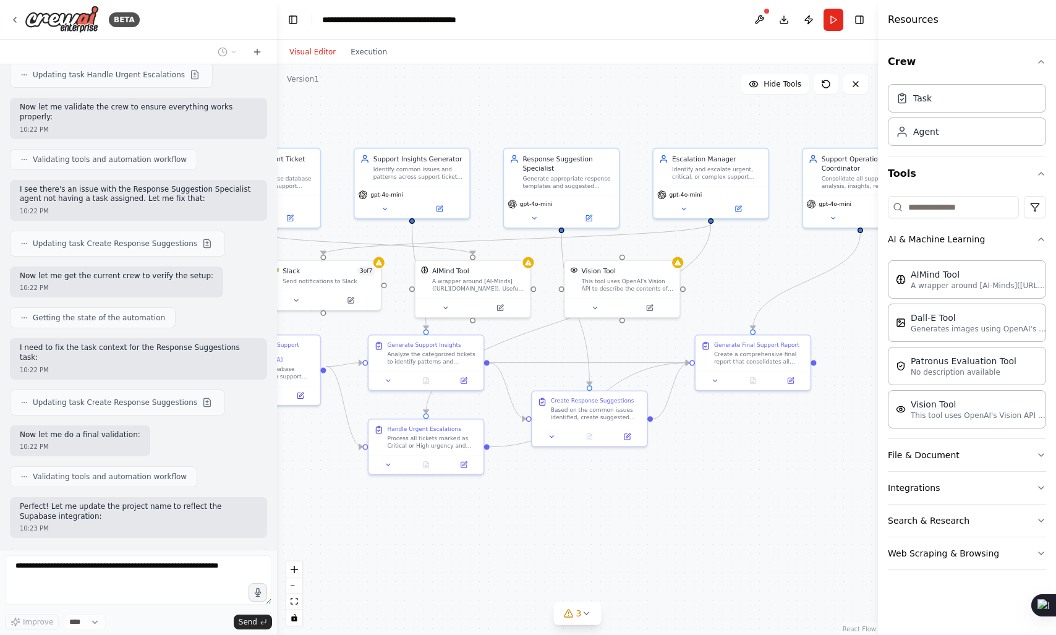
drag, startPoint x: 0, startPoint y: 0, endPoint x: 667, endPoint y: 480, distance: 821.9
click at [667, 480] on div ".deletable-edge-delete-btn { width: 20px; height: 20px; border: 0px solid #ffff…" at bounding box center [577, 349] width 601 height 571
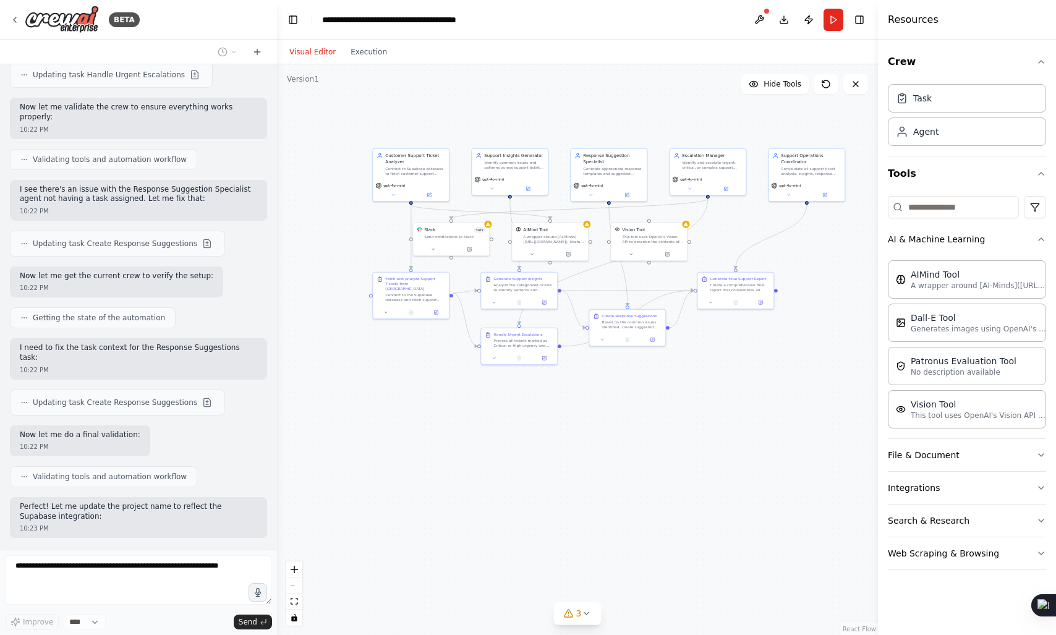
drag, startPoint x: 614, startPoint y: 492, endPoint x: 626, endPoint y: 381, distance: 111.3
click at [626, 381] on div ".deletable-edge-delete-btn { width: 20px; height: 20px; border: 0px solid #ffff…" at bounding box center [577, 349] width 601 height 571
click at [914, 454] on button "File & Document" at bounding box center [967, 455] width 158 height 32
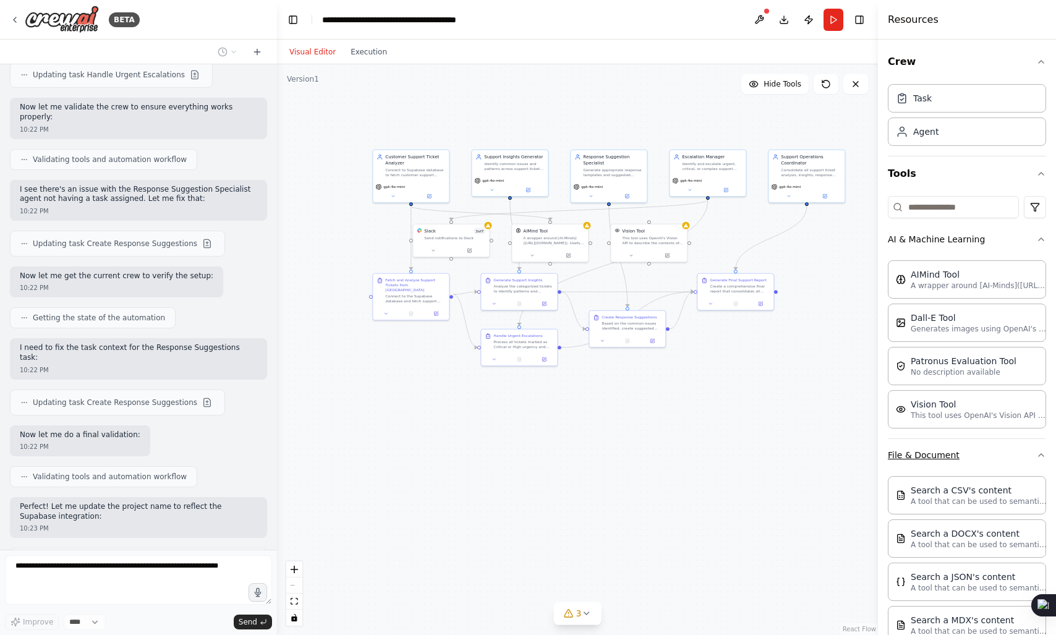
click at [951, 442] on button "File & Document" at bounding box center [967, 455] width 158 height 32
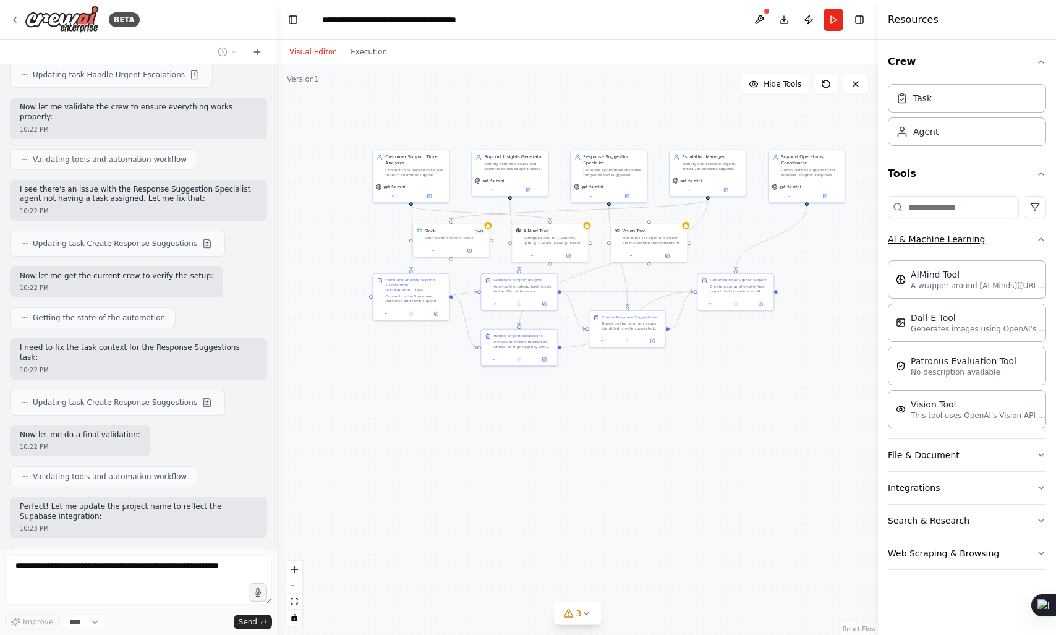
click at [968, 248] on button "AI & Machine Learning" at bounding box center [967, 239] width 158 height 32
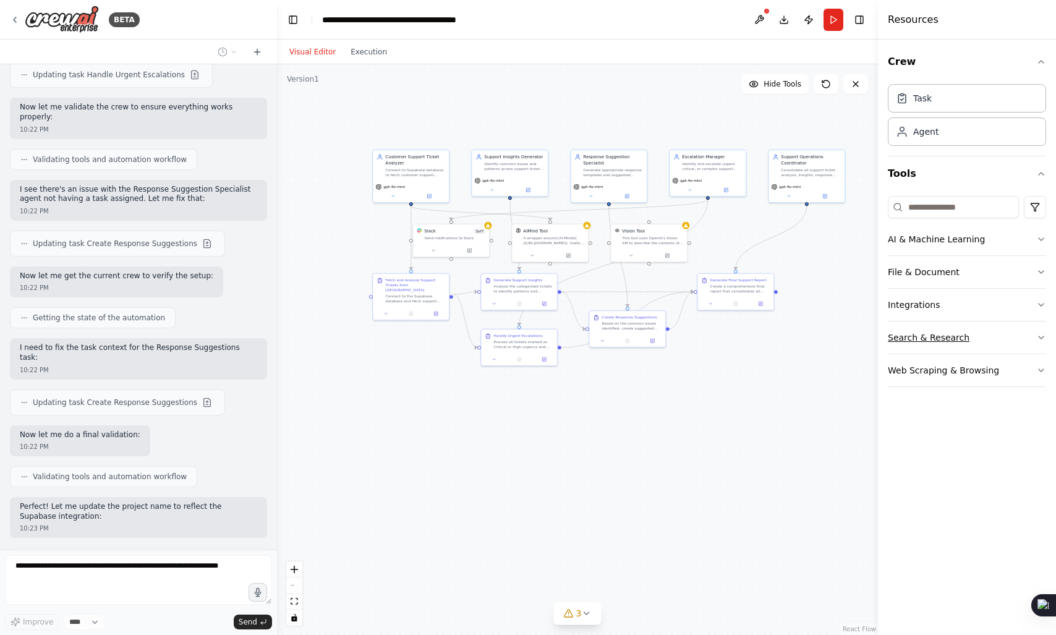
click at [924, 339] on button "Search & Research" at bounding box center [967, 337] width 158 height 32
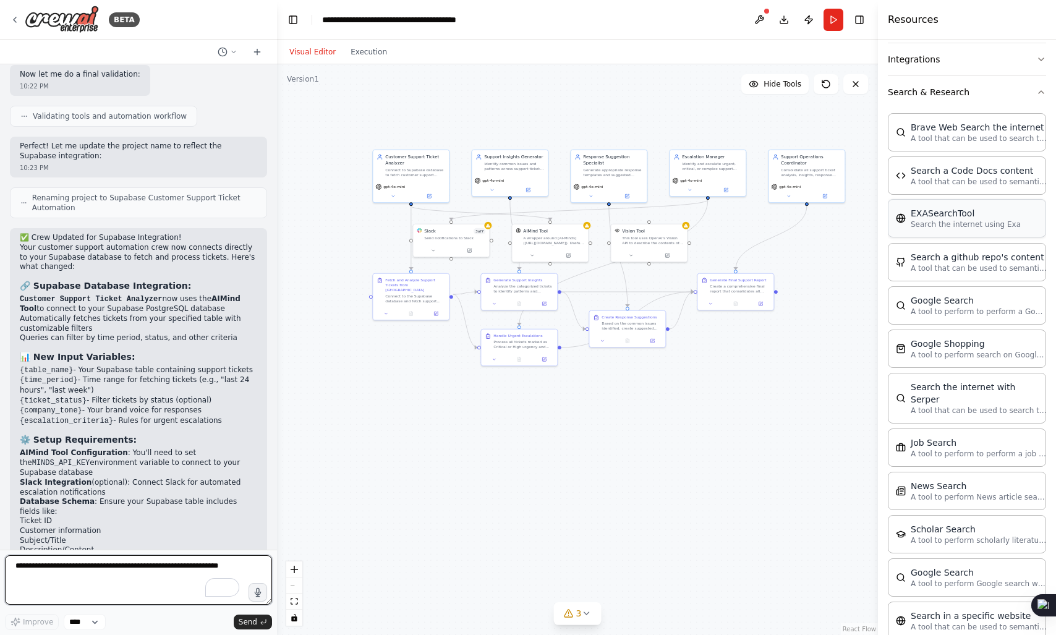
scroll to position [173, 0]
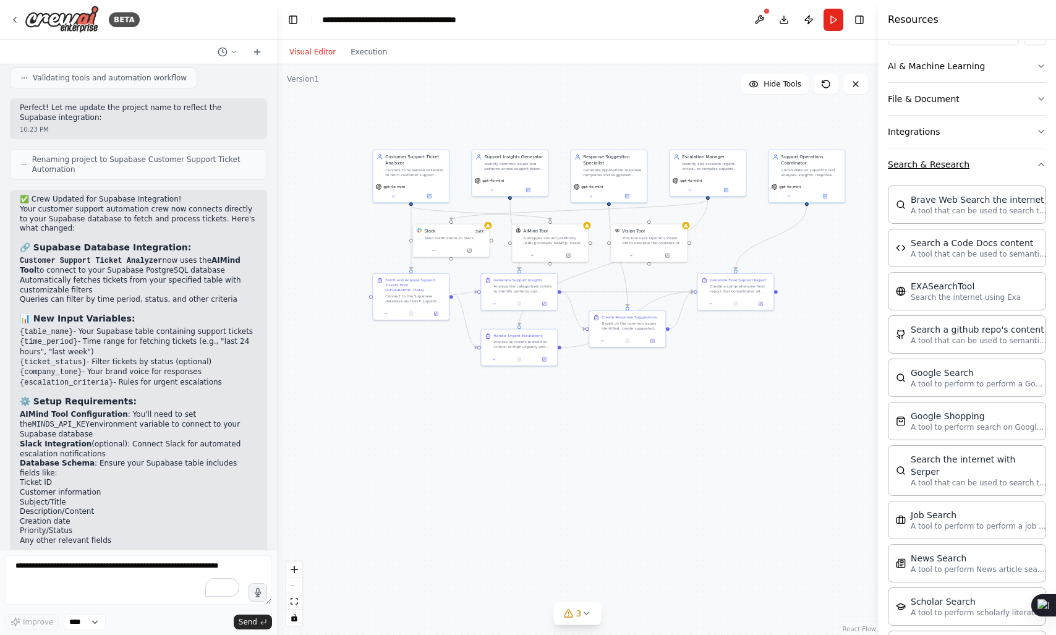
click at [988, 156] on button "Search & Research" at bounding box center [967, 164] width 158 height 32
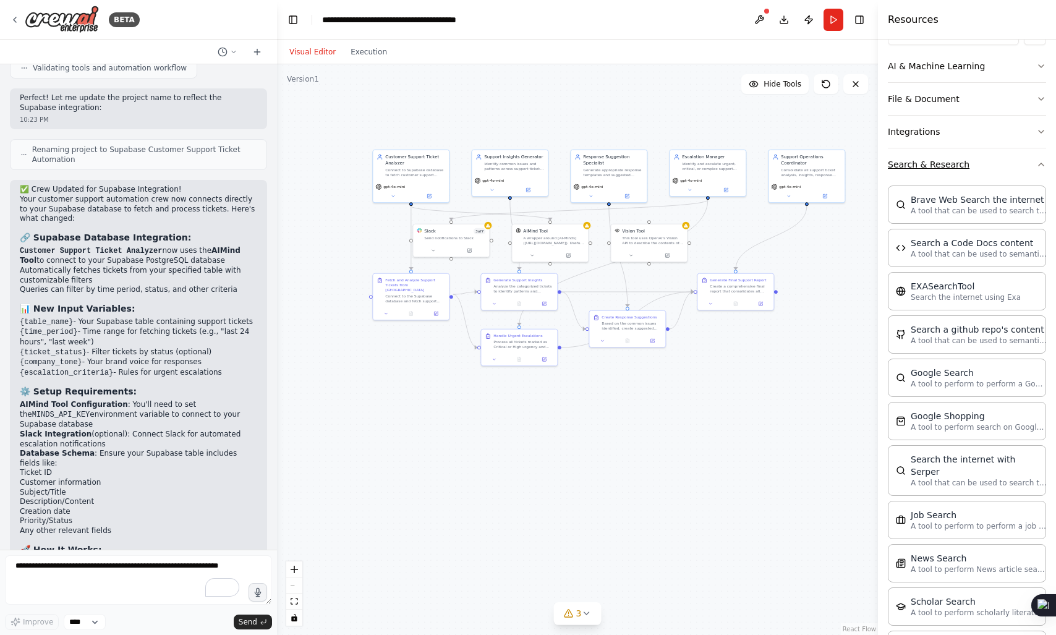
scroll to position [0, 0]
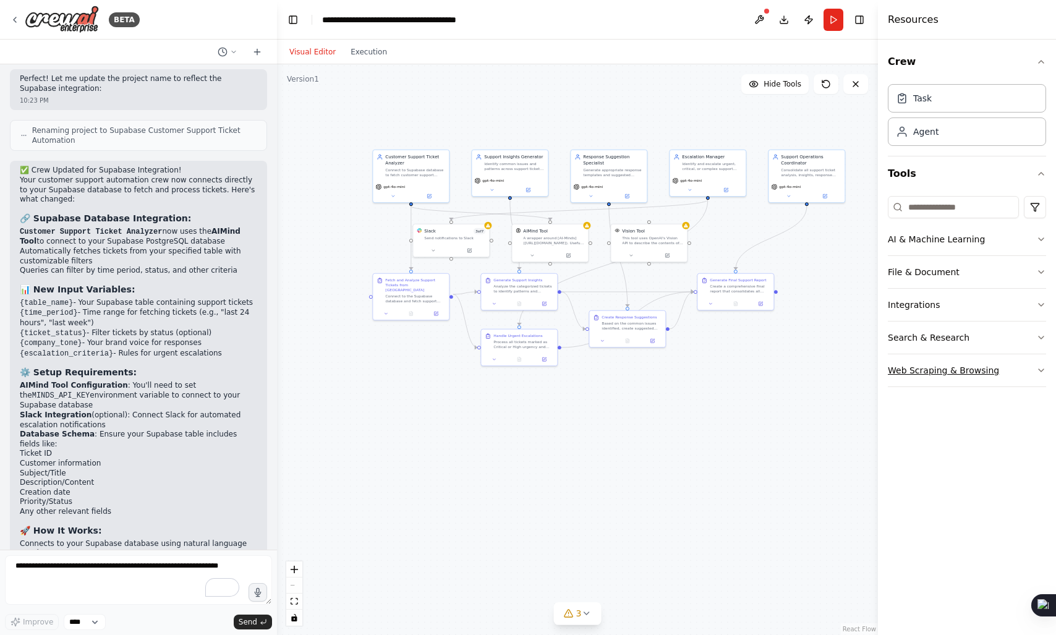
click at [955, 374] on button "Web Scraping & Browsing" at bounding box center [967, 370] width 158 height 32
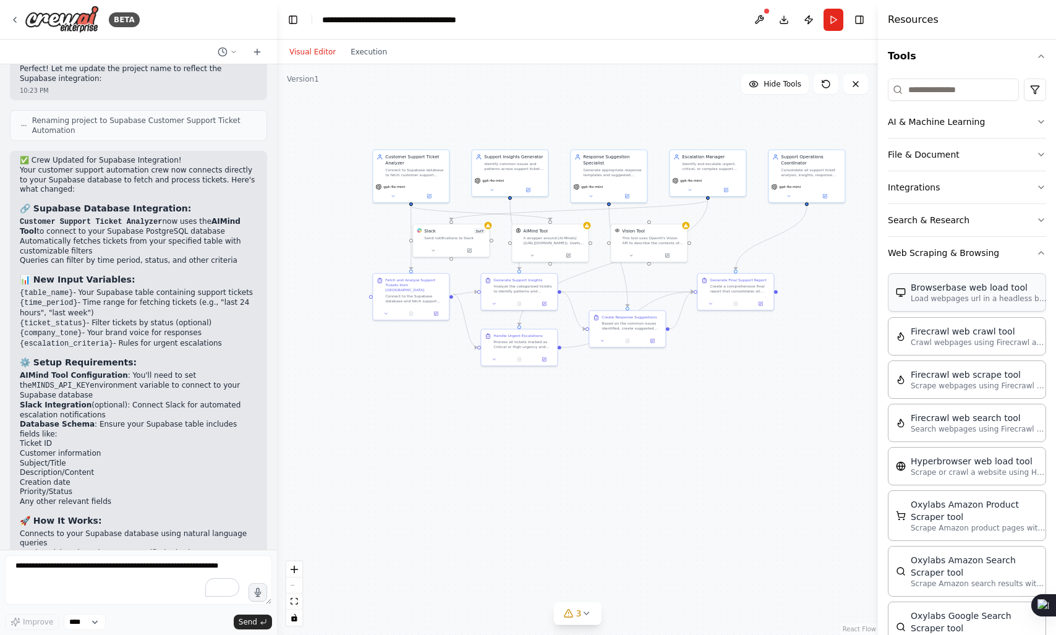
scroll to position [108, 0]
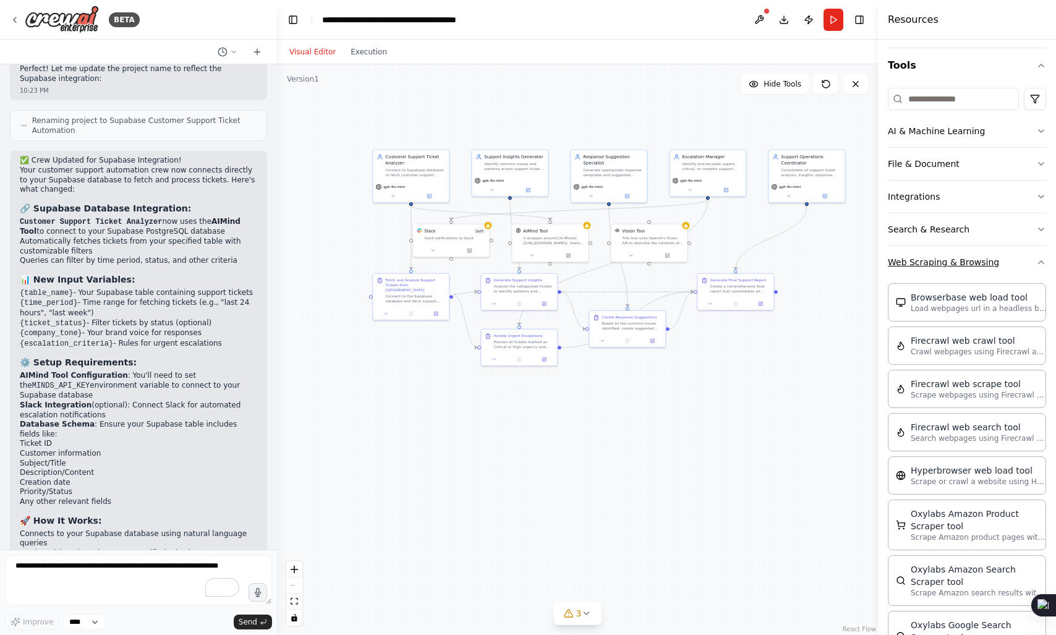
click at [964, 271] on button "Web Scraping & Browsing" at bounding box center [967, 262] width 158 height 32
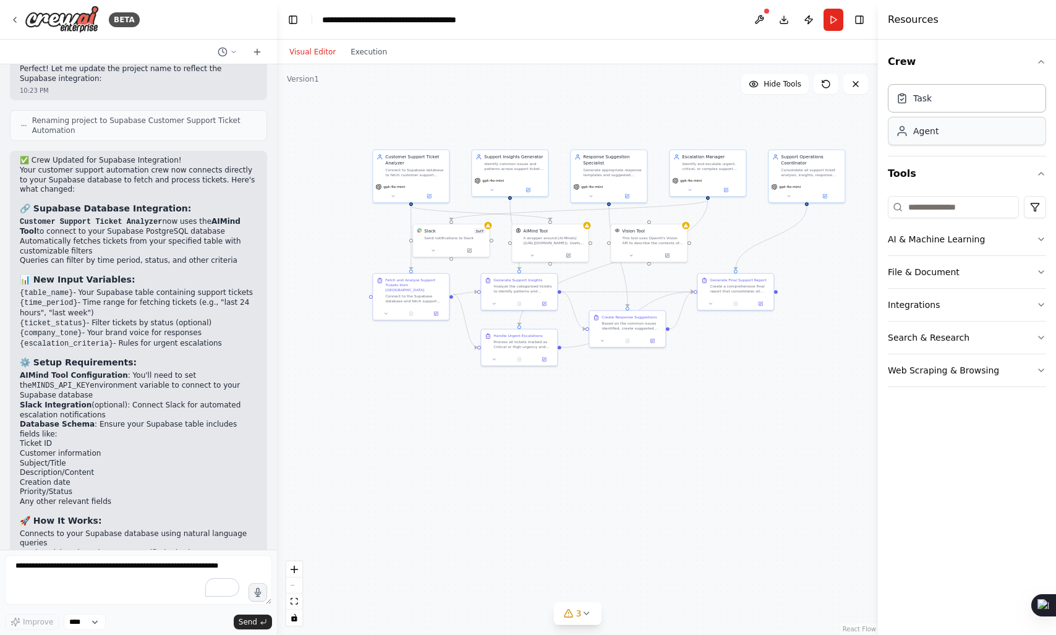
click at [923, 129] on div "Agent" at bounding box center [925, 131] width 25 height 12
click at [918, 86] on div "Task" at bounding box center [967, 97] width 158 height 28
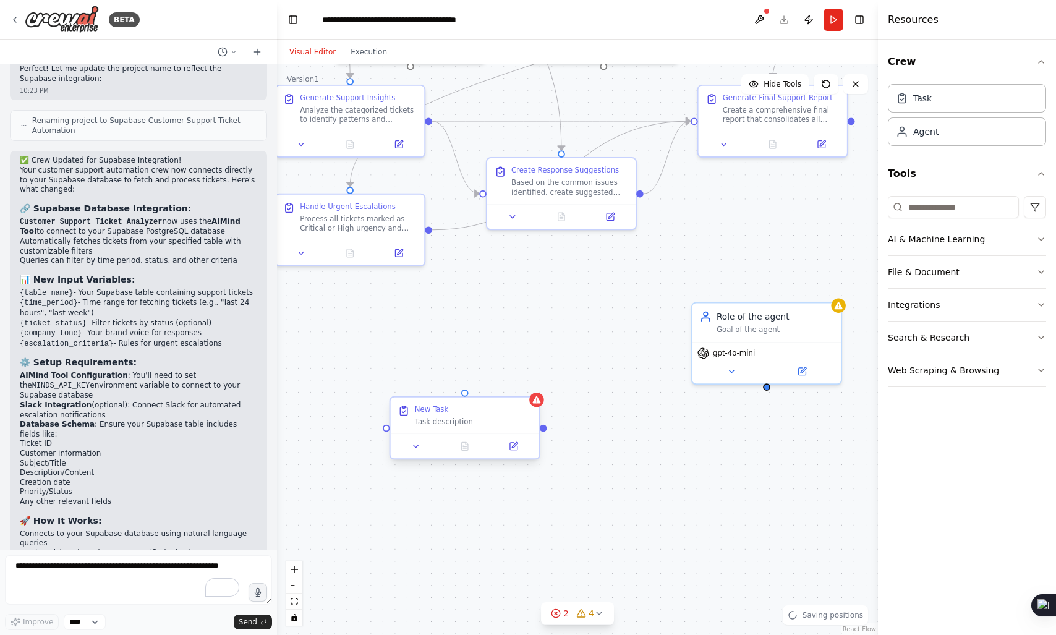
click at [484, 414] on div "New Task" at bounding box center [473, 409] width 117 height 10
click at [524, 393] on div "Confirm" at bounding box center [530, 386] width 16 height 16
click at [530, 386] on icon at bounding box center [529, 386] width 5 height 7
click at [507, 383] on button "Confirm" at bounding box center [494, 386] width 44 height 15
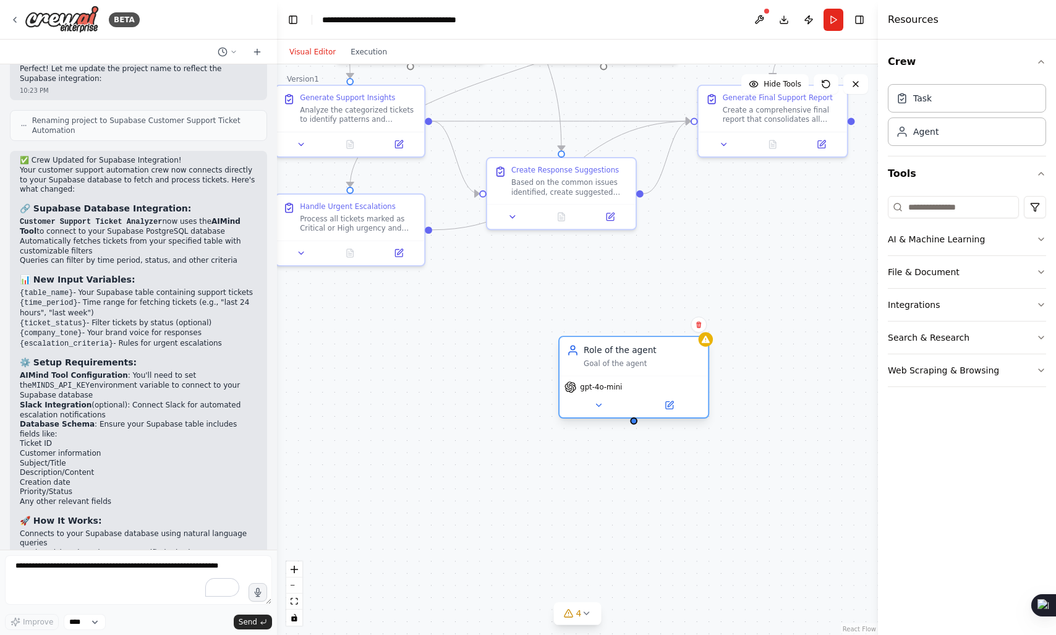
drag, startPoint x: 830, startPoint y: 325, endPoint x: 692, endPoint y: 358, distance: 141.7
click at [692, 358] on div "Role of the agent Goal of the agent" at bounding box center [642, 356] width 117 height 24
click at [700, 325] on icon at bounding box center [698, 324] width 7 height 7
click at [645, 322] on button "Confirm" at bounding box center [664, 324] width 44 height 15
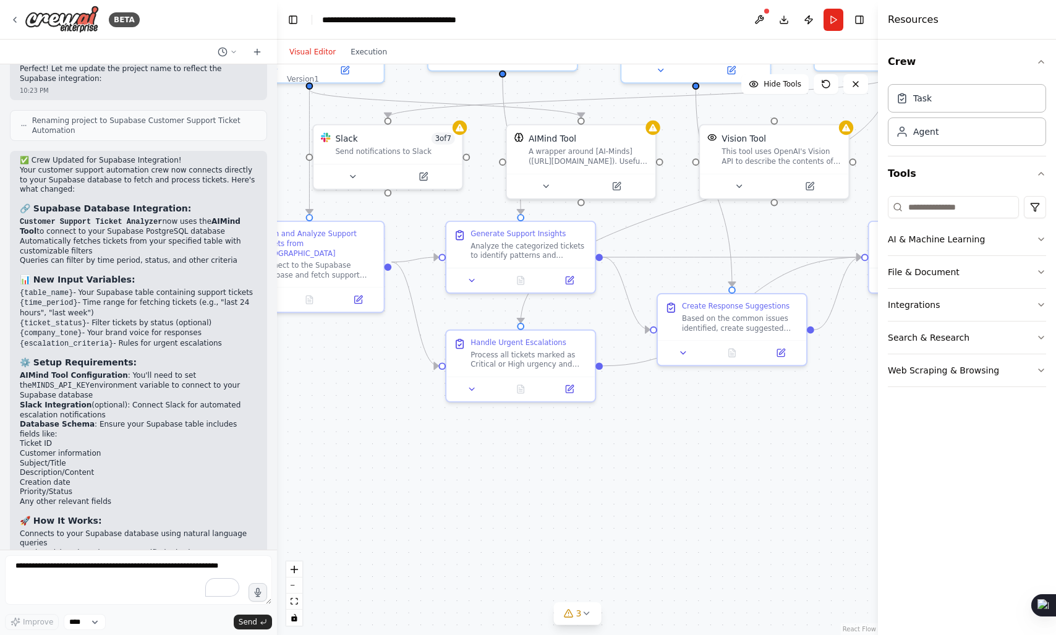
drag, startPoint x: 554, startPoint y: 325, endPoint x: 737, endPoint y: 485, distance: 243.1
click at [737, 485] on div ".deletable-edge-delete-btn { width: 20px; height: 20px; border: 0px solid #ffff…" at bounding box center [577, 349] width 601 height 571
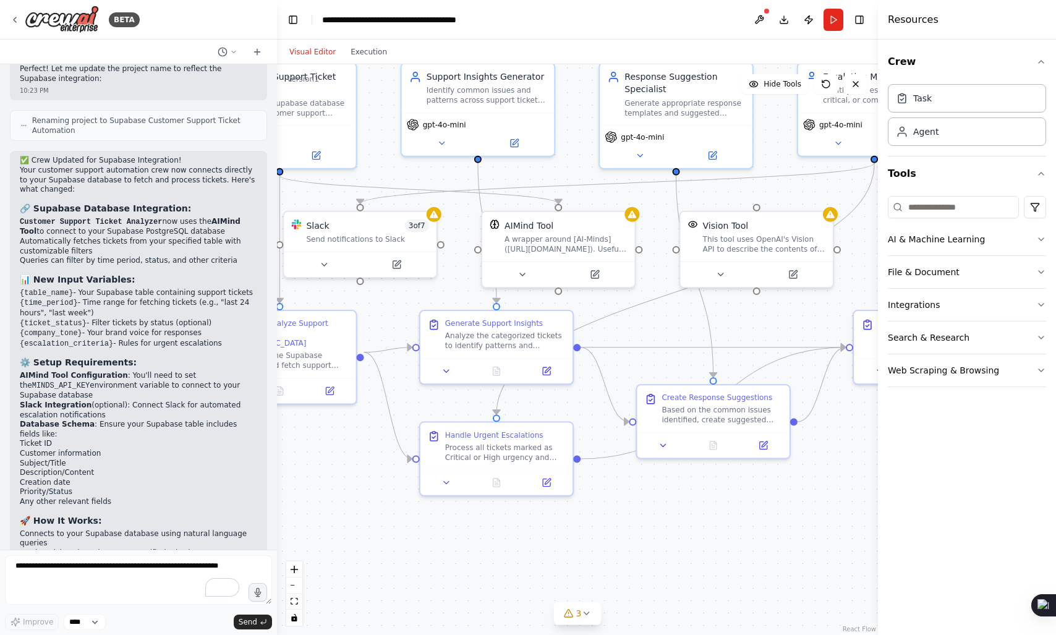
drag, startPoint x: 538, startPoint y: 478, endPoint x: 502, endPoint y: 549, distance: 79.9
click at [502, 549] on div ".deletable-edge-delete-btn { width: 20px; height: 20px; border: 0px solid #ffff…" at bounding box center [577, 349] width 601 height 571
click at [532, 275] on button at bounding box center [522, 272] width 70 height 15
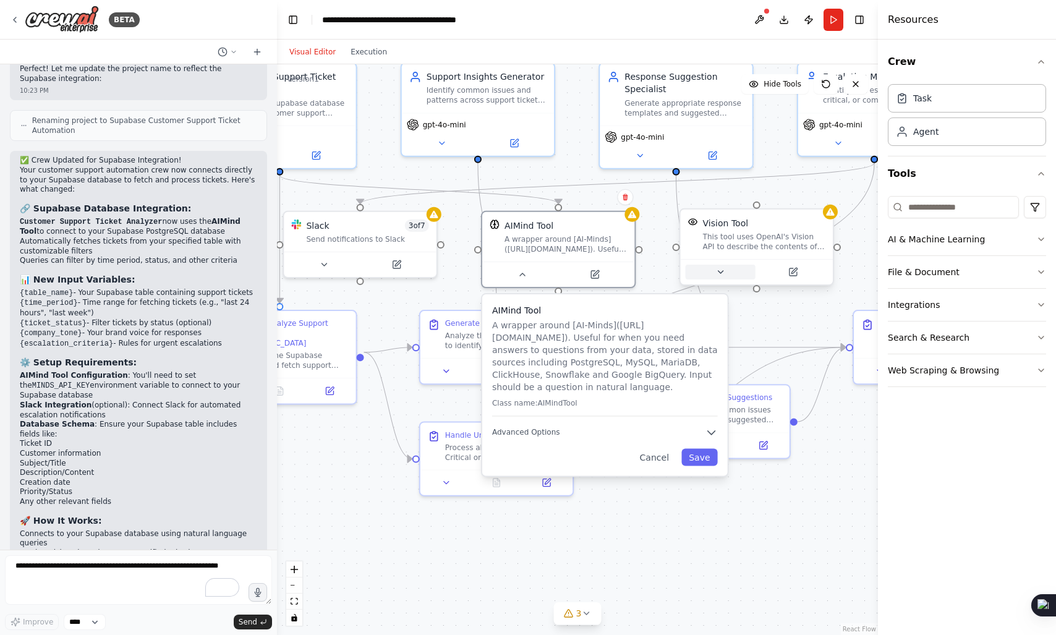
click at [742, 271] on button at bounding box center [721, 272] width 70 height 15
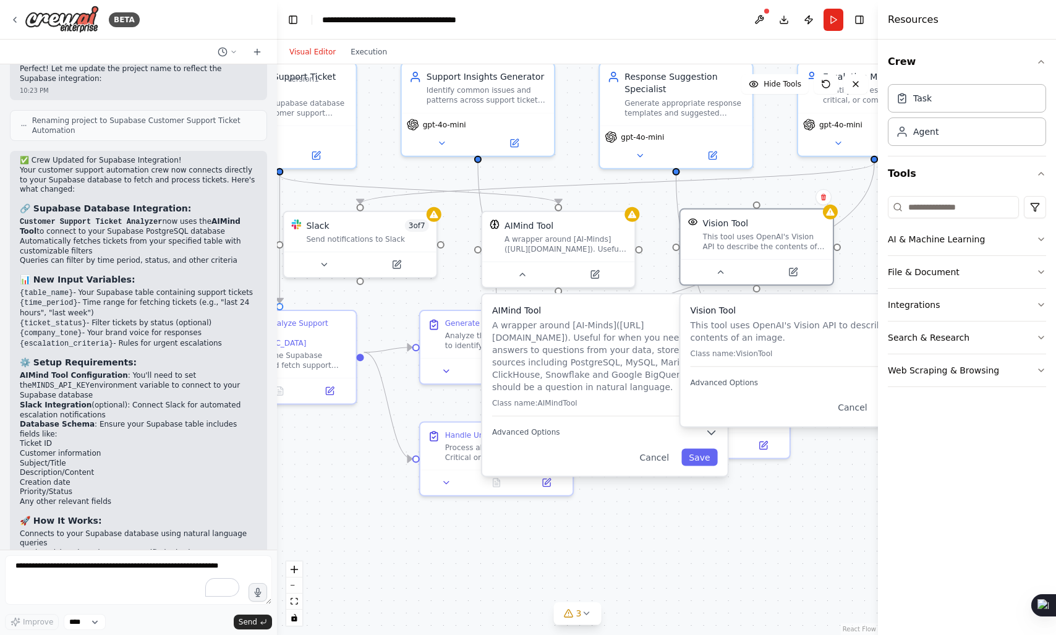
click at [753, 259] on div at bounding box center [757, 271] width 152 height 25
click at [826, 198] on icon at bounding box center [823, 196] width 7 height 7
click at [799, 198] on button "Confirm" at bounding box center [788, 197] width 44 height 15
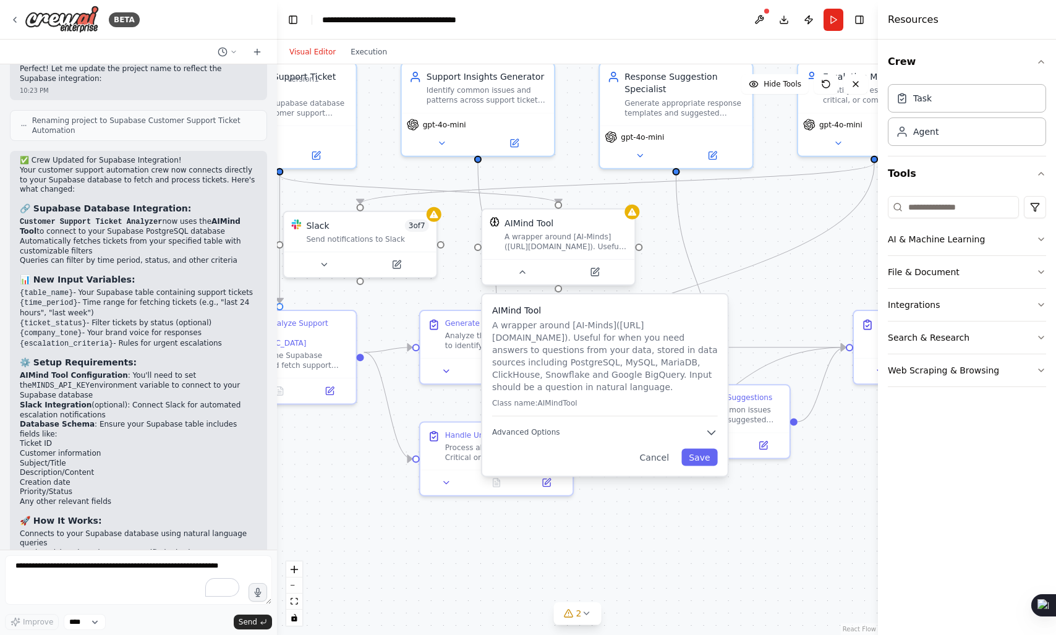
click at [579, 223] on div "AIMind Tool" at bounding box center [565, 223] width 122 height 12
click at [661, 454] on button "Cancel" at bounding box center [654, 457] width 45 height 17
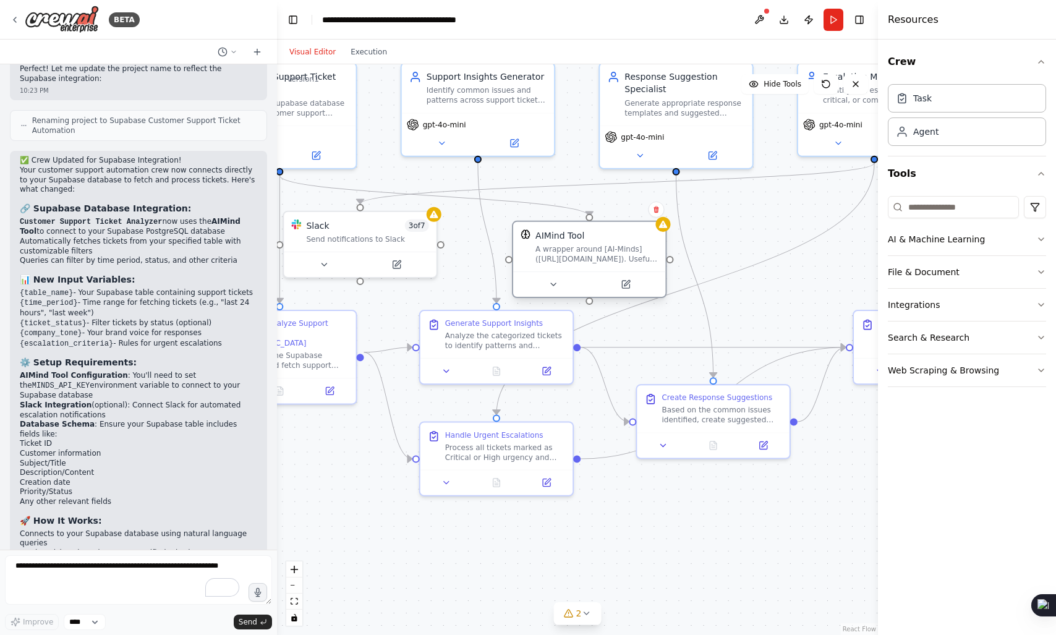
drag, startPoint x: 550, startPoint y: 232, endPoint x: 584, endPoint y: 242, distance: 35.2
click at [584, 242] on div "AIMind Tool A wrapper around [AI-Minds](https://mindsdb.com/minds). Useful for …" at bounding box center [596, 246] width 122 height 35
click at [556, 284] on icon at bounding box center [553, 284] width 10 height 10
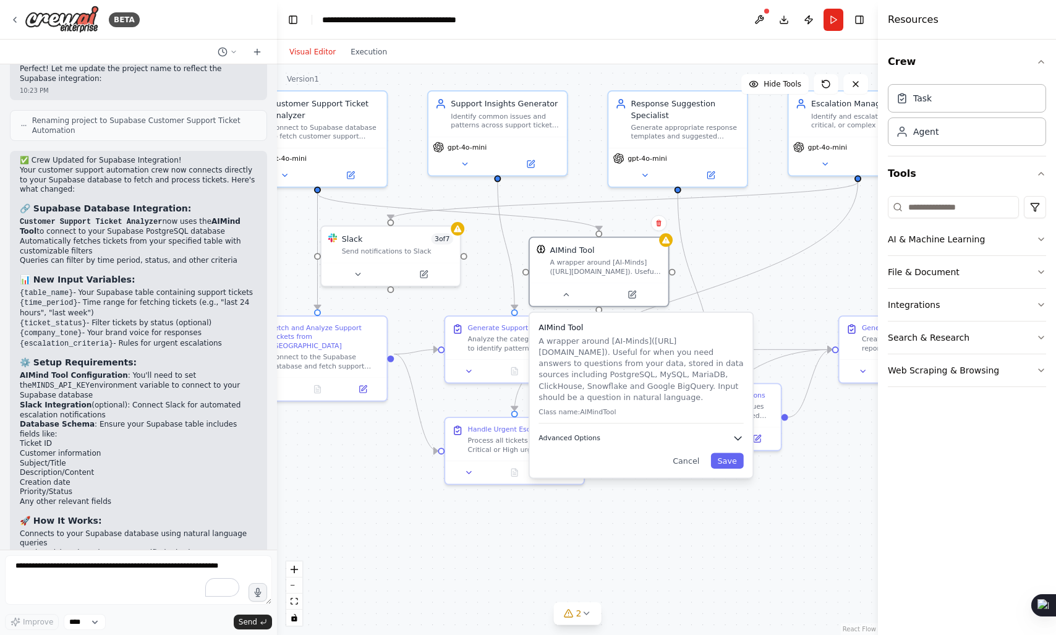
click at [738, 439] on icon "button" at bounding box center [737, 437] width 7 height 3
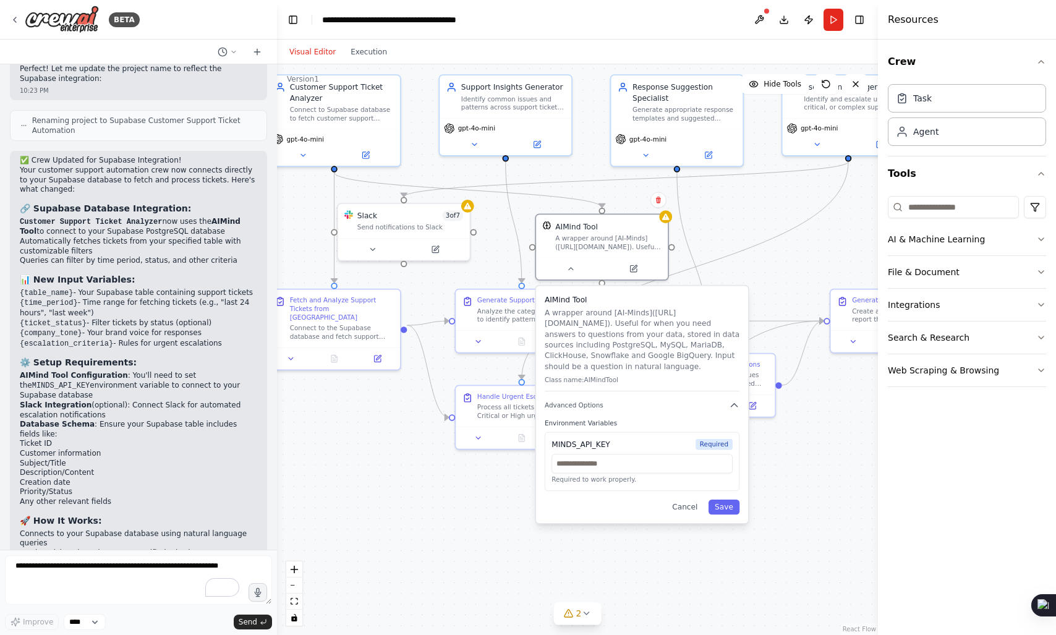
drag, startPoint x: 798, startPoint y: 543, endPoint x: 798, endPoint y: 510, distance: 33.4
click at [798, 510] on div ".deletable-edge-delete-btn { width: 20px; height: 20px; border: 0px solid #ffff…" at bounding box center [577, 349] width 601 height 571
click at [624, 462] on input "text" at bounding box center [641, 463] width 181 height 19
click at [694, 505] on button "Cancel" at bounding box center [685, 506] width 38 height 15
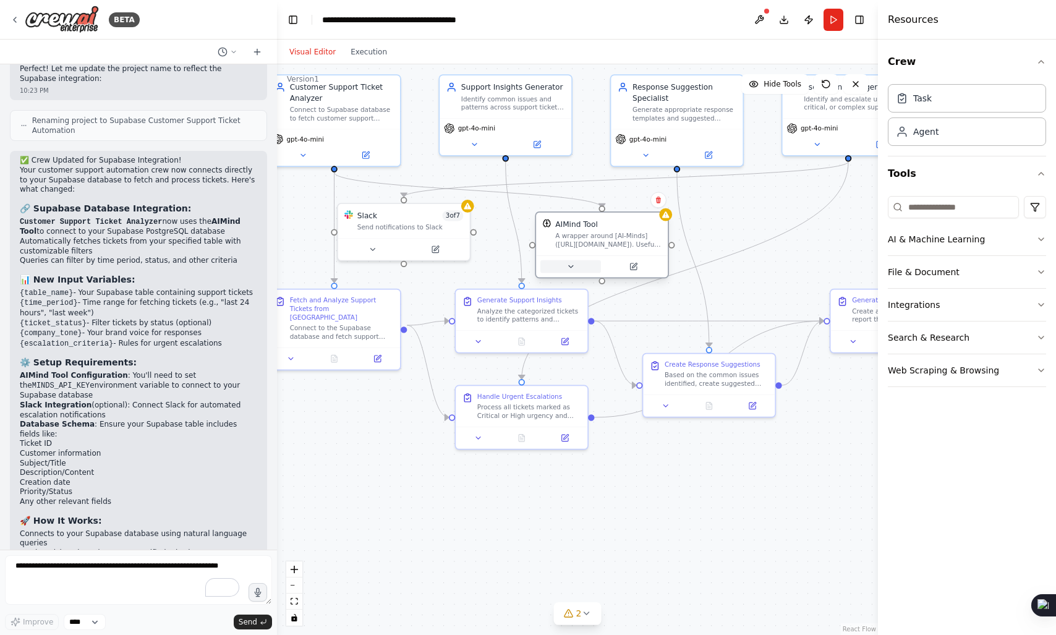
click at [568, 262] on icon at bounding box center [570, 266] width 9 height 9
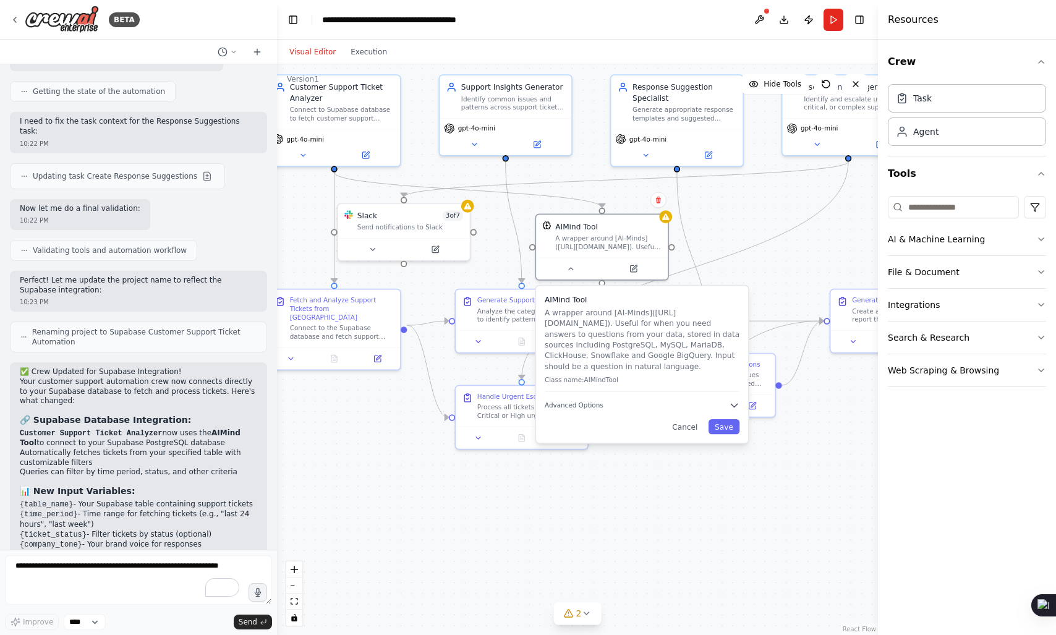
scroll to position [3120, 0]
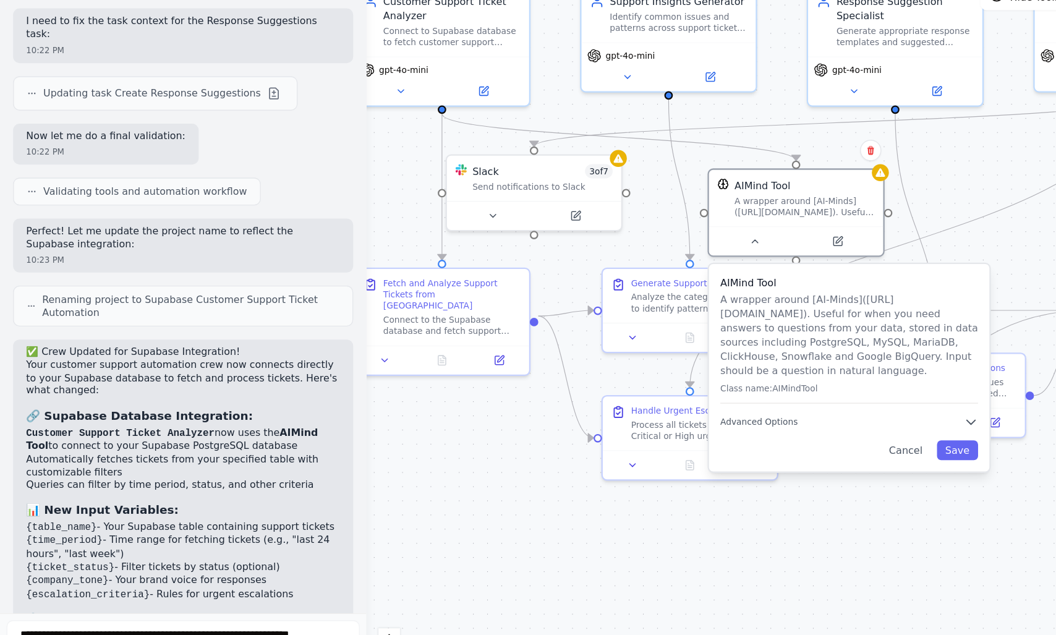
click at [44, 348] on h2 "✅ Crew Updated for Supabase Integration!" at bounding box center [138, 353] width 237 height 10
drag, startPoint x: 44, startPoint y: 279, endPoint x: 106, endPoint y: 287, distance: 62.9
click at [106, 348] on div "✅ Crew Updated for Supabase Integration! Your customer support automation crew …" at bounding box center [138, 582] width 237 height 469
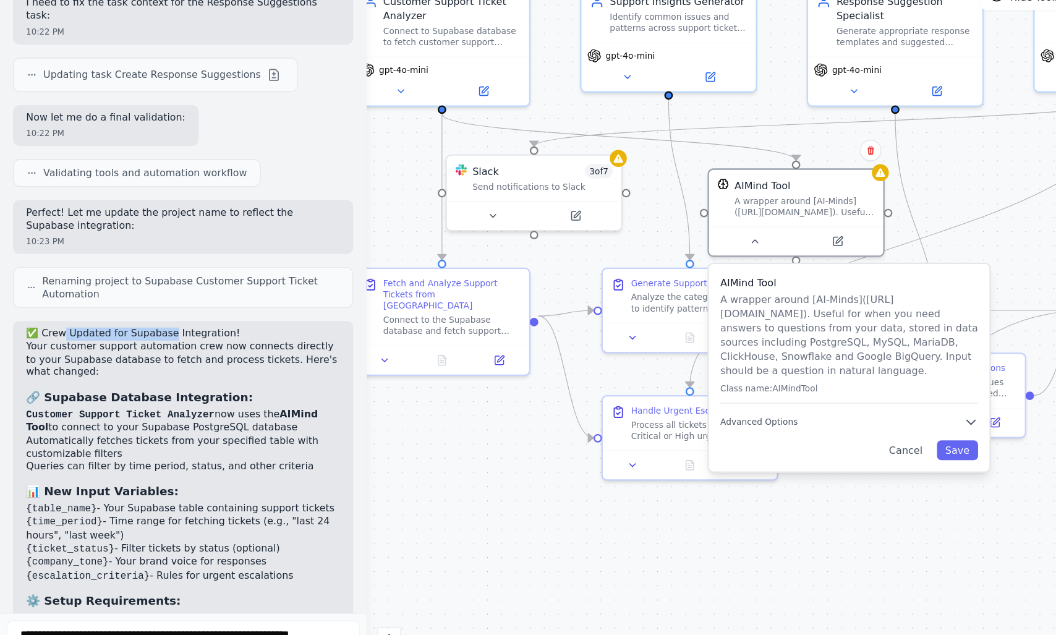
click at [41, 334] on h2 "✅ Crew Updated for Supabase Integration!" at bounding box center [138, 339] width 237 height 10
drag, startPoint x: 41, startPoint y: 267, endPoint x: 148, endPoint y: 271, distance: 106.4
click at [148, 334] on h2 "✅ Crew Updated for Supabase Integration!" at bounding box center [138, 339] width 237 height 10
drag, startPoint x: 148, startPoint y: 271, endPoint x: 34, endPoint y: 266, distance: 113.8
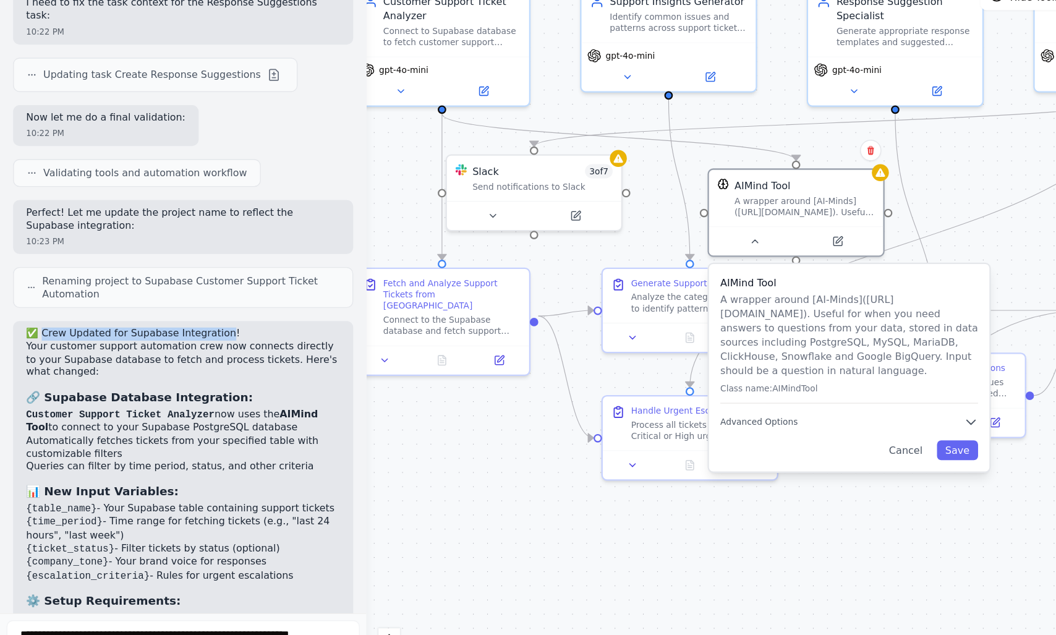
click at [34, 334] on h2 "✅ Crew Updated for Supabase Integration!" at bounding box center [138, 339] width 237 height 10
drag, startPoint x: 34, startPoint y: 266, endPoint x: 163, endPoint y: 277, distance: 129.6
click at [163, 334] on div "✅ Crew Updated for Supabase Integration! Your customer support automation crew …" at bounding box center [138, 568] width 237 height 469
click at [163, 344] on p "Your customer support automation crew now connects directly to your Supabase da…" at bounding box center [138, 358] width 237 height 29
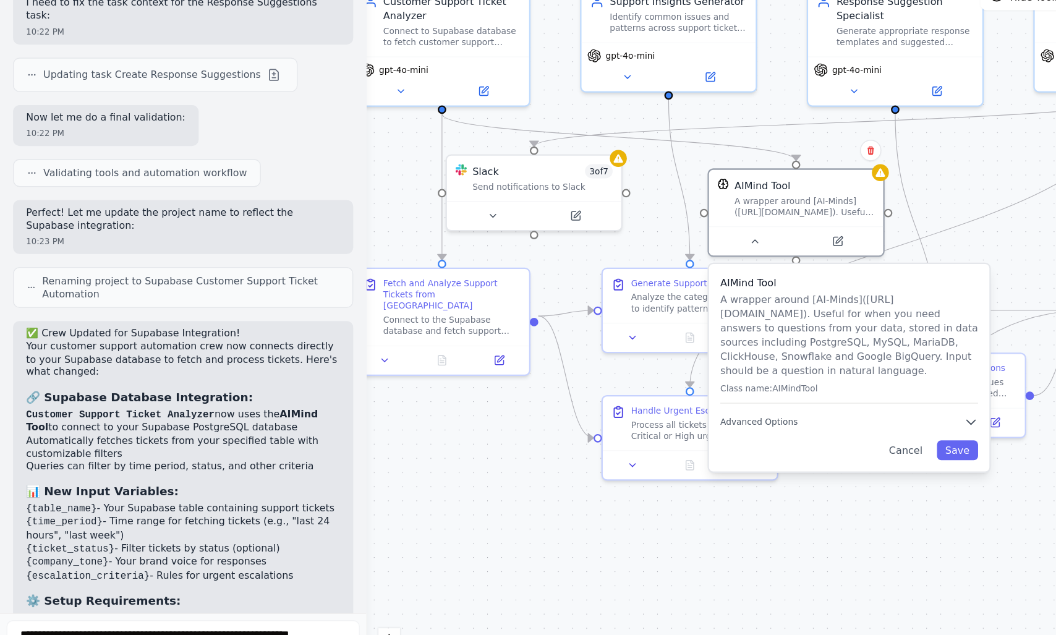
click at [163, 344] on p "Your customer support automation crew now connects directly to your Supabase da…" at bounding box center [138, 358] width 237 height 29
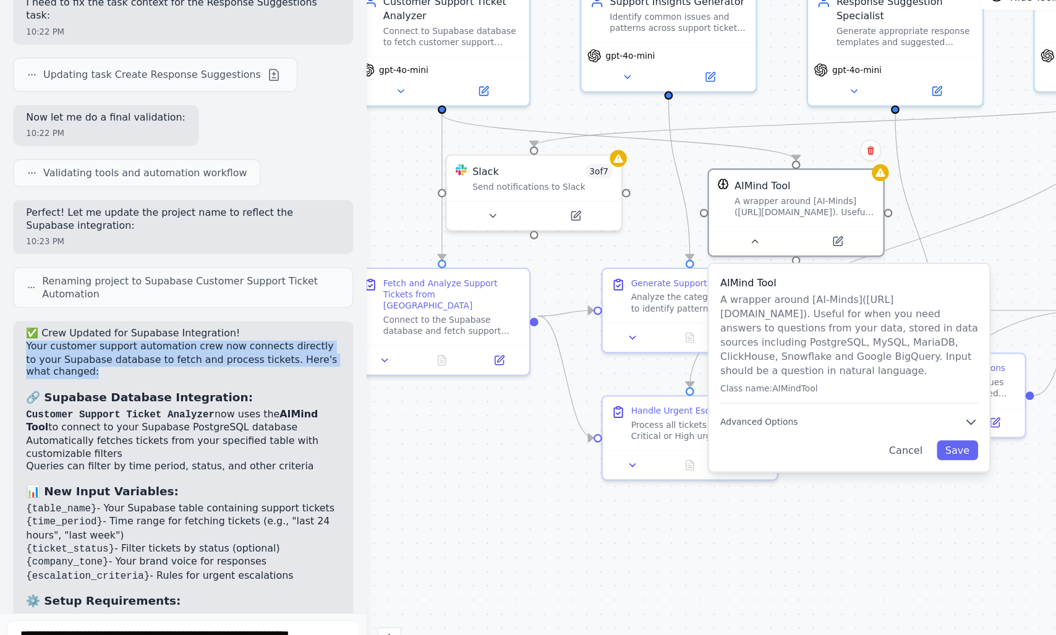
click at [84, 344] on p "Your customer support automation crew now connects directly to your Supabase da…" at bounding box center [138, 358] width 237 height 29
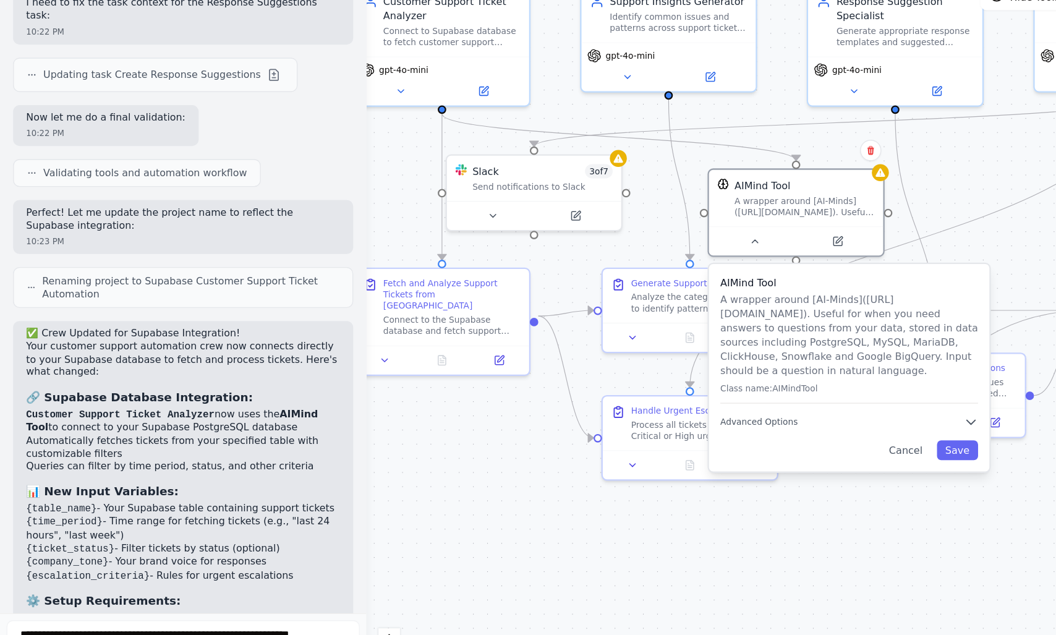
click at [84, 344] on p "Your customer support automation crew now connects directly to your Supabase da…" at bounding box center [138, 358] width 237 height 29
click at [154, 344] on p "Your customer support automation crew now connects directly to your Supabase da…" at bounding box center [138, 358] width 237 height 29
drag, startPoint x: 154, startPoint y: 282, endPoint x: 202, endPoint y: 281, distance: 48.2
click at [202, 344] on p "Your customer support automation crew now connects directly to your Supabase da…" at bounding box center [138, 358] width 237 height 29
click at [45, 344] on p "Your customer support automation crew now connects directly to your Supabase da…" at bounding box center [138, 358] width 237 height 29
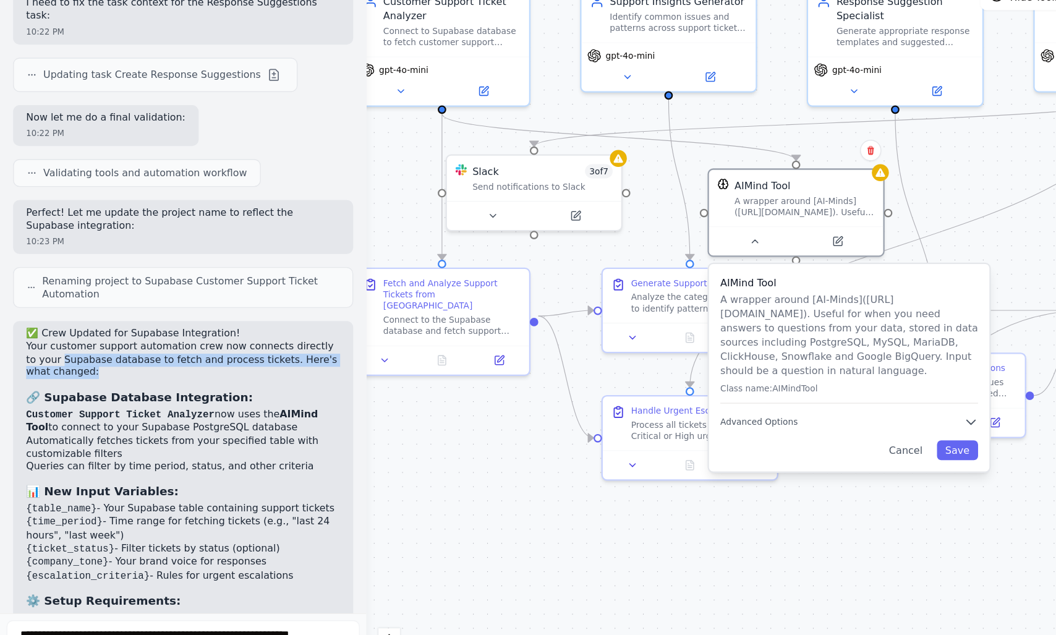
drag, startPoint x: 45, startPoint y: 284, endPoint x: 139, endPoint y: 301, distance: 95.5
click at [139, 344] on p "Your customer support automation crew now connects directly to your Supabase da…" at bounding box center [138, 358] width 237 height 29
click at [145, 344] on p "Your customer support automation crew now connects directly to your Supabase da…" at bounding box center [138, 358] width 237 height 29
click at [159, 344] on p "Your customer support automation crew now connects directly to your Supabase da…" at bounding box center [138, 358] width 237 height 29
drag, startPoint x: 159, startPoint y: 290, endPoint x: 194, endPoint y: 291, distance: 34.6
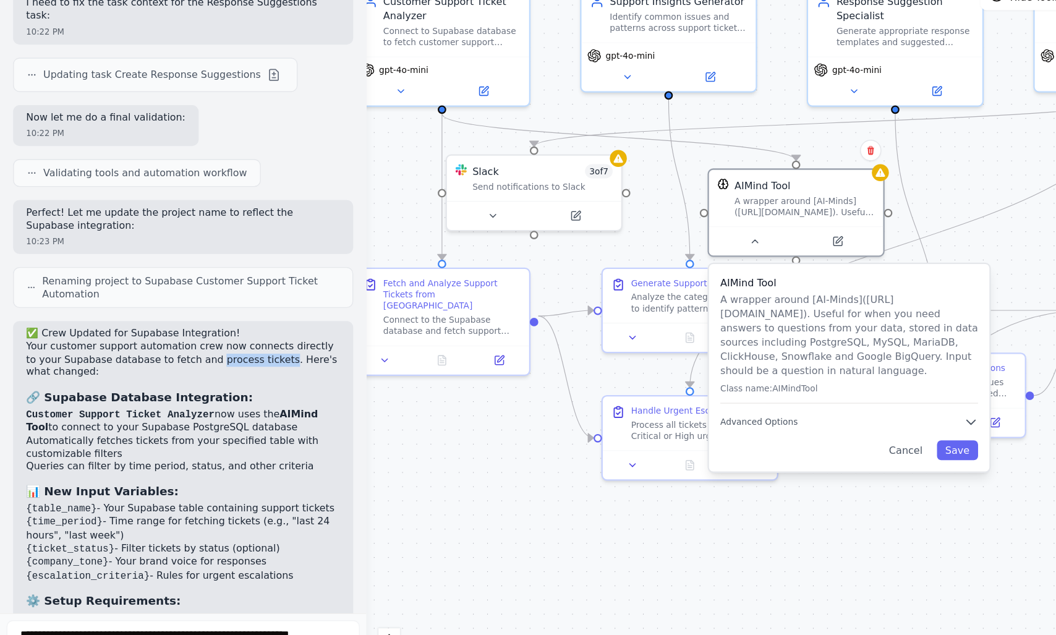
click at [194, 344] on p "Your customer support automation crew now connects directly to your Supabase da…" at bounding box center [138, 358] width 237 height 29
click at [209, 344] on p "Your customer support automation crew now connects directly to your Supabase da…" at bounding box center [138, 358] width 237 height 29
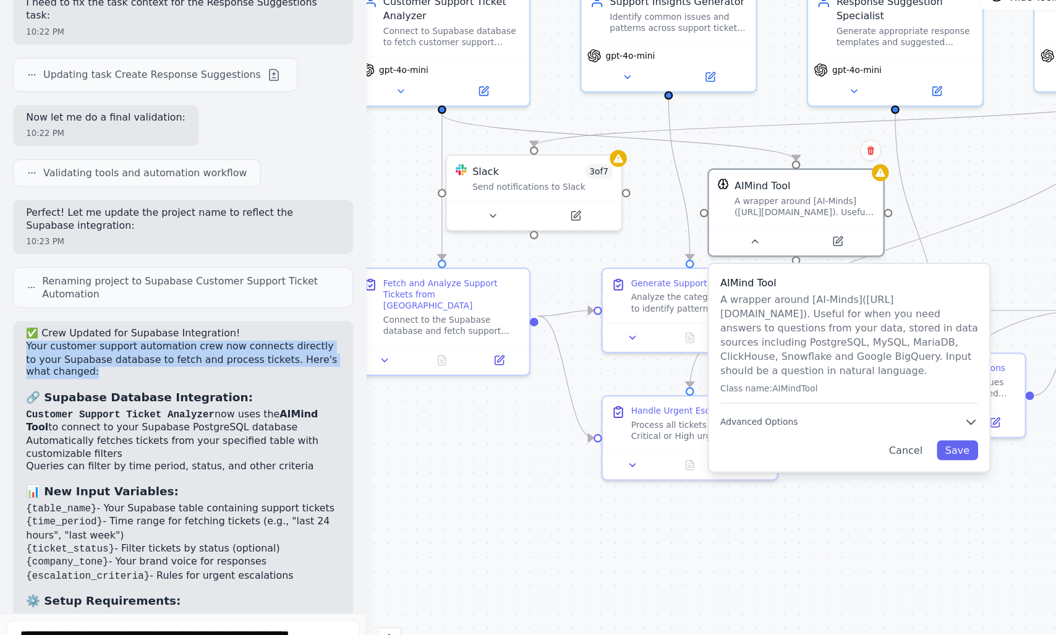
click at [233, 344] on p "Your customer support automation crew now connects directly to your Supabase da…" at bounding box center [138, 358] width 237 height 29
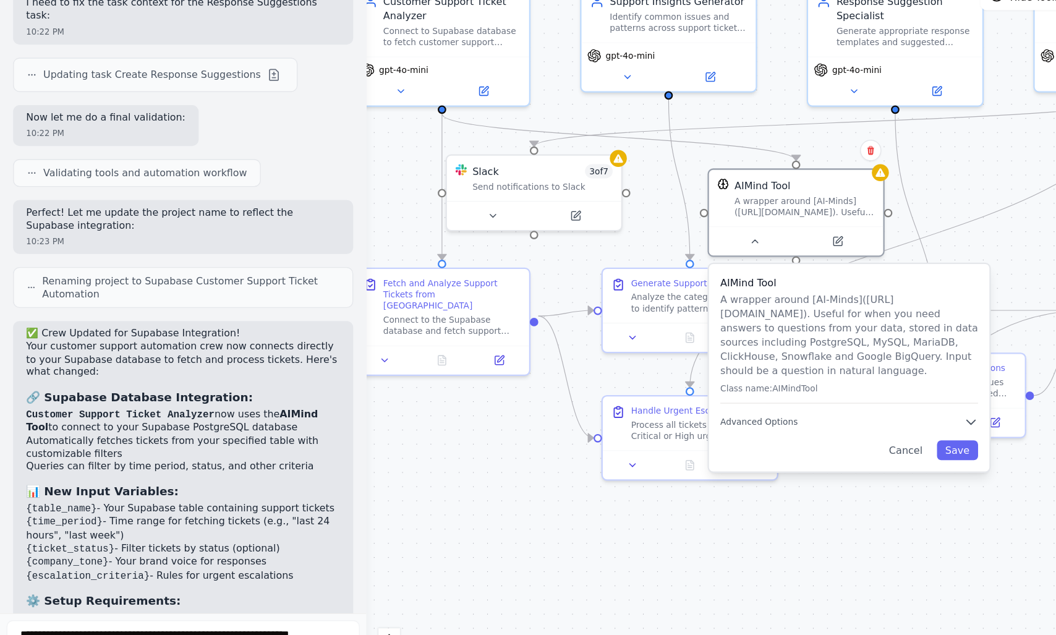
click at [671, 468] on div ".deletable-edge-delete-btn { width: 20px; height: 20px; border: 0px solid #ffff…" at bounding box center [577, 349] width 601 height 571
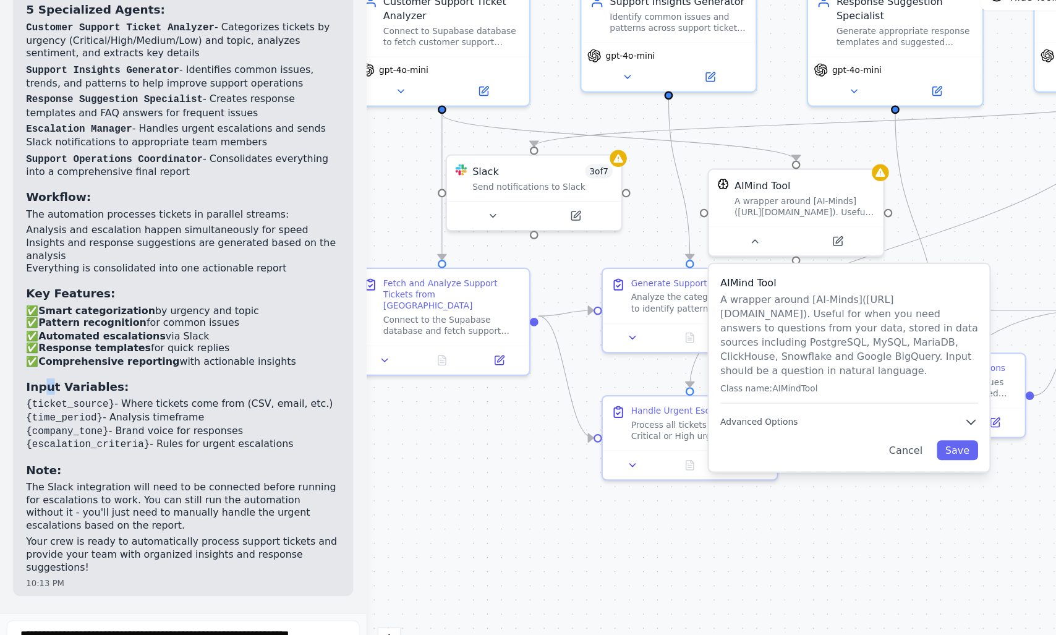
drag, startPoint x: 32, startPoint y: 350, endPoint x: 41, endPoint y: 353, distance: 10.4
click at [41, 372] on h3 "Input Variables:" at bounding box center [138, 378] width 237 height 12
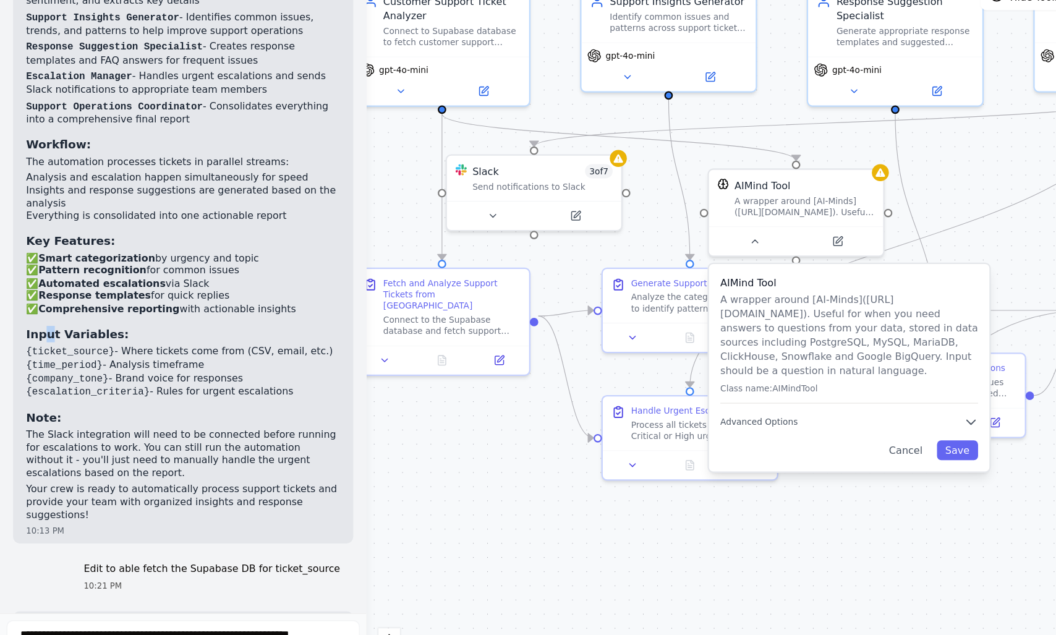
scroll to position [1488, 0]
click at [75, 367] on code "{company_tone}" at bounding box center [51, 371] width 62 height 9
click at [106, 366] on li "{company_tone} - Brand voice for responses" at bounding box center [138, 371] width 237 height 11
drag, startPoint x: 106, startPoint y: 338, endPoint x: 130, endPoint y: 339, distance: 24.1
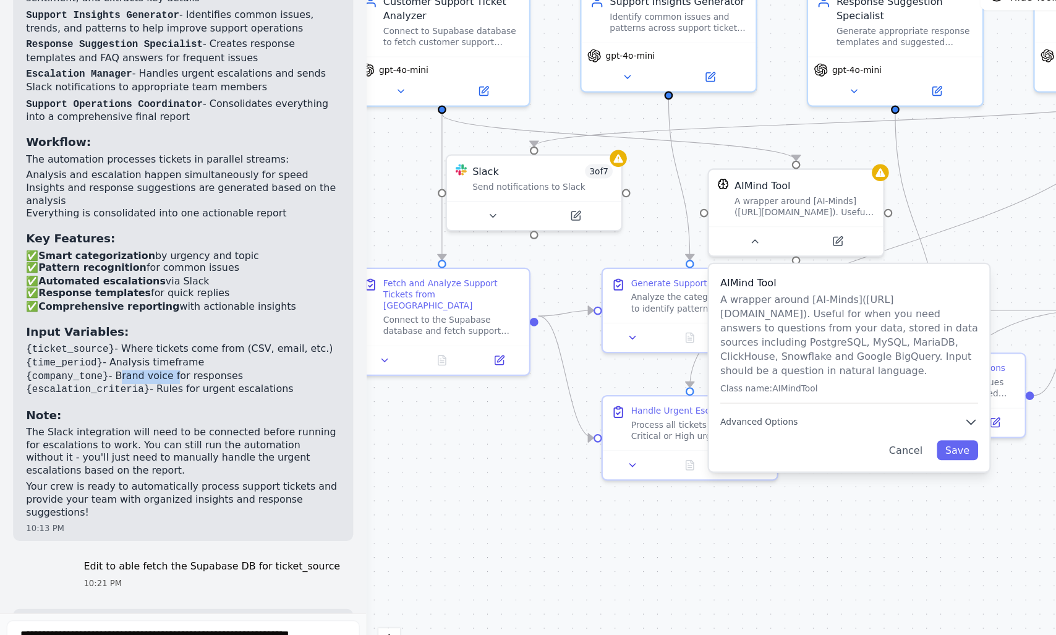
click at [130, 366] on li "{company_tone} - Brand voice for responses" at bounding box center [138, 371] width 237 height 11
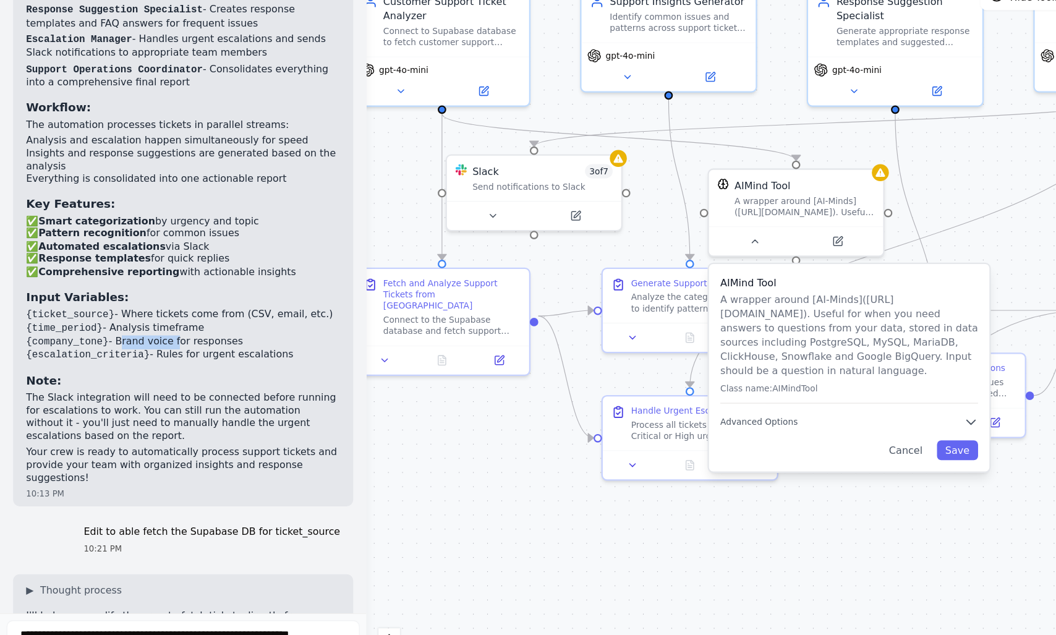
scroll to position [1521, 0]
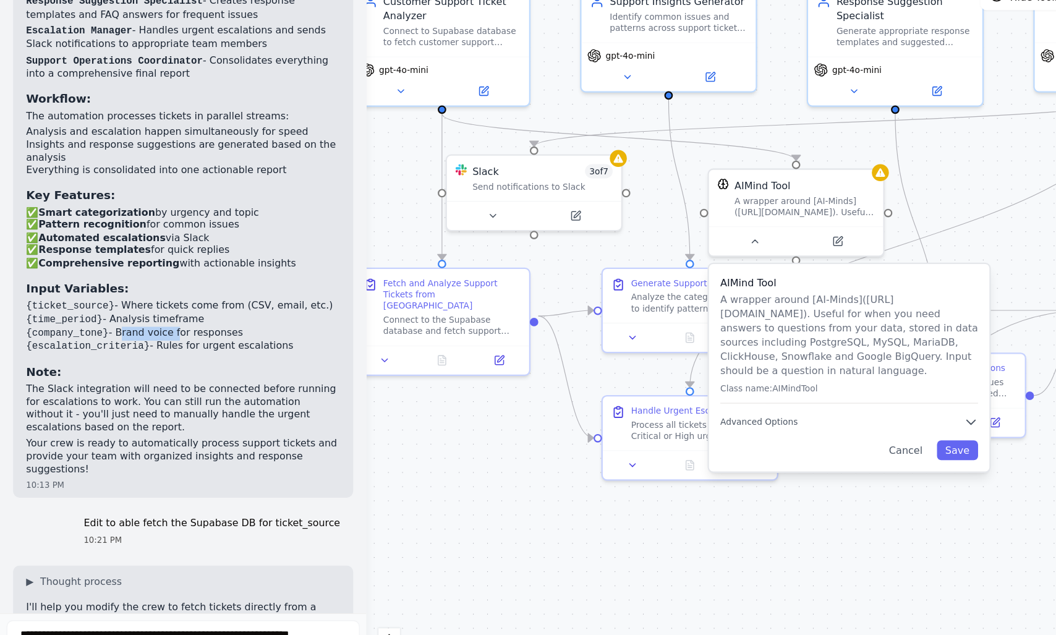
click at [169, 333] on li "{company_tone} - Brand voice for responses" at bounding box center [138, 338] width 237 height 11
drag, startPoint x: 169, startPoint y: 302, endPoint x: 96, endPoint y: 305, distance: 73.0
click at [96, 333] on li "{company_tone} - Brand voice for responses" at bounding box center [138, 338] width 237 height 11
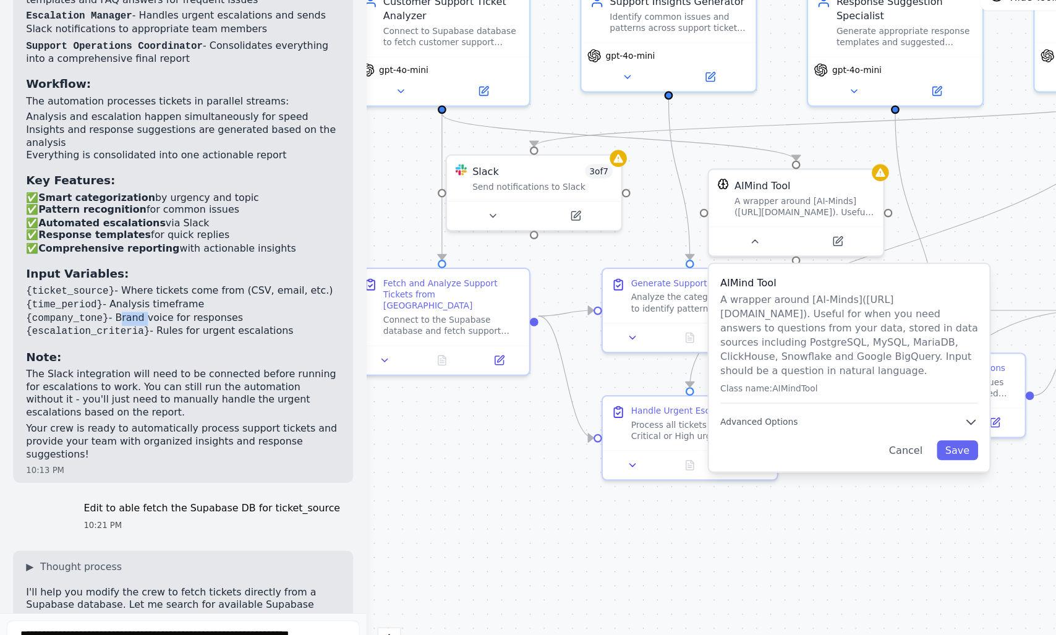
scroll to position [1534, 0]
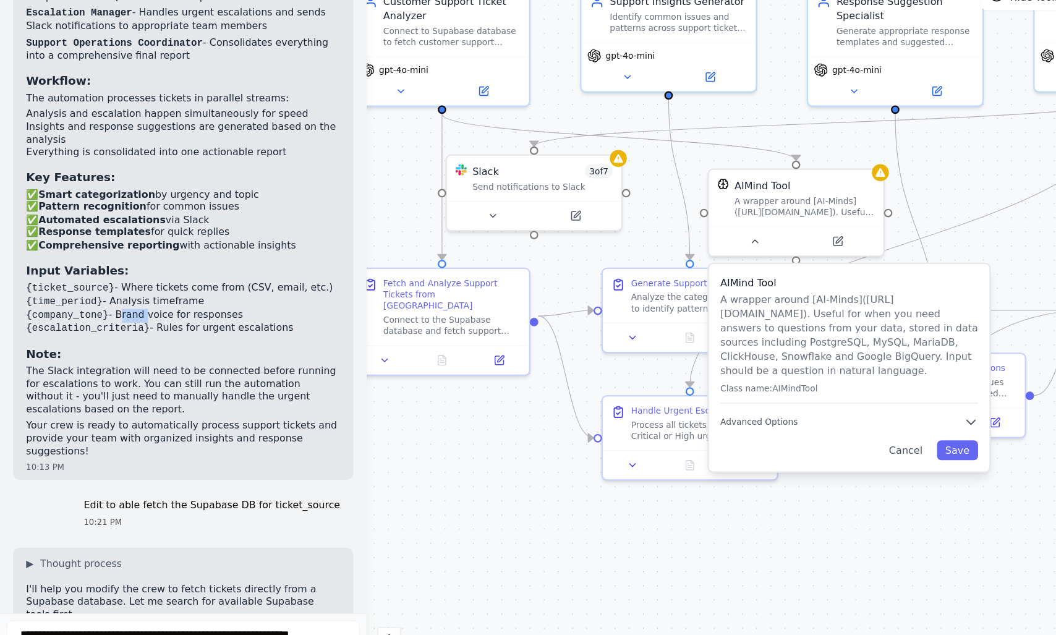
click at [110, 320] on li "{company_tone} - Brand voice for responses" at bounding box center [138, 325] width 237 height 11
click at [112, 320] on li "{company_tone} - Brand voice for responses" at bounding box center [138, 325] width 237 height 11
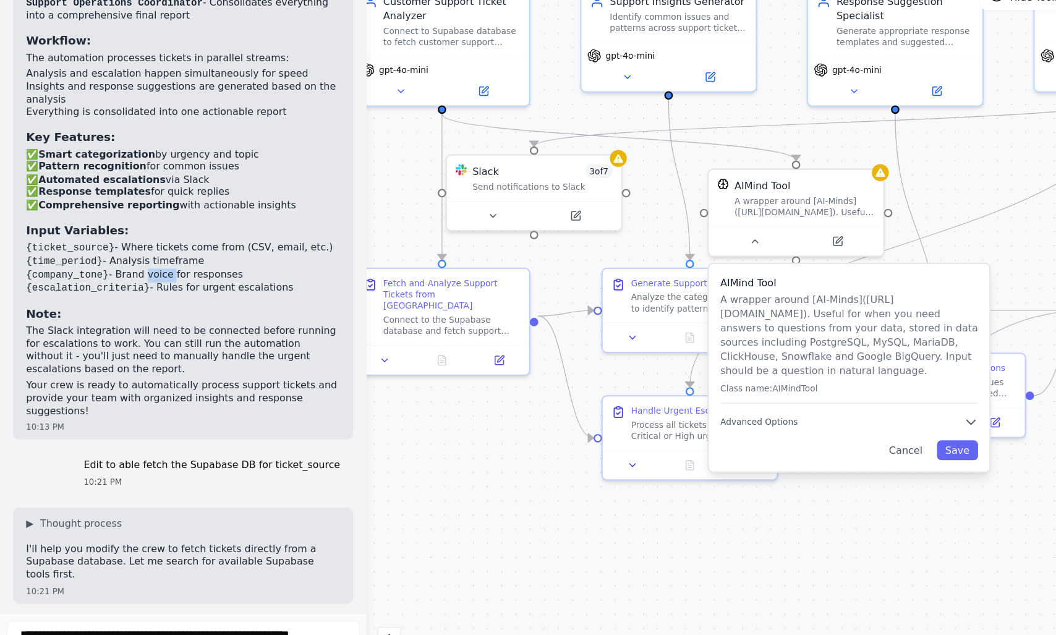
scroll to position [1566, 0]
drag, startPoint x: 27, startPoint y: 272, endPoint x: 128, endPoint y: 272, distance: 101.4
click at [128, 298] on li "{escalation_criteria} - Rules for urgent escalations" at bounding box center [138, 303] width 237 height 11
drag, startPoint x: 128, startPoint y: 272, endPoint x: 221, endPoint y: 273, distance: 92.7
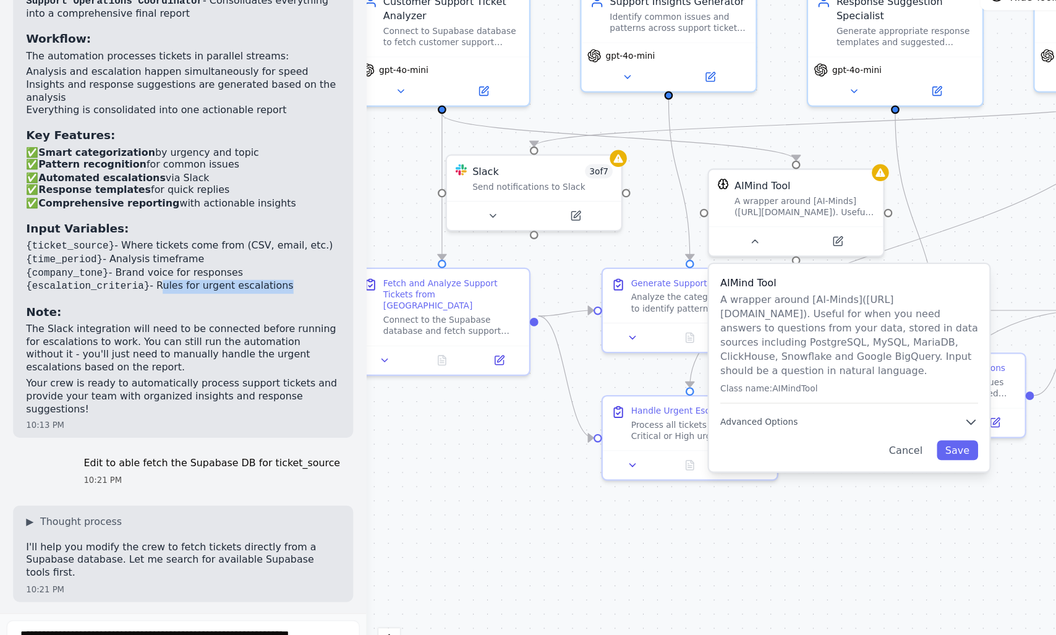
click at [221, 298] on li "{escalation_criteria} - Rules for urgent escalations" at bounding box center [138, 303] width 237 height 11
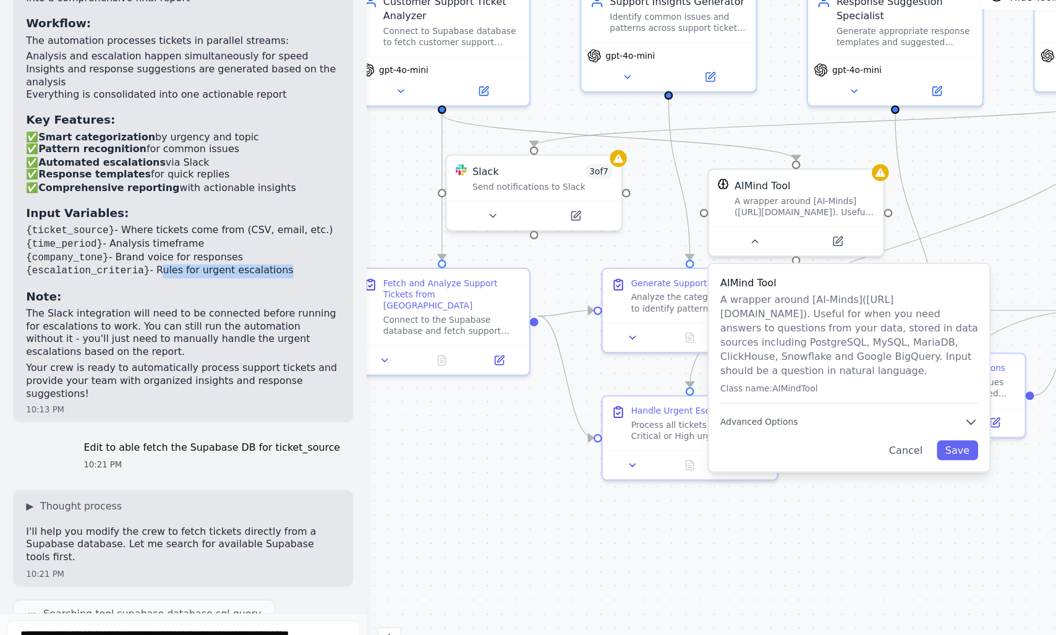
click at [69, 287] on code "{escalation_criteria}" at bounding box center [66, 291] width 93 height 9
click at [32, 285] on div "Customer Support Automation Crew Created! 🎯 I've successfully created a compreh…" at bounding box center [138, 149] width 237 height 478
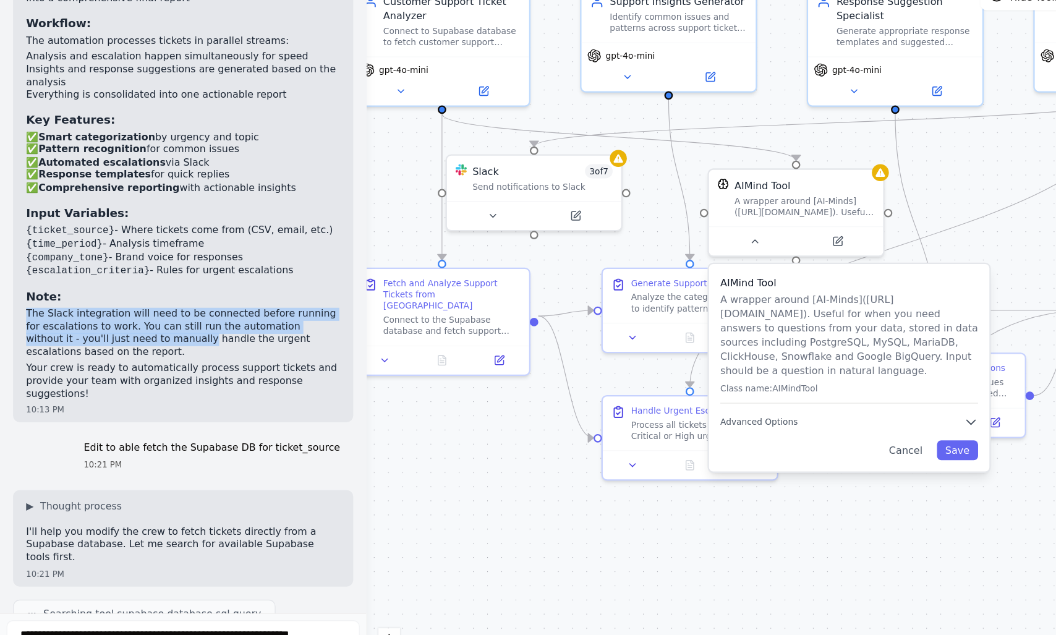
drag, startPoint x: 32, startPoint y: 285, endPoint x: 91, endPoint y: 313, distance: 65.8
click at [91, 313] on div "Customer Support Automation Crew Created! 🎯 I've successfully created a compreh…" at bounding box center [138, 149] width 237 height 478
click at [99, 319] on p "The Slack integration will need to be connected before running for escalations …" at bounding box center [138, 338] width 237 height 38
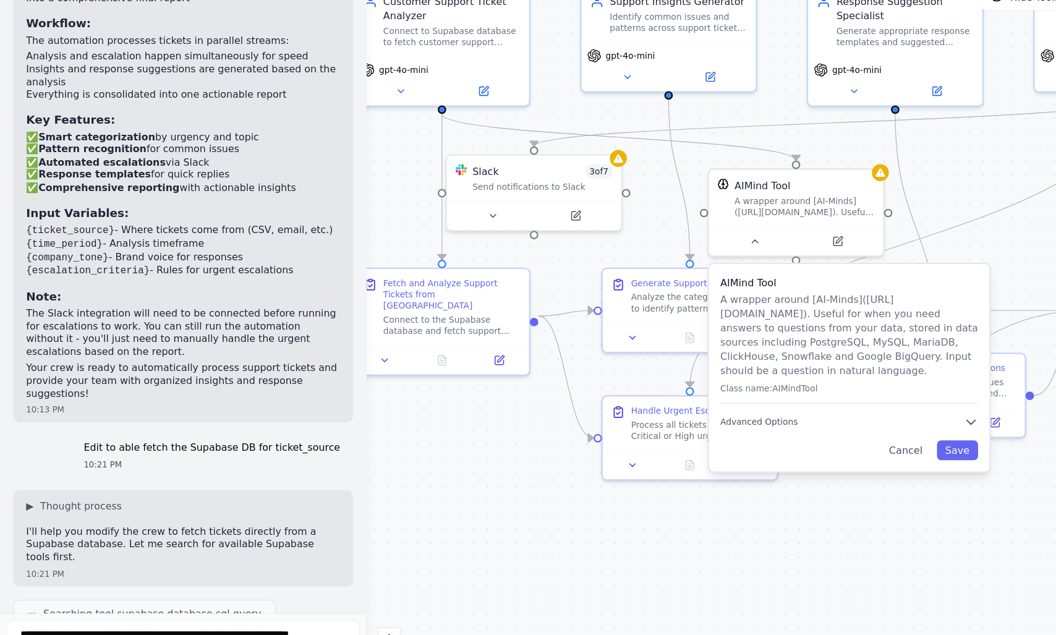
click at [99, 319] on p "The Slack integration will need to be connected before running for escalations …" at bounding box center [138, 338] width 237 height 38
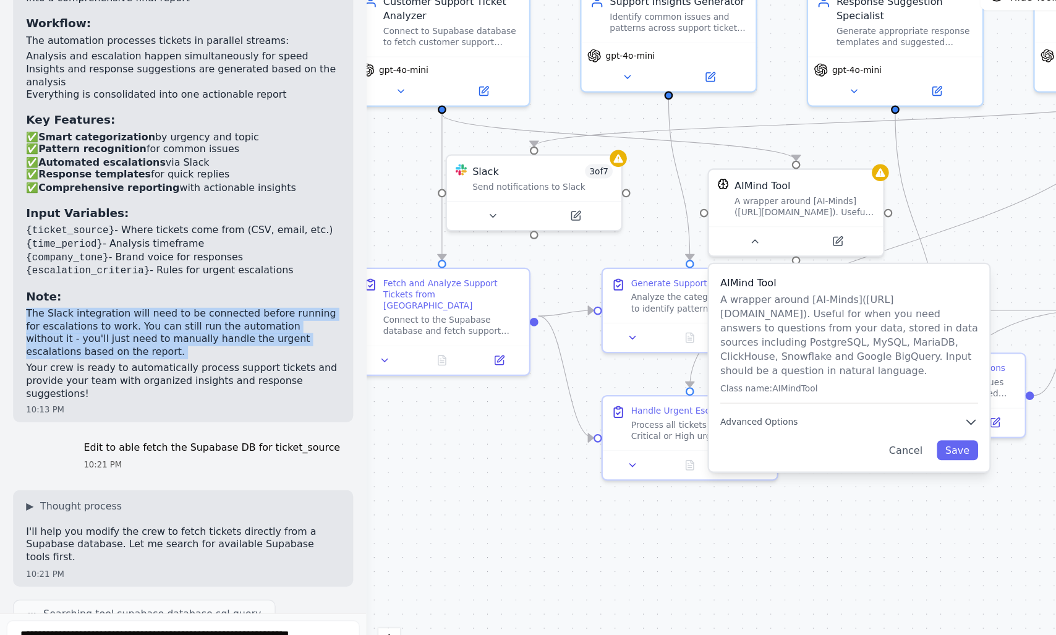
click at [77, 319] on p "The Slack integration will need to be connected before running for escalations …" at bounding box center [138, 338] width 237 height 38
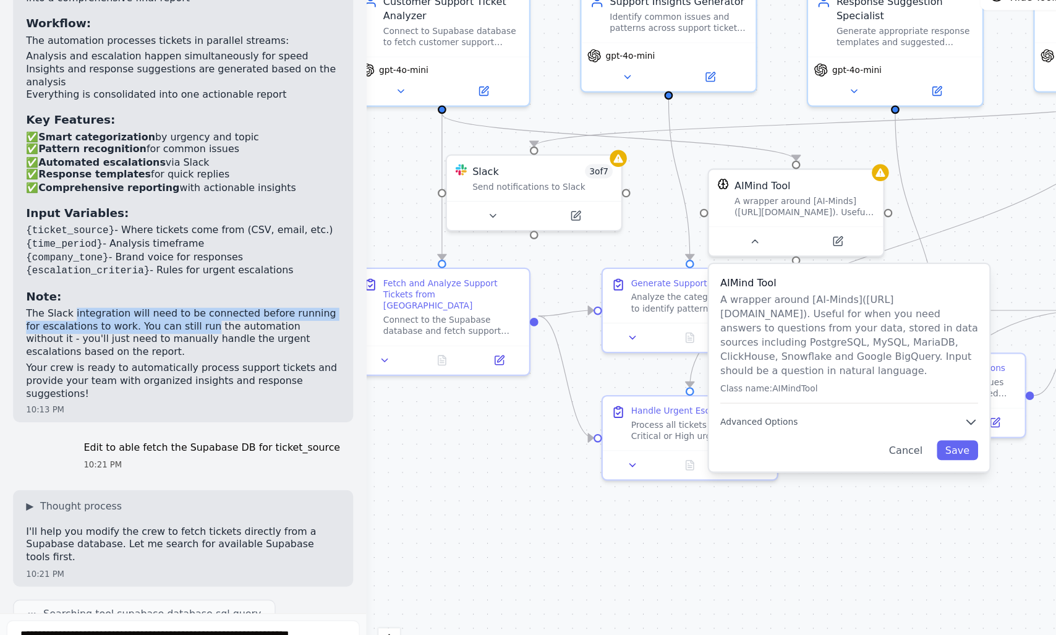
drag, startPoint x: 77, startPoint y: 295, endPoint x: 137, endPoint y: 300, distance: 59.6
click at [137, 319] on p "The Slack integration will need to be connected before running for escalations …" at bounding box center [138, 338] width 237 height 38
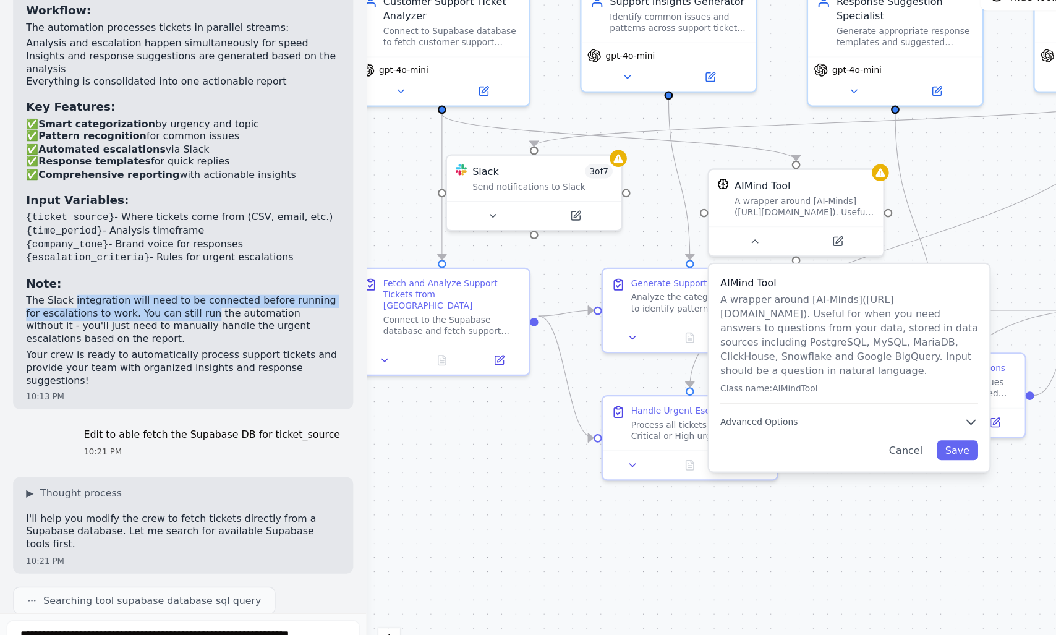
click at [192, 309] on p "The Slack integration will need to be connected before running for escalations …" at bounding box center [138, 328] width 237 height 38
drag, startPoint x: 192, startPoint y: 285, endPoint x: 211, endPoint y: 286, distance: 19.2
click at [211, 309] on p "The Slack integration will need to be connected before running for escalations …" at bounding box center [138, 328] width 237 height 38
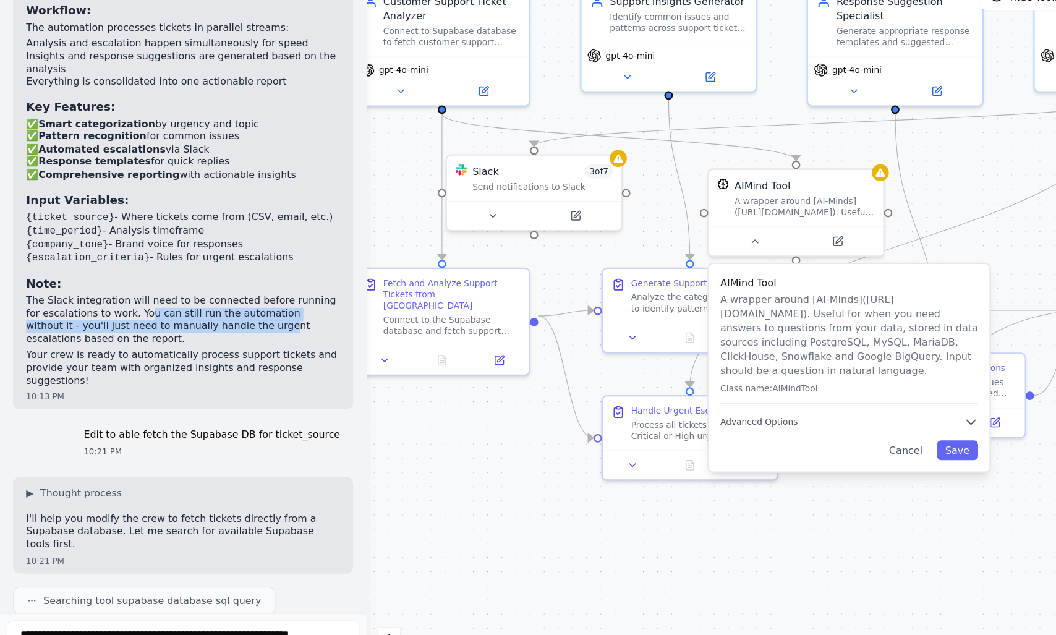
drag, startPoint x: 100, startPoint y: 293, endPoint x: 170, endPoint y: 298, distance: 70.6
click at [170, 309] on p "The Slack integration will need to be connected before running for escalations …" at bounding box center [138, 328] width 237 height 38
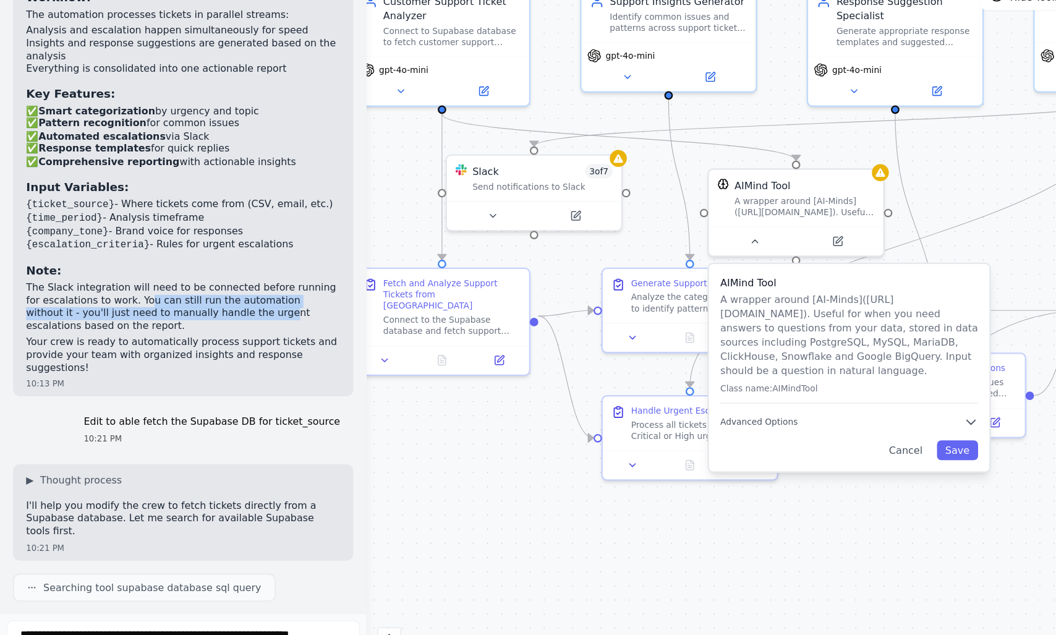
scroll to position [1598, 0]
click at [46, 298] on p "The Slack integration will need to be connected before running for escalations …" at bounding box center [138, 317] width 237 height 38
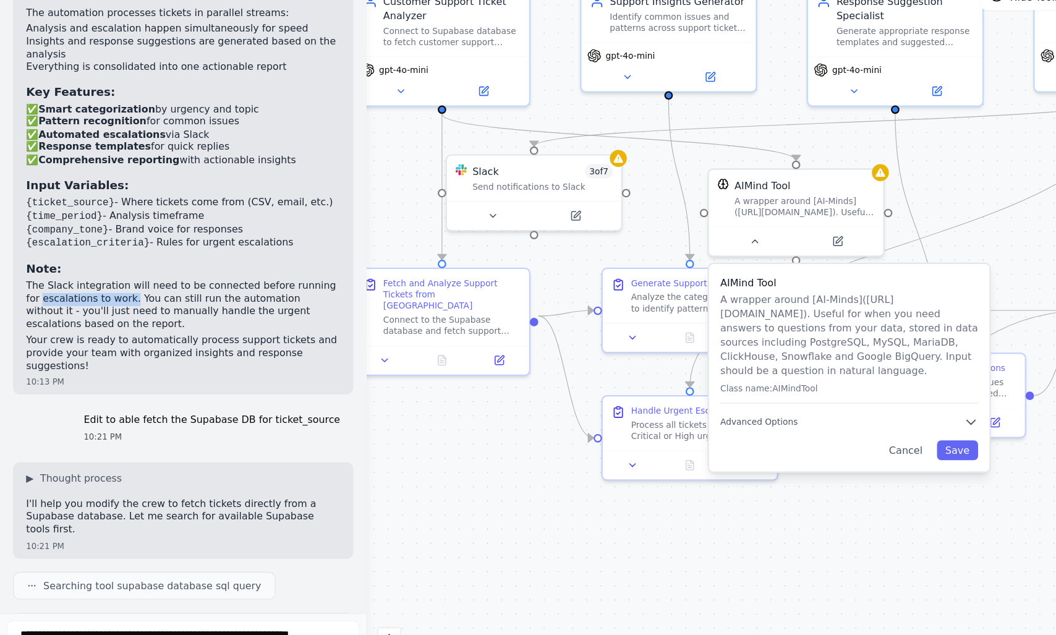
drag, startPoint x: 46, startPoint y: 277, endPoint x: 87, endPoint y: 279, distance: 40.3
click at [87, 298] on p "The Slack integration will need to be connected before running for escalations …" at bounding box center [138, 317] width 237 height 38
click at [96, 298] on p "The Slack integration will need to be connected before running for escalations …" at bounding box center [138, 317] width 237 height 38
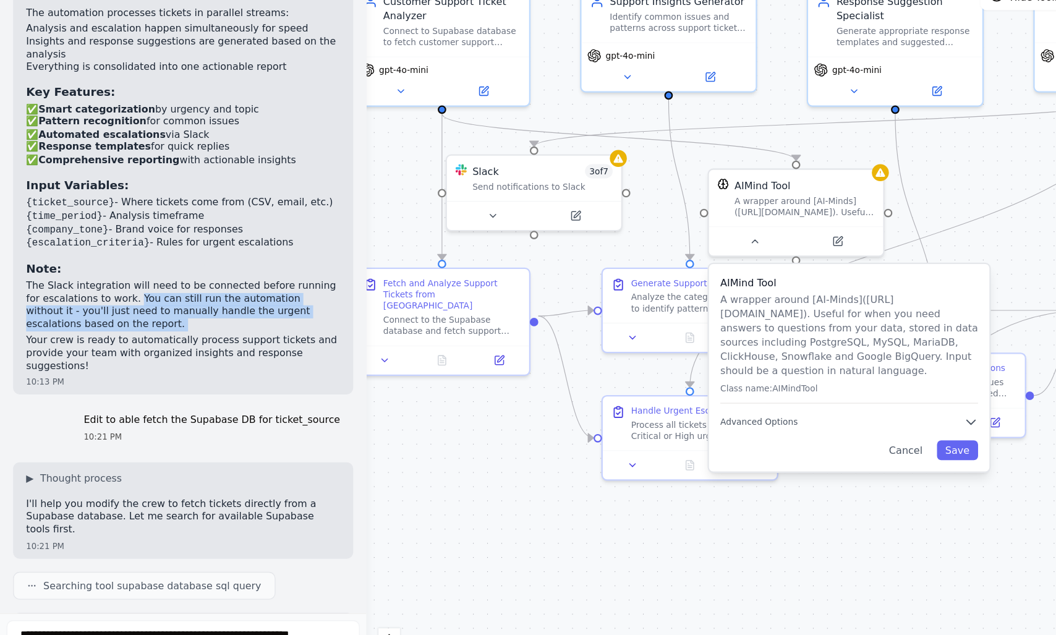
drag, startPoint x: 96, startPoint y: 282, endPoint x: 151, endPoint y: 301, distance: 58.1
click at [151, 301] on p "The Slack integration will need to be connected before running for escalations …" at bounding box center [138, 317] width 237 height 38
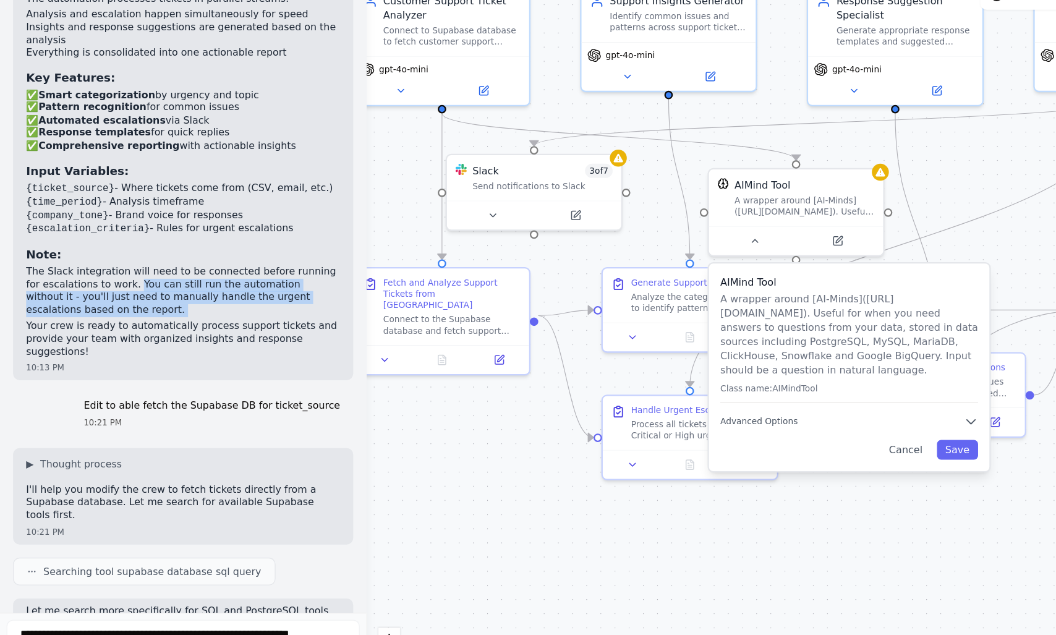
click at [48, 287] on p "The Slack integration will need to be connected before running for escalations …" at bounding box center [138, 306] width 237 height 38
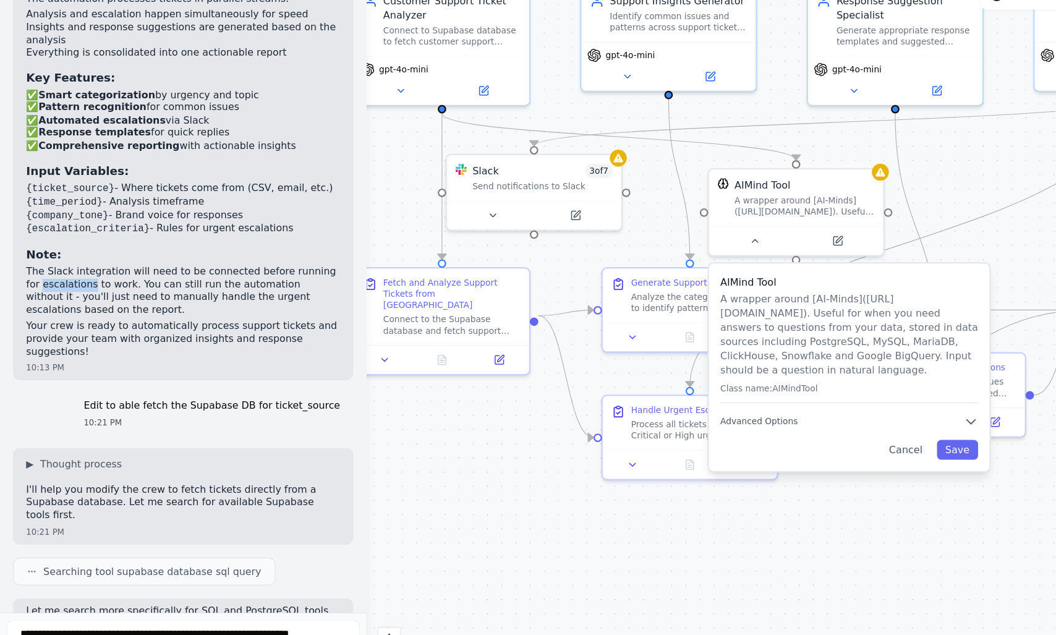
click at [53, 287] on p "The Slack integration will need to be connected before running for escalations …" at bounding box center [138, 306] width 237 height 38
click at [90, 287] on p "The Slack integration will need to be connected before running for escalations …" at bounding box center [138, 306] width 237 height 38
drag, startPoint x: 90, startPoint y: 270, endPoint x: 162, endPoint y: 281, distance: 72.6
click at [162, 287] on p "The Slack integration will need to be connected before running for escalations …" at bounding box center [138, 306] width 237 height 38
click at [90, 287] on p "The Slack integration will need to be connected before running for escalations …" at bounding box center [138, 306] width 237 height 38
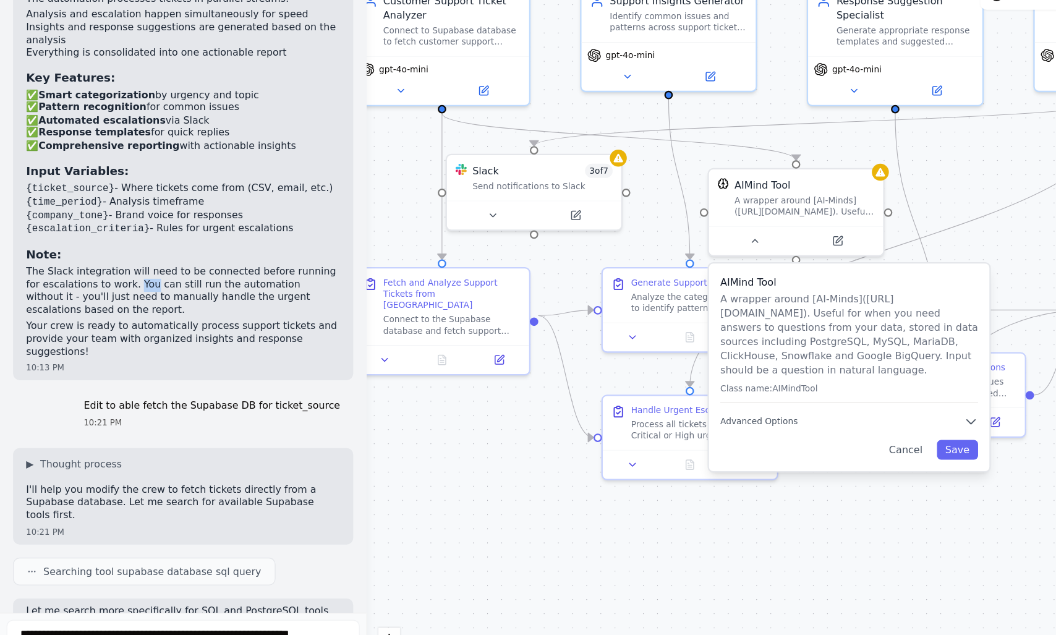
click at [91, 287] on p "The Slack integration will need to be connected before running for escalations …" at bounding box center [138, 306] width 237 height 38
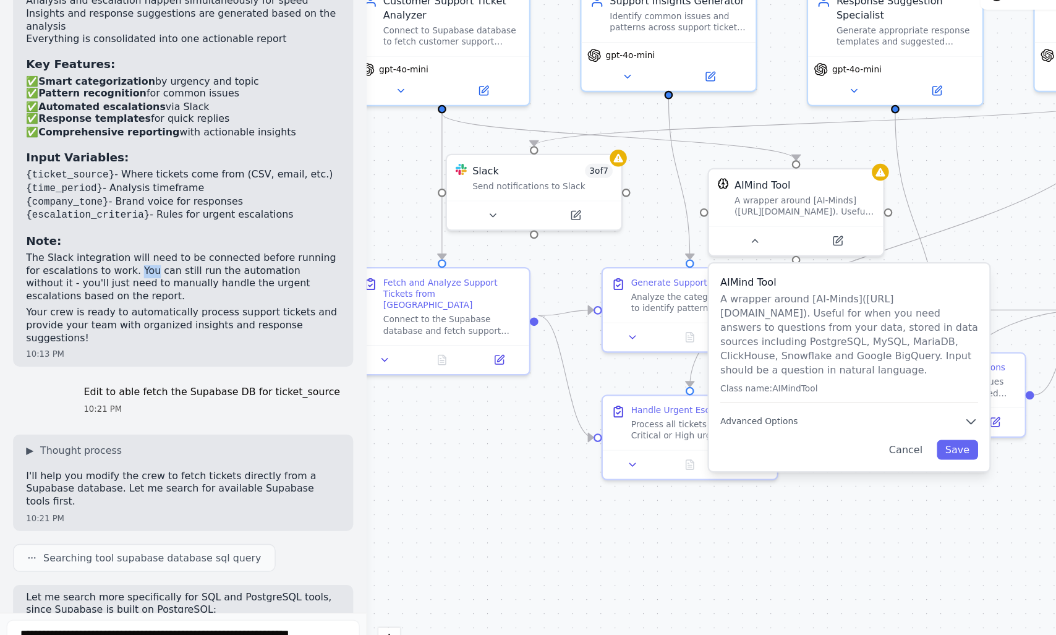
scroll to position [1621, 0]
click at [137, 276] on p "The Slack integration will need to be connected before running for escalations …" at bounding box center [138, 295] width 237 height 38
drag, startPoint x: 137, startPoint y: 266, endPoint x: 176, endPoint y: 268, distance: 39.0
click at [176, 276] on p "The Slack integration will need to be connected before running for escalations …" at bounding box center [138, 295] width 237 height 38
click at [190, 276] on p "The Slack integration will need to be connected before running for escalations …" at bounding box center [138, 295] width 237 height 38
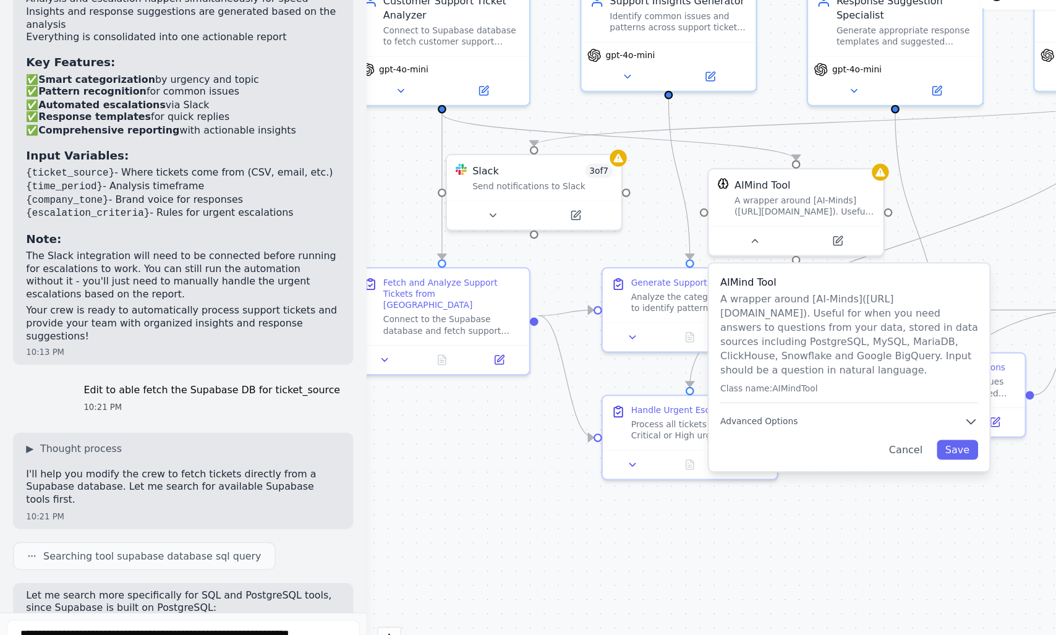
click at [190, 276] on p "The Slack integration will need to be connected before running for escalations …" at bounding box center [138, 295] width 237 height 38
click at [93, 276] on p "The Slack integration will need to be connected before running for escalations …" at bounding box center [138, 295] width 237 height 38
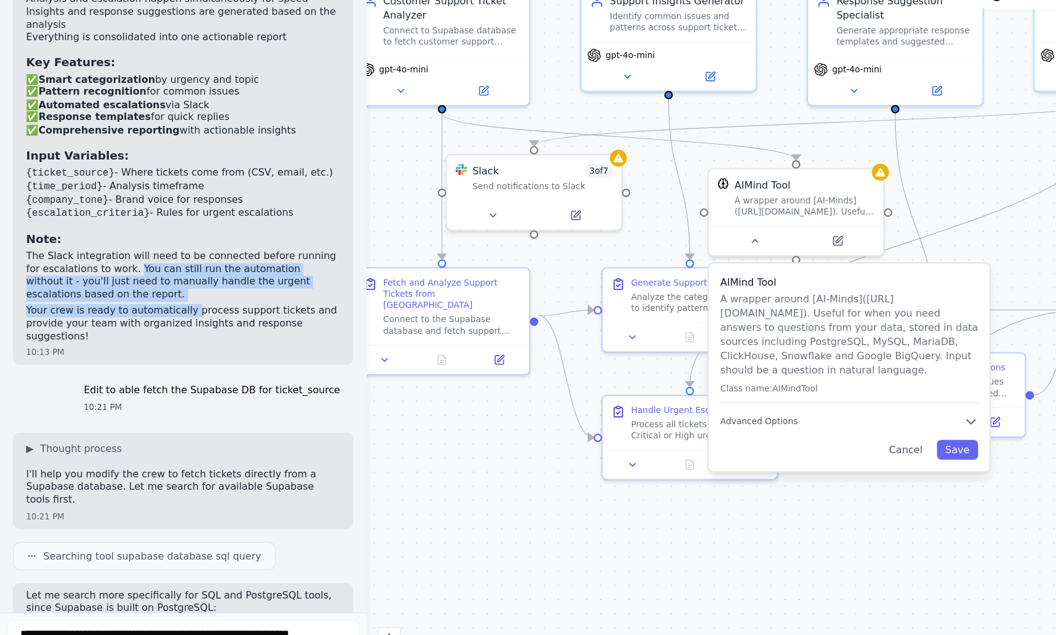
drag, startPoint x: 93, startPoint y: 259, endPoint x: 142, endPoint y: 286, distance: 55.6
click at [142, 286] on div "Customer Support Automation Crew Created! 🎯 I've successfully created a compreh…" at bounding box center [138, 106] width 237 height 478
click at [166, 276] on p "The Slack integration will need to be connected before running for escalations …" at bounding box center [138, 295] width 237 height 38
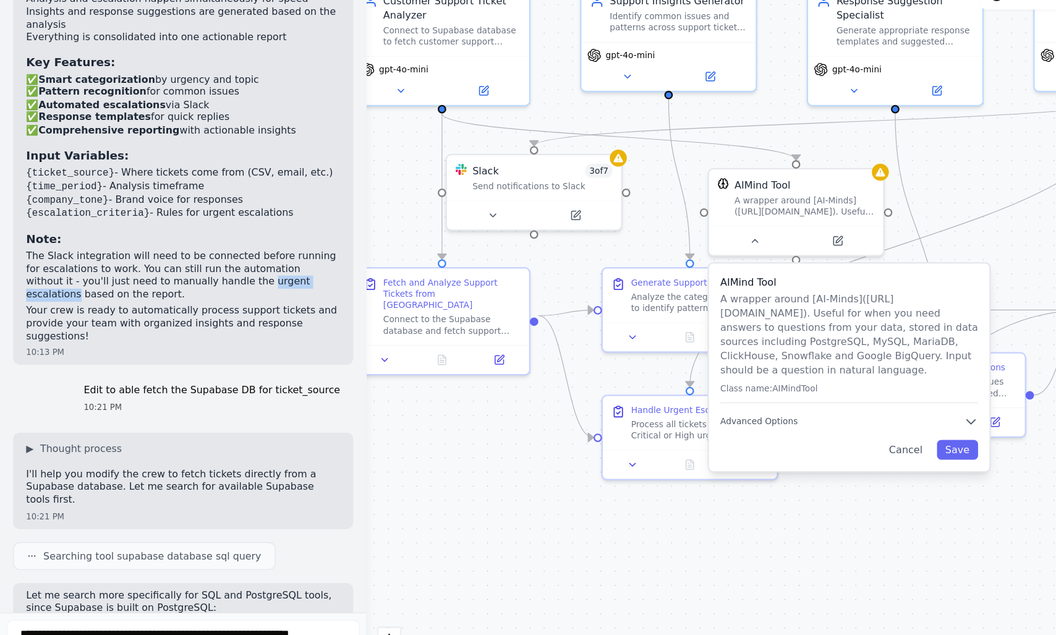
drag, startPoint x: 166, startPoint y: 267, endPoint x: 192, endPoint y: 269, distance: 26.6
click at [192, 276] on p "The Slack integration will need to be connected before running for escalations …" at bounding box center [138, 295] width 237 height 38
drag, startPoint x: 98, startPoint y: 258, endPoint x: 238, endPoint y: 263, distance: 139.8
click at [238, 276] on p "The Slack integration will need to be connected before running for escalations …" at bounding box center [138, 295] width 237 height 38
click at [94, 276] on p "The Slack integration will need to be connected before running for escalations …" at bounding box center [138, 295] width 237 height 38
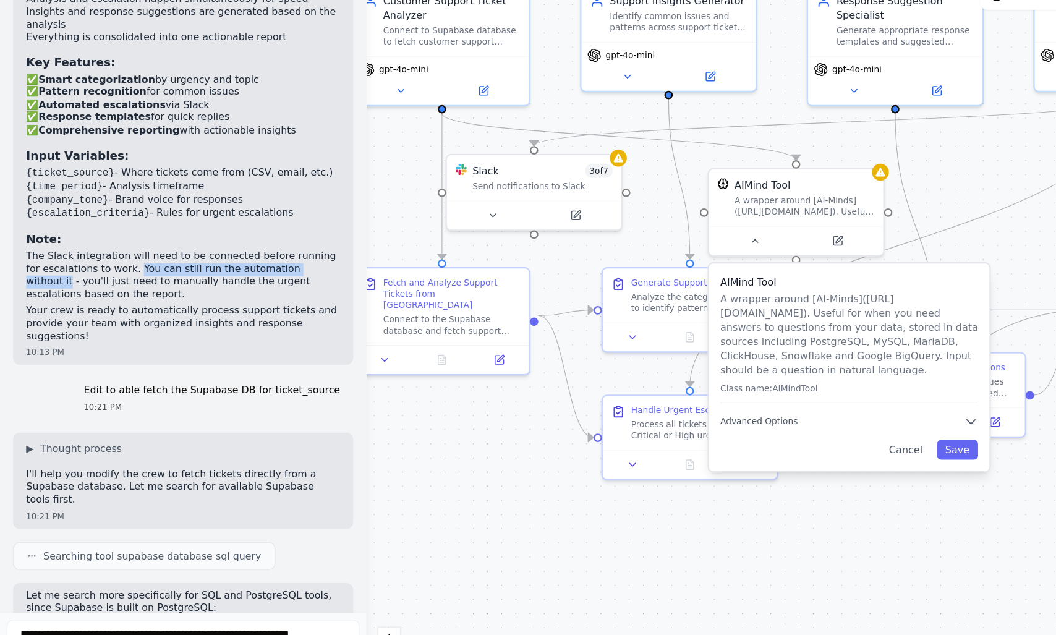
drag, startPoint x: 94, startPoint y: 256, endPoint x: 235, endPoint y: 254, distance: 140.9
click at [235, 276] on p "The Slack integration will need to be connected before running for escalations …" at bounding box center [138, 295] width 237 height 38
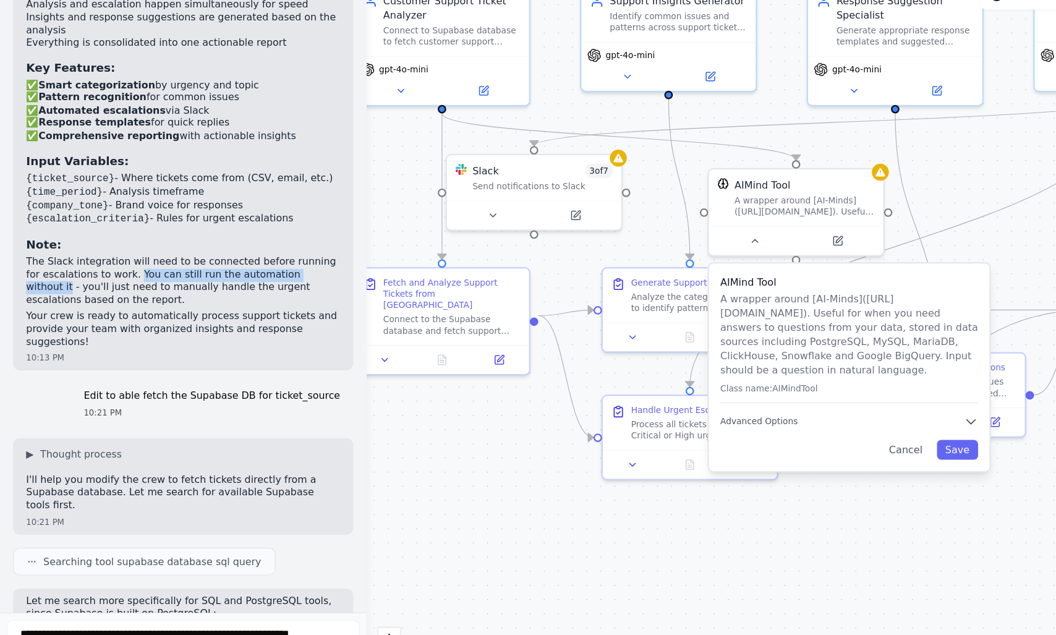
scroll to position [1612, 0]
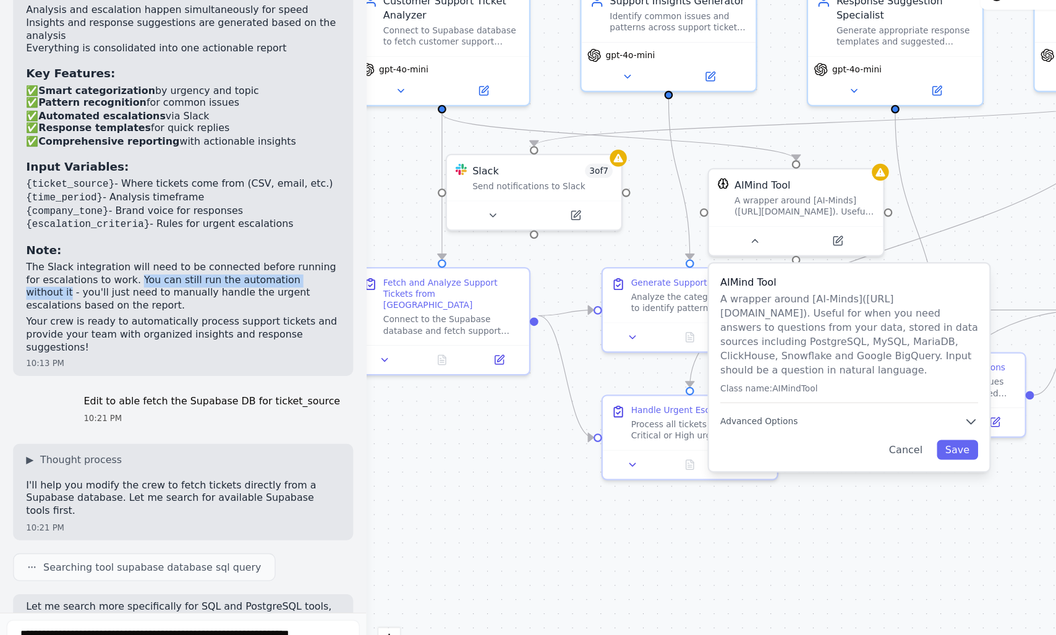
click at [180, 284] on p "The Slack integration will need to be connected before running for escalations …" at bounding box center [138, 303] width 237 height 38
click at [187, 284] on p "The Slack integration will need to be connected before running for escalations …" at bounding box center [138, 303] width 237 height 38
click at [191, 284] on p "The Slack integration will need to be connected before running for escalations …" at bounding box center [138, 303] width 237 height 38
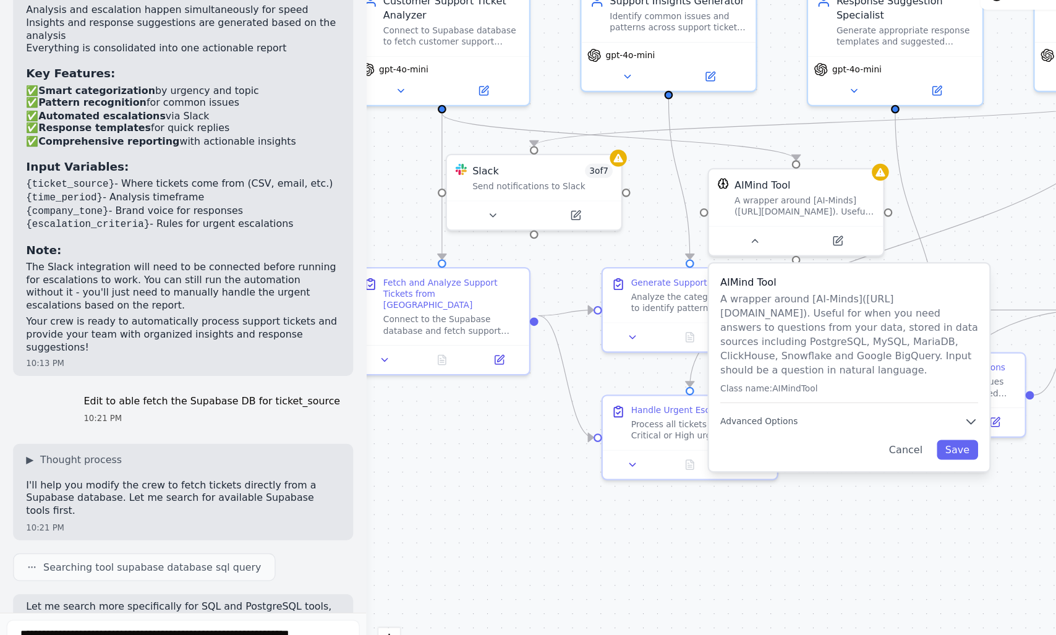
click at [191, 284] on p "The Slack integration will need to be connected before running for escalations …" at bounding box center [138, 303] width 237 height 38
click at [168, 284] on p "The Slack integration will need to be connected before running for escalations …" at bounding box center [138, 303] width 237 height 38
drag, startPoint x: 168, startPoint y: 265, endPoint x: 208, endPoint y: 263, distance: 39.6
click at [208, 284] on p "The Slack integration will need to be connected before running for escalations …" at bounding box center [138, 303] width 237 height 38
click at [125, 284] on p "The Slack integration will need to be connected before running for escalations …" at bounding box center [138, 303] width 237 height 38
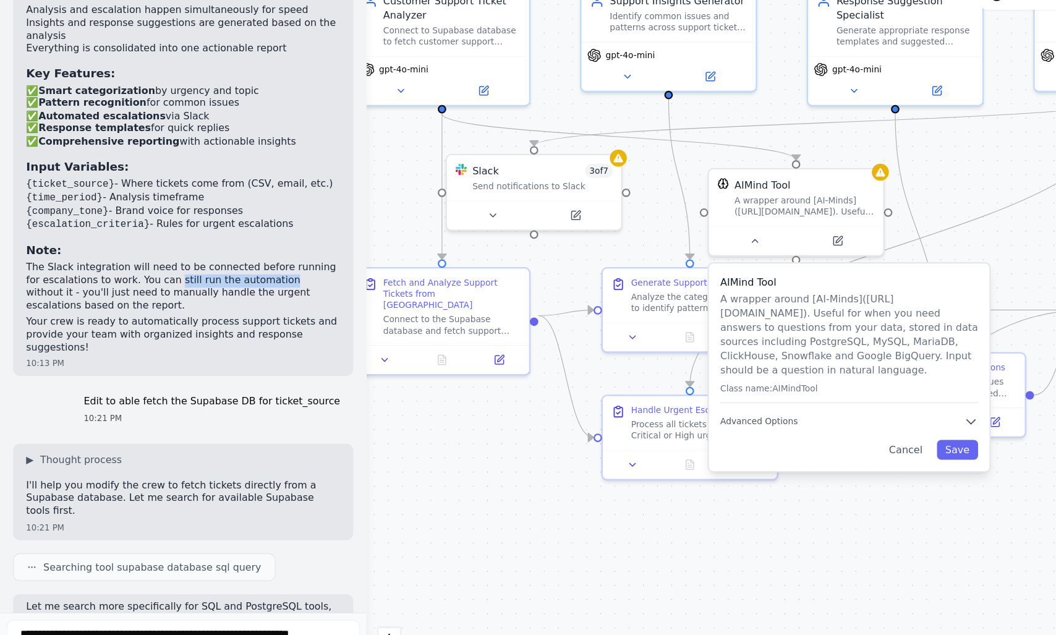
drag, startPoint x: 125, startPoint y: 268, endPoint x: 171, endPoint y: 270, distance: 45.2
click at [171, 284] on p "The Slack integration will need to be connected before running for escalations …" at bounding box center [138, 303] width 237 height 38
drag, startPoint x: 94, startPoint y: 267, endPoint x: 196, endPoint y: 275, distance: 102.3
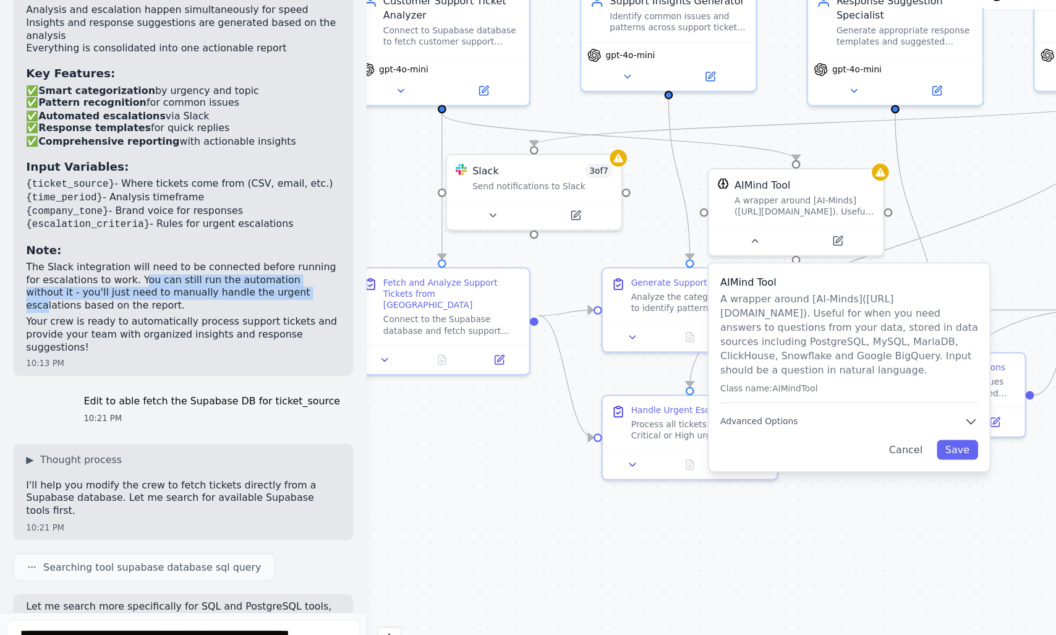
click at [196, 284] on p "The Slack integration will need to be connected before running for escalations …" at bounding box center [138, 303] width 237 height 38
click at [30, 284] on p "The Slack integration will need to be connected before running for escalations …" at bounding box center [138, 303] width 237 height 38
drag, startPoint x: 30, startPoint y: 278, endPoint x: 68, endPoint y: 283, distance: 38.1
click at [68, 284] on p "The Slack integration will need to be connected before running for escalations …" at bounding box center [138, 303] width 237 height 38
click at [85, 284] on p "The Slack integration will need to be connected before running for escalations …" at bounding box center [138, 303] width 237 height 38
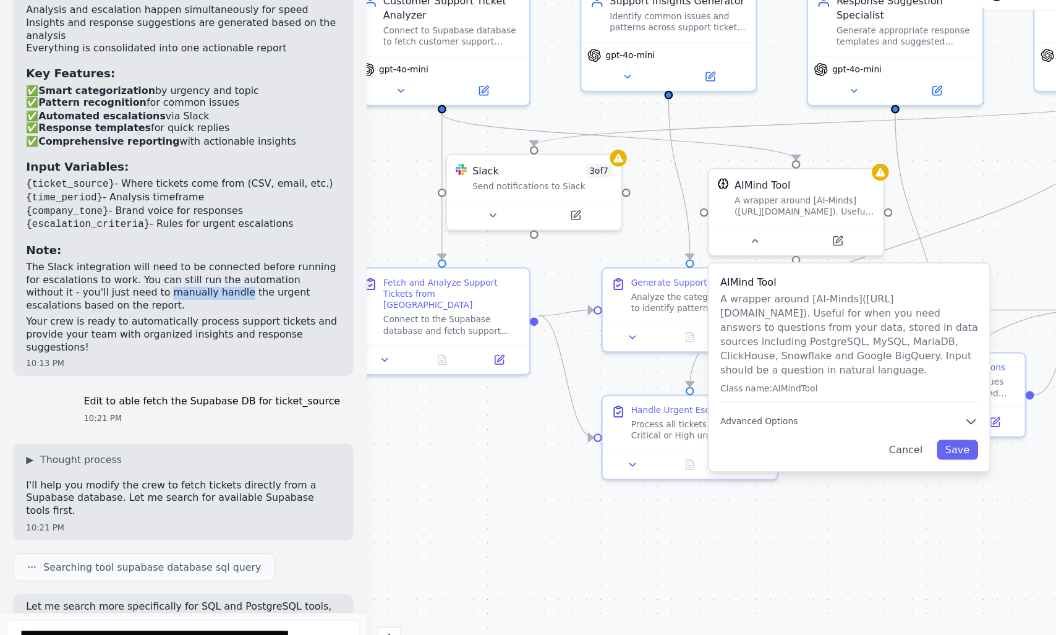
drag, startPoint x: 85, startPoint y: 278, endPoint x: 133, endPoint y: 272, distance: 48.6
click at [133, 284] on p "The Slack integration will need to be connected before running for escalations …" at bounding box center [138, 303] width 237 height 38
click at [145, 284] on p "The Slack integration will need to be connected before running for escalations …" at bounding box center [138, 303] width 237 height 38
click at [149, 284] on p "The Slack integration will need to be connected before running for escalations …" at bounding box center [138, 303] width 237 height 38
drag, startPoint x: 20, startPoint y: 282, endPoint x: 57, endPoint y: 286, distance: 37.9
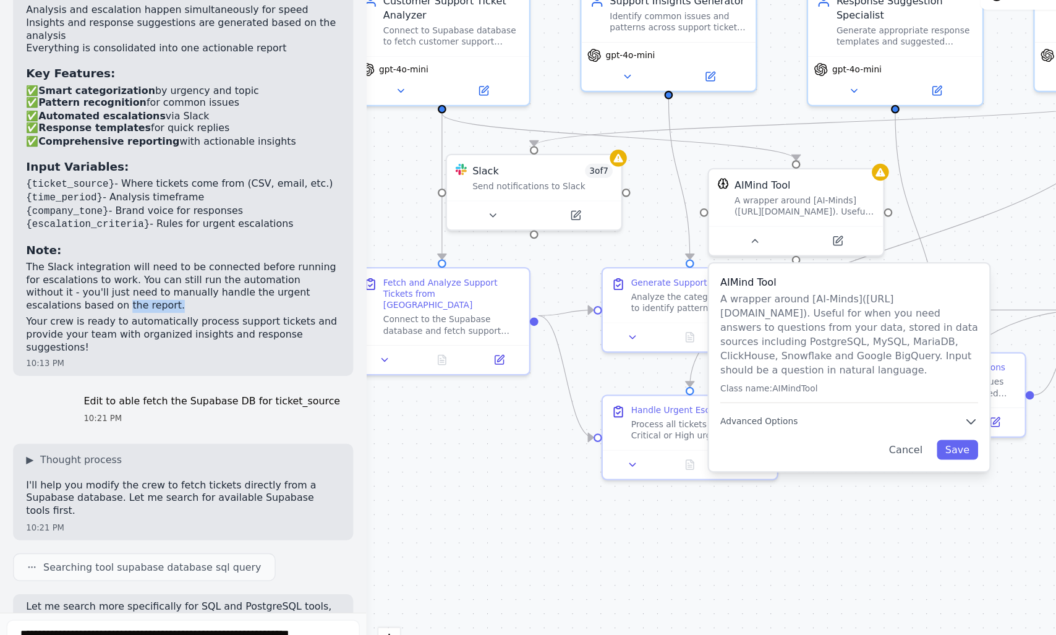
click at [57, 286] on p "The Slack integration will need to be connected before running for escalations …" at bounding box center [138, 303] width 237 height 38
drag, startPoint x: 27, startPoint y: 292, endPoint x: 103, endPoint y: 308, distance: 78.3
click at [103, 308] on div "Customer Support Automation Crew Created! 🎯 I've successfully created a compreh…" at bounding box center [138, 115] width 237 height 478
click at [116, 325] on p "Your crew is ready to automatically process support tickets and provide your te…" at bounding box center [138, 339] width 237 height 29
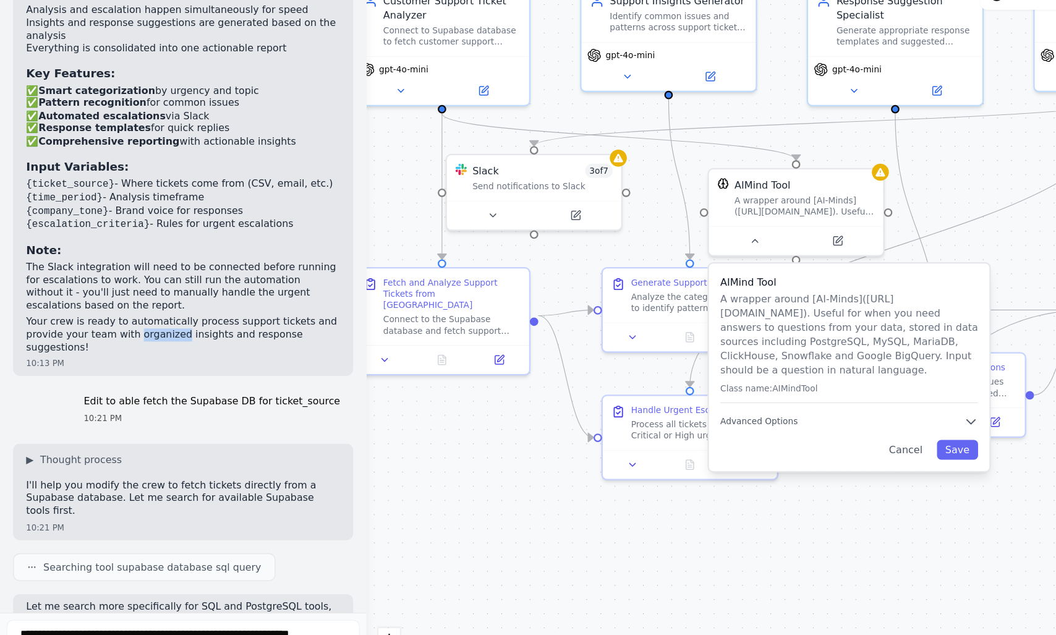
click at [116, 325] on p "Your crew is ready to automatically process support tickets and provide your te…" at bounding box center [138, 339] width 237 height 29
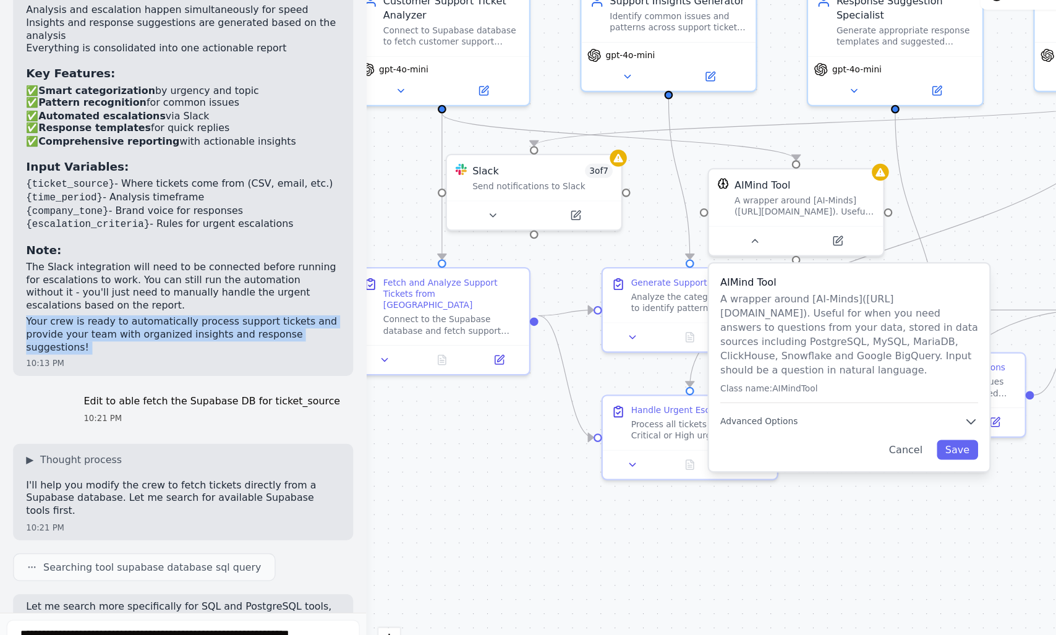
click at [151, 325] on p "Your crew is ready to automatically process support tickets and provide your te…" at bounding box center [138, 339] width 237 height 29
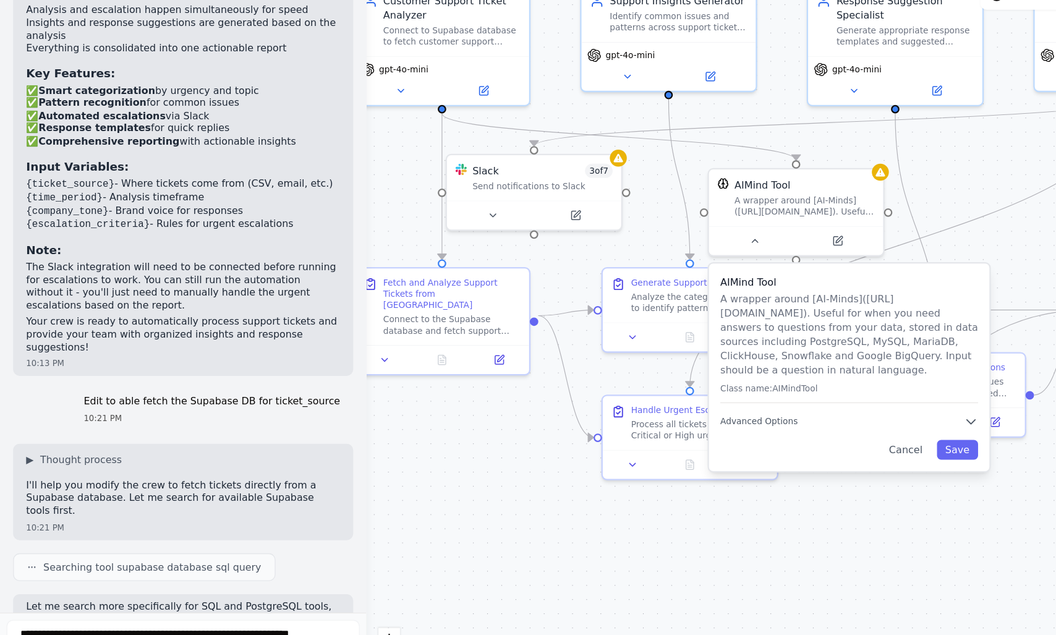
click at [151, 325] on p "Your crew is ready to automatically process support tickets and provide your te…" at bounding box center [138, 339] width 237 height 29
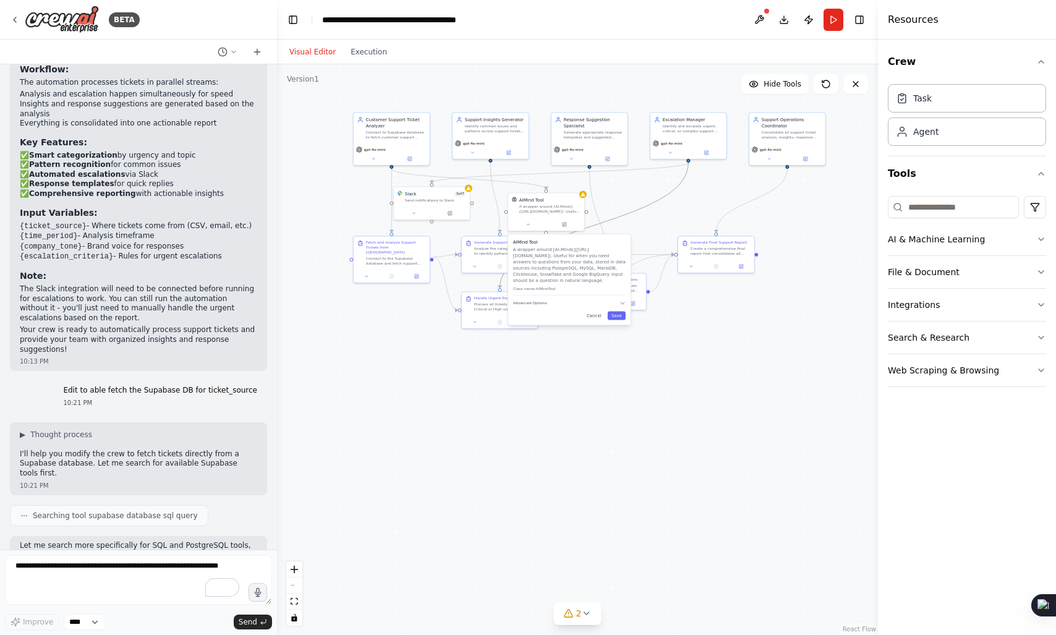
drag, startPoint x: 605, startPoint y: 221, endPoint x: 611, endPoint y: 249, distance: 28.5
click at [611, 249] on div ".deletable-edge-delete-btn { width: 20px; height: 20px; border: 0px solid #ffff…" at bounding box center [472, 224] width 300 height 286
click at [665, 221] on div ".deletable-edge-delete-btn { width: 20px; height: 20px; border: 0px solid #ffff…" at bounding box center [577, 349] width 601 height 571
click at [841, 11] on button "Run" at bounding box center [833, 20] width 20 height 22
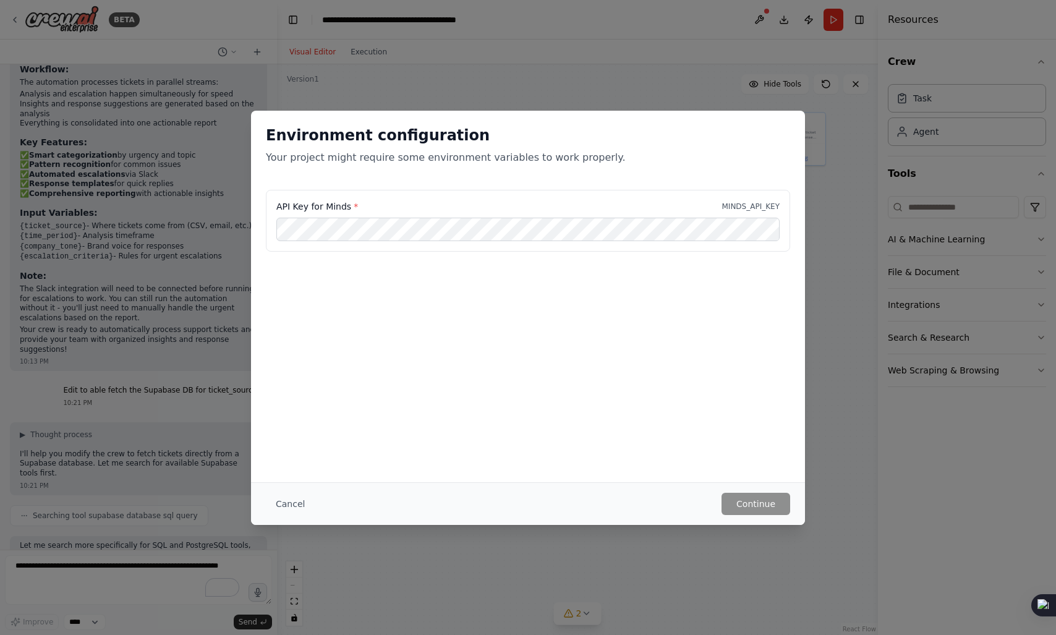
click at [467, 191] on div "API Key for Minds * MINDS_API_KEY" at bounding box center [528, 221] width 524 height 62
click at [401, 194] on div "API Key for Minds * MINDS_API_KEY" at bounding box center [528, 221] width 524 height 62
click at [406, 161] on p "Your project might require some environment variables to work properly." at bounding box center [528, 157] width 524 height 15
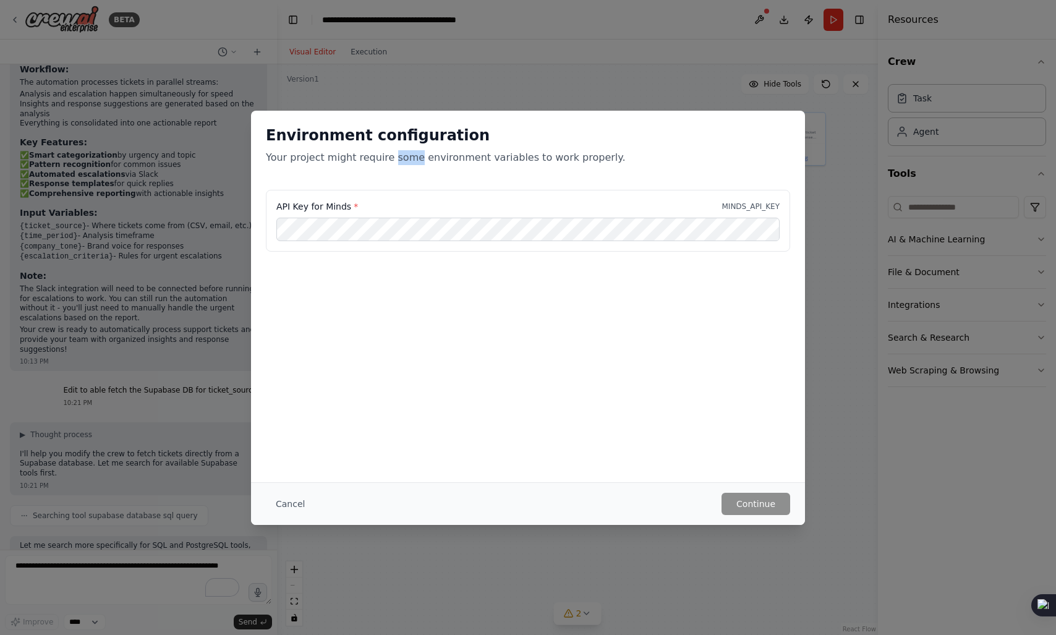
click at [406, 161] on p "Your project might require some environment variables to work properly." at bounding box center [528, 157] width 524 height 15
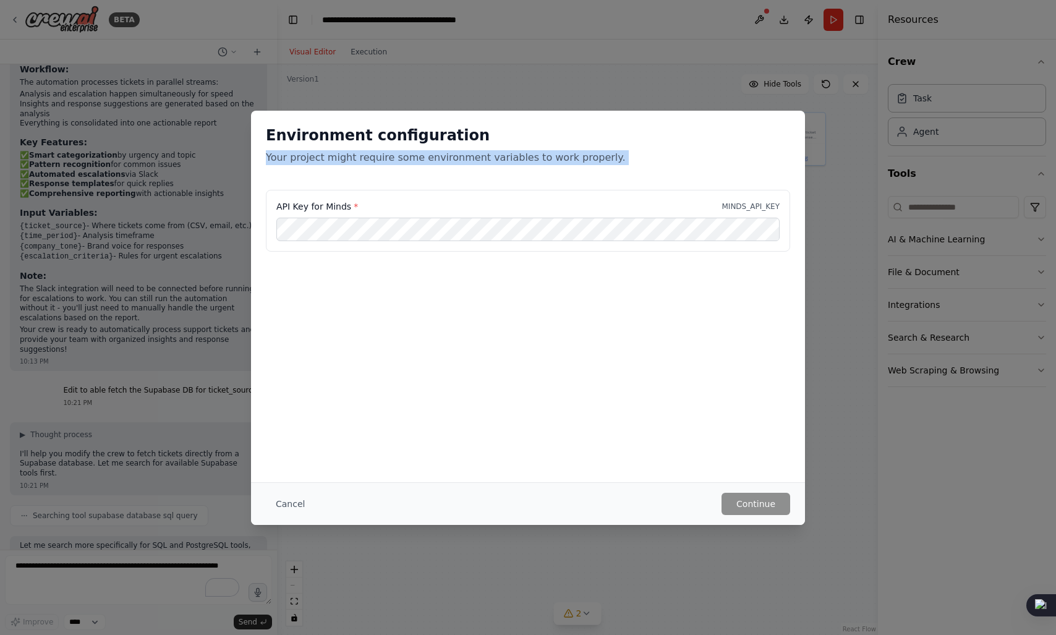
click at [438, 160] on p "Your project might require some environment variables to work properly." at bounding box center [528, 157] width 524 height 15
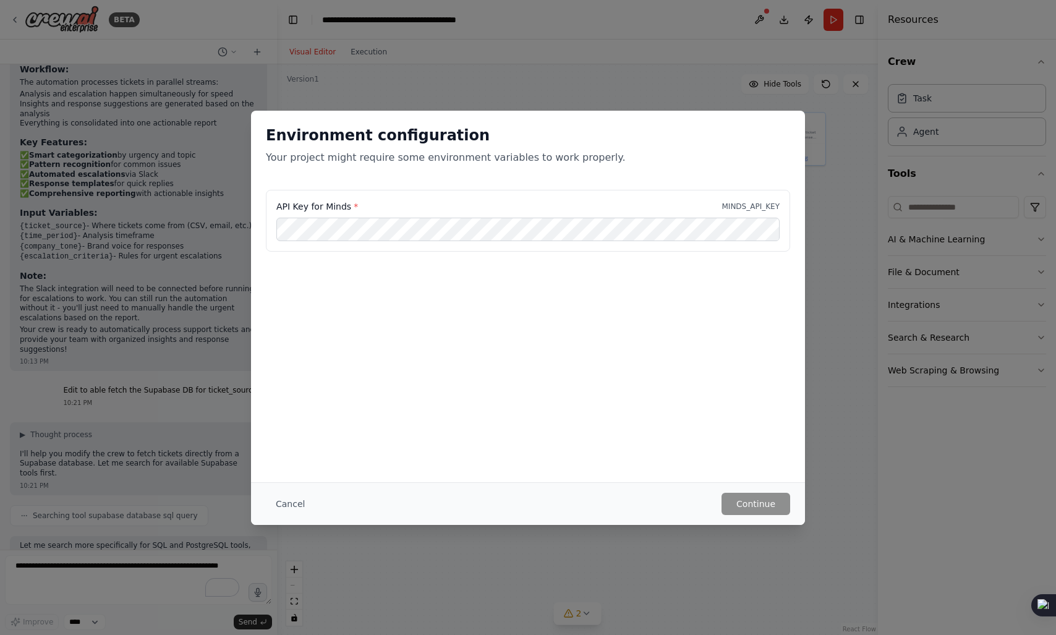
click at [556, 63] on div "Environment configuration Your project might require some environment variables…" at bounding box center [528, 317] width 1056 height 635
click at [295, 495] on button "Cancel" at bounding box center [290, 504] width 49 height 22
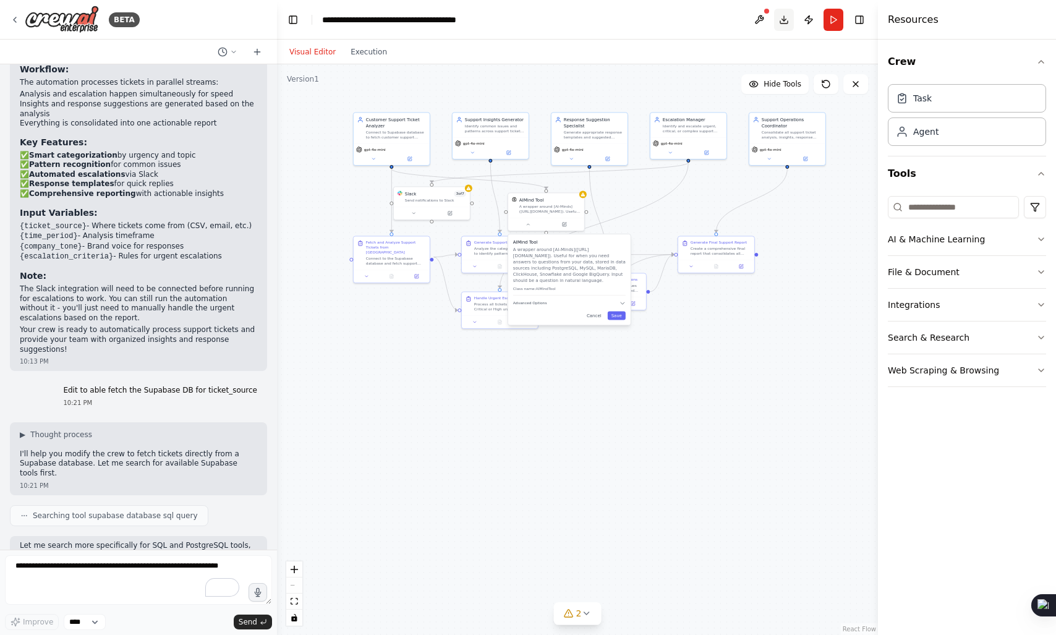
click at [781, 20] on button "Download" at bounding box center [784, 20] width 20 height 22
click at [753, 16] on button at bounding box center [759, 20] width 20 height 22
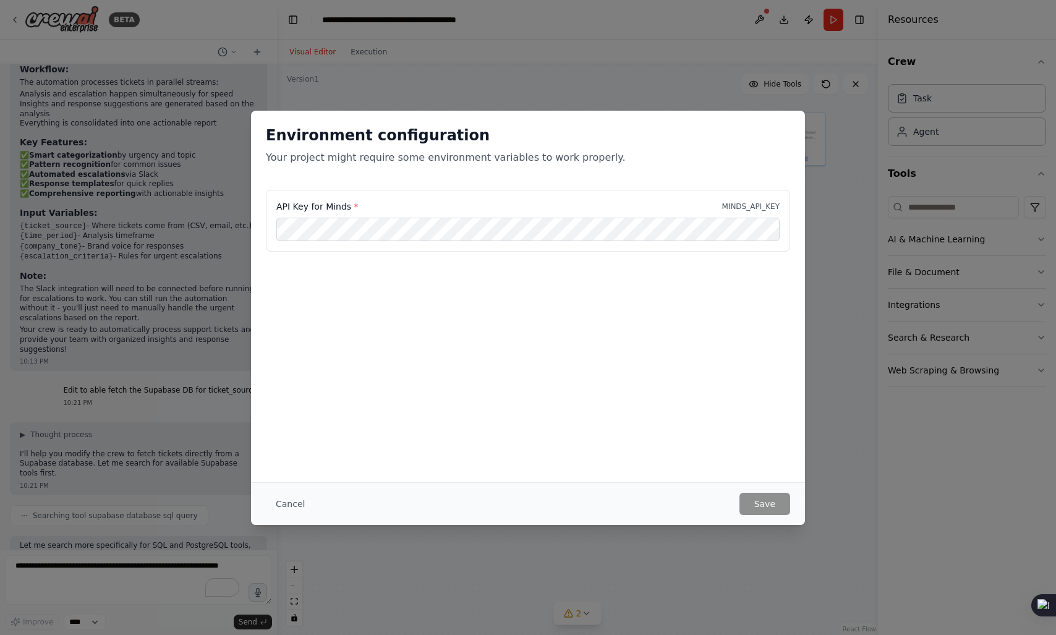
click at [429, 425] on div "Environment configuration Your project might require some environment variables…" at bounding box center [528, 296] width 554 height 371
click at [300, 503] on button "Cancel" at bounding box center [290, 504] width 49 height 22
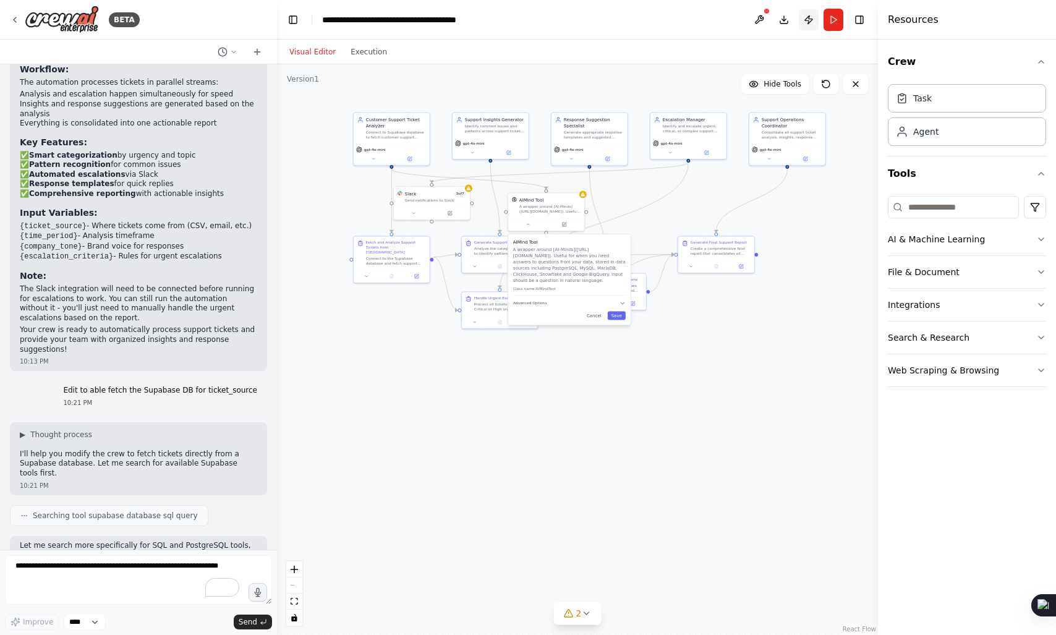
click at [816, 19] on button "Publish" at bounding box center [809, 20] width 20 height 22
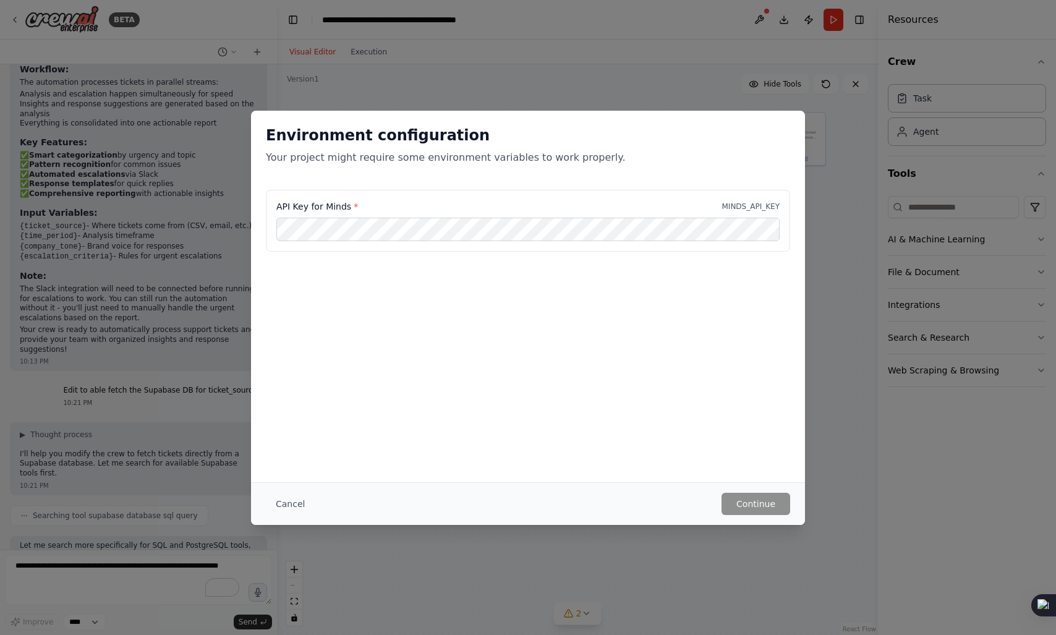
click at [625, 82] on div "Environment configuration Your project might require some environment variables…" at bounding box center [528, 317] width 1056 height 635
click at [299, 511] on button "Cancel" at bounding box center [290, 504] width 49 height 22
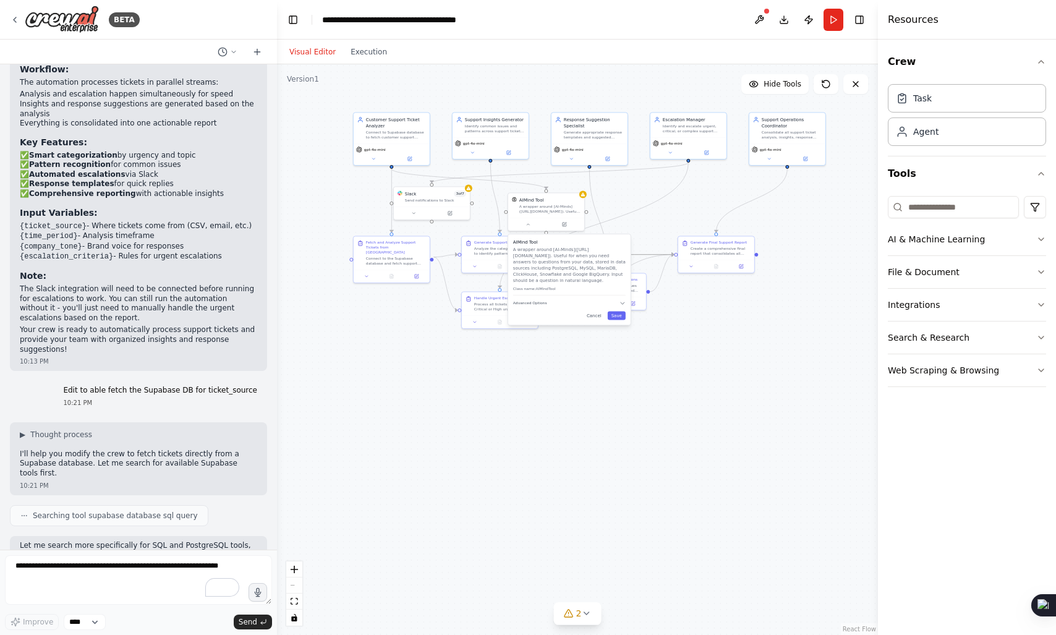
click at [637, 255] on icon "Edge from 806f44c1-d9b1-4d4a-8d89-d816247fef40 to b3668294-e7c8-4fd0-9347-7a7f9…" at bounding box center [607, 255] width 132 height 0
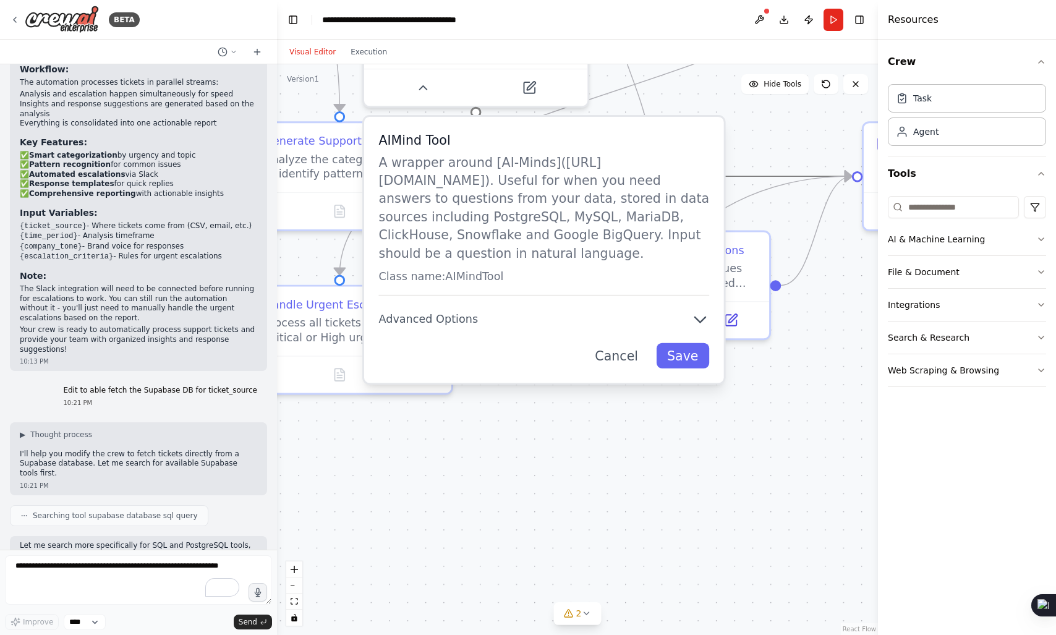
click at [468, 187] on p "A wrapper around [AI-Minds](https://mindsdb.com/minds). Useful for when you nee…" at bounding box center [543, 207] width 331 height 109
click at [403, 185] on p "A wrapper around [AI-Minds](https://mindsdb.com/minds). Useful for when you nee…" at bounding box center [543, 207] width 331 height 109
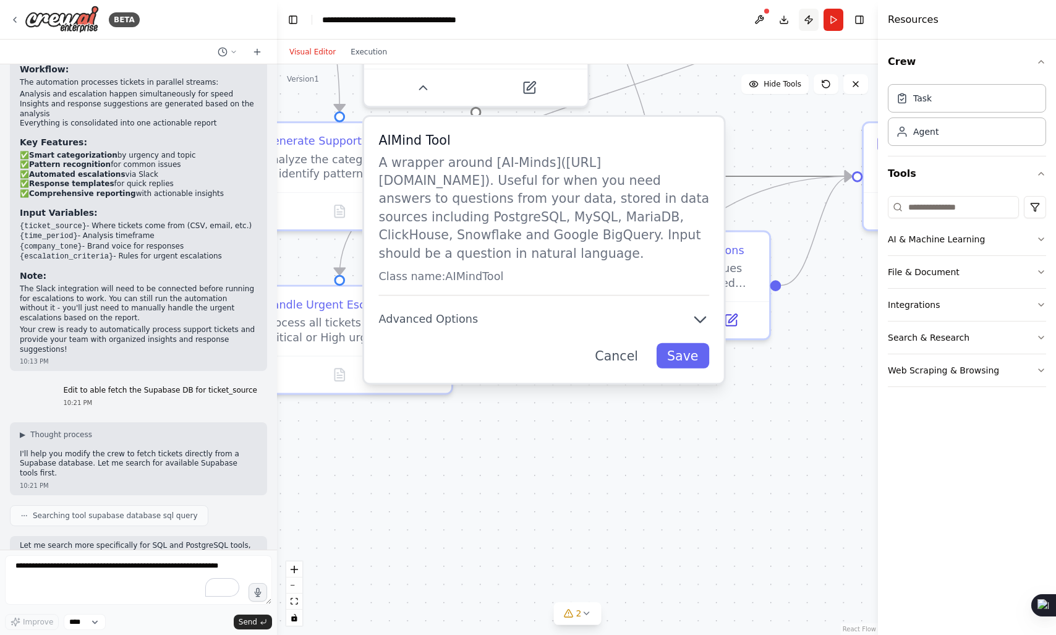
click at [814, 20] on button "Publish" at bounding box center [809, 20] width 20 height 22
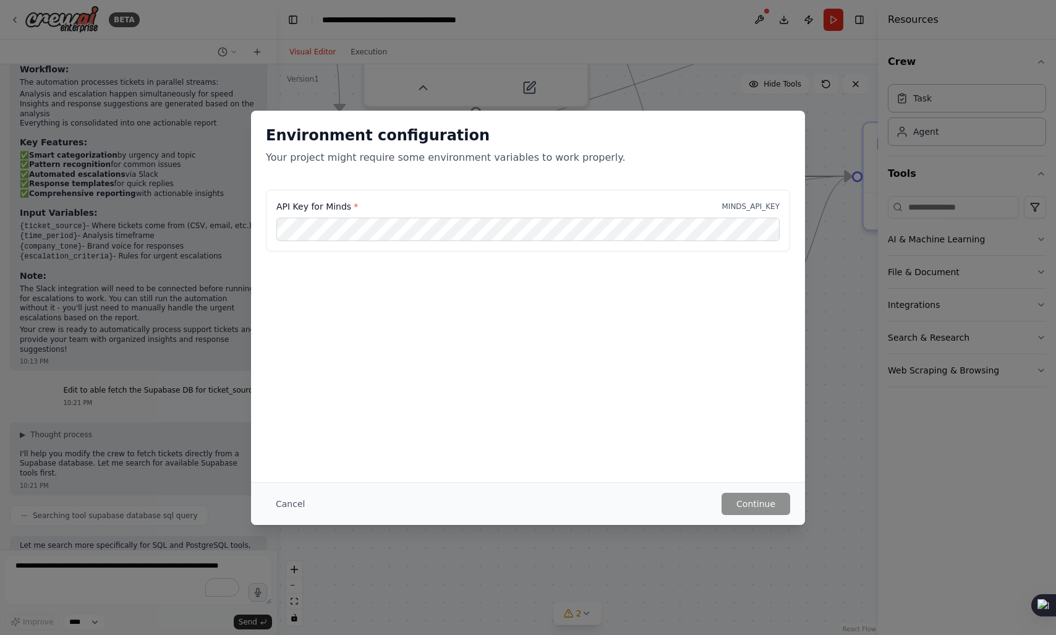
click at [575, 60] on div "Environment configuration Your project might require some environment variables…" at bounding box center [528, 317] width 1056 height 635
click at [305, 506] on button "Cancel" at bounding box center [290, 504] width 49 height 22
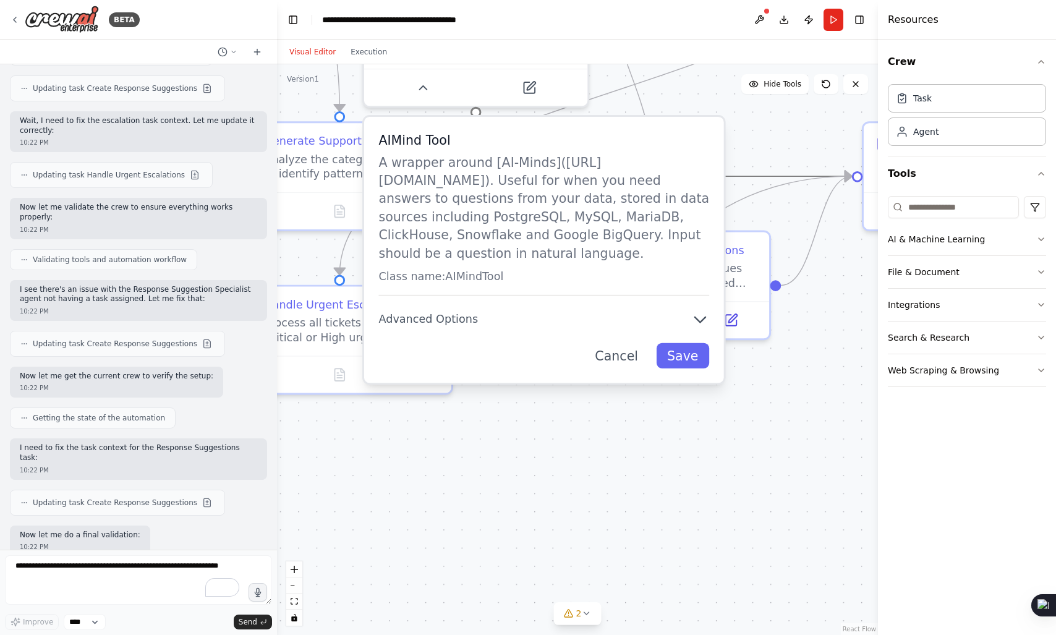
scroll to position [3313, 0]
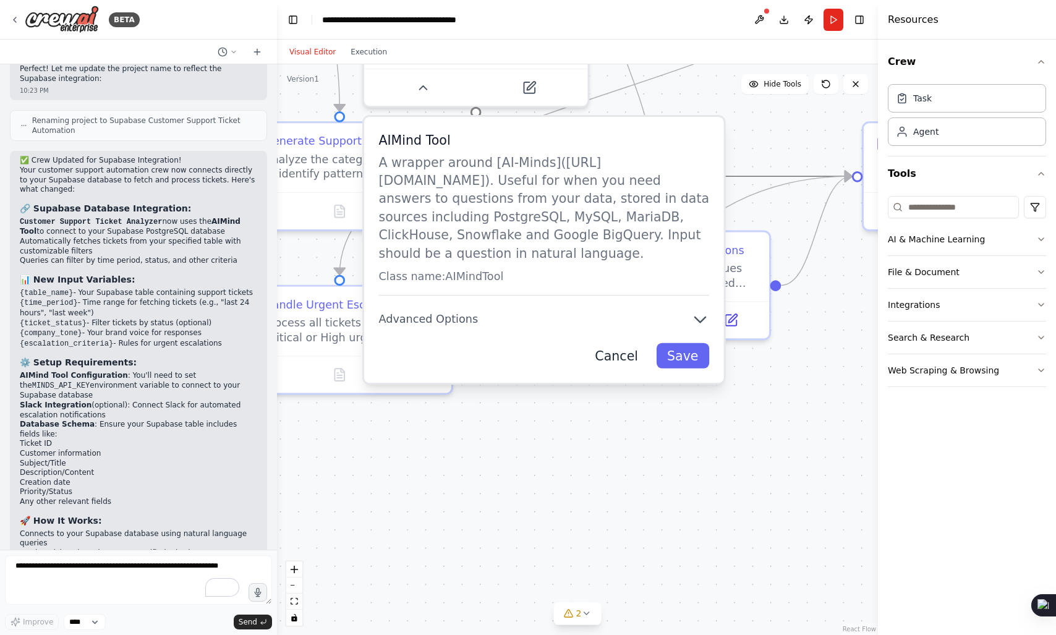
click at [628, 363] on button "Cancel" at bounding box center [616, 355] width 65 height 25
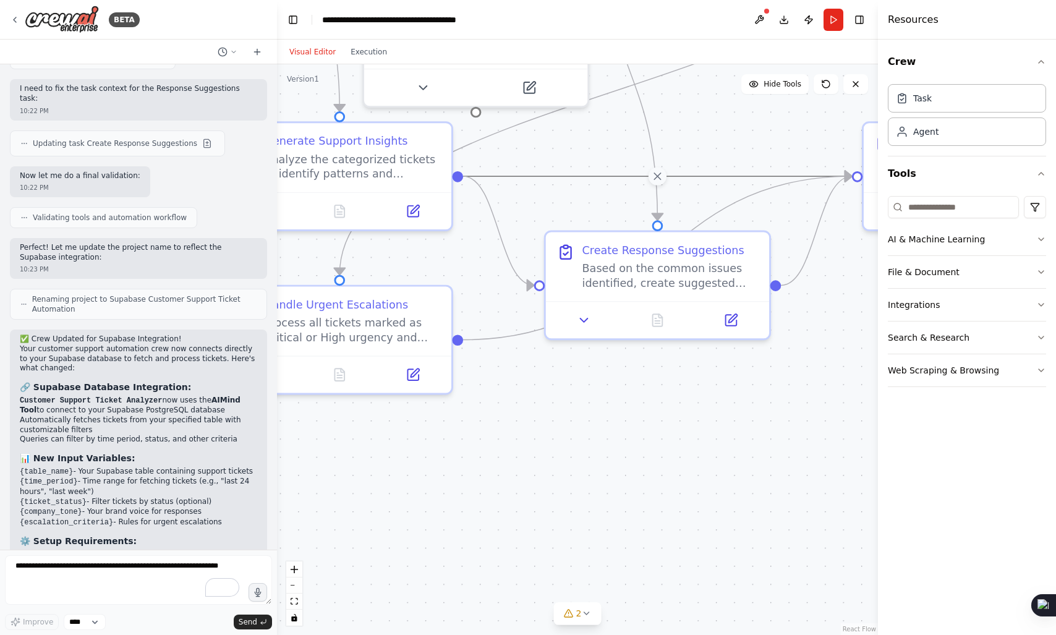
scroll to position [3072, 0]
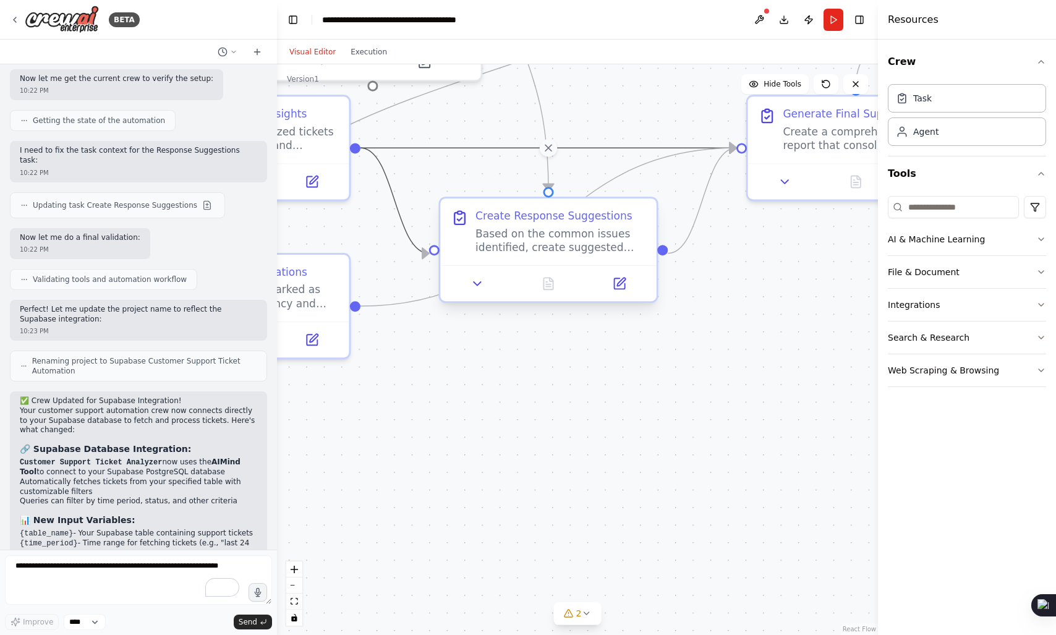
drag, startPoint x: 406, startPoint y: 231, endPoint x: 551, endPoint y: 233, distance: 145.3
click at [551, 233] on div ".deletable-edge-delete-btn { width: 20px; height: 20px; border: 0px solid #ffff…" at bounding box center [163, 61] width 854 height 810
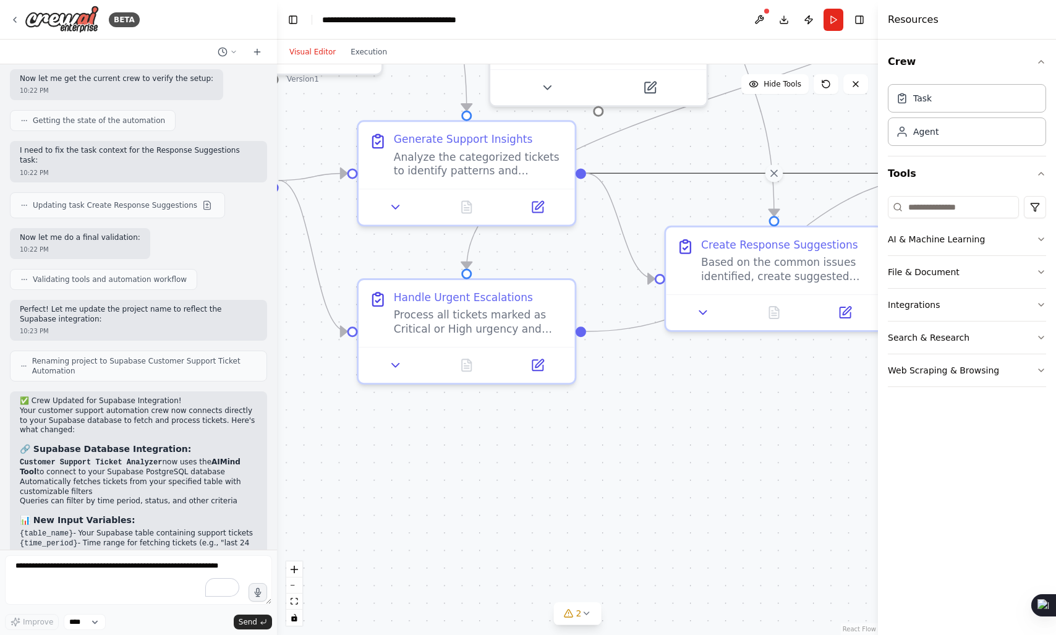
drag, startPoint x: 295, startPoint y: 231, endPoint x: 520, endPoint y: 256, distance: 227.0
click at [520, 256] on div ".deletable-edge-delete-btn { width: 20px; height: 20px; border: 0px solid #ffff…" at bounding box center [577, 349] width 601 height 571
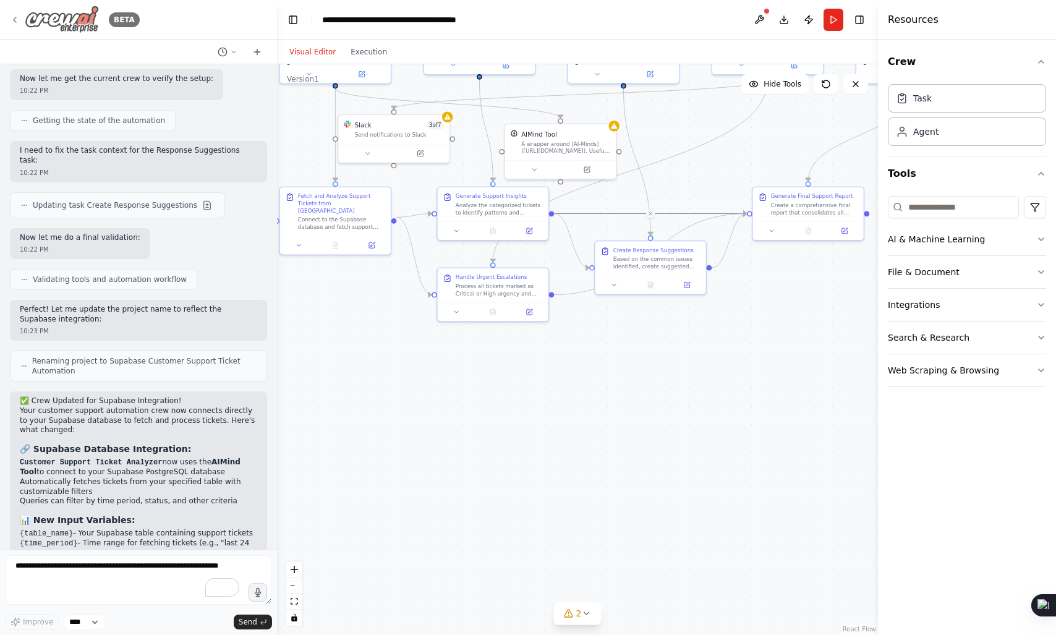
click at [87, 16] on img at bounding box center [62, 20] width 74 height 28
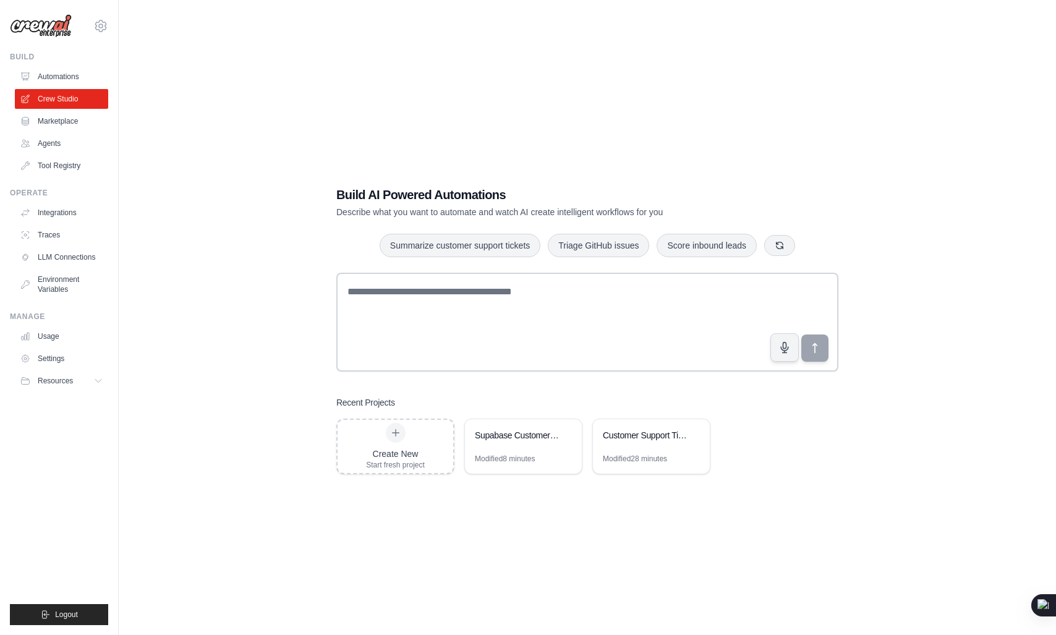
click at [740, 122] on div "Build AI Powered Automations Describe what you want to automate and watch AI cr…" at bounding box center [587, 329] width 898 height 635
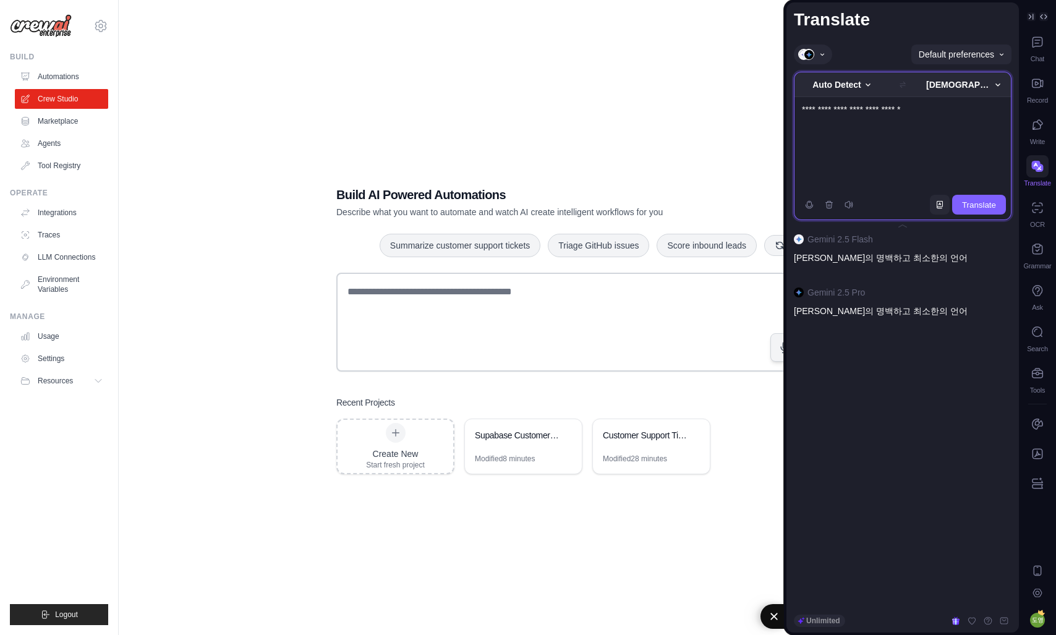
paste textarea
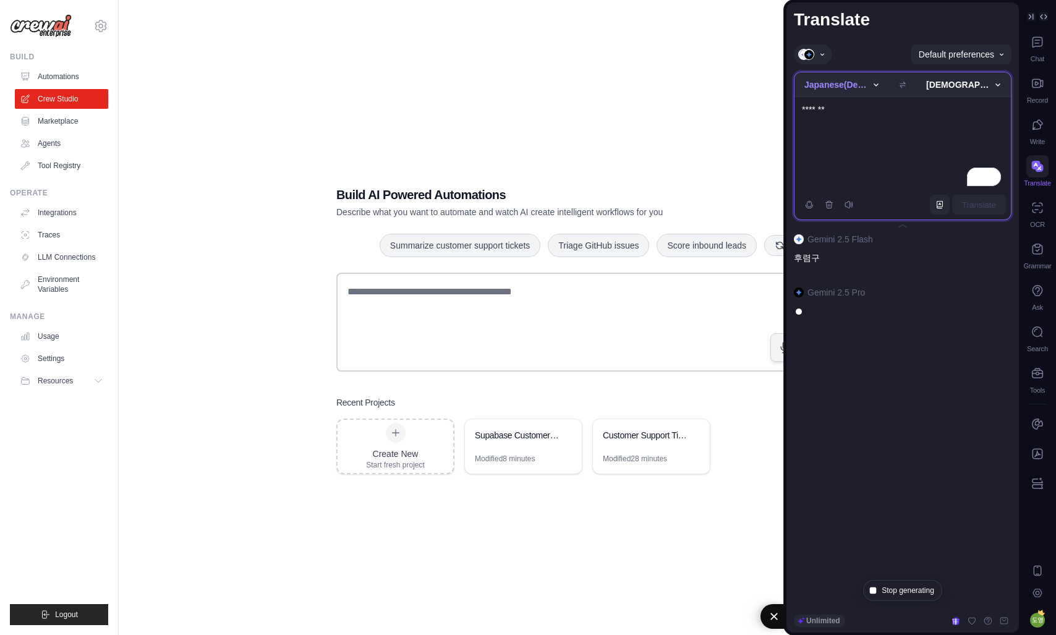
click at [670, 73] on div "Build AI Powered Automations Describe what you want to automate and watch AI cr…" at bounding box center [587, 329] width 898 height 635
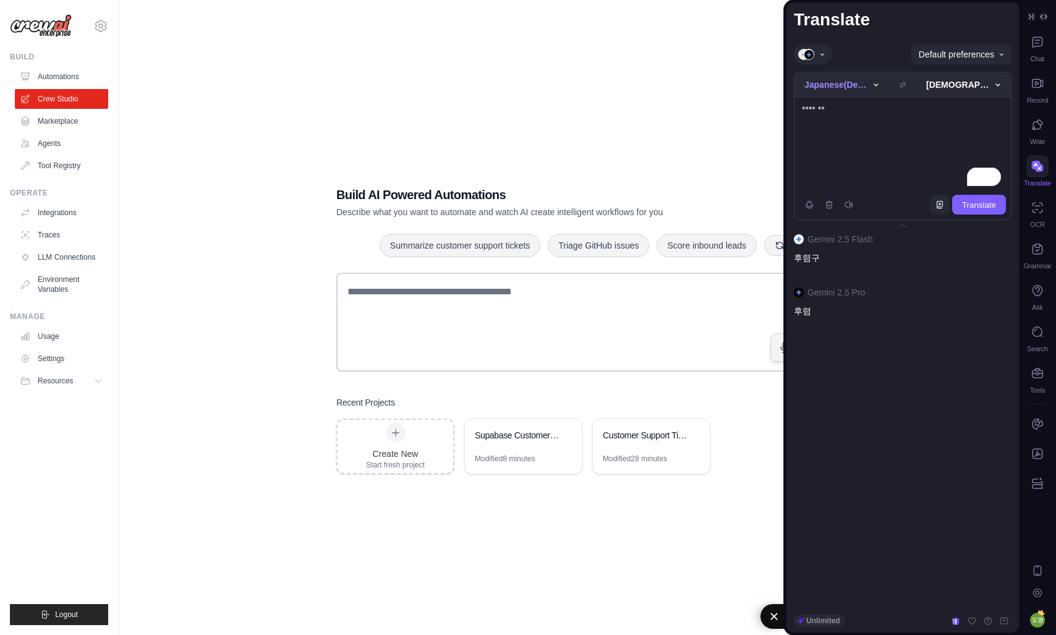
click at [849, 190] on div "*******" at bounding box center [902, 146] width 216 height 98
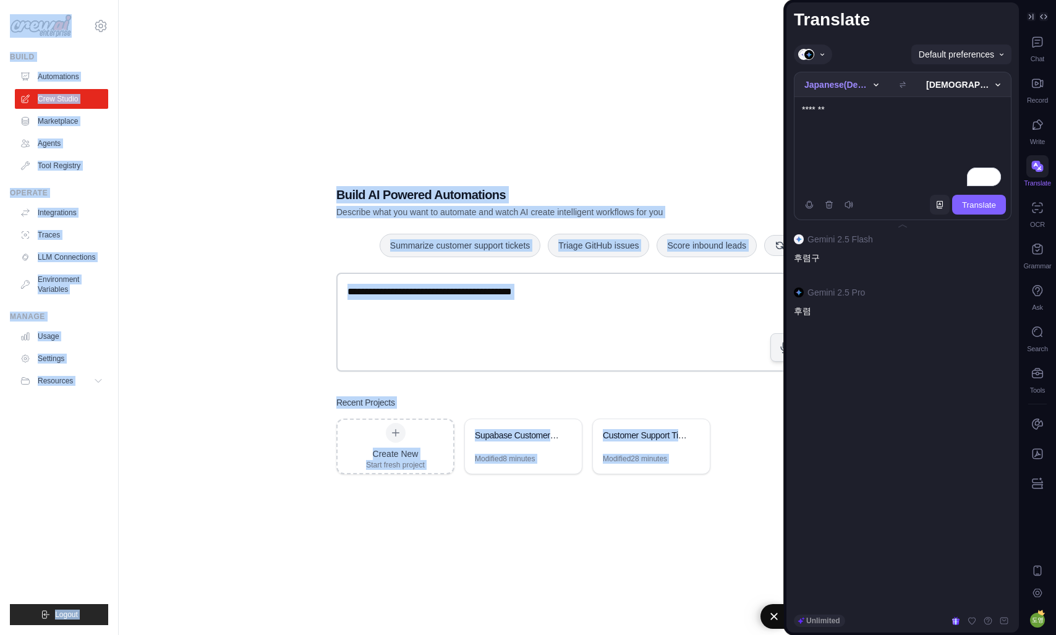
click at [845, 180] on textarea "*******" at bounding box center [902, 146] width 216 height 88
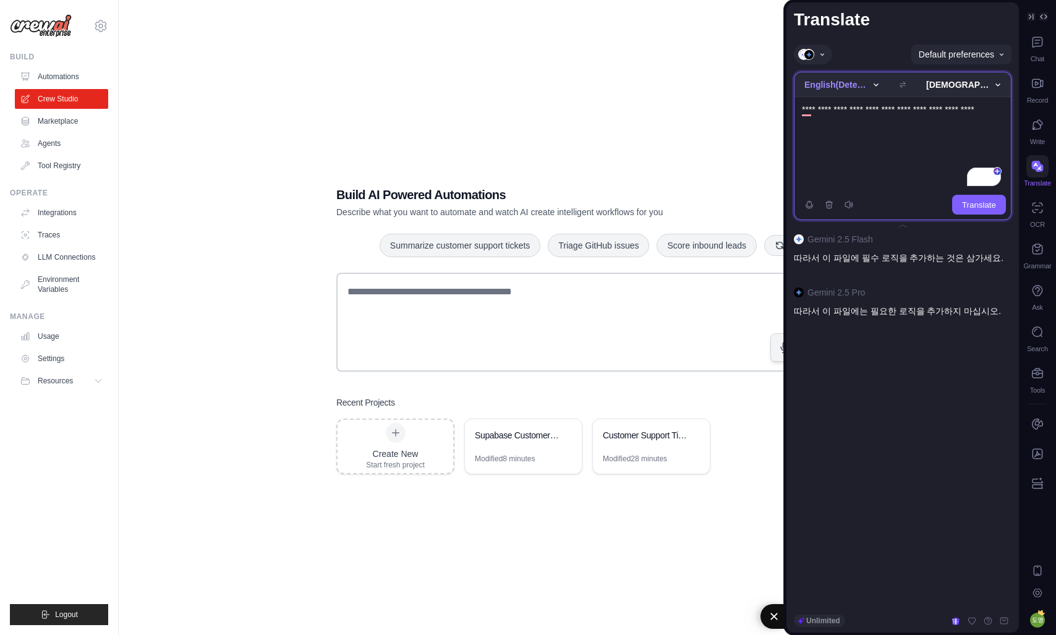
click at [830, 176] on textarea "**********" at bounding box center [902, 146] width 216 height 88
paste textarea "To enrich screen reader interactions, please activate Accessibility in Grammarl…"
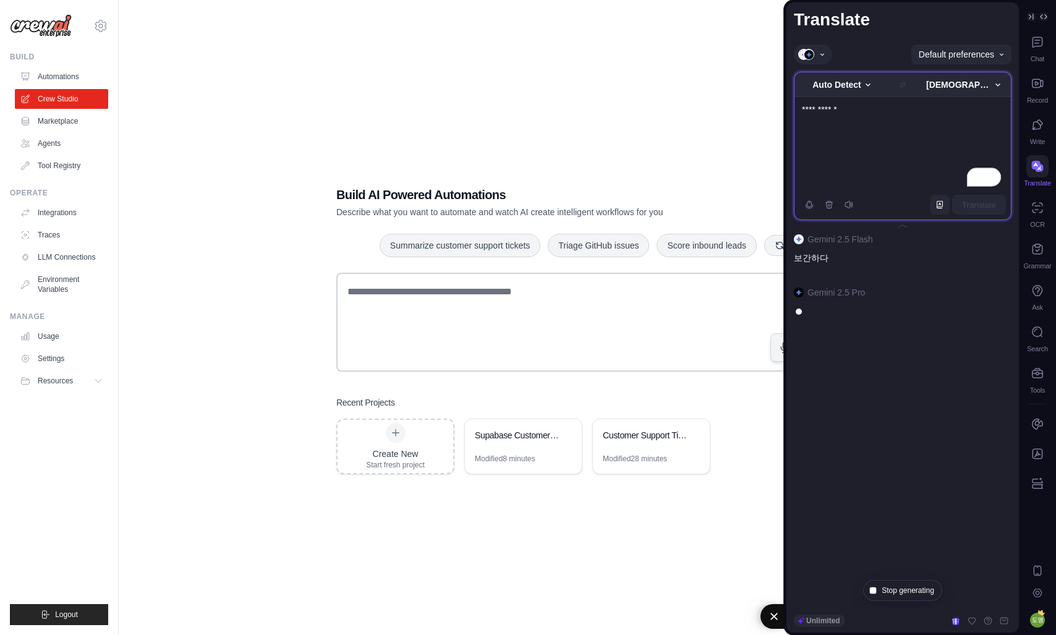
type textarea "**********"
click at [493, 117] on div "Build AI Powered Automations Describe what you want to automate and watch AI cr…" at bounding box center [587, 329] width 898 height 635
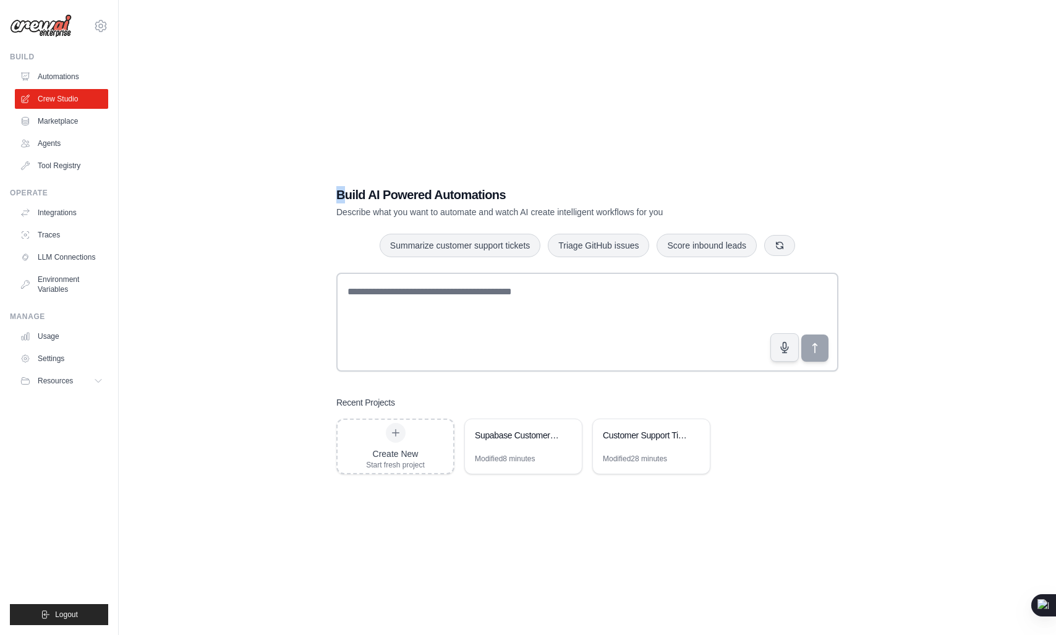
drag, startPoint x: 346, startPoint y: 198, endPoint x: 526, endPoint y: 180, distance: 180.8
click at [526, 180] on div "Build AI Powered Automations Describe what you want to automate and watch AI cr…" at bounding box center [587, 330] width 532 height 328
click at [501, 197] on h1 "Build AI Powered Automations" at bounding box center [543, 194] width 415 height 17
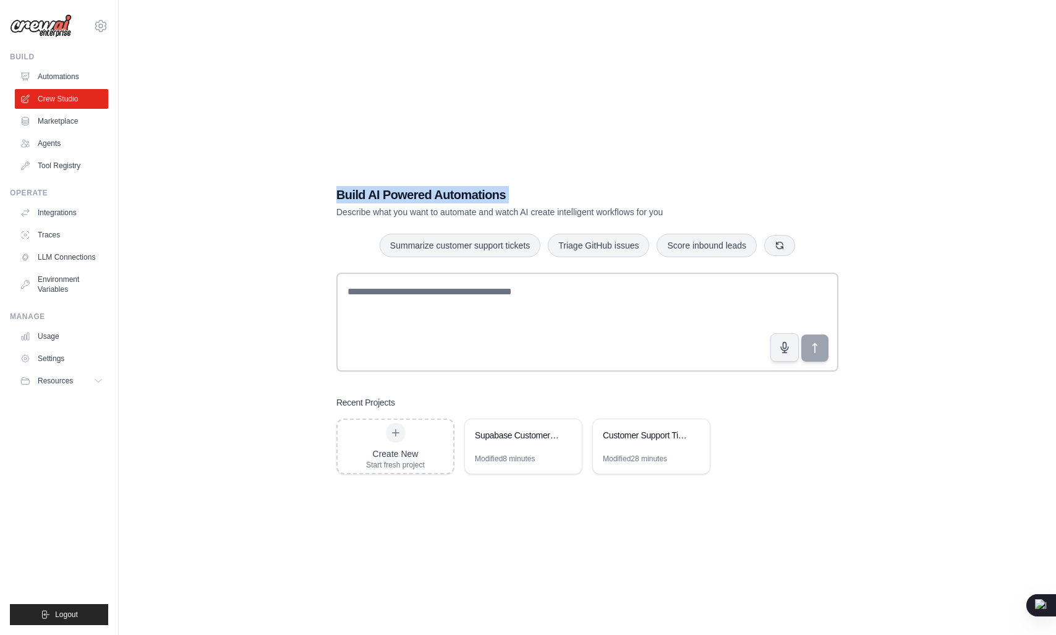
click at [535, 198] on h1 "Build AI Powered Automations" at bounding box center [543, 194] width 415 height 17
click at [476, 211] on p "Describe what you want to automate and watch AI create intelligent workflows fo…" at bounding box center [543, 212] width 415 height 12
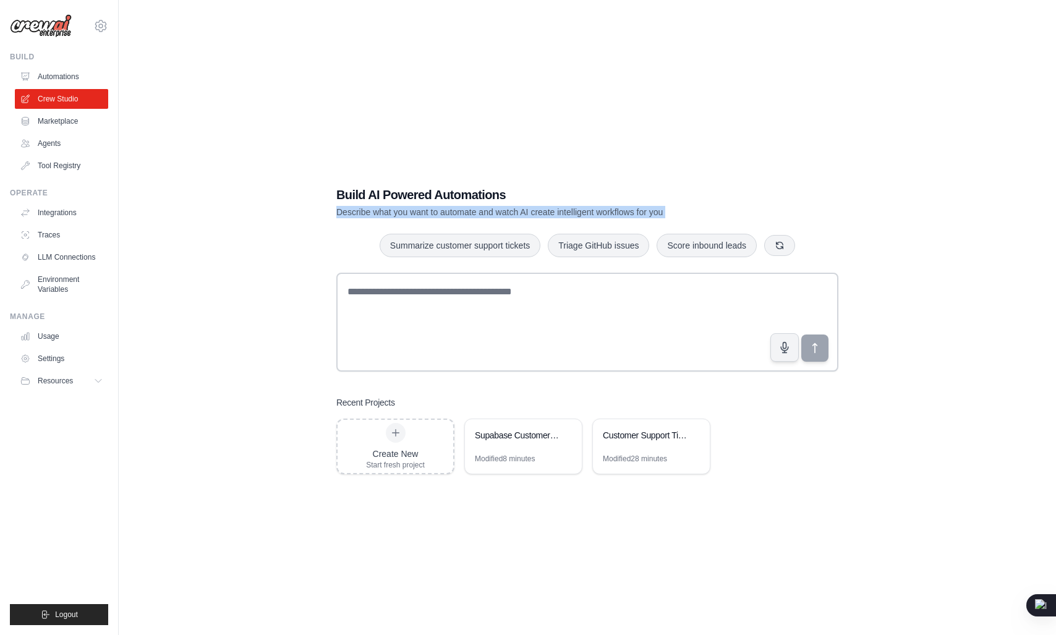
click at [389, 219] on div "Build AI Powered Automations Describe what you want to automate and watch AI cr…" at bounding box center [587, 330] width 532 height 328
drag, startPoint x: 389, startPoint y: 219, endPoint x: 598, endPoint y: 203, distance: 209.5
click at [598, 203] on div "Build AI Powered Automations Describe what you want to automate and watch AI cr…" at bounding box center [587, 330] width 532 height 328
click at [598, 203] on h1 "Build AI Powered Automations" at bounding box center [543, 194] width 415 height 17
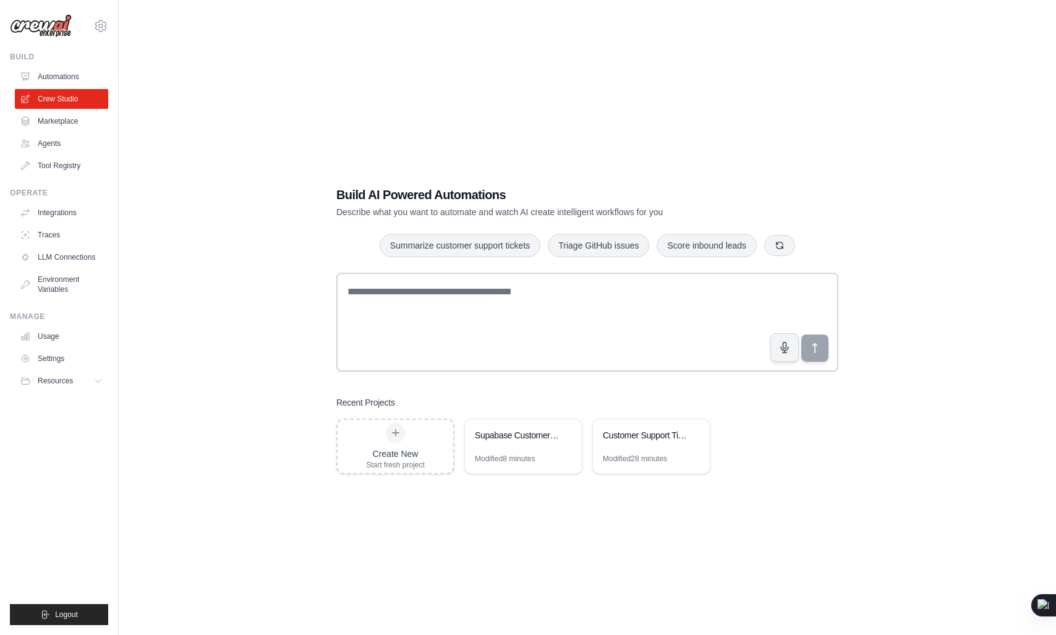
click at [598, 203] on h1 "Build AI Powered Automations" at bounding box center [543, 194] width 415 height 17
click at [580, 208] on p "Describe what you want to automate and watch AI create intelligent workflows fo…" at bounding box center [543, 212] width 415 height 12
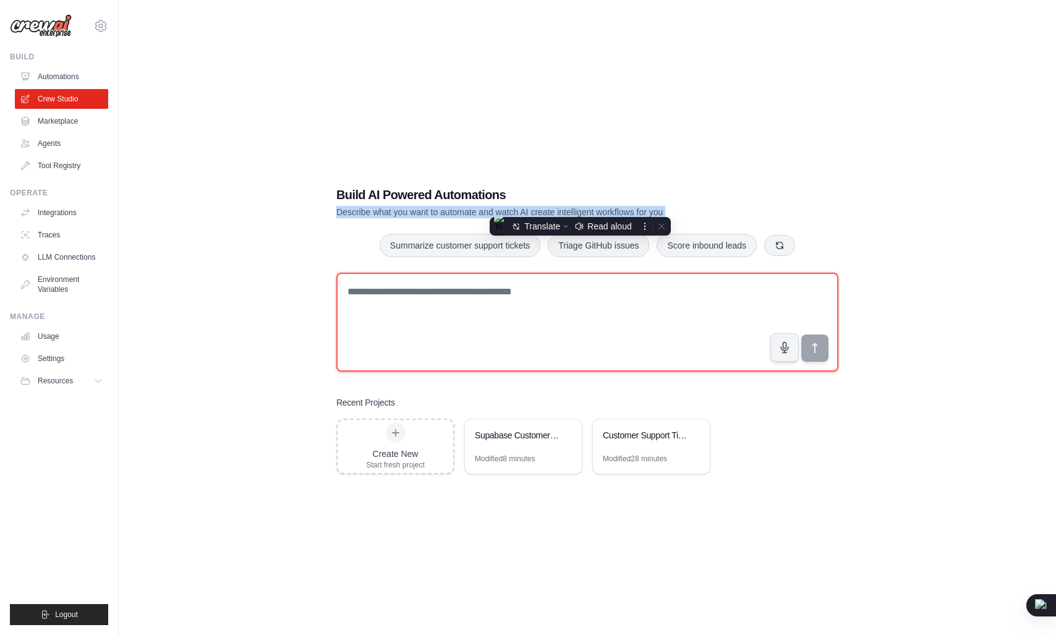
click at [428, 300] on textarea at bounding box center [587, 322] width 502 height 99
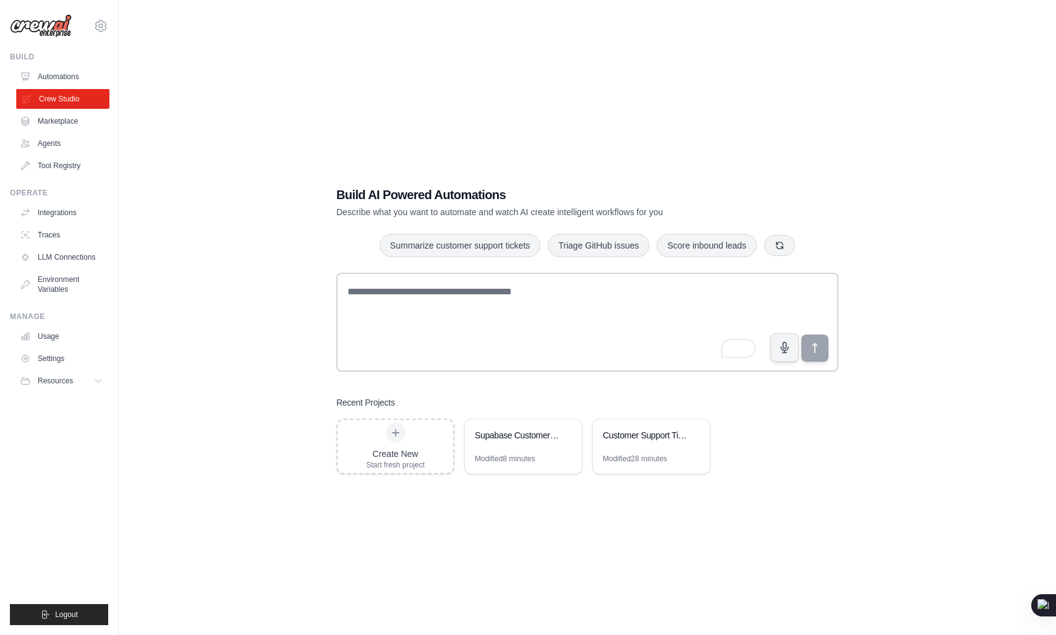
click at [66, 96] on link "Crew Studio" at bounding box center [62, 99] width 93 height 20
click at [75, 86] on link "Automations" at bounding box center [62, 77] width 93 height 20
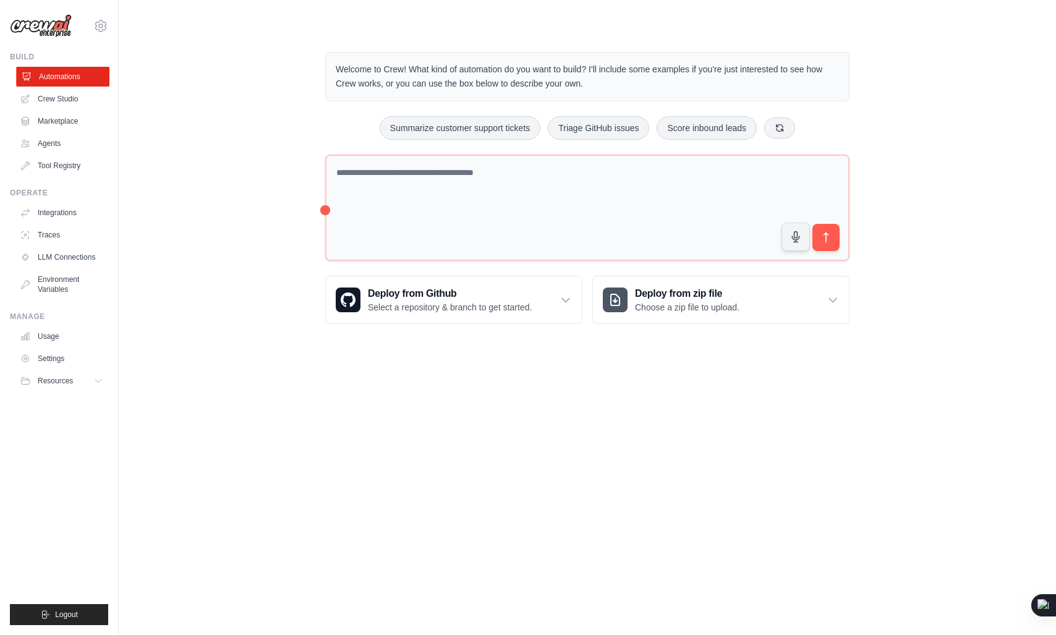
click at [85, 72] on link "Automations" at bounding box center [62, 77] width 93 height 20
click at [511, 67] on p "Welcome to Crew! What kind of automation do you want to build? I'll include som…" at bounding box center [587, 76] width 503 height 28
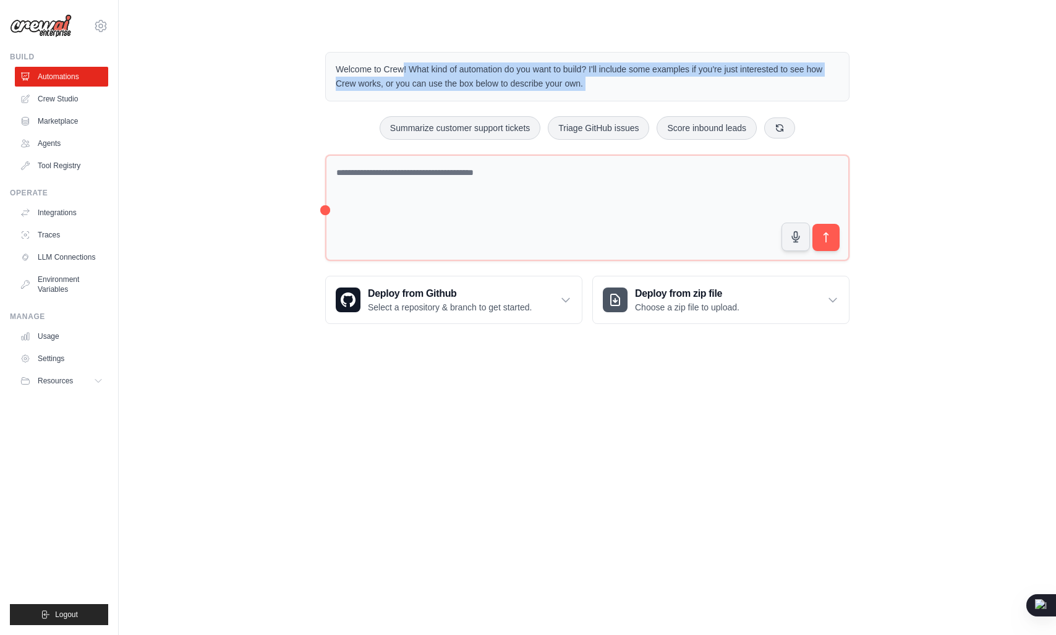
click at [570, 57] on div "Welcome to Crew! What kind of automation do you want to build? I'll include som…" at bounding box center [587, 76] width 524 height 49
drag, startPoint x: 570, startPoint y: 57, endPoint x: 642, endPoint y: 70, distance: 73.6
click at [642, 70] on div "Welcome to Crew! What kind of automation do you want to build? I'll include som…" at bounding box center [587, 76] width 524 height 49
click at [642, 70] on p "Welcome to Crew! What kind of automation do you want to build? I'll include som…" at bounding box center [587, 76] width 503 height 28
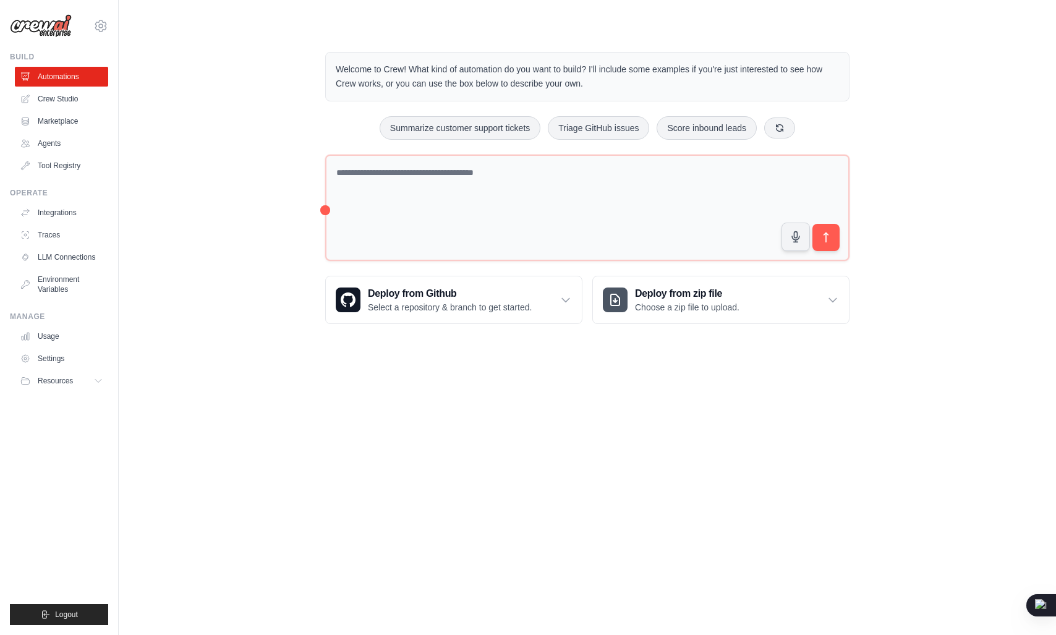
click at [642, 70] on p "Welcome to Crew! What kind of automation do you want to build? I'll include som…" at bounding box center [587, 76] width 503 height 28
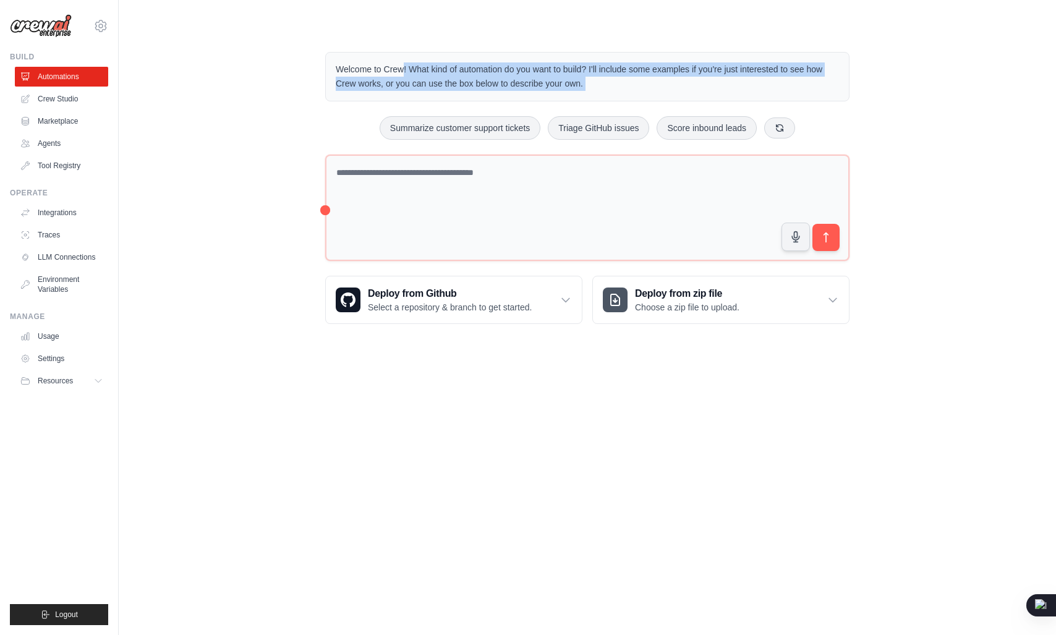
click at [546, 108] on div "Welcome to Crew! What kind of automation do you want to build? I'll include som…" at bounding box center [587, 188] width 554 height 312
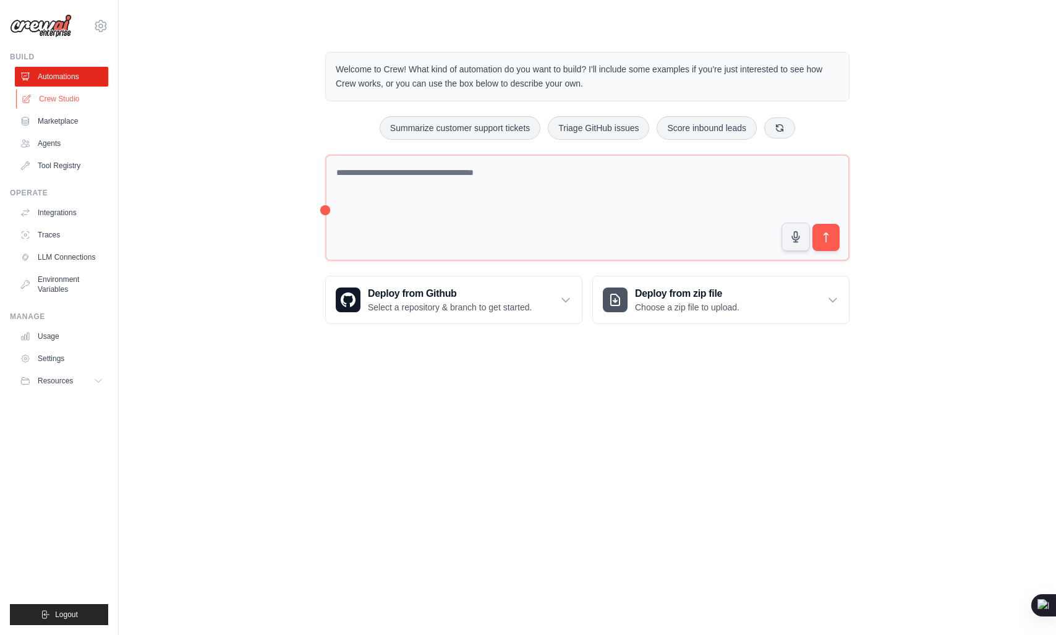
click at [87, 97] on link "Crew Studio" at bounding box center [62, 99] width 93 height 20
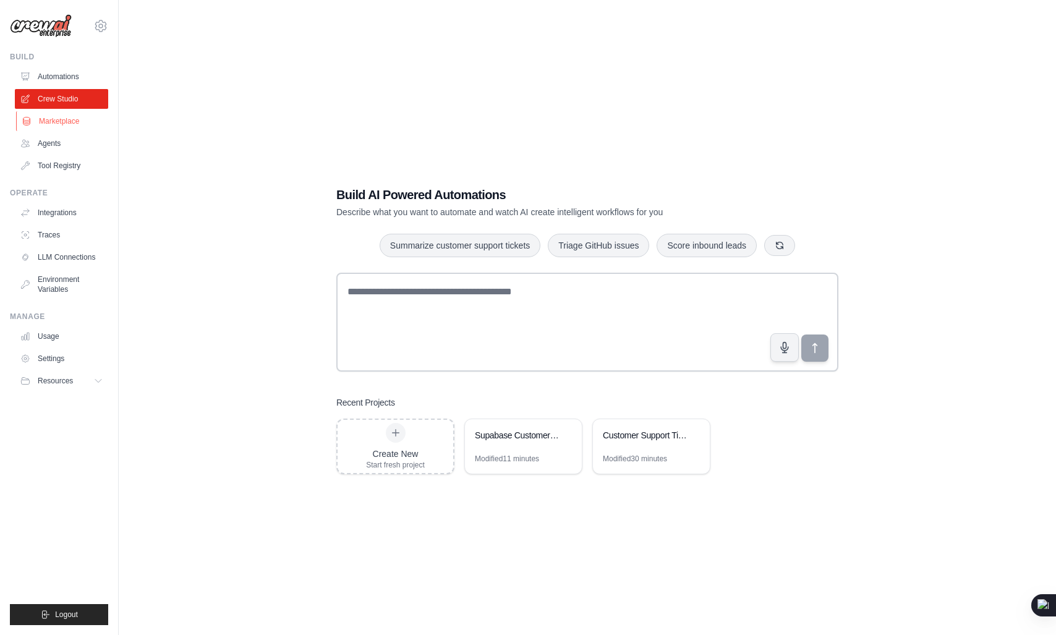
click at [67, 117] on link "Marketplace" at bounding box center [62, 121] width 93 height 20
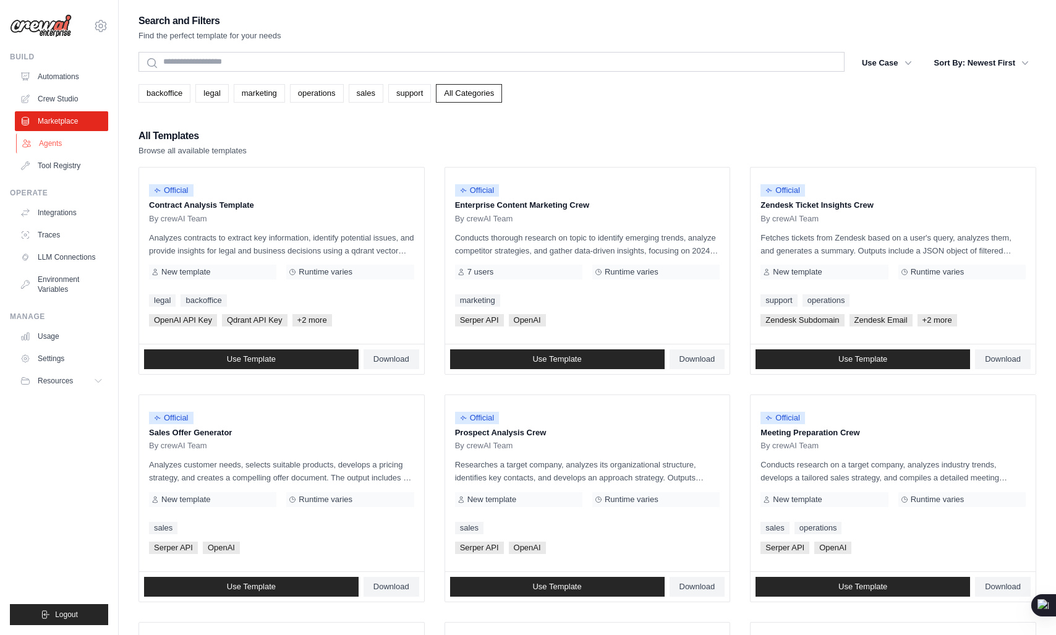
click at [83, 145] on link "Agents" at bounding box center [62, 144] width 93 height 20
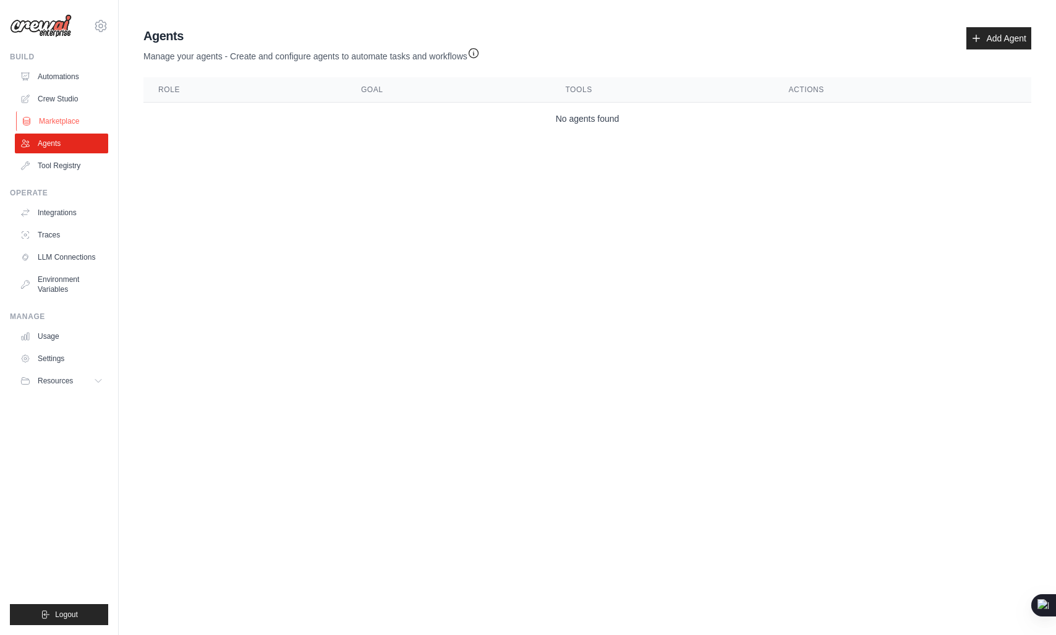
click at [47, 119] on link "Marketplace" at bounding box center [62, 121] width 93 height 20
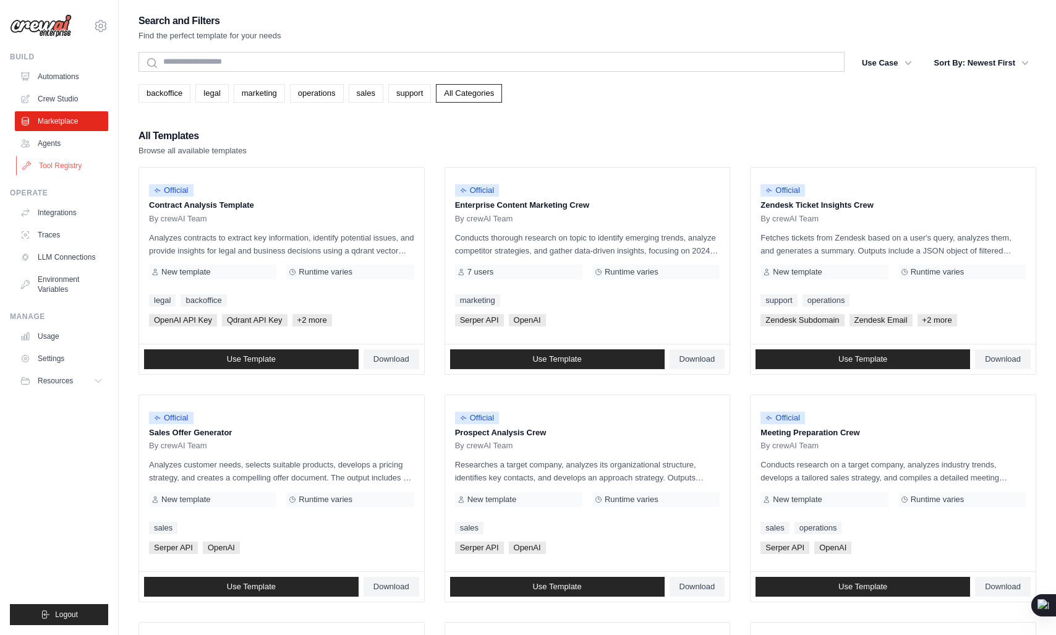
click at [61, 163] on link "Tool Registry" at bounding box center [62, 166] width 93 height 20
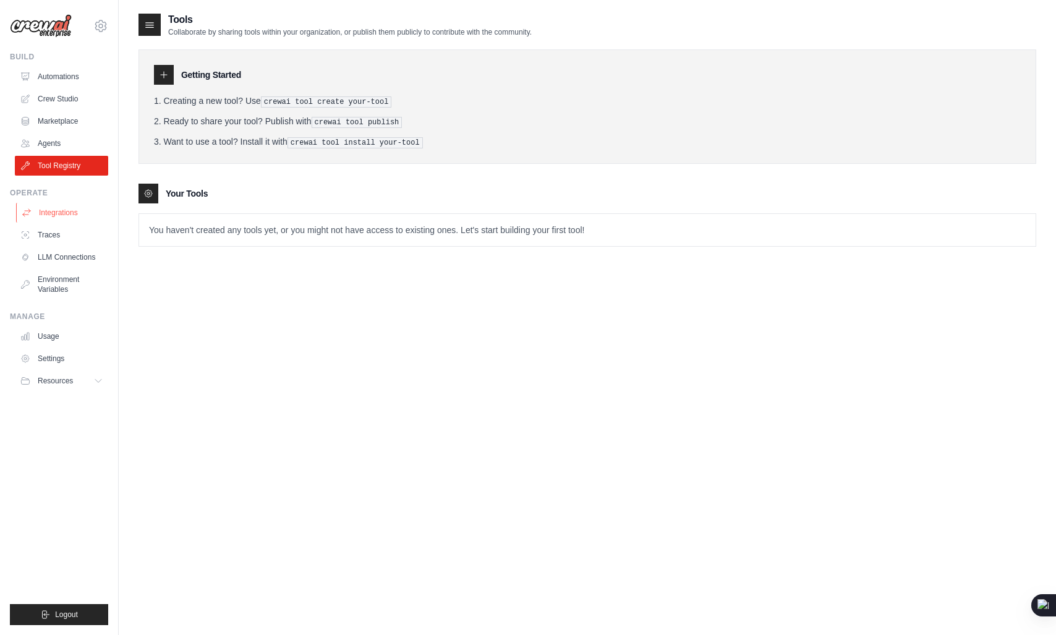
click at [63, 212] on link "Integrations" at bounding box center [62, 213] width 93 height 20
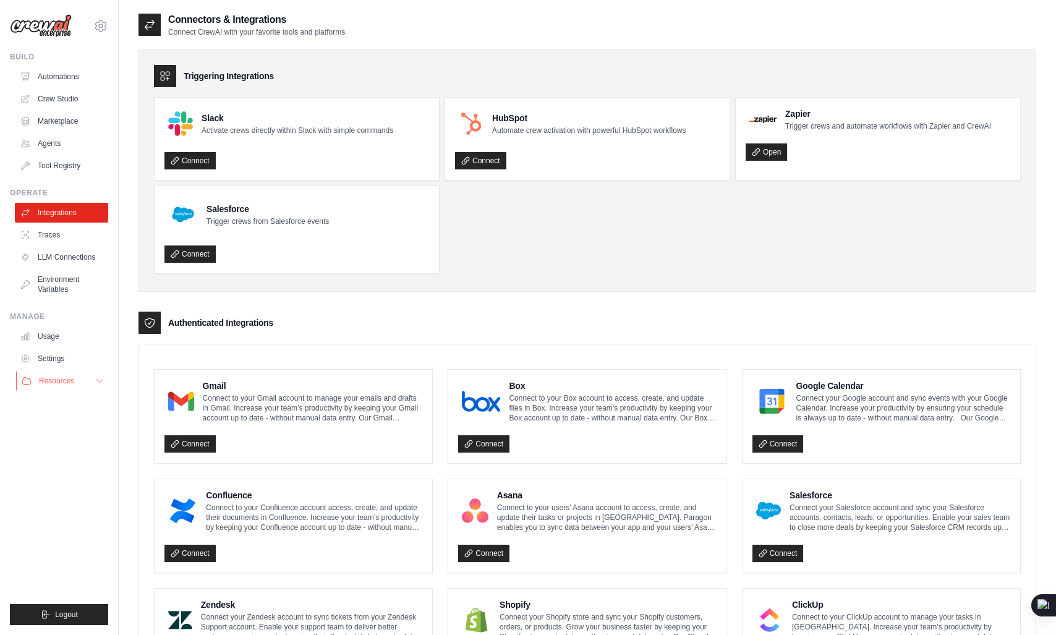
click at [72, 386] on button "Resources" at bounding box center [62, 381] width 93 height 20
click at [53, 135] on link "Agents" at bounding box center [62, 144] width 93 height 20
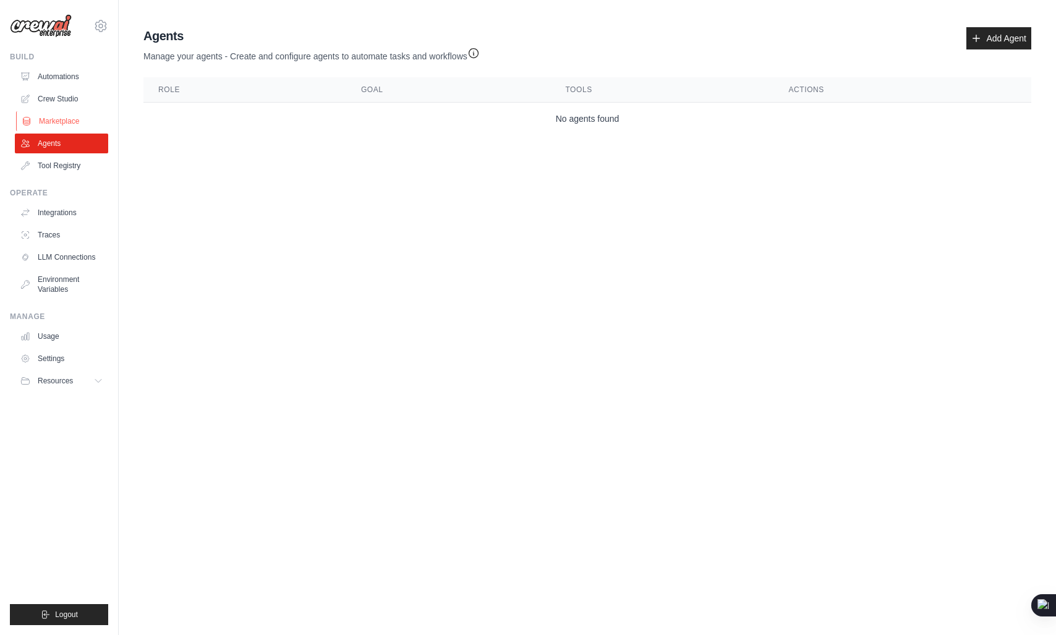
click at [75, 122] on link "Marketplace" at bounding box center [62, 121] width 93 height 20
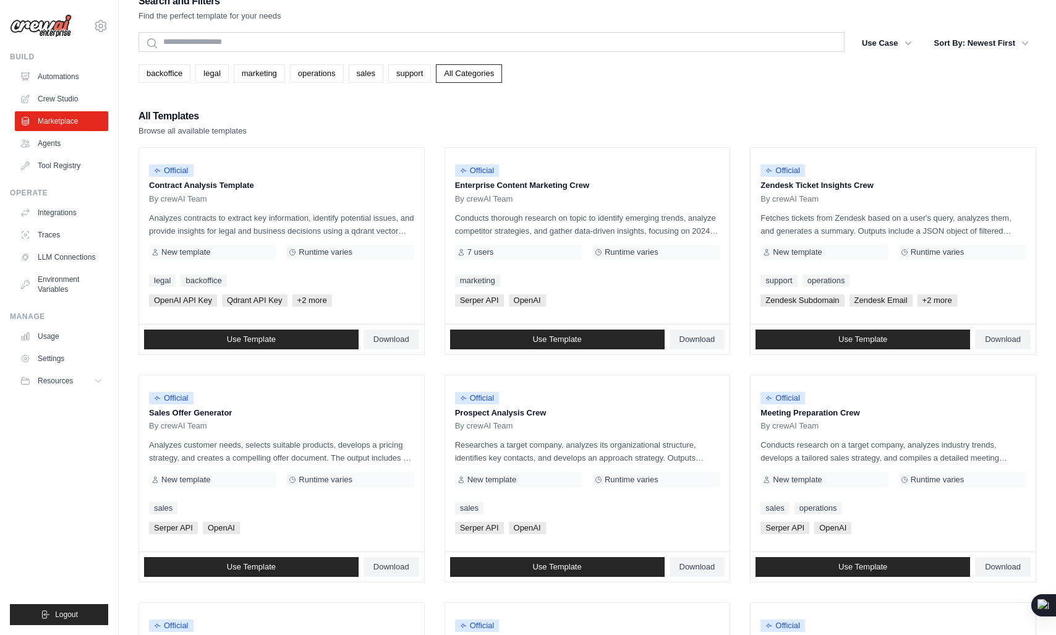
scroll to position [21, 0]
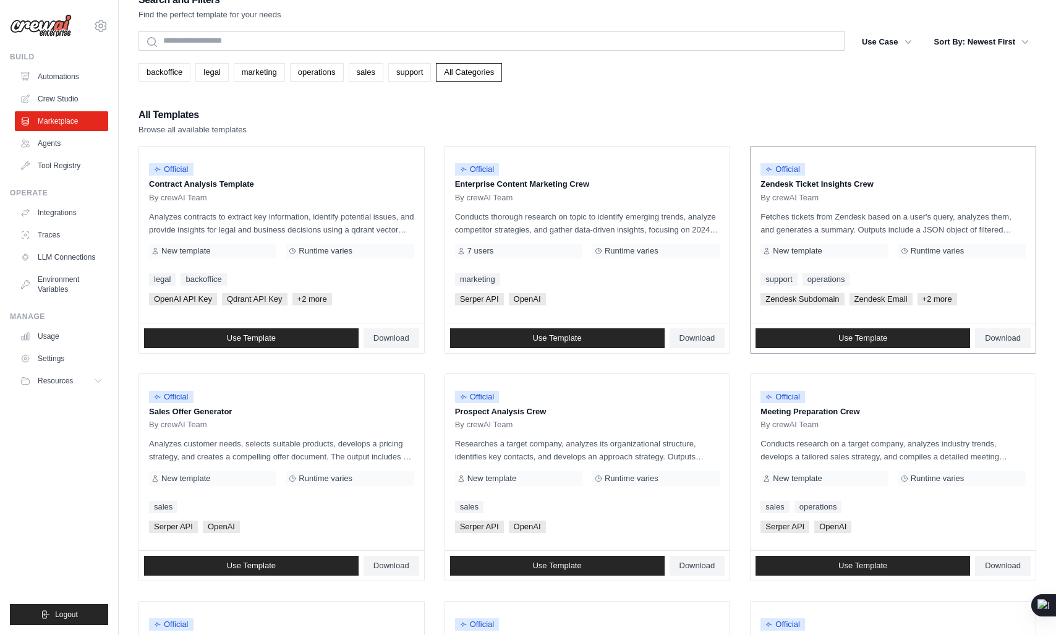
click at [781, 185] on p "Zendesk Ticket Insights Crew" at bounding box center [892, 184] width 265 height 12
drag, startPoint x: 781, startPoint y: 185, endPoint x: 852, endPoint y: 176, distance: 71.8
click at [852, 176] on div "Official Zendesk Ticket Insights Crew By crewAI Team" at bounding box center [892, 179] width 265 height 46
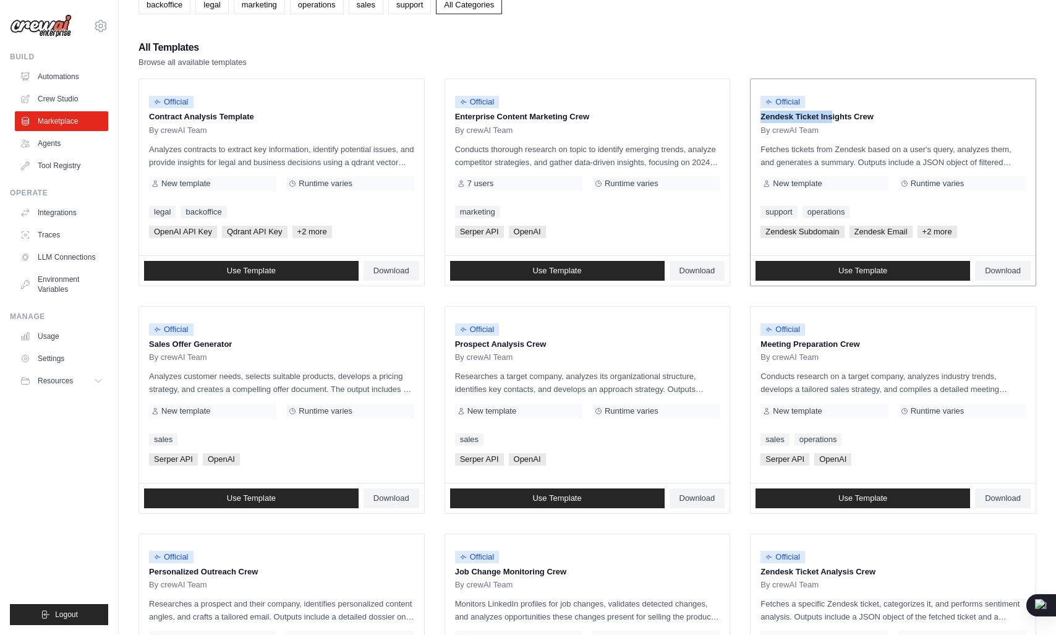
scroll to position [103, 0]
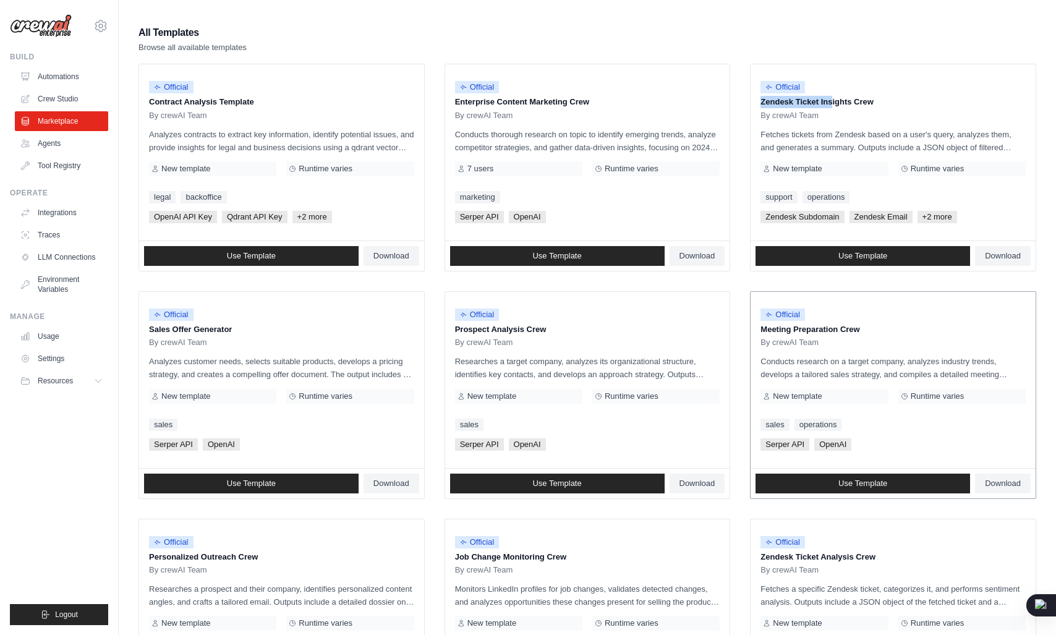
click at [775, 332] on p "Meeting Preparation Crew" at bounding box center [892, 329] width 265 height 12
drag, startPoint x: 775, startPoint y: 332, endPoint x: 856, endPoint y: 326, distance: 81.8
click at [856, 326] on p "Meeting Preparation Crew" at bounding box center [892, 329] width 265 height 12
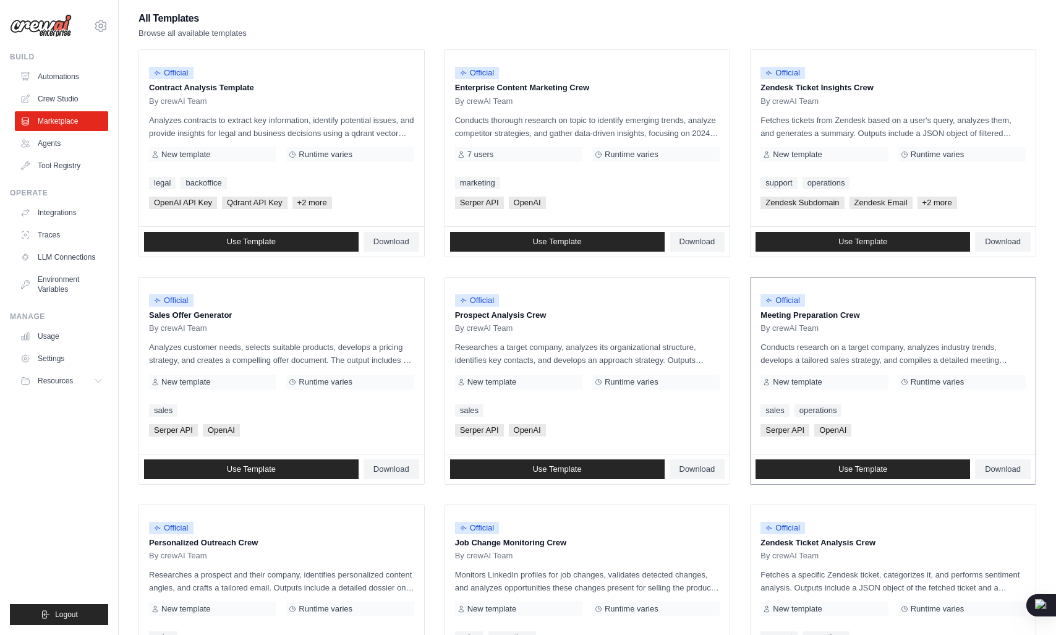
scroll to position [511, 0]
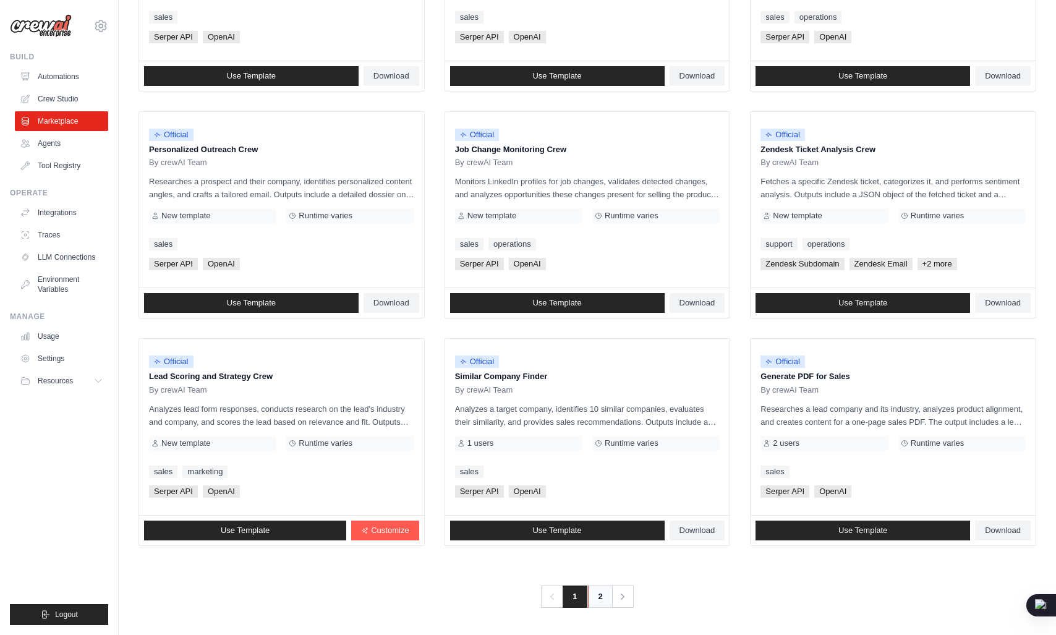
click at [603, 605] on link "2" at bounding box center [600, 596] width 25 height 22
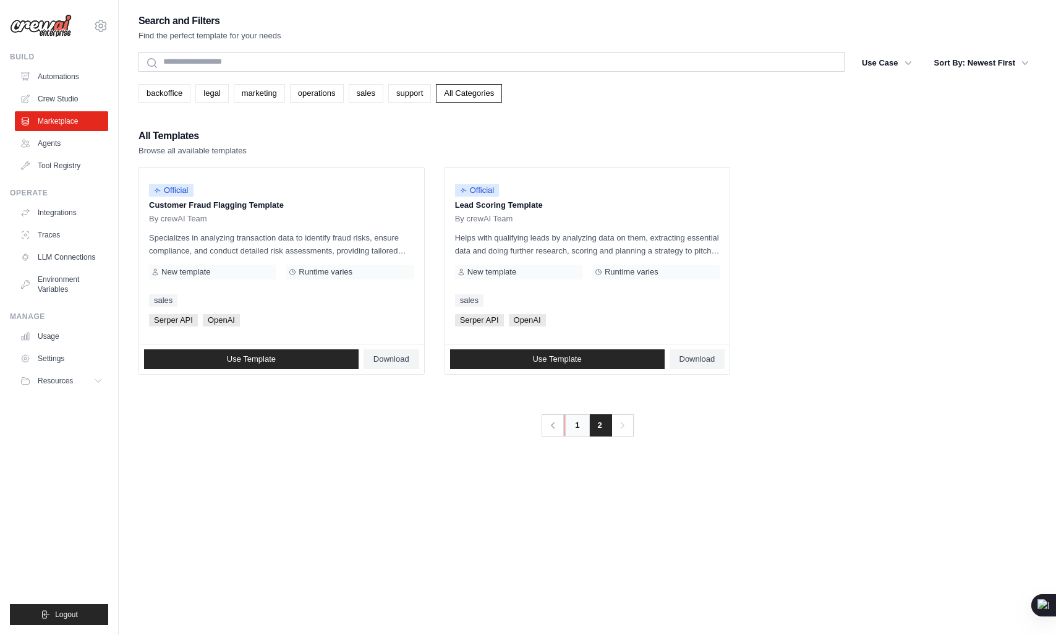
click at [583, 428] on link "1" at bounding box center [576, 425] width 25 height 22
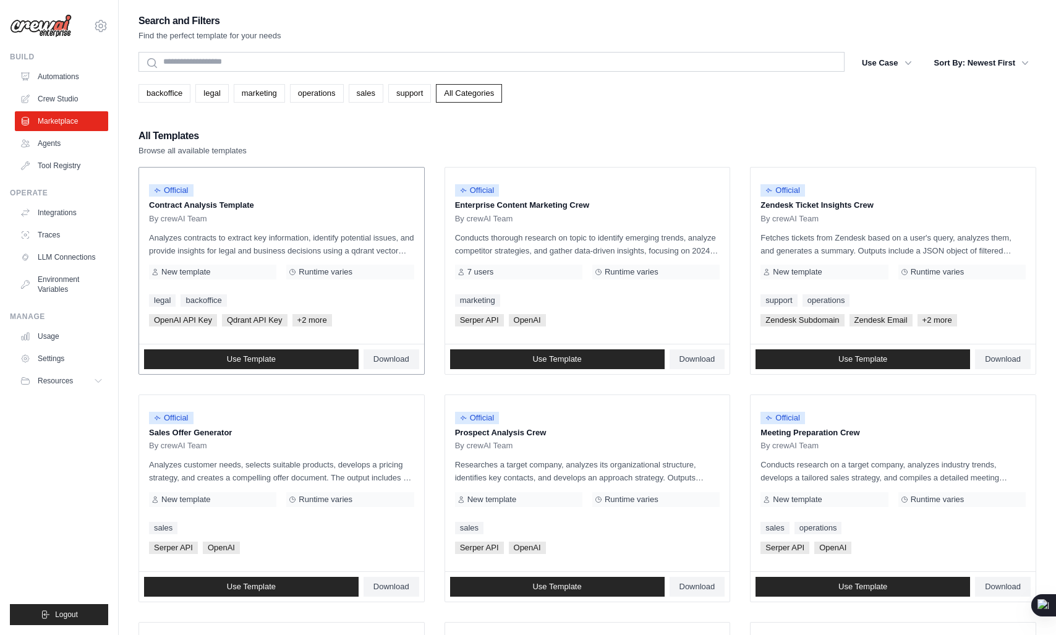
click at [321, 321] on span "+2 more" at bounding box center [312, 320] width 40 height 12
click at [633, 362] on link "Use Template" at bounding box center [557, 359] width 214 height 20
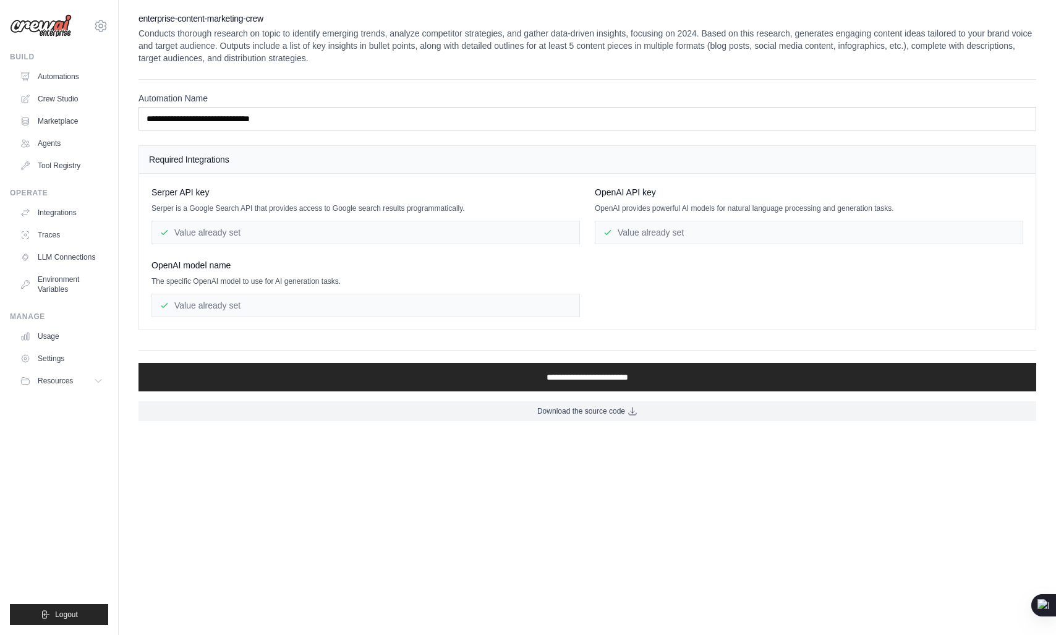
click at [317, 214] on div "Serper API key Serper is a Google Search API that provides access to Google sea…" at bounding box center [365, 215] width 428 height 58
click at [213, 229] on div "Value already set" at bounding box center [365, 232] width 428 height 23
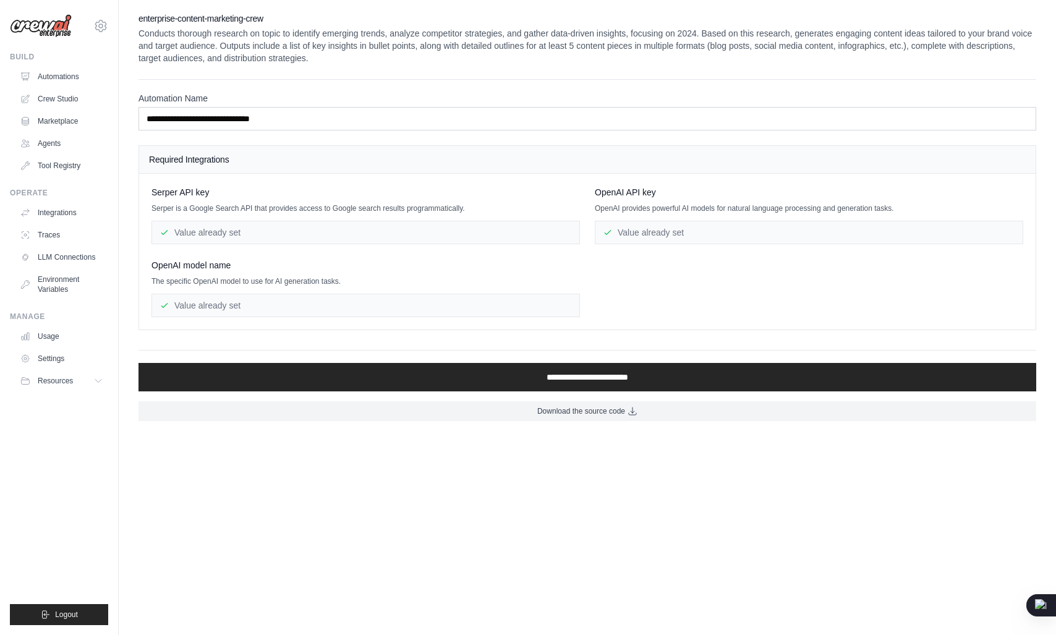
click at [291, 197] on div "Serper API key" at bounding box center [365, 192] width 428 height 12
click at [627, 244] on div "Value already set" at bounding box center [809, 232] width 428 height 23
click at [603, 305] on div "Serper API key Serper is a Google Search API that provides access to Google sea…" at bounding box center [587, 251] width 872 height 131
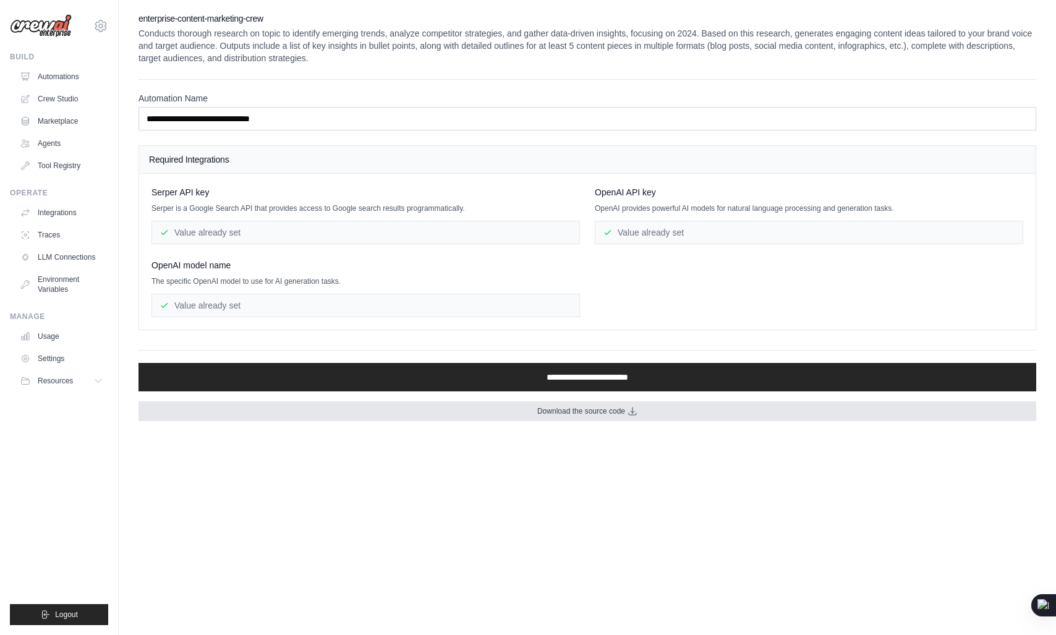
click at [580, 414] on span "Download the source code" at bounding box center [581, 411] width 88 height 10
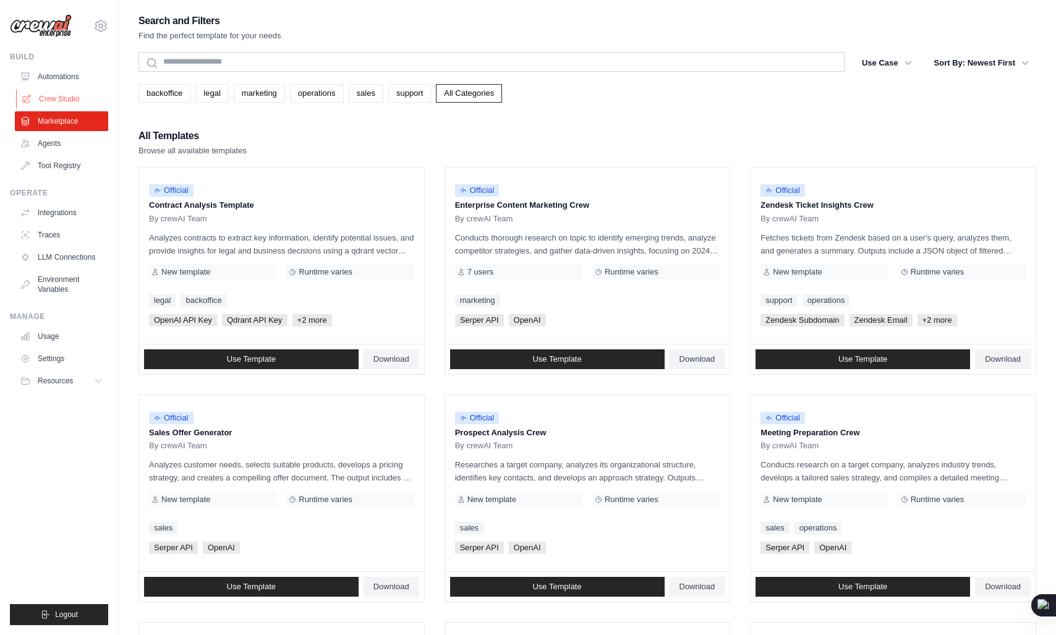
click at [49, 91] on link "Crew Studio" at bounding box center [62, 99] width 93 height 20
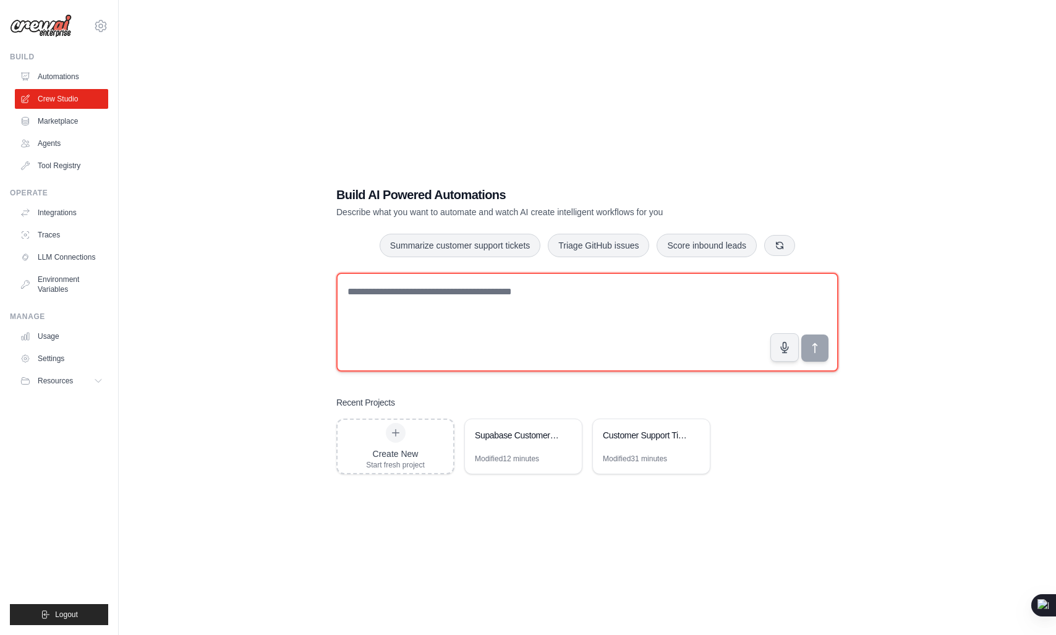
click at [475, 278] on textarea at bounding box center [587, 322] width 502 height 99
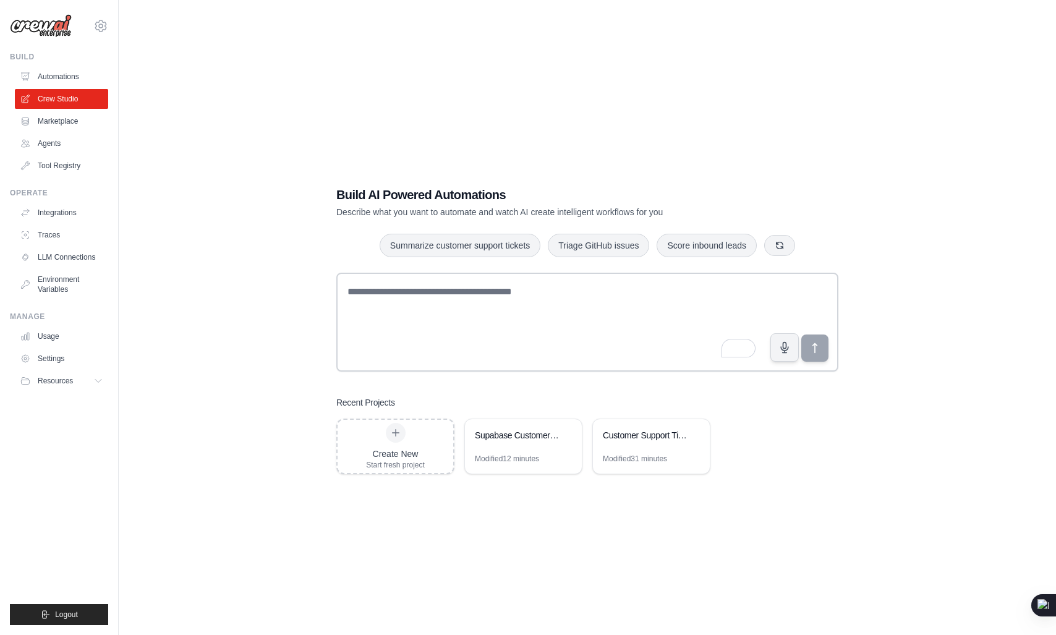
click at [294, 513] on div "Build AI Powered Automations Describe what you want to automate and watch AI cr…" at bounding box center [587, 329] width 898 height 635
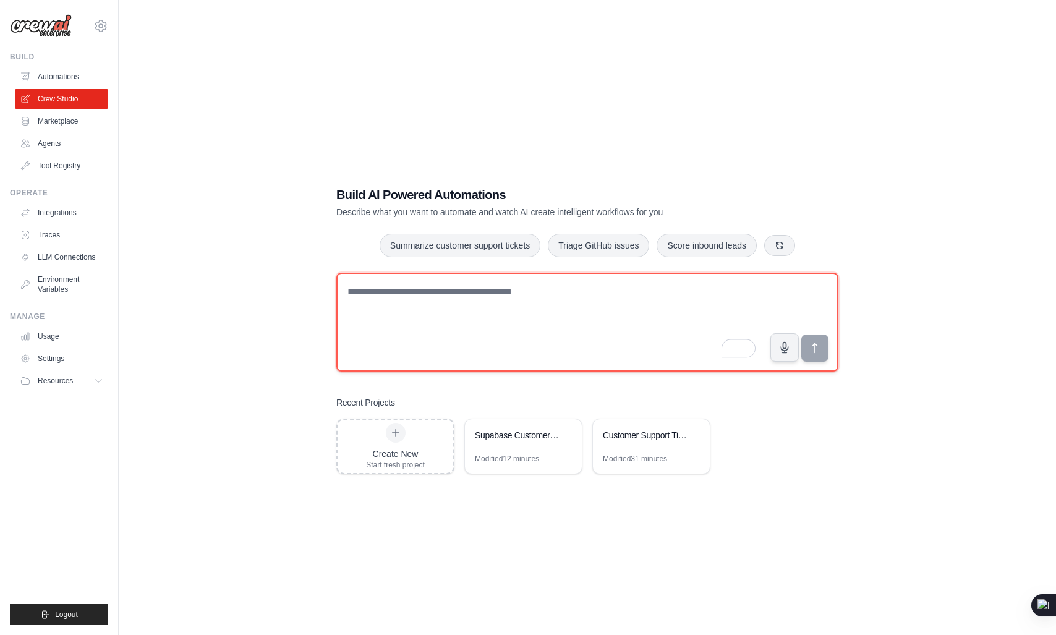
click at [556, 281] on textarea "To enrich screen reader interactions, please activate Accessibility in Grammarl…" at bounding box center [587, 322] width 502 height 99
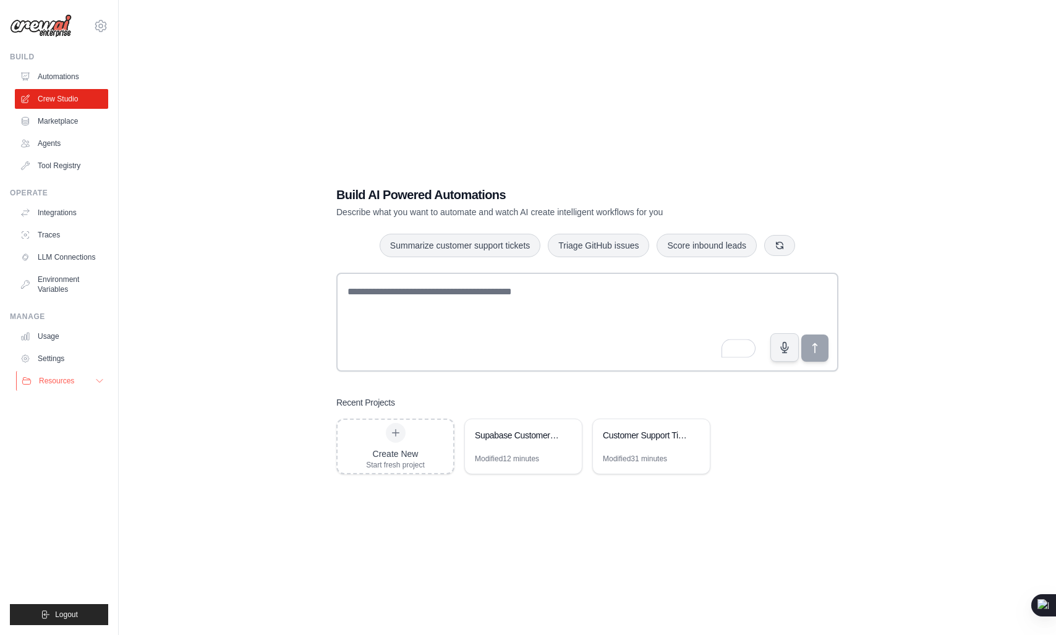
click at [59, 377] on span "Resources" at bounding box center [56, 381] width 35 height 10
click at [78, 398] on span "Documentation" at bounding box center [69, 402] width 50 height 10
